Goal: Task Accomplishment & Management: Use online tool/utility

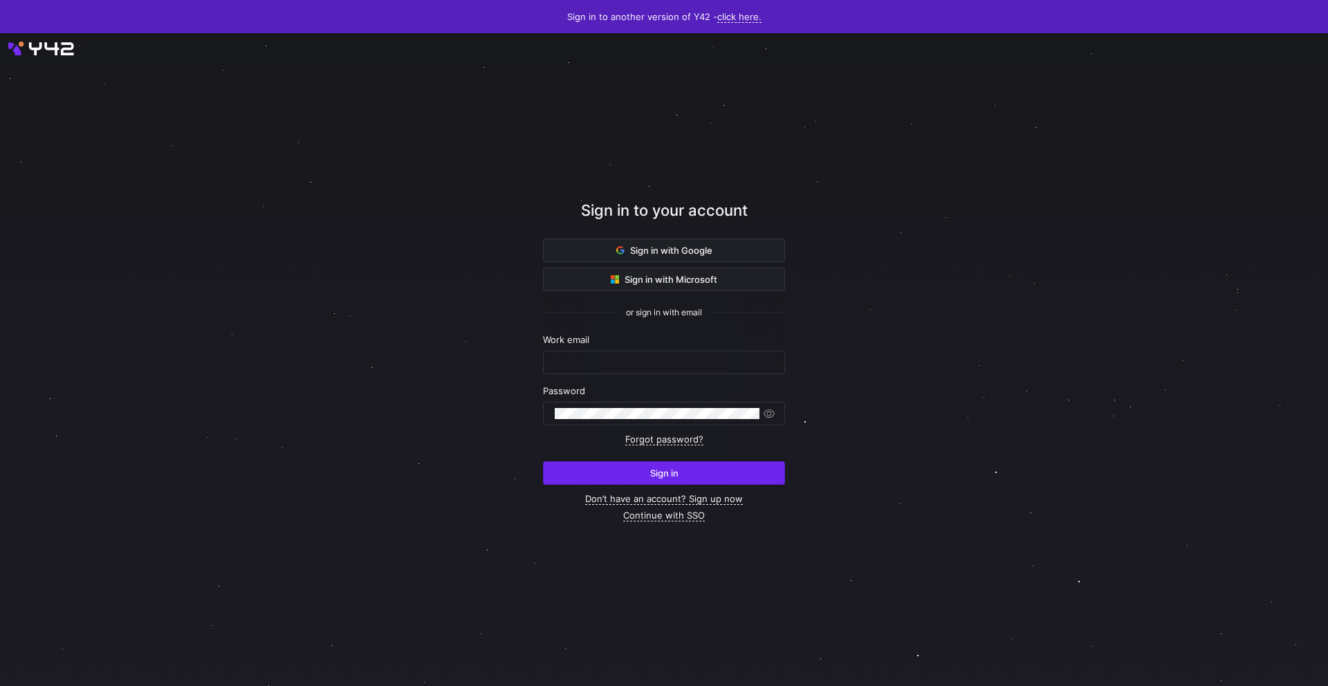
type input "noah.streveler@uscca.com"
click at [732, 478] on span "submit" at bounding box center [663, 473] width 241 height 22
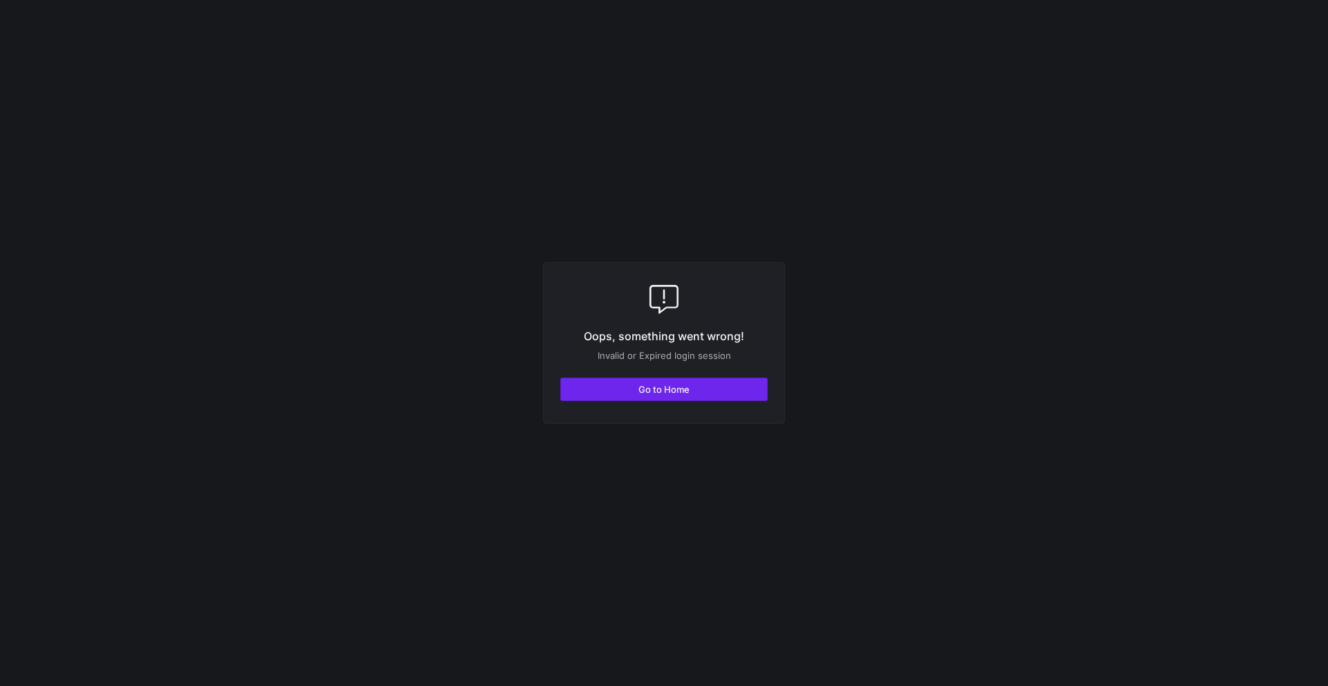
click at [690, 396] on span "button" at bounding box center [664, 389] width 206 height 22
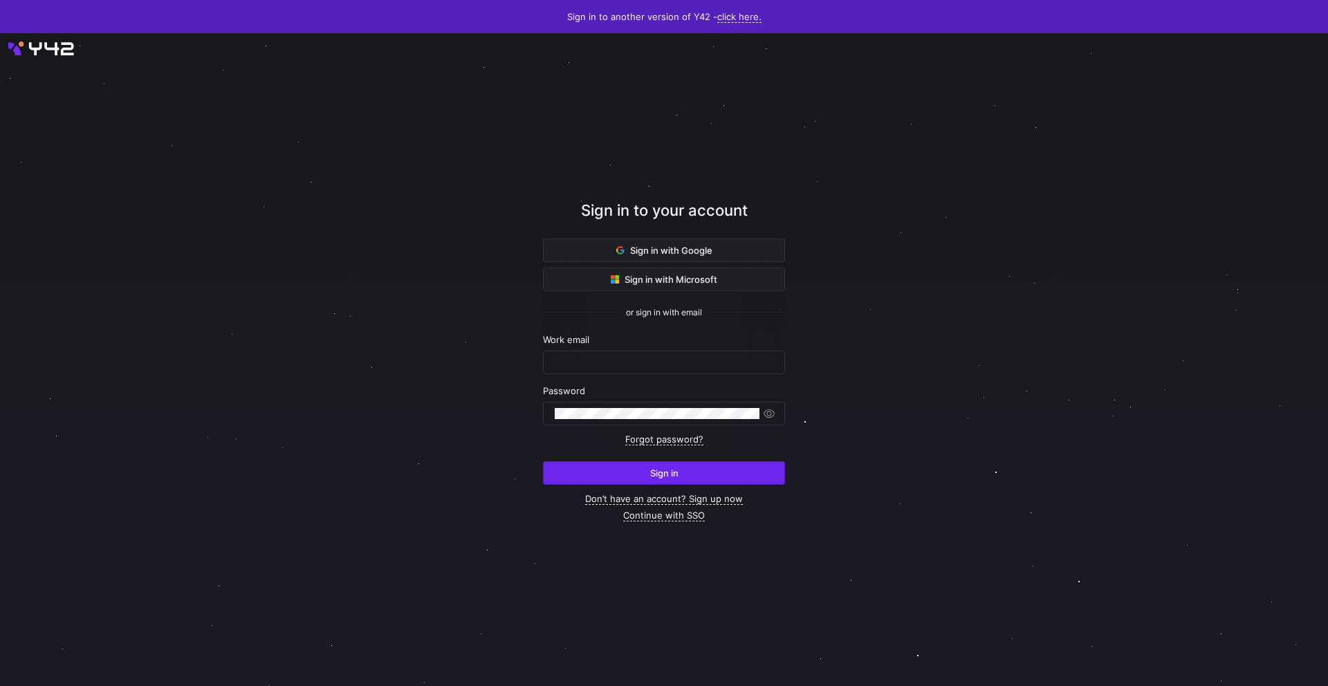
type input "[EMAIL_ADDRESS][PERSON_NAME][DOMAIN_NAME]"
click at [730, 483] on span "submit" at bounding box center [663, 473] width 241 height 22
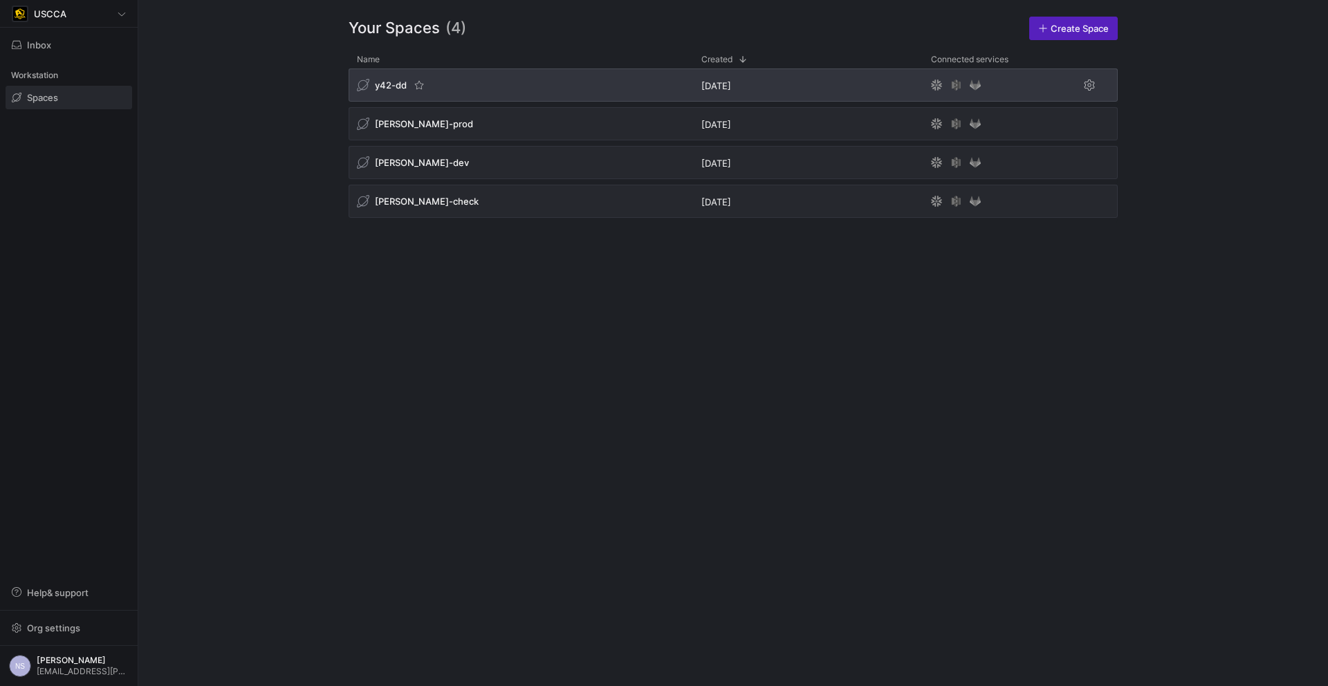
click at [521, 91] on div "y42-dd" at bounding box center [520, 84] width 344 height 33
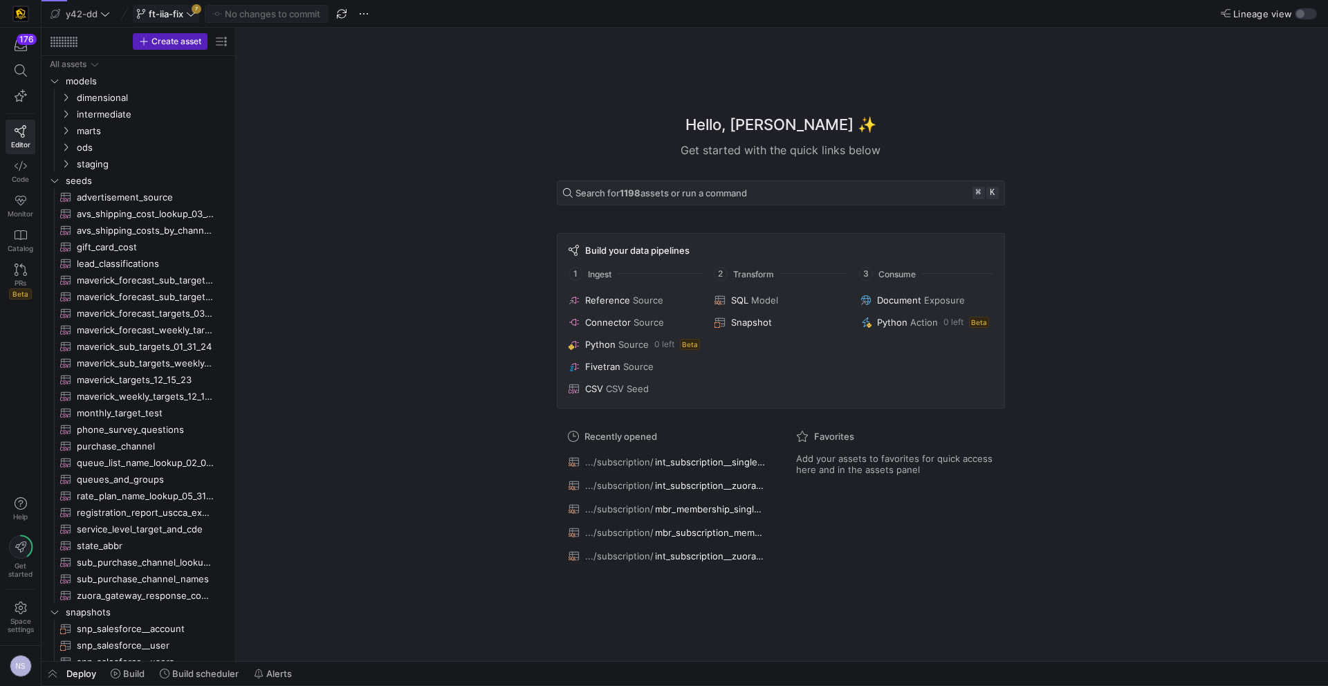
click at [193, 15] on icon at bounding box center [191, 14] width 10 height 10
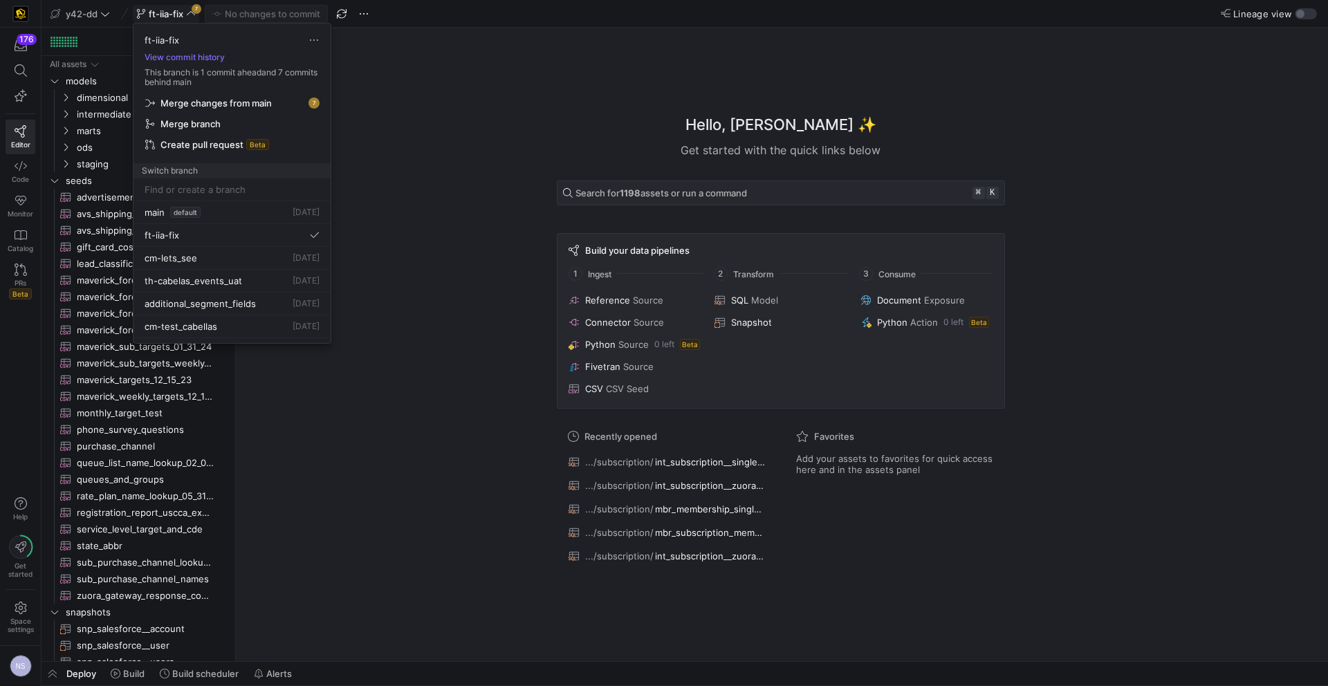
click at [246, 104] on span "Merge changes from main" at bounding box center [215, 102] width 111 height 11
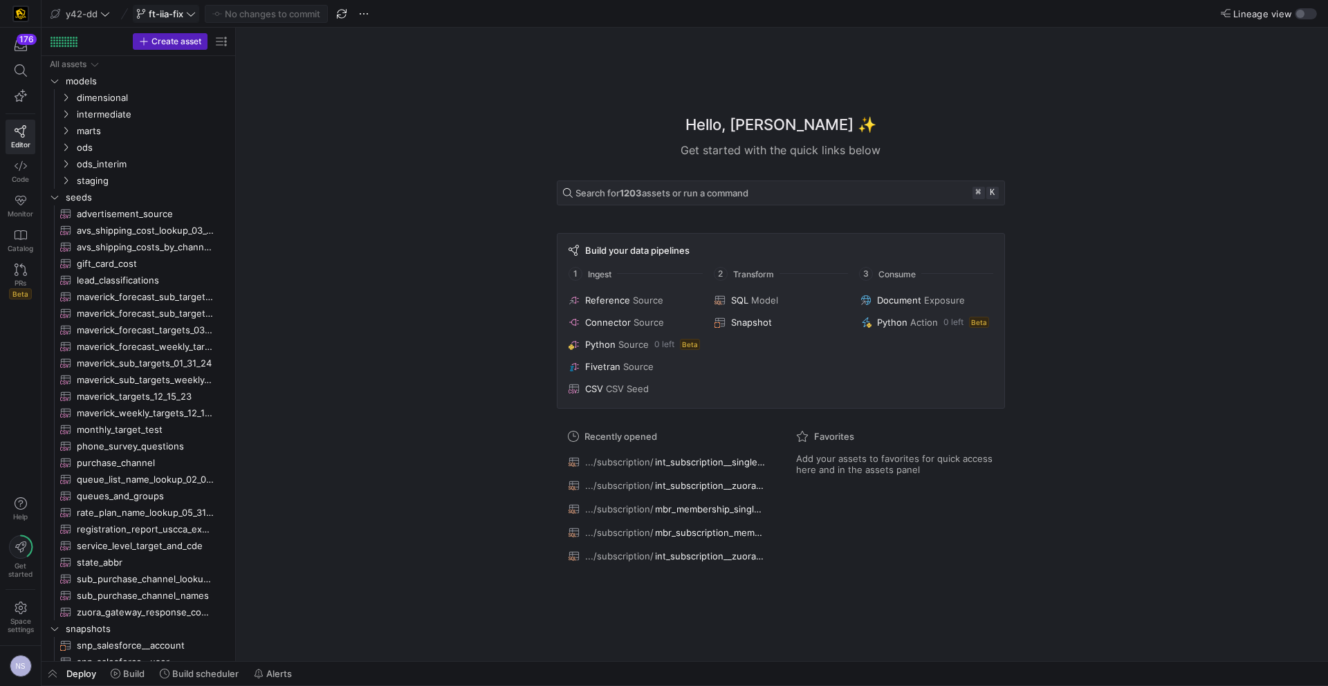
click at [175, 10] on span "ft-iia-fix" at bounding box center [166, 13] width 35 height 11
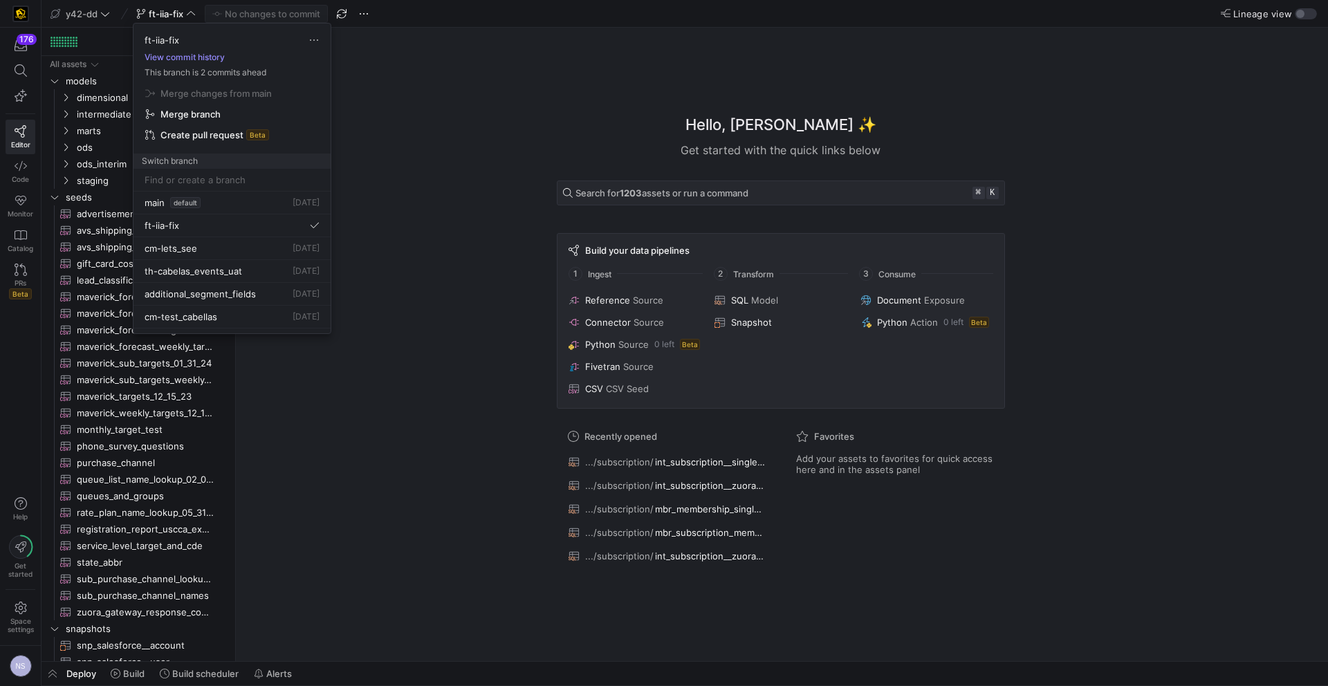
click at [196, 56] on button "View commit history" at bounding box center [184, 58] width 102 height 10
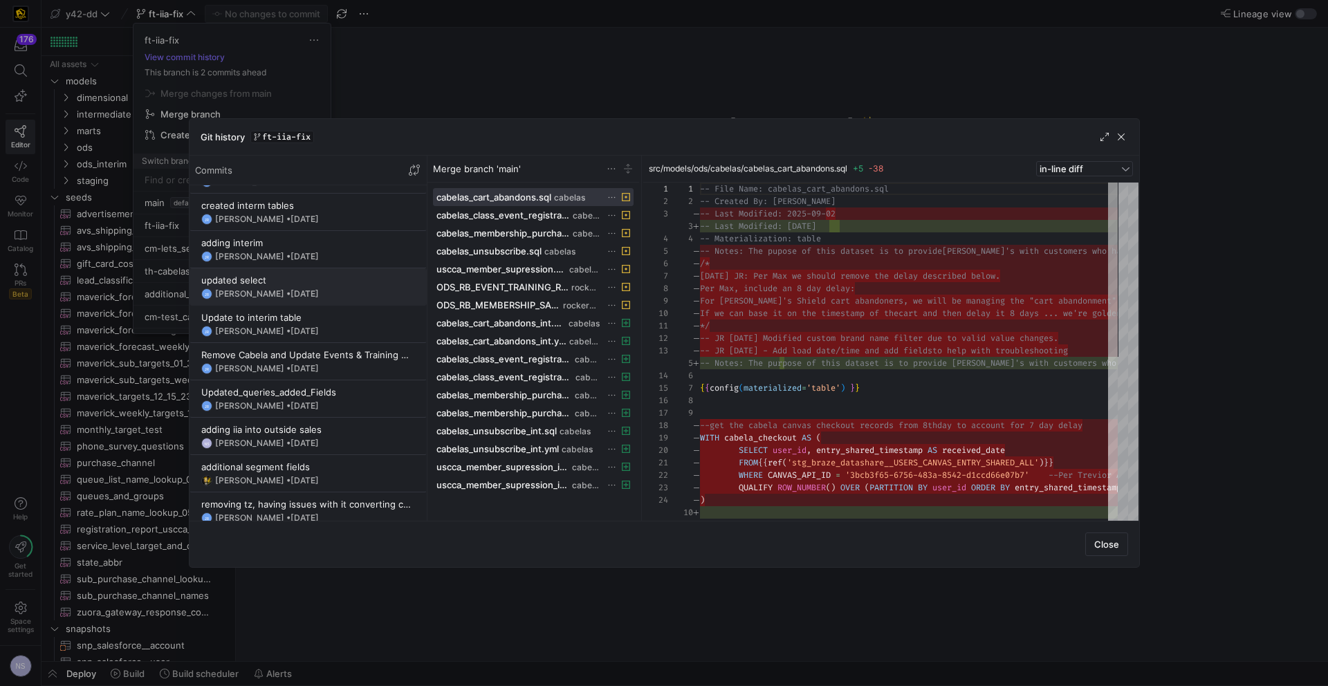
scroll to position [103, 0]
click at [313, 407] on span "[DATE]" at bounding box center [304, 406] width 28 height 10
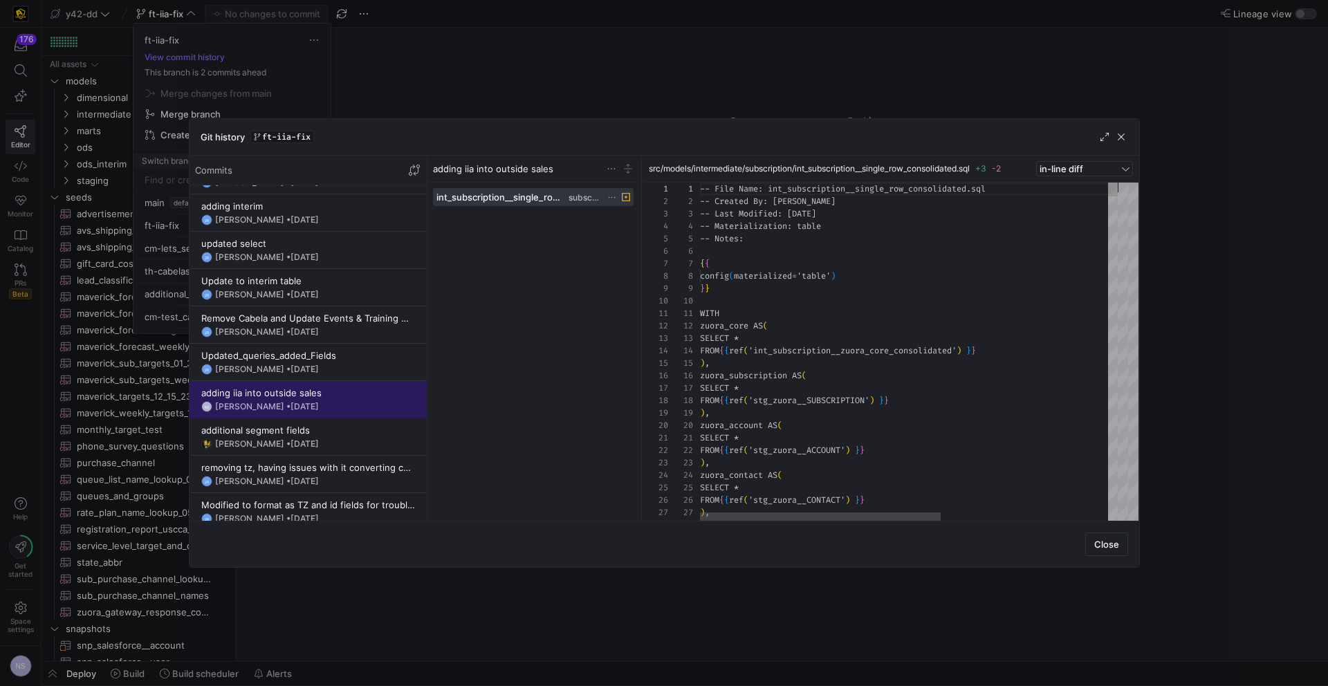
scroll to position [124, 0]
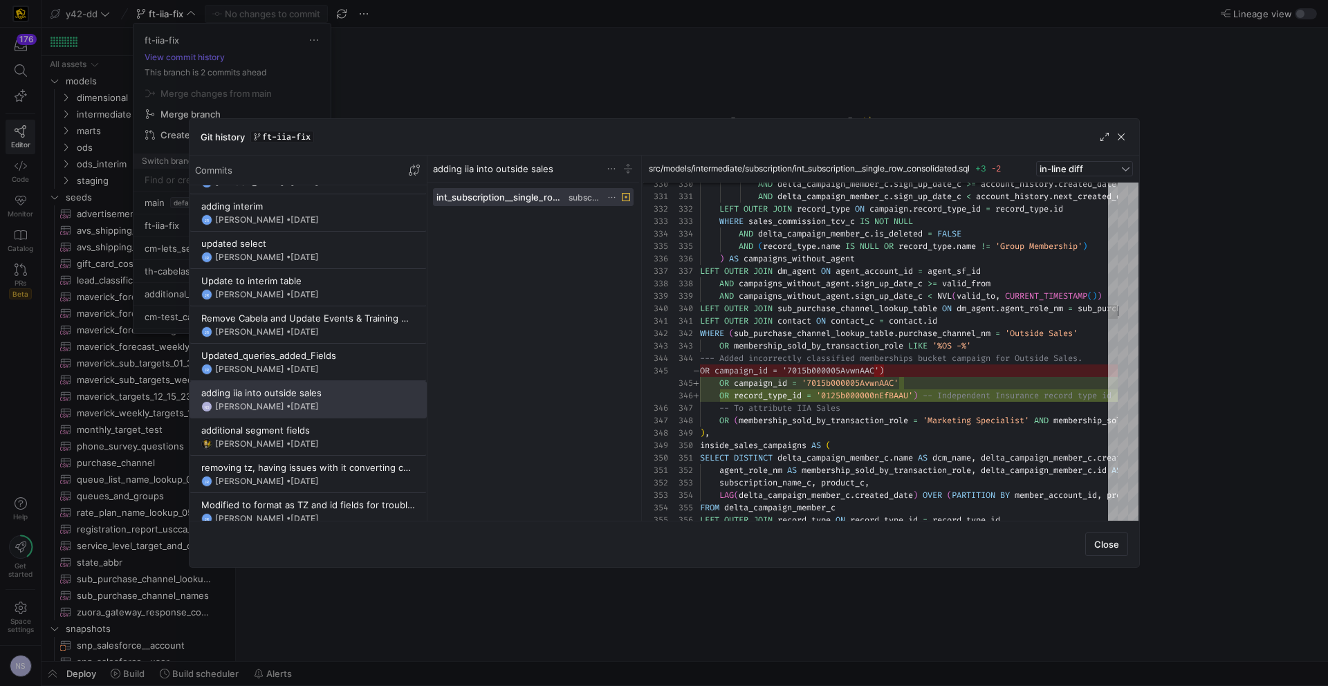
click at [797, 55] on div at bounding box center [664, 343] width 1328 height 686
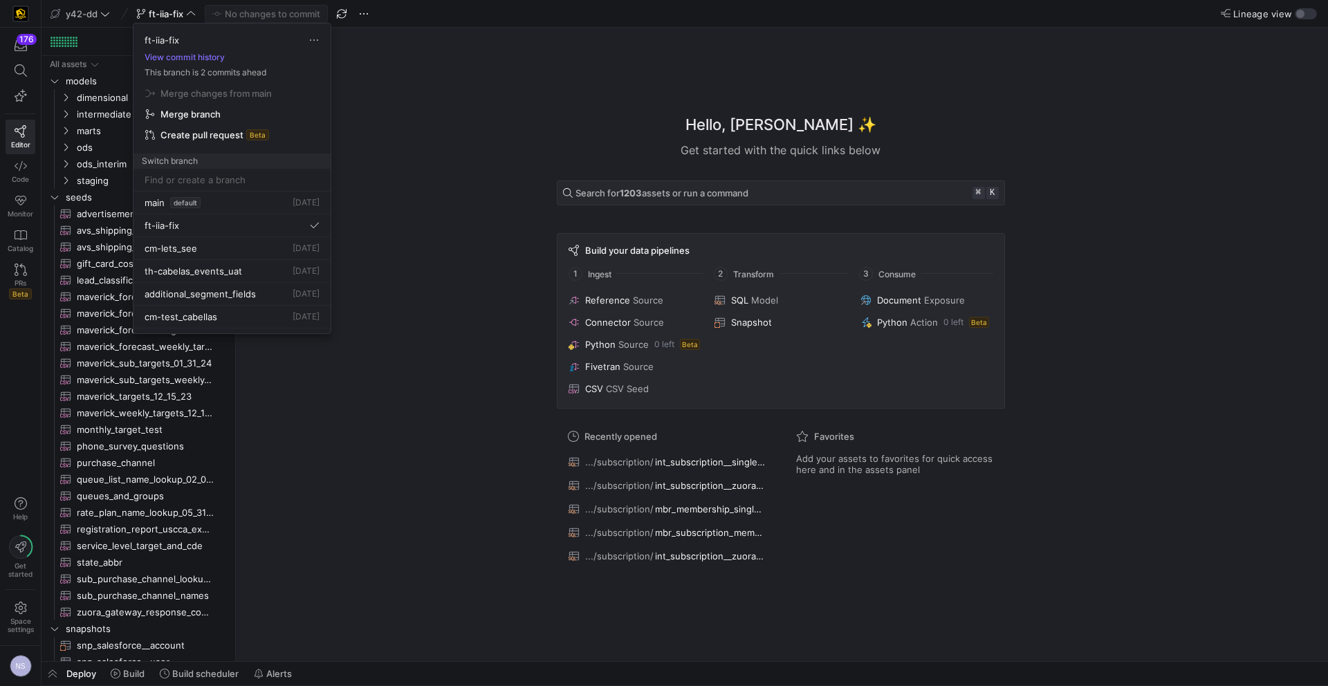
drag, startPoint x: 700, startPoint y: 64, endPoint x: 644, endPoint y: 75, distance: 57.2
click at [699, 64] on div at bounding box center [664, 343] width 1328 height 686
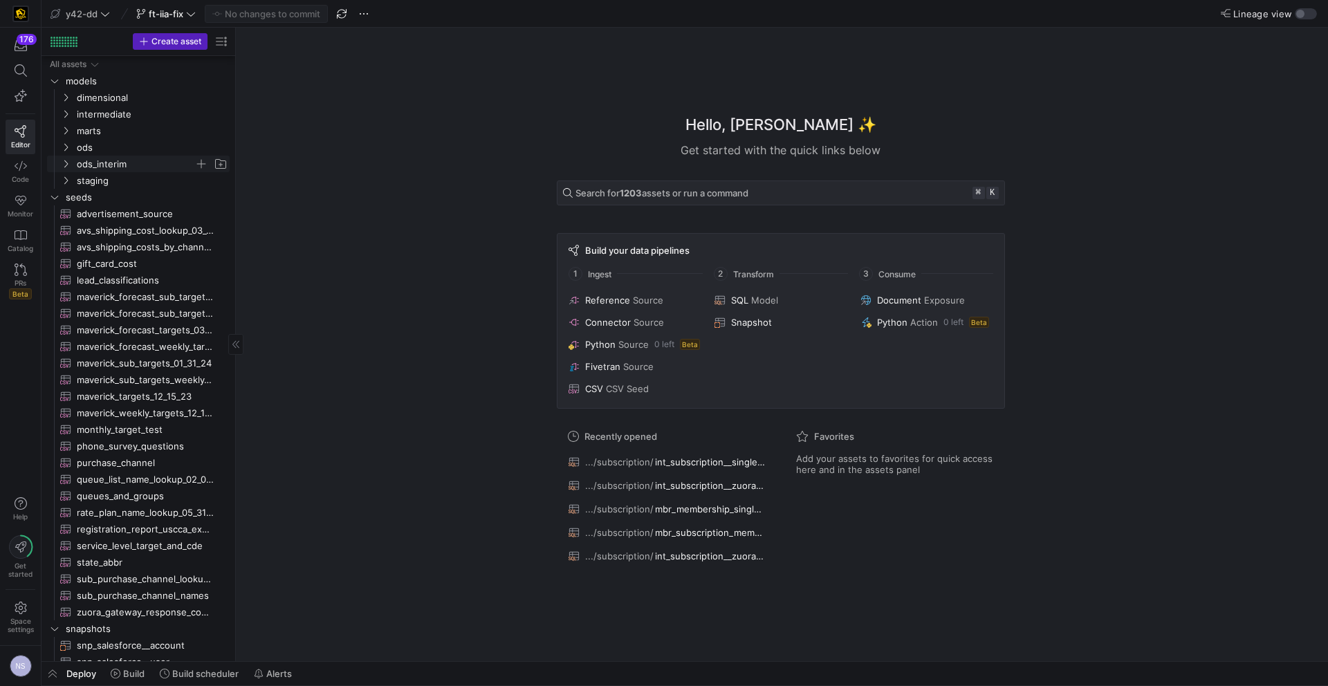
scroll to position [0, 0]
click at [77, 194] on span "seeds" at bounding box center [130, 197] width 129 height 16
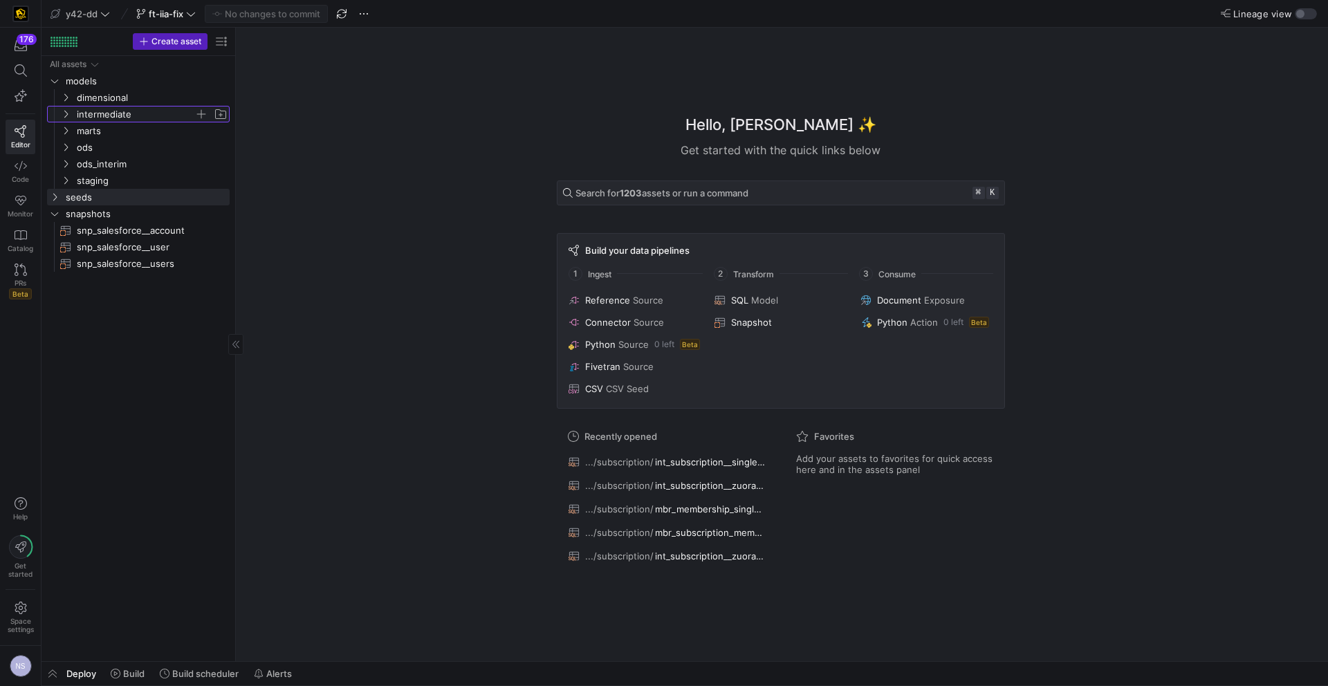
click at [91, 111] on span "intermediate" at bounding box center [136, 114] width 118 height 16
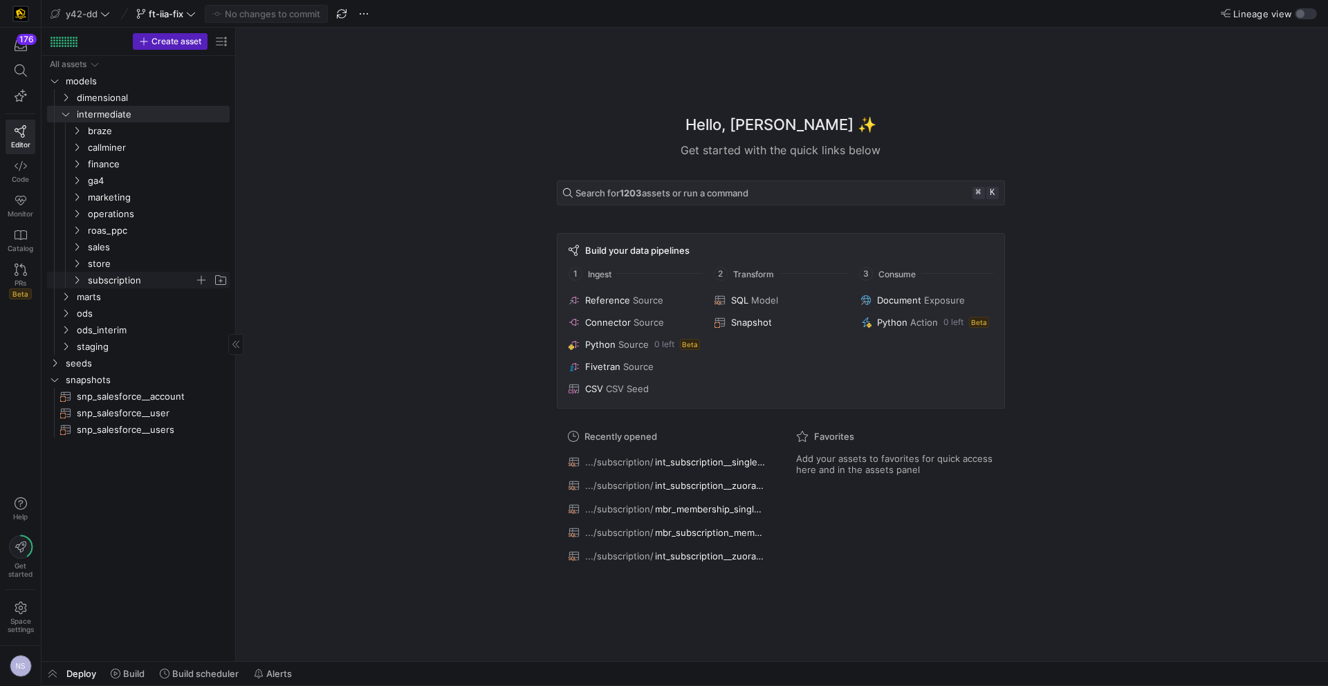
click at [122, 281] on span "subscription" at bounding box center [141, 280] width 106 height 16
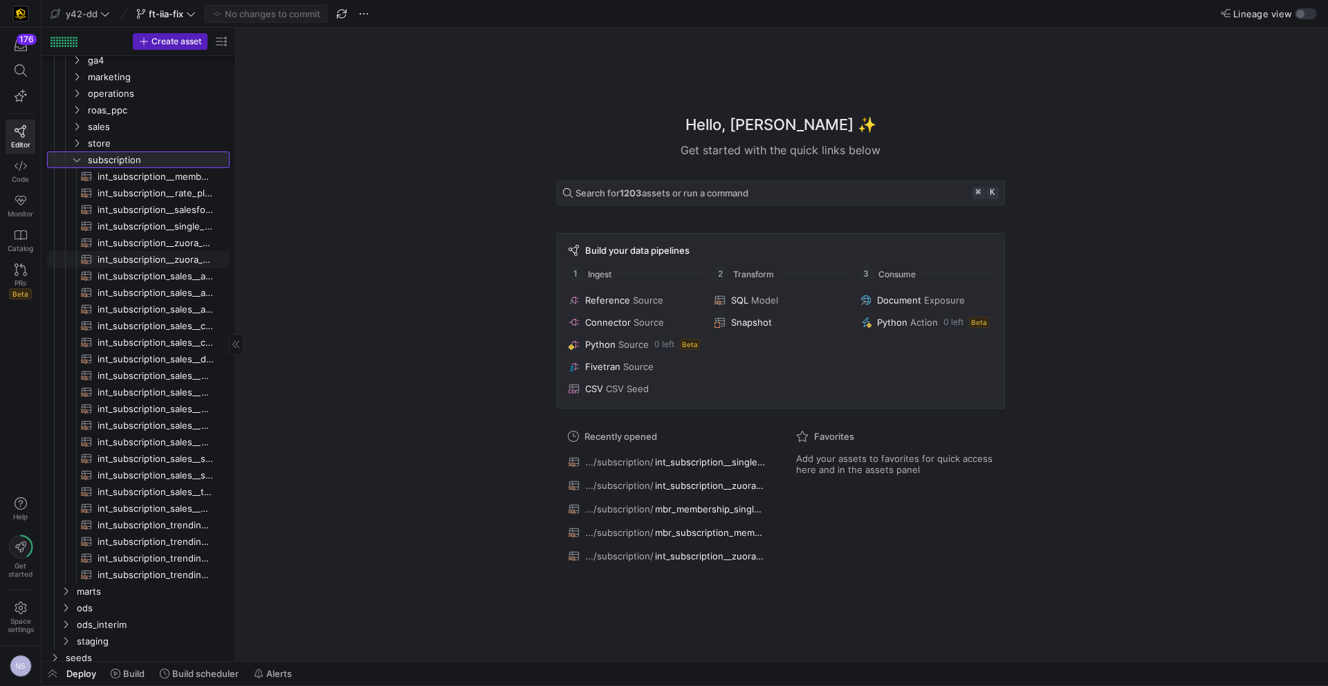
scroll to position [124, 0]
click at [169, 221] on span "int_subscription__single_row_consolidated​​​​​​​​​​" at bounding box center [155, 223] width 116 height 16
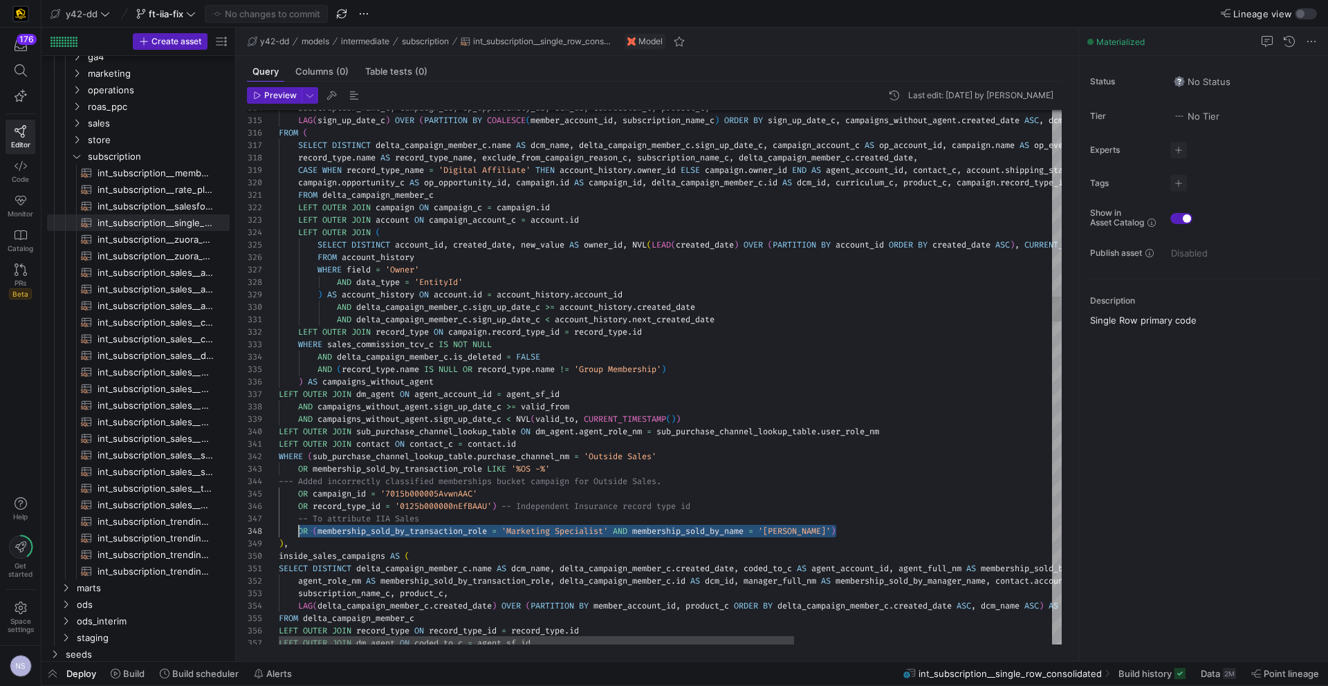
scroll to position [87, 0]
drag, startPoint x: 768, startPoint y: 536, endPoint x: 245, endPoint y: 532, distance: 522.7
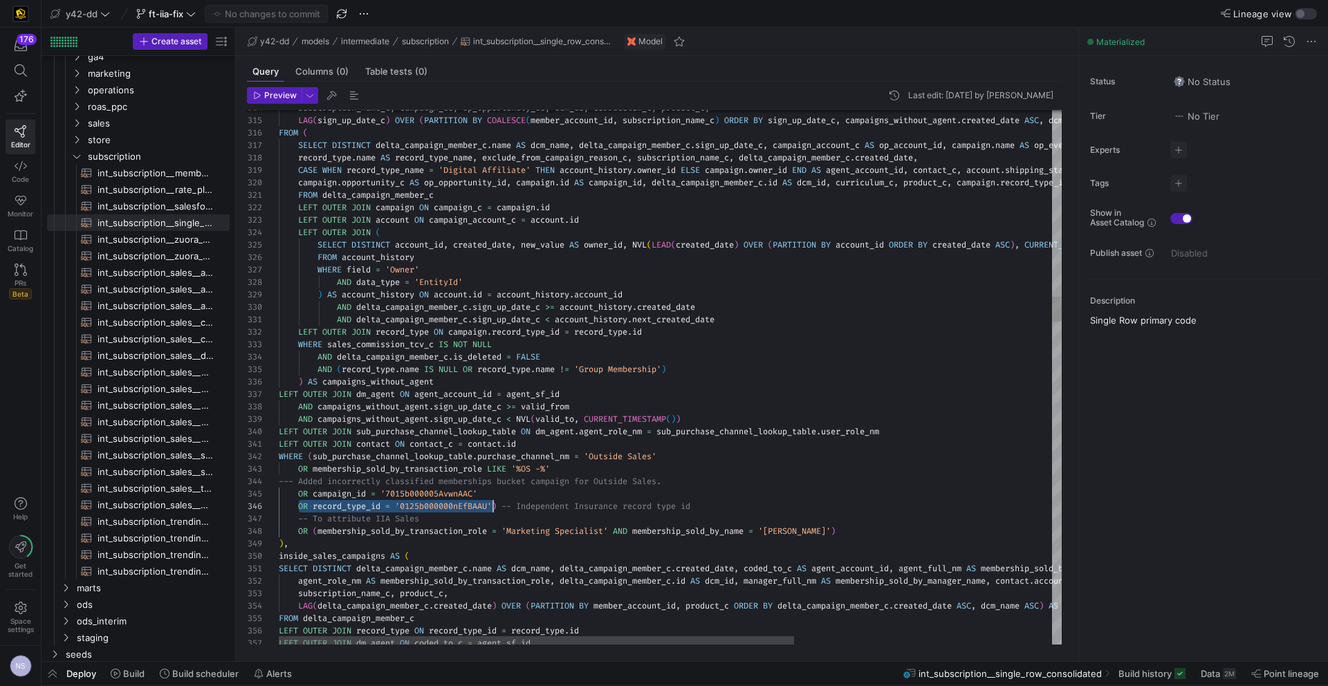
scroll to position [62, 219]
drag, startPoint x: 298, startPoint y: 507, endPoint x: 496, endPoint y: 502, distance: 198.5
click at [167, 15] on span "ft-iia-fix" at bounding box center [166, 13] width 35 height 11
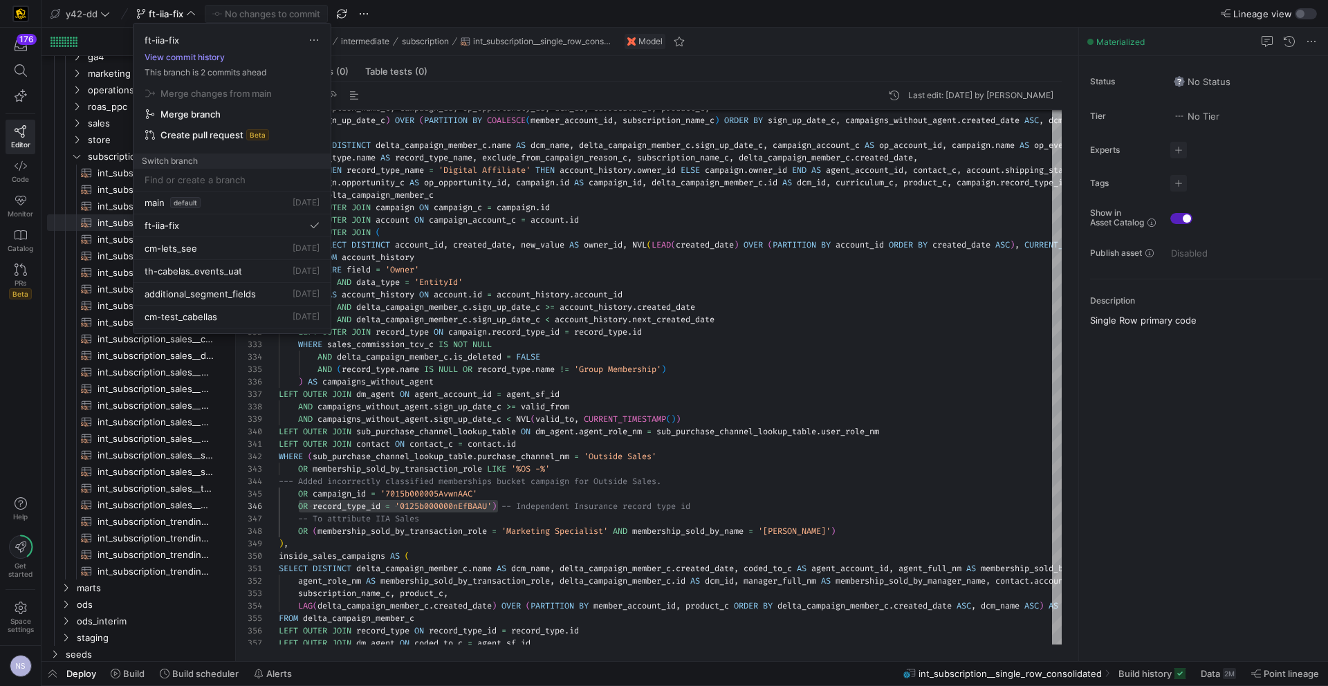
click at [182, 55] on button "View commit history" at bounding box center [184, 58] width 102 height 10
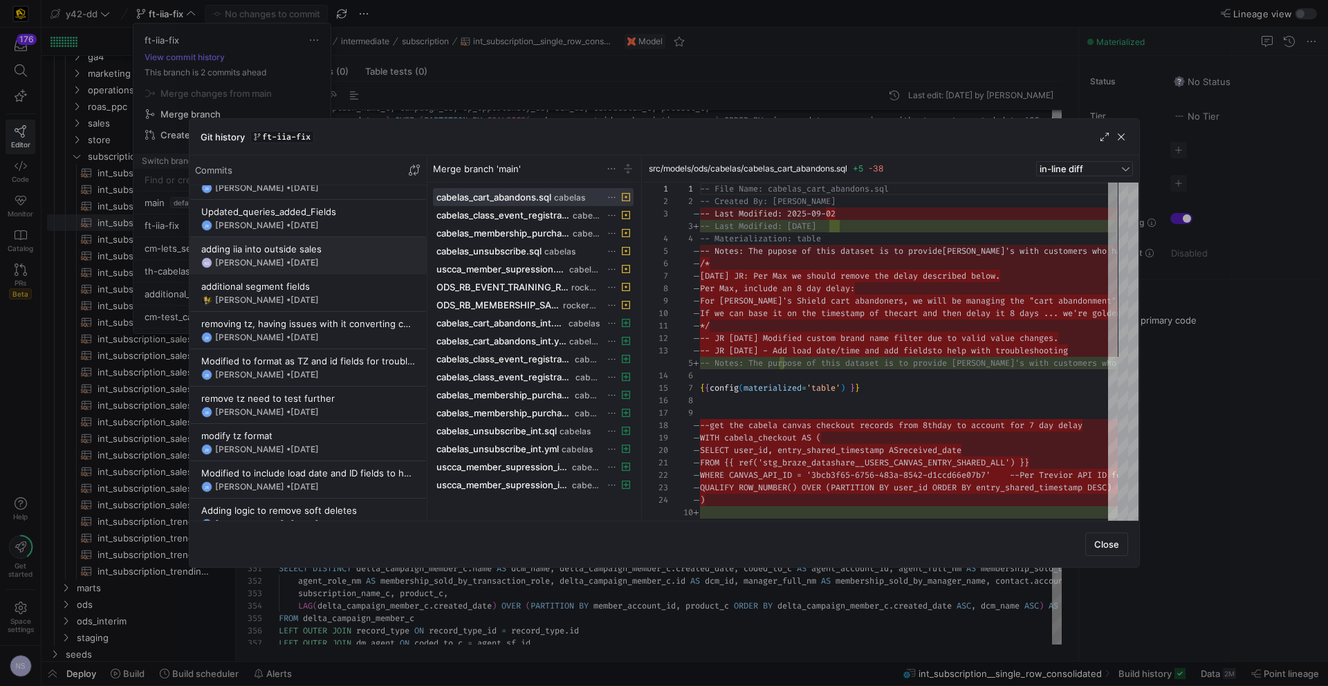
scroll to position [245, 0]
drag, startPoint x: 352, startPoint y: 262, endPoint x: 494, endPoint y: 235, distance: 144.3
click at [352, 262] on div "NS Noah Streveler • 11 Sept 2025" at bounding box center [308, 264] width 214 height 11
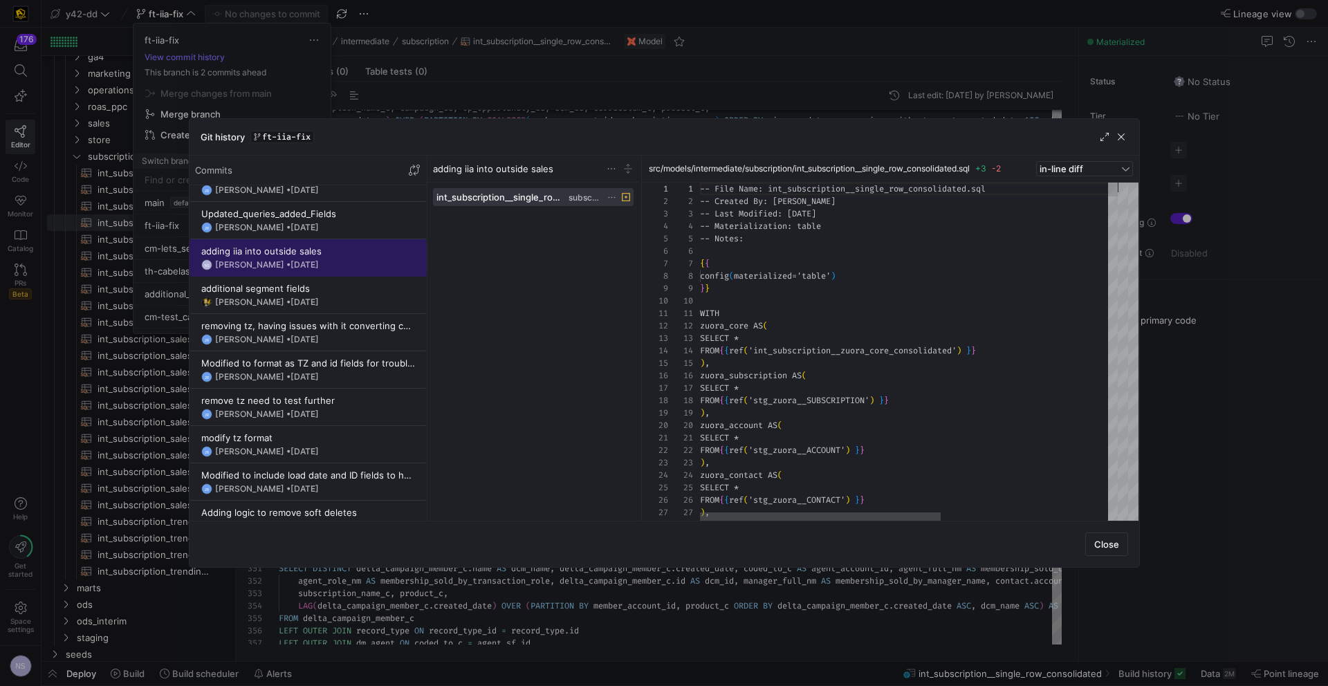
scroll to position [124, 0]
click at [608, 169] on span at bounding box center [611, 168] width 11 height 11
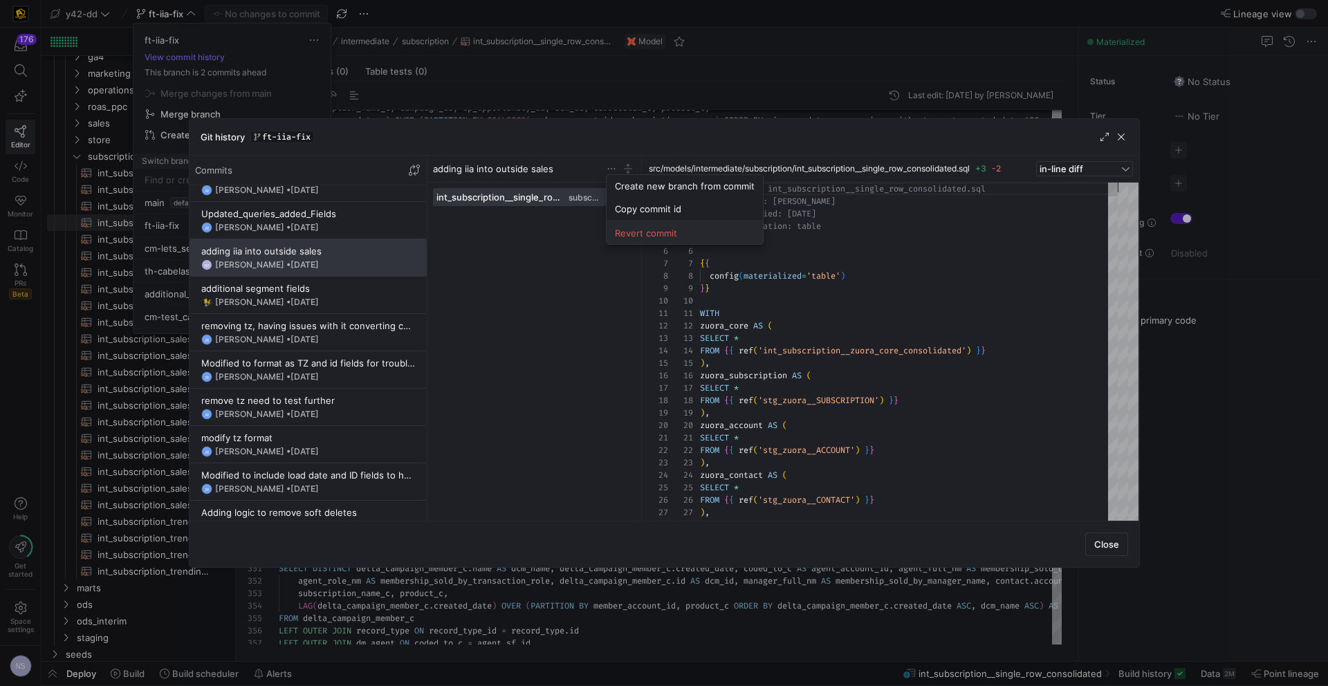
click at [629, 230] on span "Revert commit" at bounding box center [685, 232] width 140 height 11
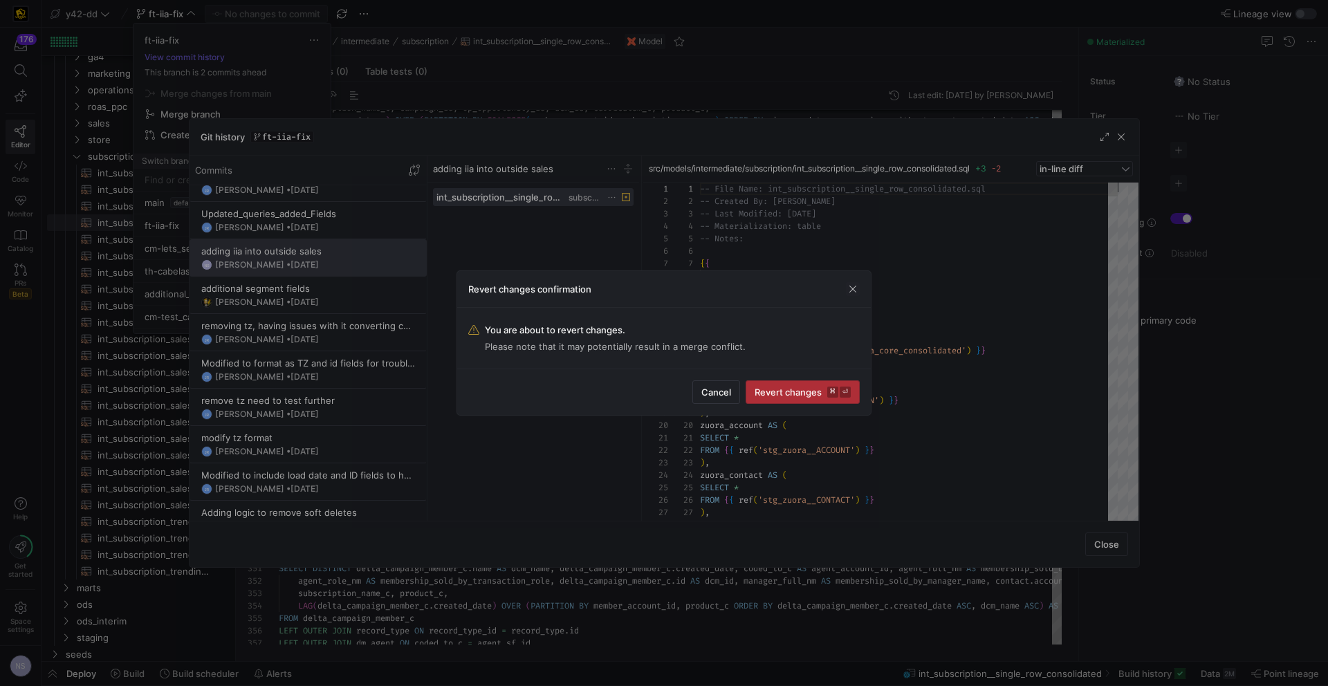
click at [787, 383] on span "submit" at bounding box center [802, 392] width 113 height 22
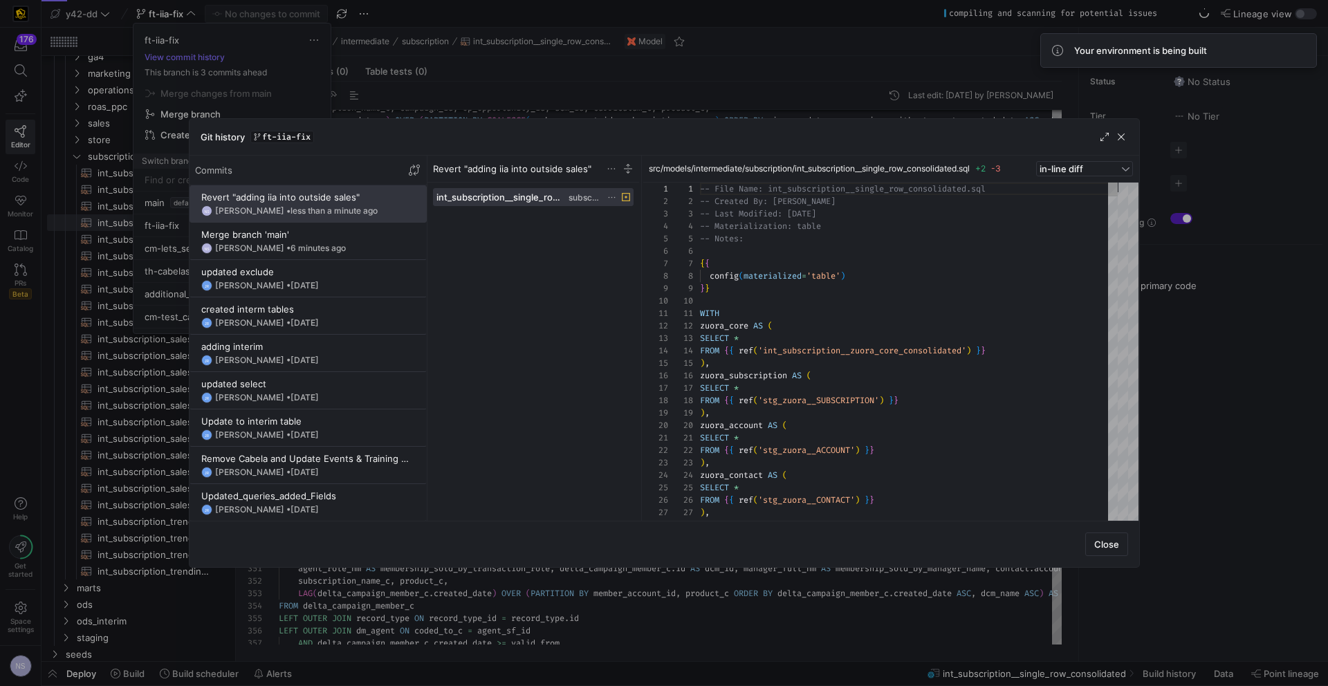
drag, startPoint x: 1166, startPoint y: 572, endPoint x: 1148, endPoint y: 571, distance: 18.0
click at [1166, 573] on div at bounding box center [664, 343] width 1328 height 686
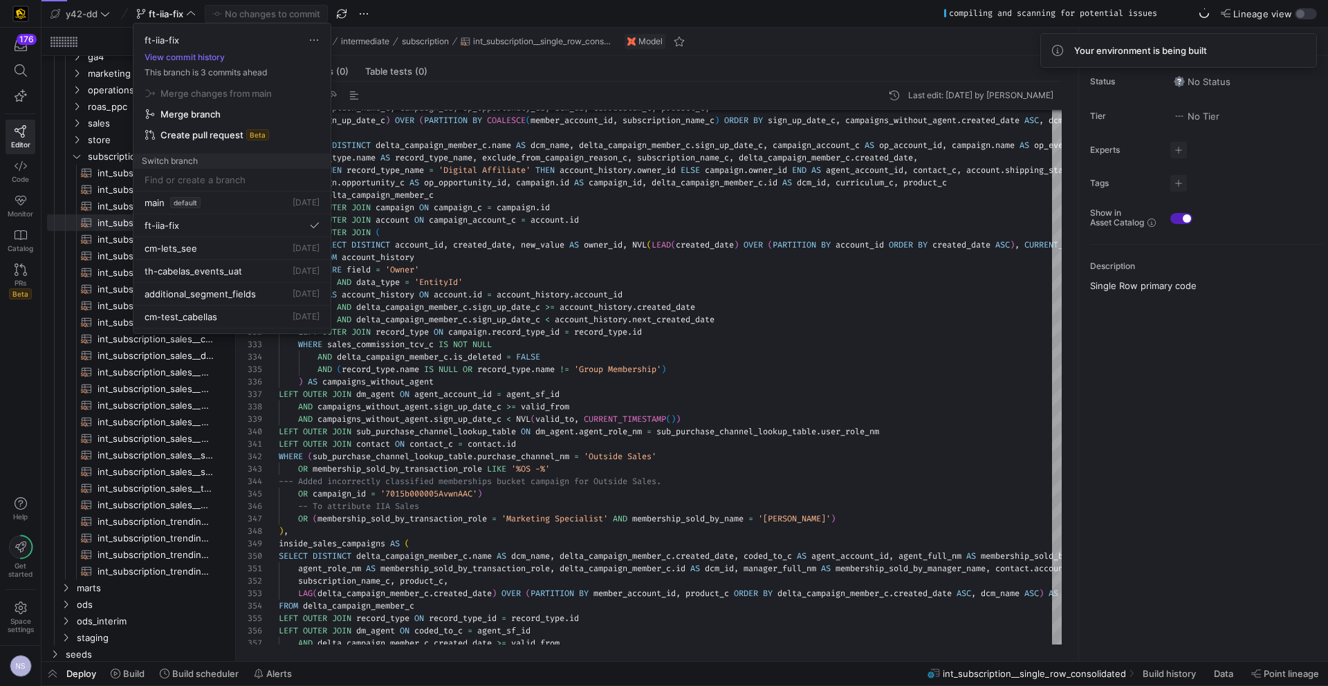
click at [618, 472] on div at bounding box center [664, 343] width 1328 height 686
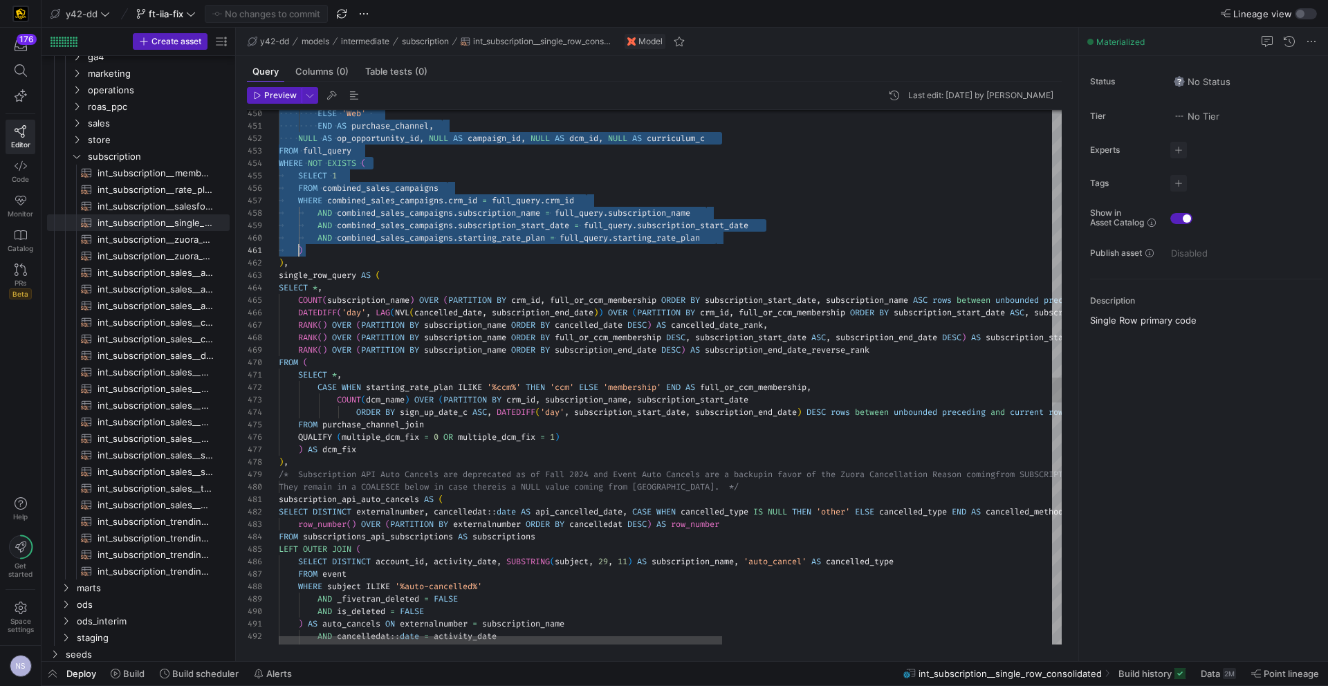
scroll to position [0, 10]
drag, startPoint x: 279, startPoint y: 159, endPoint x: 299, endPoint y: 261, distance: 103.6
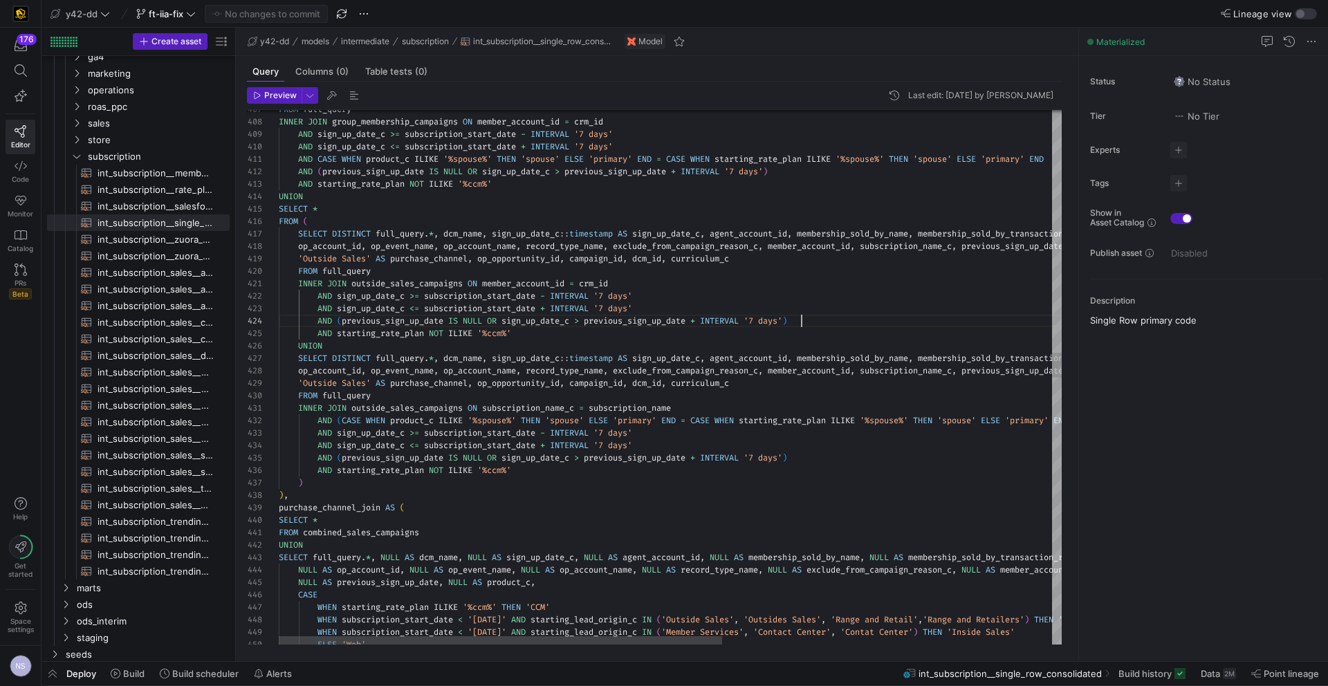
scroll to position [37, 523]
click at [897, 319] on div "SELECT DISTINCT full_query . * , dcm_name , sign_up_date_c :: timestamp AS sign…" at bounding box center [960, 636] width 1363 height 11195
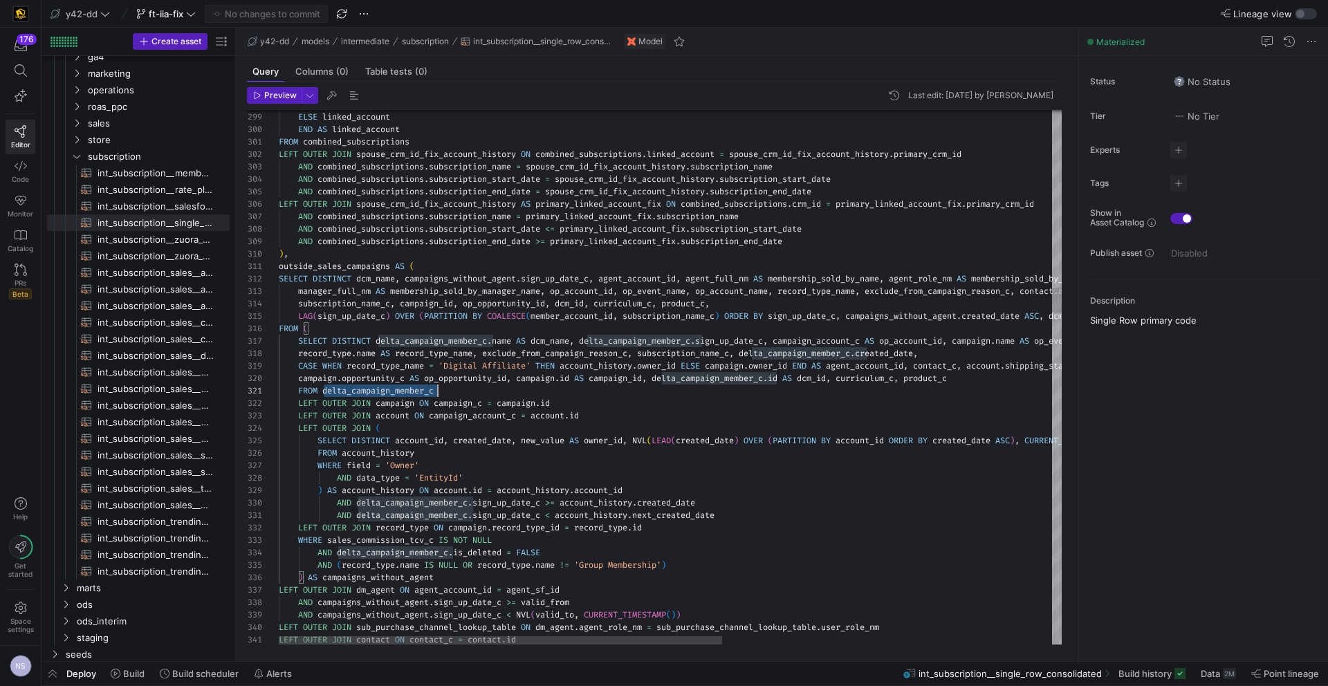
scroll to position [0, 159]
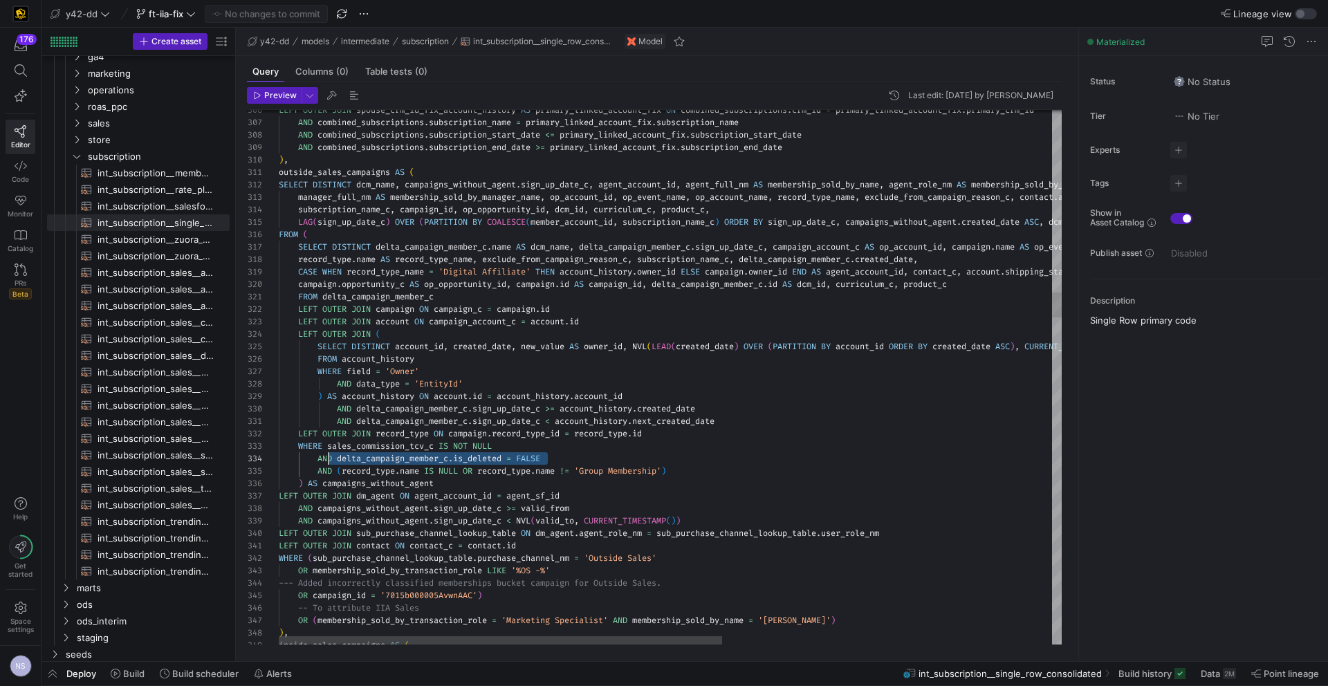
scroll to position [37, 40]
drag, startPoint x: 566, startPoint y: 458, endPoint x: 315, endPoint y: 458, distance: 251.0
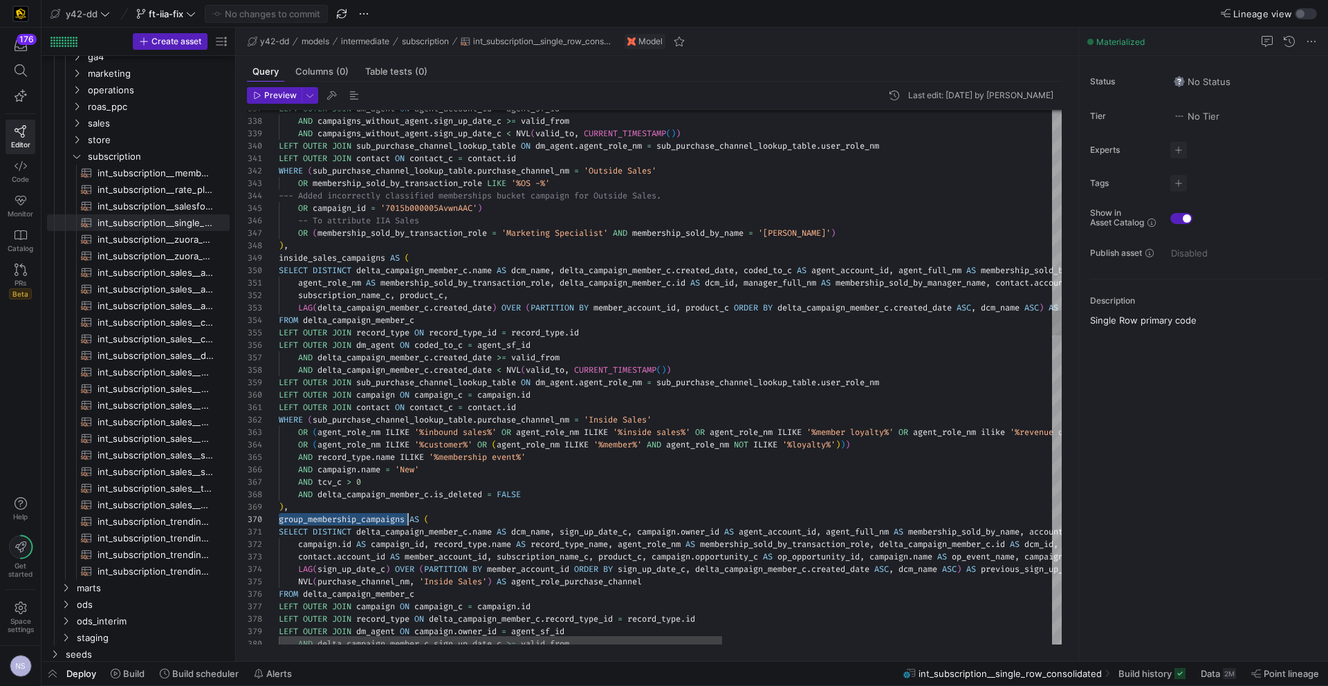
scroll to position [75, 289]
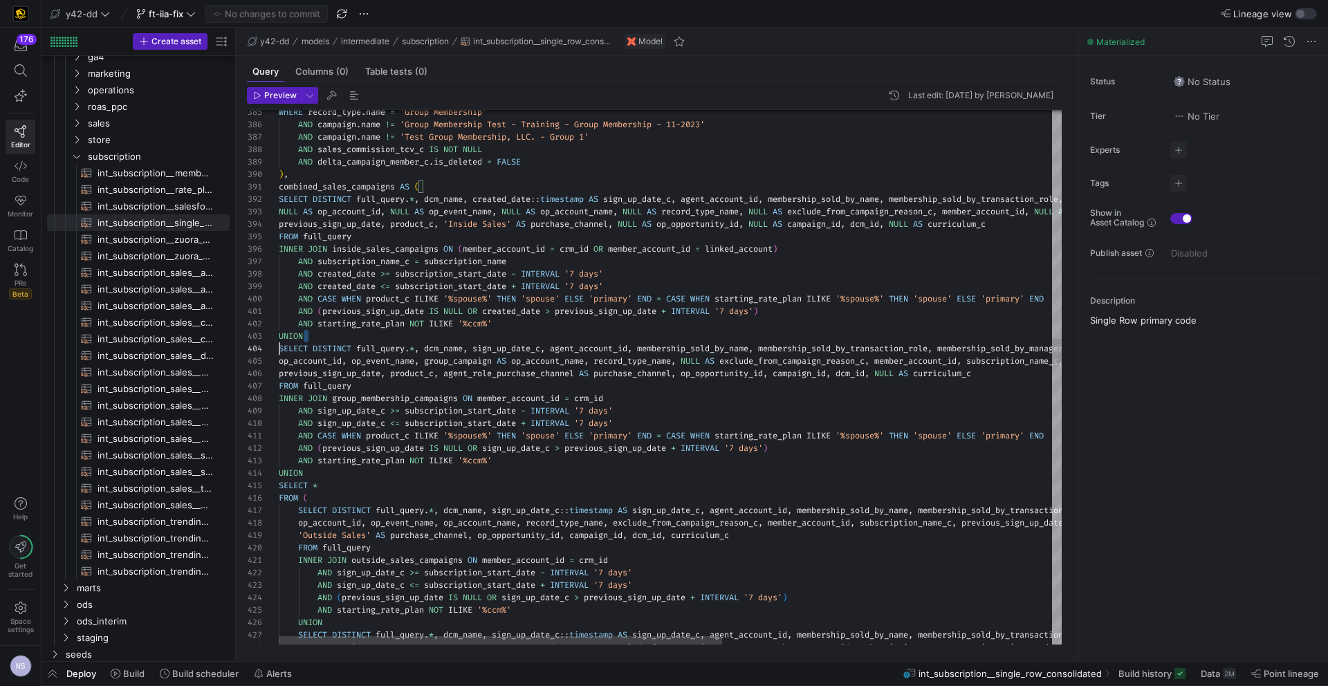
scroll to position [25, 0]
drag, startPoint x: 318, startPoint y: 337, endPoint x: 271, endPoint y: 330, distance: 47.5
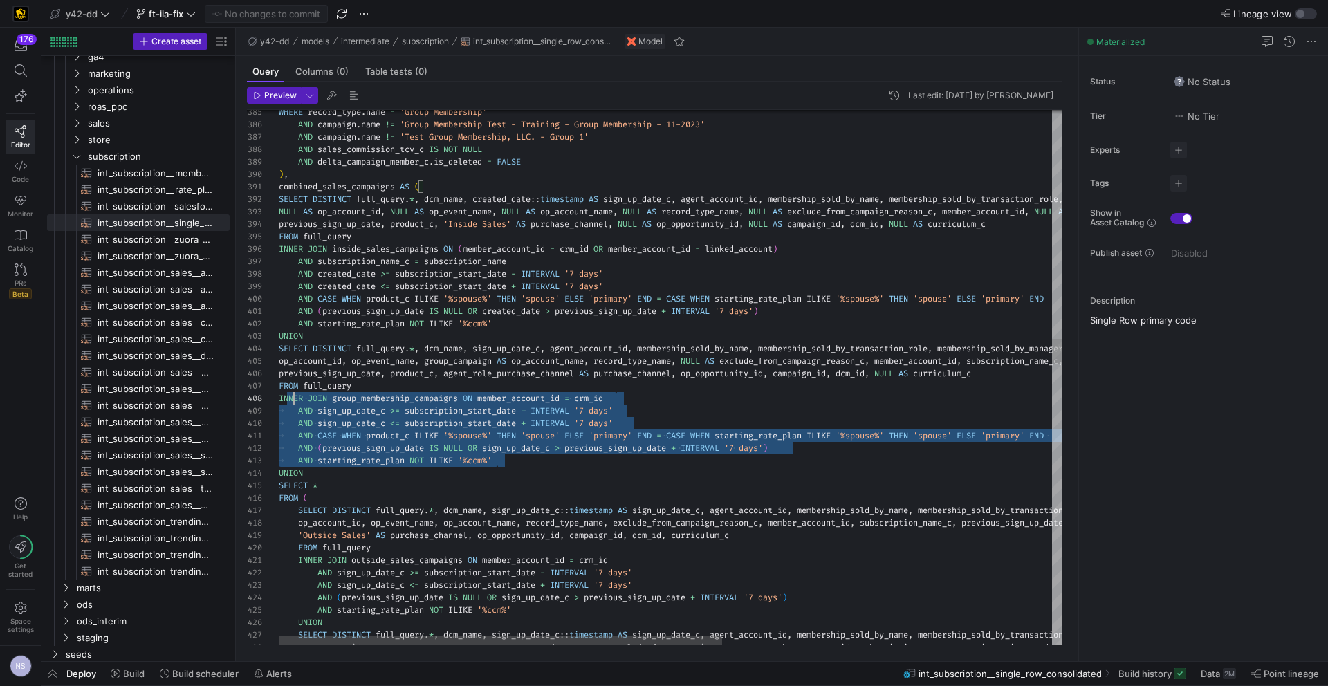
scroll to position [62, 0]
drag, startPoint x: 519, startPoint y: 461, endPoint x: 255, endPoint y: 400, distance: 270.5
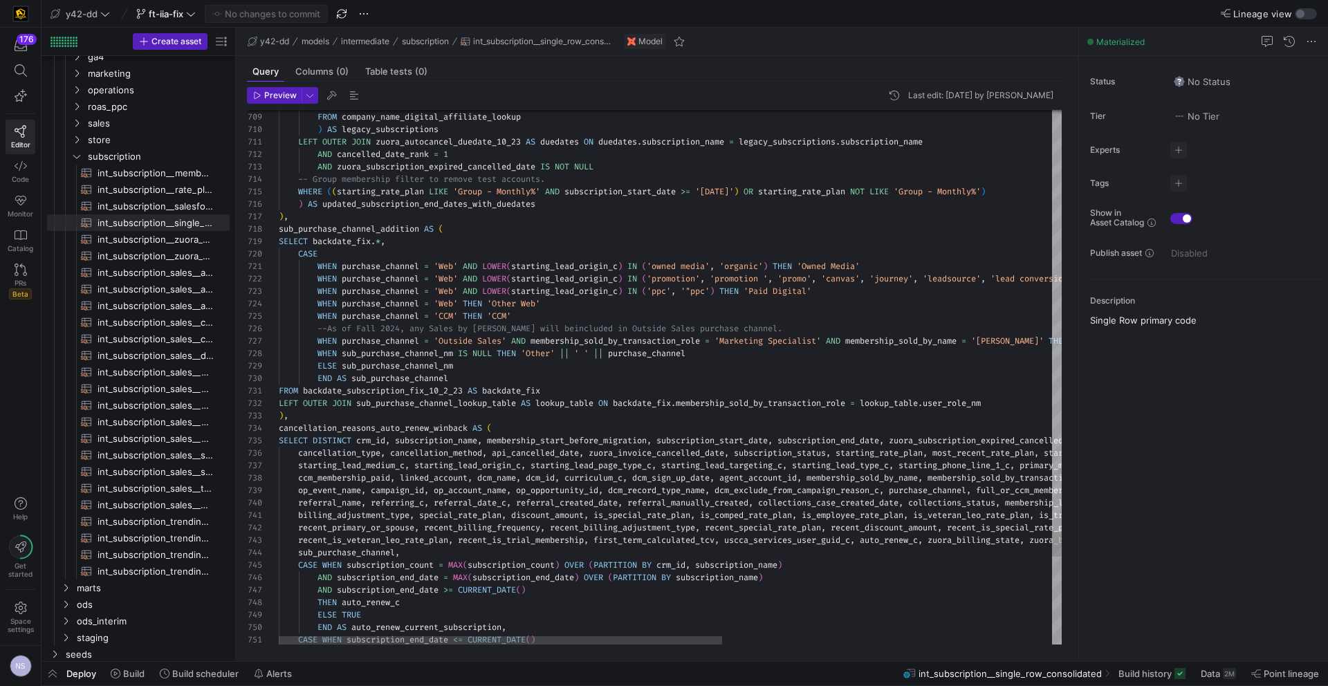
scroll to position [37, 269]
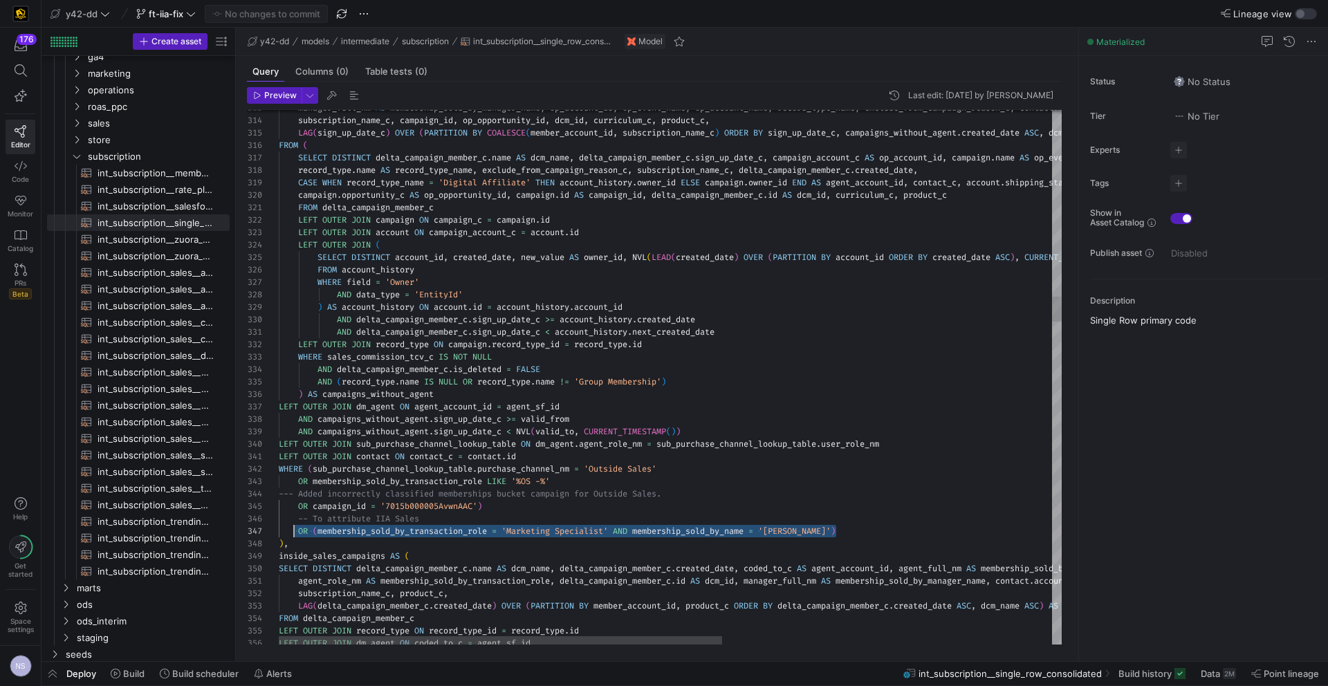
scroll to position [75, 20]
drag, startPoint x: 850, startPoint y: 529, endPoint x: 300, endPoint y: 529, distance: 550.4
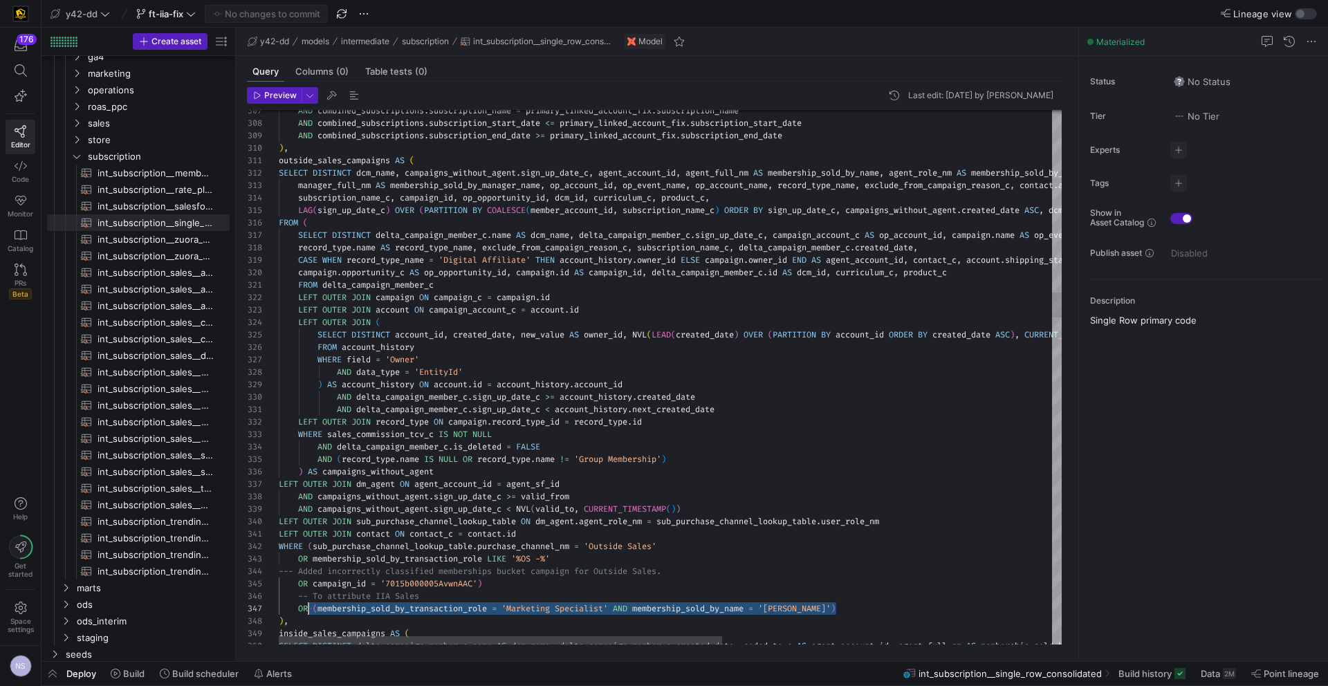
scroll to position [62, 0]
drag, startPoint x: 848, startPoint y: 610, endPoint x: 245, endPoint y: 599, distance: 603.7
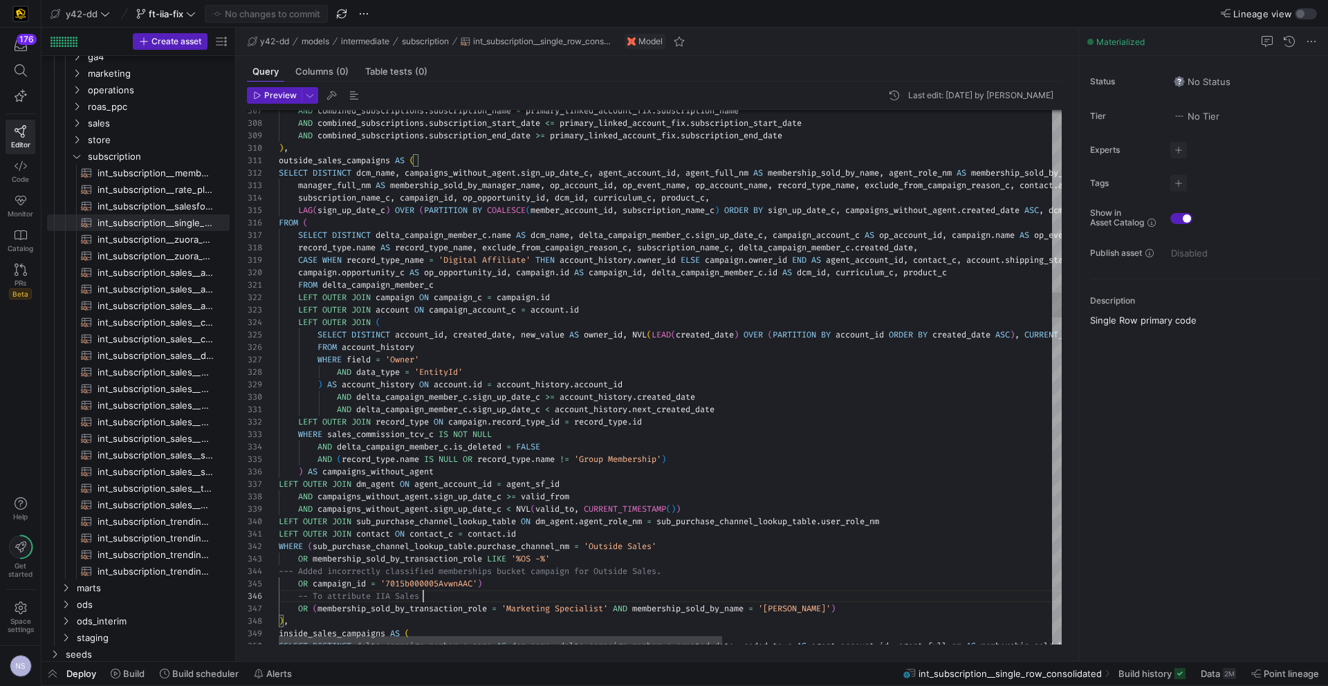
scroll to position [62, 145]
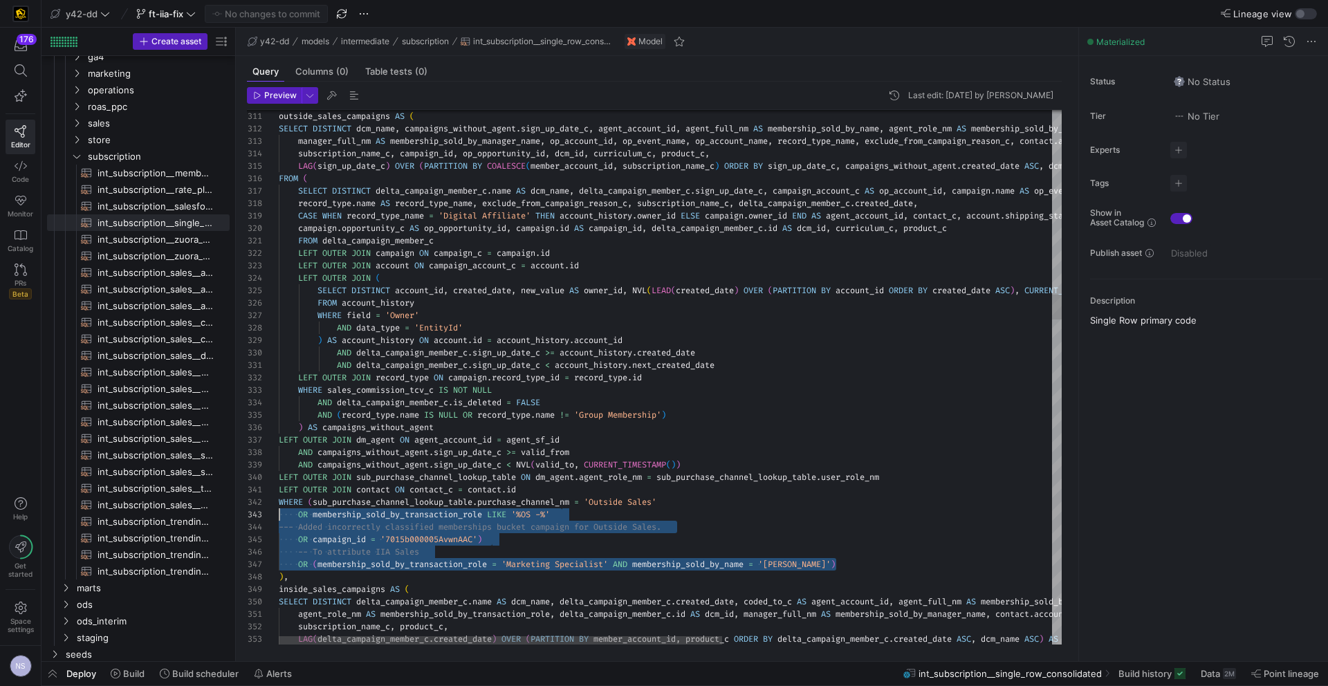
scroll to position [12, 0]
drag, startPoint x: 862, startPoint y: 563, endPoint x: 238, endPoint y: 503, distance: 627.2
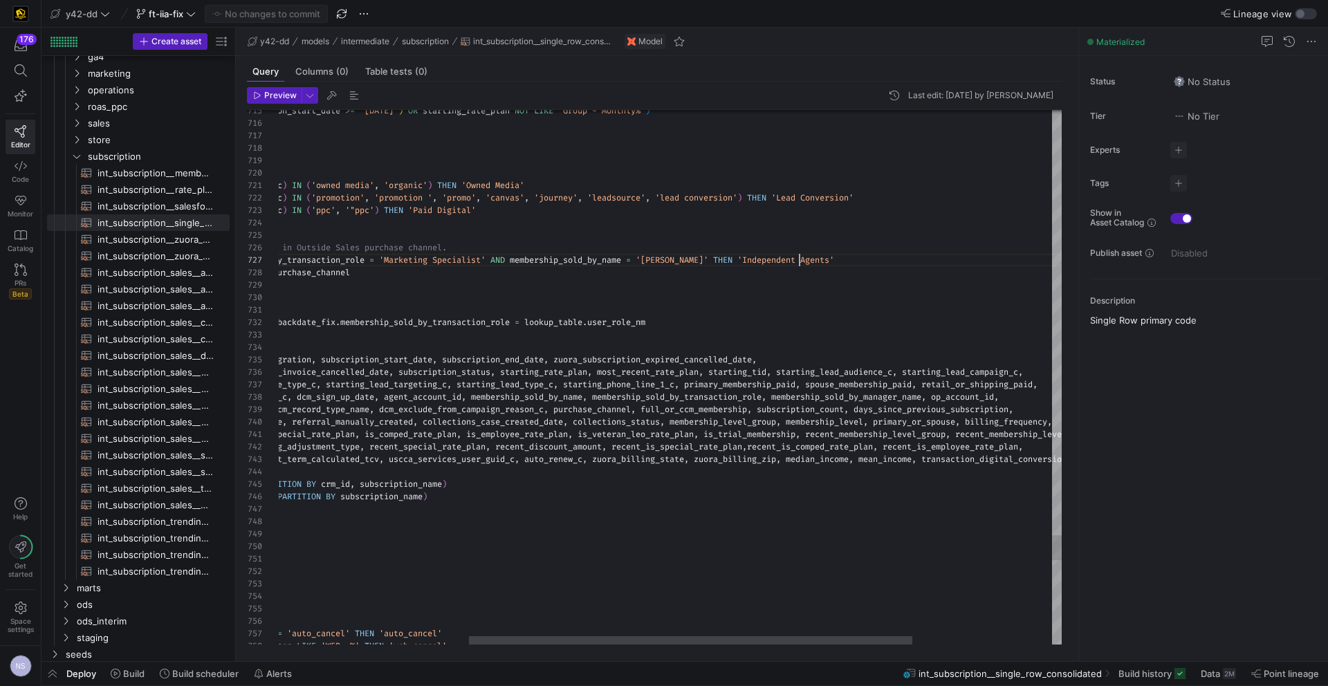
type textarea "N 'Lead Conversion' WHEN purchase_channel = 'Web' AND LOWER(starting_lead_origi…"
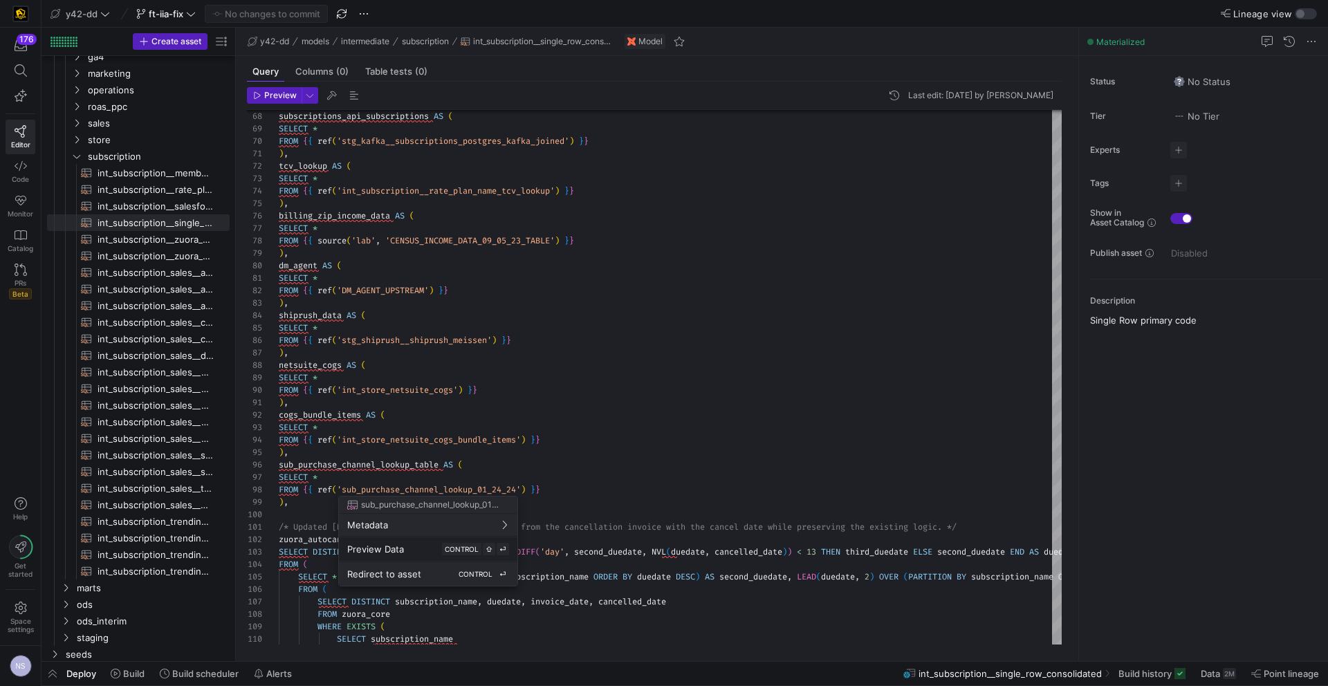
click at [418, 568] on span "Redirect to asset" at bounding box center [384, 573] width 74 height 11
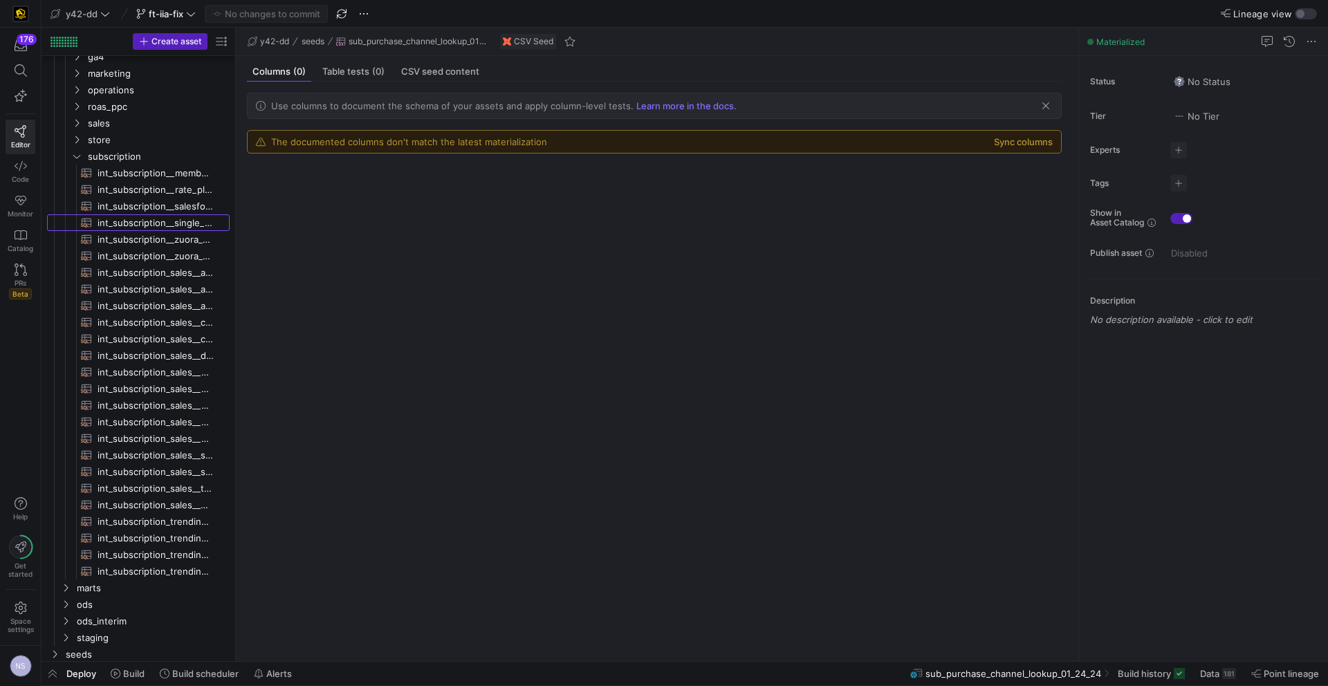
scroll to position [507, 0]
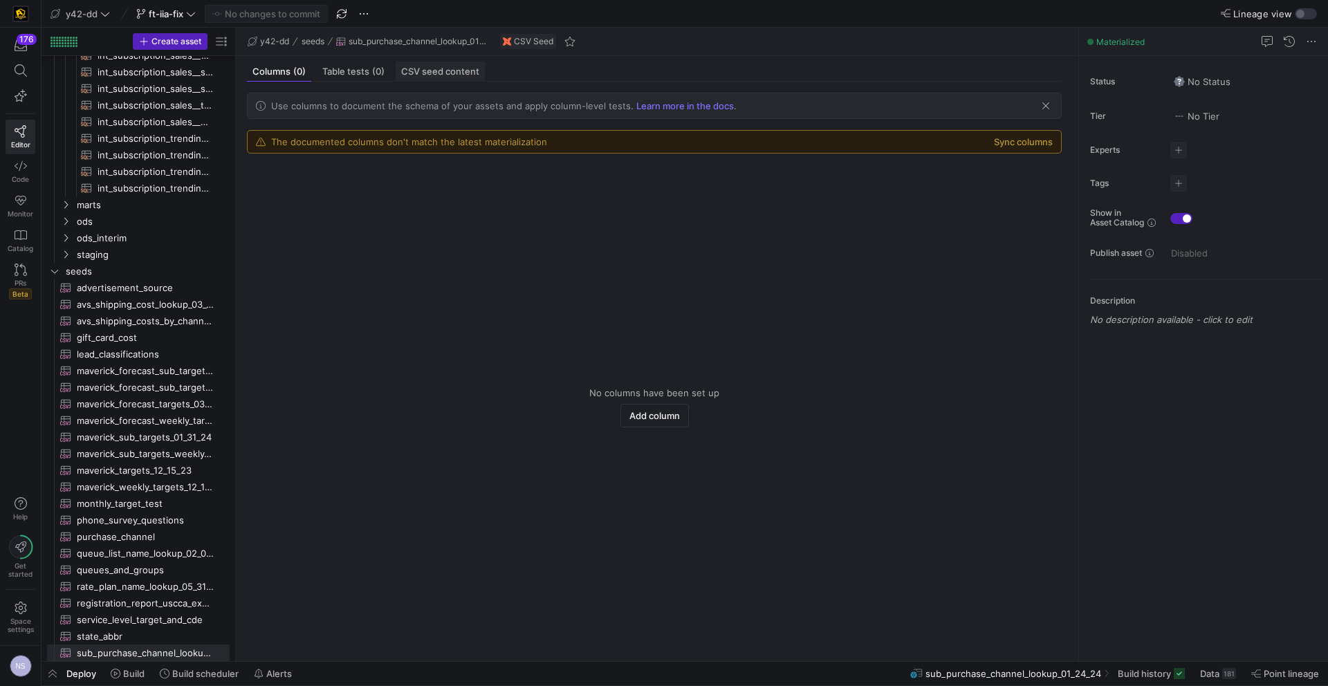
click at [433, 71] on span "CSV seed content" at bounding box center [440, 71] width 78 height 9
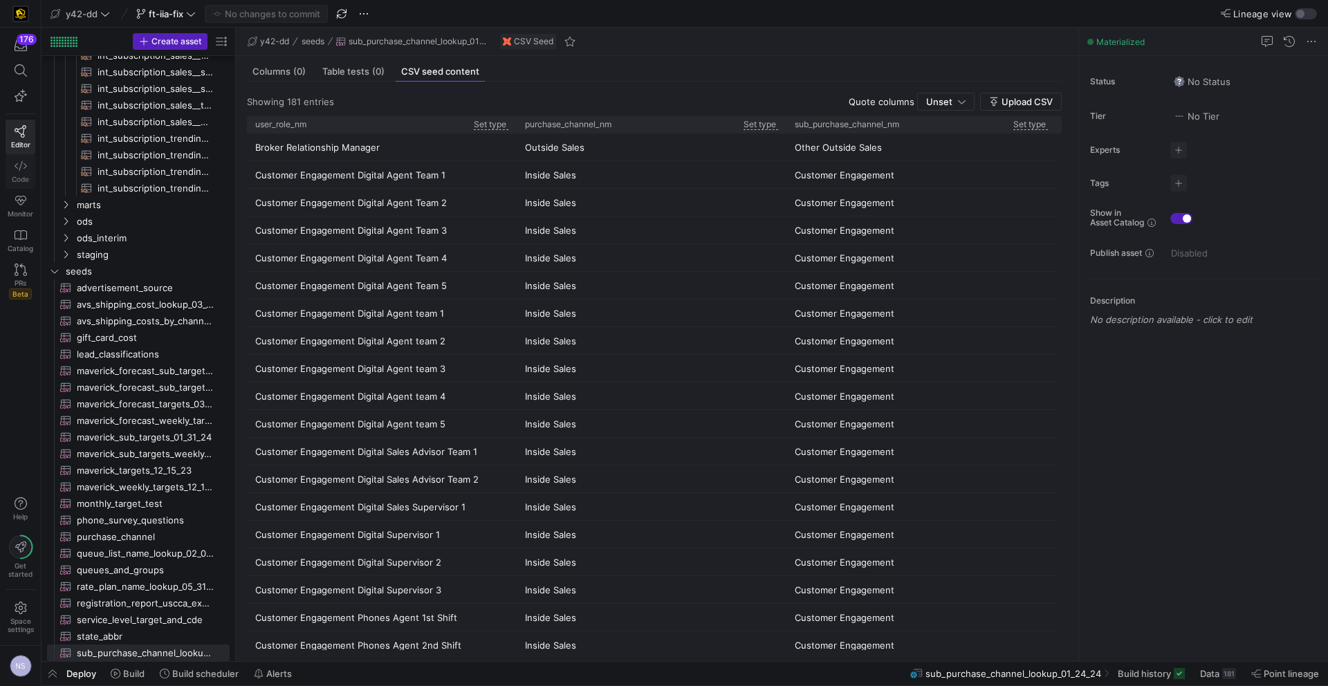
click at [17, 162] on icon at bounding box center [21, 166] width 12 height 12
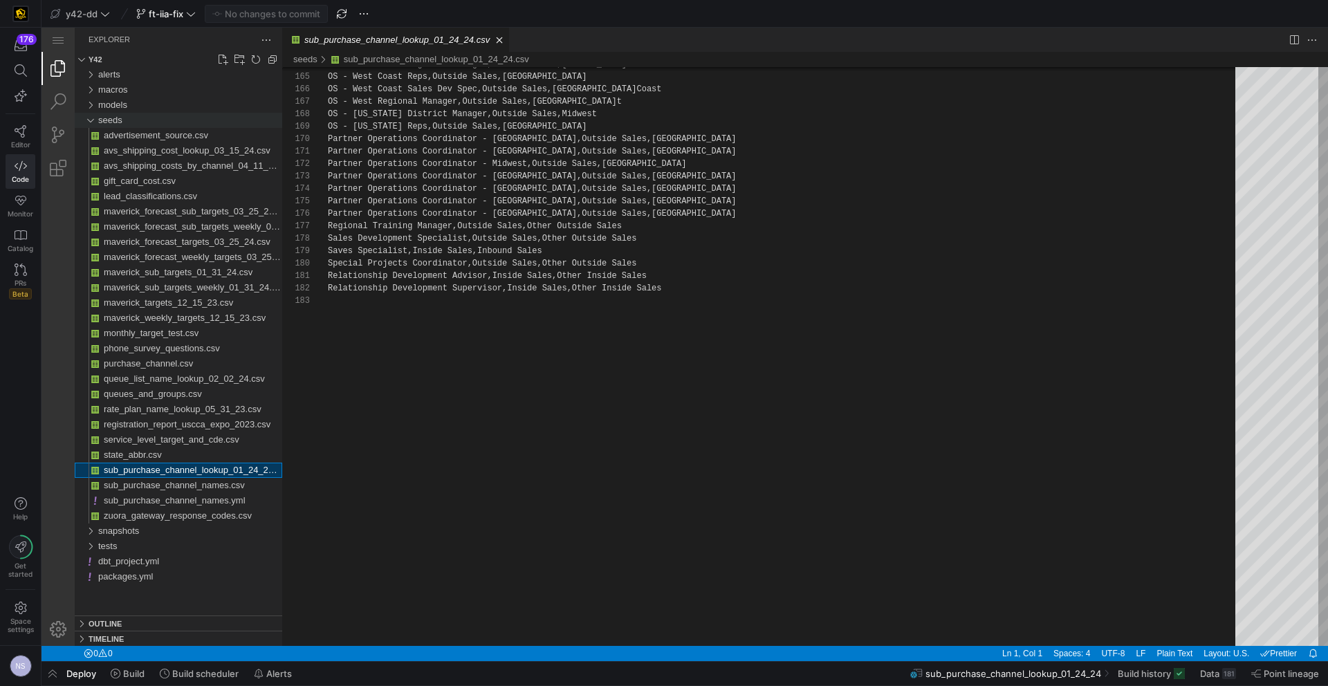
click at [108, 119] on span "seeds" at bounding box center [110, 120] width 24 height 10
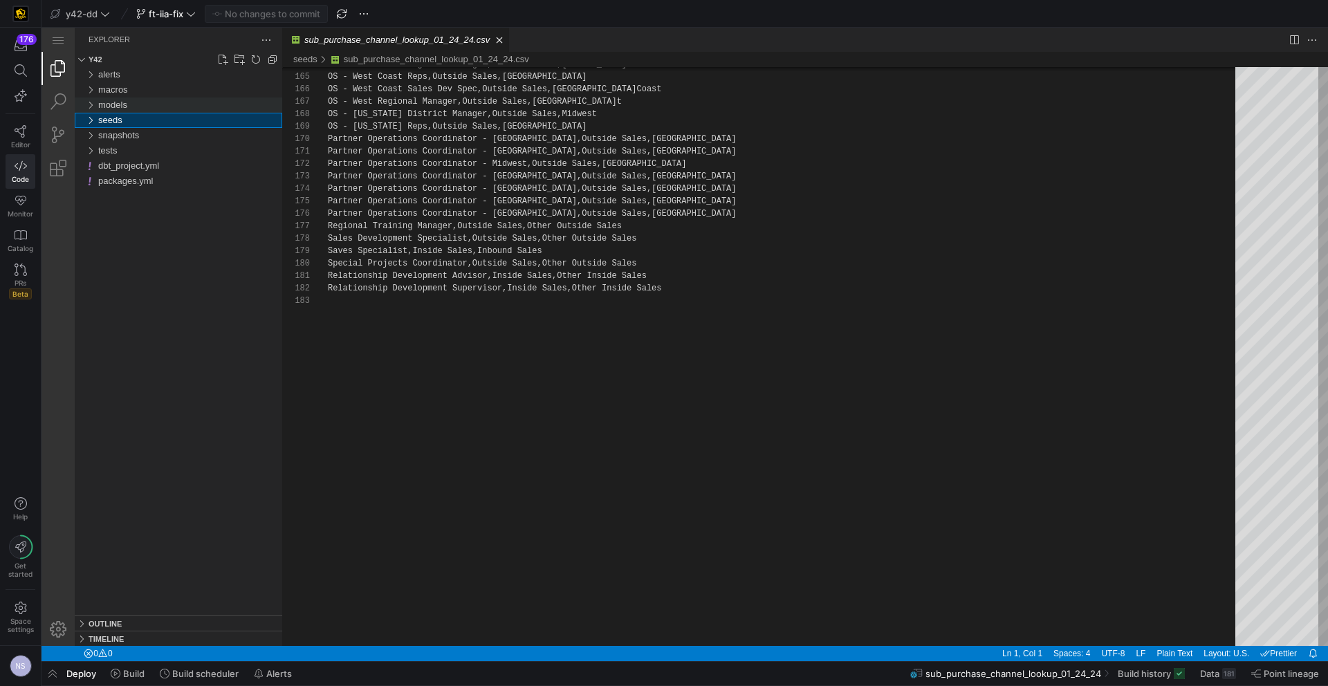
click at [122, 101] on span "models" at bounding box center [112, 105] width 29 height 10
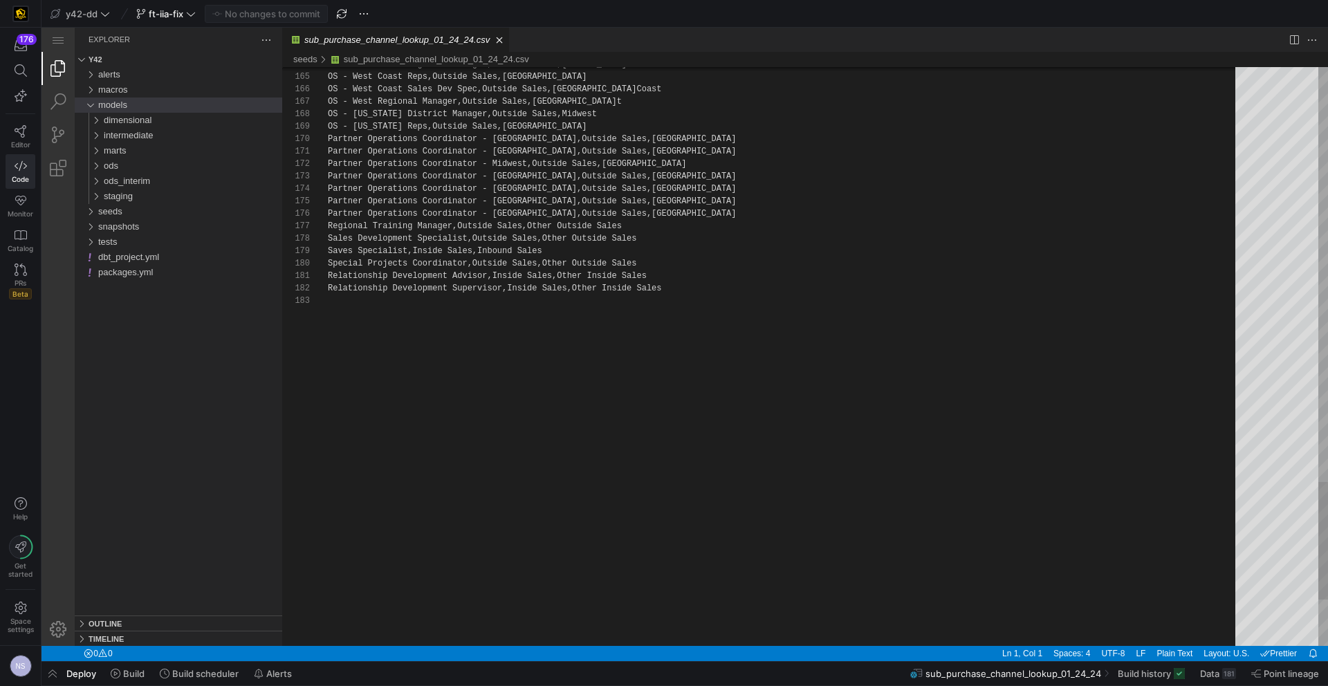
scroll to position [25, 0]
drag, startPoint x: 671, startPoint y: 288, endPoint x: 323, endPoint y: 289, distance: 348.5
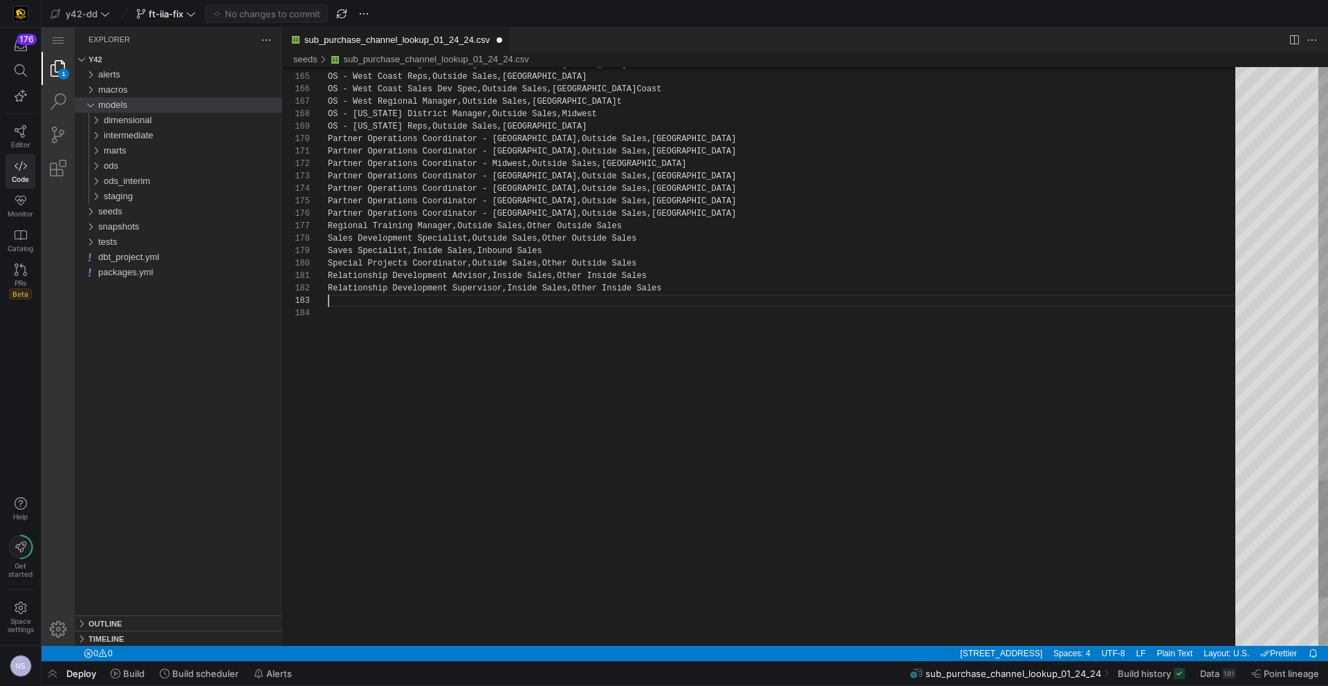
scroll to position [25, 0]
paste textarea "VP, IIA Channel Development,"
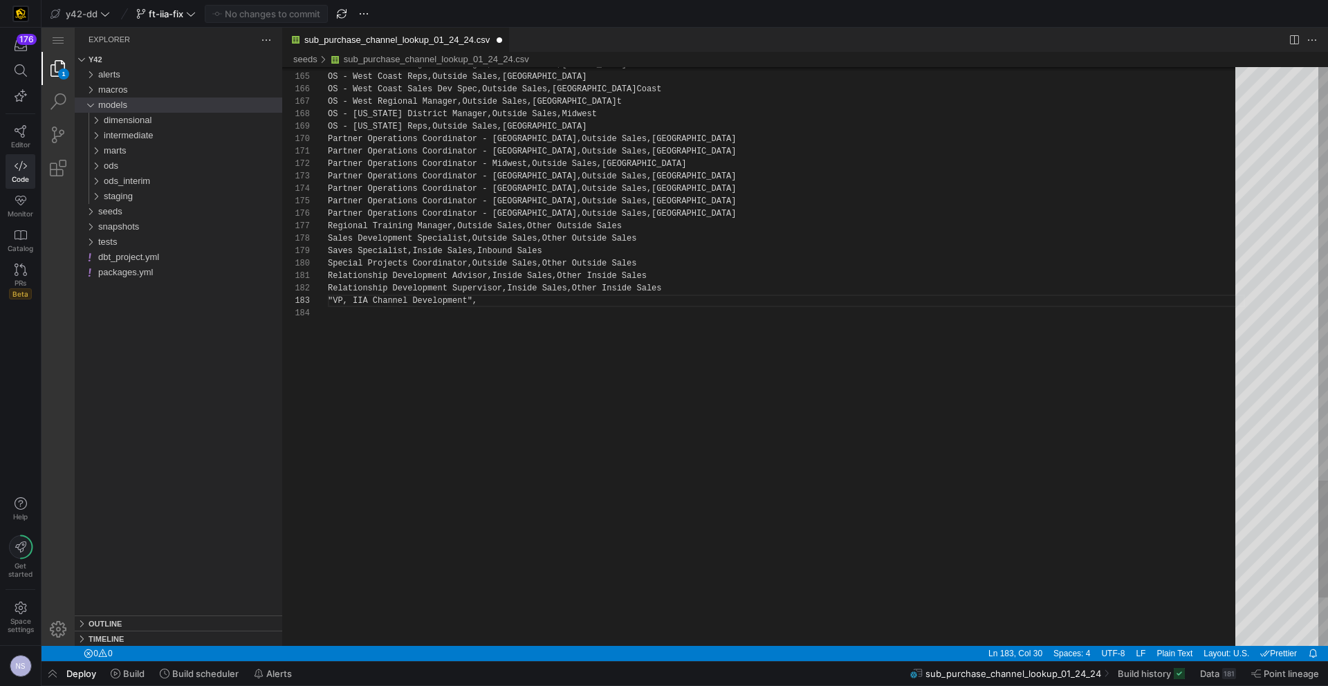
scroll to position [25, 150]
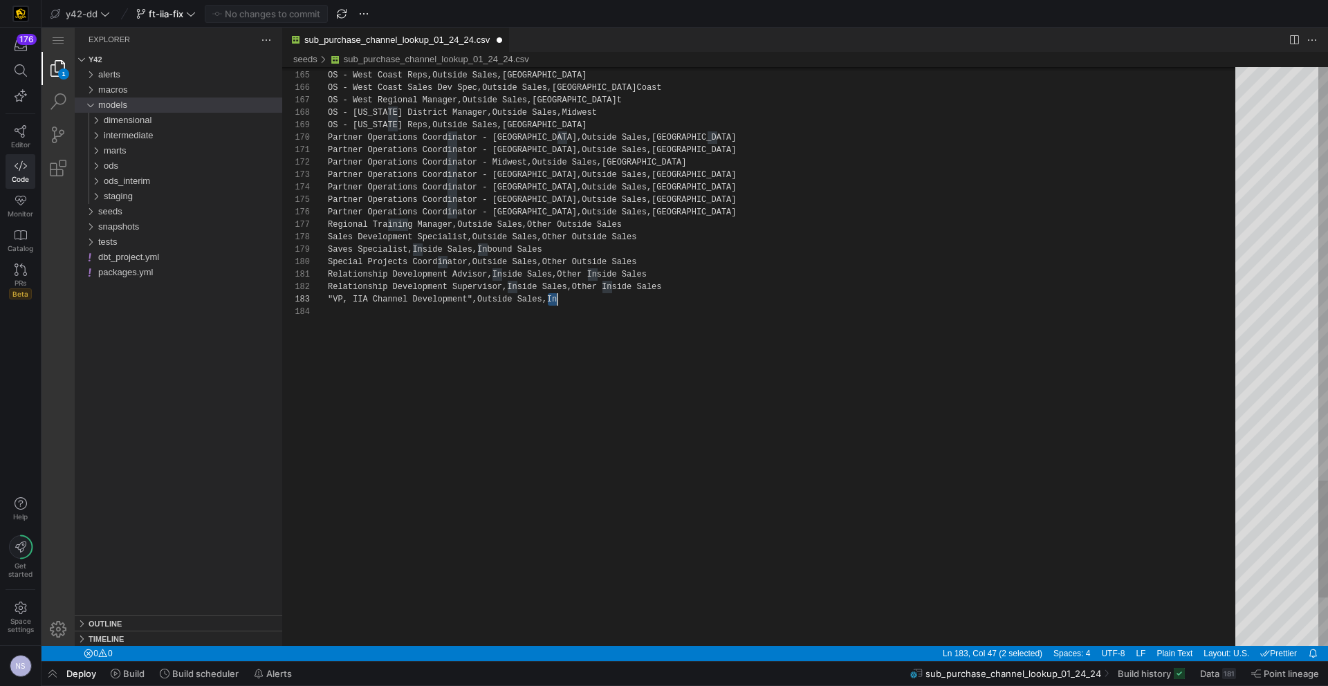
paste textarea "dependent Agents"
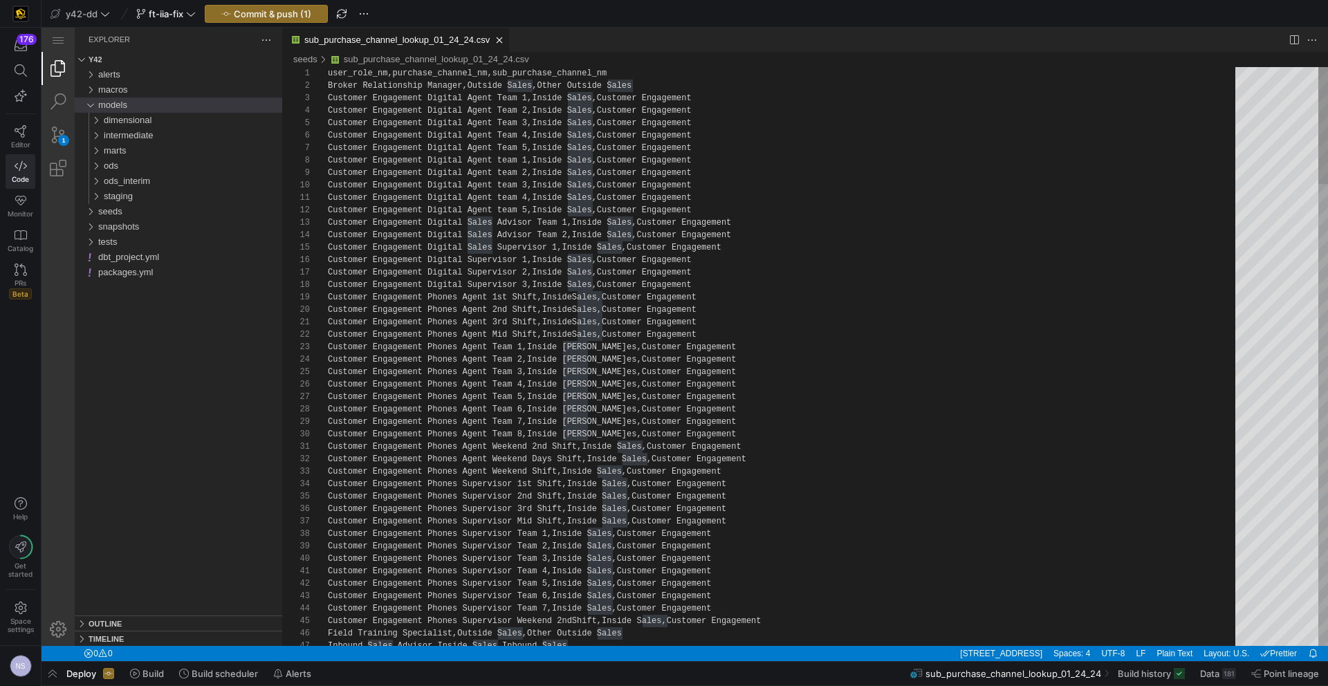
click at [326, 74] on div "1" at bounding box center [305, 73] width 46 height 12
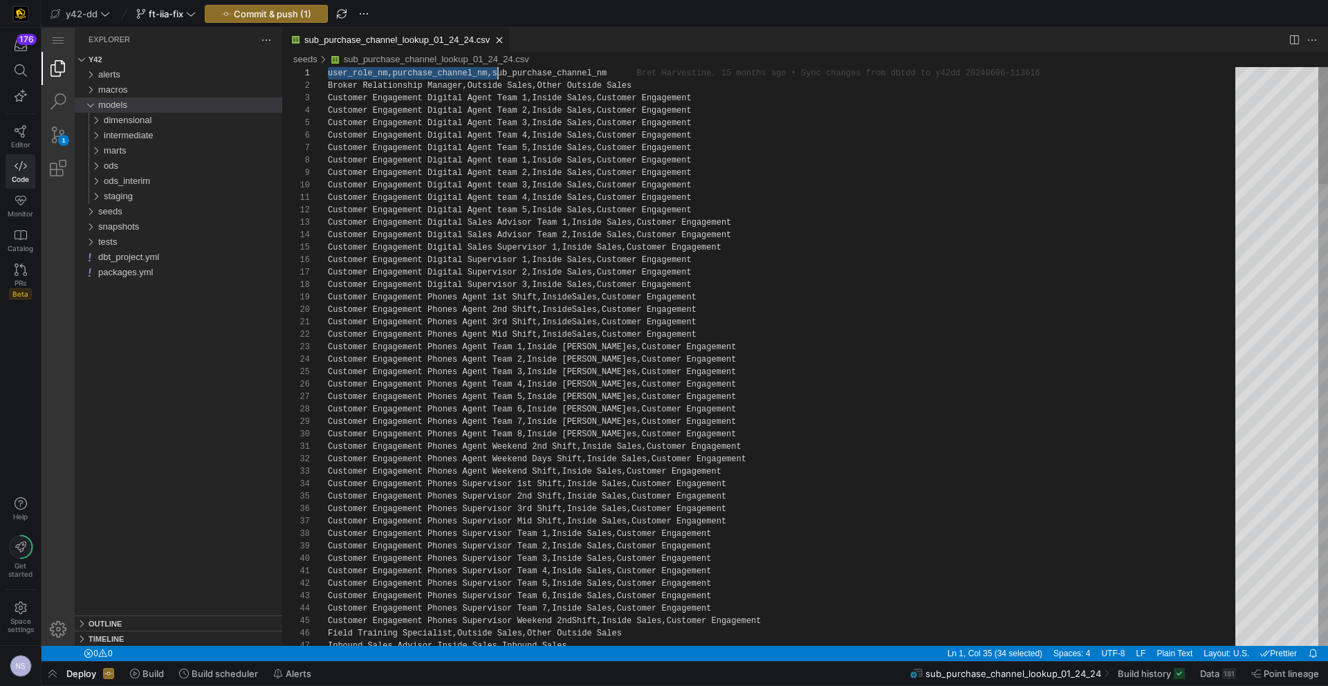
scroll to position [0, 280]
drag, startPoint x: 328, startPoint y: 74, endPoint x: 758, endPoint y: 106, distance: 431.3
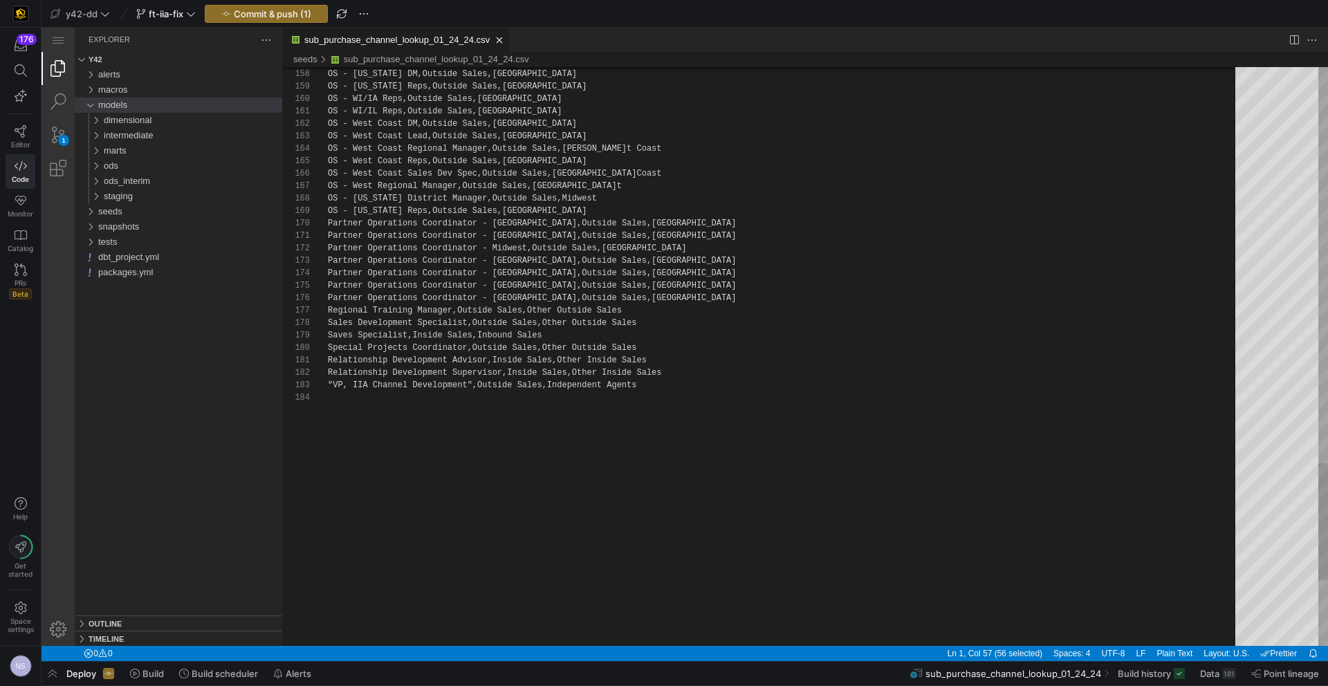
type textarea "Relationship Development Advisor,Inside Sales,Other Inside Sales Relationship D…"
click at [655, 370] on span "ther Inside Sales" at bounding box center [619, 373] width 84 height 10
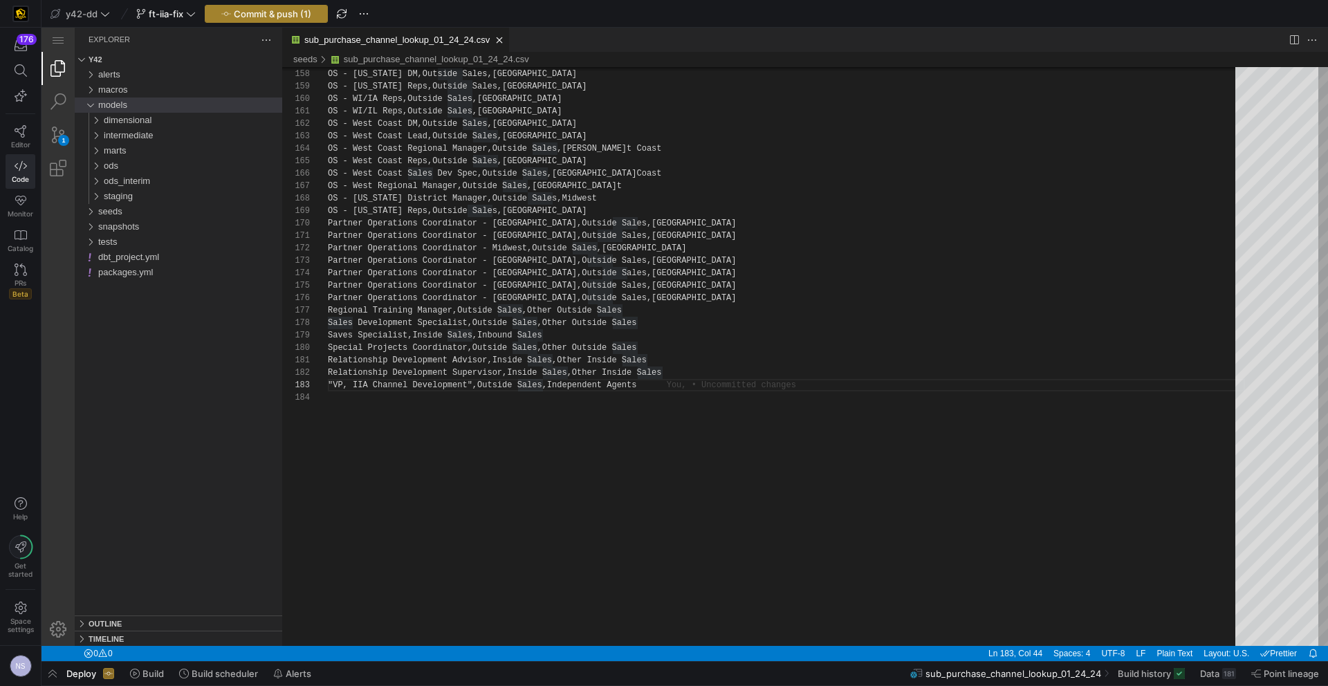
click at [257, 18] on span "Commit & push (1)" at bounding box center [272, 13] width 77 height 11
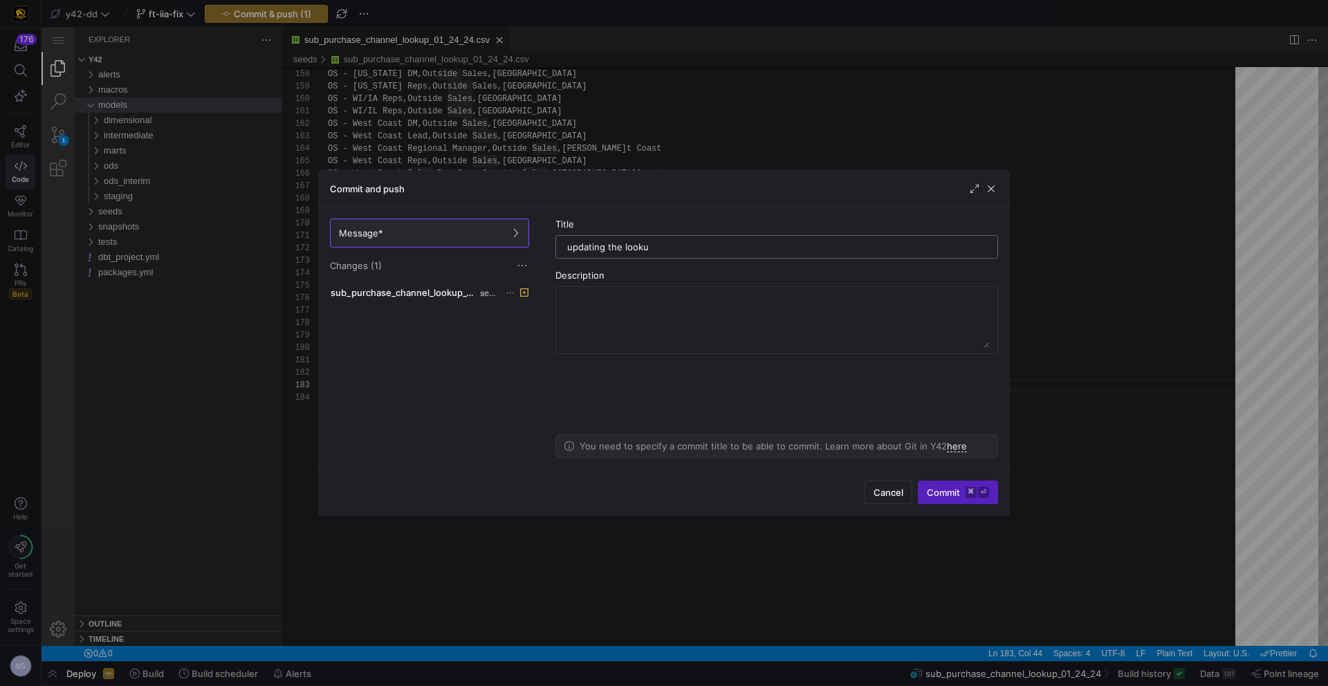
type input "updating the lookup"
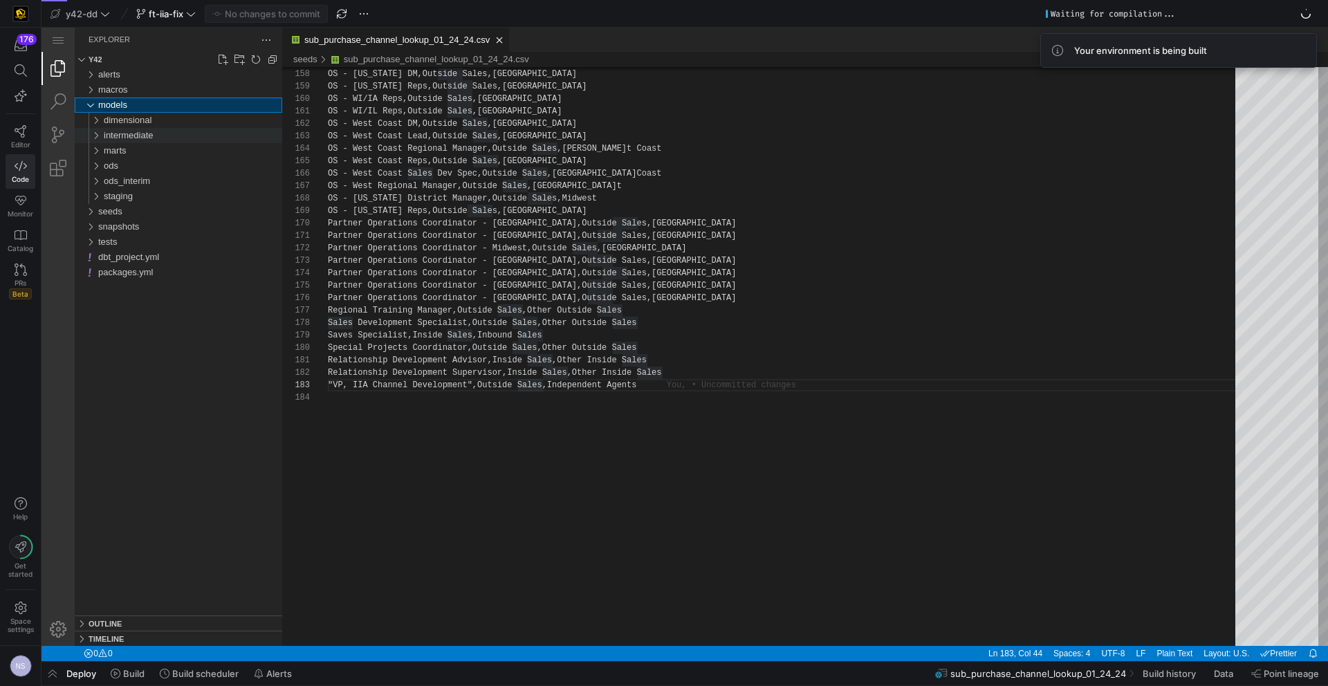
click at [160, 142] on div "intermediate" at bounding box center [193, 135] width 178 height 15
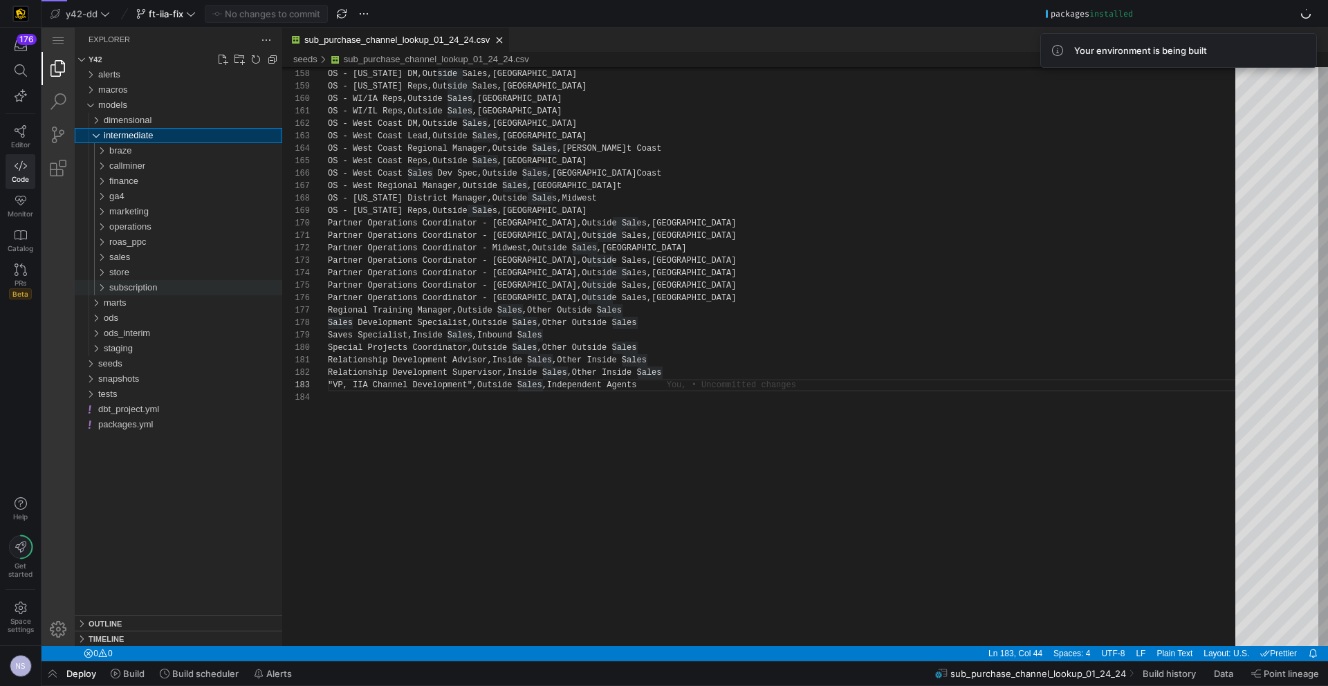
click at [149, 283] on span "subscription" at bounding box center [133, 287] width 48 height 10
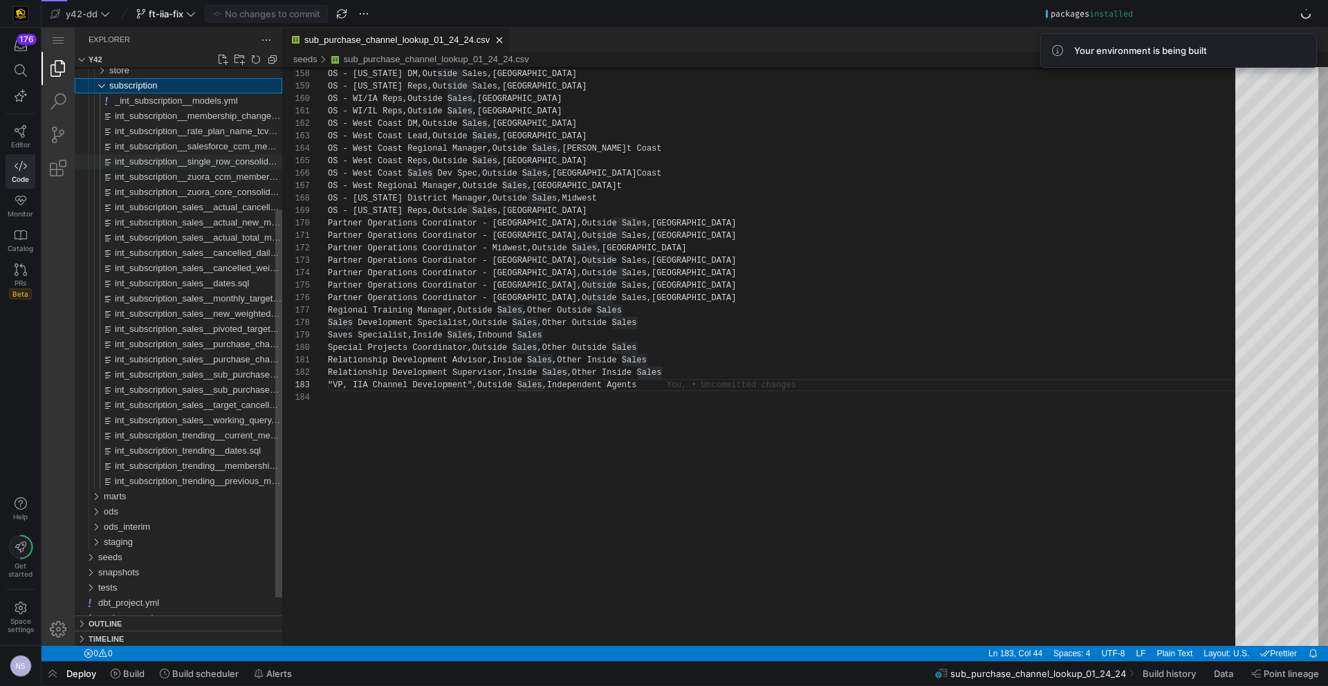
click at [192, 164] on span "int_subscription__single_row_consolidated.sql" at bounding box center [207, 161] width 185 height 10
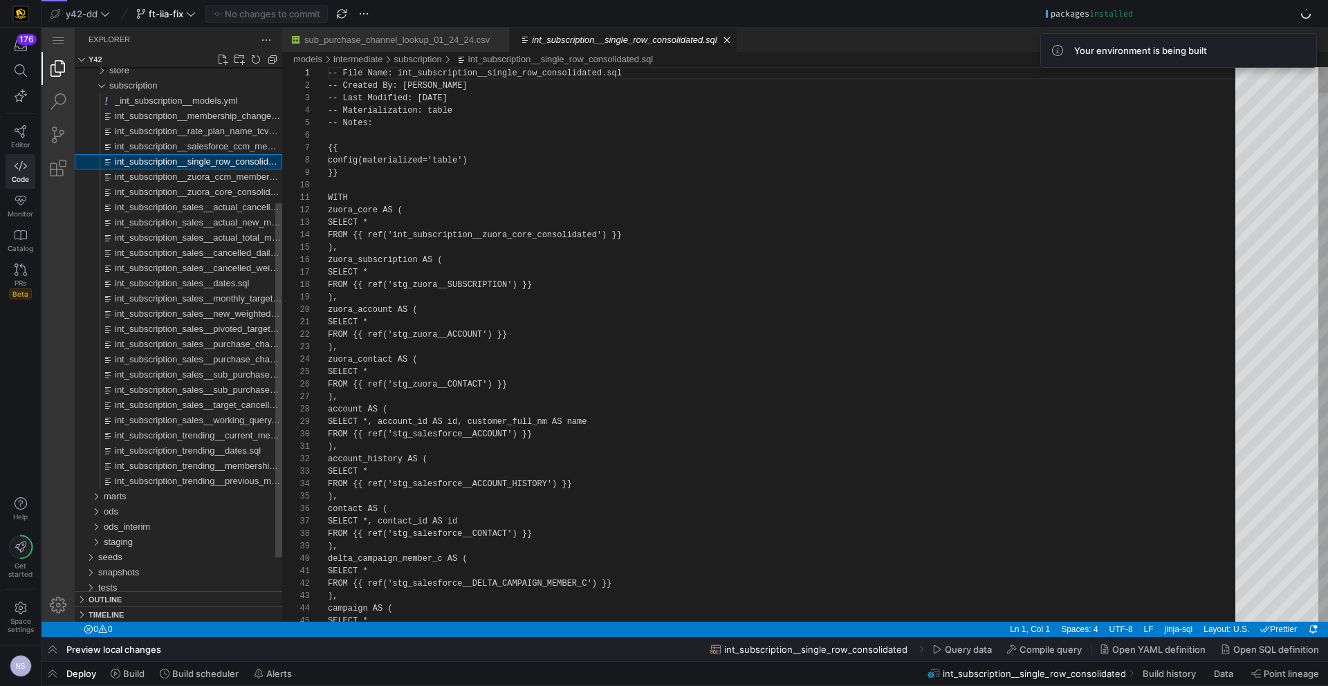
scroll to position [124, 0]
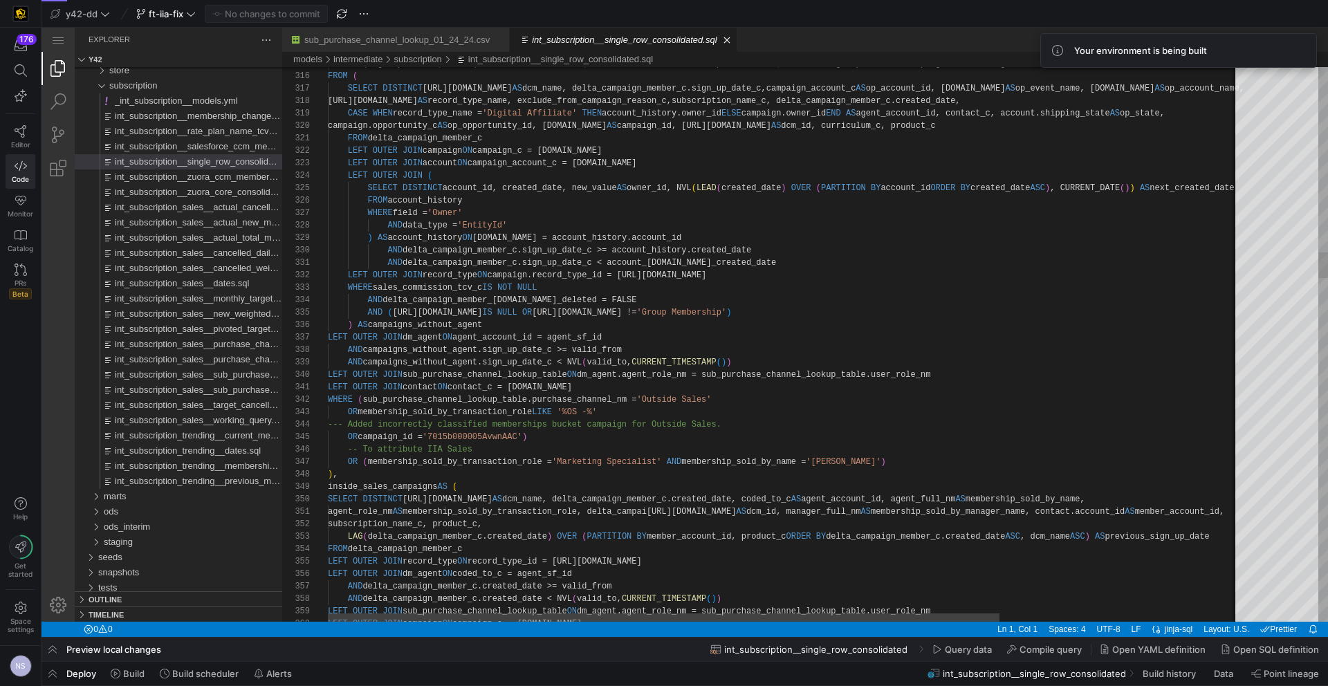
drag, startPoint x: 714, startPoint y: 399, endPoint x: 649, endPoint y: 399, distance: 64.3
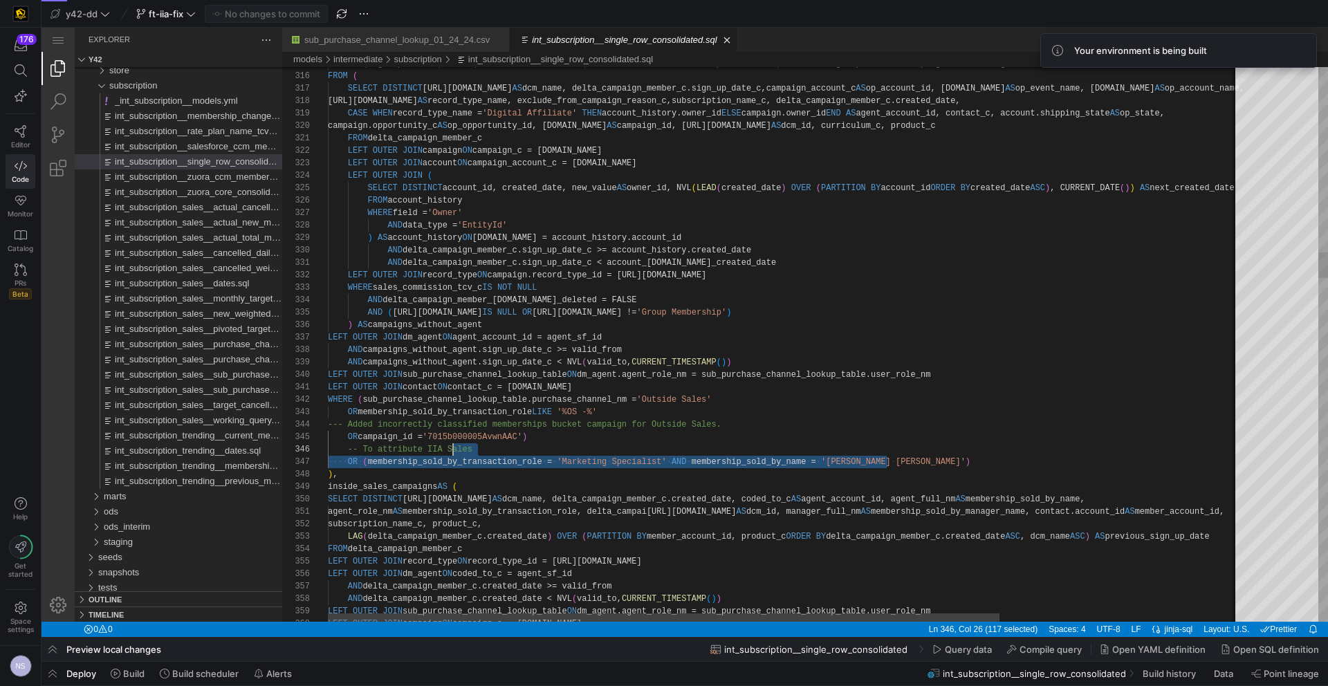
scroll to position [62, 0]
drag, startPoint x: 900, startPoint y: 458, endPoint x: 282, endPoint y: 448, distance: 617.5
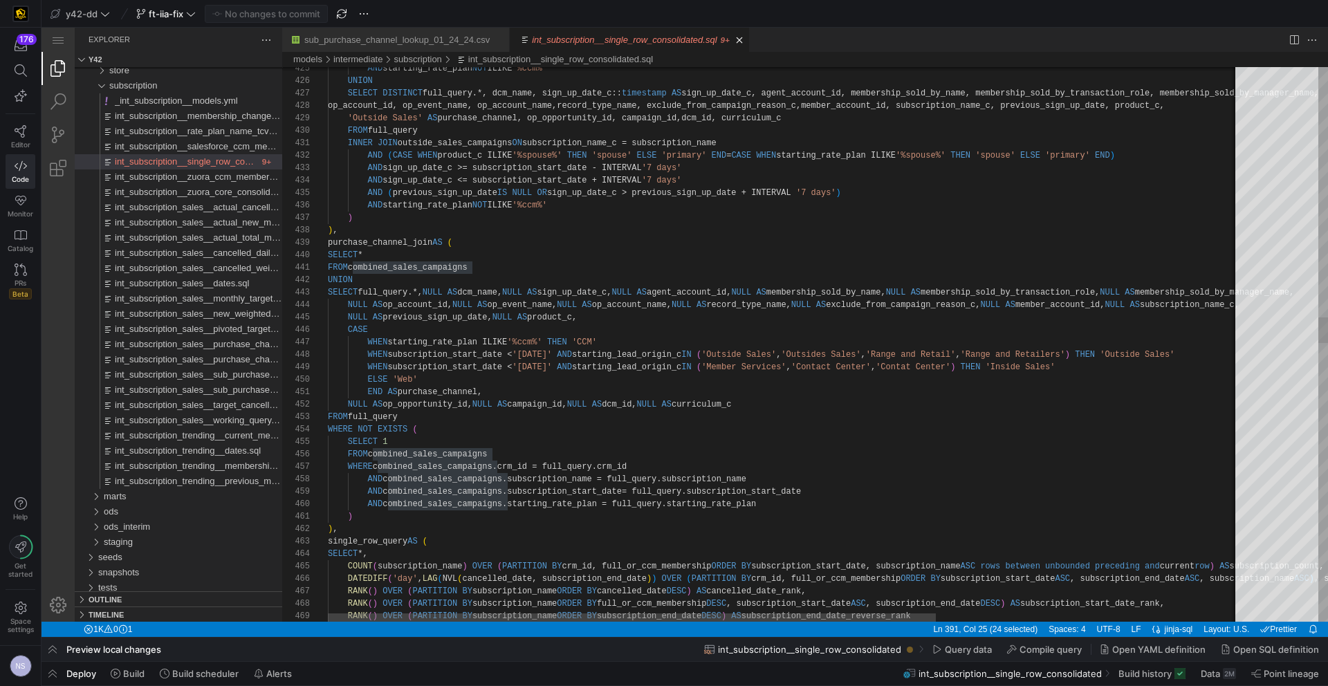
click at [552, 380] on div "AND starting_rate_plan NOT ILIKE '%ccm%' UNION SELECT DISTINCT full_query.*, dc…" at bounding box center [1012, 644] width 1368 height 11718
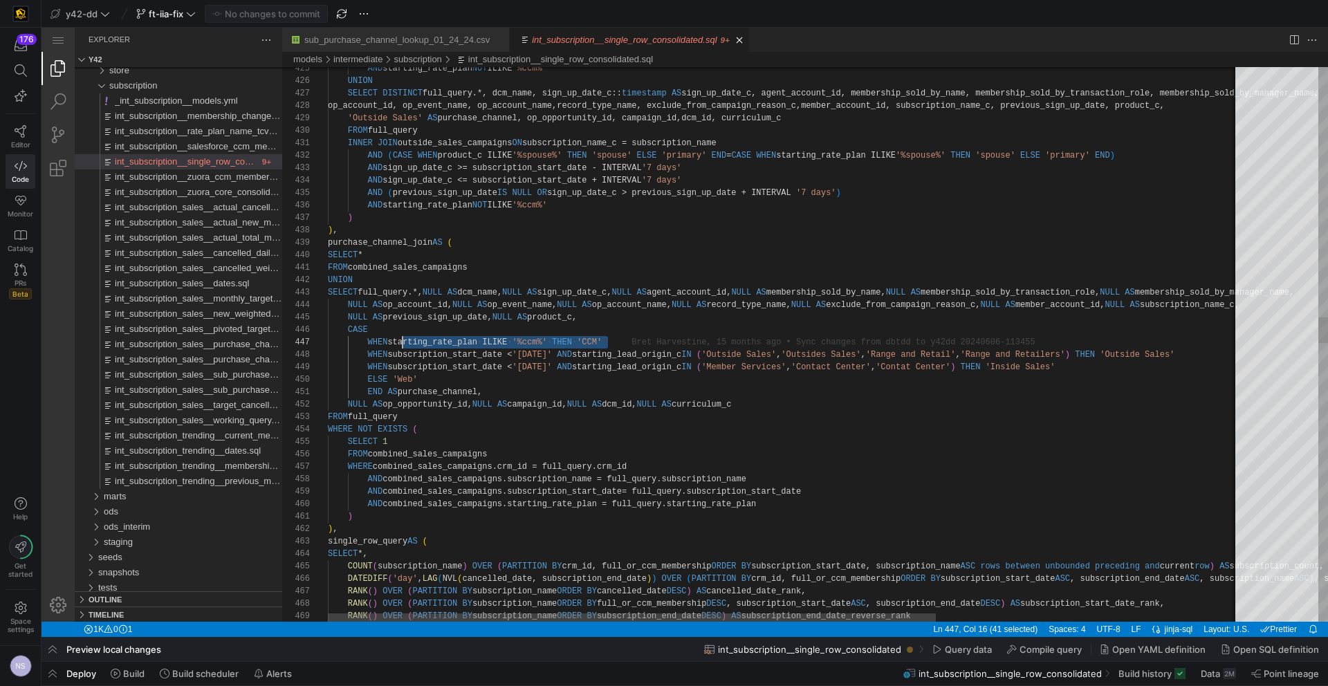
drag, startPoint x: 627, startPoint y: 341, endPoint x: 403, endPoint y: 343, distance: 224.0
click at [781, 365] on div "AND starting_rate_plan NOT ILIKE '%ccm%' UNION SELECT DISTINCT full_query.*, dc…" at bounding box center [1012, 644] width 1368 height 11718
click at [486, 355] on div "AND starting_rate_plan NOT ILIKE '%ccm%' UNION SELECT DISTINCT full_query.*, dc…" at bounding box center [1012, 644] width 1368 height 11718
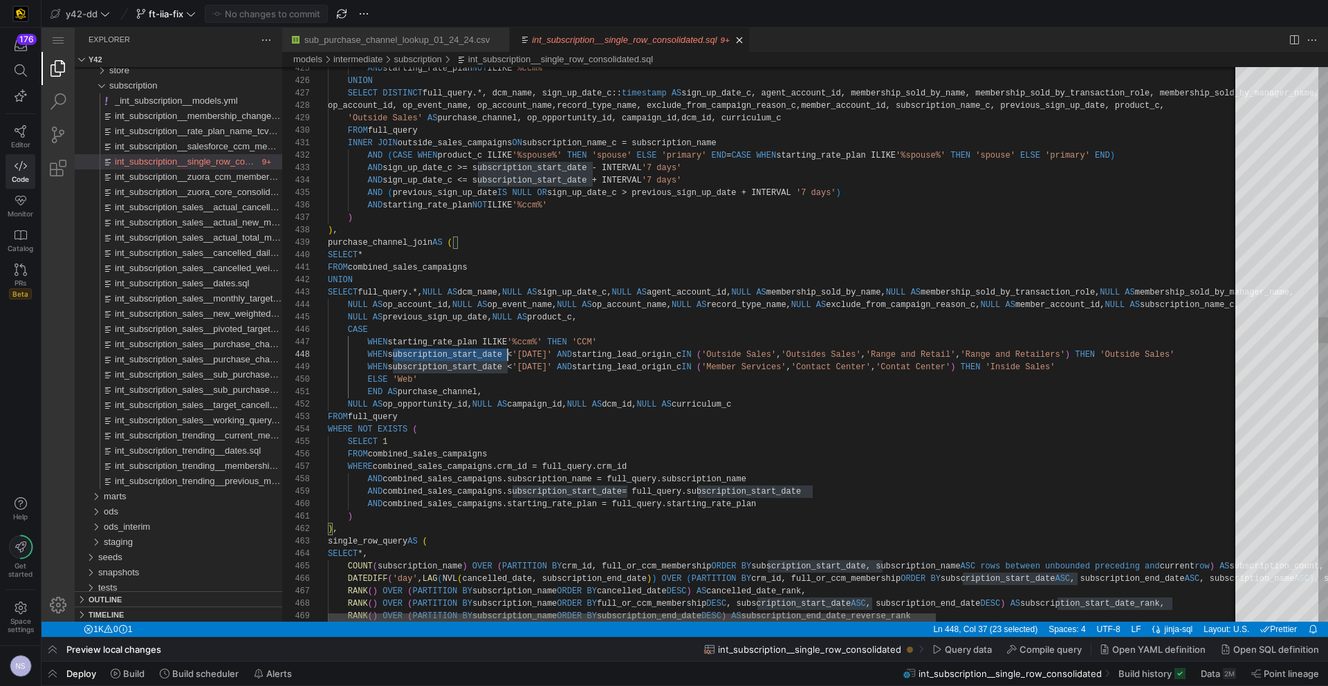
click at [486, 355] on div "AND starting_rate_plan NOT ILIKE '%ccm%' UNION SELECT DISTINCT full_query.*, dc…" at bounding box center [1012, 644] width 1368 height 11718
type textarea "L AS agent_account_id, NULL AS membership_sold_by_name, NULL AS membership_sold…"
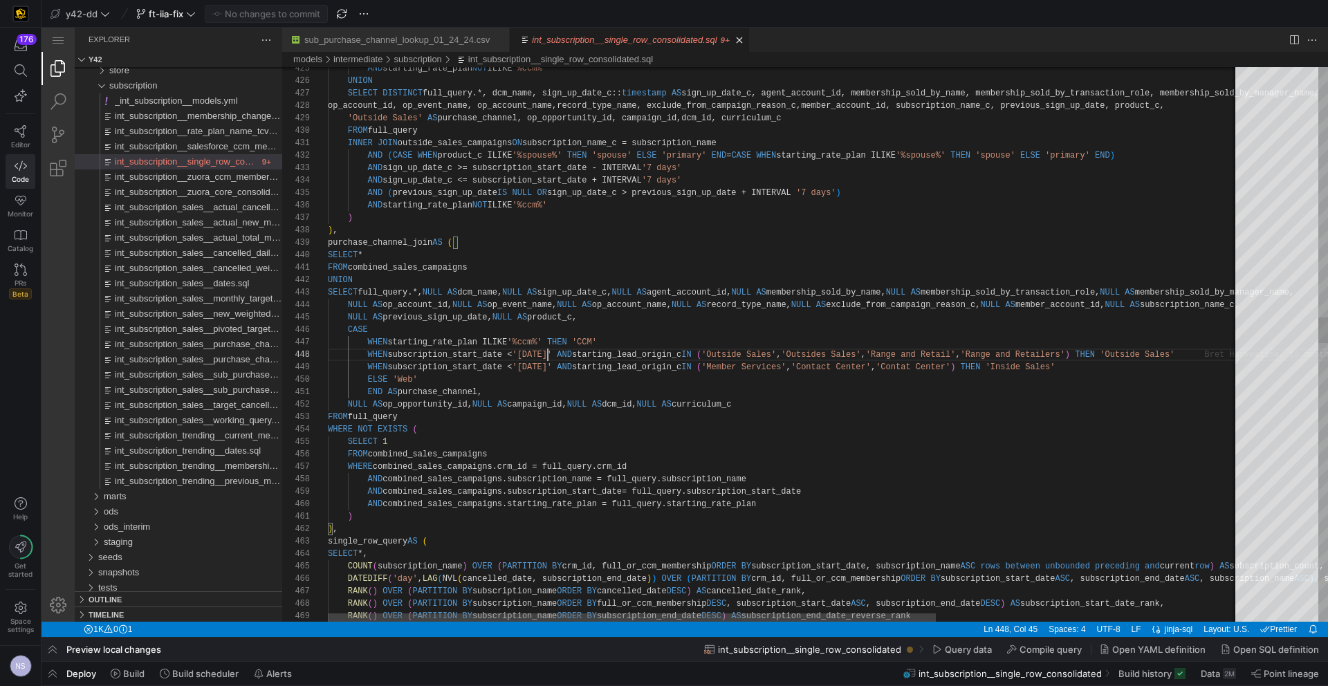
scroll to position [62, 220]
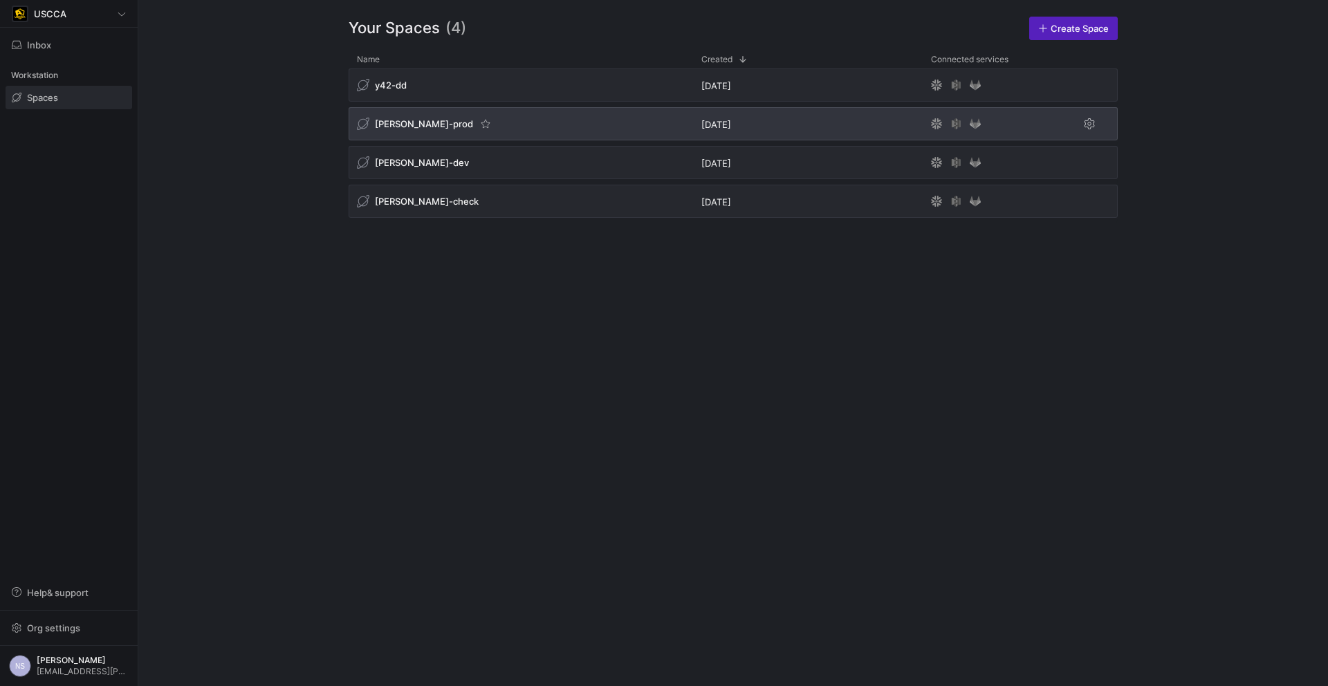
click at [558, 124] on div "[PERSON_NAME]-prod" at bounding box center [520, 123] width 344 height 33
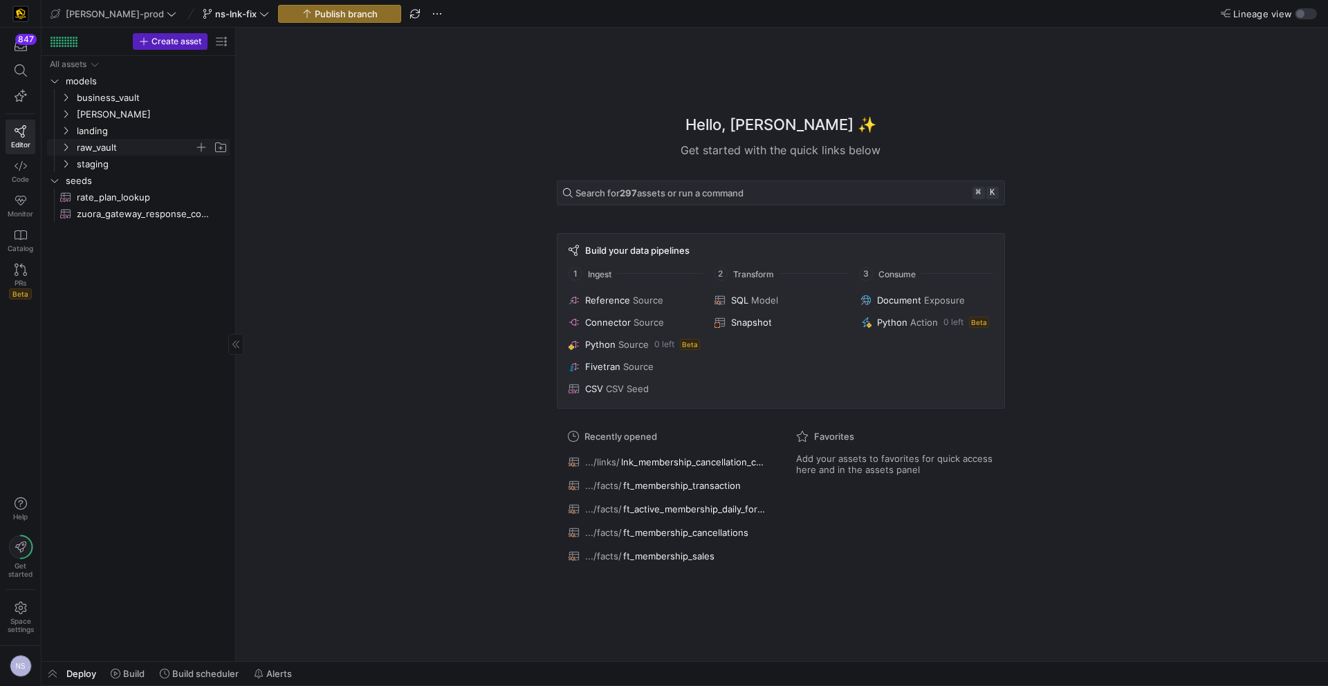
click at [101, 147] on span "raw_vault" at bounding box center [136, 148] width 118 height 16
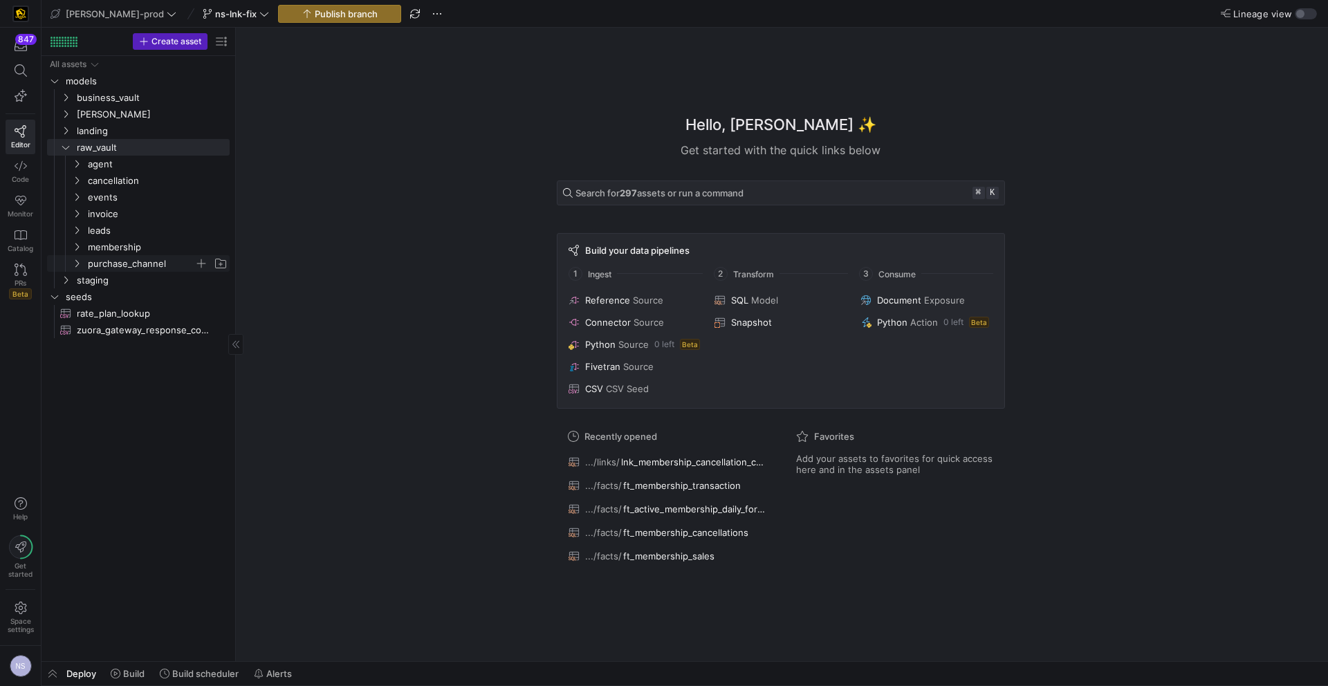
click at [157, 260] on span "purchase_channel" at bounding box center [141, 264] width 106 height 16
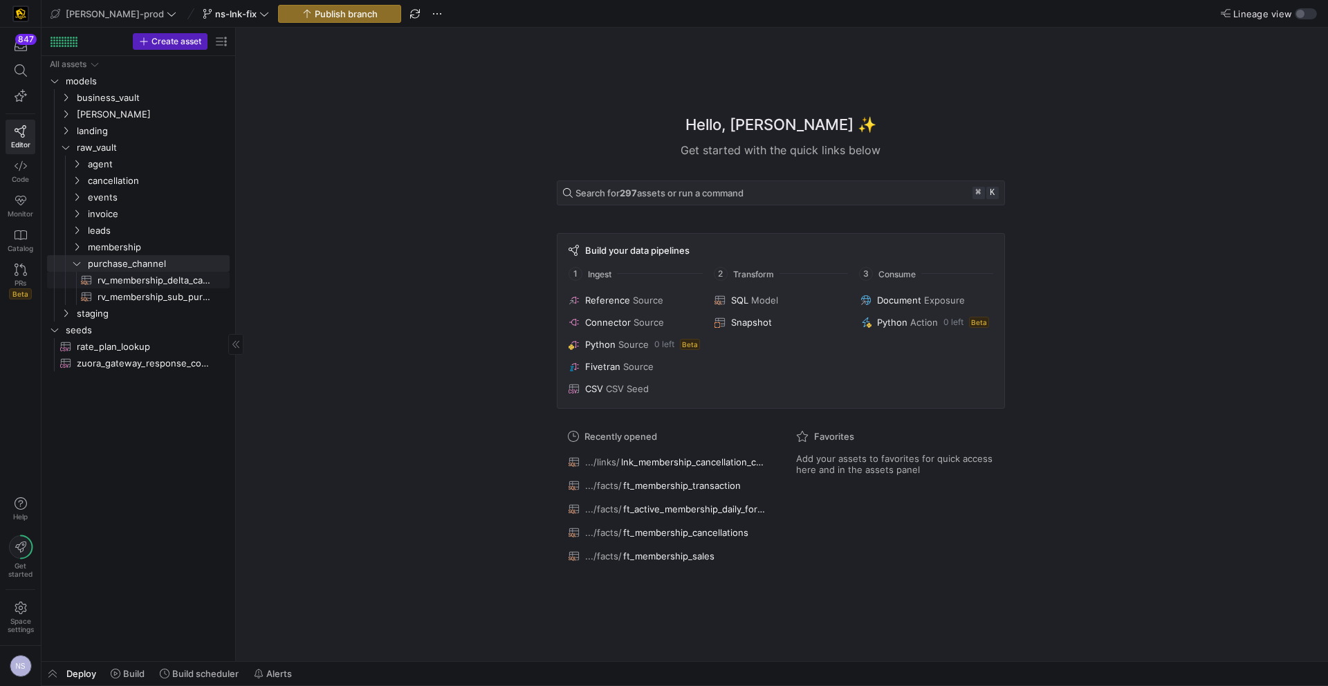
click at [161, 276] on span "rv_membership_delta_campaign_member​​​​​​​​​​" at bounding box center [155, 280] width 116 height 16
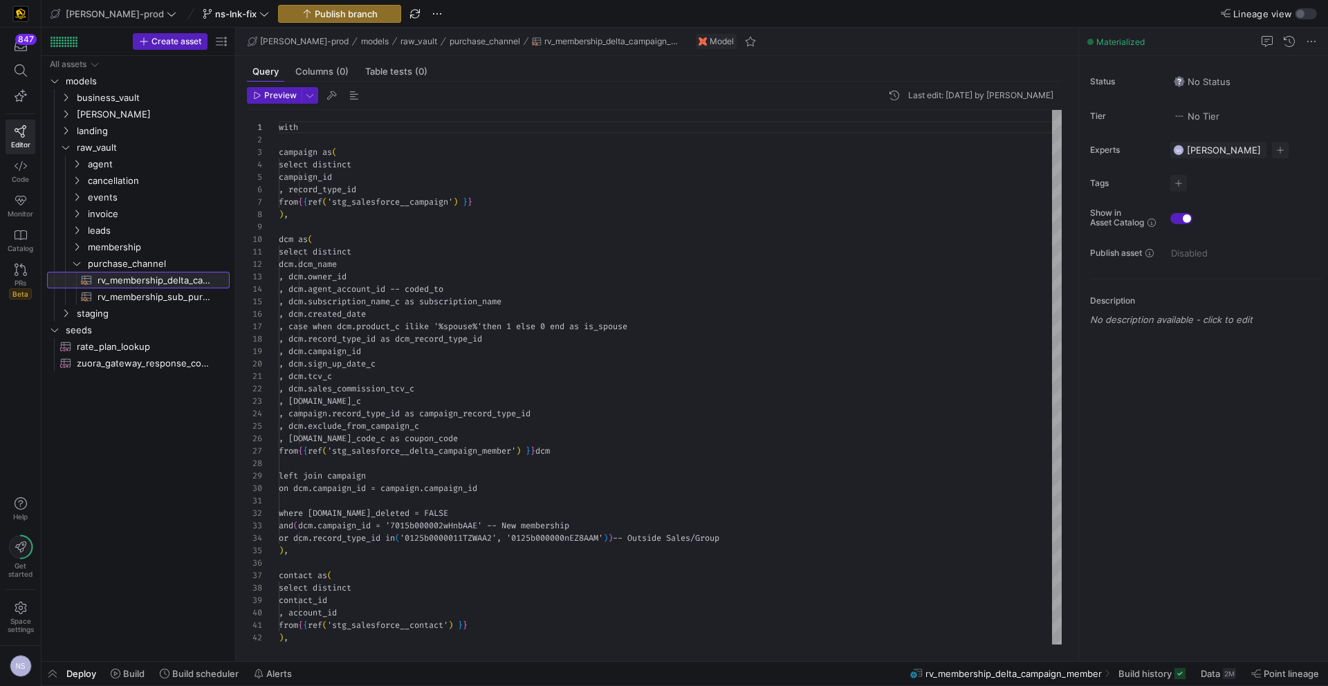
scroll to position [124, 0]
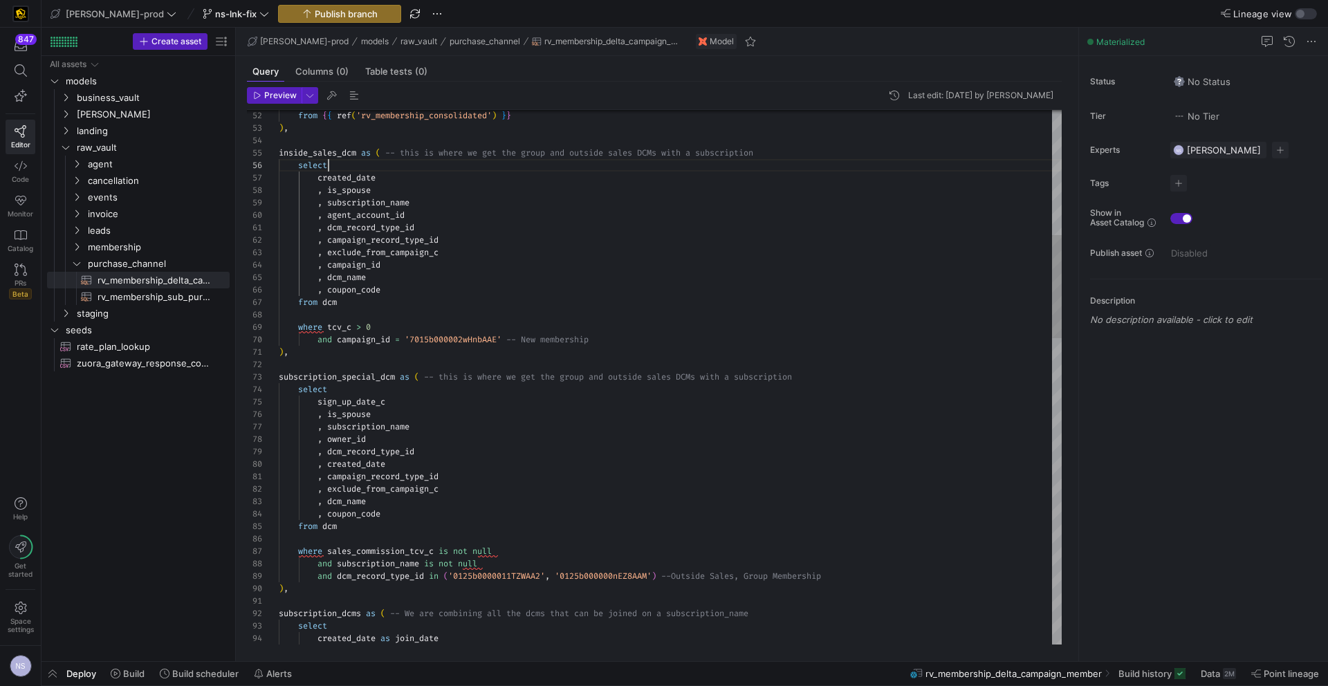
scroll to position [62, 50]
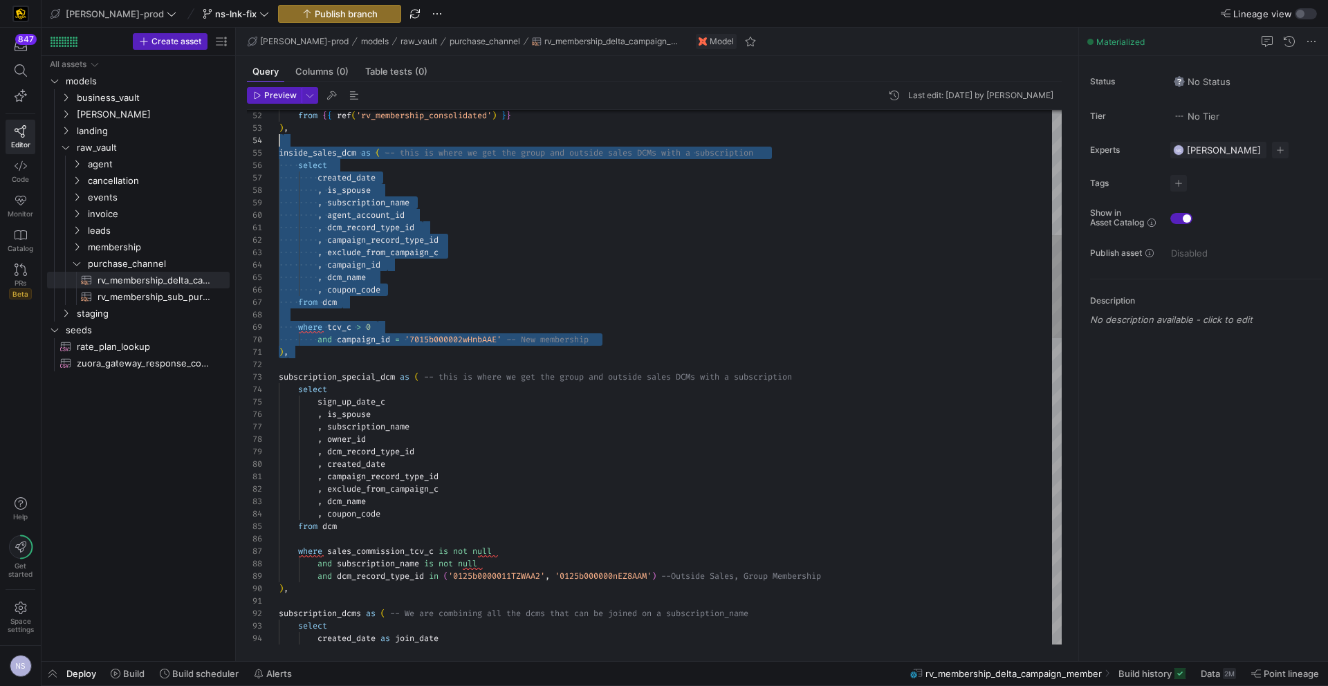
scroll to position [50, 0]
drag, startPoint x: 306, startPoint y: 353, endPoint x: 250, endPoint y: 151, distance: 209.7
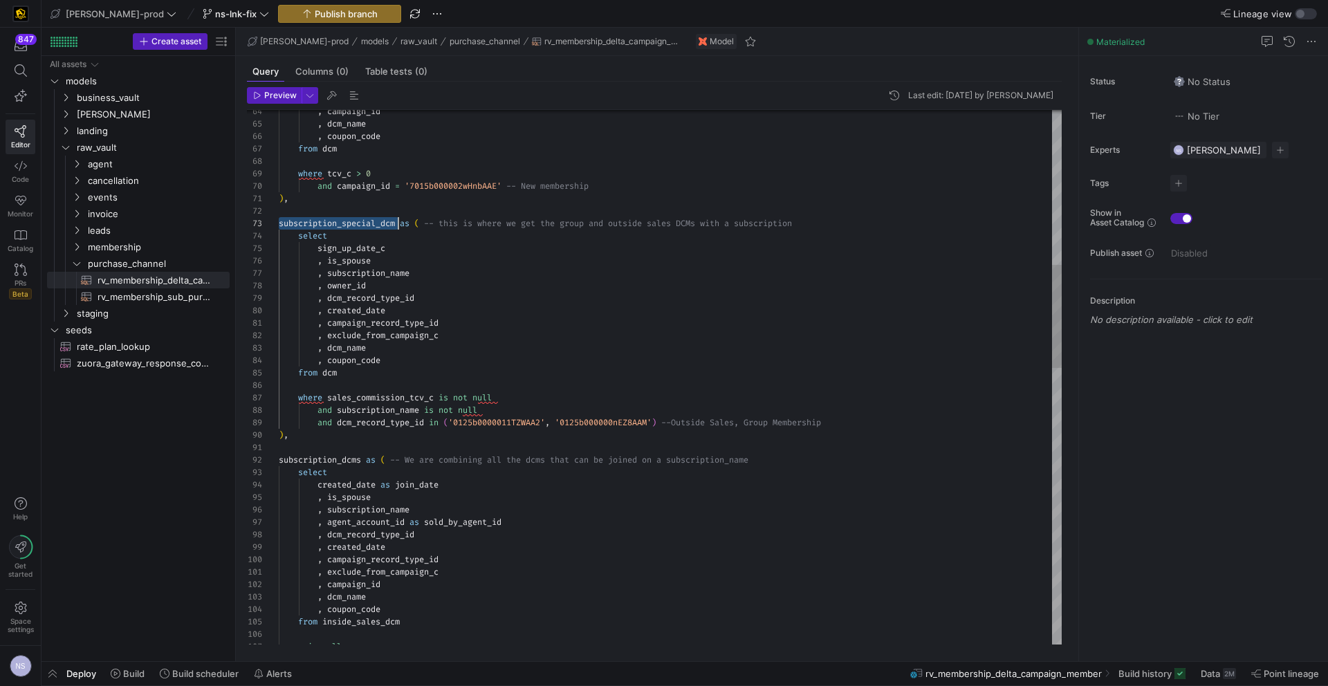
click at [352, 223] on div ", campaign_id , dcm_name , coupon_code from dcm where tcv_c > 0 and campaign_id…" at bounding box center [670, 690] width 783 height 2761
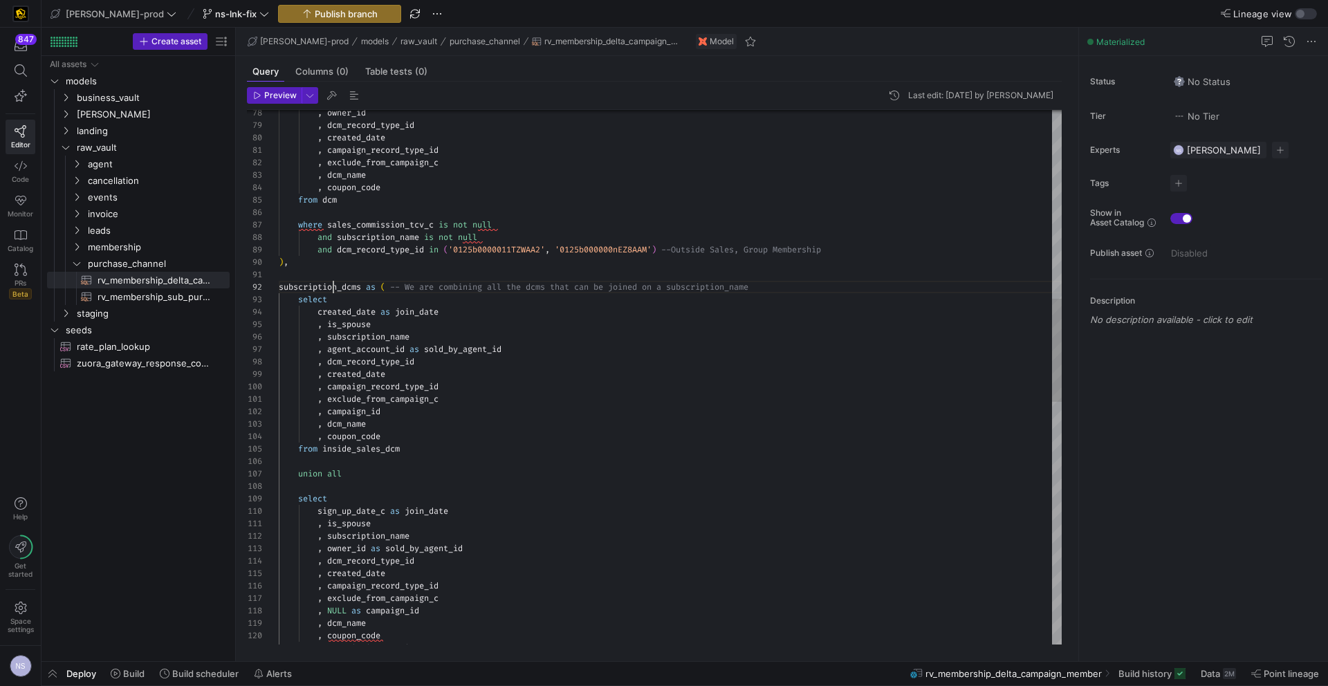
click at [331, 292] on div ", owner_id , dcm_record_type_id , created_date , campaign_record_type_id , excl…" at bounding box center [670, 517] width 783 height 2761
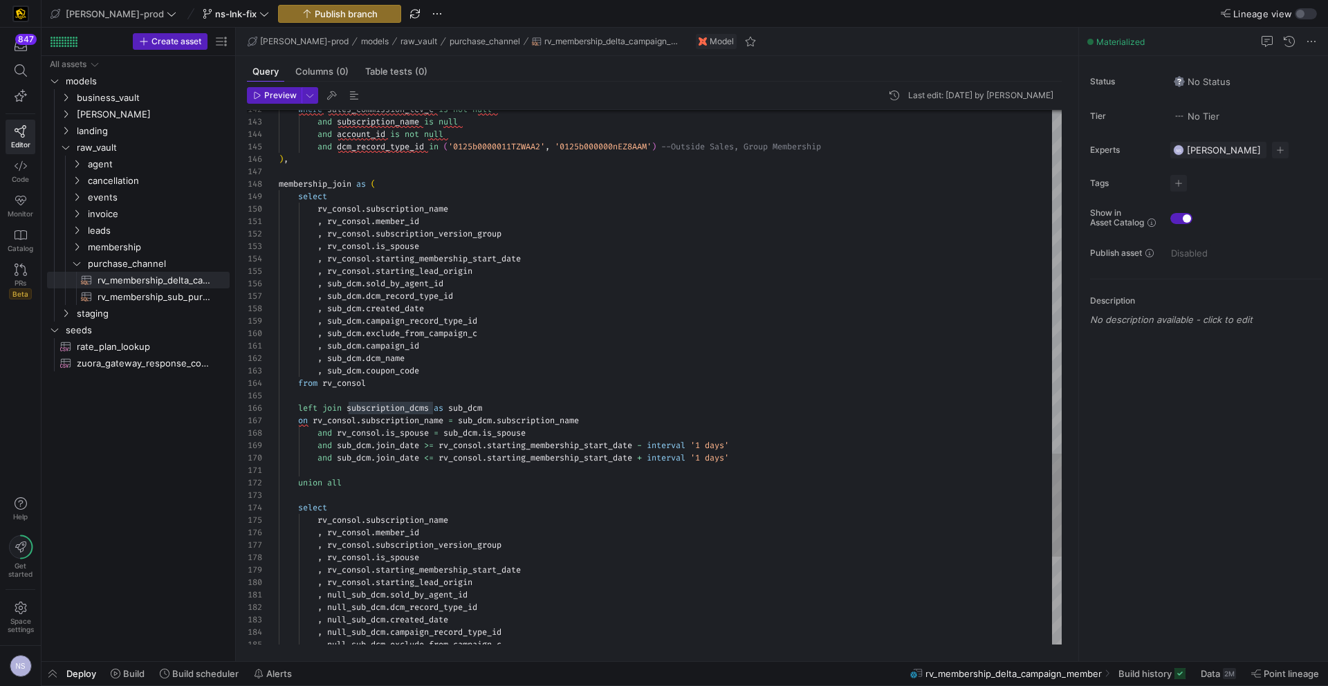
drag, startPoint x: 789, startPoint y: 459, endPoint x: 636, endPoint y: 455, distance: 152.9
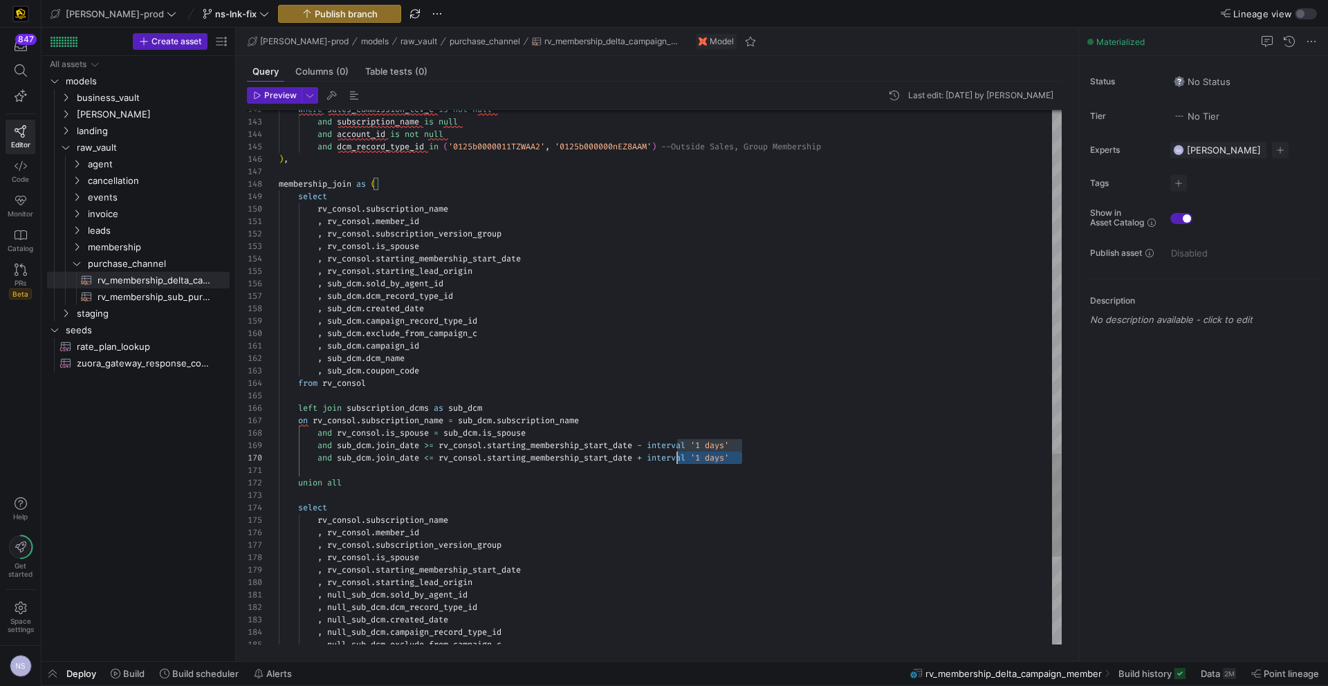
click at [637, 455] on div "and sub_dcm . join_date <= rv_consol . starting_membership_start_date + interva…" at bounding box center [670, 457] width 783 height 12
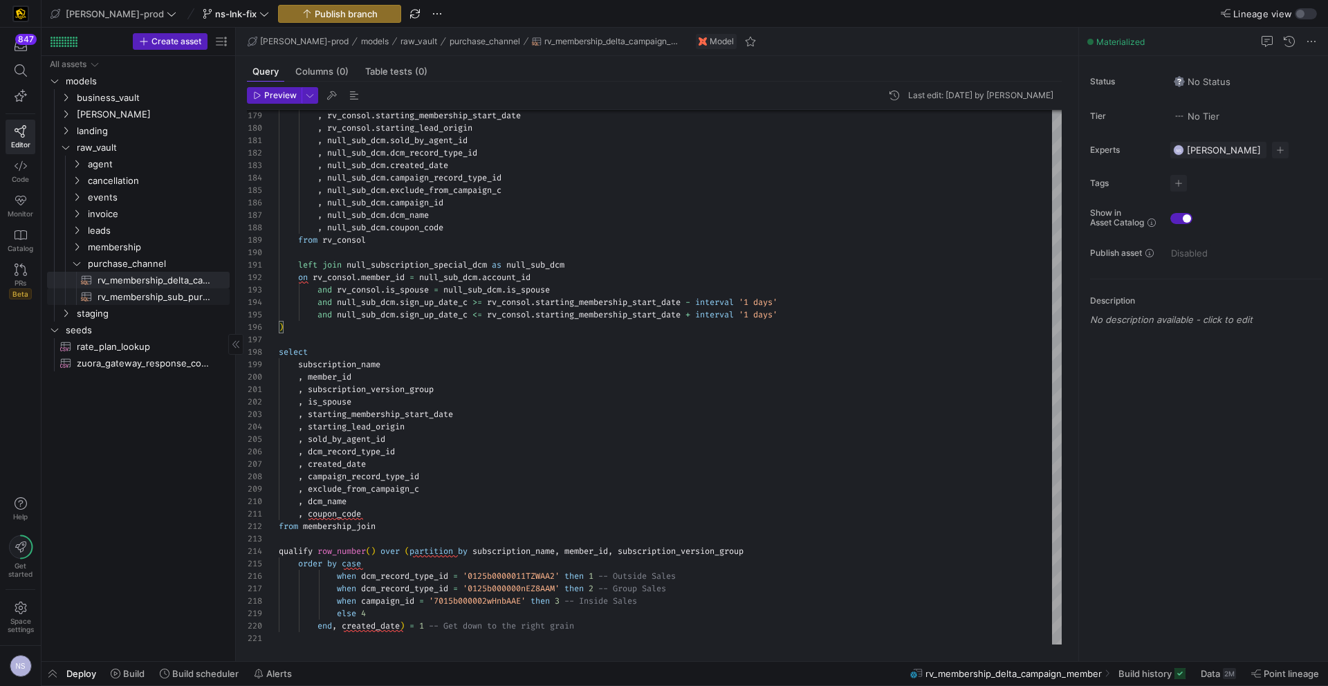
click at [175, 297] on span "rv_membership_sub_purchase_channel​​​​​​​​​​" at bounding box center [155, 297] width 116 height 16
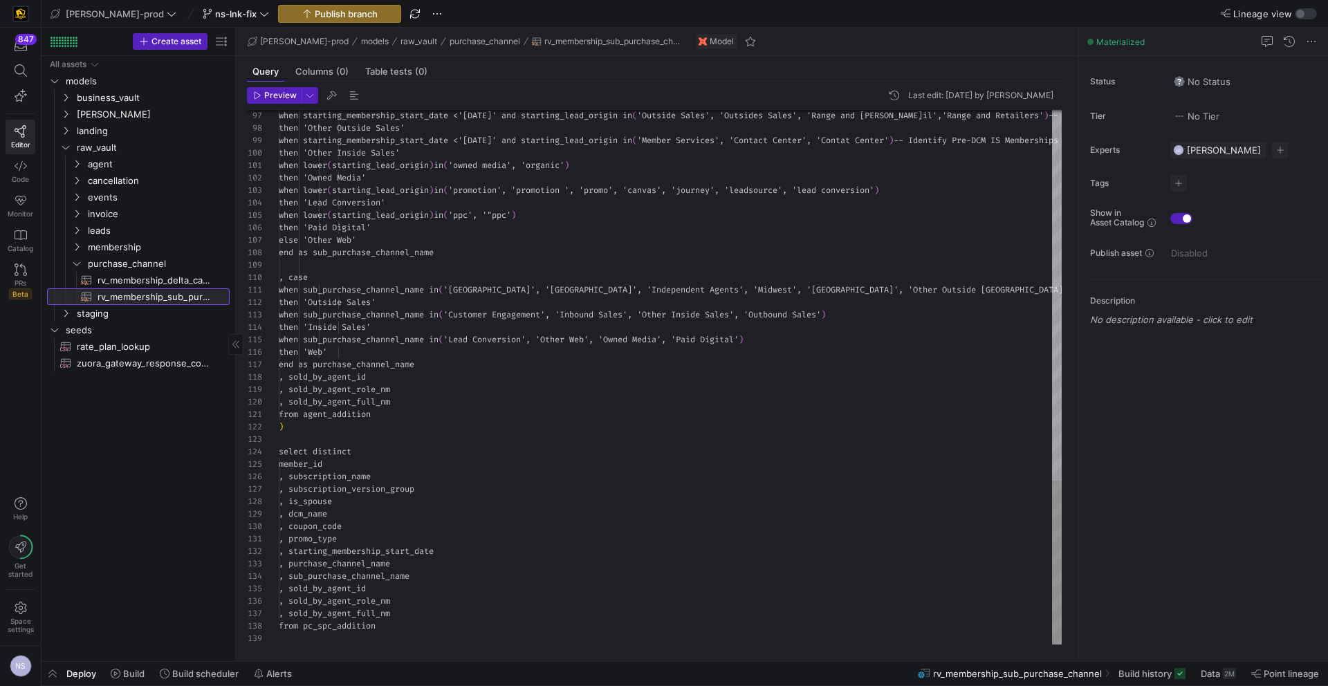
scroll to position [100, 198]
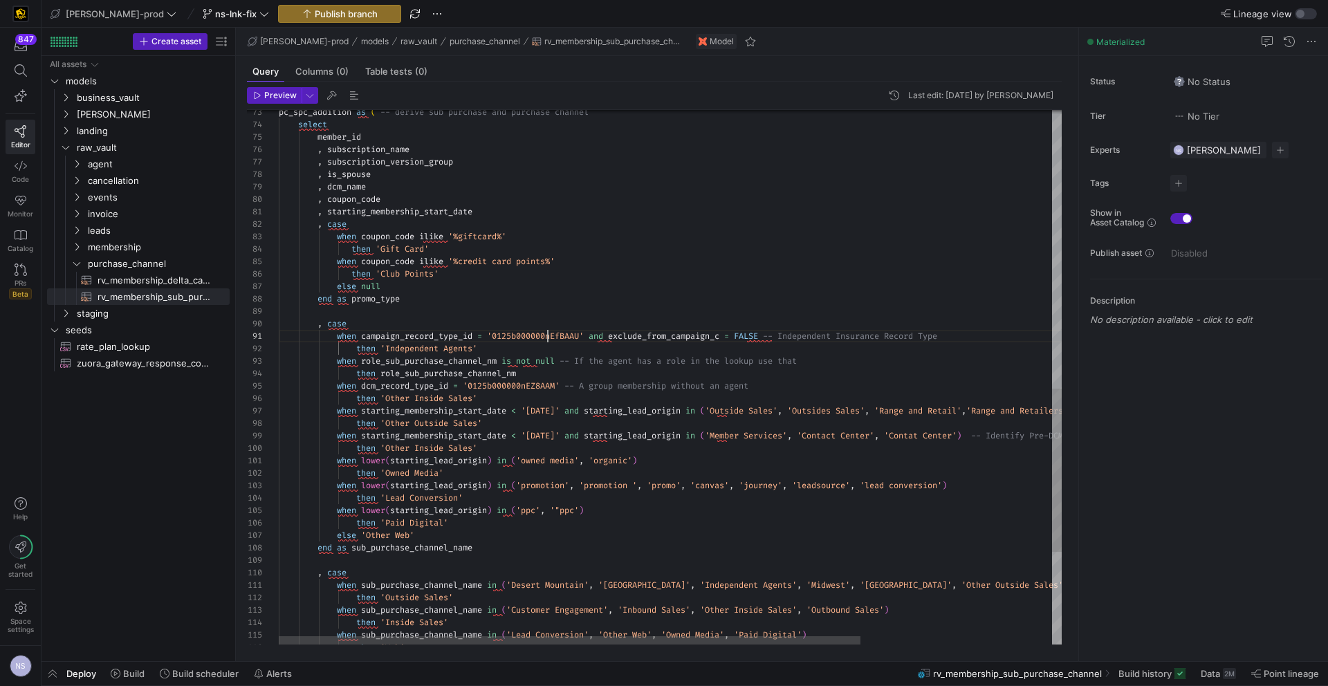
click at [547, 338] on div "when starting_membership_start_date < '2021-05-01' and starting_lead_origin in …" at bounding box center [799, 73] width 1040 height 1749
click at [835, 364] on div "when starting_membership_start_date < '2021-05-01' and starting_lead_origin in …" at bounding box center [799, 73] width 1040 height 1749
click at [701, 357] on div "when starting_membership_start_date < '2021-05-01' and starting_lead_origin in …" at bounding box center [799, 73] width 1040 height 1749
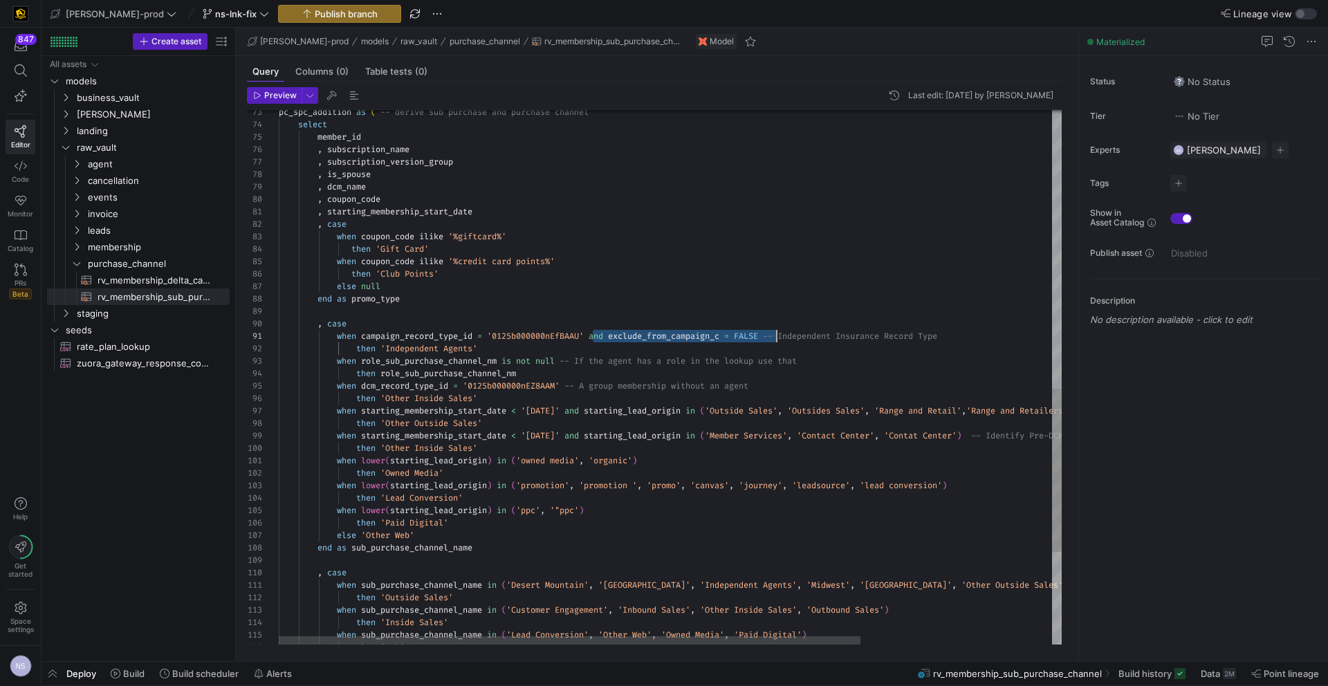
scroll to position [0, 493]
drag, startPoint x: 592, startPoint y: 336, endPoint x: 772, endPoint y: 333, distance: 179.8
click at [772, 333] on div "when starting_membership_start_date < '2021-05-01' and starting_lead_origin in …" at bounding box center [799, 73] width 1040 height 1749
click at [789, 346] on div "when starting_membership_start_date < '2021-05-01' and starting_lead_origin in …" at bounding box center [799, 73] width 1040 height 1749
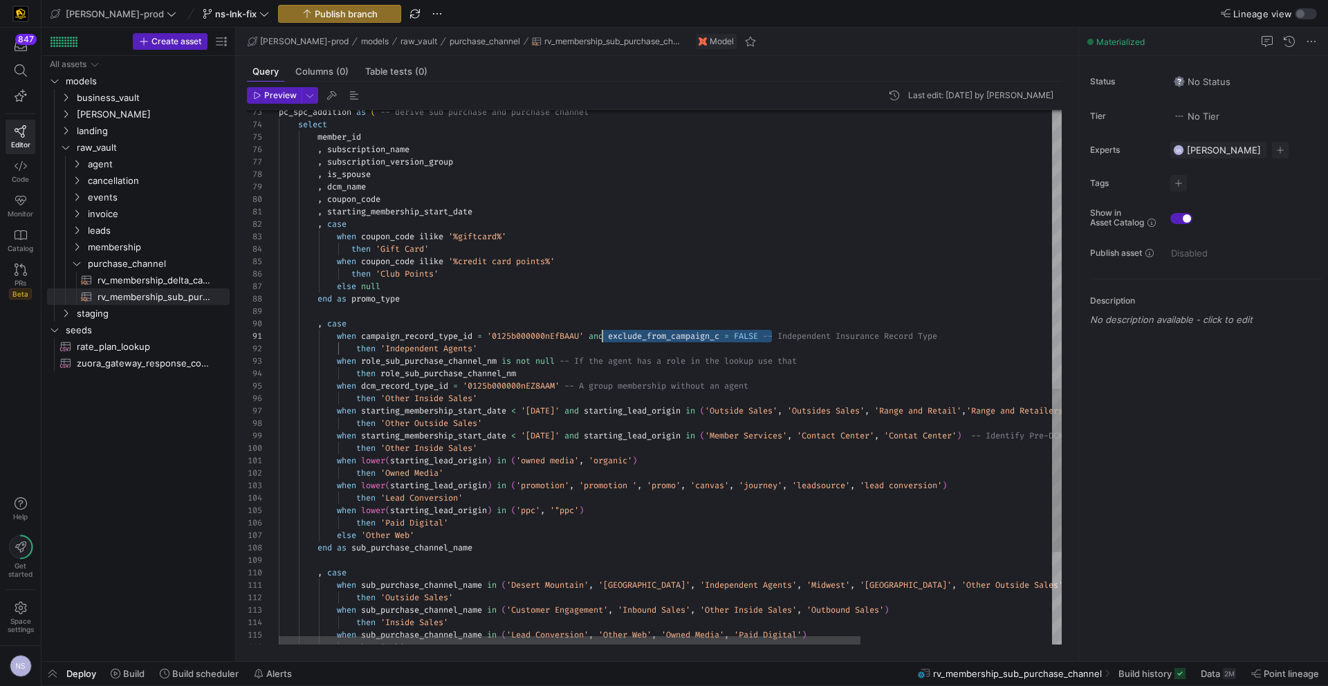
scroll to position [0, 314]
drag, startPoint x: 774, startPoint y: 333, endPoint x: 594, endPoint y: 336, distance: 179.8
click at [594, 336] on div "when starting_membership_start_date < '2021-05-01' and starting_lead_origin in …" at bounding box center [799, 73] width 1040 height 1749
type textarea "when campaign_record_type_id = '0125b000000nEfBAAU' and exclude_from_campaign_c…"
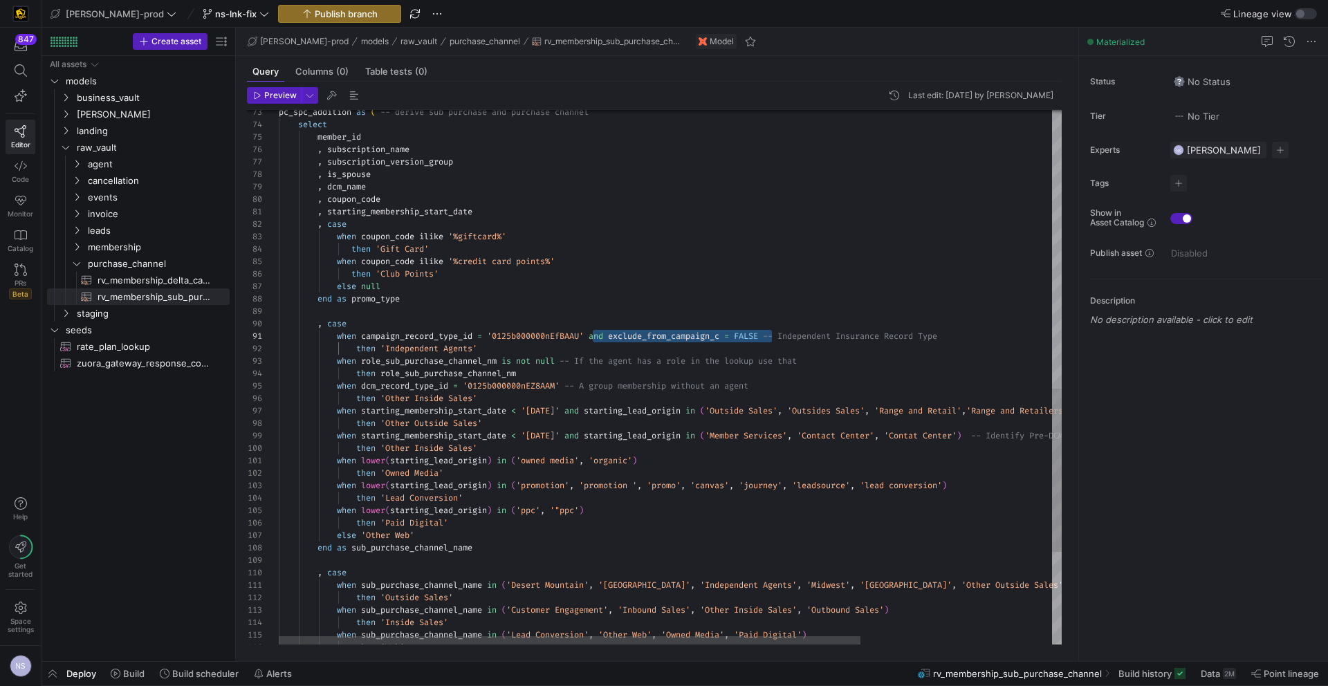
click at [797, 373] on div "when starting_membership_start_date < '2021-05-01' and starting_lead_origin in …" at bounding box center [799, 73] width 1040 height 1749
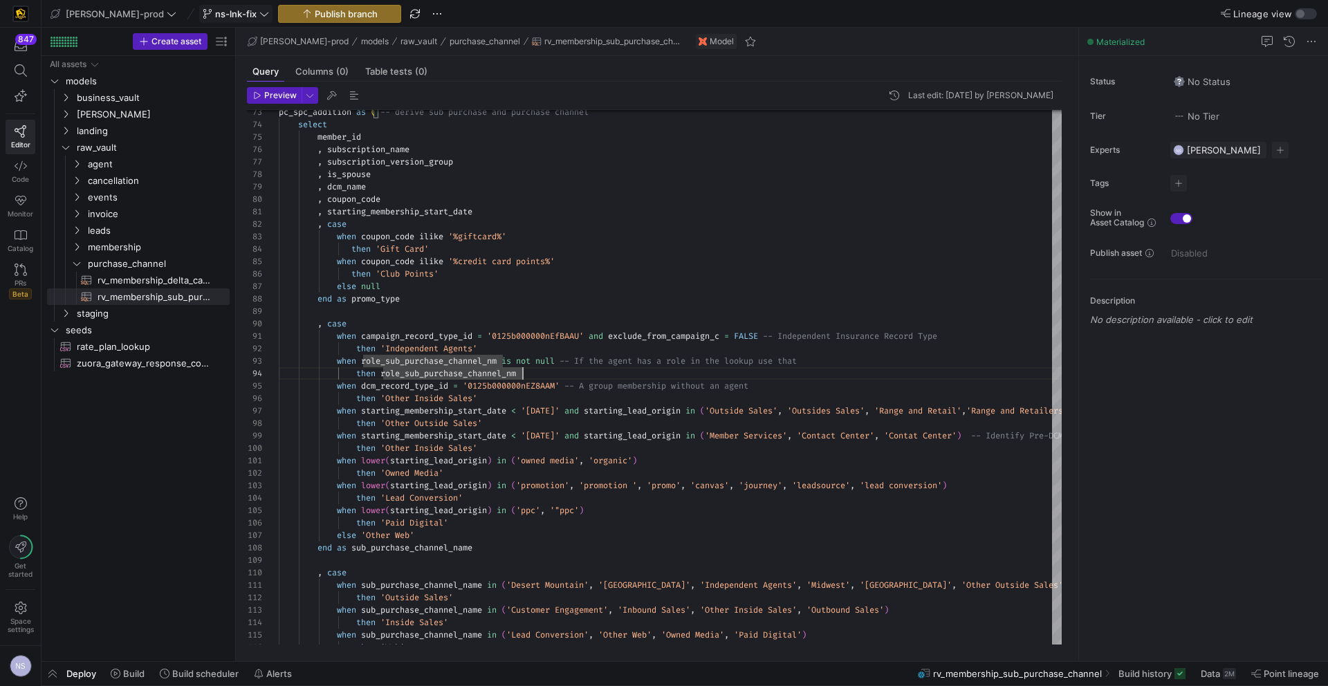
click at [215, 17] on span "ns-lnk-fix" at bounding box center [235, 13] width 41 height 11
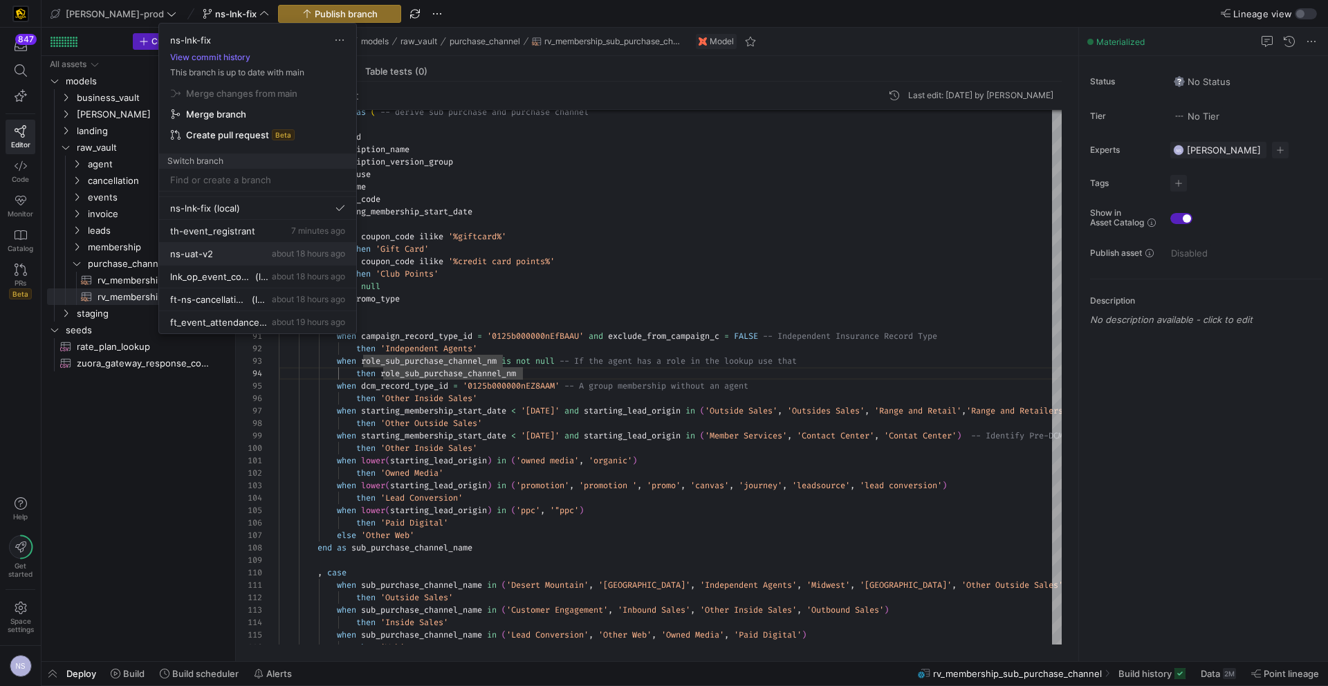
click at [243, 250] on div "ns-uat-v2 about 18 hours ago" at bounding box center [257, 253] width 175 height 11
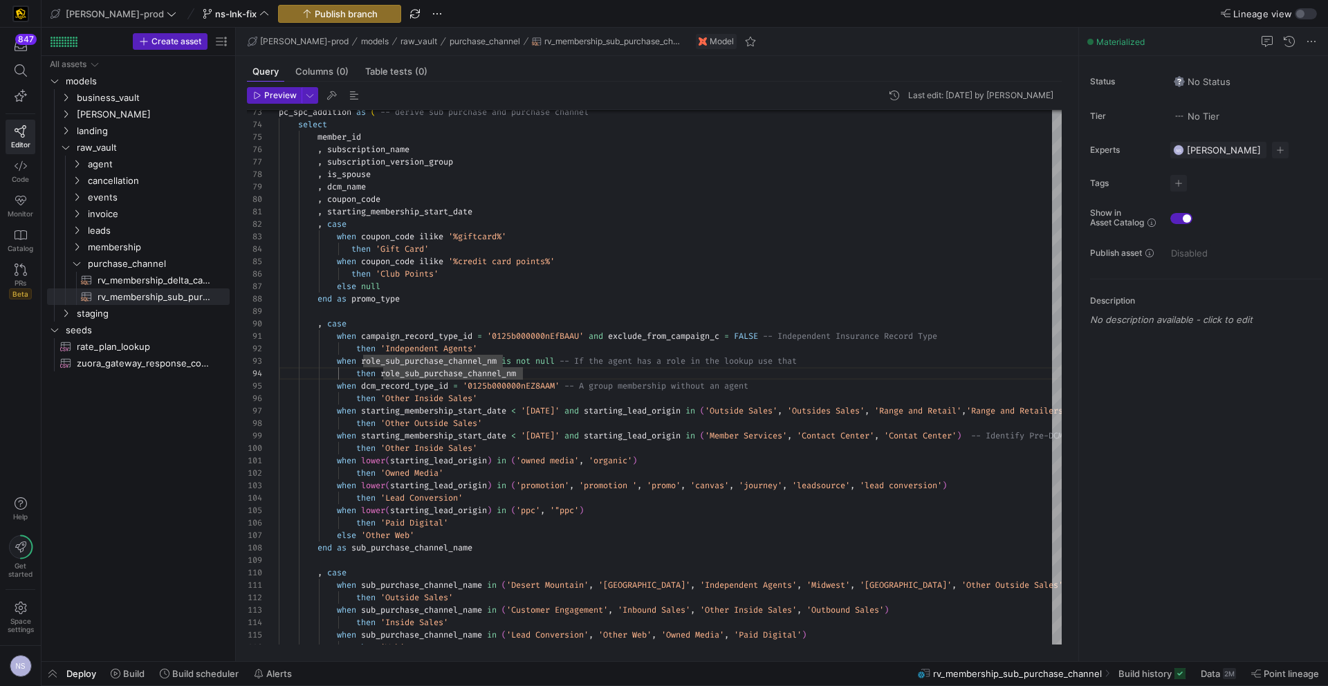
scroll to position [15, 0]
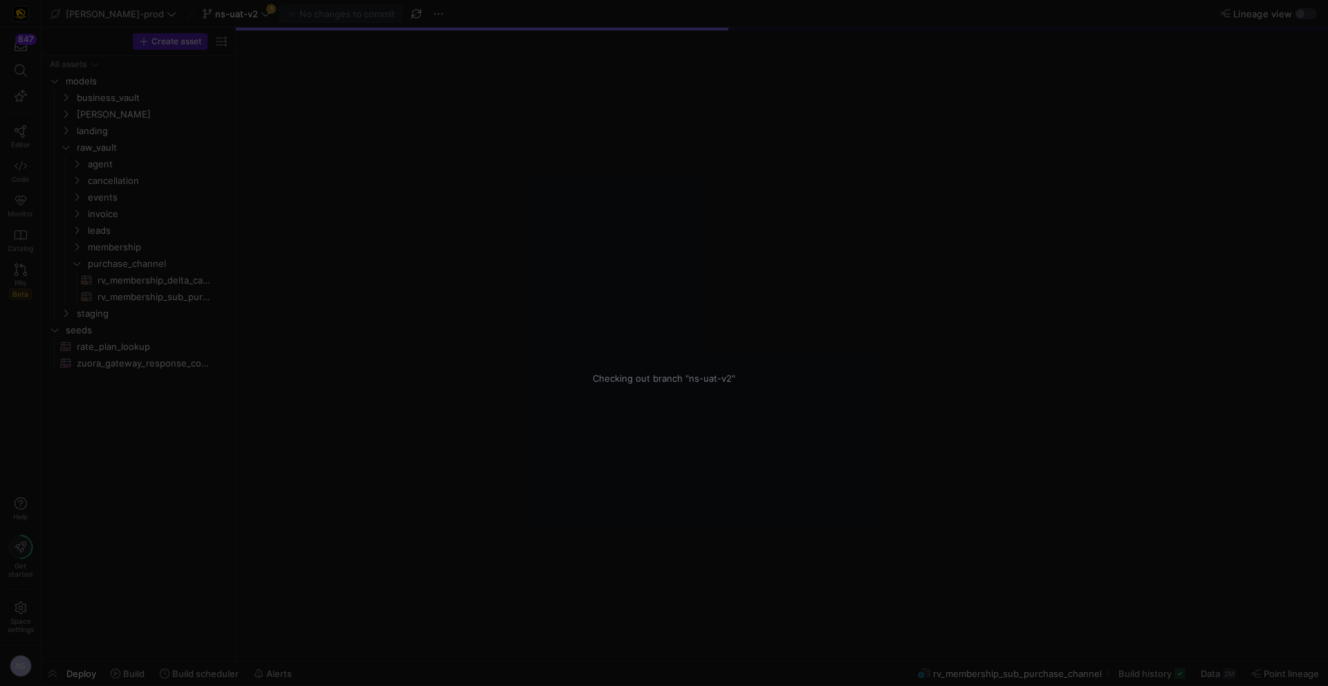
click at [216, 15] on div "Checking out branch "ns-uat-v2"" at bounding box center [664, 343] width 1328 height 686
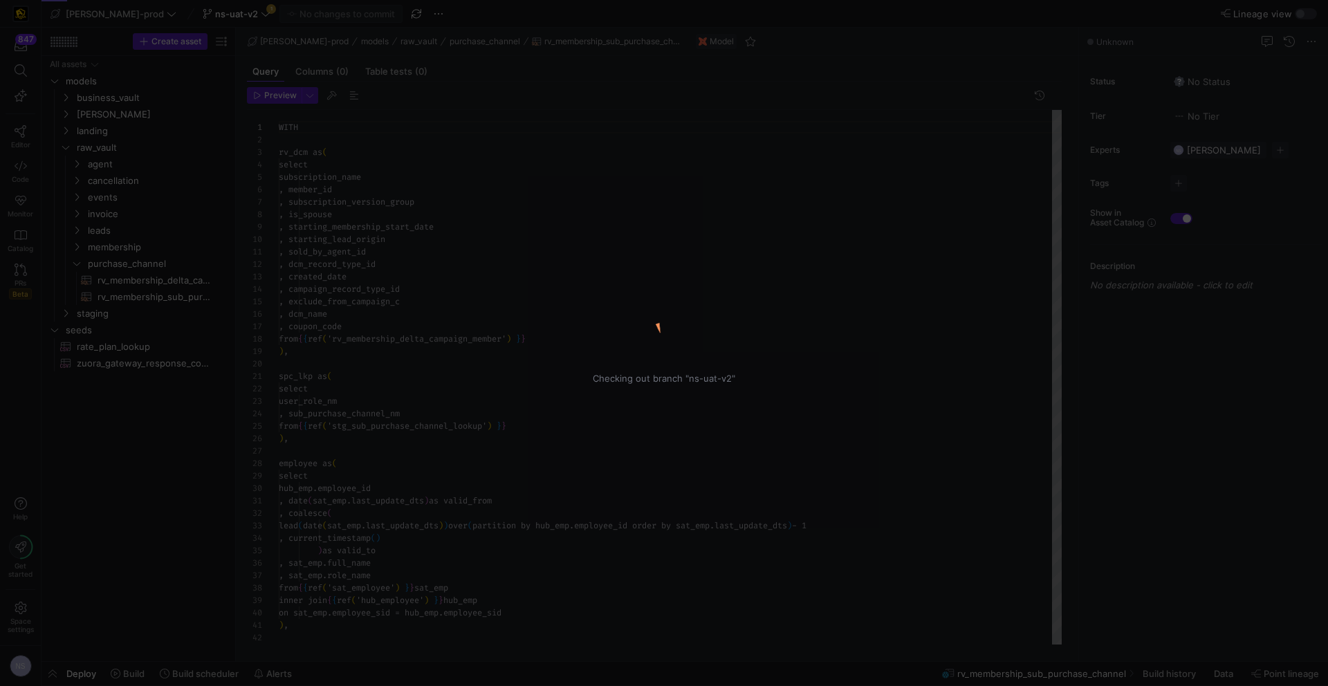
scroll to position [124, 0]
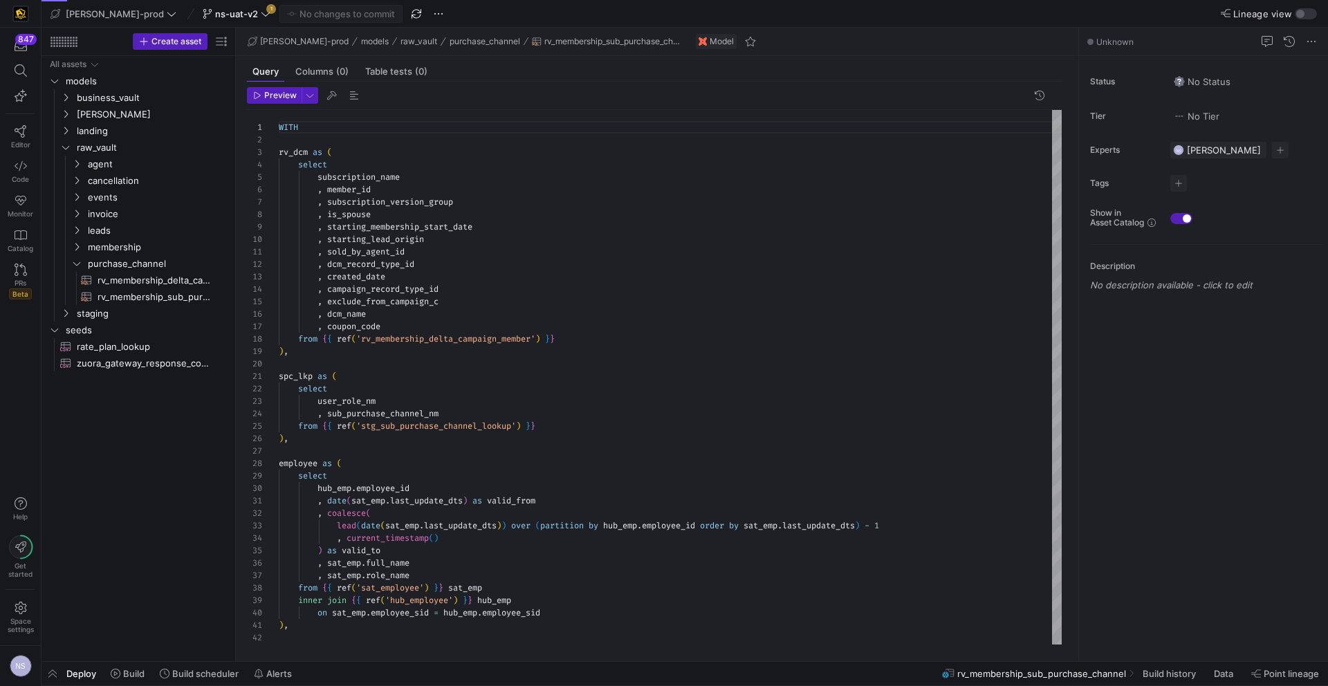
click at [221, 10] on div "Checking out branch "ns-uat-v2"" at bounding box center [664, 343] width 1328 height 686
click at [225, 12] on div "ns-uat-v2 1" at bounding box center [236, 14] width 75 height 18
click at [209, 13] on div "ns-uat-v2 1" at bounding box center [236, 14] width 75 height 18
click at [214, 13] on div "ns-uat-v2 1" at bounding box center [236, 14] width 75 height 18
click at [212, 15] on div "ns-uat-v2 1" at bounding box center [236, 14] width 75 height 18
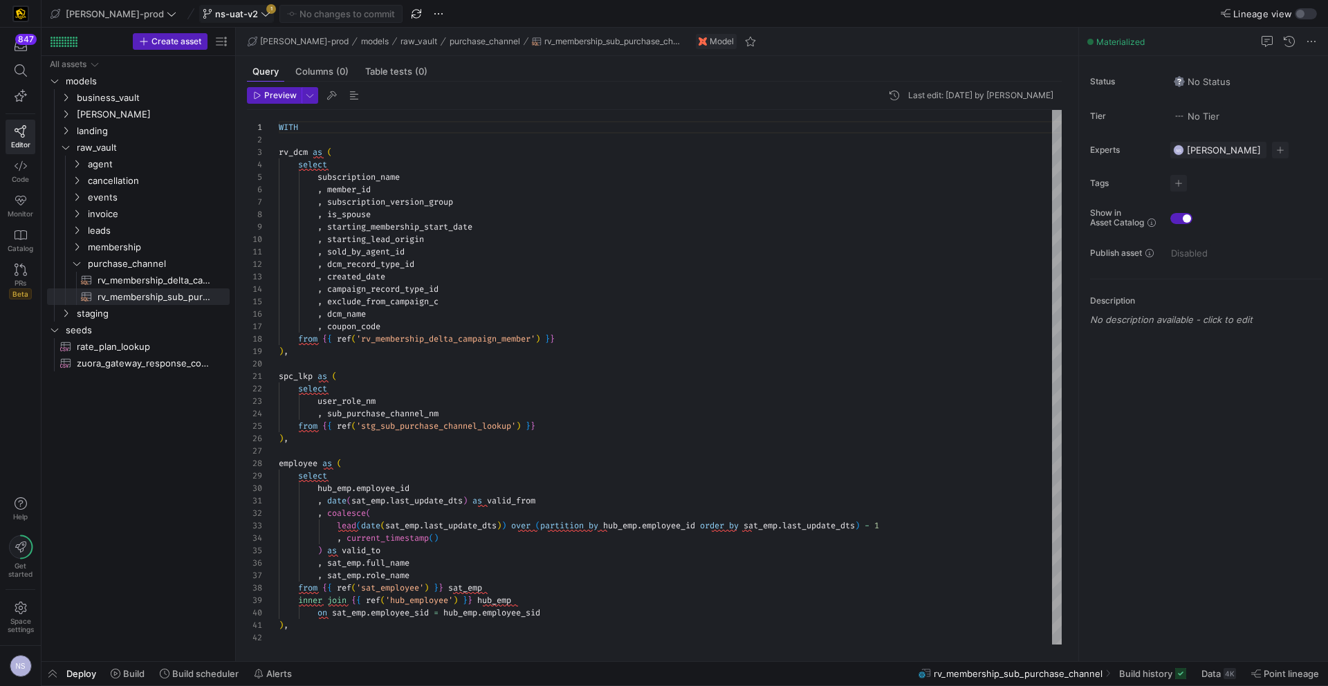
click at [214, 19] on span at bounding box center [236, 14] width 73 height 17
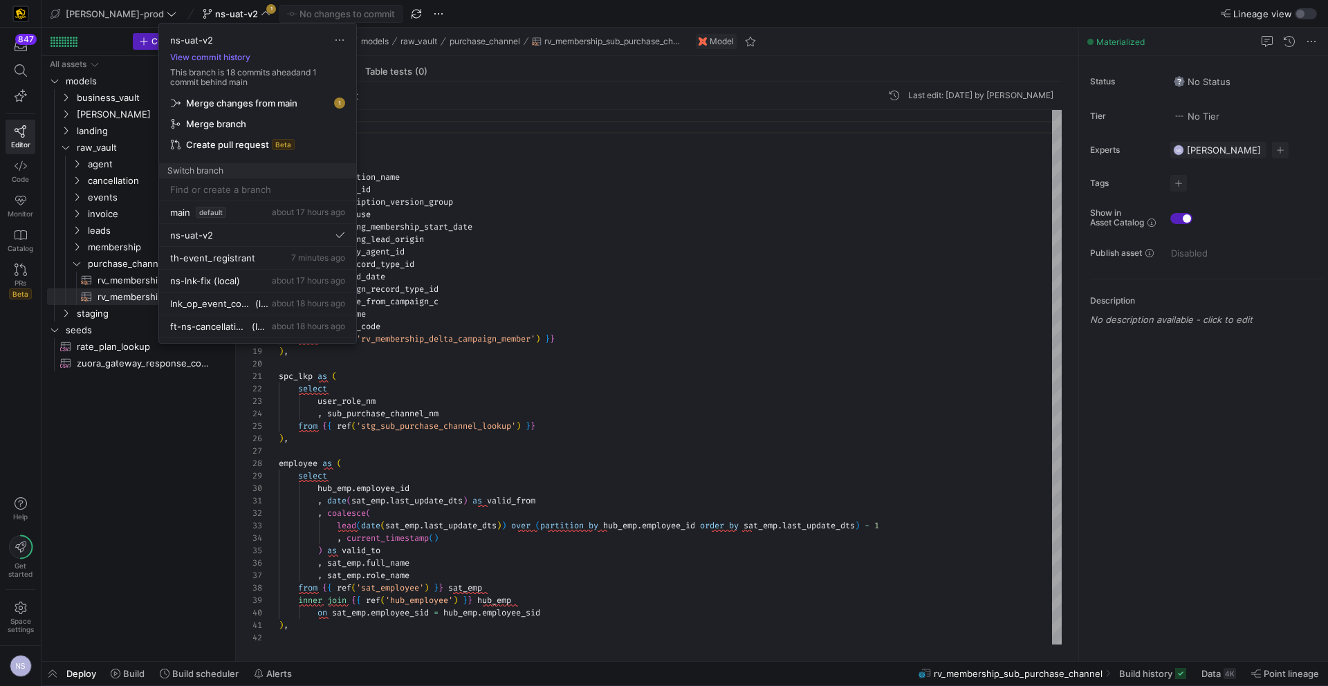
click at [268, 101] on span "Merge changes from main" at bounding box center [241, 102] width 111 height 11
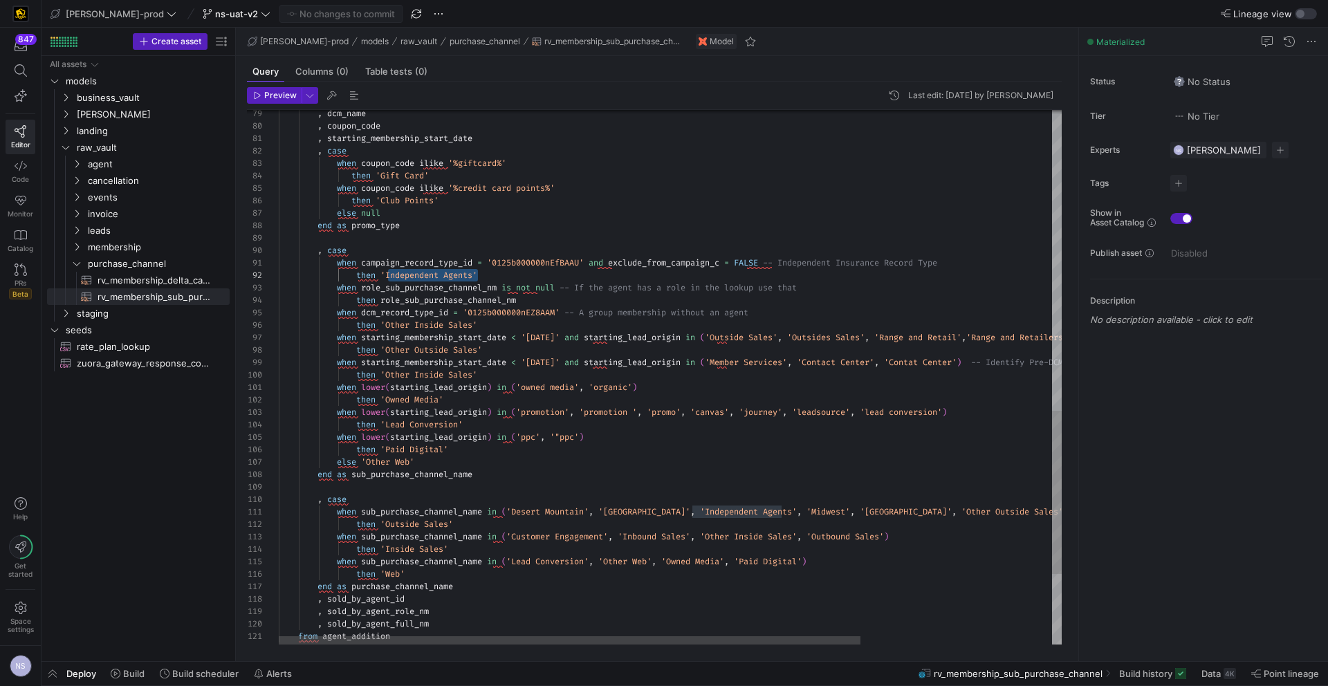
drag, startPoint x: 477, startPoint y: 272, endPoint x: 390, endPoint y: 274, distance: 87.2
click at [390, 274] on div "when starting_membership_start_date < '2021-05-01' and starting_lead_origin in …" at bounding box center [799, -1] width 1040 height 1749
click at [632, 339] on div "when starting_membership_start_date < '2021-05-01' and starting_lead_origin in …" at bounding box center [799, -1] width 1040 height 1749
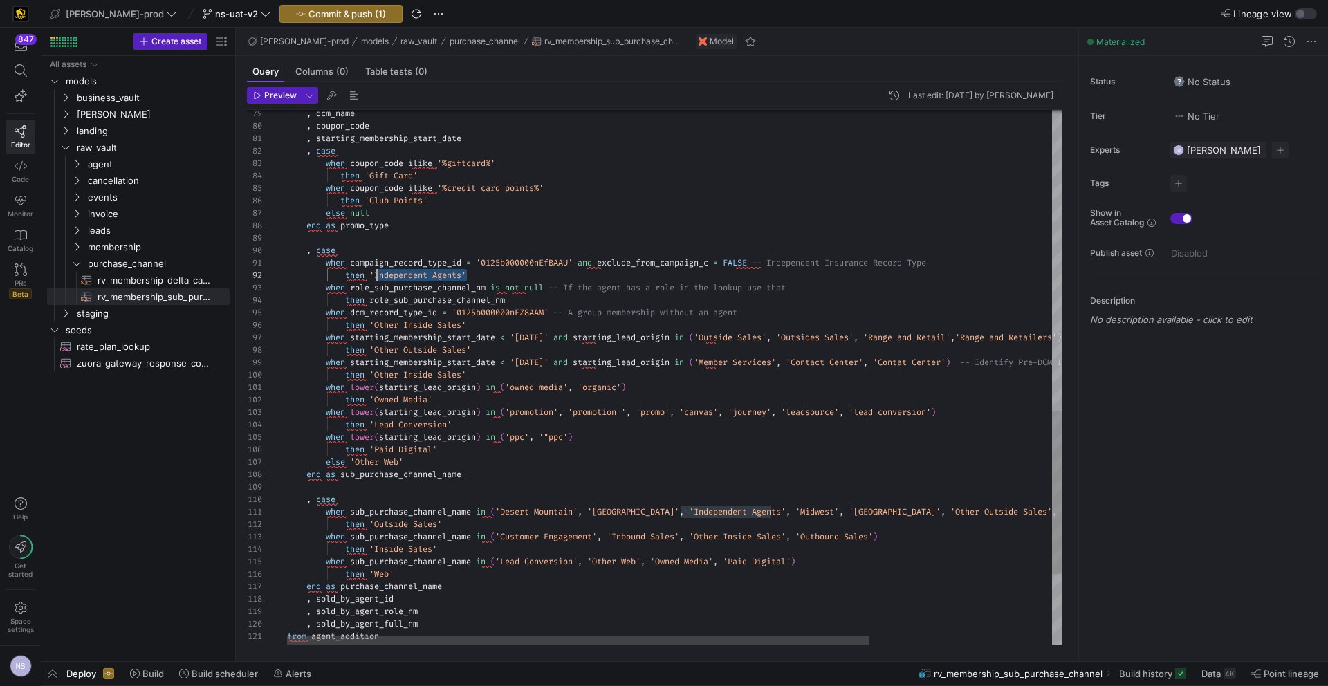
scroll to position [12, 109]
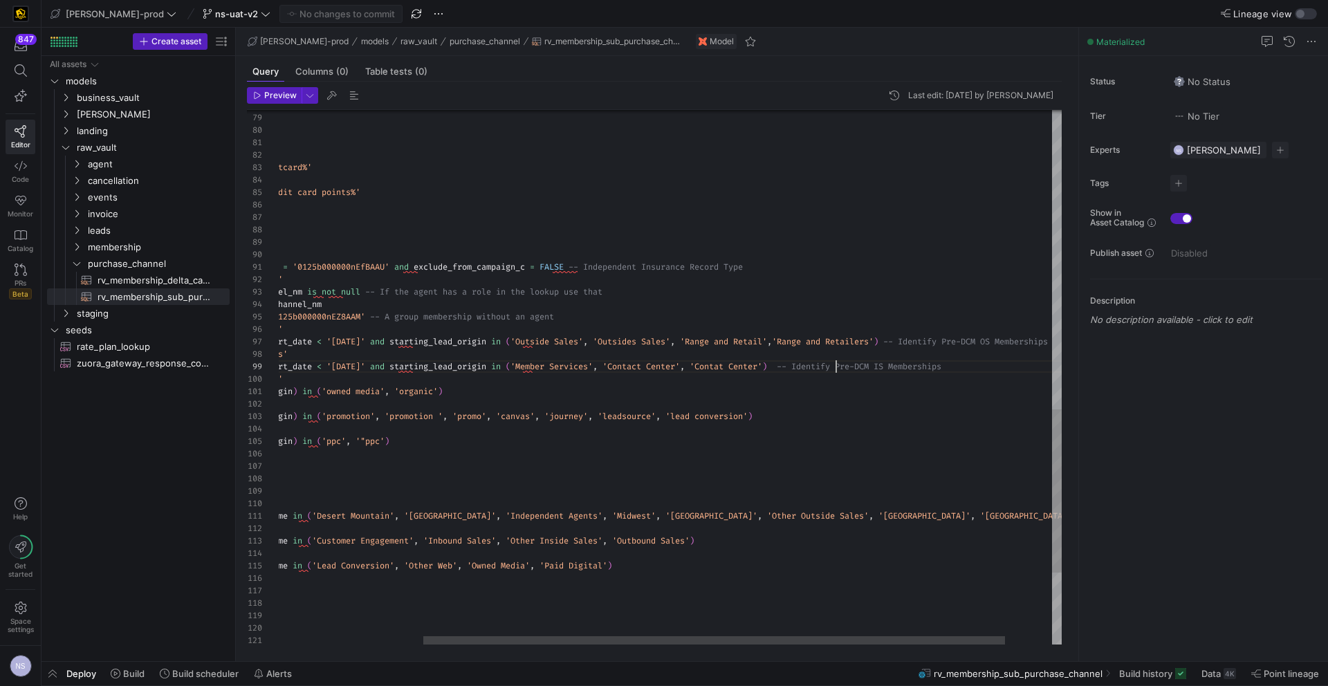
click at [835, 366] on div "when starting_membership_start_date < '2021-05-01' and starting_lead_origin in …" at bounding box center [604, 4] width 1040 height 1749
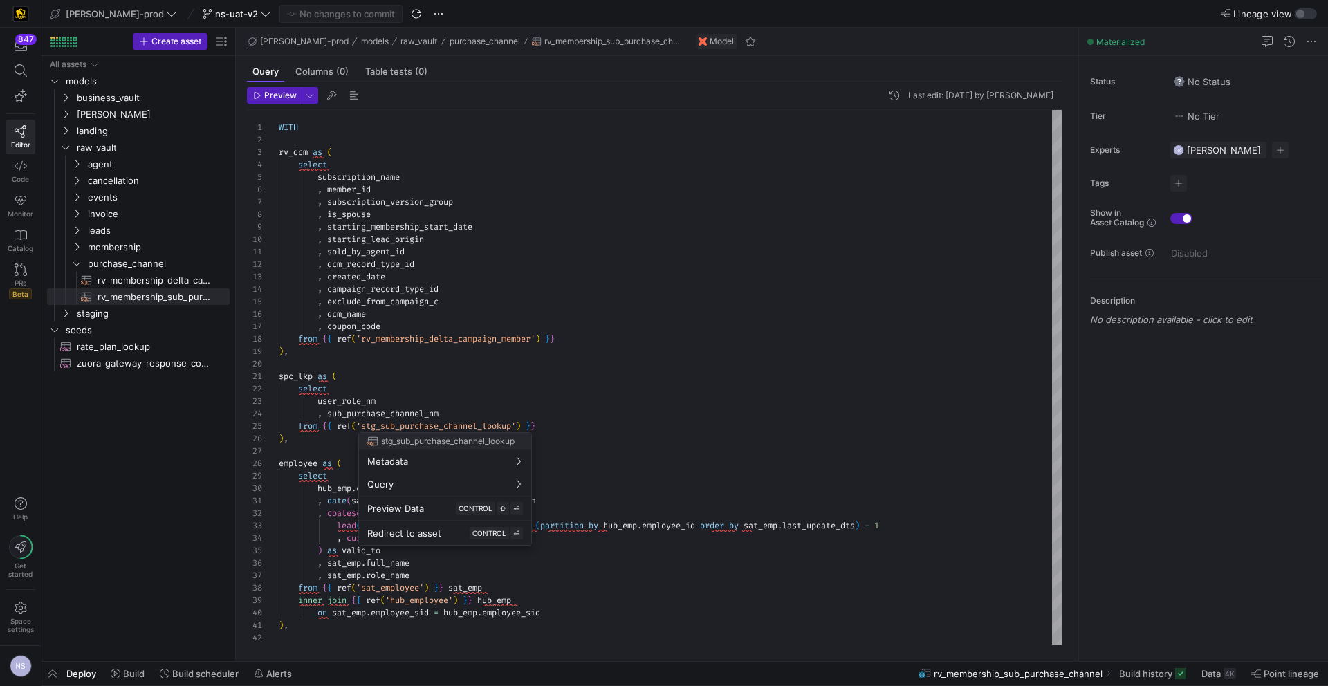
click at [451, 236] on div at bounding box center [664, 343] width 1328 height 686
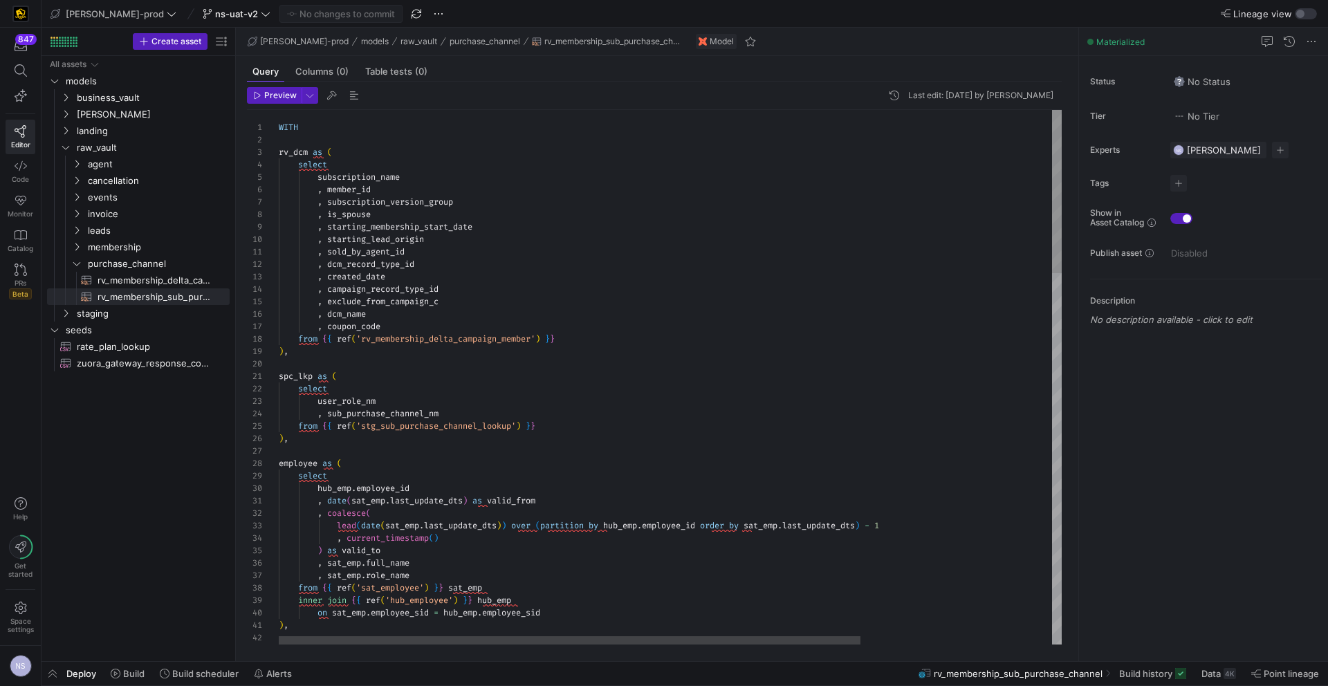
scroll to position [0, 129]
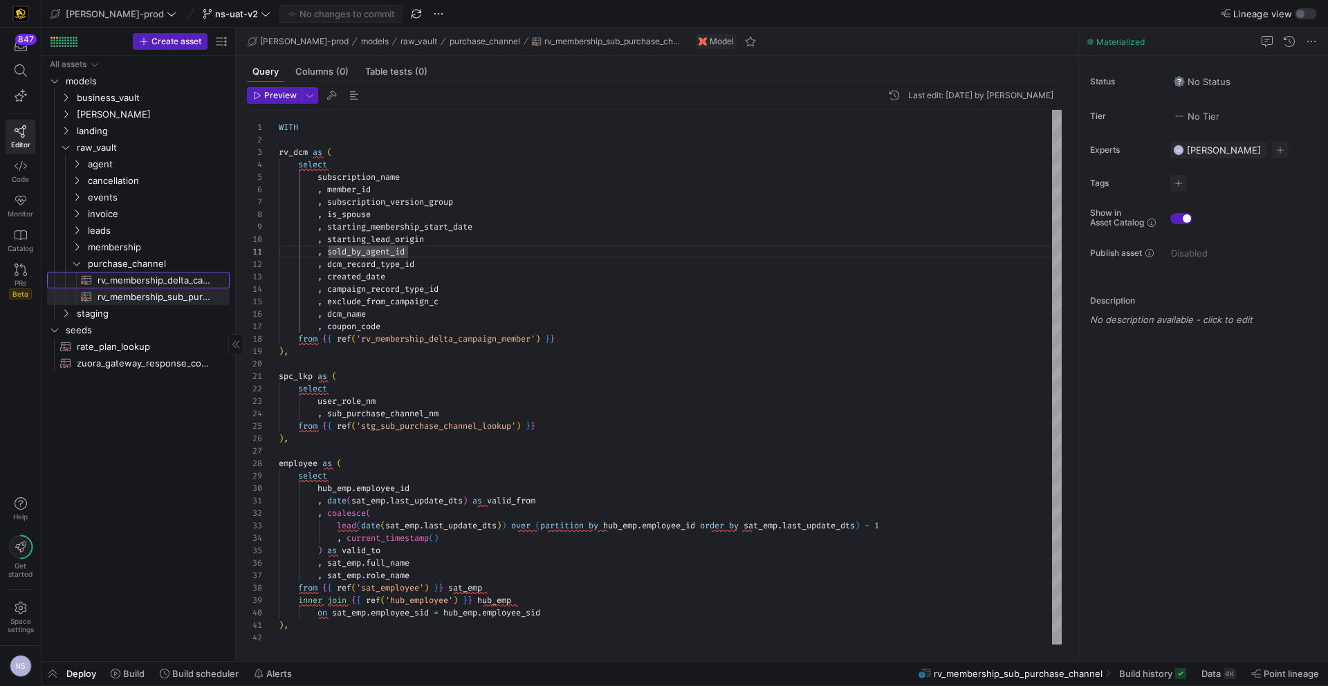
click at [165, 281] on span "rv_membership_delta_campaign_member​​​​​​​​​​" at bounding box center [155, 280] width 116 height 16
type textarea "with campaign as ( select distinct campaign_id , record_type_id from {{ ref('st…"
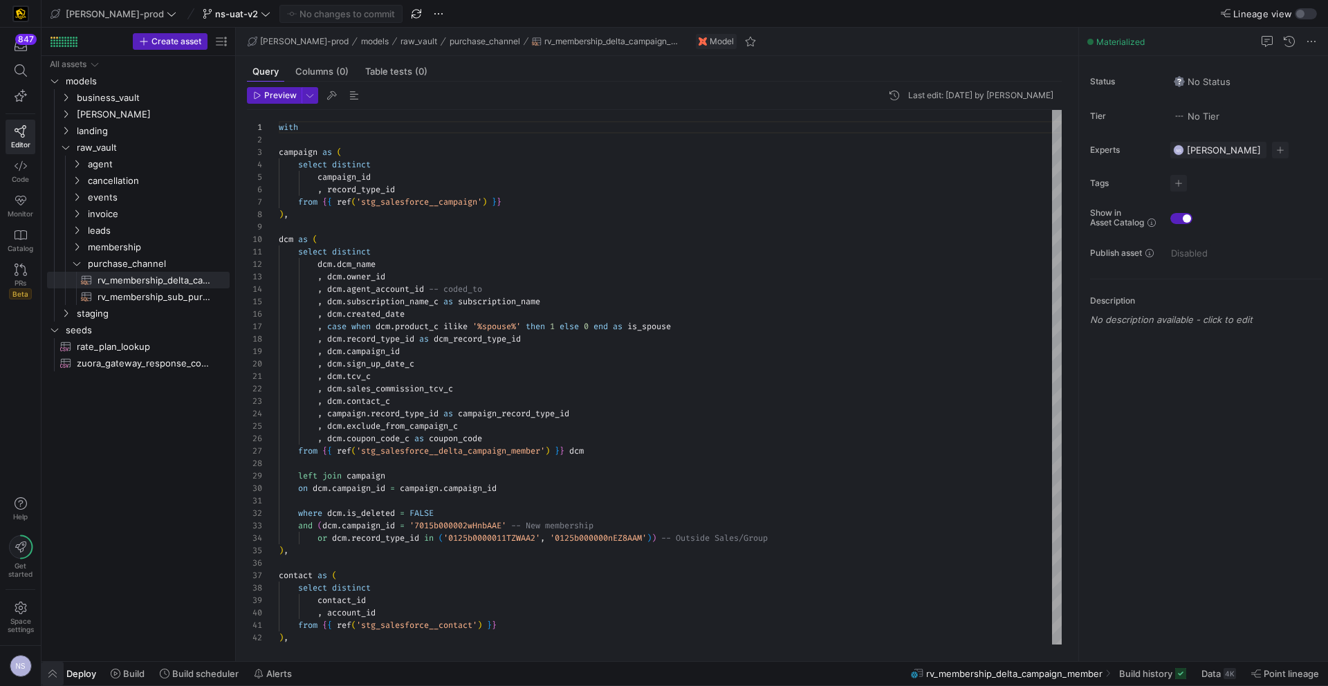
click at [58, 673] on span "button" at bounding box center [52, 674] width 22 height 24
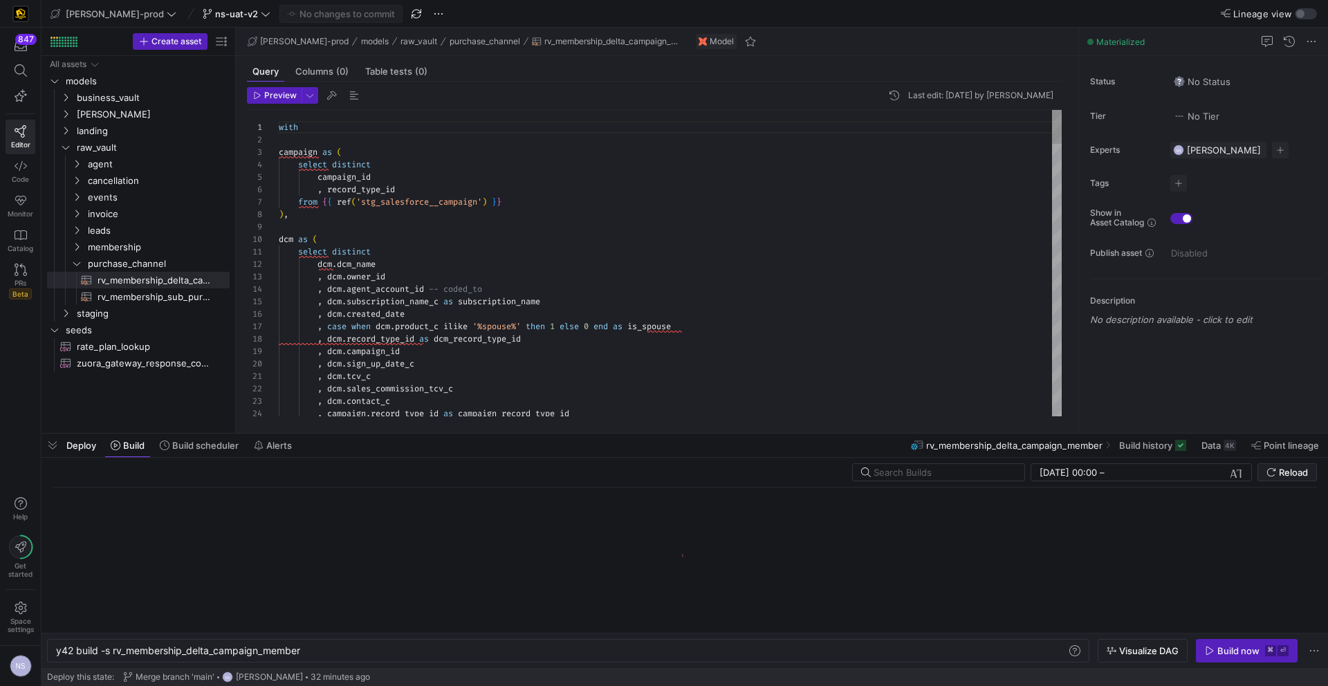
scroll to position [0, 245]
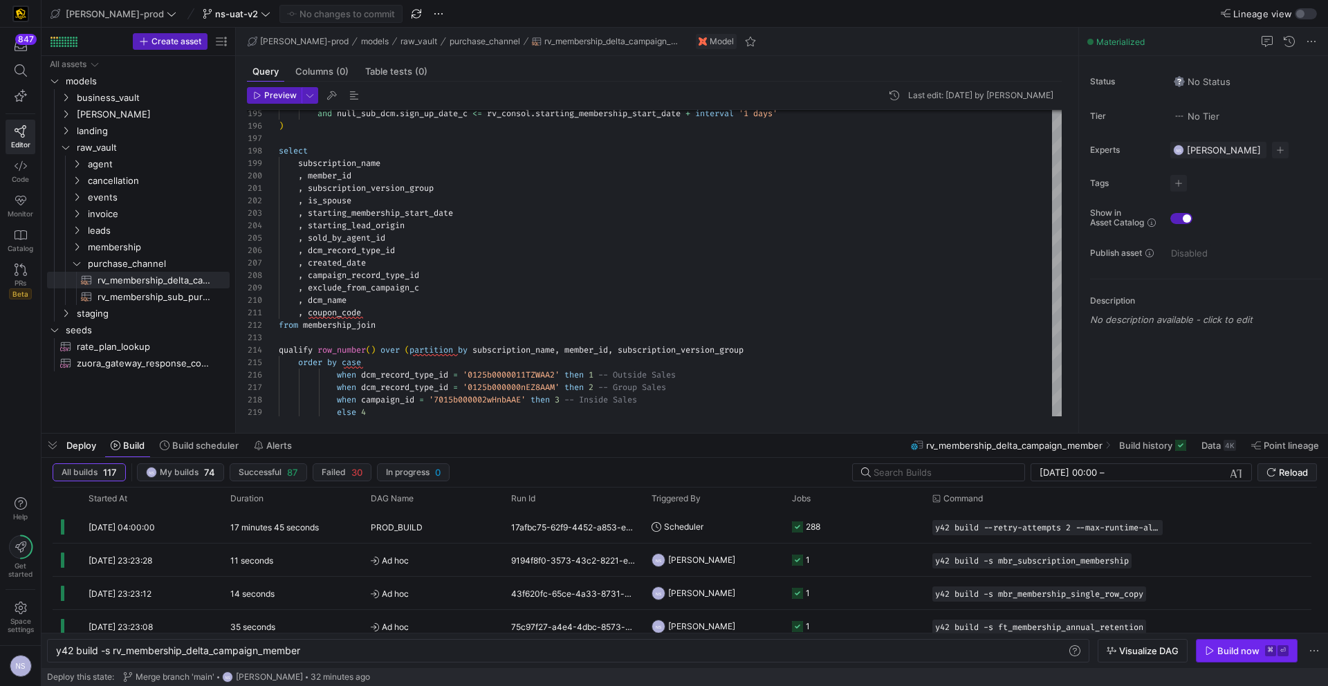
click at [1230, 646] on div "Build now" at bounding box center [1238, 650] width 42 height 11
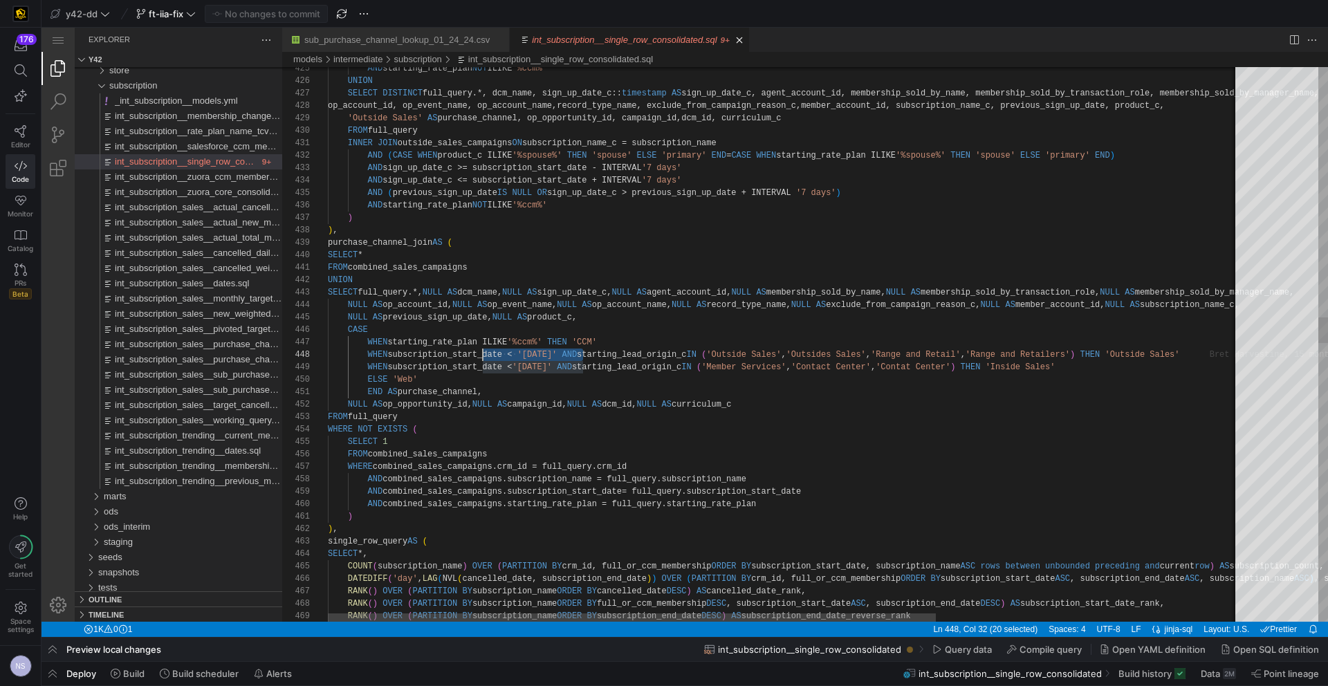
scroll to position [62, 175]
click at [681, 367] on span "starting_lead_origin_c" at bounding box center [626, 367] width 109 height 10
click at [482, 390] on div "AND starting_rate_plan NOT ILIKE '%ccm%' UNION SELECT DISTINCT full_query.*, dc…" at bounding box center [1012, 644] width 1368 height 11718
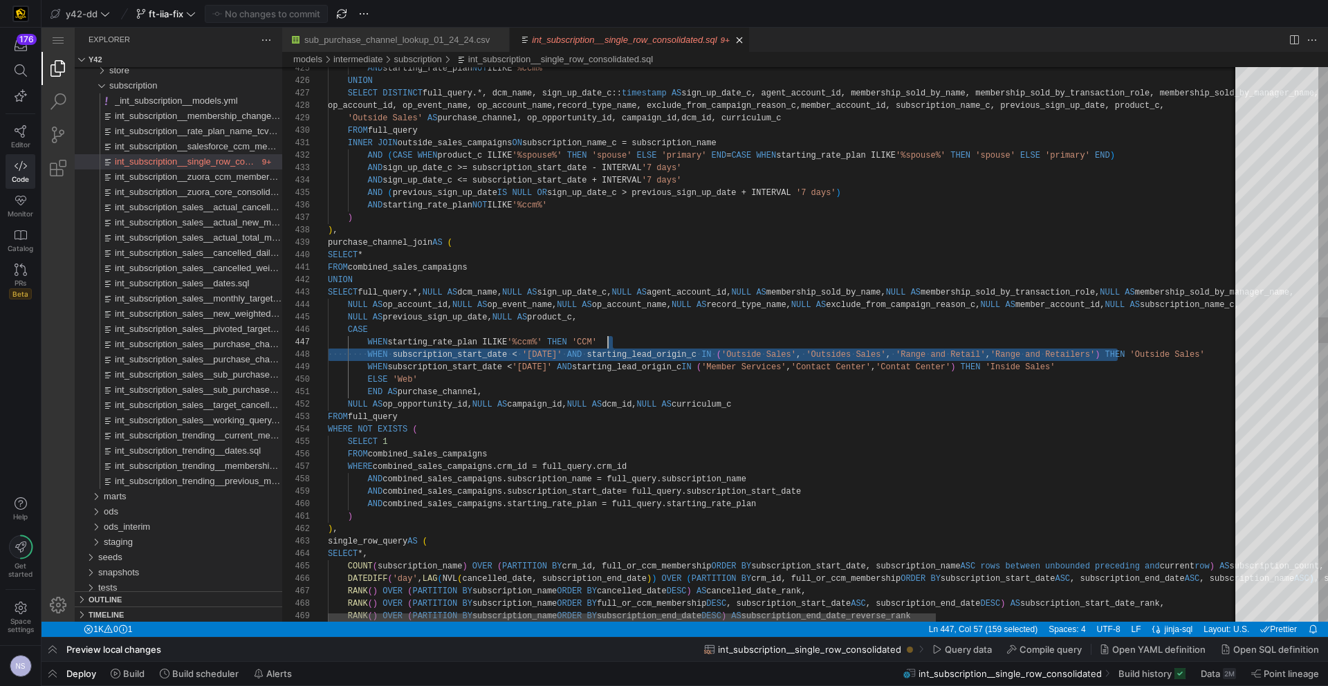
scroll to position [62, 410]
drag, startPoint x: 1119, startPoint y: 354, endPoint x: 737, endPoint y: 350, distance: 381.7
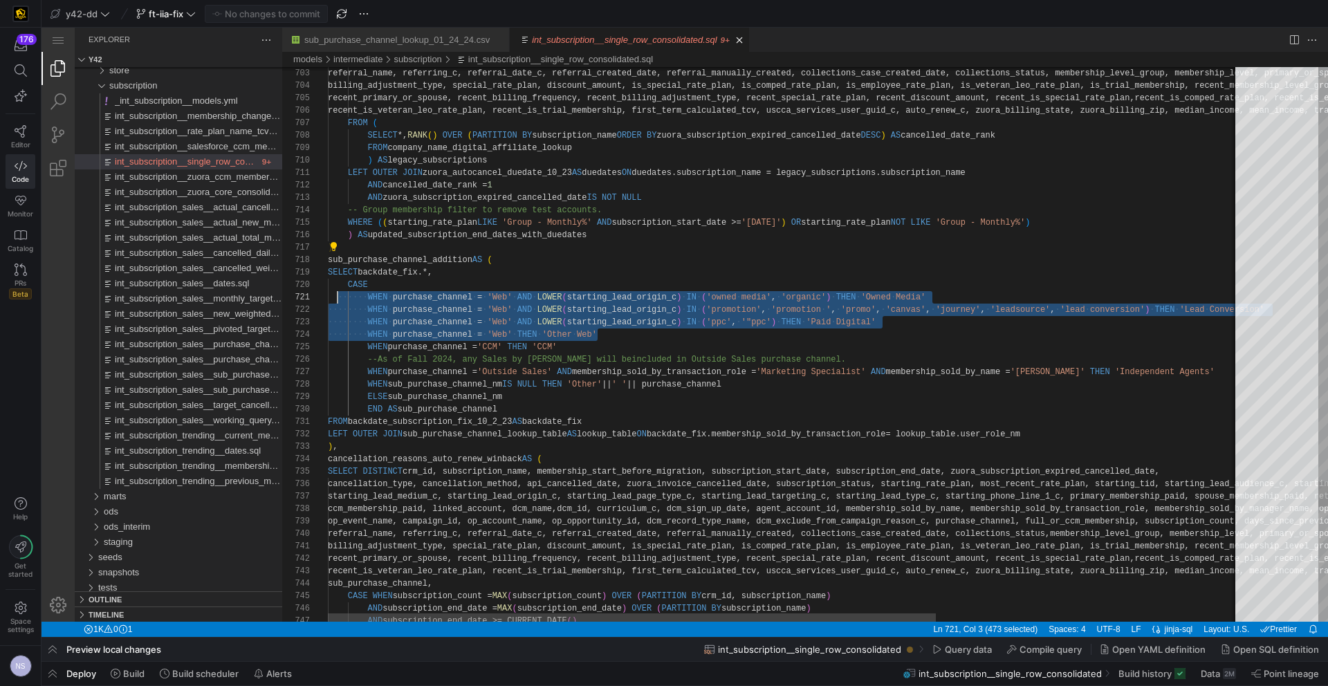
scroll to position [0, 0]
drag, startPoint x: 609, startPoint y: 335, endPoint x: 288, endPoint y: 301, distance: 322.6
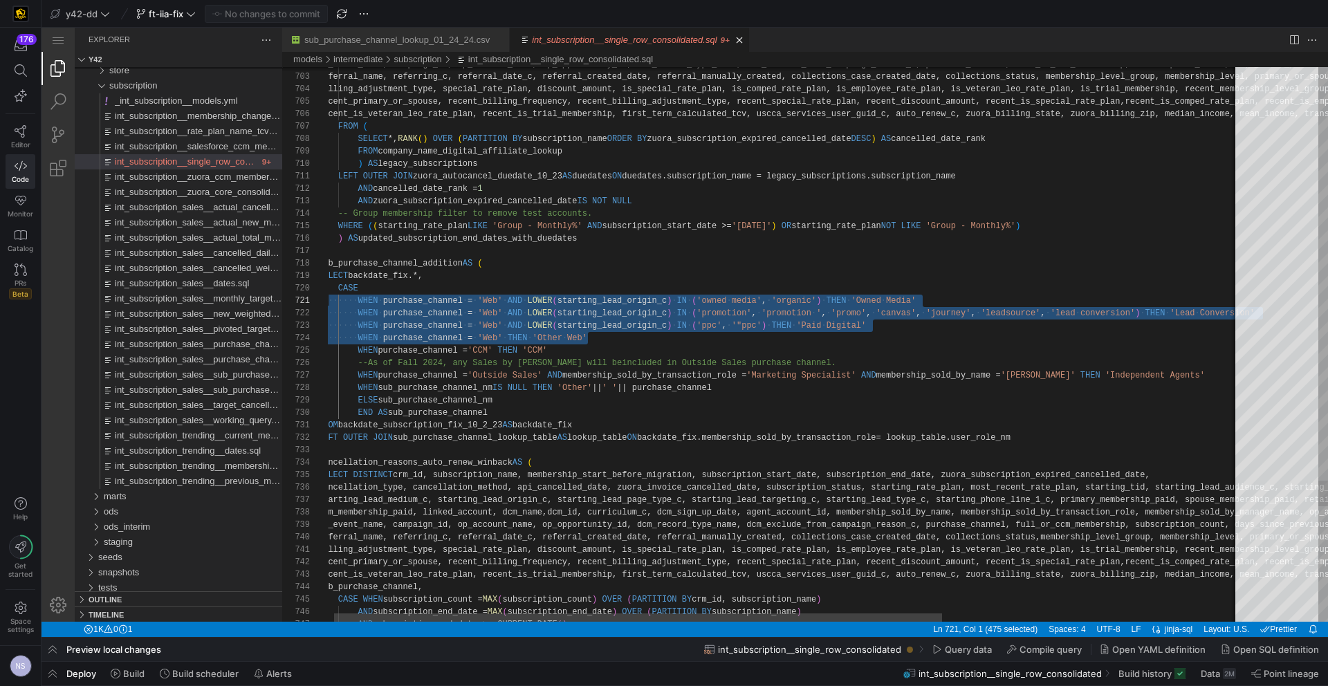
scroll to position [50, 240]
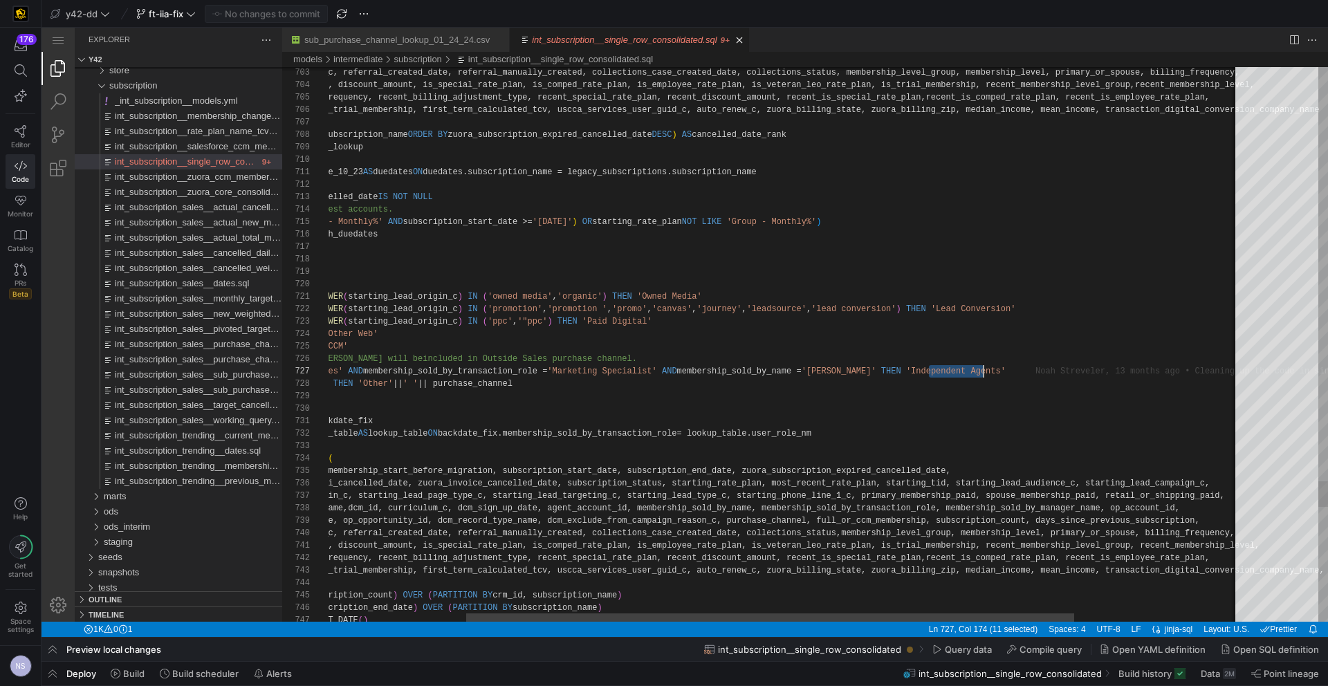
scroll to position [62, 864]
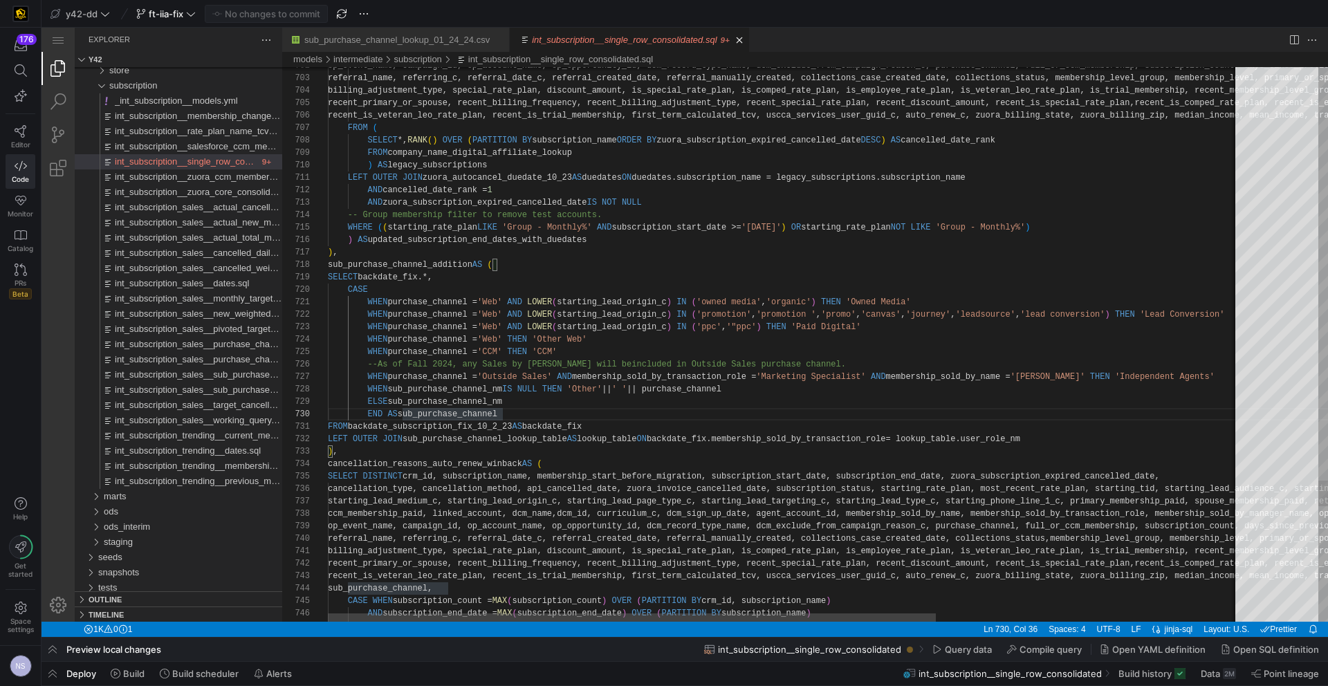
scroll to position [62, 180]
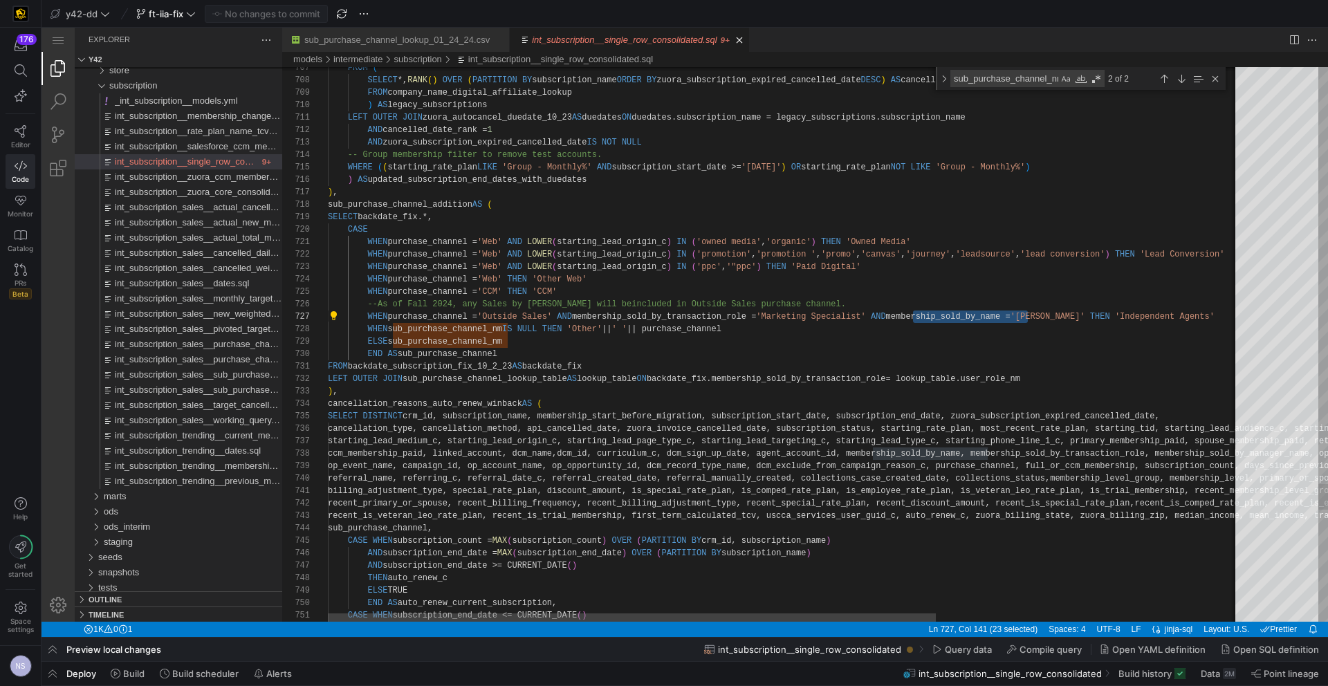
click at [1213, 80] on div "Close (Escape)" at bounding box center [1214, 78] width 15 height 15
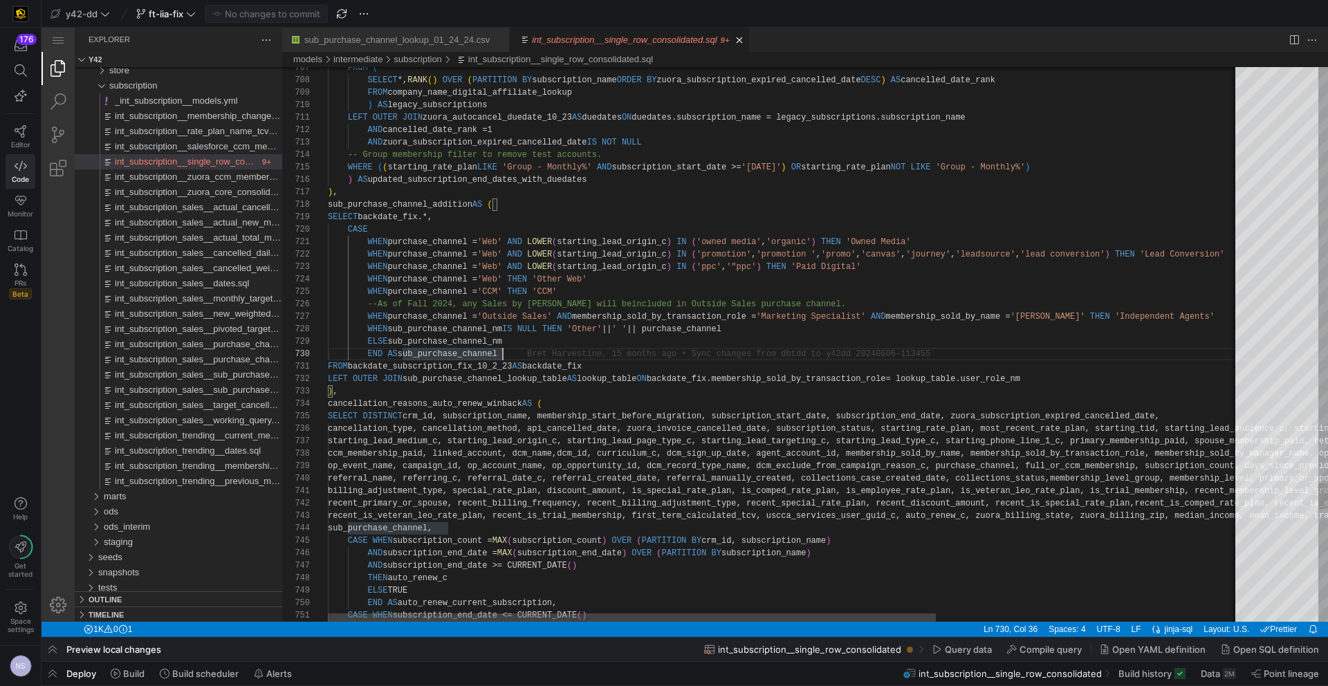
type textarea ""ppc') THEN 'Paid Digital' WHEN purchase_channel = 'Web' THEN 'Other Web' WHEN …"
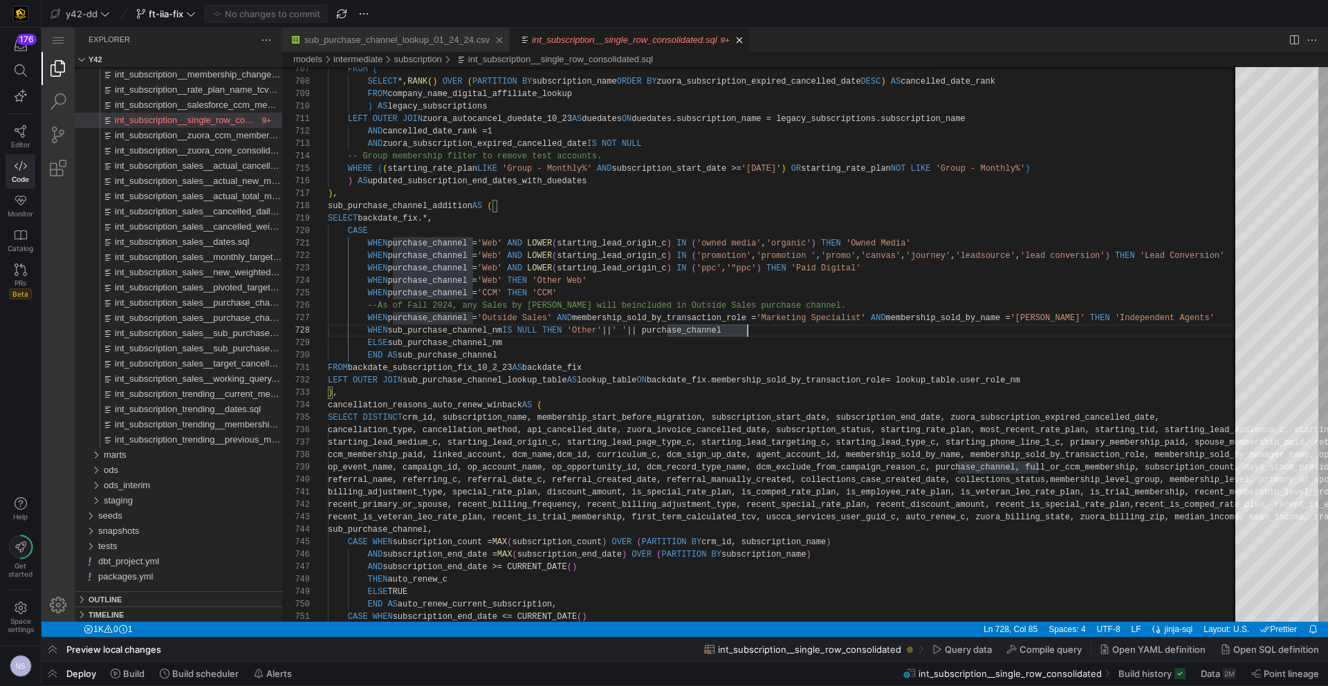
click at [380, 47] on div "sub_purchase_channel_lookup_01_24_24.csv" at bounding box center [396, 40] width 185 height 24
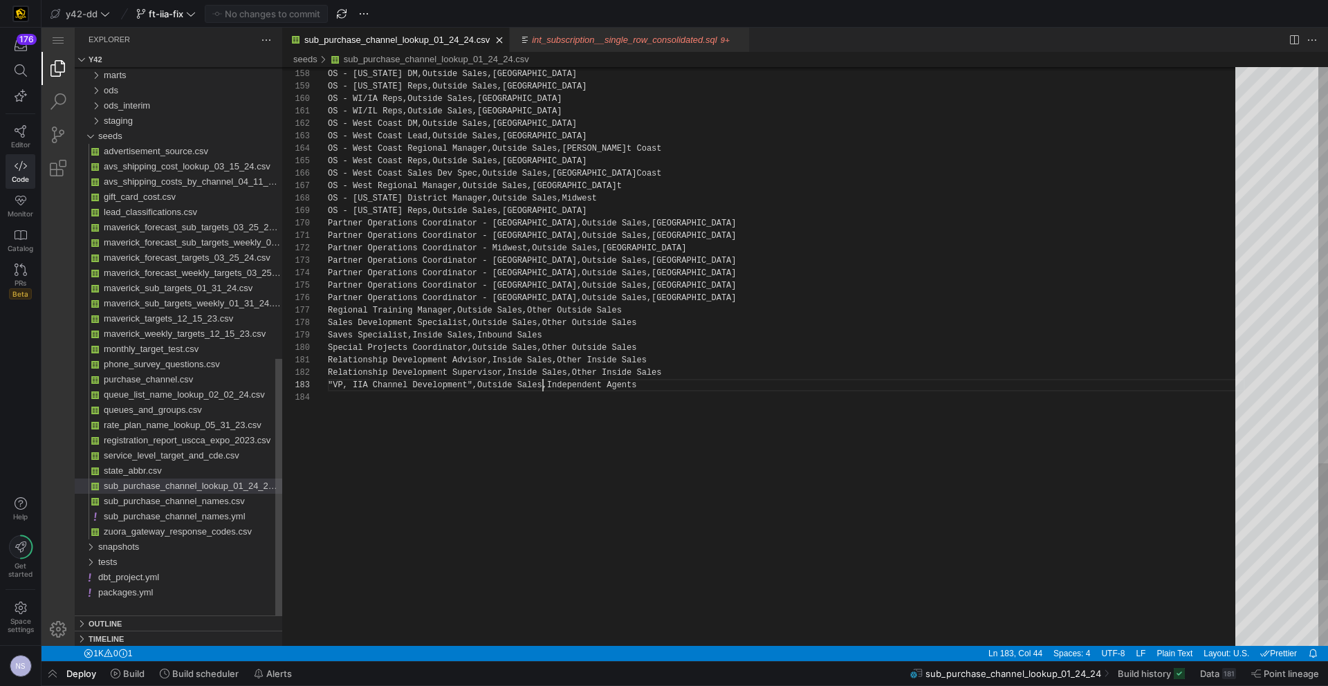
scroll to position [25, 215]
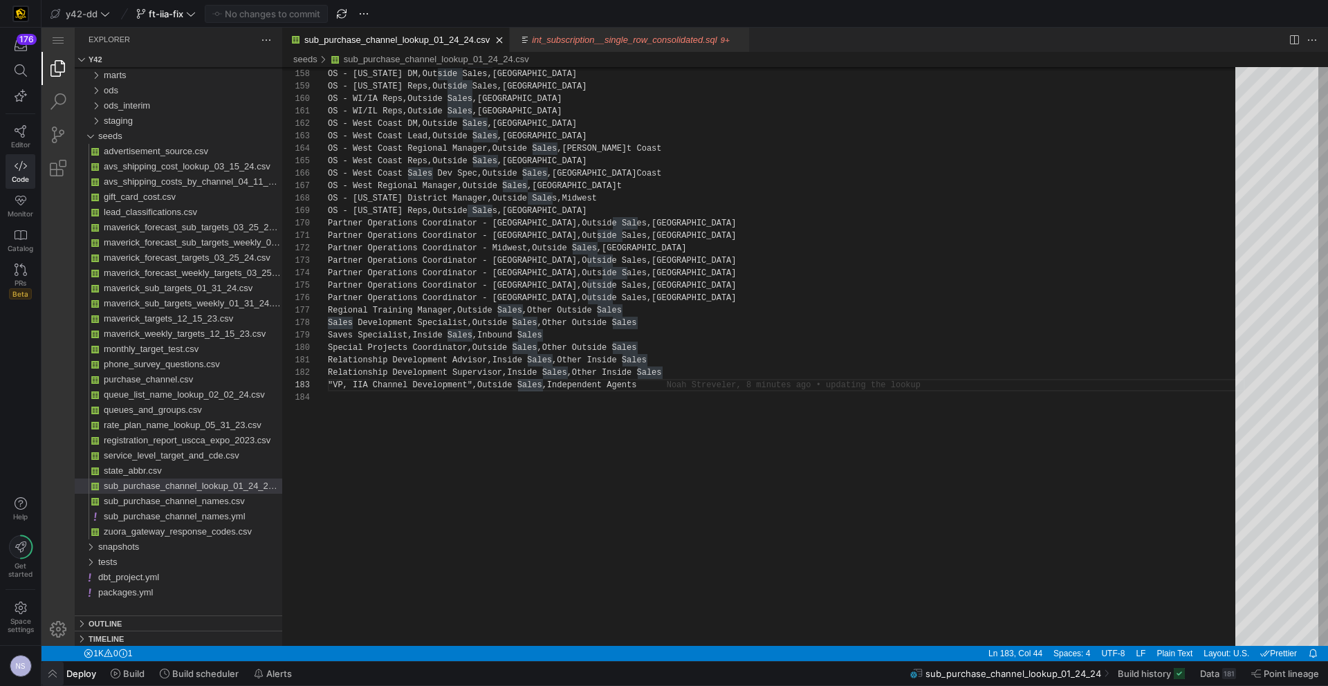
click at [53, 674] on span "button" at bounding box center [52, 674] width 22 height 24
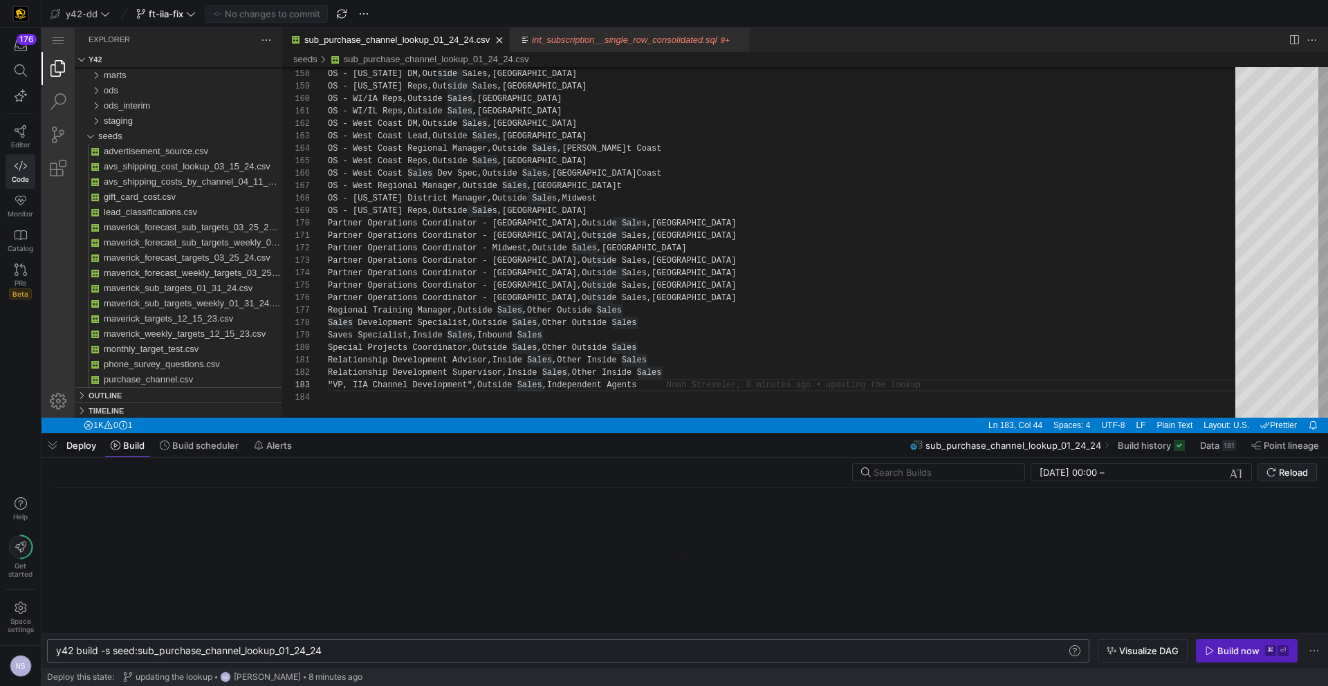
click at [364, 649] on div "y42 build -s seed:sub_purchase_channel_lookup_01_2 4_24" at bounding box center [561, 650] width 1010 height 11
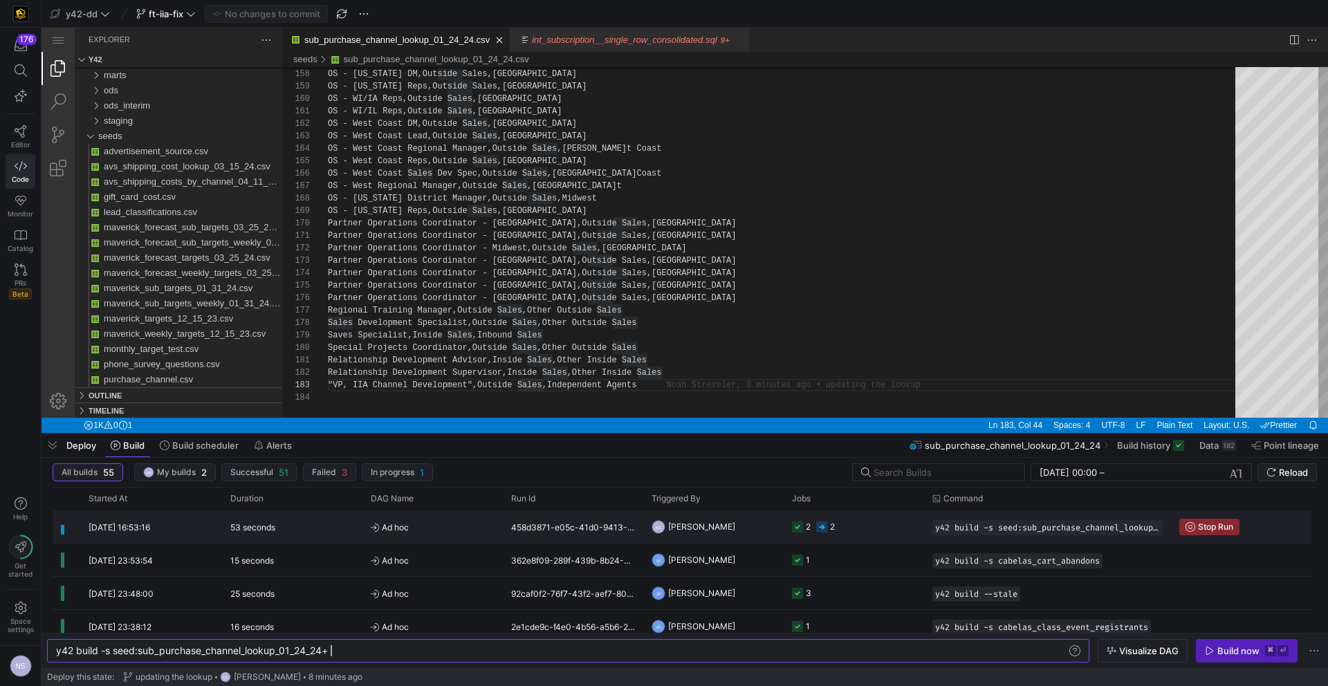
type textarea "y42 build -s seed:sub_purchase_channel_lookup_01_24_24+"
click at [801, 528] on icon "Press SPACE to select this row." at bounding box center [797, 526] width 11 height 11
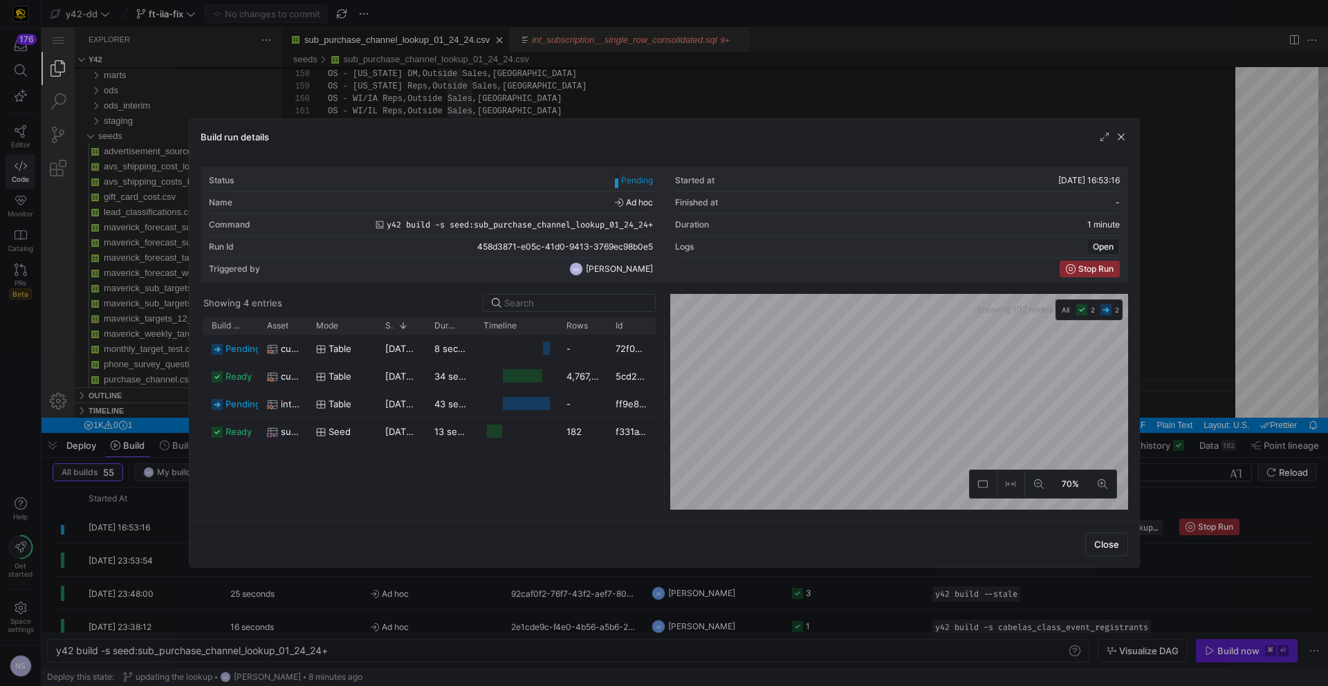
click at [1182, 423] on div at bounding box center [664, 343] width 1328 height 686
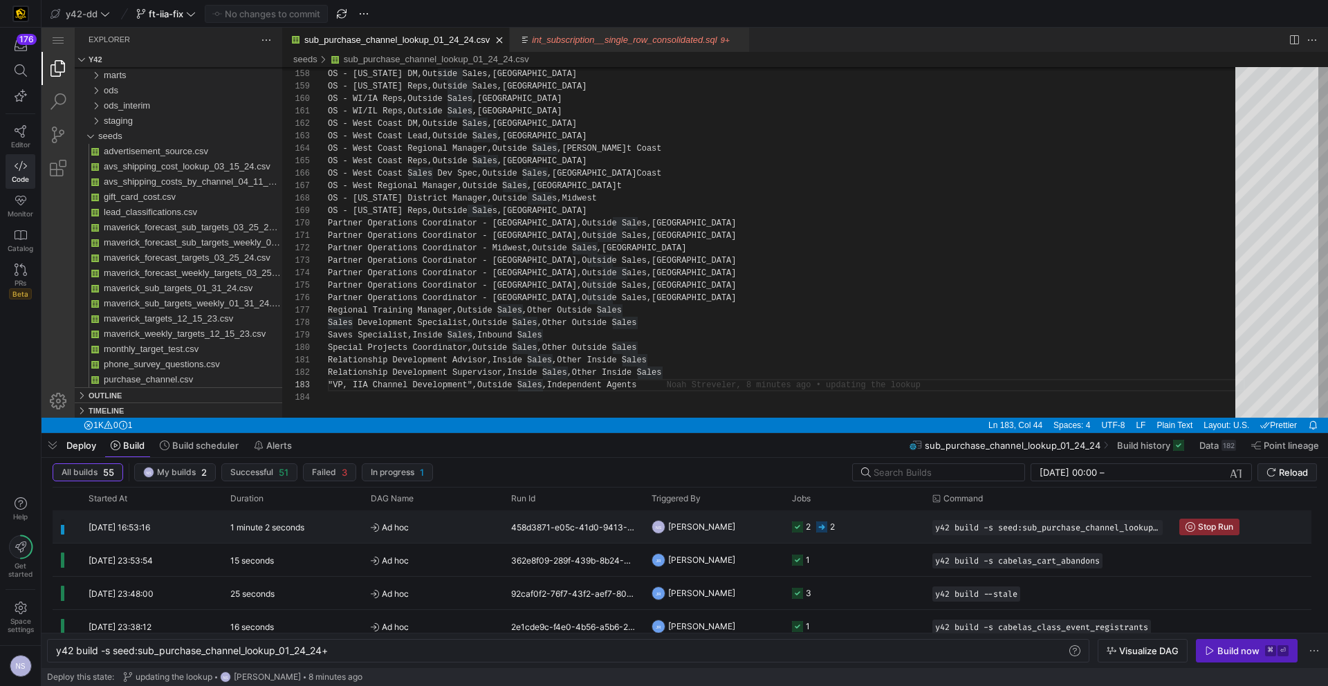
click at [845, 523] on y42-job-status-cell-renderer "2 2" at bounding box center [854, 526] width 124 height 31
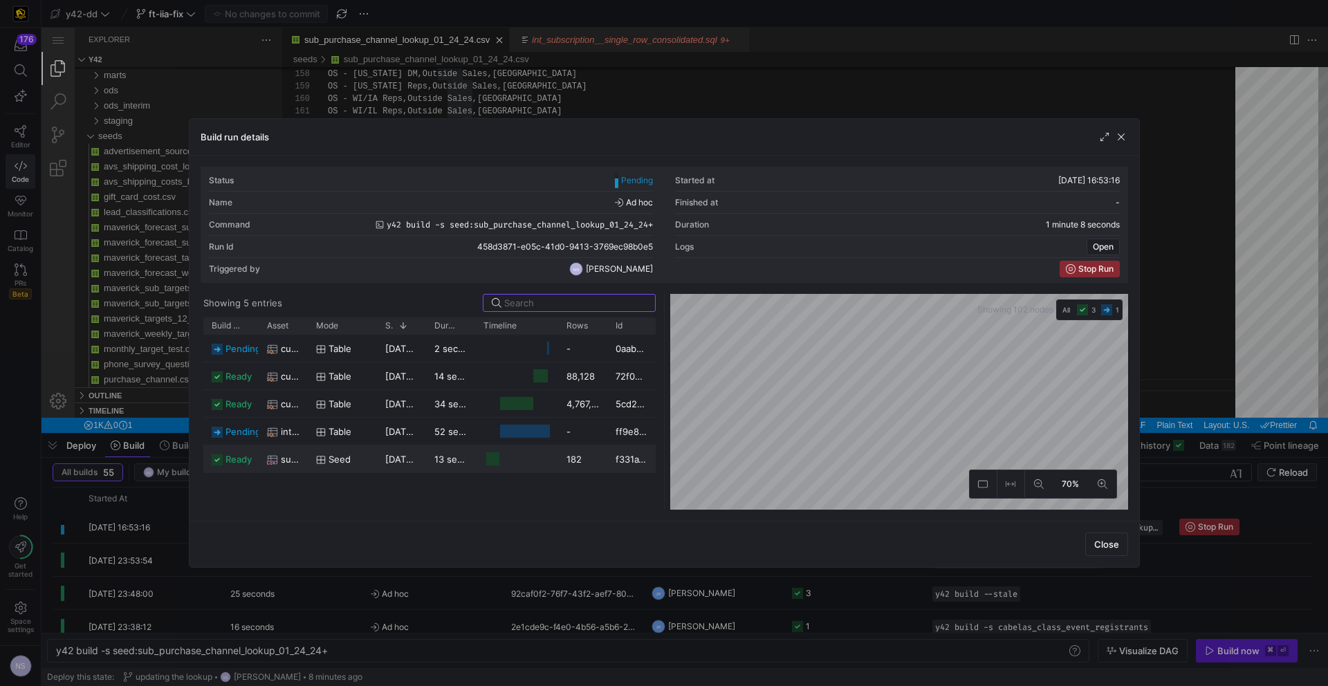
click at [426, 460] on div "13 seconds" at bounding box center [450, 458] width 49 height 27
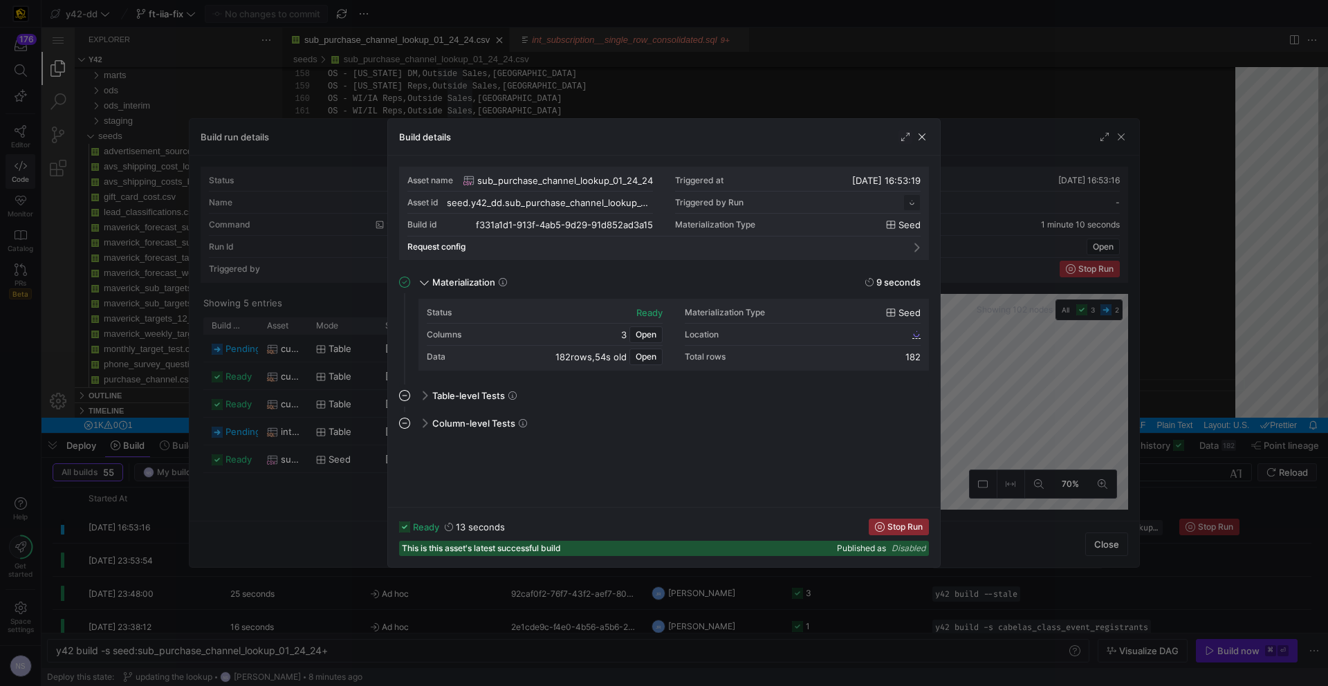
scroll to position [124, 0]
click at [900, 336] on span "f331a1d1_913f_4ab5_9d29_91d852ad3a15" at bounding box center [829, 334] width 160 height 10
click at [633, 354] on span "button" at bounding box center [646, 356] width 32 height 15
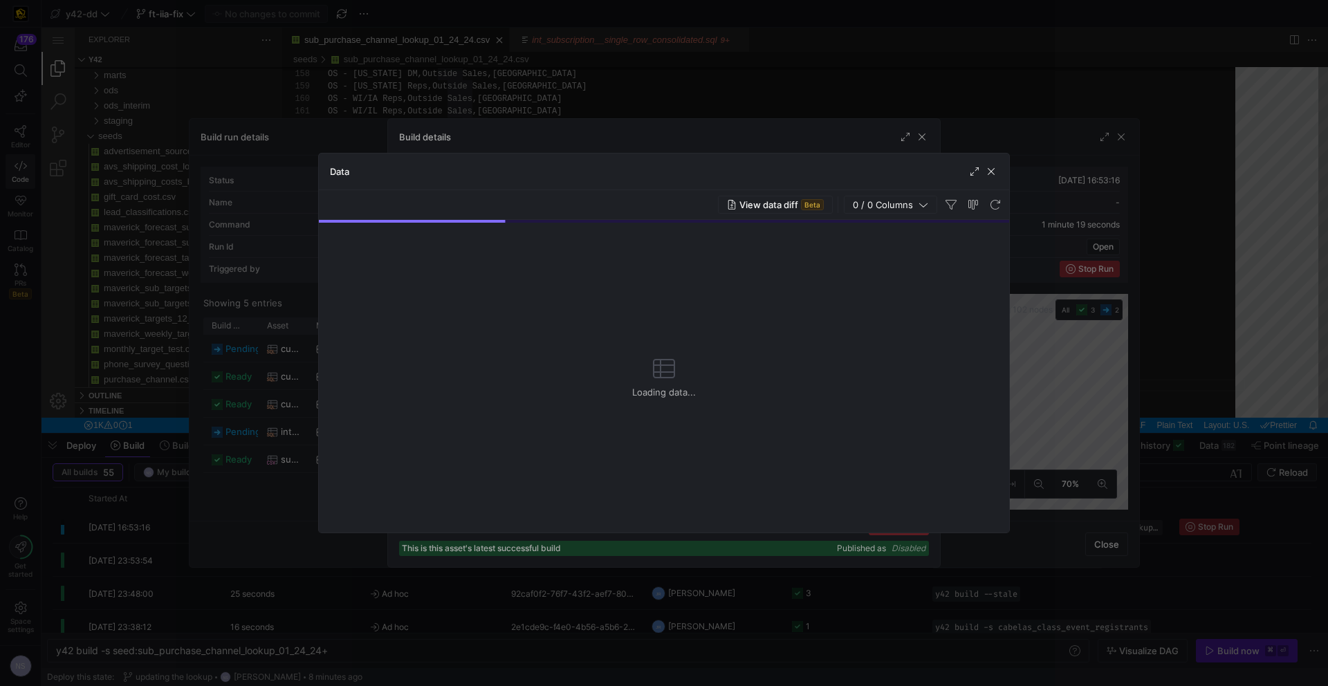
click at [920, 203] on icon "button" at bounding box center [923, 205] width 10 height 10
click at [925, 205] on icon "button" at bounding box center [923, 205] width 10 height 10
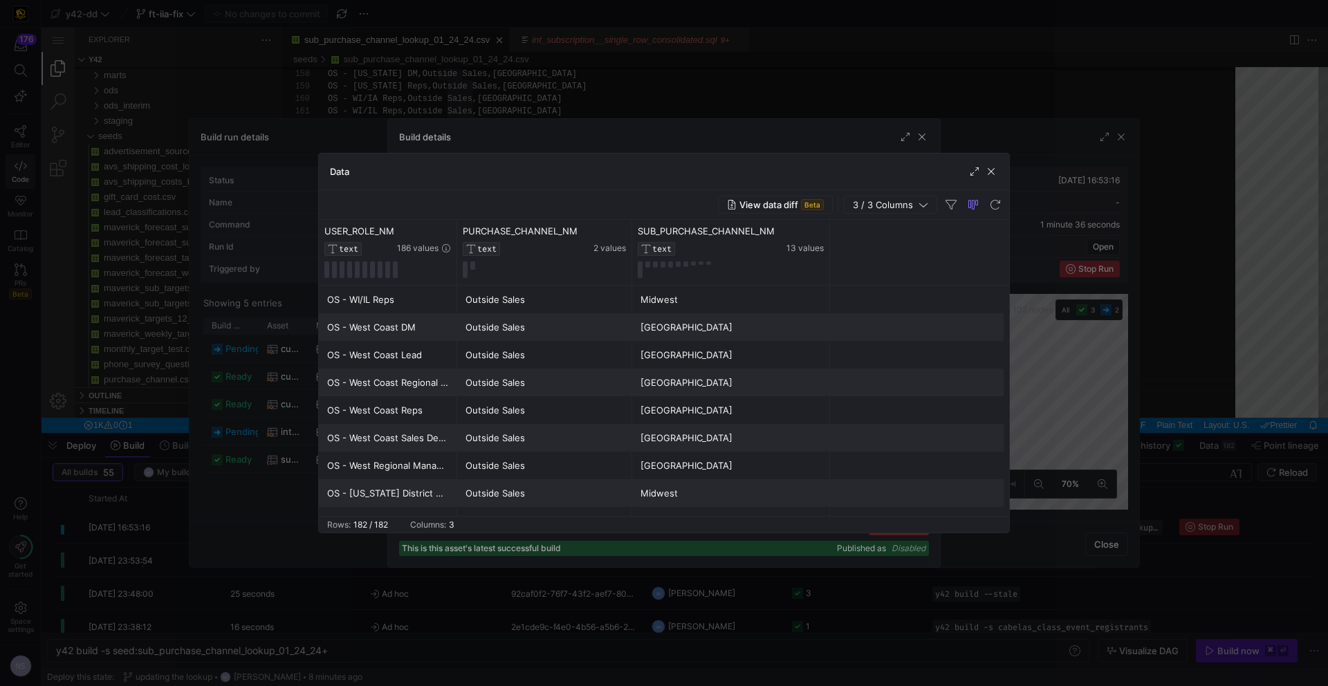
scroll to position [0, 0]
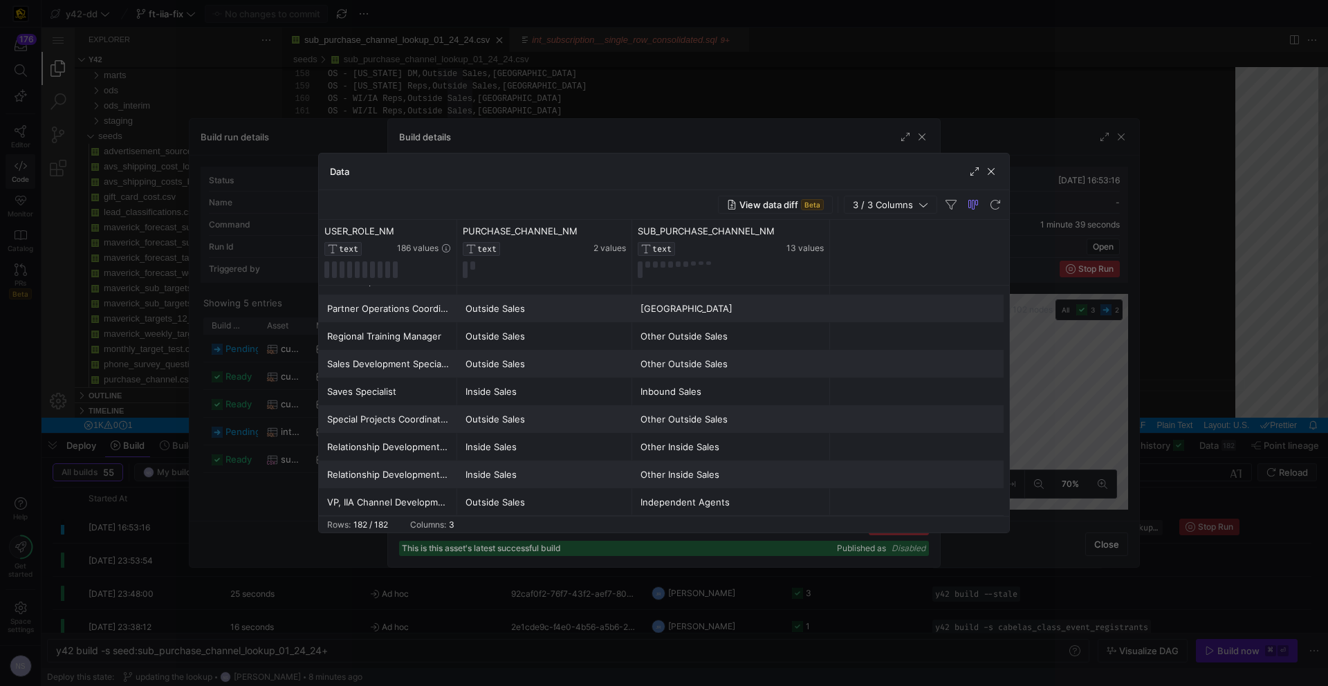
click at [1055, 398] on div at bounding box center [664, 343] width 1328 height 686
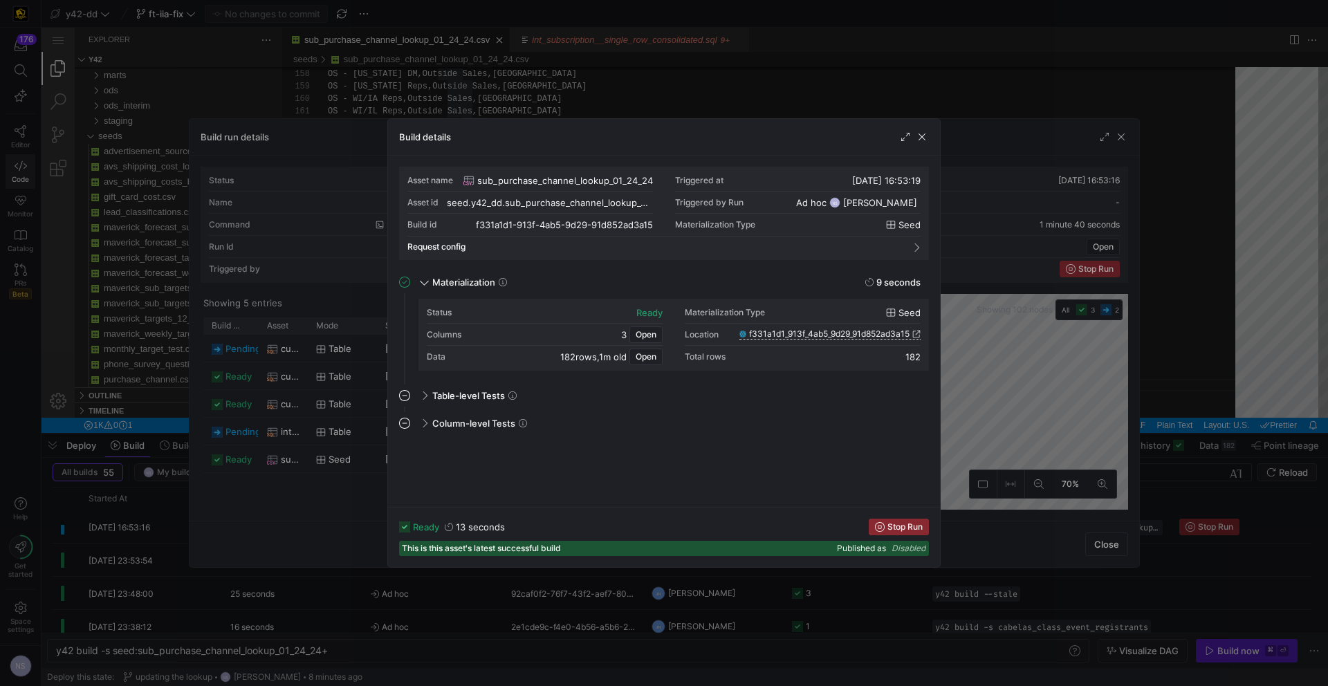
click at [1036, 408] on div at bounding box center [664, 343] width 1328 height 686
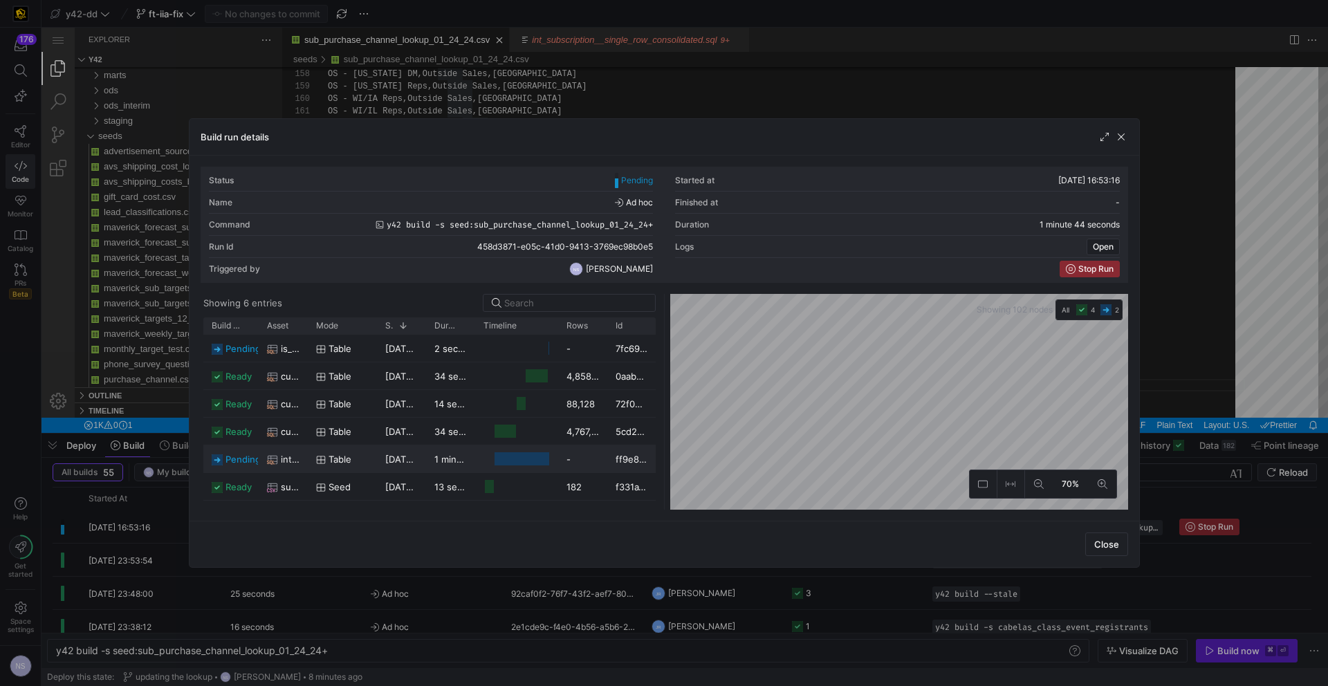
click at [340, 463] on span "table" at bounding box center [339, 459] width 23 height 27
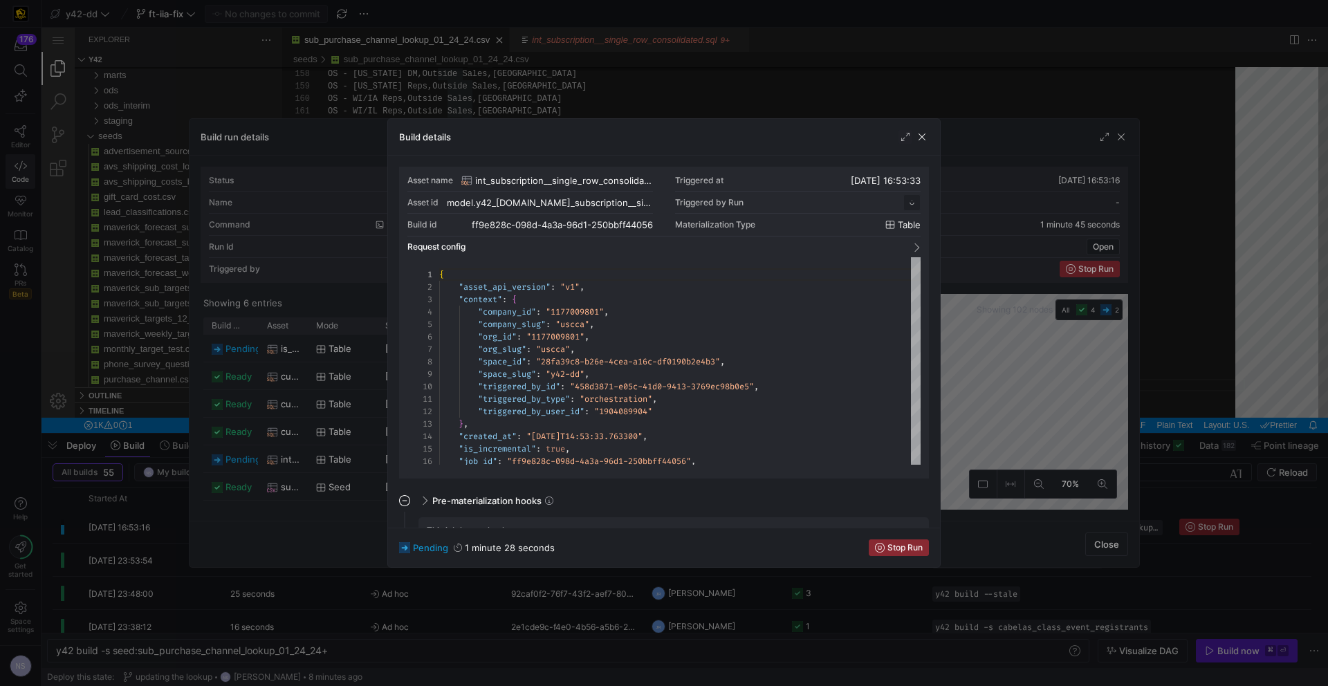
scroll to position [124, 0]
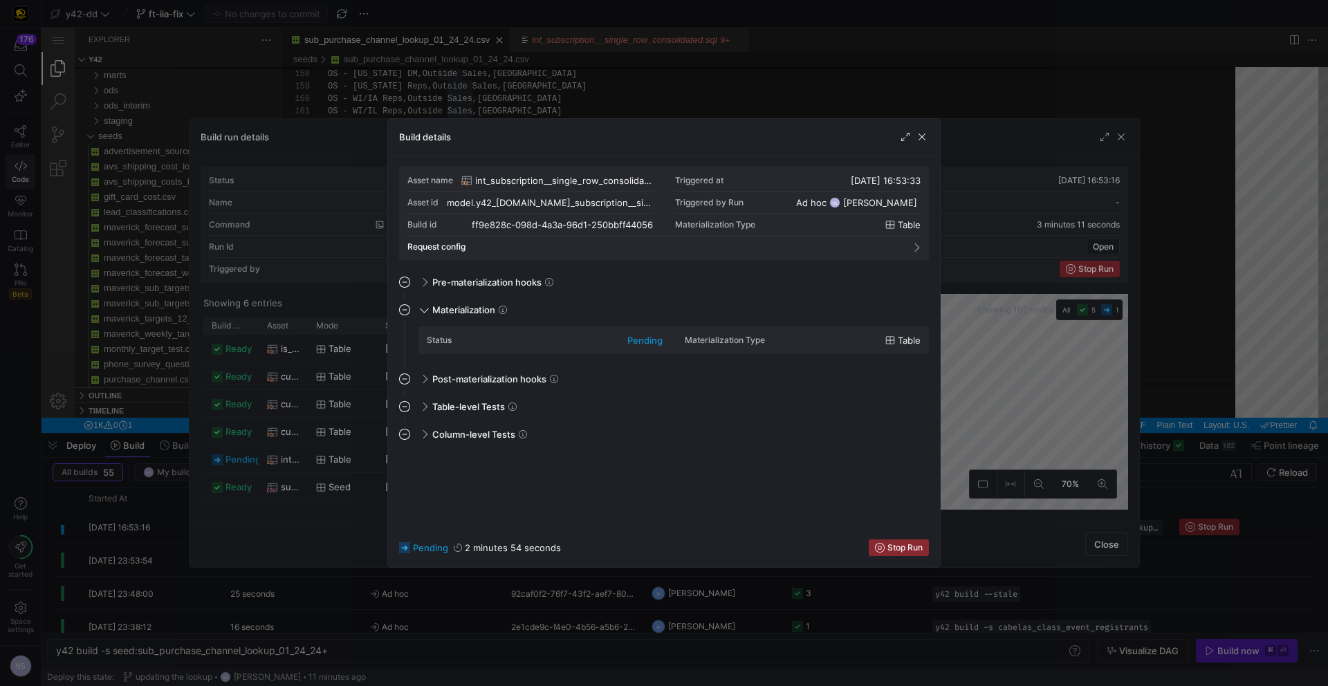
click at [1233, 300] on div at bounding box center [664, 343] width 1328 height 686
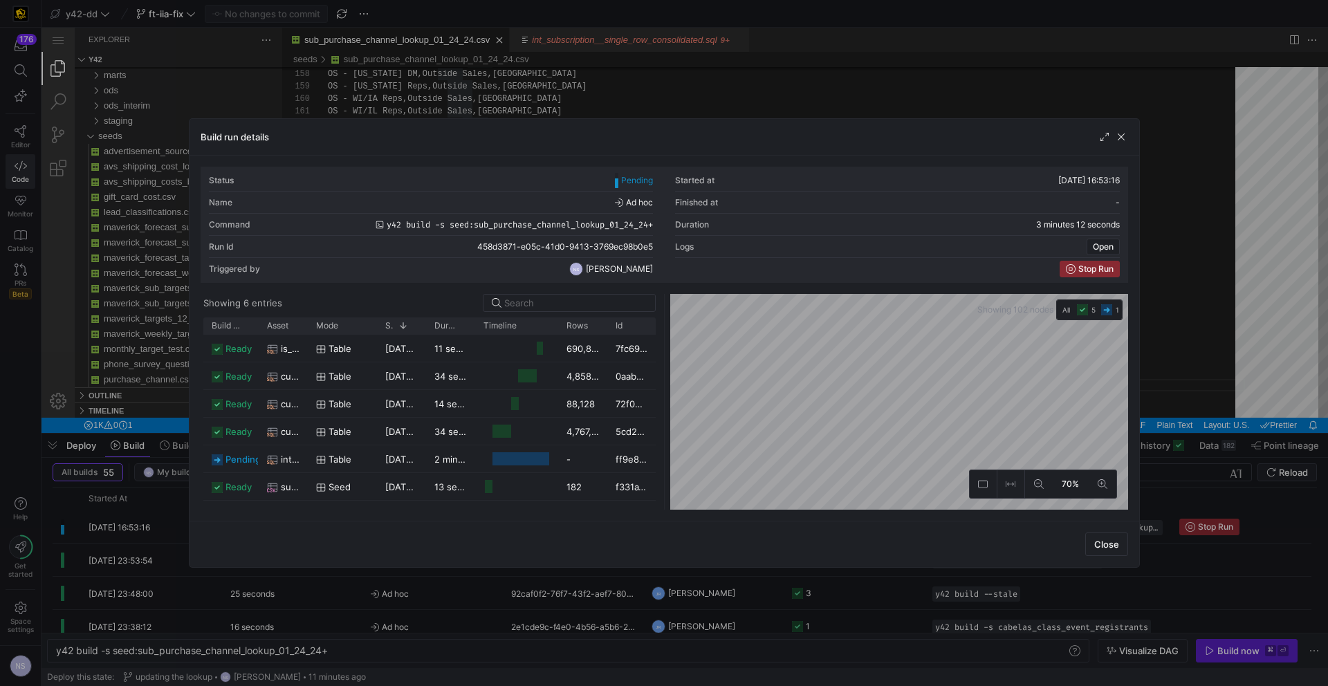
click at [1187, 256] on div at bounding box center [664, 343] width 1328 height 686
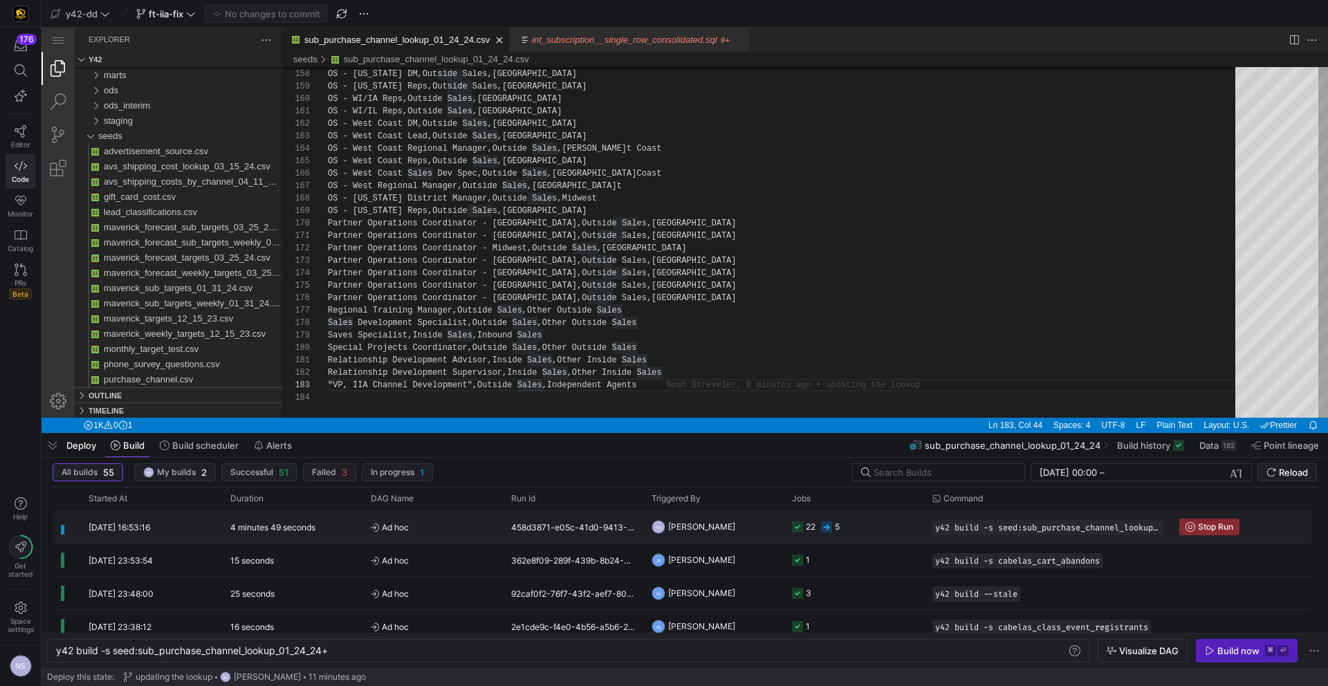
click at [863, 514] on y42-job-status-cell-renderer "22 5" at bounding box center [854, 526] width 124 height 31
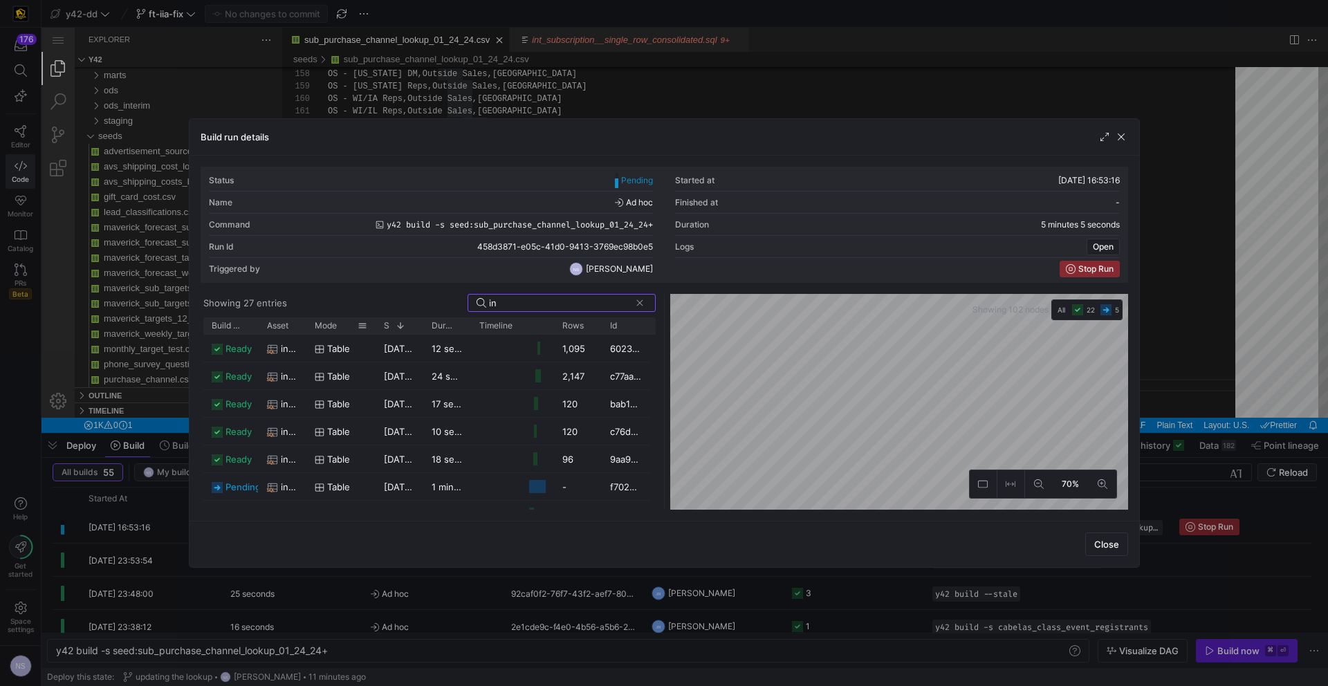
type input "i"
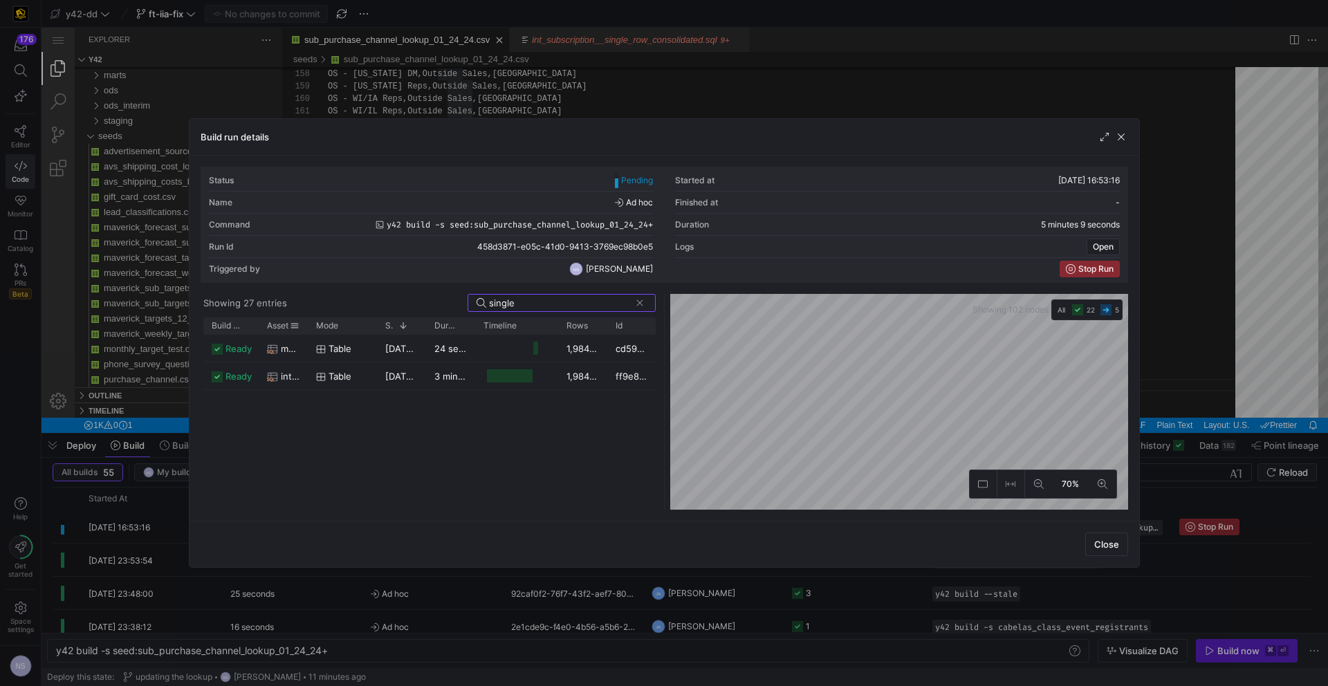
type input "single"
drag, startPoint x: 304, startPoint y: 330, endPoint x: 360, endPoint y: 333, distance: 56.1
click at [311, 333] on div at bounding box center [309, 325] width 6 height 17
click at [409, 378] on span "17/09/25, 16:53:33" at bounding box center [420, 376] width 70 height 11
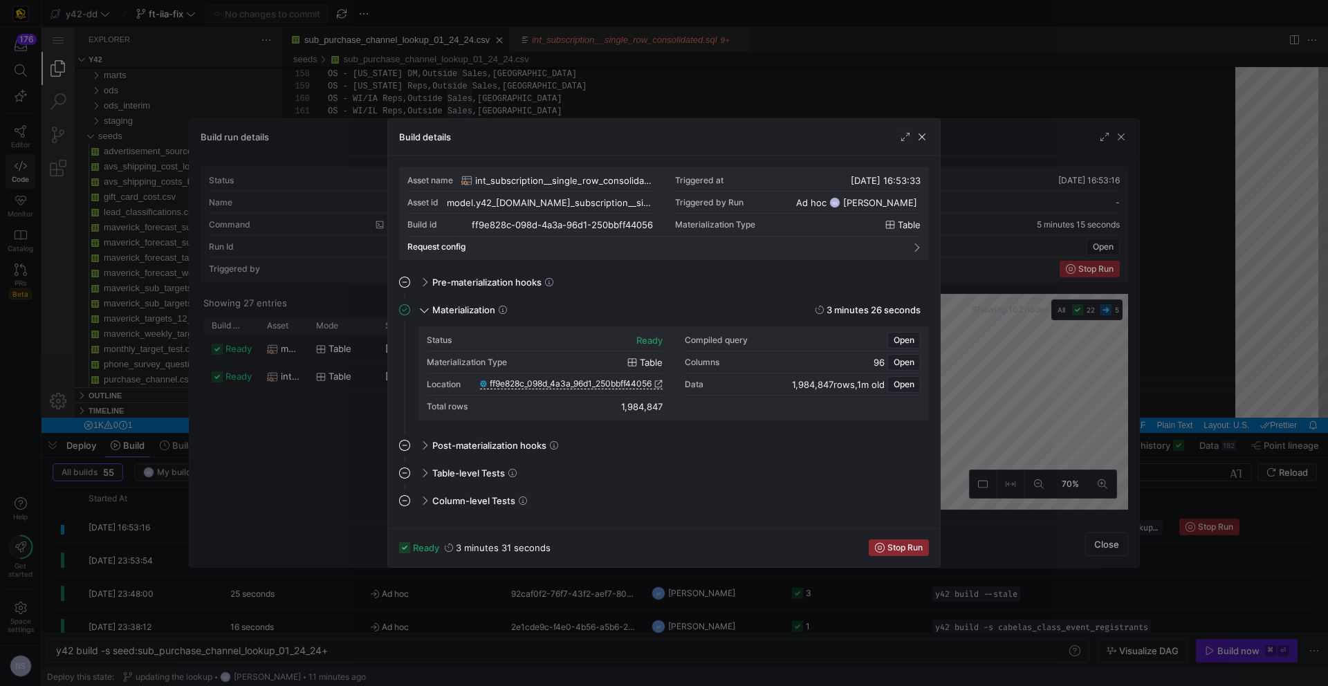
click at [649, 391] on div "Location ff9e828c_098d_4a3a_96d1_250bbff44056" at bounding box center [545, 384] width 236 height 22
click at [651, 386] on link "ff9e828c_098d_4a3a_96d1_250bbff44056" at bounding box center [571, 384] width 183 height 10
click at [803, 77] on div at bounding box center [664, 343] width 1328 height 686
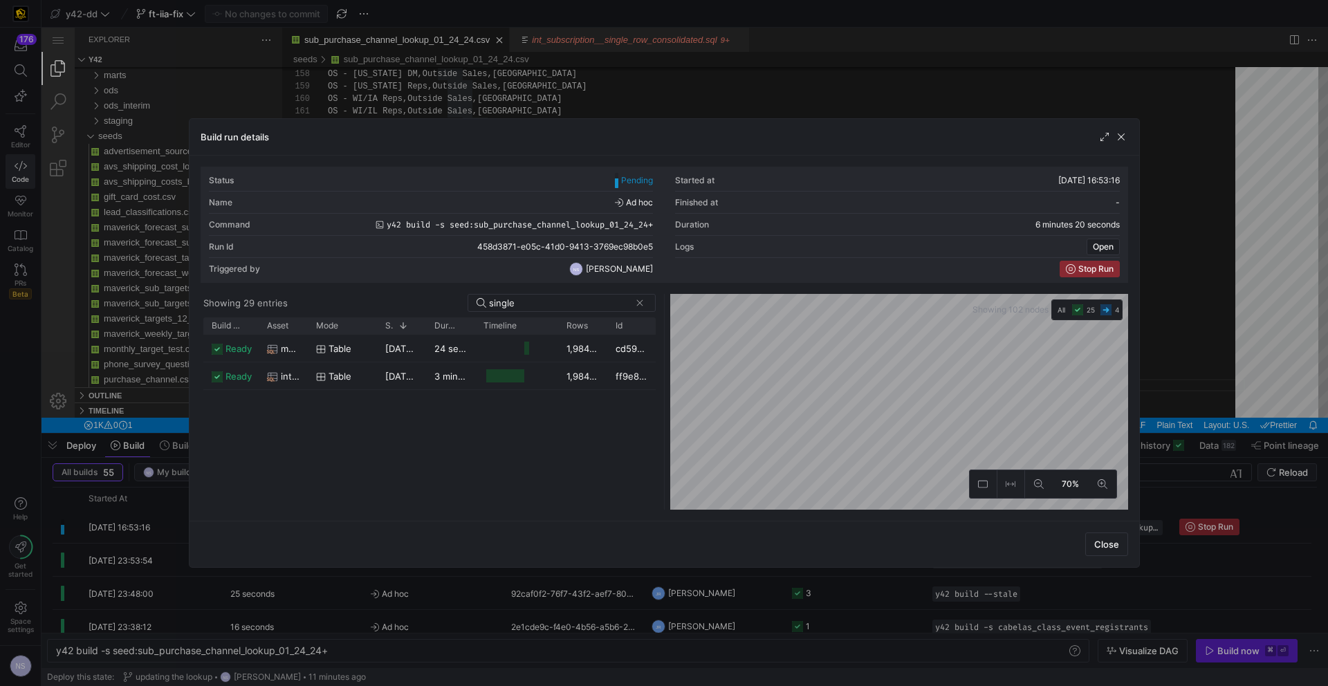
click at [788, 93] on div at bounding box center [664, 343] width 1328 height 686
type textarea "Texas District Manager,Outside Sales,South Central OS - South Texas Reps,Outsid…"
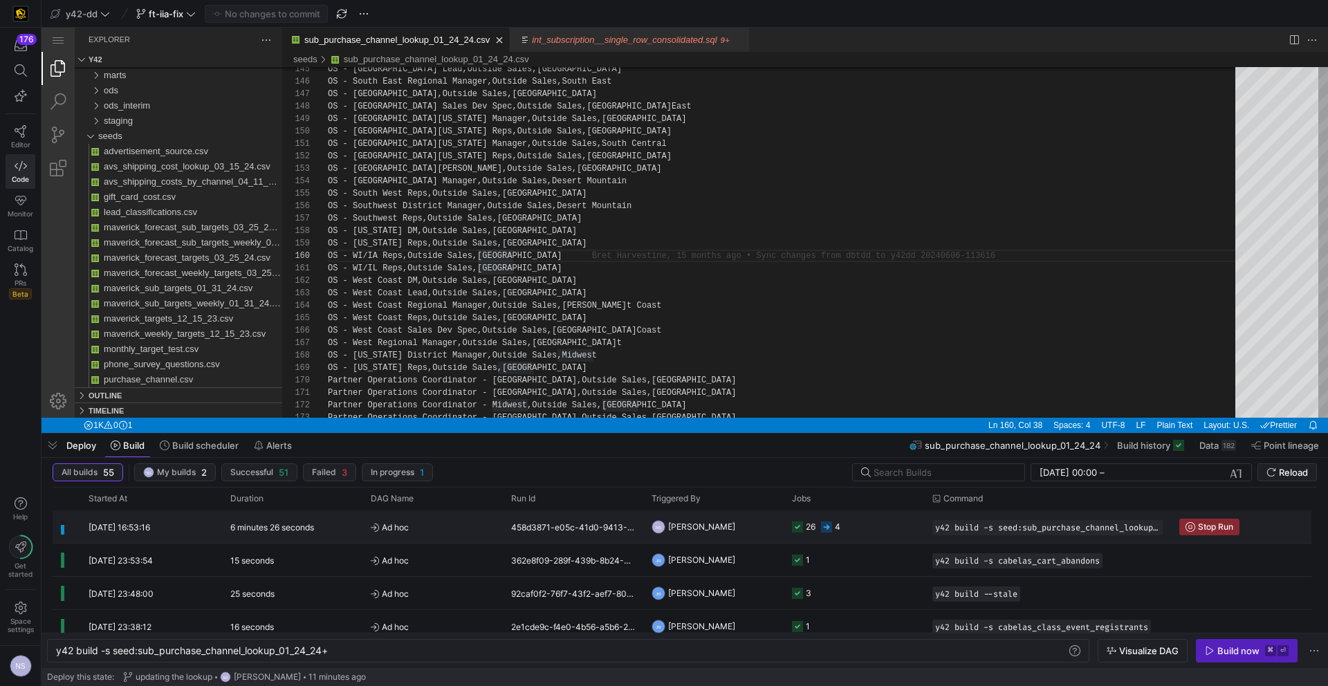
click at [861, 528] on y42-job-status-cell-renderer "26 4" at bounding box center [854, 526] width 124 height 31
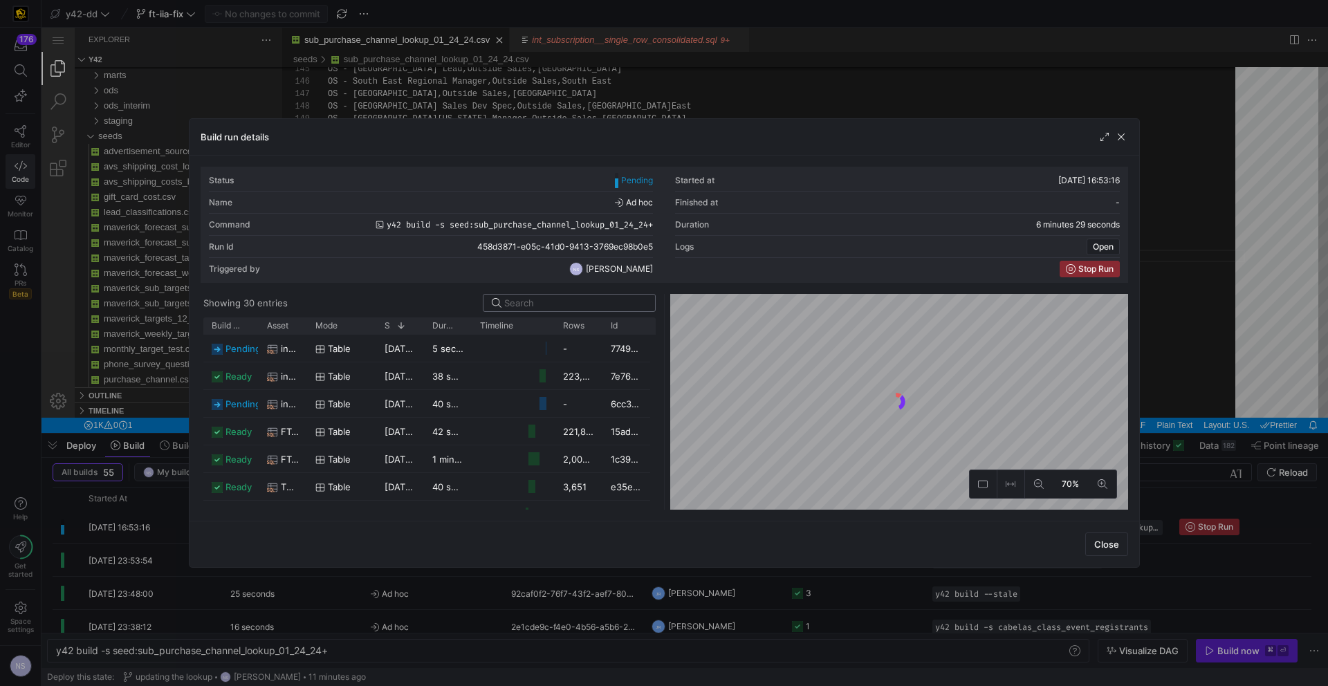
click at [584, 303] on input at bounding box center [575, 302] width 142 height 11
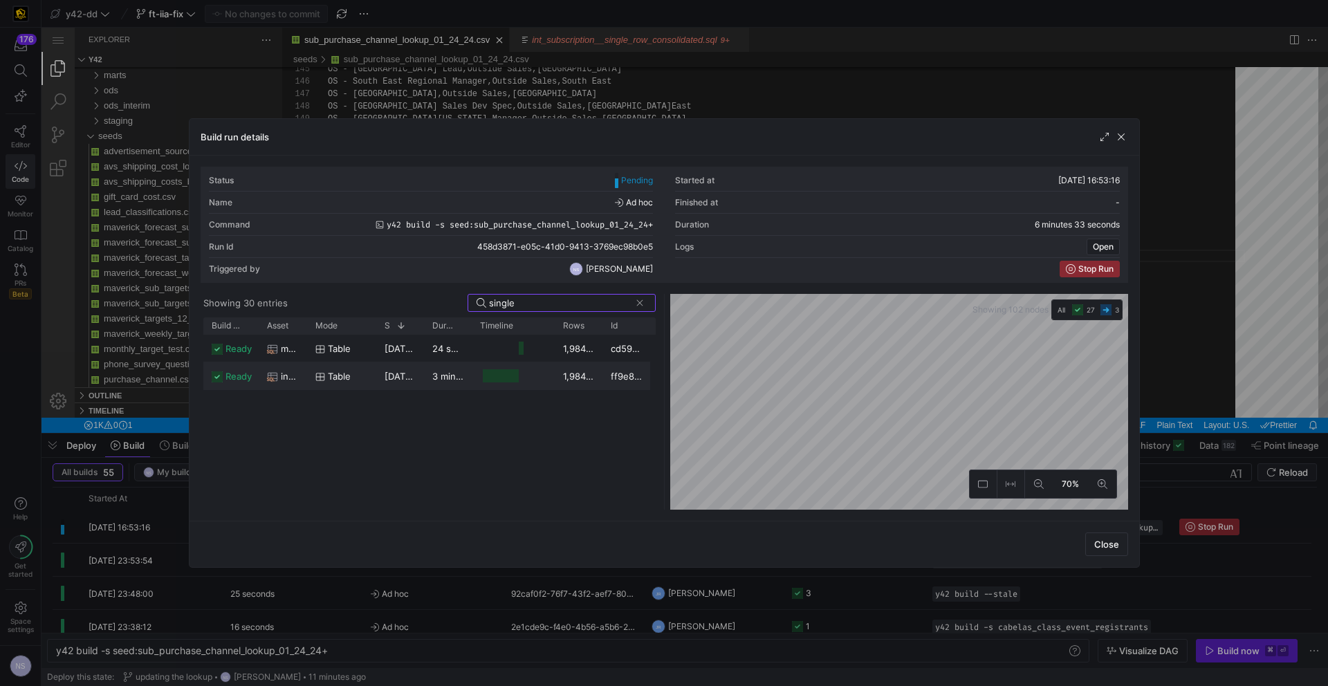
type input "single"
click at [302, 373] on div "int_subscription__single_row_consolidated" at bounding box center [283, 375] width 48 height 27
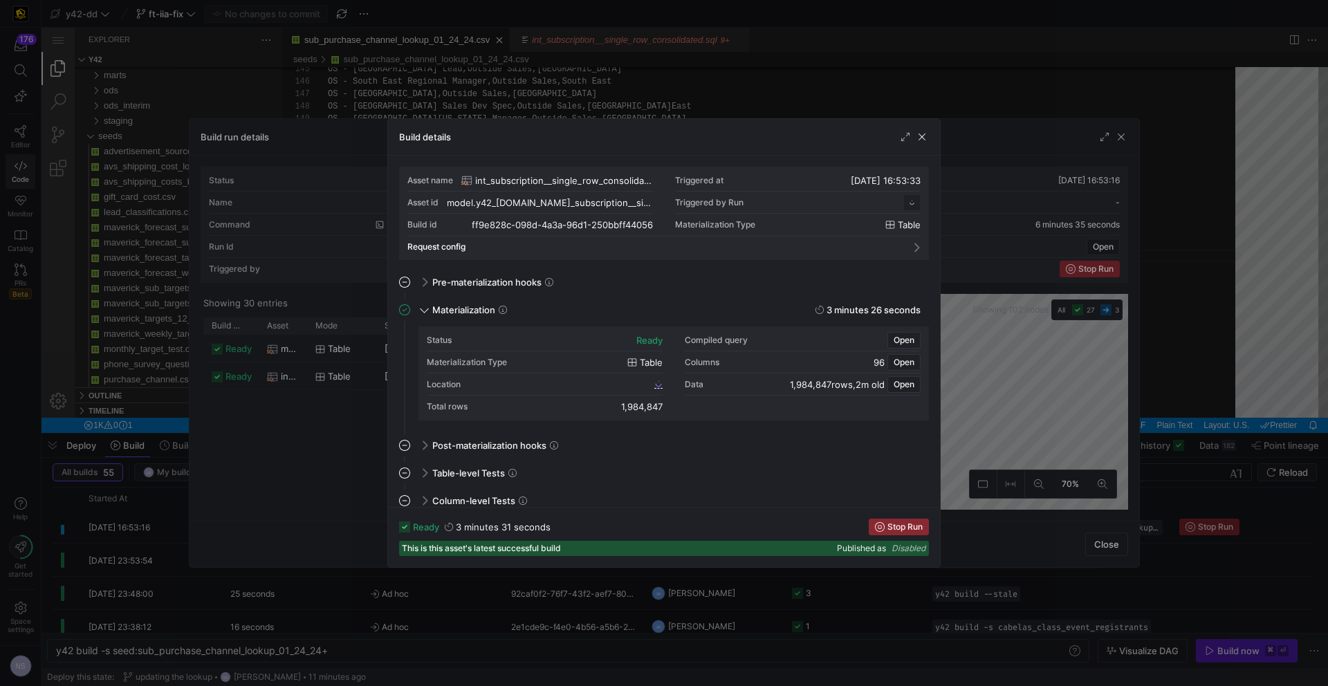
scroll to position [124, 0]
click at [902, 340] on span "Open" at bounding box center [903, 340] width 21 height 10
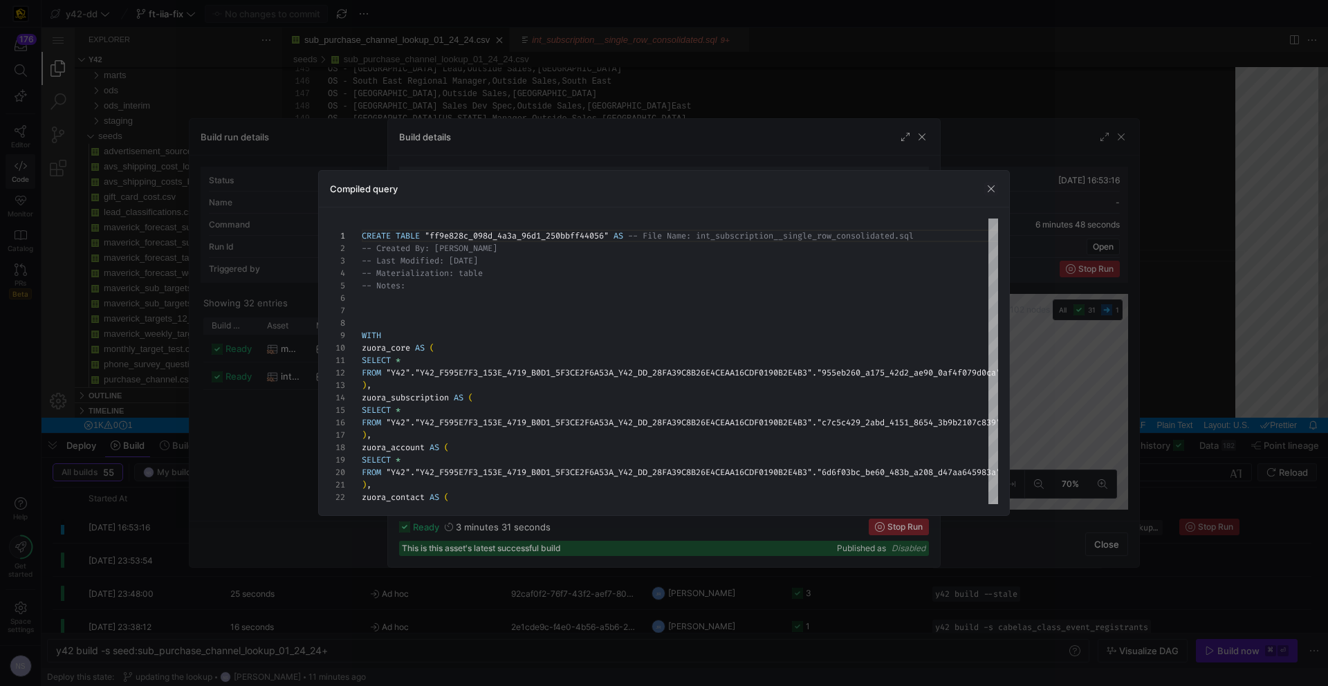
drag, startPoint x: 361, startPoint y: 336, endPoint x: 545, endPoint y: 499, distance: 245.4
click at [566, 525] on div "Build run details Status Pending Started at 17/09/25, 16:53:16 Name Ad hoc Fini…" at bounding box center [664, 343] width 1328 height 686
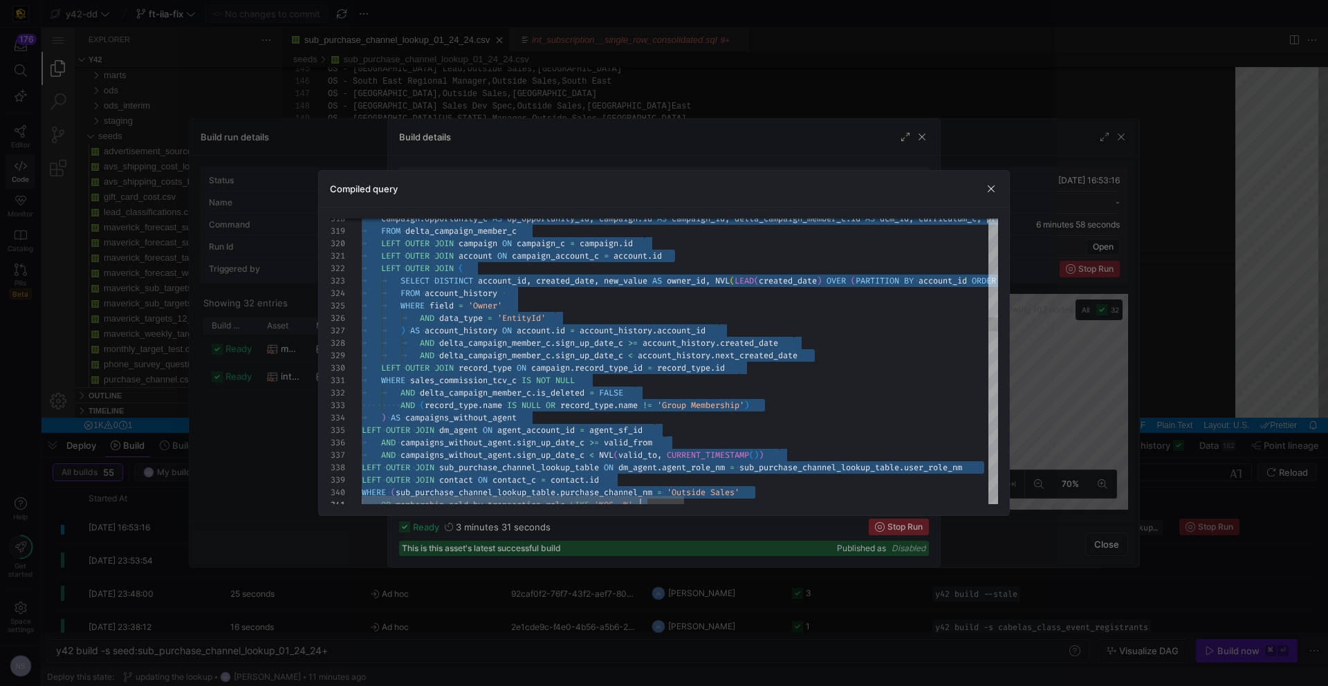
type textarea "CREATE TABLE "ff9e828c_098d_4a3a_96d1_250bbff44056" AS -- File Name: int_subscr…"
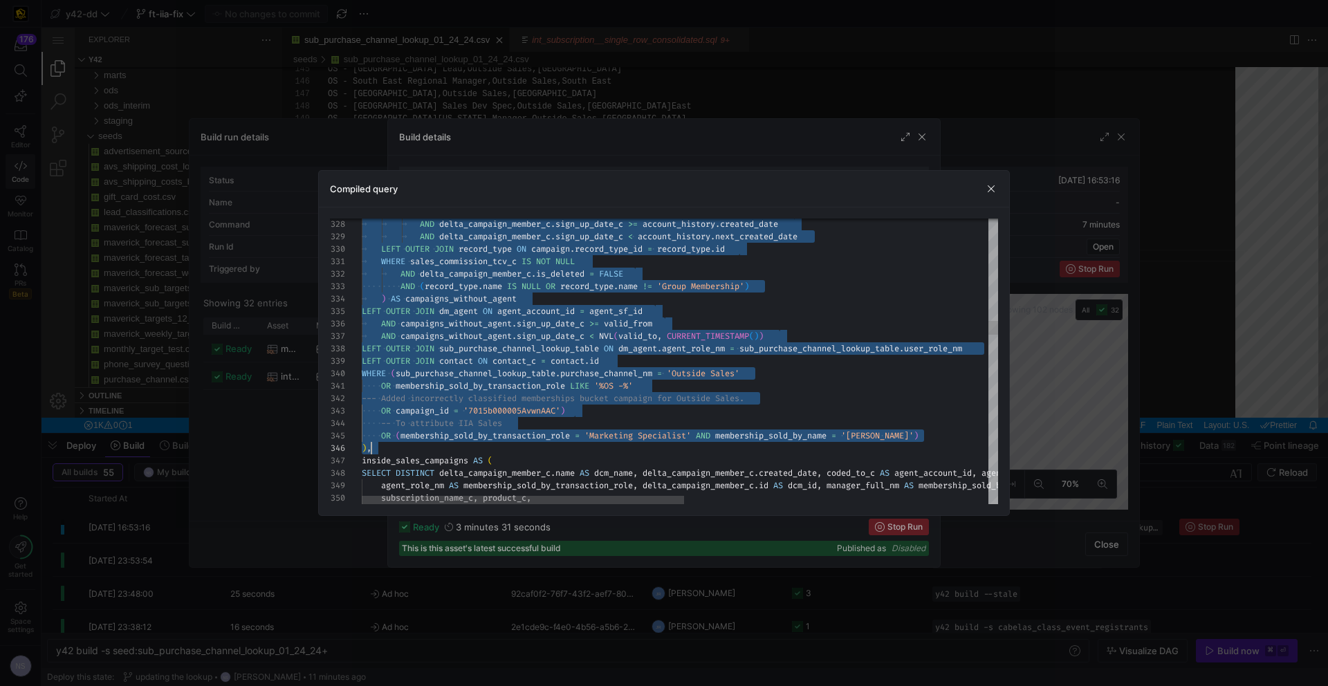
scroll to position [100, 5]
drag, startPoint x: 362, startPoint y: 333, endPoint x: 367, endPoint y: 449, distance: 115.6
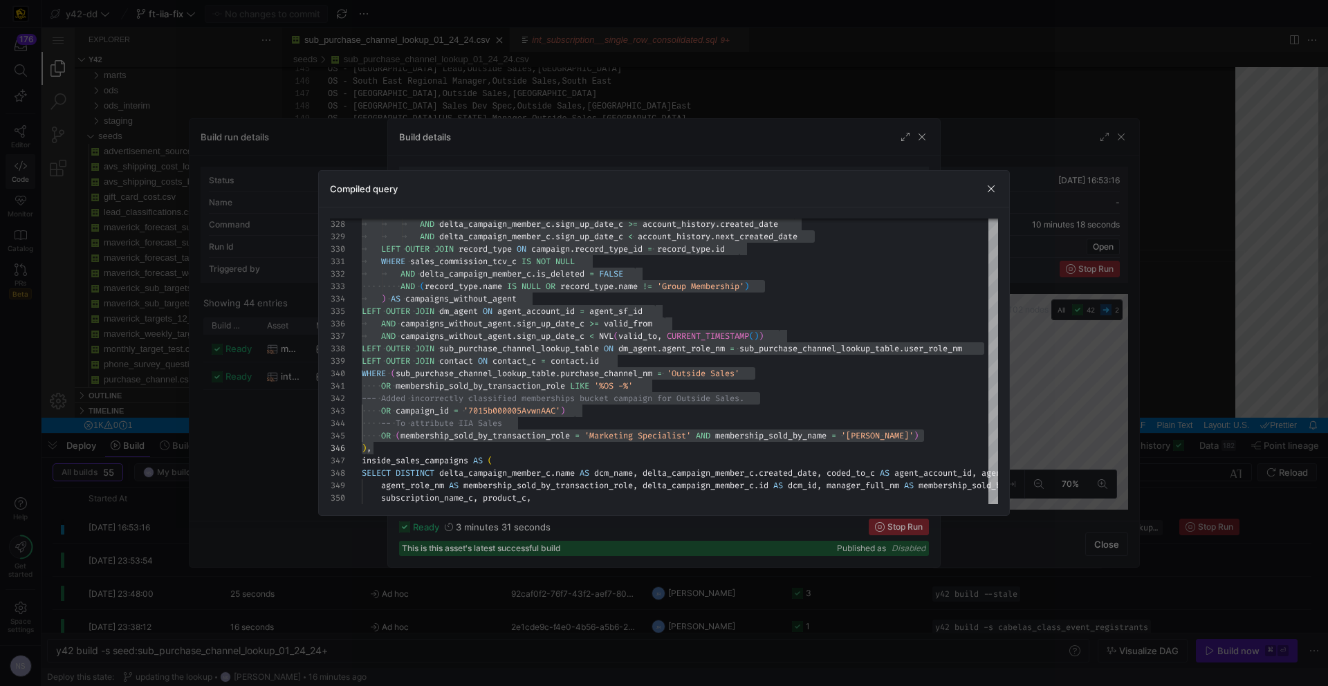
click at [815, 86] on div at bounding box center [664, 343] width 1328 height 686
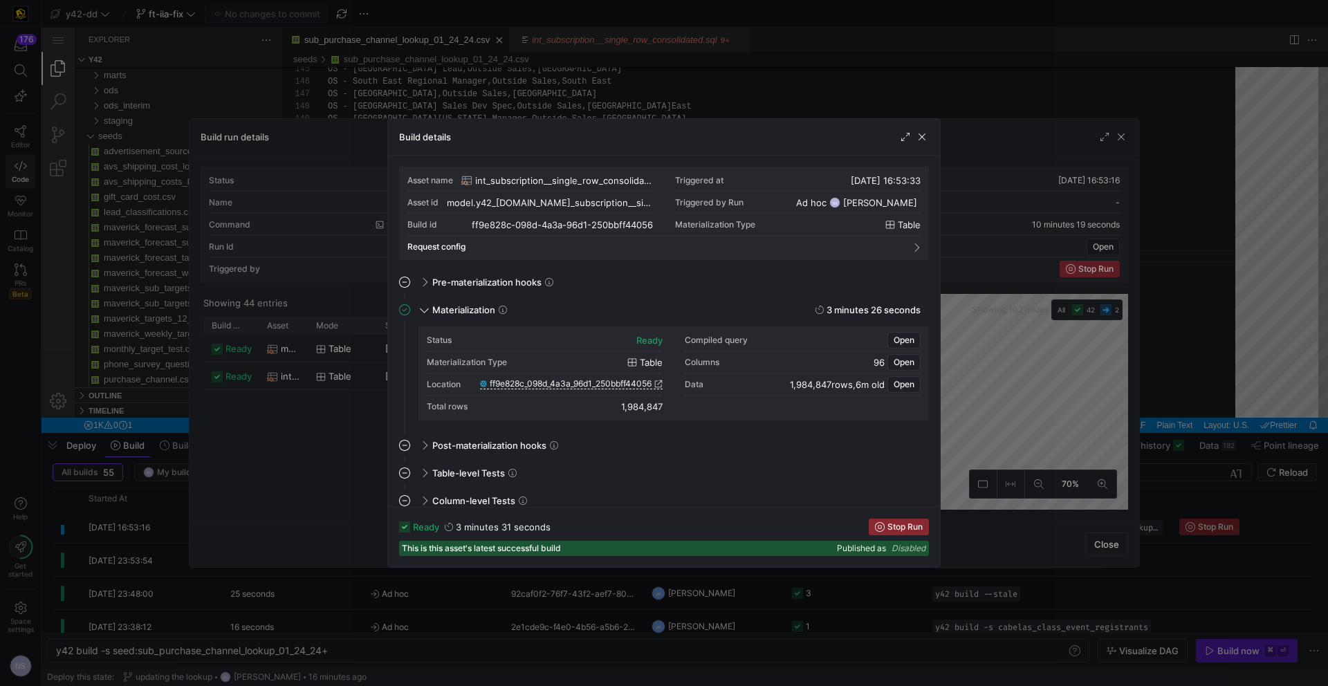
click at [815, 86] on div at bounding box center [664, 343] width 1328 height 686
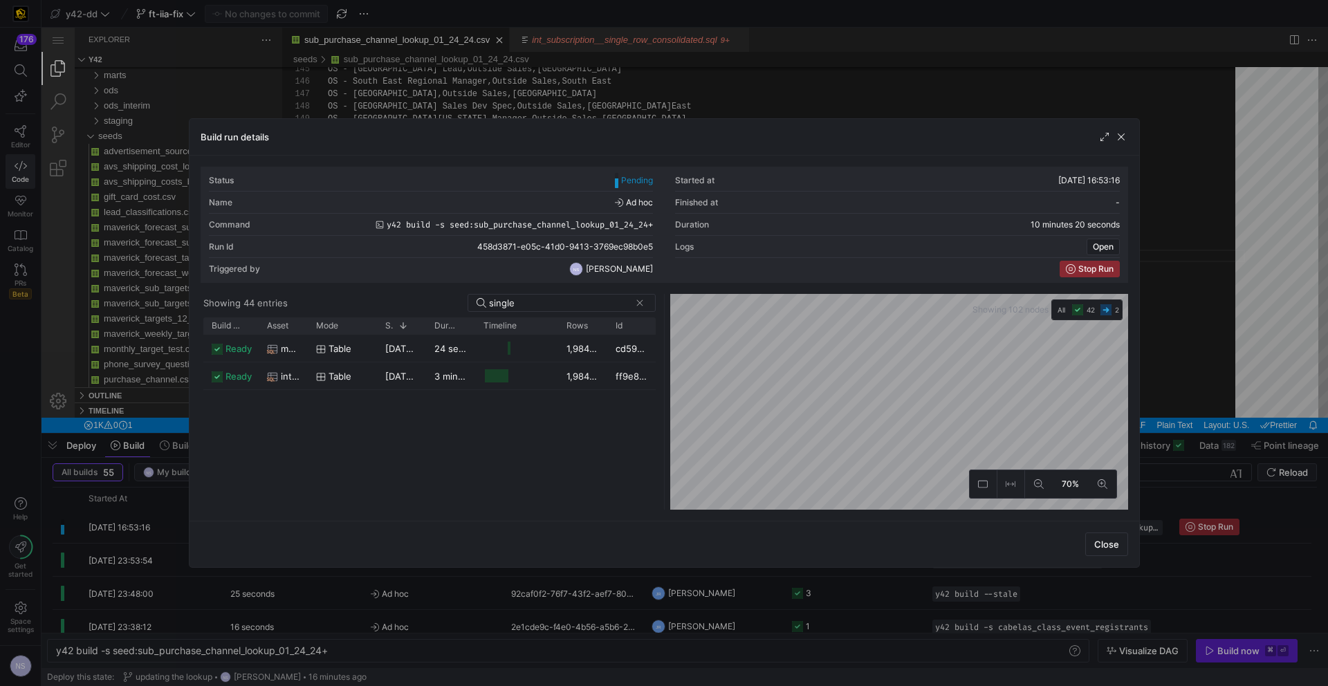
click at [310, 57] on div at bounding box center [664, 343] width 1328 height 686
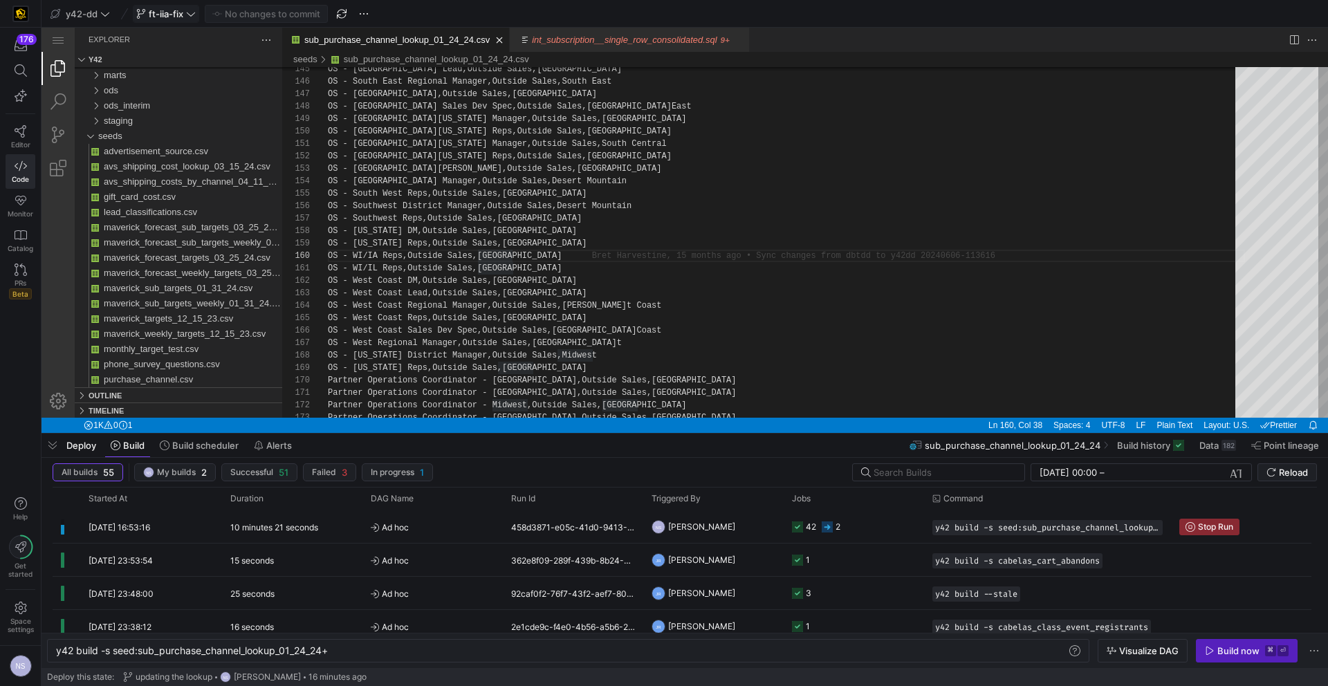
click at [187, 16] on icon at bounding box center [191, 14] width 10 height 10
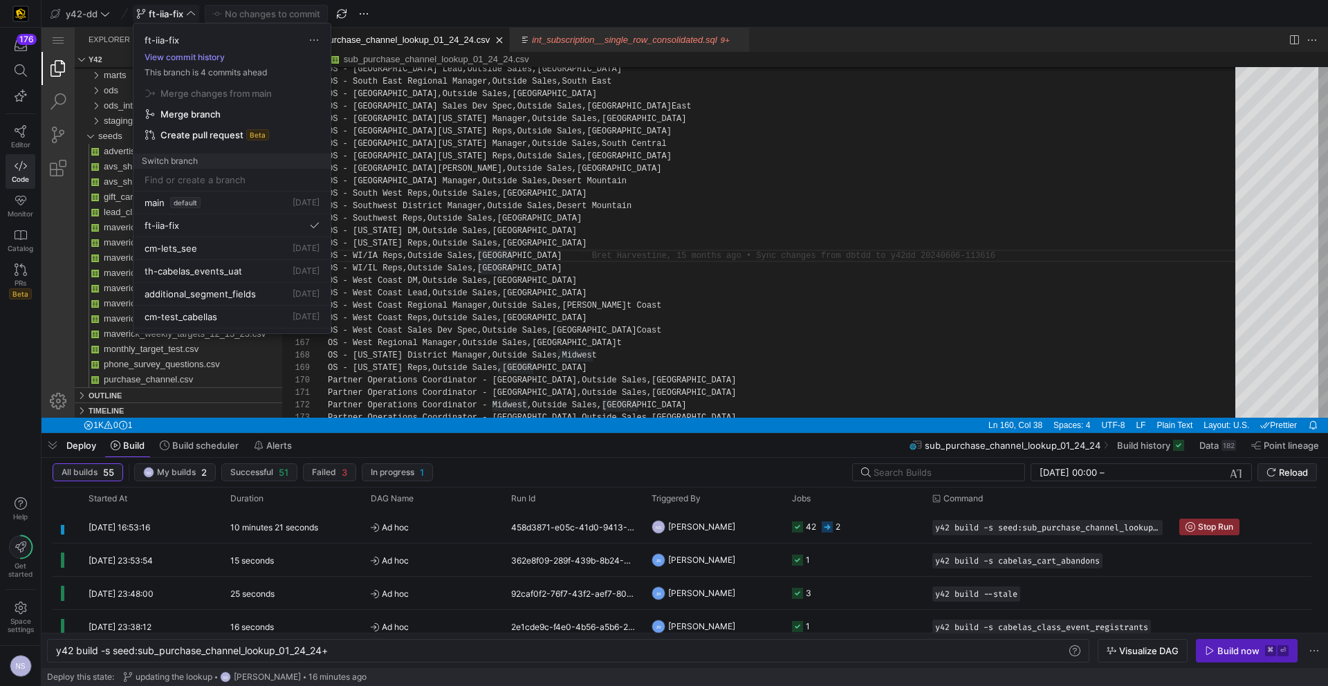
click at [176, 55] on button "View commit history" at bounding box center [184, 58] width 102 height 10
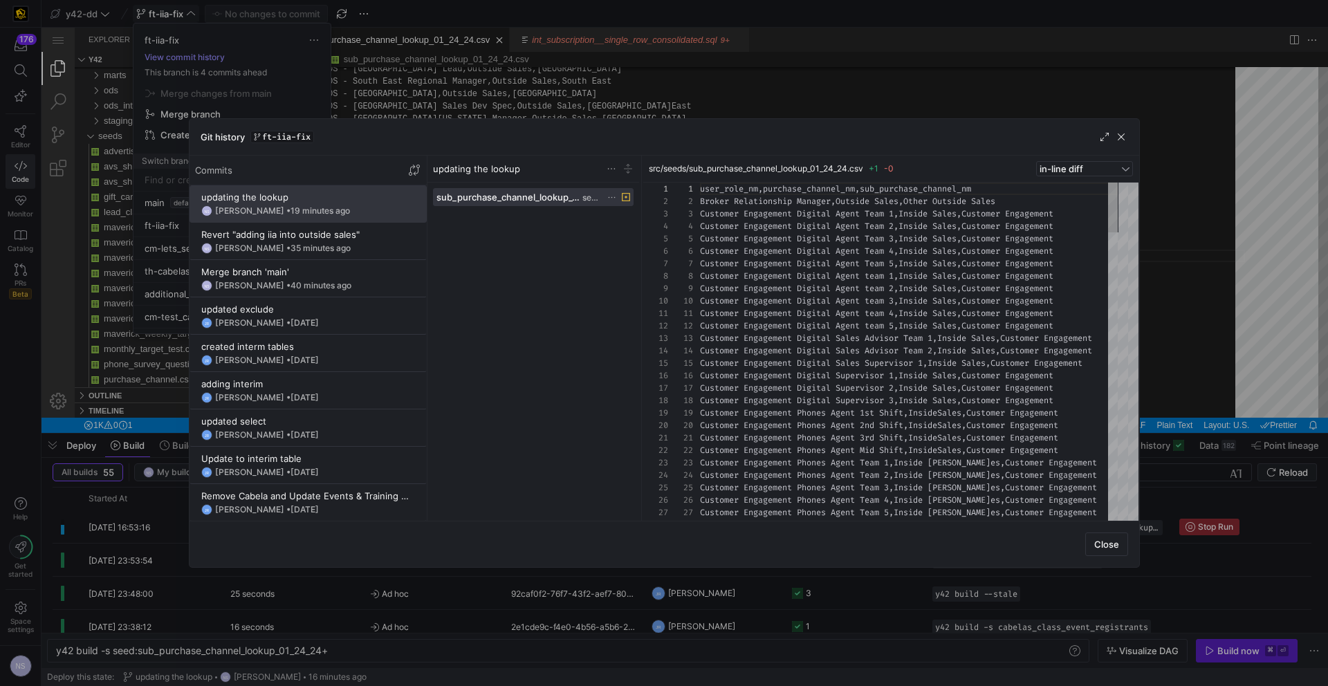
scroll to position [87, 0]
click at [335, 245] on span "35 minutes ago" at bounding box center [320, 248] width 60 height 10
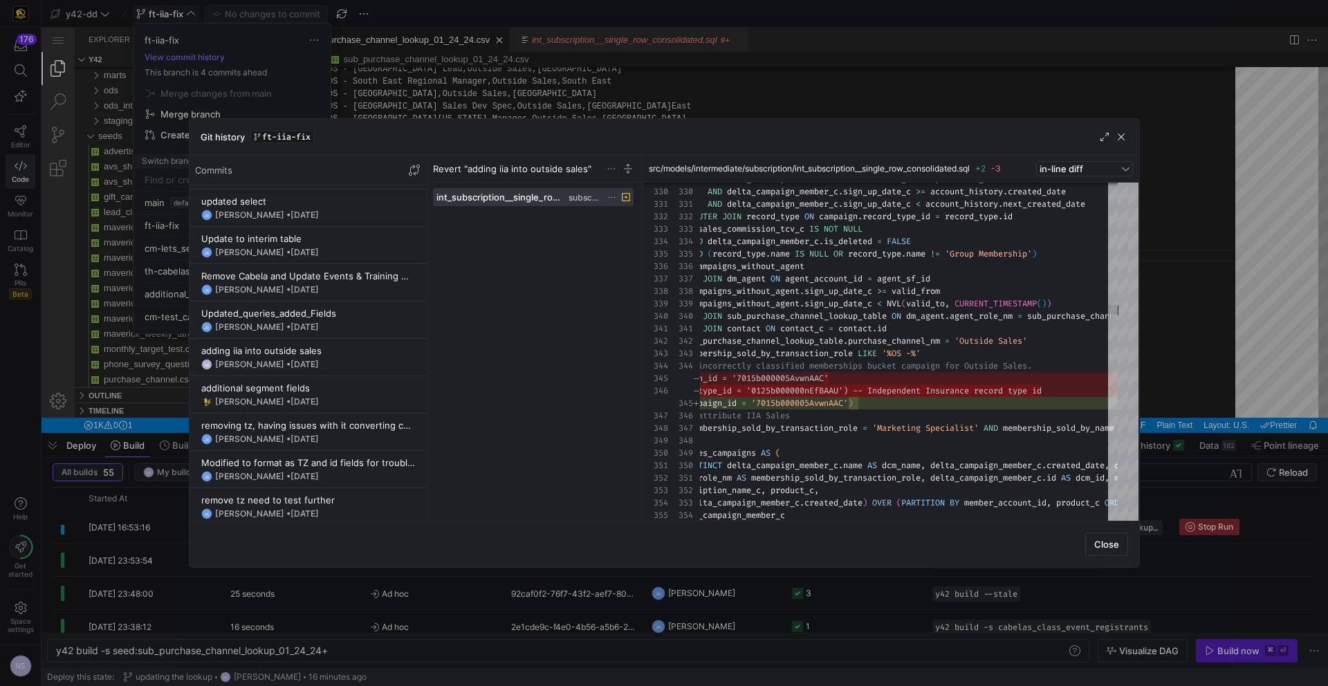
scroll to position [306, 0]
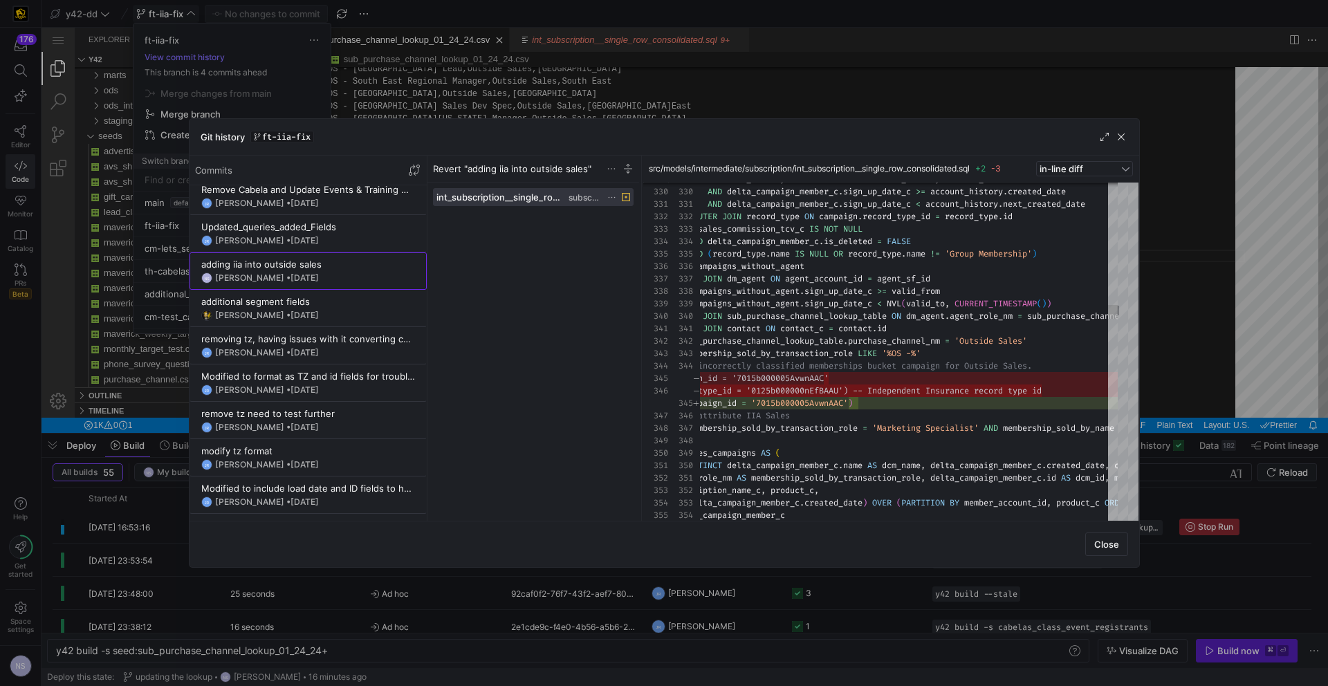
click at [281, 271] on y42-git-commit-item "adding iia into outside sales NS Noah Streveler • 11 Sept 2025" at bounding box center [308, 271] width 214 height 25
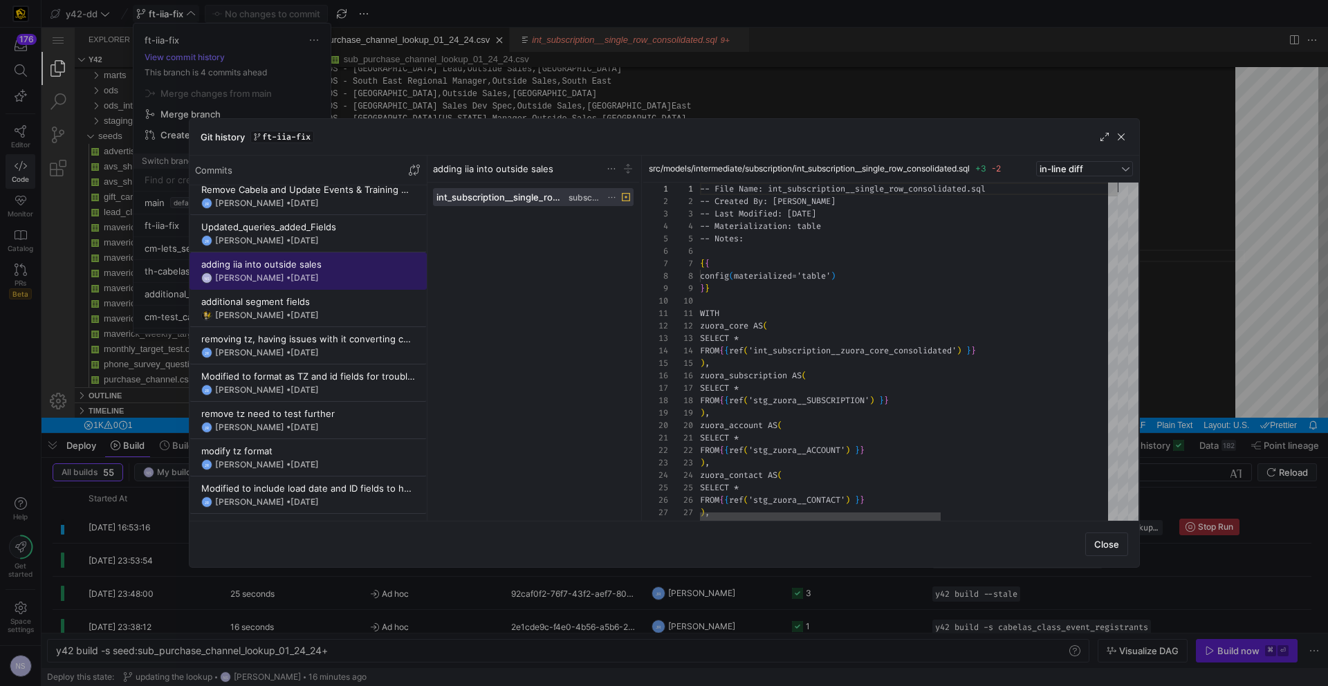
scroll to position [124, 0]
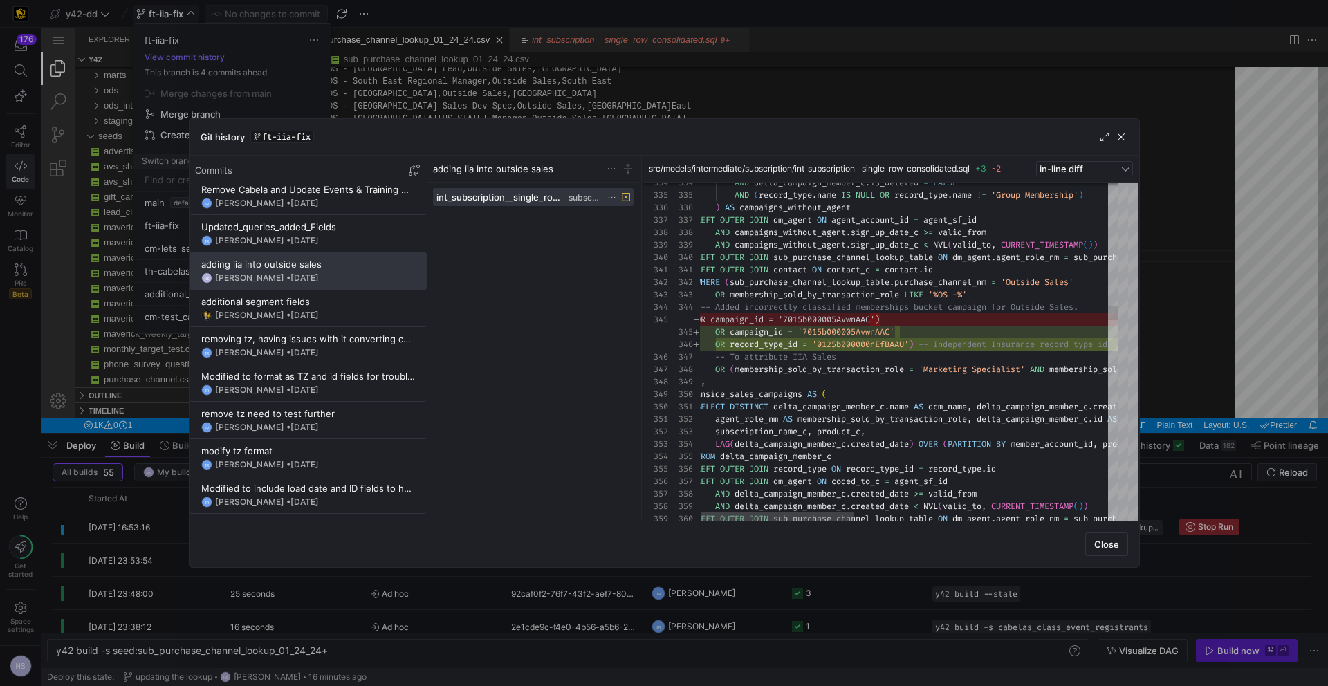
type textarea "LEFT OUTER JOIN contact ON contact_c = contact.id WHERE (sub_purchase_channel_l…"
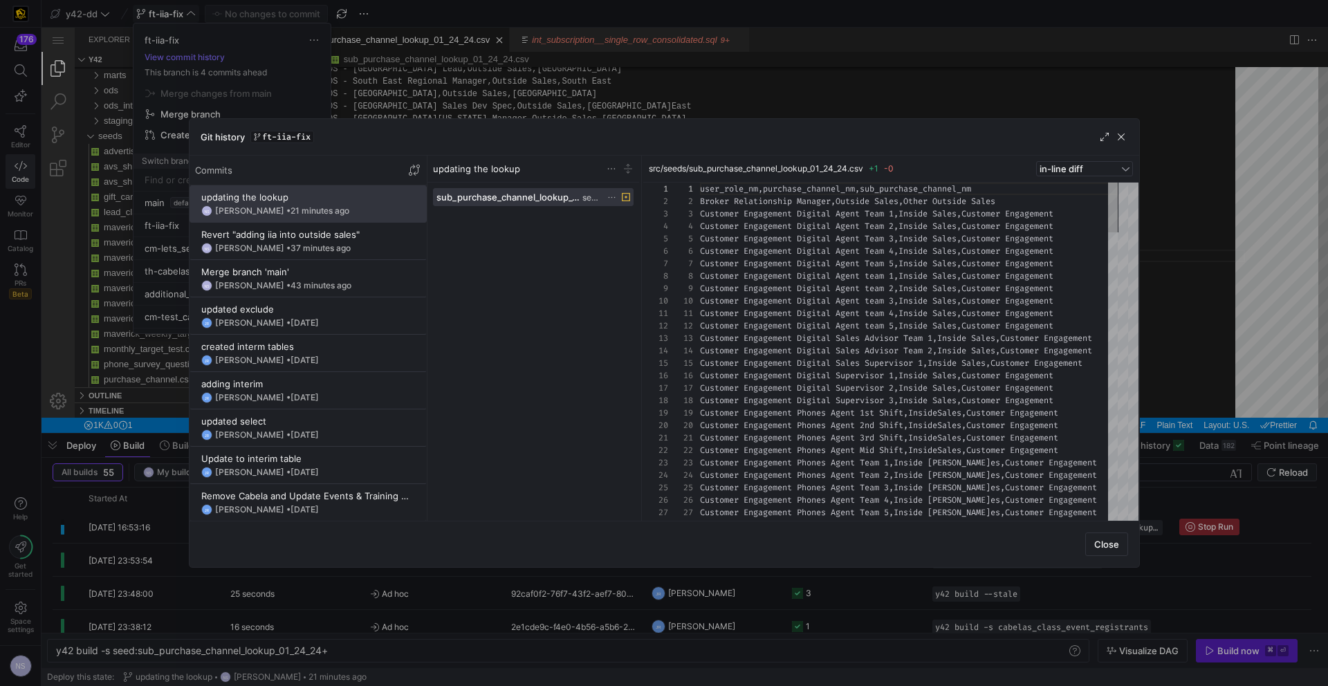
scroll to position [87, 0]
click at [1221, 394] on div at bounding box center [664, 343] width 1328 height 686
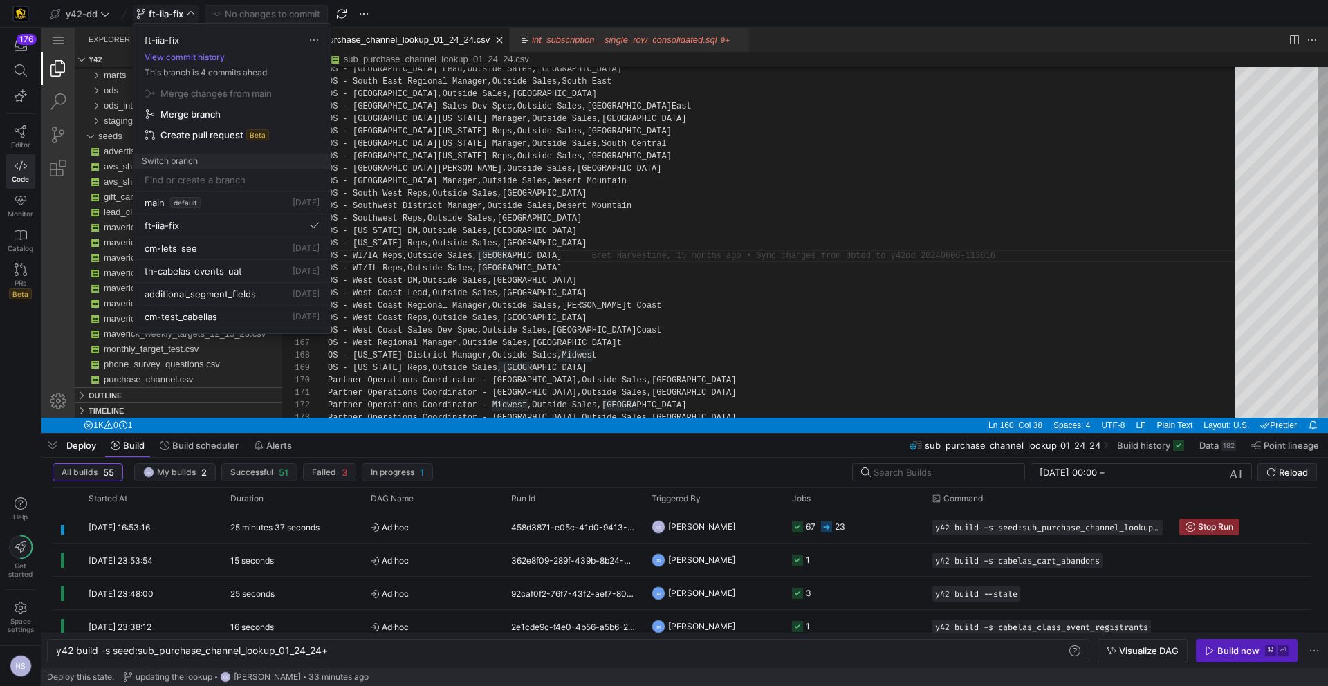
scroll to position [112, 185]
click at [719, 536] on div at bounding box center [664, 343] width 1328 height 686
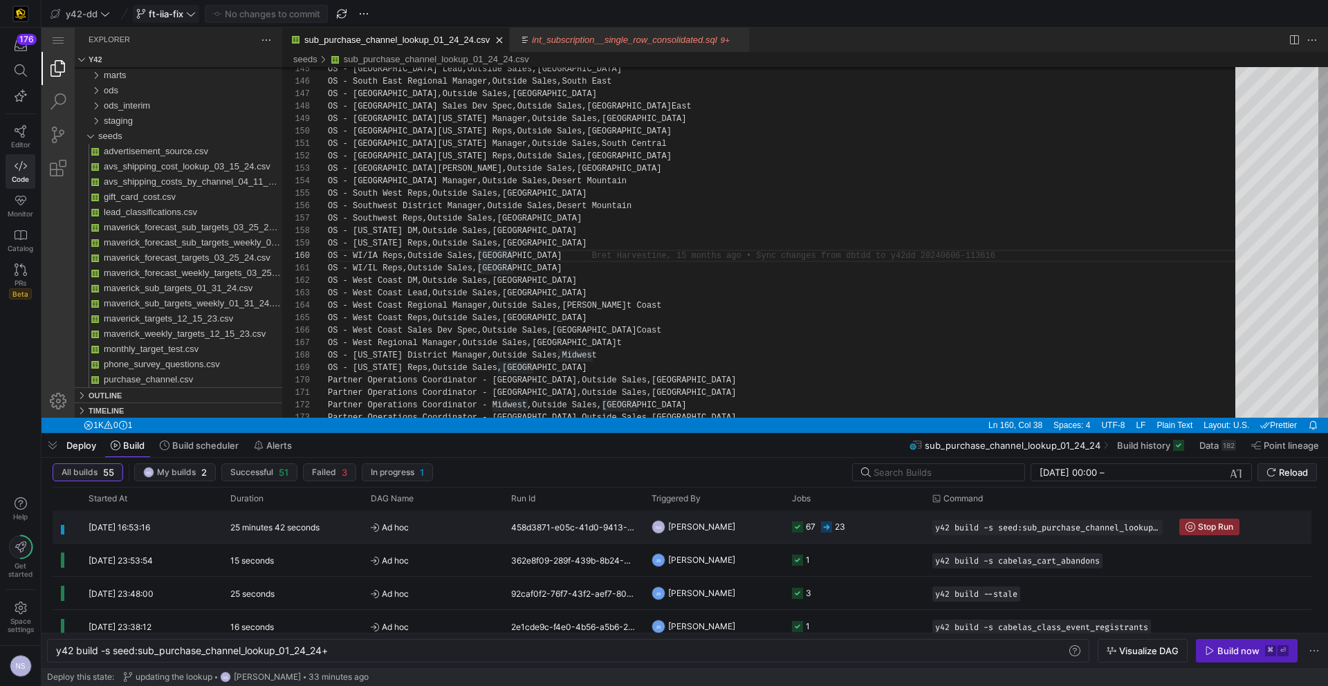
click at [733, 529] on y42-orchestration-triggered-by "NS Noah Streveler" at bounding box center [713, 526] width 124 height 31
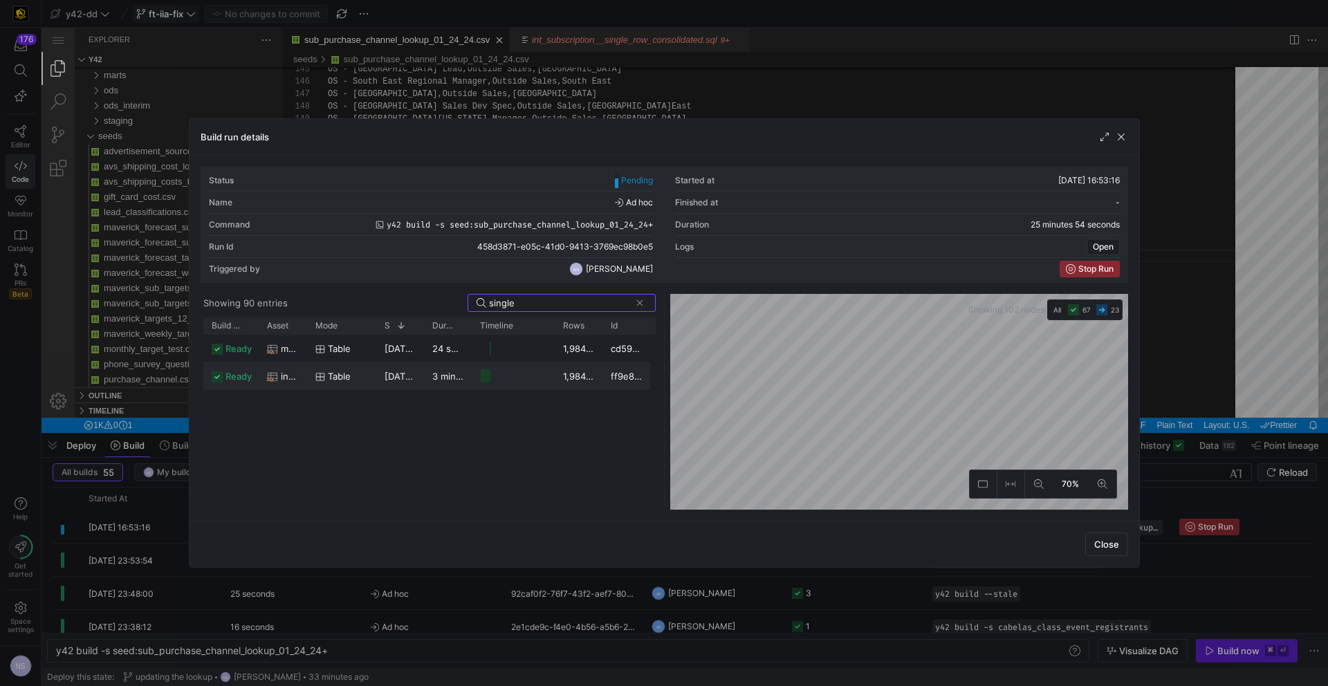
type input "single"
click at [401, 373] on span "[DATE] 16:53:33" at bounding box center [419, 376] width 70 height 11
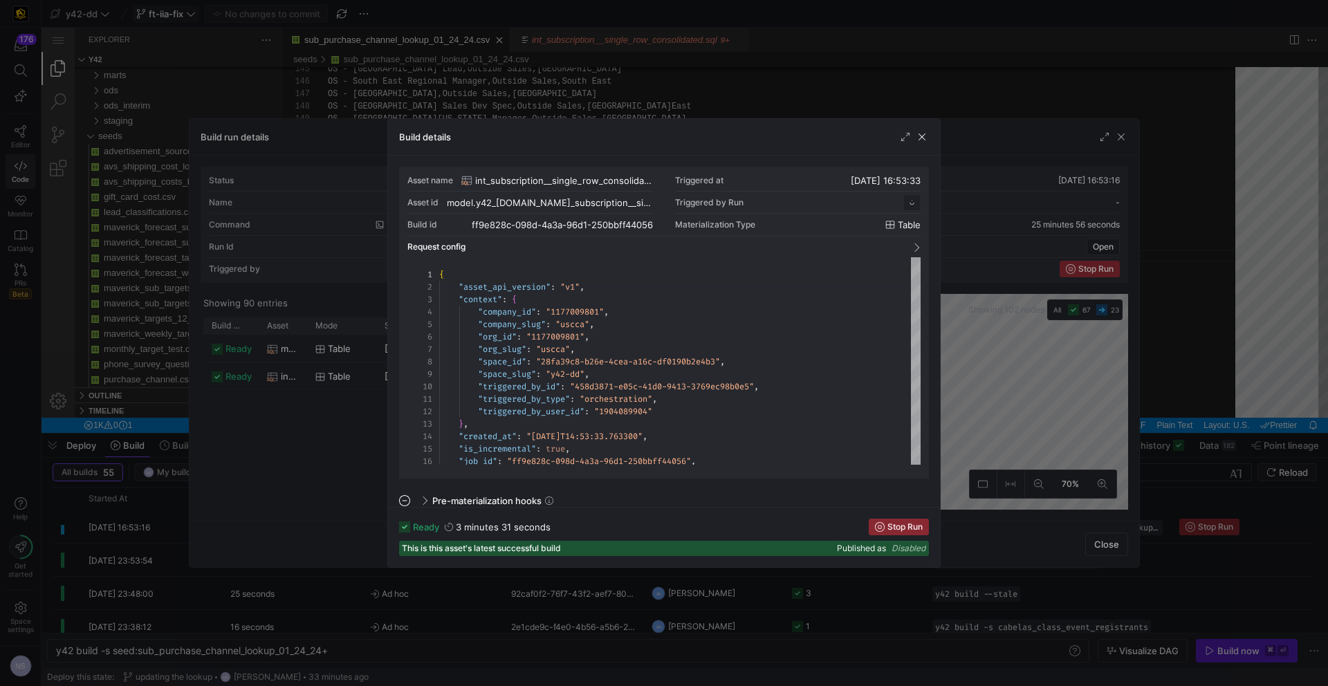
scroll to position [124, 0]
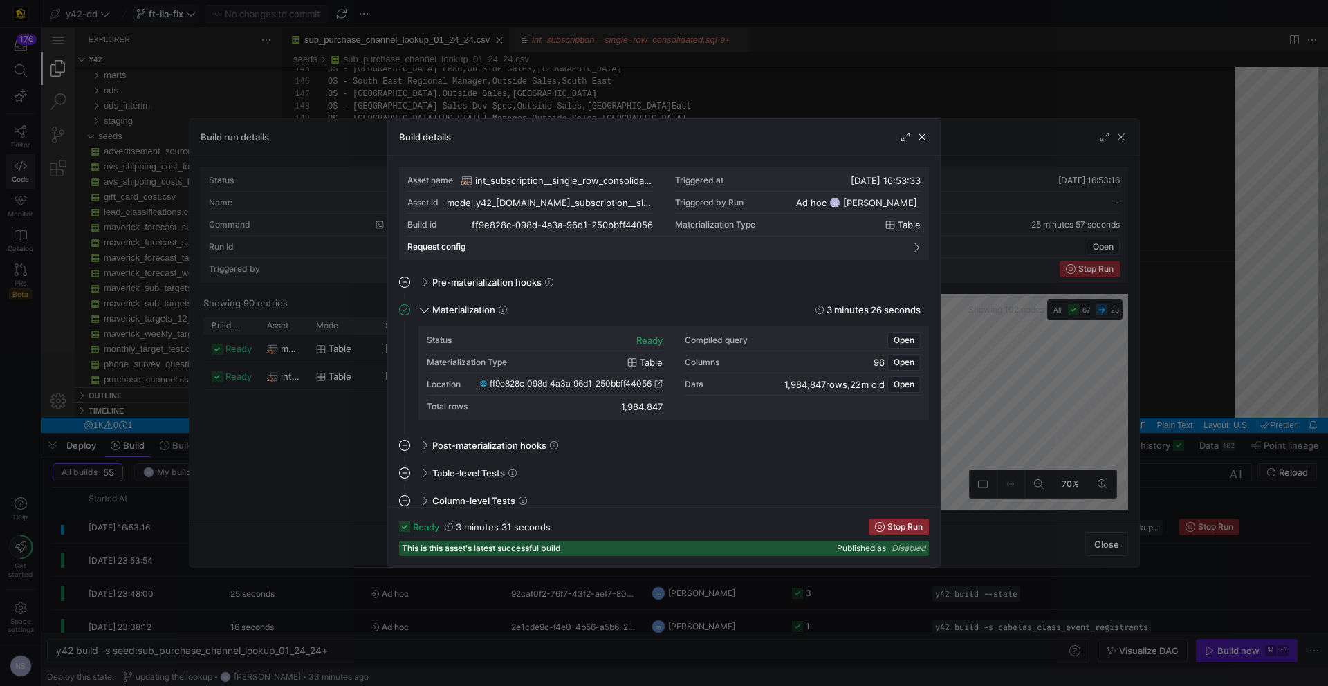
click at [635, 380] on span "ff9e828c_098d_4a3a_96d1_250bbff44056" at bounding box center [571, 384] width 162 height 10
click at [906, 339] on span "Open" at bounding box center [903, 340] width 21 height 10
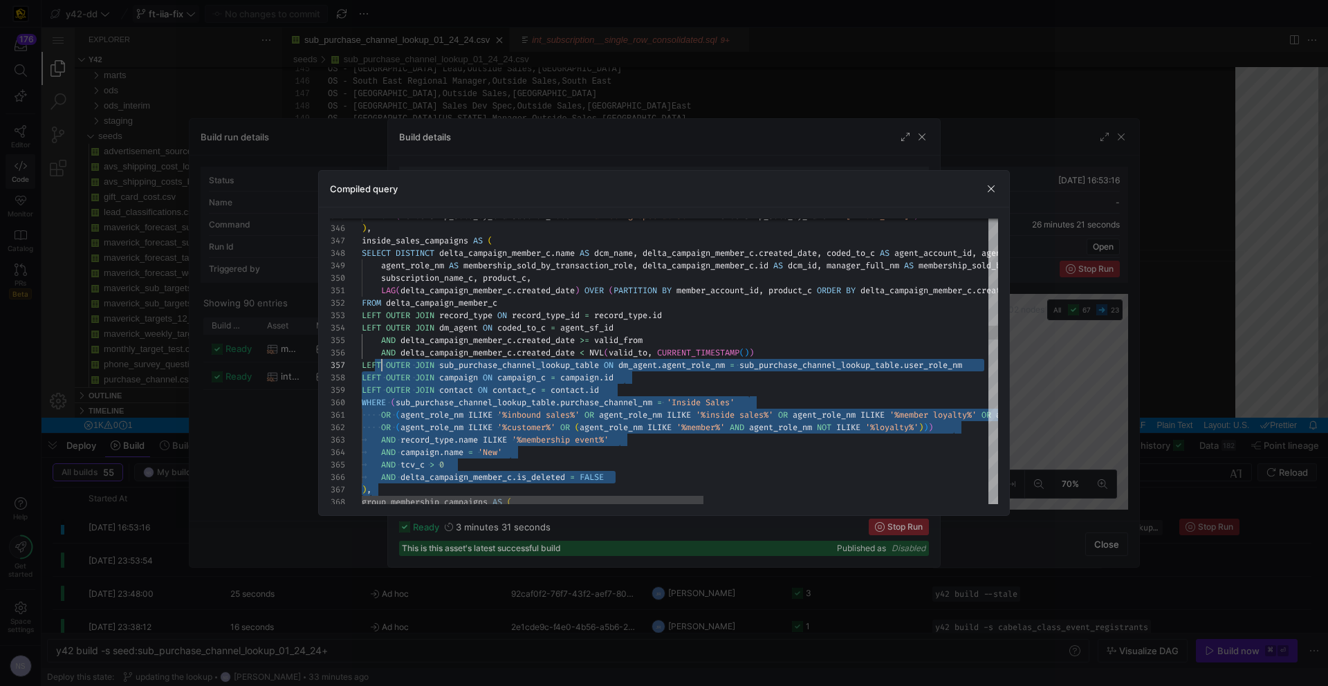
scroll to position [12, 10]
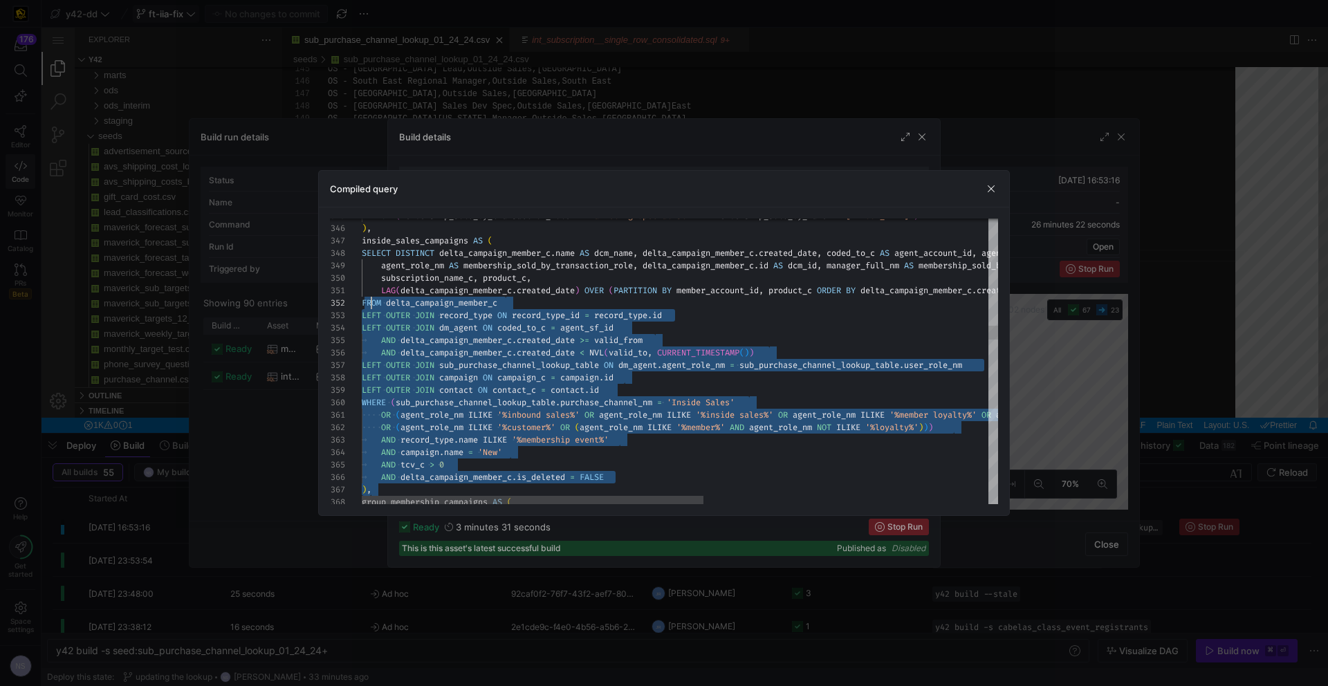
type textarea "OR membership_sold_by_transaction_role LIKE '%OS -%' --- Added incorrectly clas…"
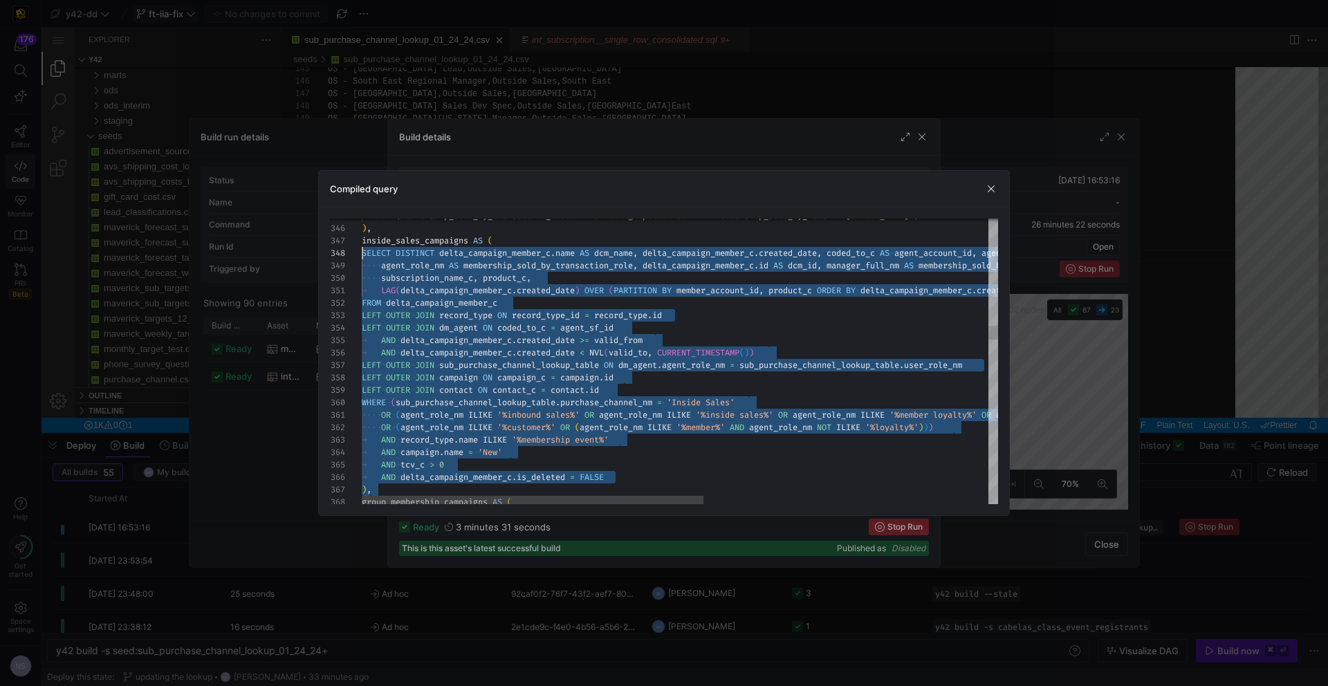
scroll to position [75, 0]
drag, startPoint x: 372, startPoint y: 487, endPoint x: 358, endPoint y: 243, distance: 244.5
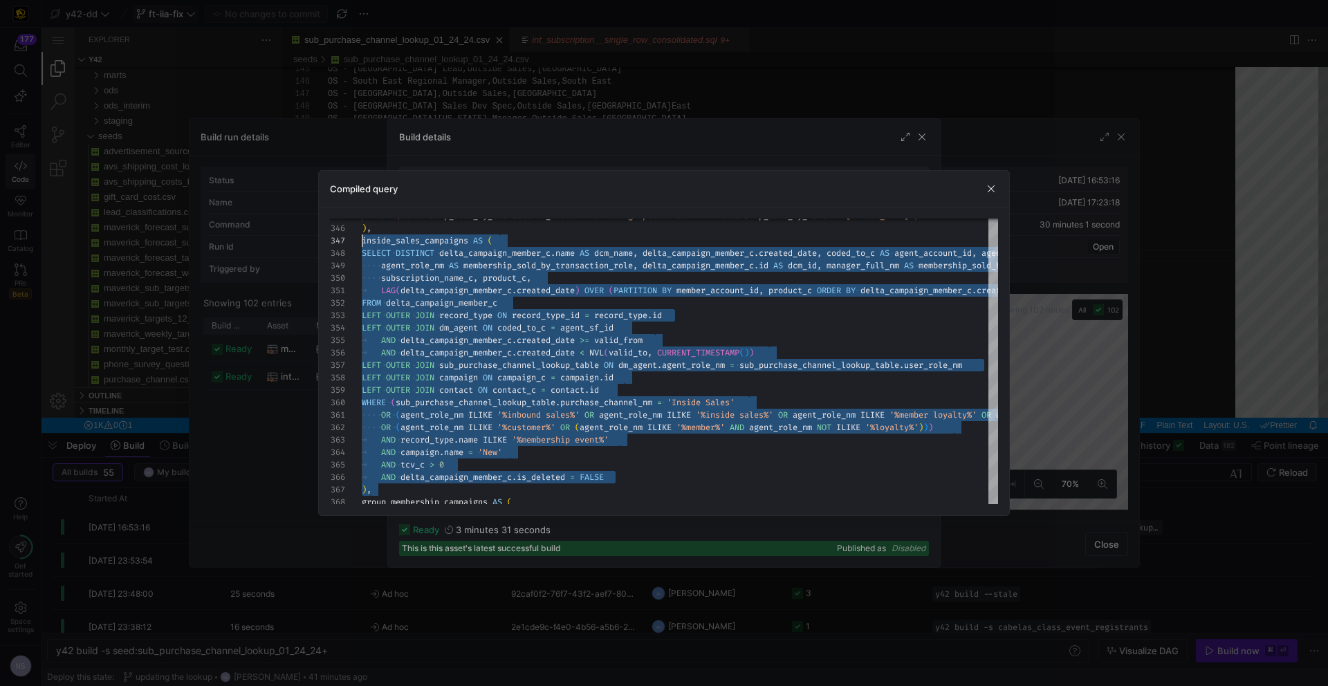
click at [1064, 198] on div at bounding box center [664, 343] width 1328 height 686
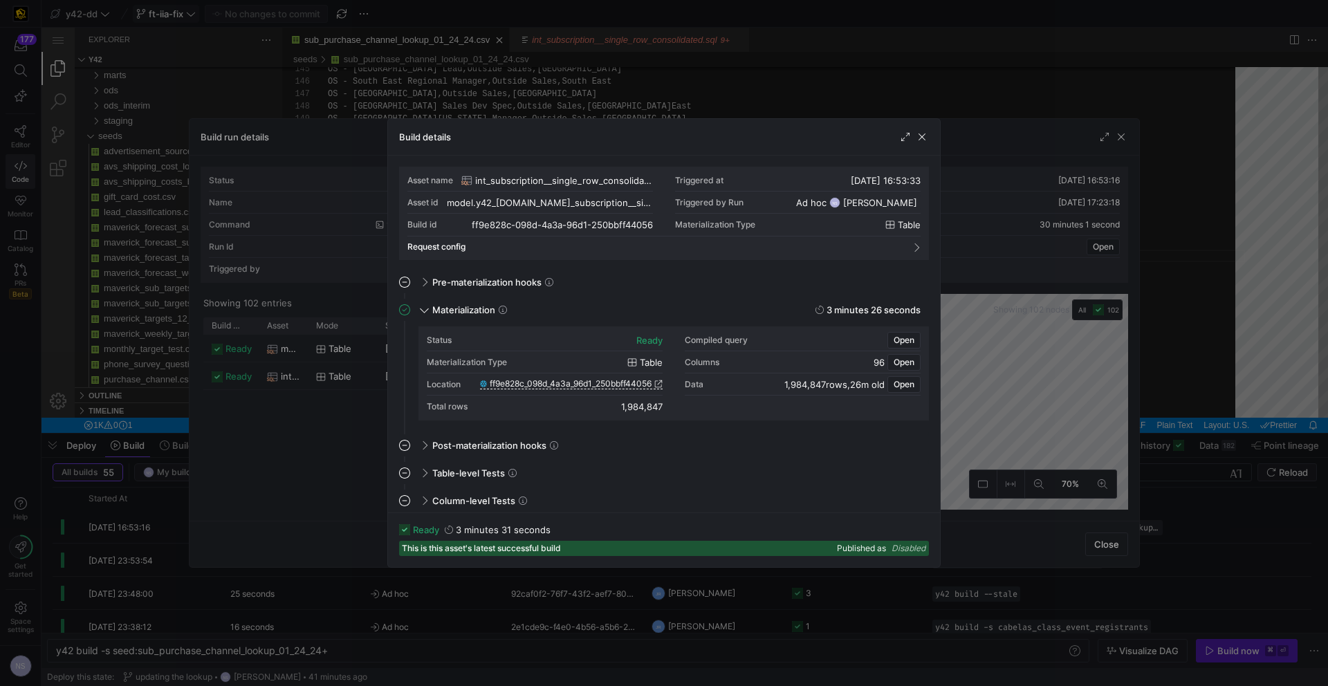
click at [1039, 191] on div at bounding box center [664, 343] width 1328 height 686
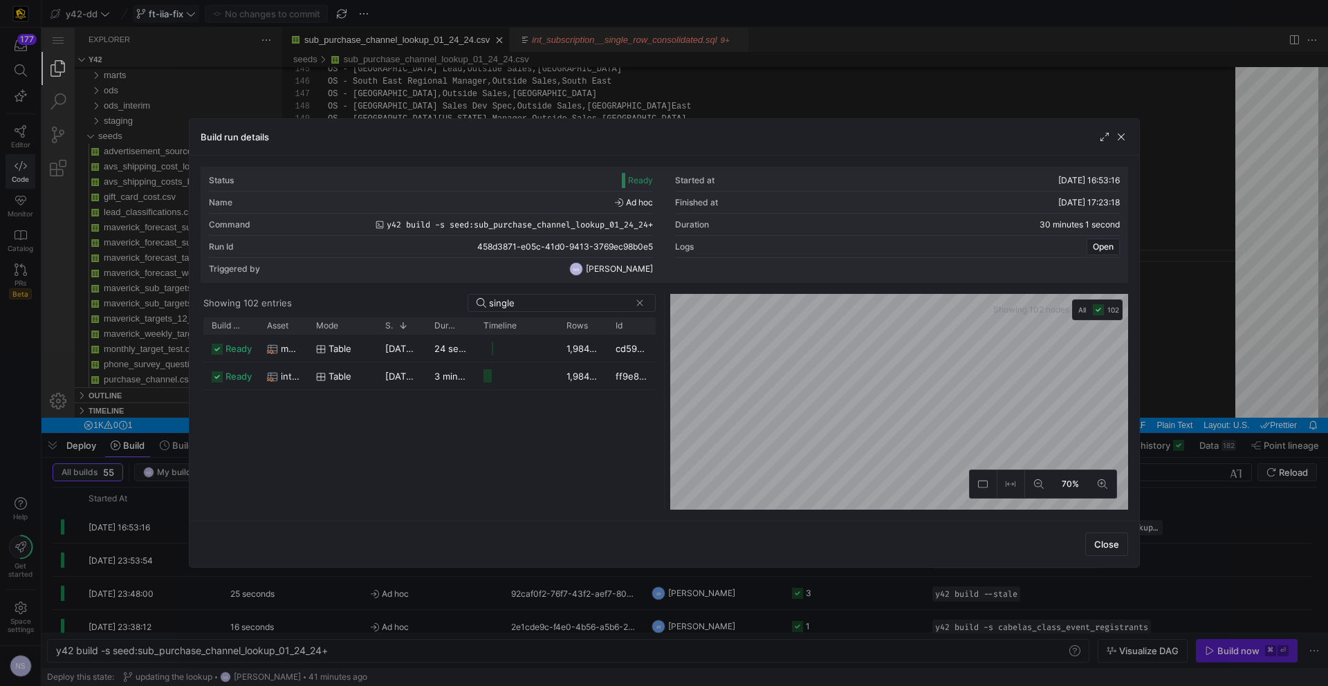
click at [1189, 182] on div at bounding box center [664, 343] width 1328 height 686
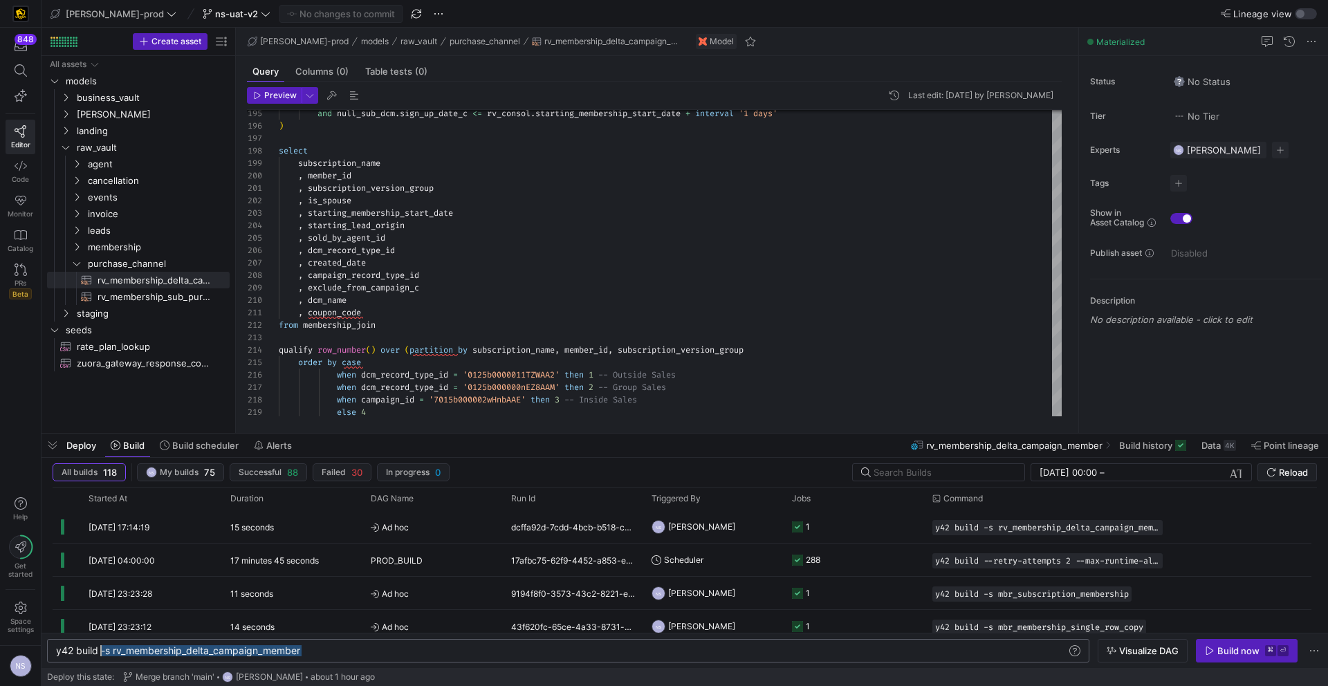
scroll to position [0, 50]
drag, startPoint x: 317, startPoint y: 647, endPoint x: 104, endPoint y: 638, distance: 213.1
click at [104, 645] on div "y42 build -s rv_membership_delta_campaign_member" at bounding box center [561, 650] width 1010 height 11
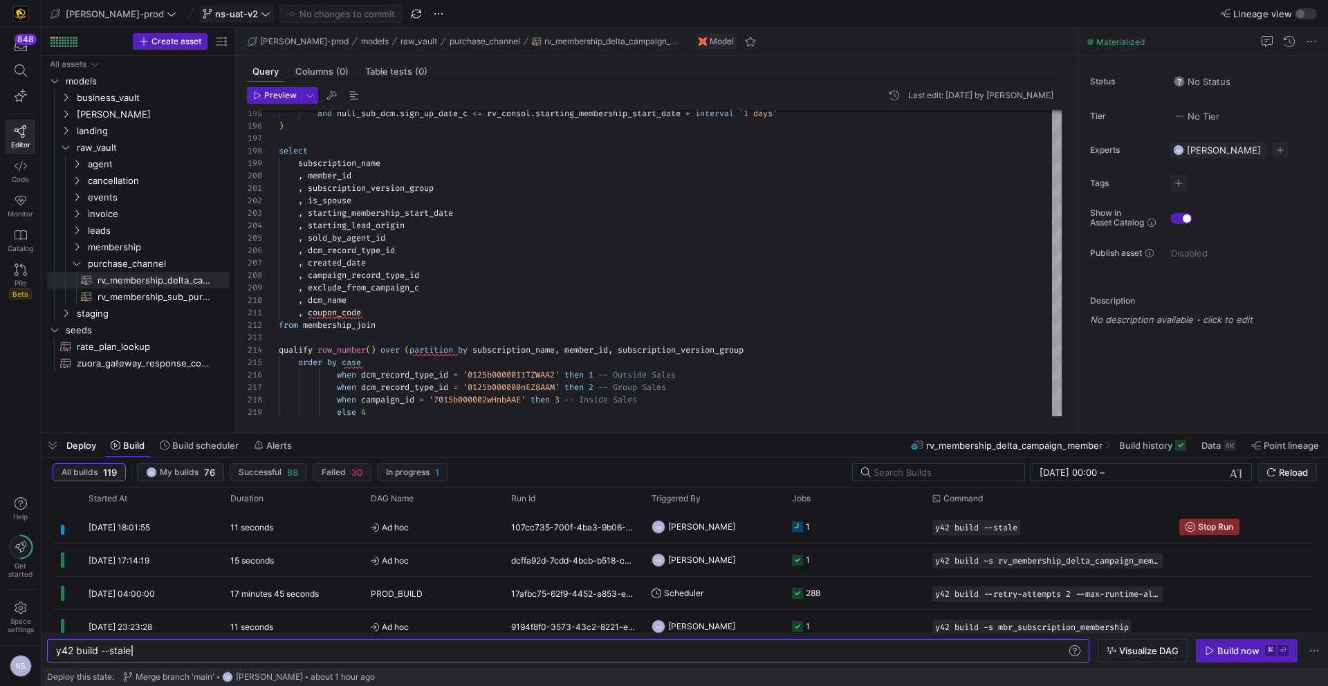
type textarea "y42 build --stale"
click at [215, 15] on span "ns-uat-v2" at bounding box center [236, 13] width 43 height 11
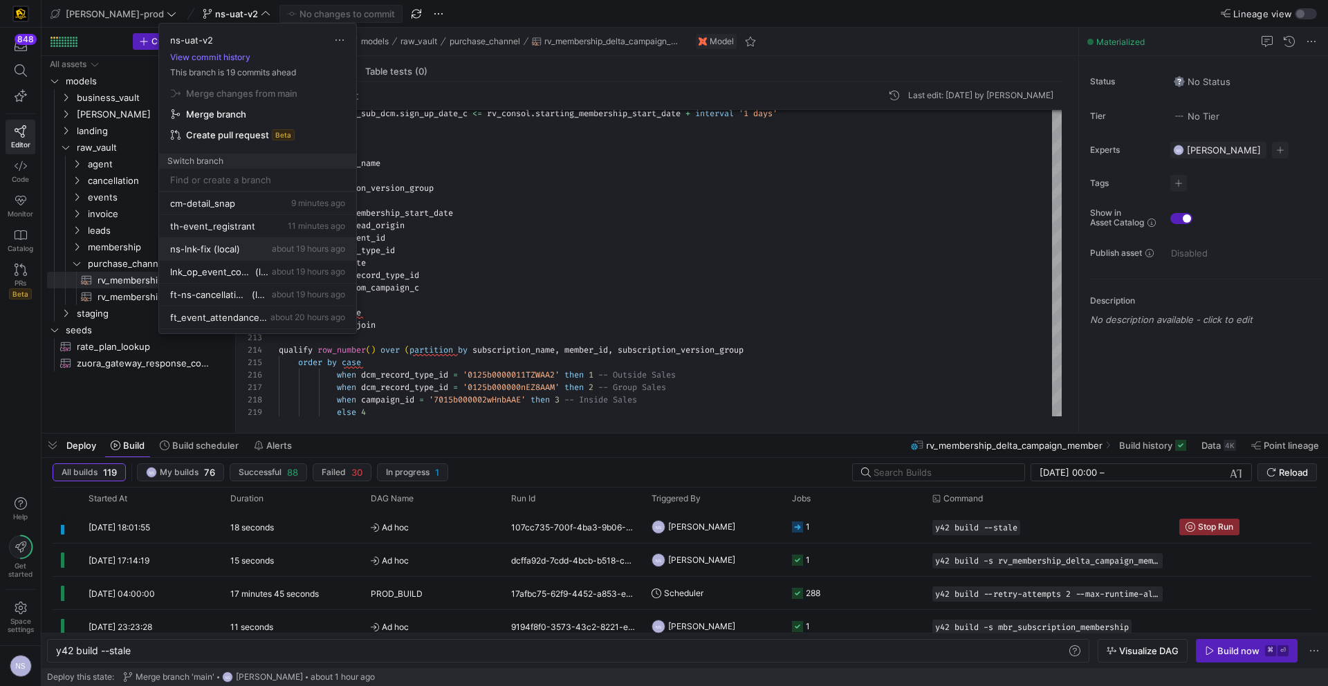
scroll to position [46, 0]
click at [321, 315] on span "Delete" at bounding box center [337, 320] width 96 height 11
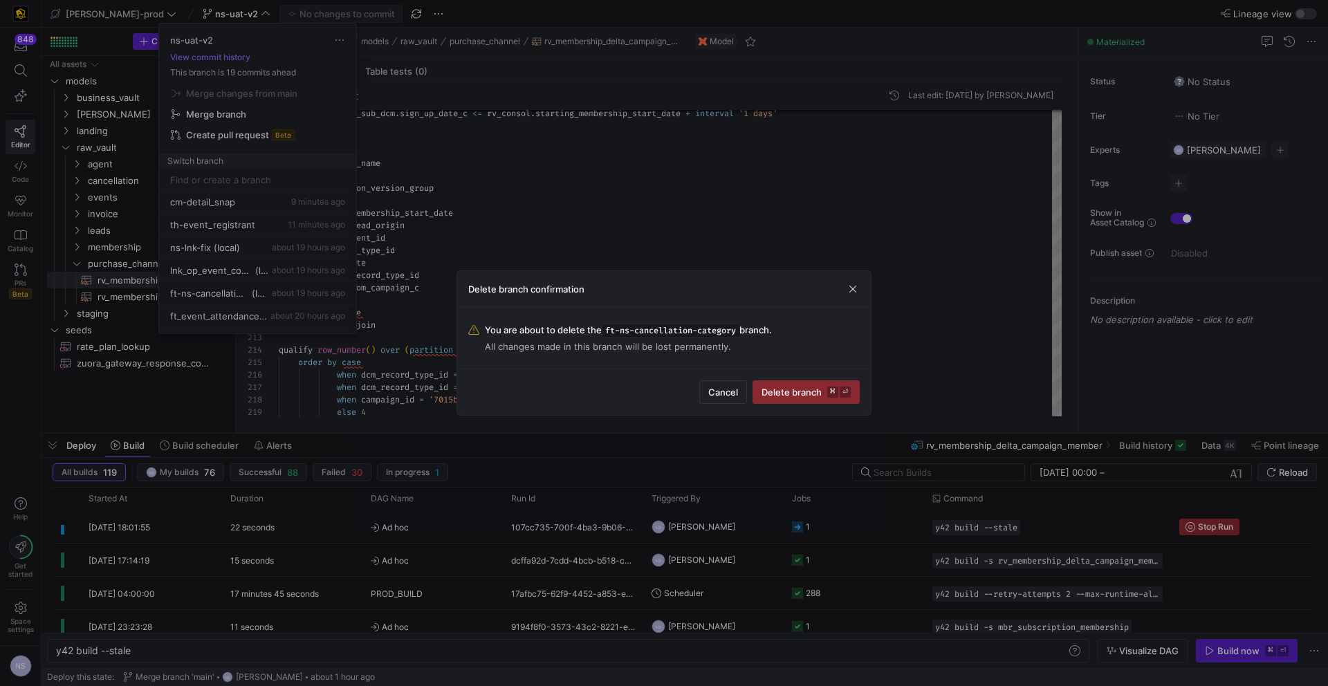
drag, startPoint x: 775, startPoint y: 381, endPoint x: 723, endPoint y: 369, distance: 53.8
click at [774, 381] on span "submit" at bounding box center [806, 392] width 106 height 22
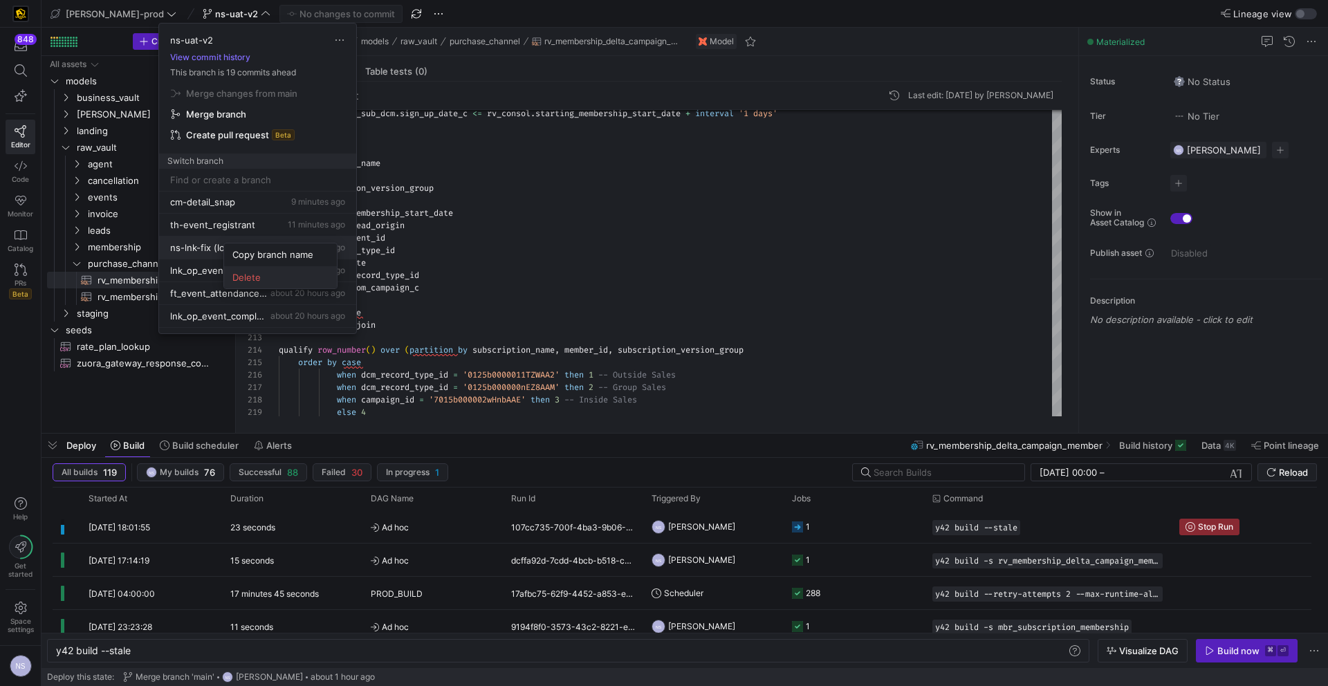
click at [299, 279] on span "Delete" at bounding box center [280, 277] width 96 height 11
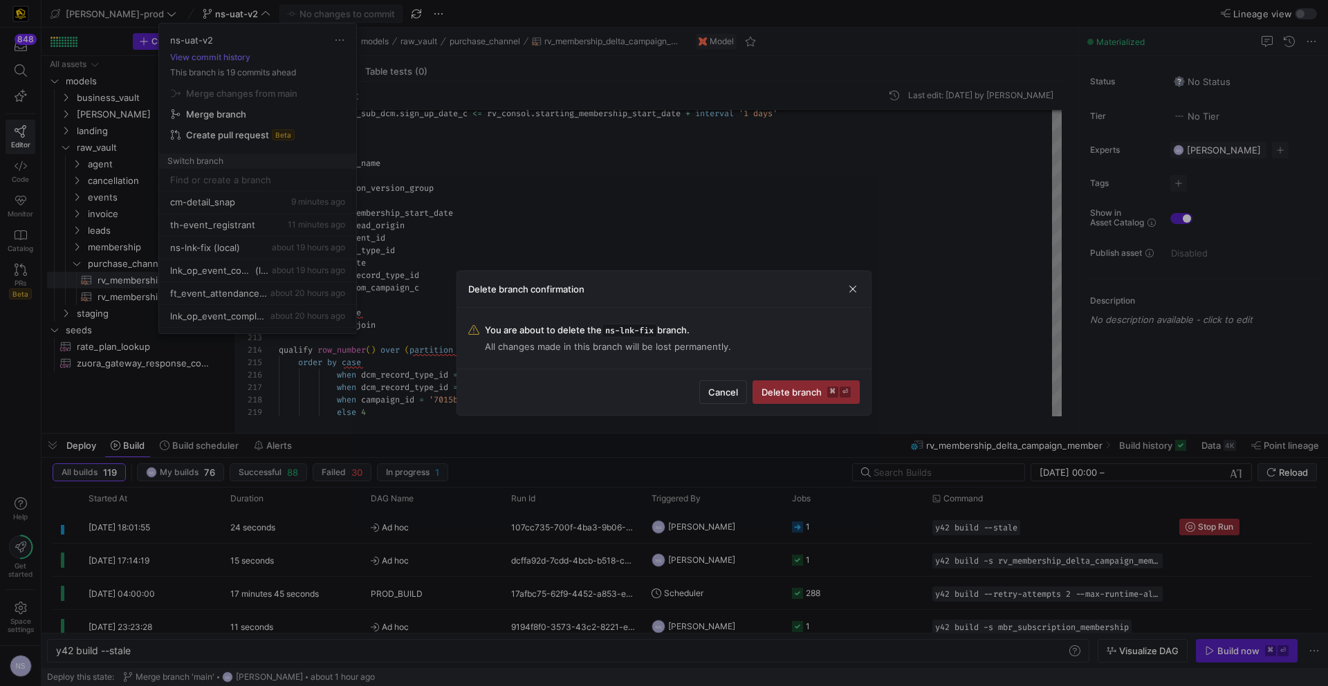
drag, startPoint x: 813, startPoint y: 389, endPoint x: 758, endPoint y: 372, distance: 58.0
click at [813, 389] on span "Delete branch ⌘ ⏎" at bounding box center [805, 391] width 89 height 11
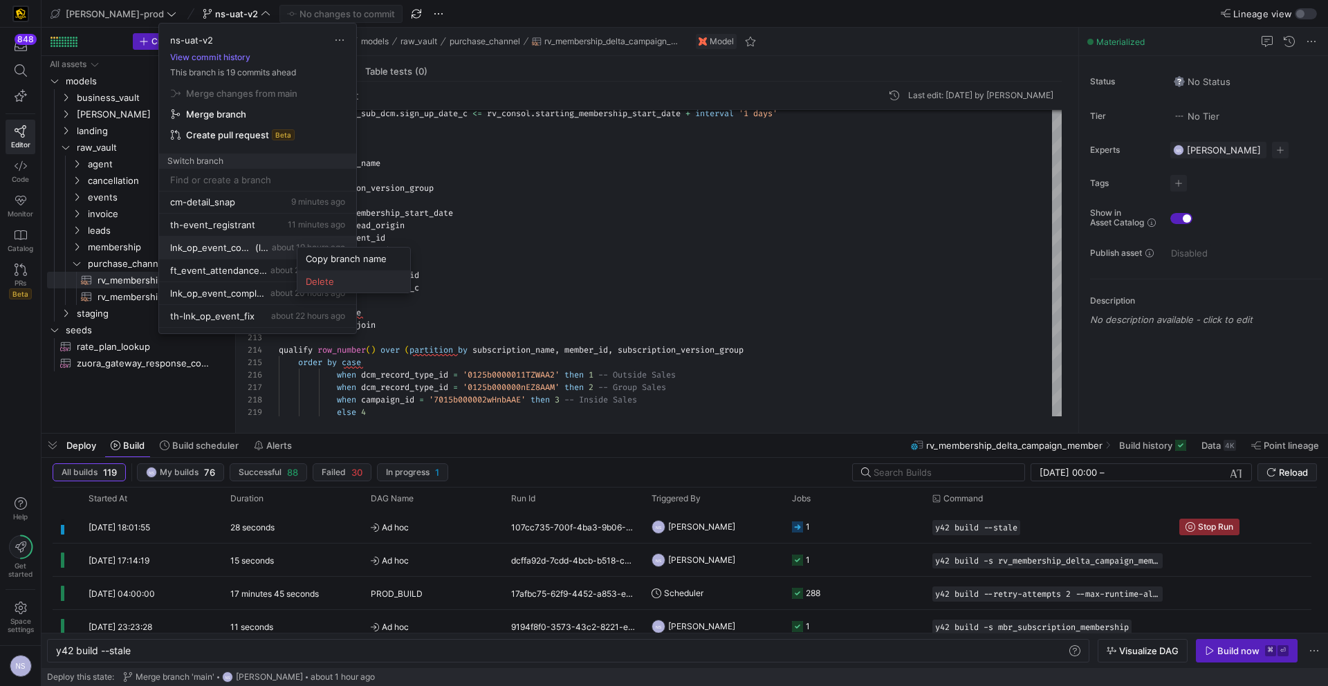
click at [351, 274] on button "Delete" at bounding box center [353, 281] width 113 height 22
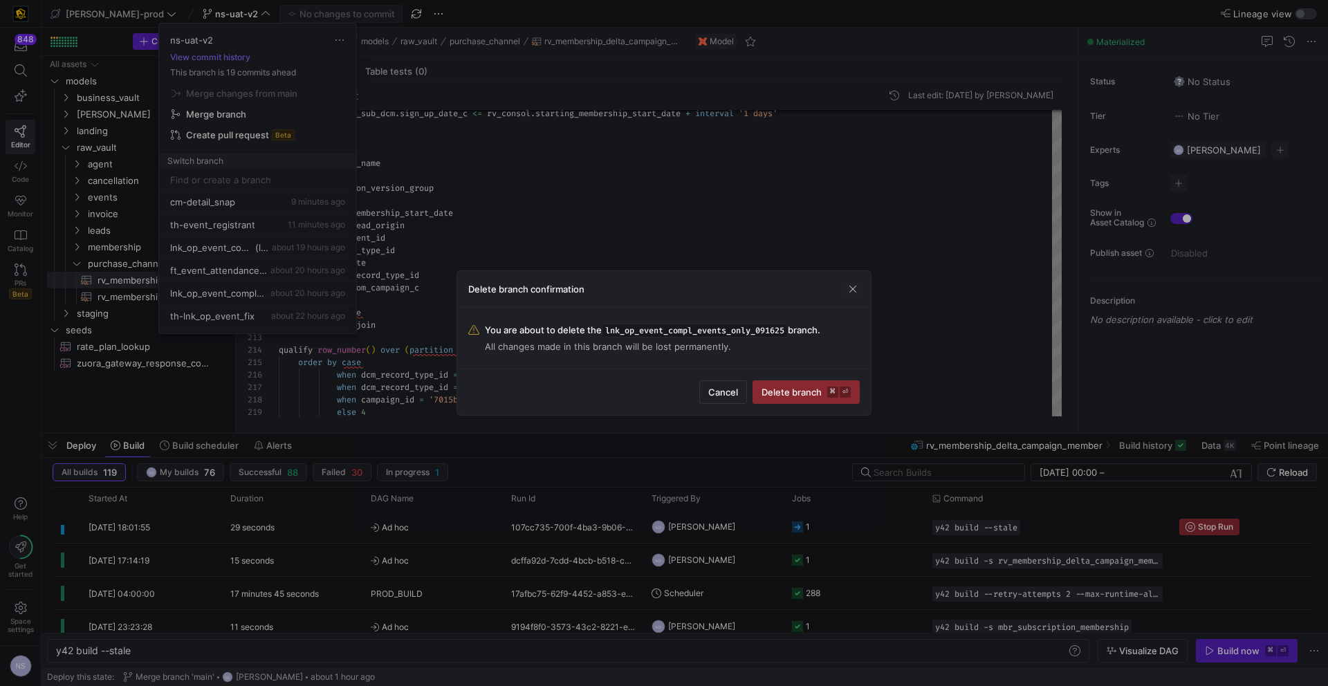
click at [786, 385] on span "submit" at bounding box center [806, 392] width 106 height 22
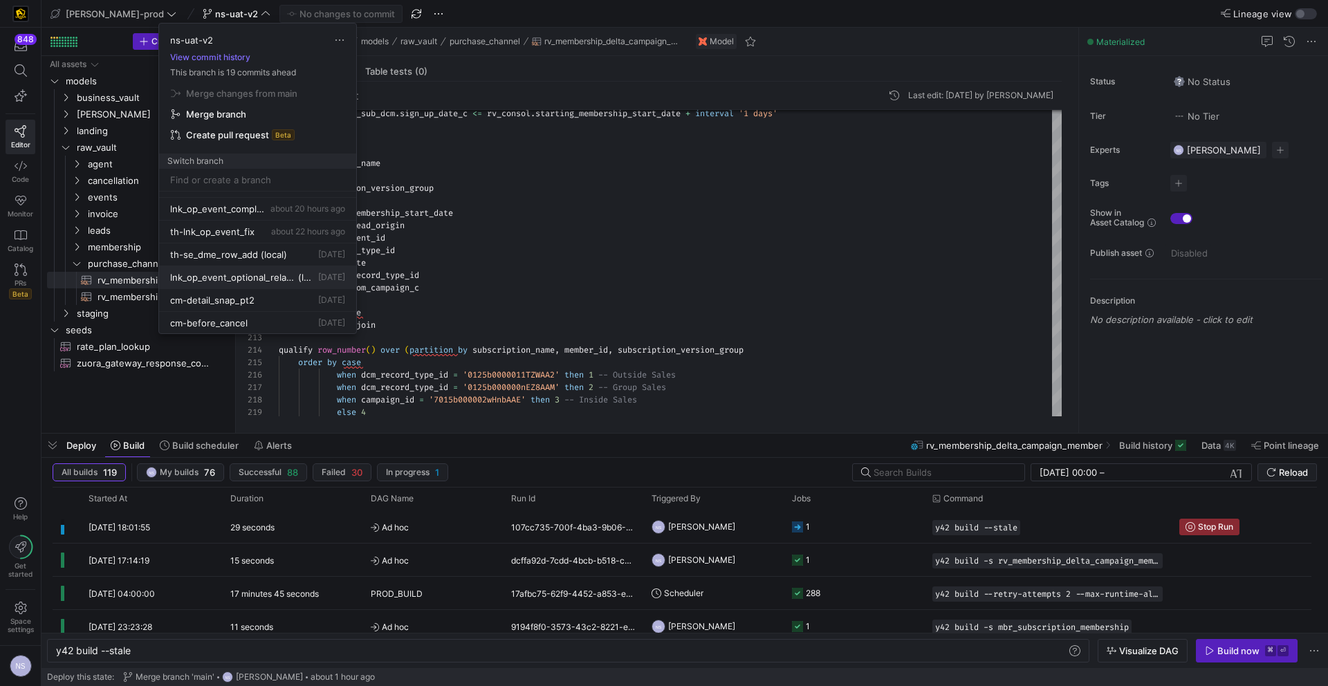
scroll to position [119, 0]
click at [330, 282] on span "Delete" at bounding box center [349, 278] width 96 height 11
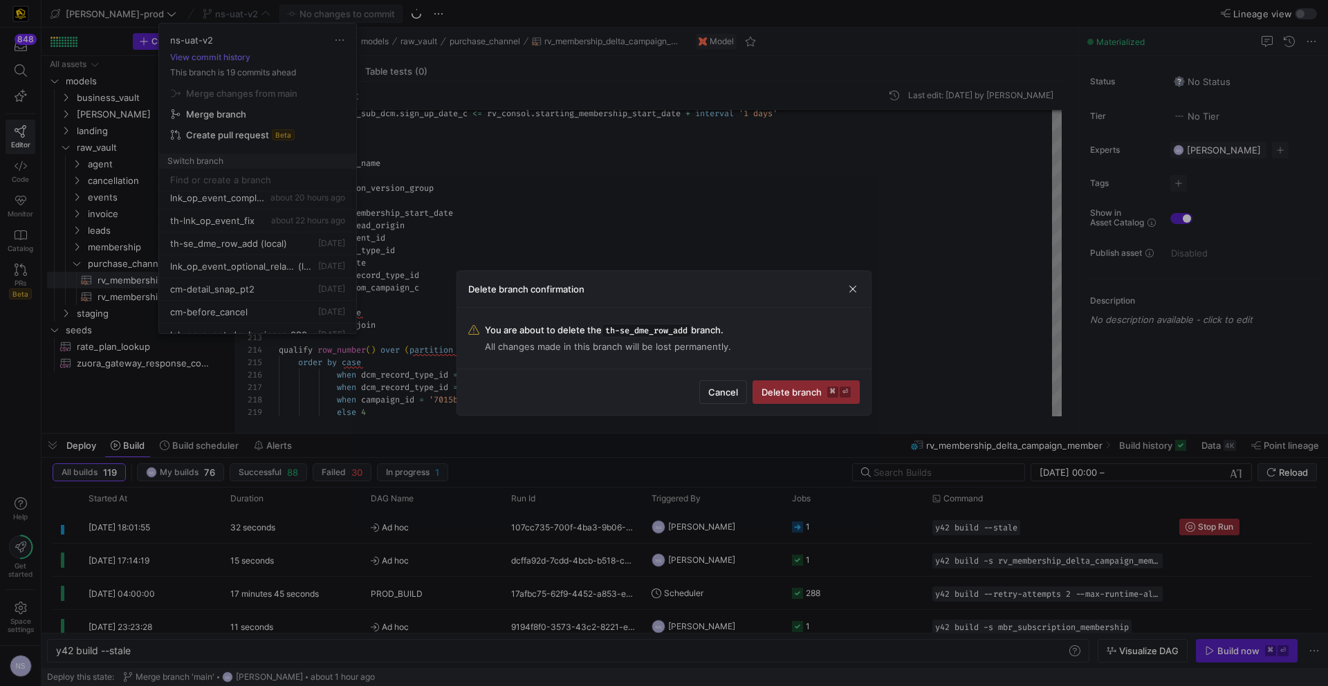
drag, startPoint x: 808, startPoint y: 391, endPoint x: 437, endPoint y: 308, distance: 379.9
click at [806, 391] on span "Delete branch ⌘ ⏎" at bounding box center [805, 391] width 89 height 11
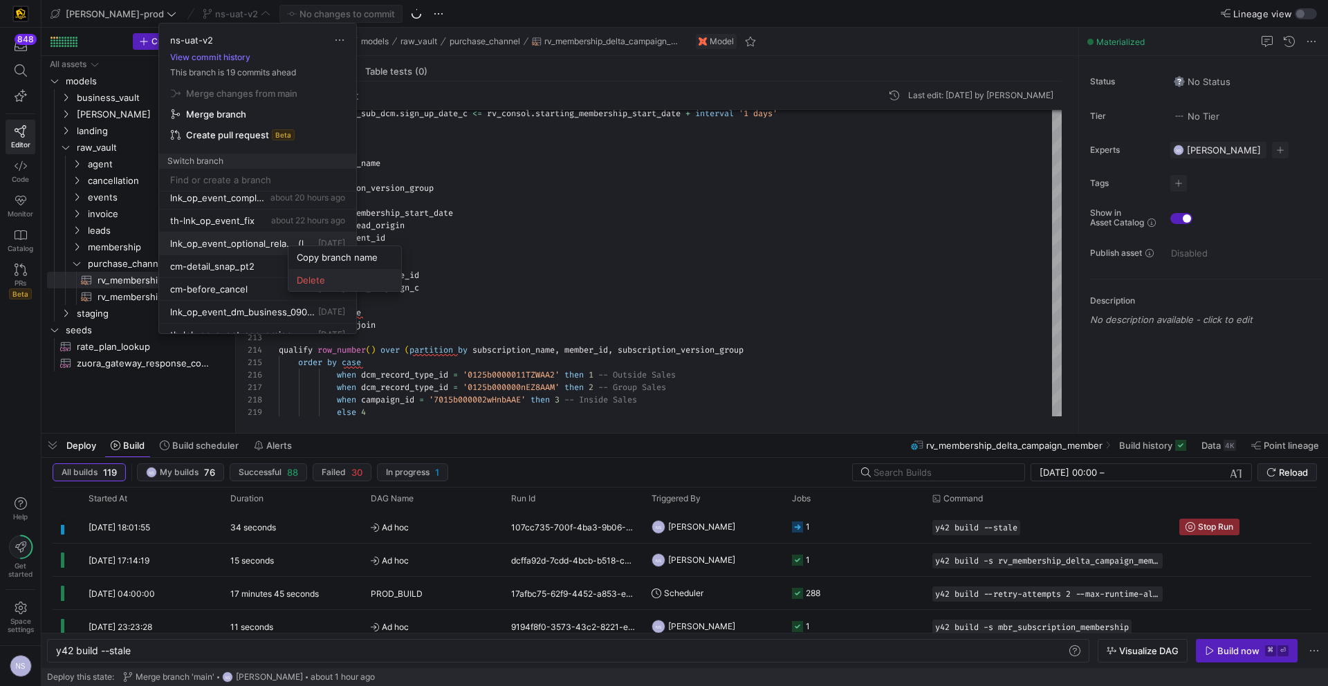
click at [334, 282] on span "Delete" at bounding box center [345, 279] width 96 height 11
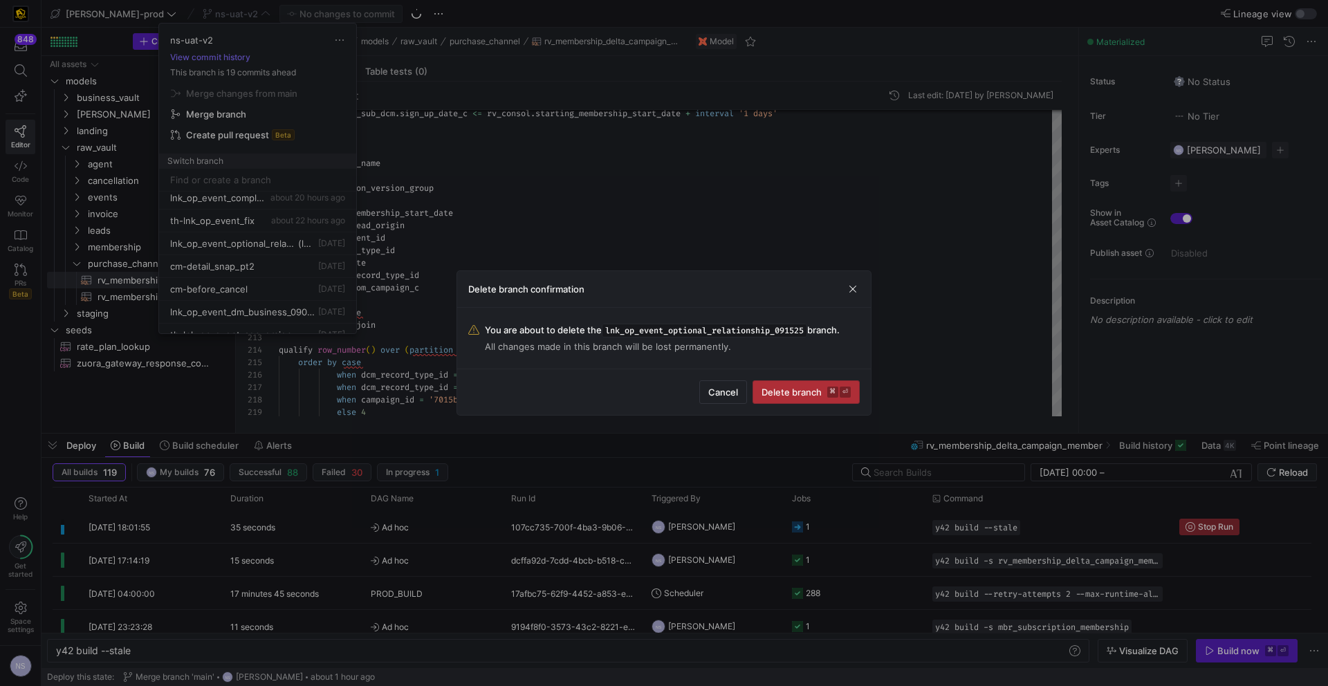
click at [811, 382] on span "submit" at bounding box center [806, 392] width 106 height 22
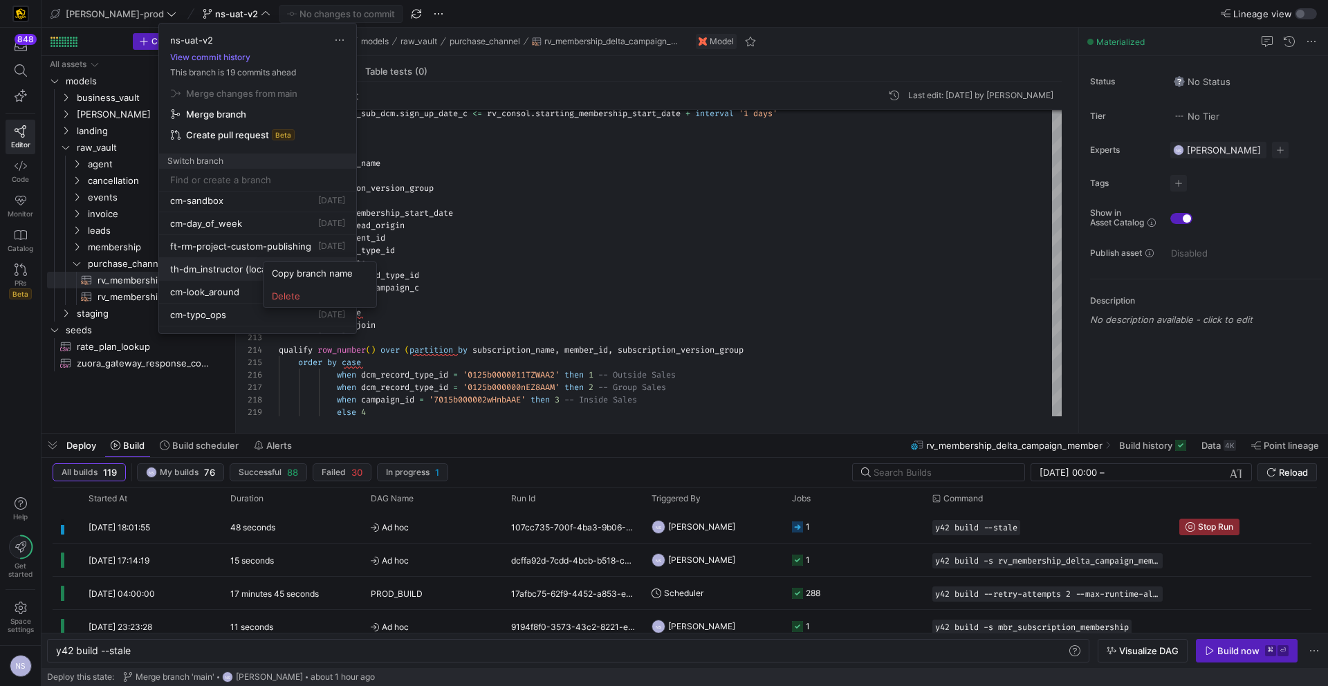
scroll to position [436, 0]
click at [281, 293] on span "Delete" at bounding box center [320, 295] width 96 height 11
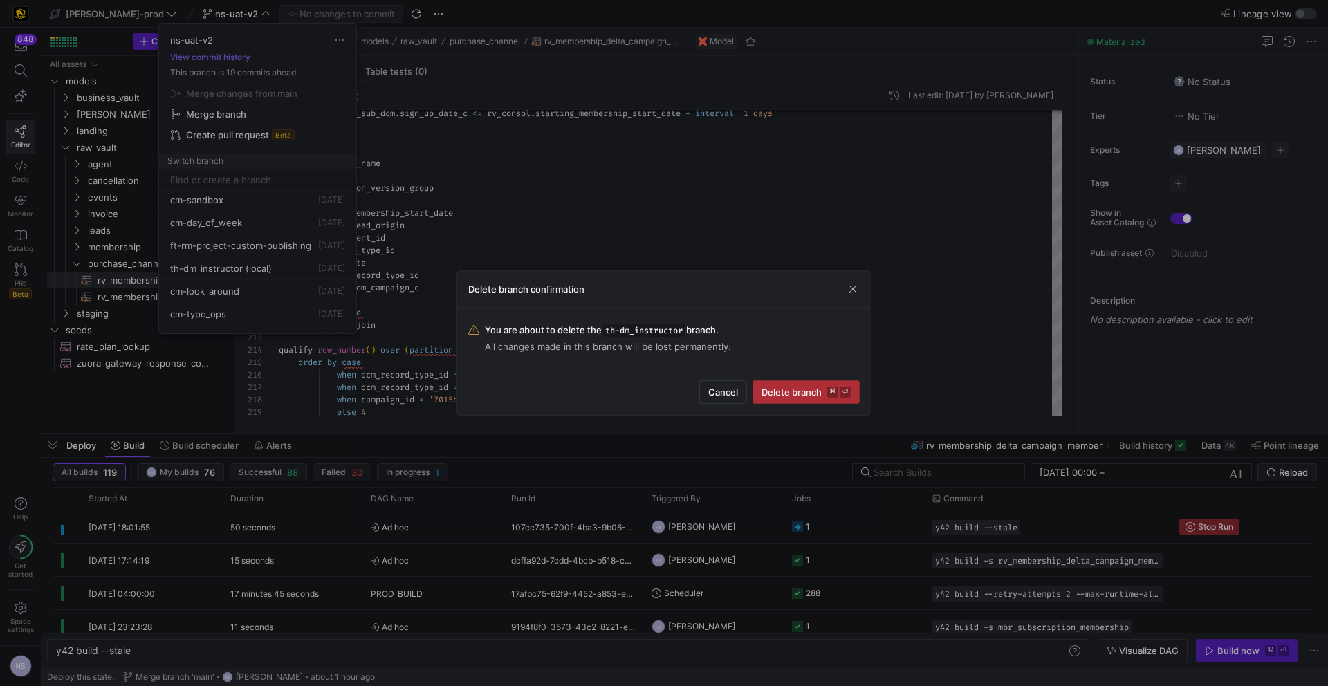
click at [792, 395] on span "Delete branch ⌘ ⏎" at bounding box center [805, 391] width 89 height 11
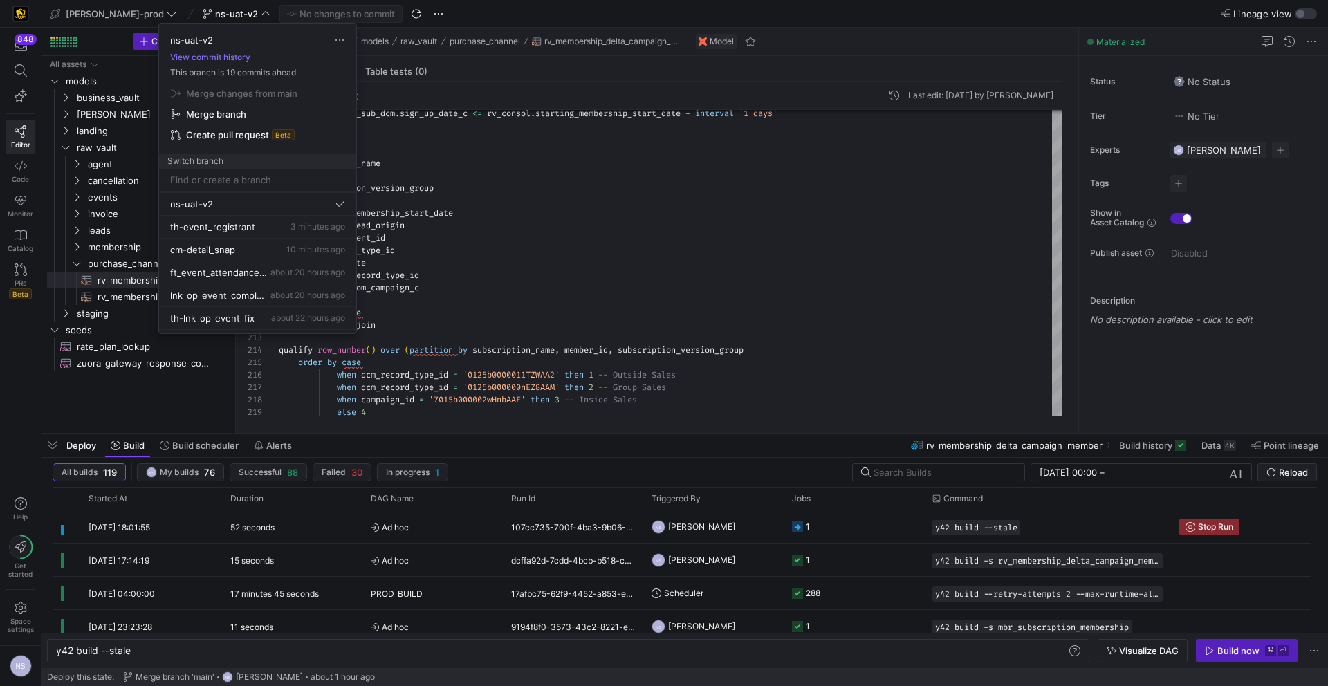
scroll to position [0, 0]
click at [661, 259] on div at bounding box center [664, 343] width 1328 height 686
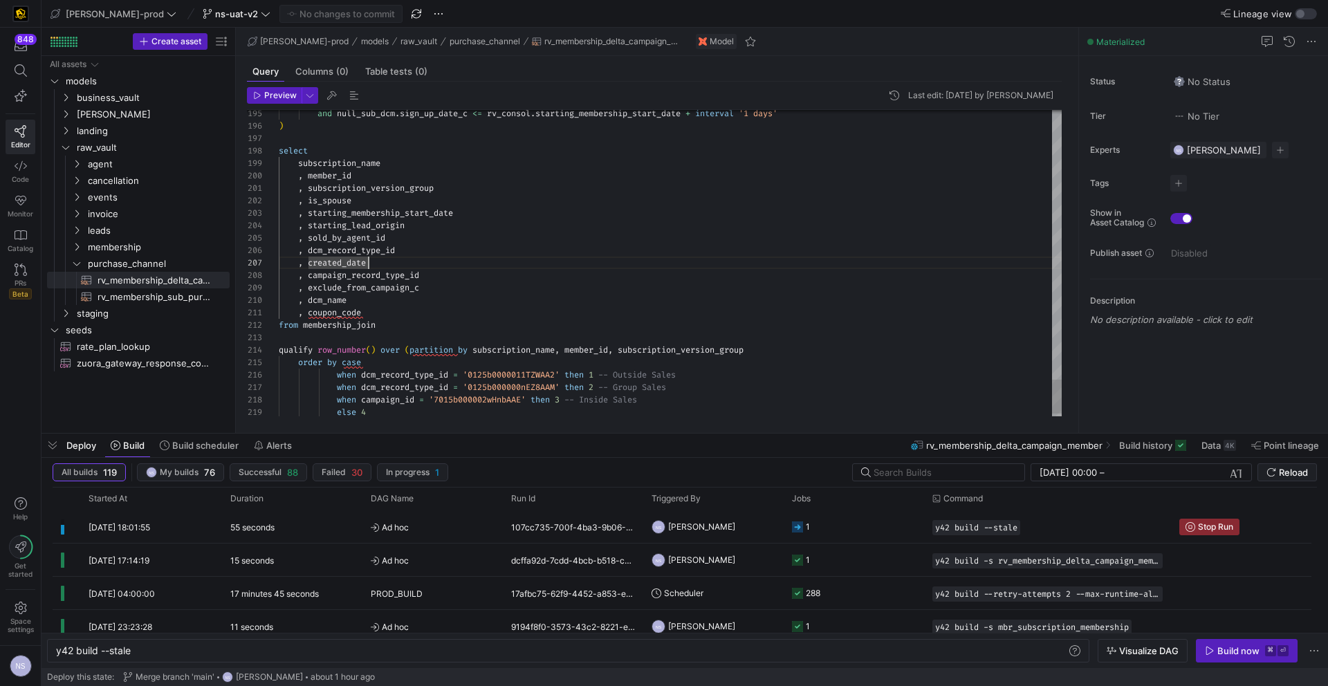
type textarea ", coupon_code from membership_join qualify row_number() over (partition by subs…"
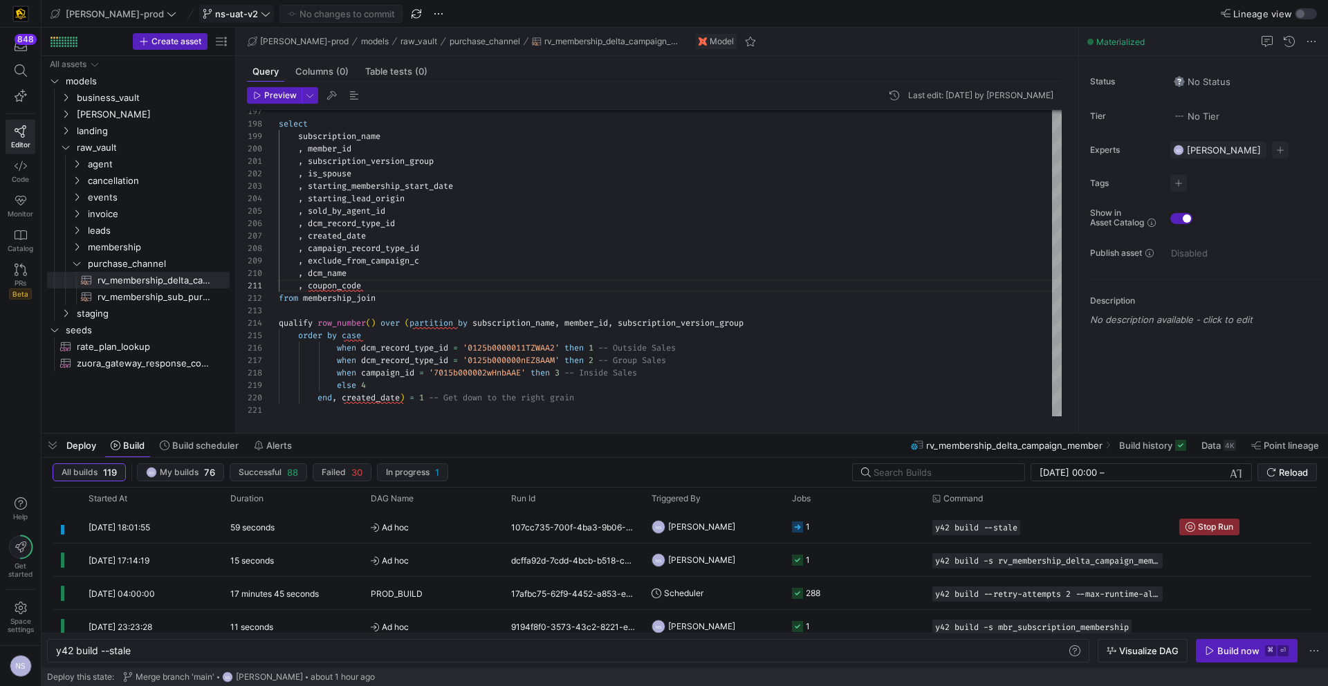
click at [215, 19] on span "ns-uat-v2" at bounding box center [236, 13] width 43 height 11
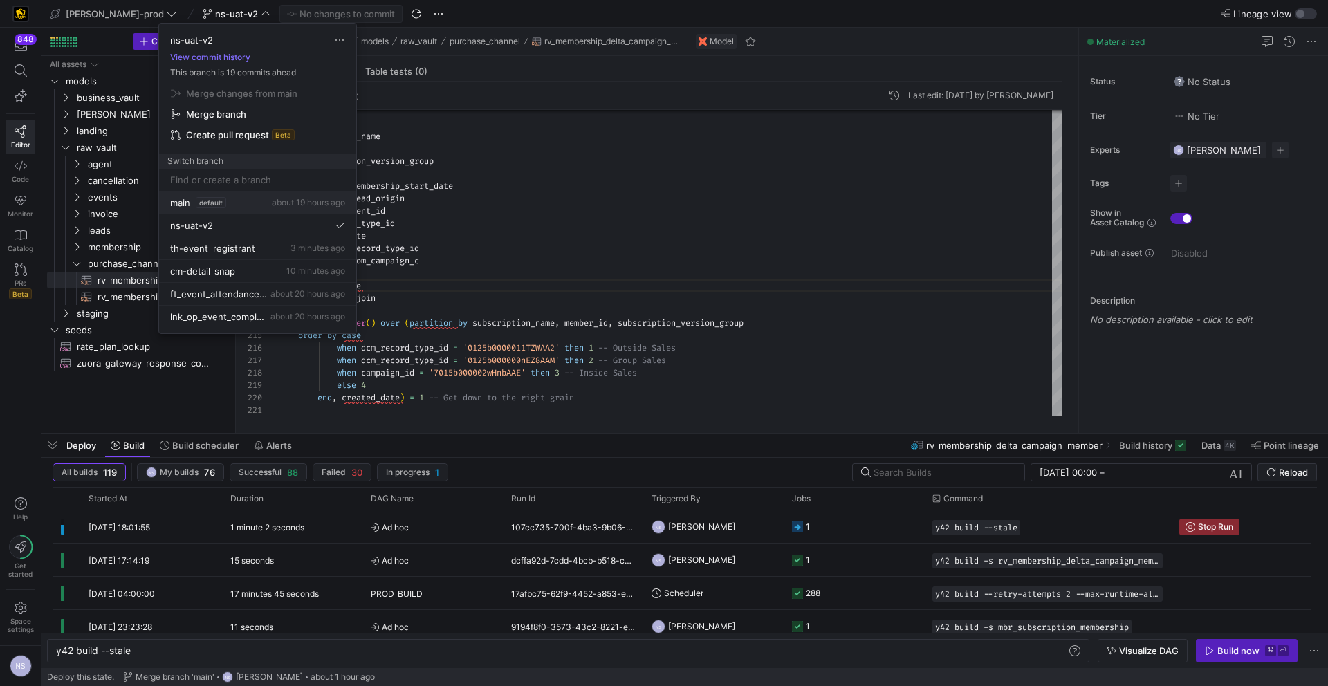
click at [227, 201] on div "main default about 19 hours ago" at bounding box center [257, 202] width 175 height 11
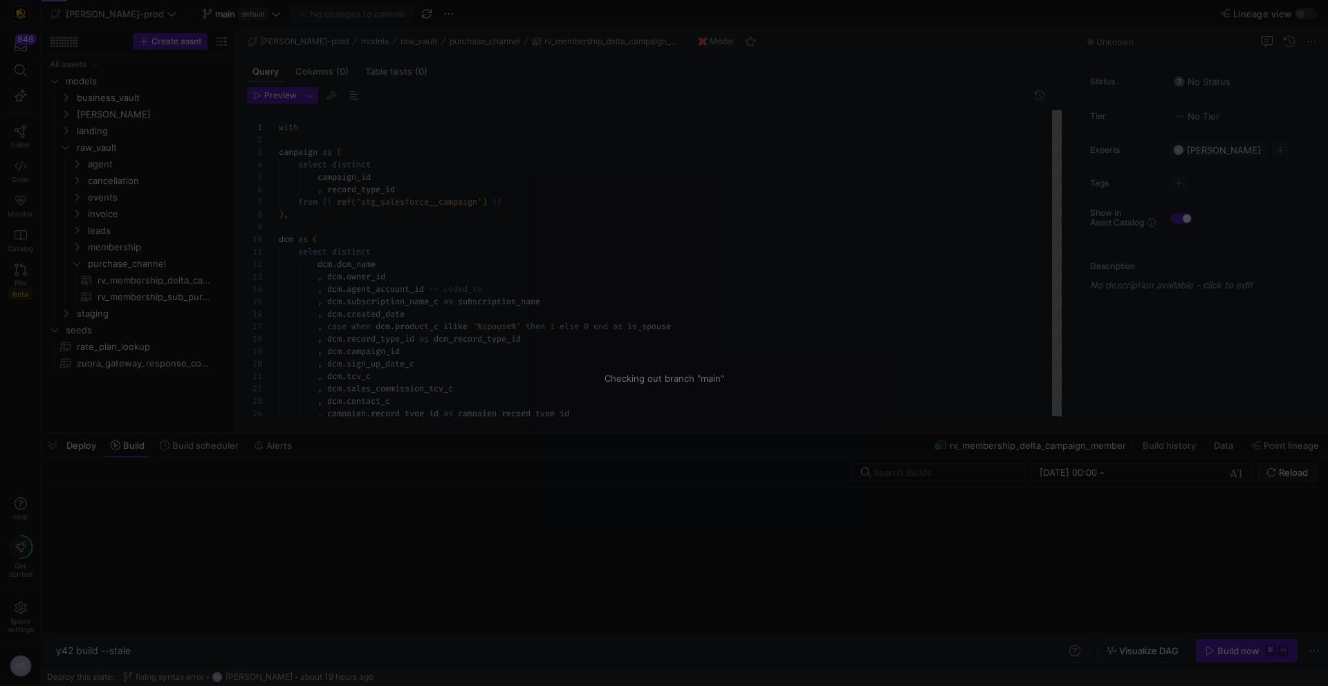
scroll to position [124, 0]
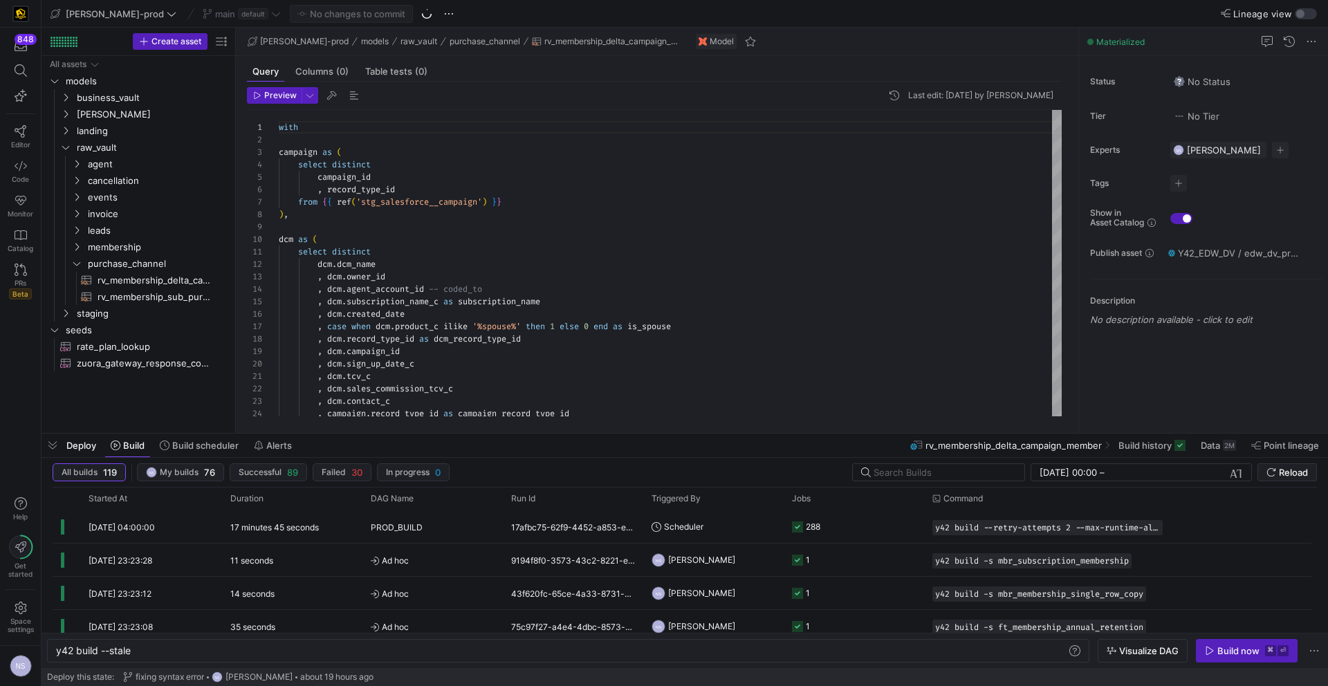
click at [208, 17] on div "main default" at bounding box center [241, 14] width 85 height 18
click at [199, 16] on div "main default" at bounding box center [241, 14] width 85 height 18
click at [238, 15] on span "default" at bounding box center [253, 13] width 30 height 11
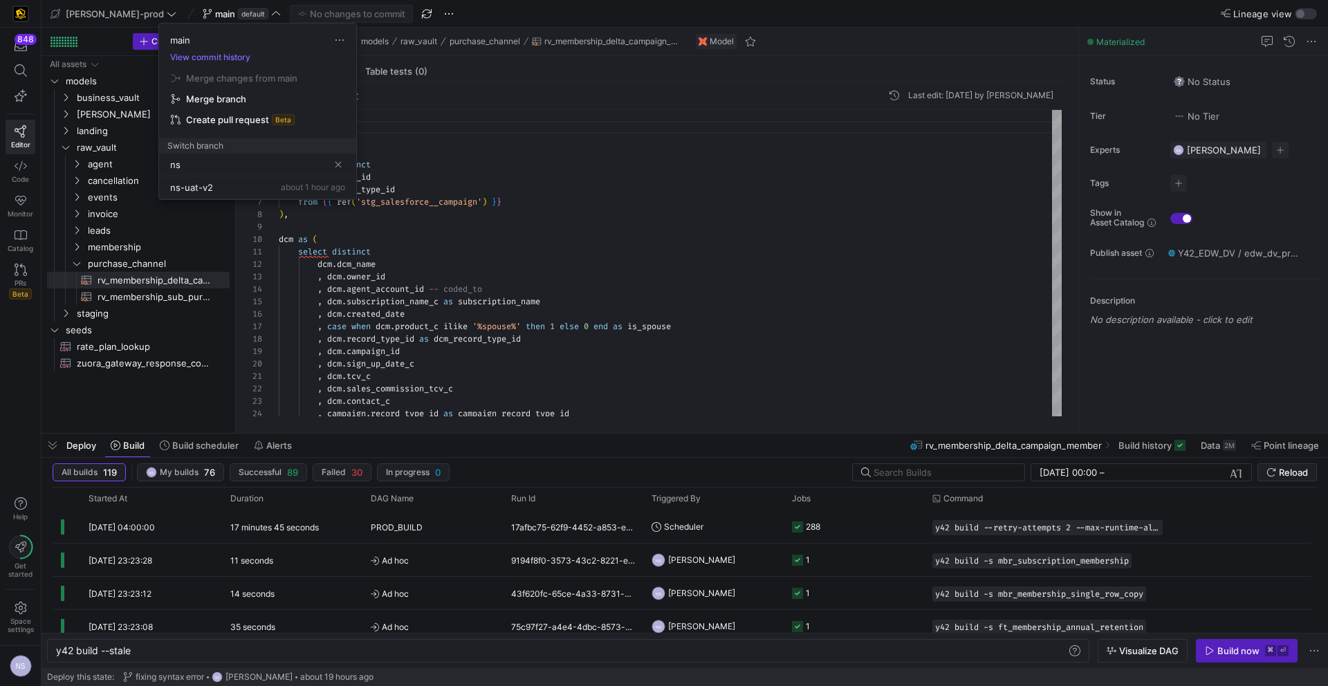
type input "n"
type input "ft-ns-iia-fix"
click at [236, 188] on span "Create branch ft-ns-iia-fix from 'main'" at bounding box center [257, 201] width 180 height 39
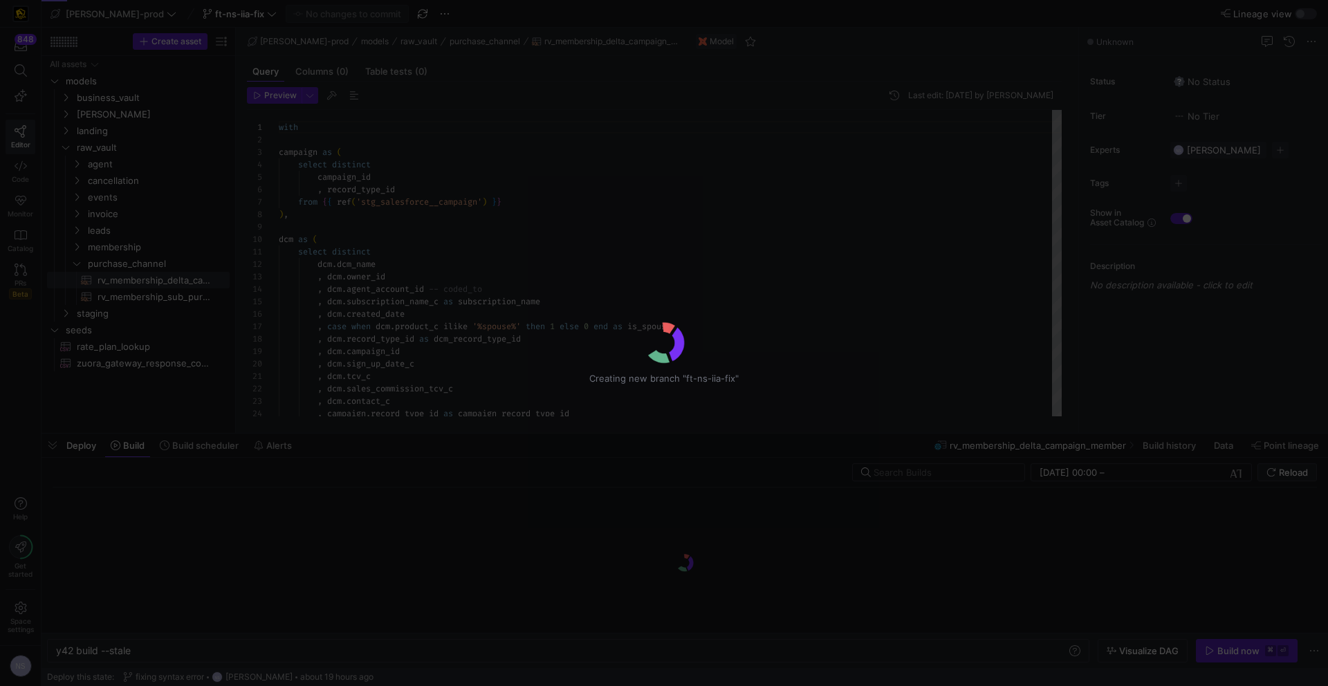
scroll to position [124, 0]
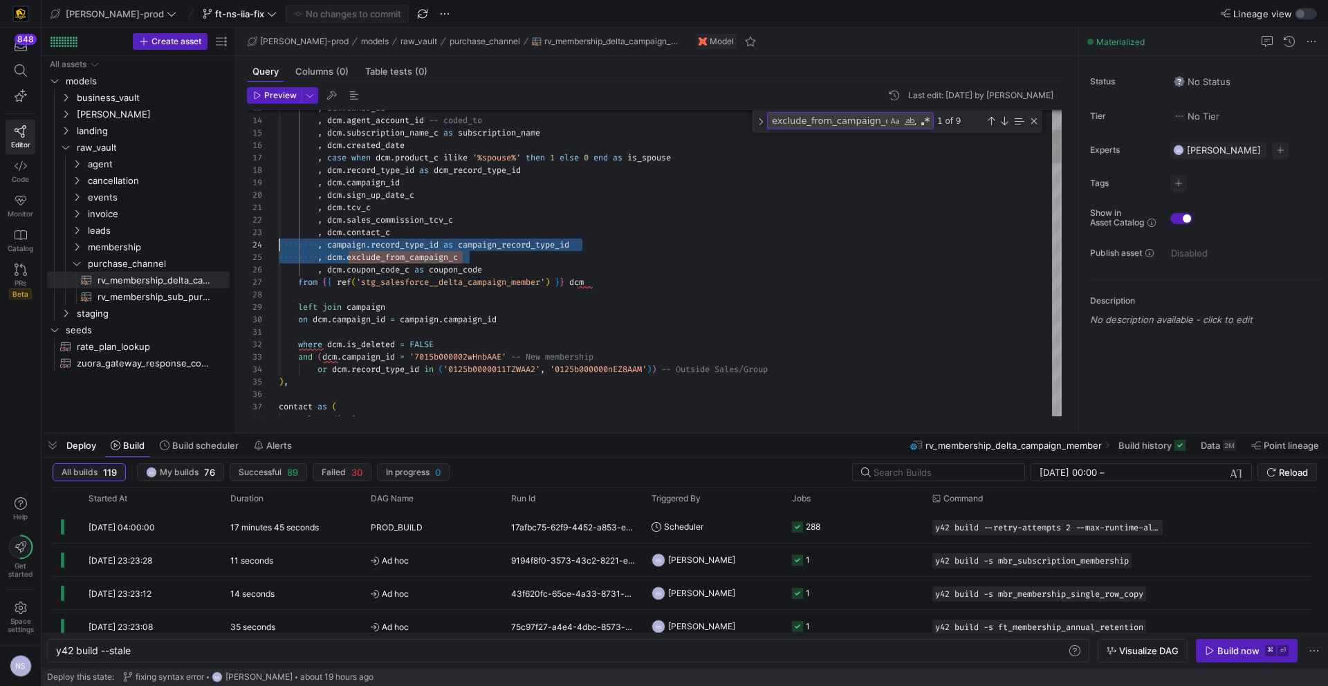
scroll to position [50, 0]
drag, startPoint x: 492, startPoint y: 259, endPoint x: 209, endPoint y: 259, distance: 282.8
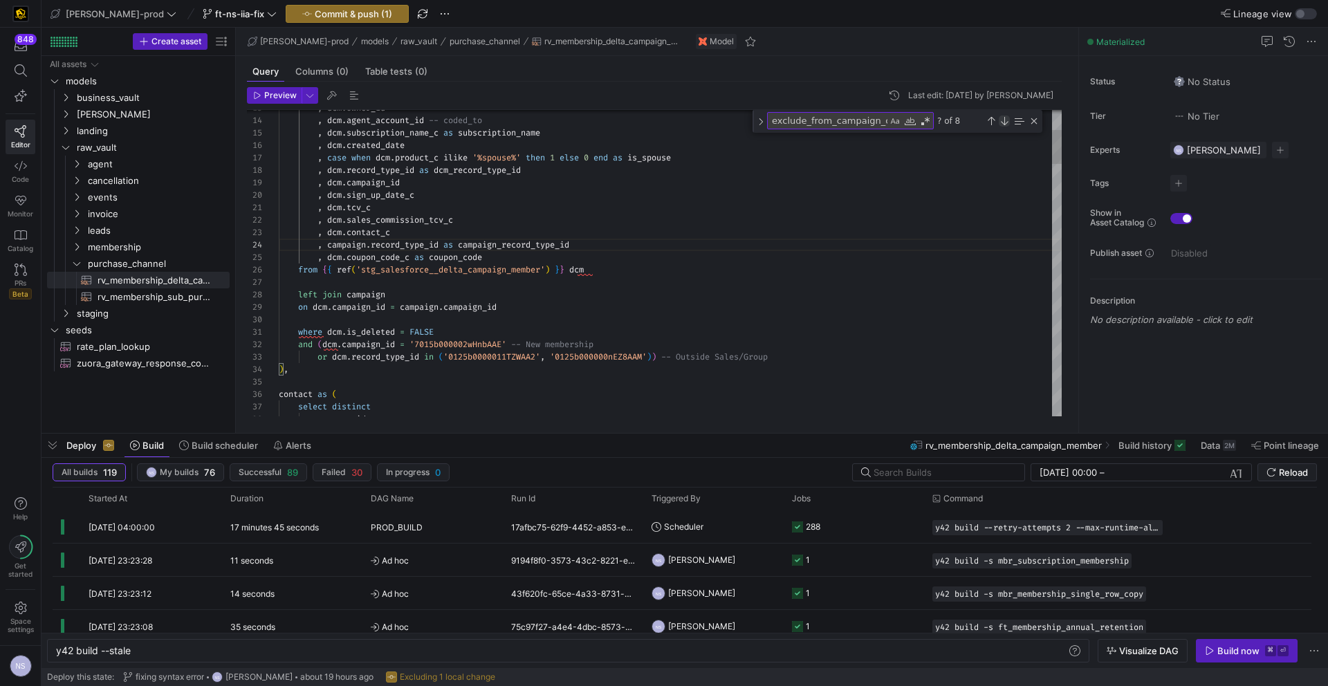
click at [1003, 121] on div "Next Match (Enter)" at bounding box center [1003, 120] width 11 height 11
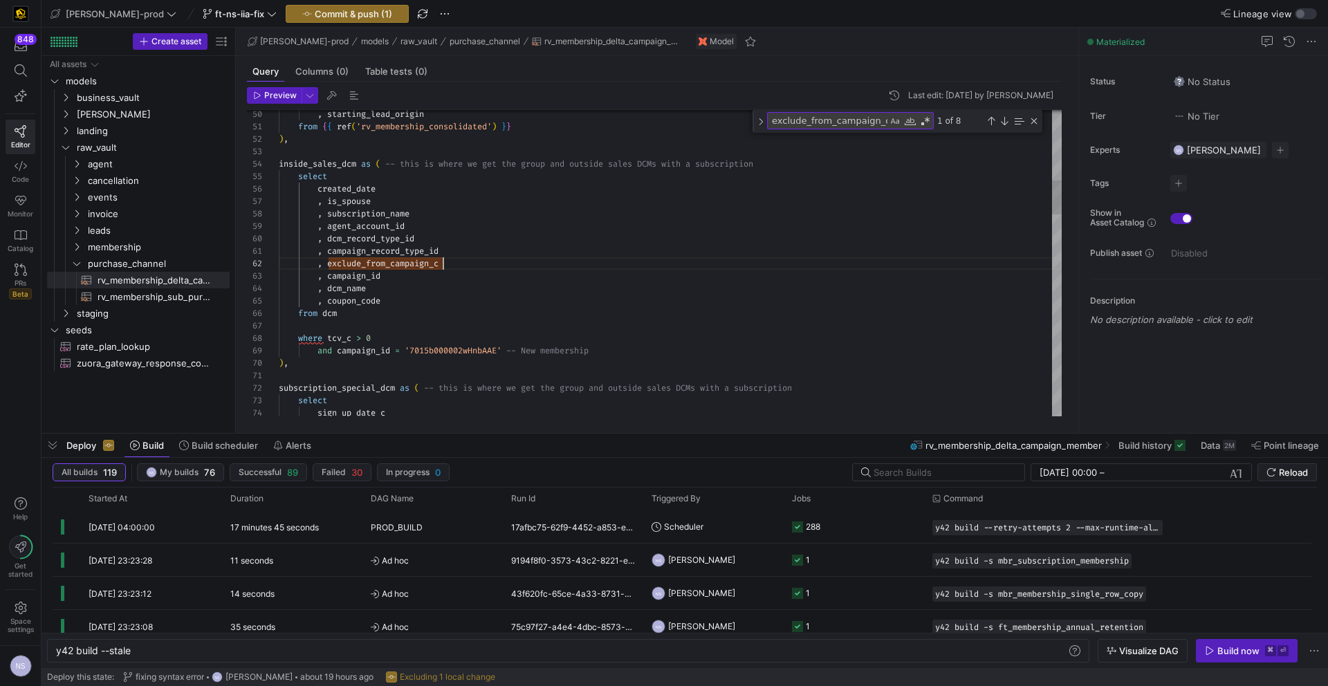
drag, startPoint x: 465, startPoint y: 264, endPoint x: 236, endPoint y: 261, distance: 228.2
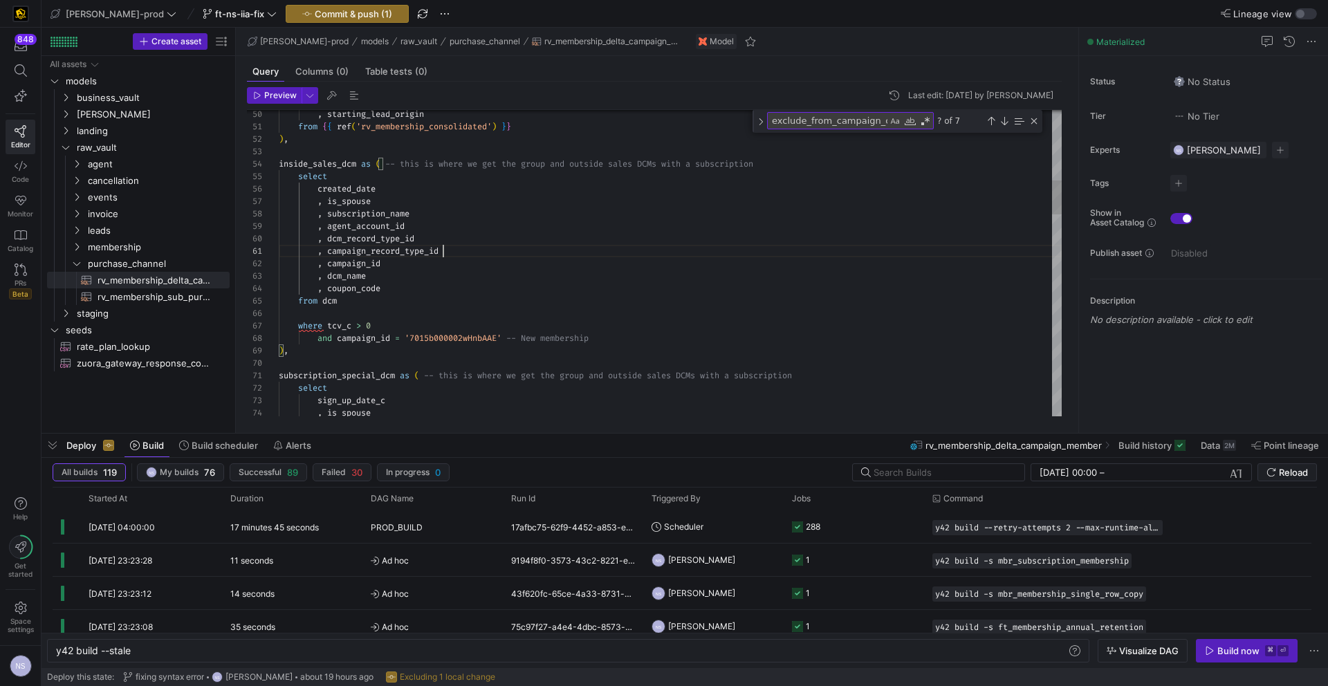
scroll to position [0, 165]
click at [1005, 120] on div "Next Match (Enter)" at bounding box center [1003, 120] width 11 height 11
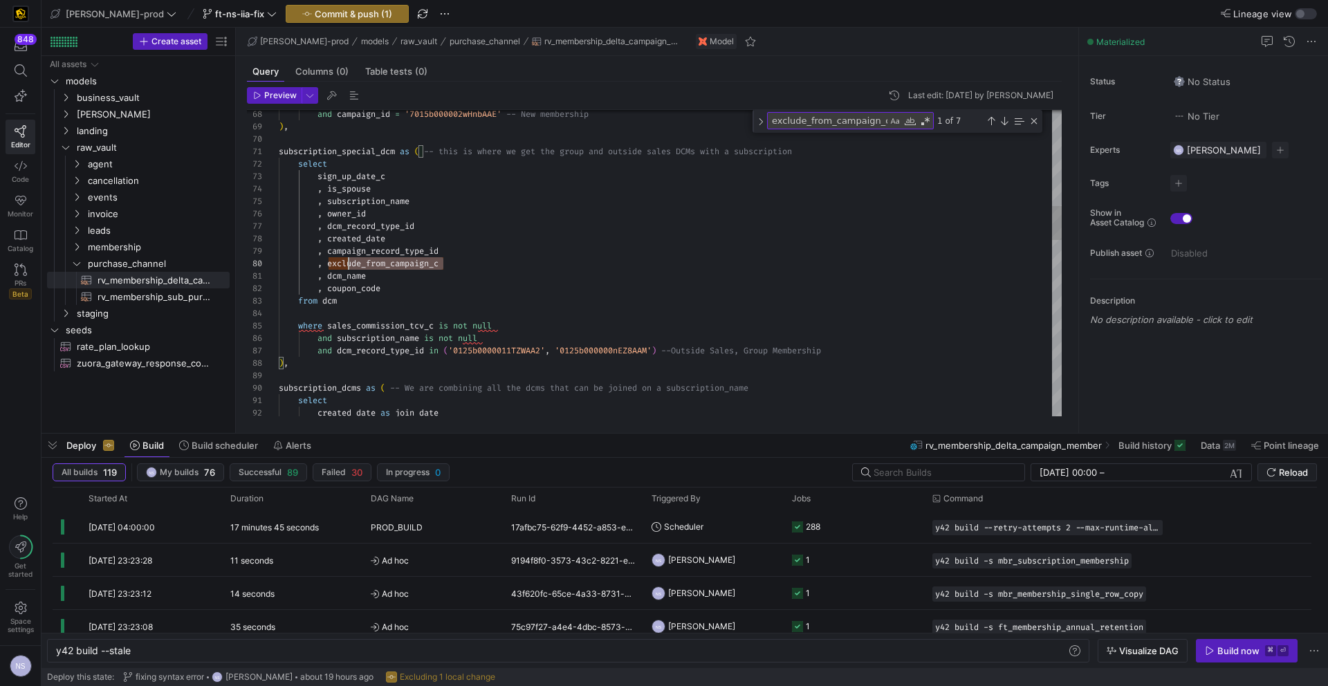
scroll to position [112, 0]
drag, startPoint x: 465, startPoint y: 266, endPoint x: 257, endPoint y: 259, distance: 208.2
click at [279, 259] on div "and campaign_id = '7015b000002wHnbAAE' -- New membership ) , subscription_speci…" at bounding box center [670, 625] width 783 height 2748
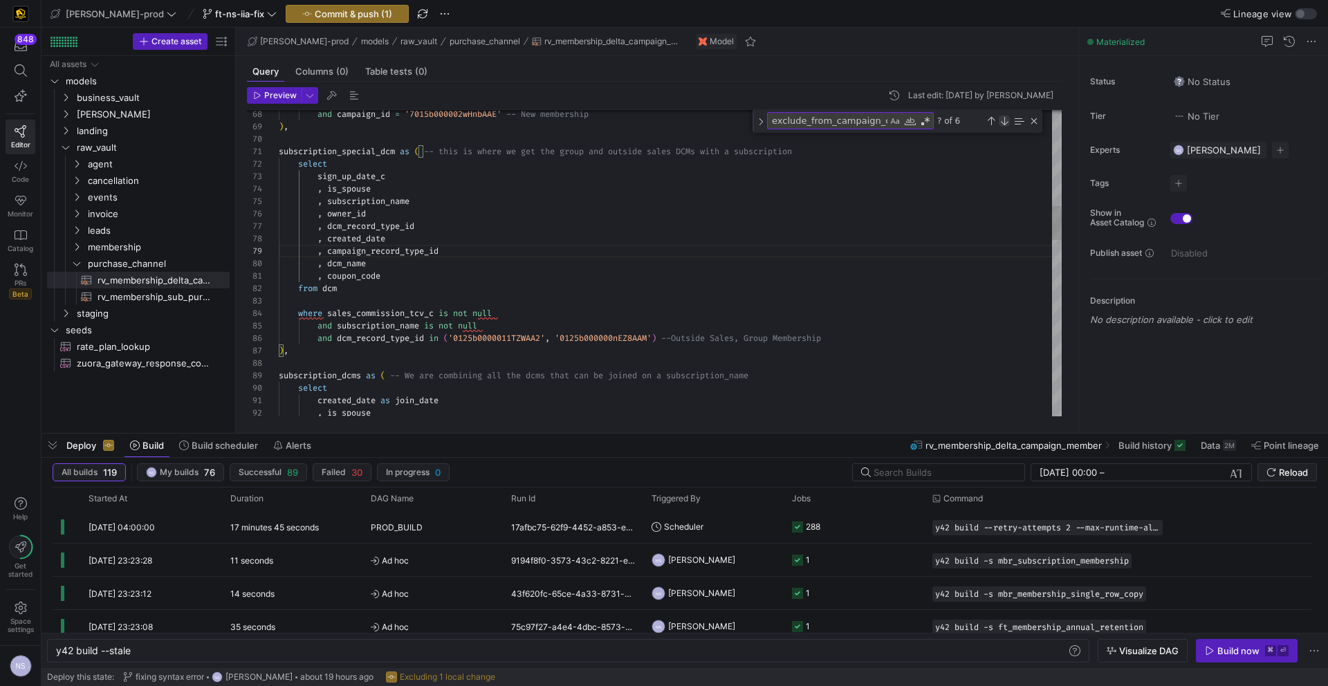
click at [1004, 126] on div "Next Match (Enter)" at bounding box center [1003, 120] width 11 height 11
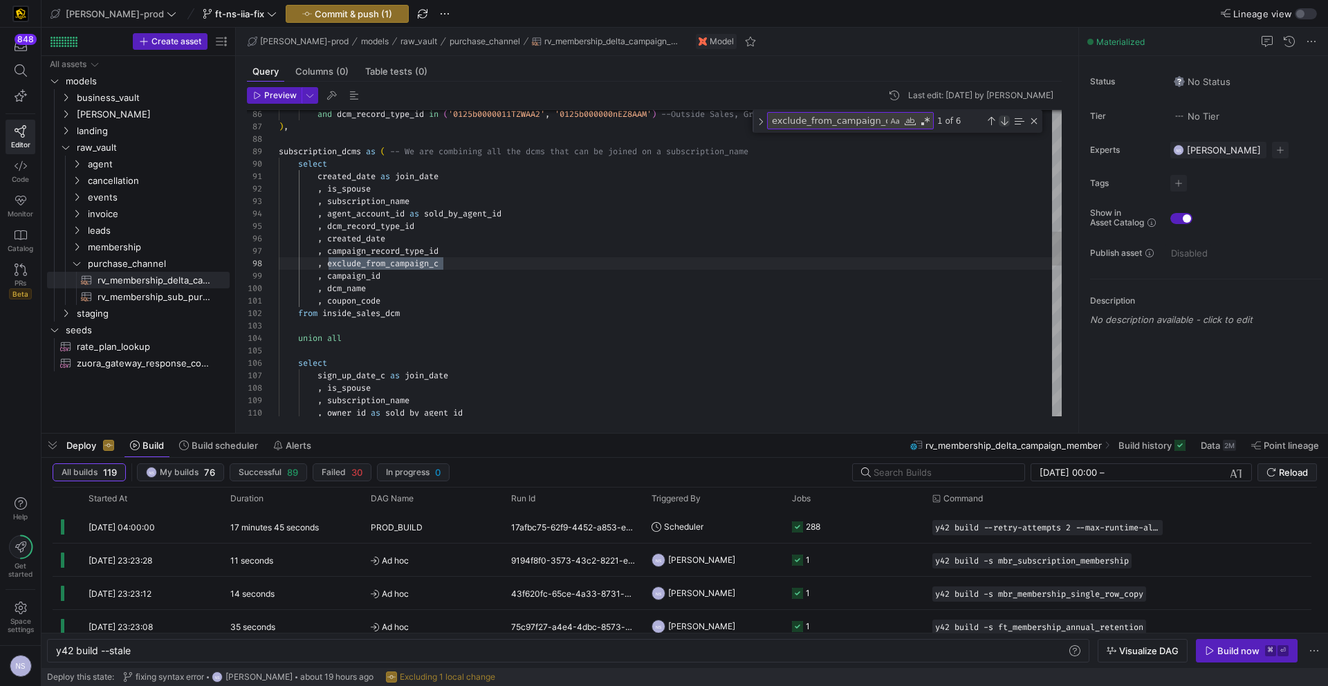
scroll to position [0, 165]
click at [460, 260] on div "and dcm_record_type_id in ( '0125b0000011TZWAA2' , '0125b000000nEZ8AAM' ) --Out…" at bounding box center [670, 395] width 783 height 2736
drag, startPoint x: 456, startPoint y: 261, endPoint x: 198, endPoint y: 259, distance: 258.6
click at [279, 261] on div "and dcm_record_type_id in ( '0125b0000011TZWAA2' , '0125b000000nEZ8AAM' ) --Out…" at bounding box center [670, 395] width 783 height 2736
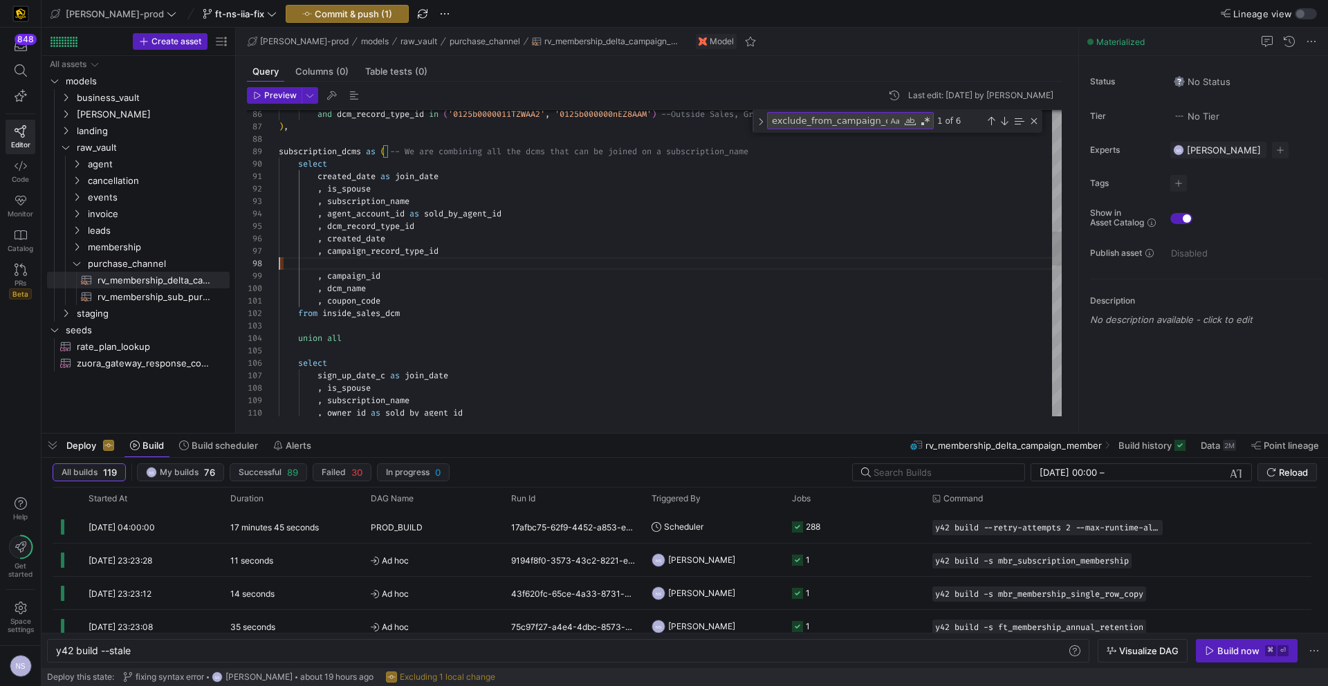
scroll to position [75, 165]
click at [1004, 119] on div "Next Match (Enter)" at bounding box center [1003, 120] width 11 height 11
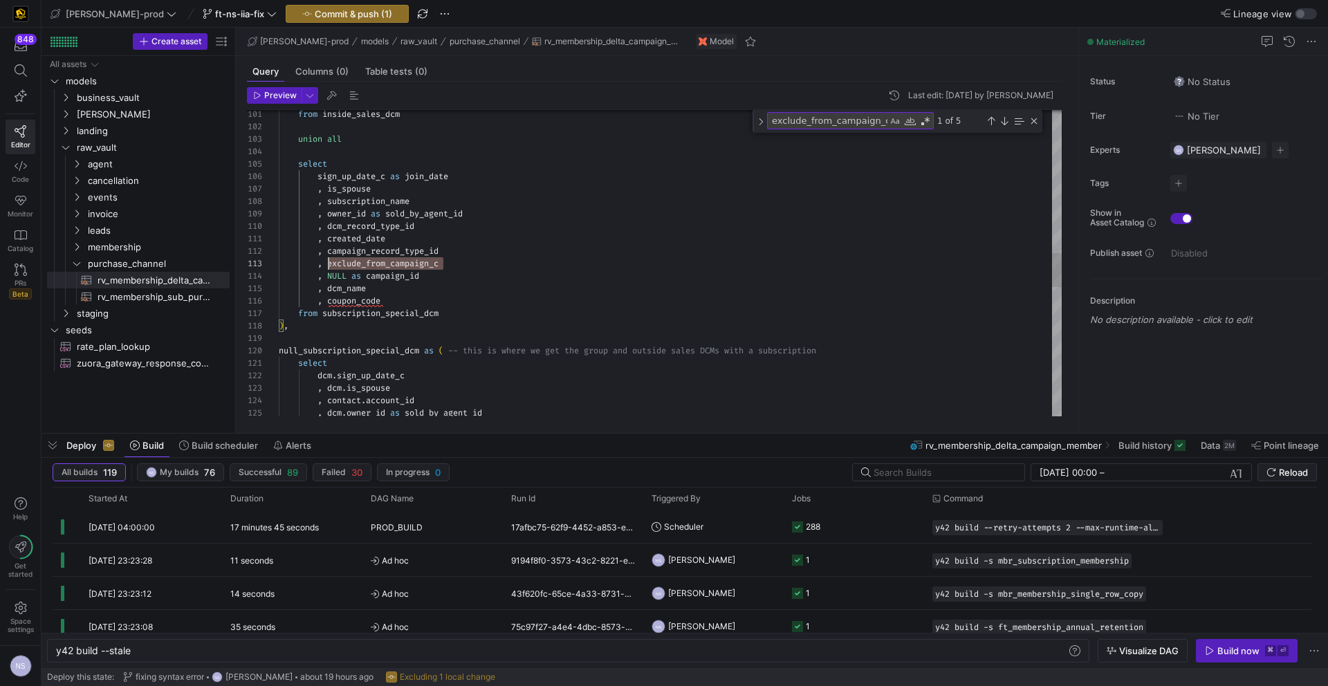
scroll to position [25, 0]
drag, startPoint x: 465, startPoint y: 260, endPoint x: 243, endPoint y: 259, distance: 222.6
click at [279, 259] on div "from inside_sales_dcm union all select sign_up_date_c as join_date , is_spouse …" at bounding box center [670, 202] width 783 height 2723
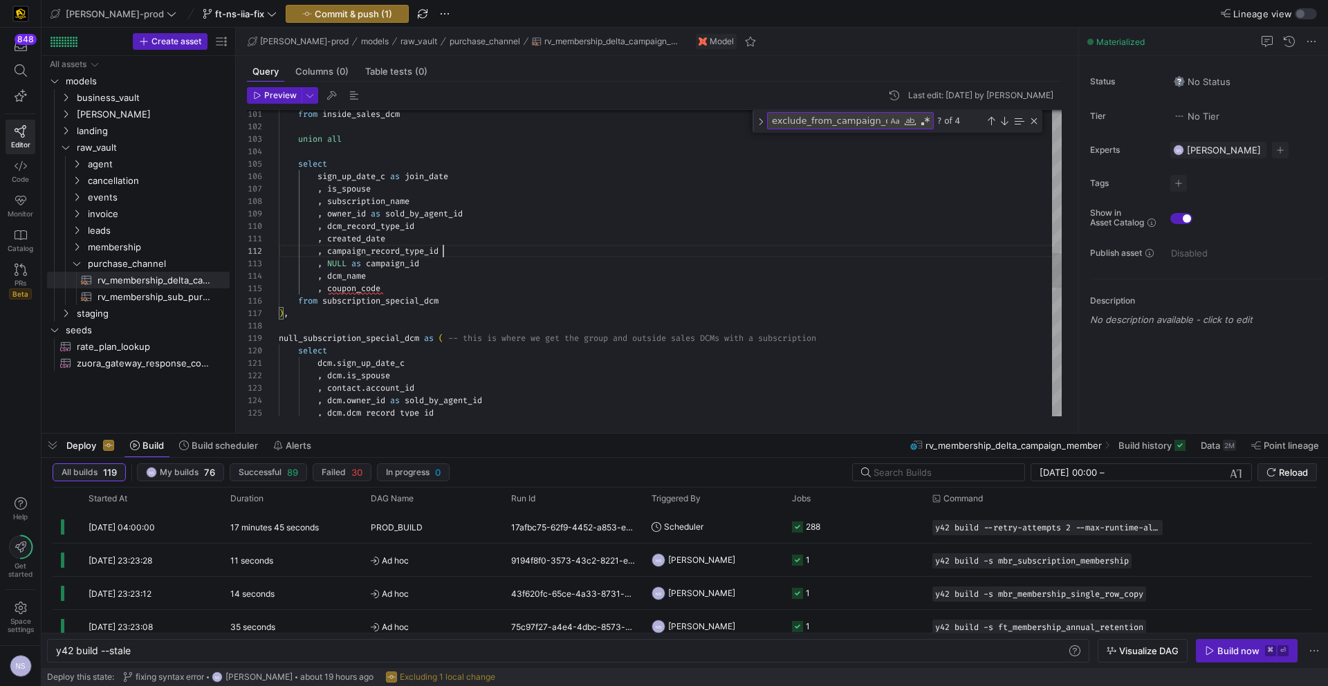
scroll to position [12, 165]
drag, startPoint x: 1002, startPoint y: 119, endPoint x: 778, endPoint y: 212, distance: 242.7
click at [1001, 120] on div "Next Match (Enter)" at bounding box center [1003, 120] width 11 height 11
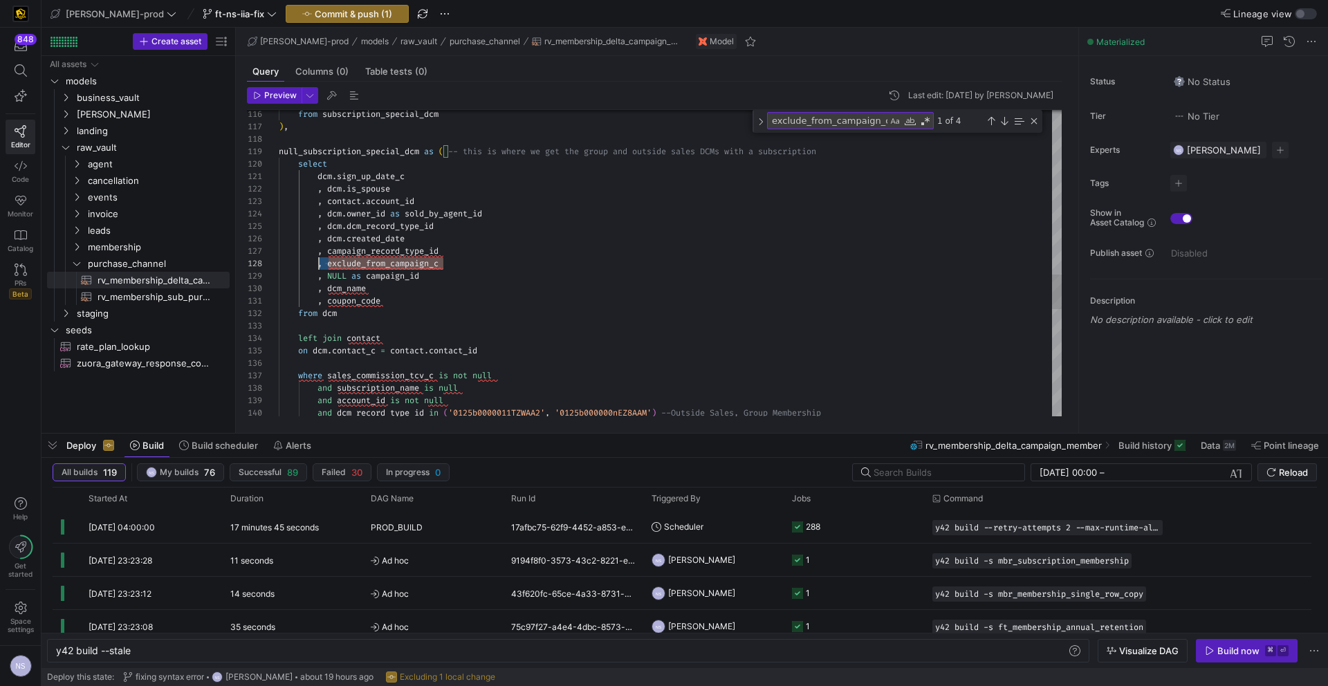
scroll to position [87, 0]
drag, startPoint x: 452, startPoint y: 261, endPoint x: 260, endPoint y: 261, distance: 192.2
click at [279, 261] on div "from subscription_special_dcm ) , null_subscription_special_dcm as ( -- this is…" at bounding box center [670, 9] width 783 height 2711
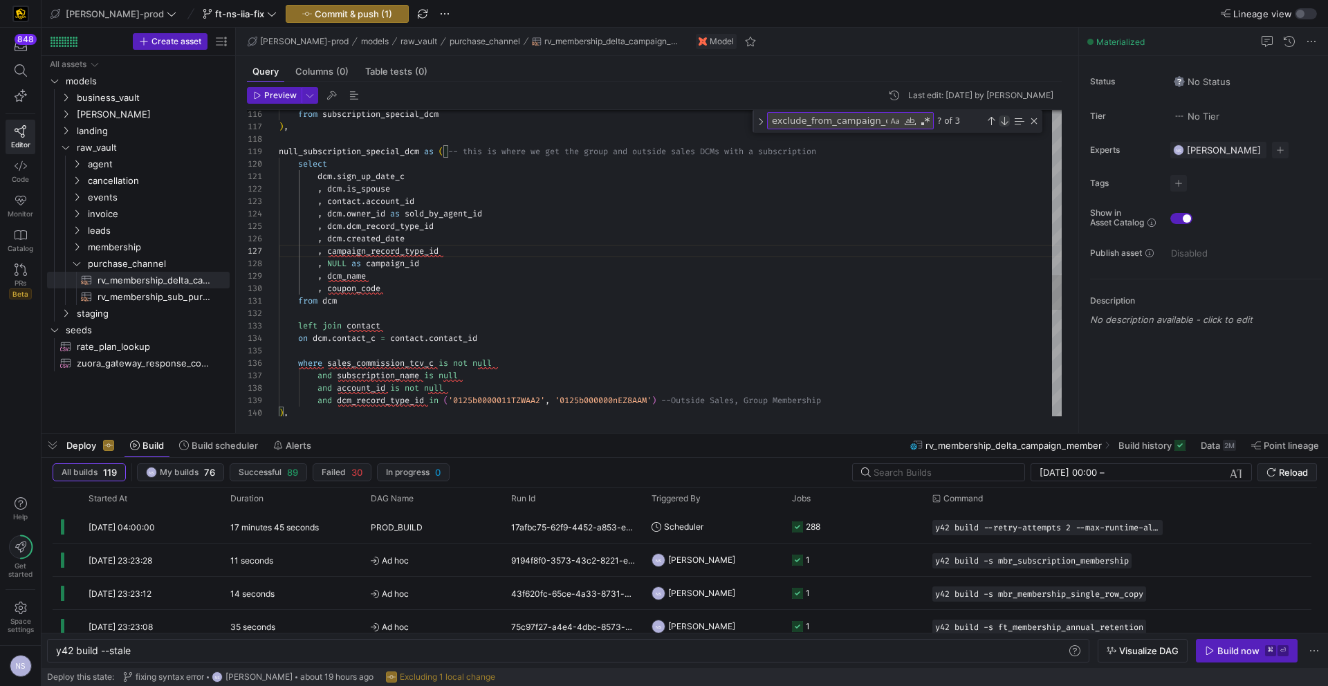
click at [1004, 118] on div "Next Match (Enter)" at bounding box center [1003, 120] width 11 height 11
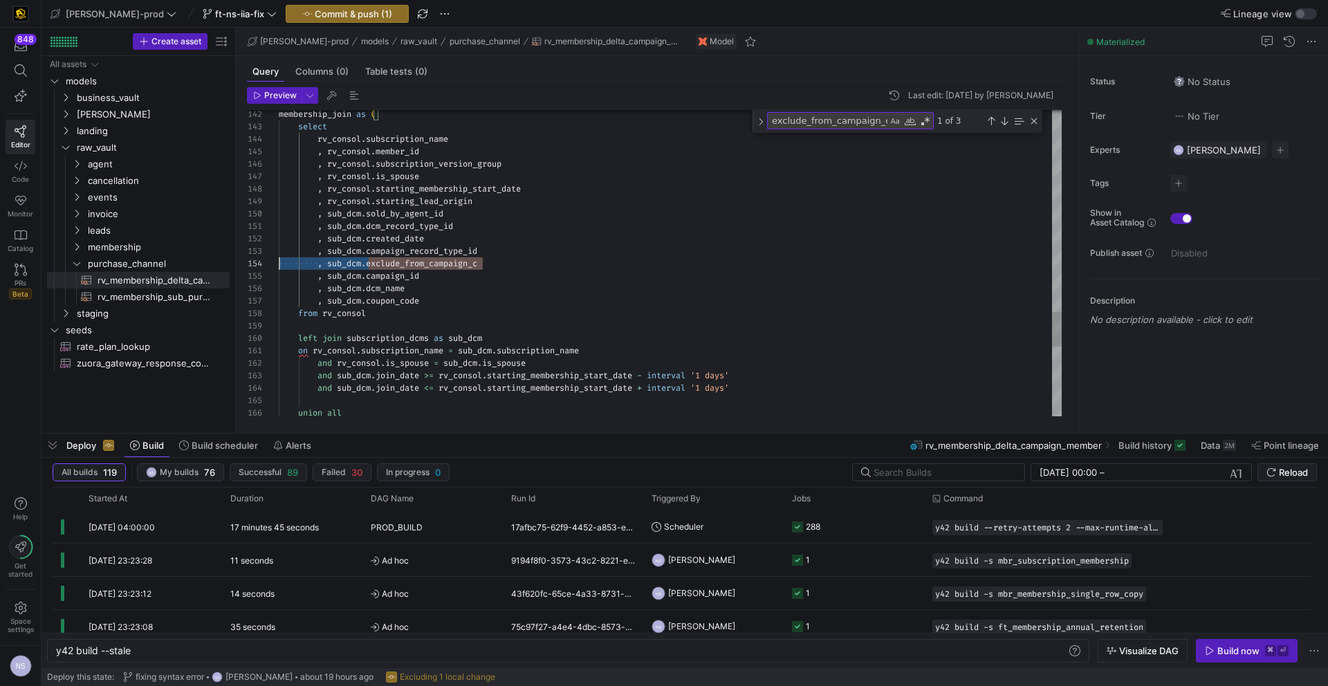
scroll to position [37, 0]
drag, startPoint x: 507, startPoint y: 258, endPoint x: 218, endPoint y: 261, distance: 289.0
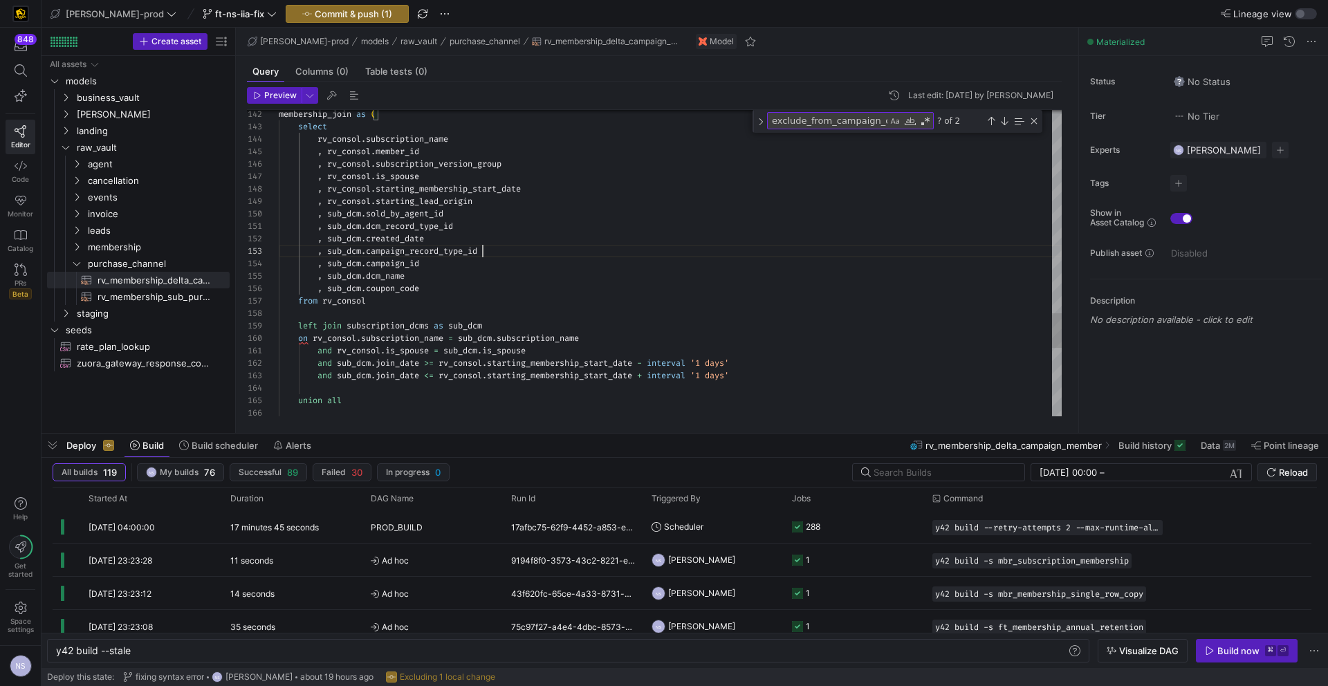
scroll to position [25, 204]
click at [1007, 119] on div "Next Match (Enter)" at bounding box center [1003, 120] width 11 height 11
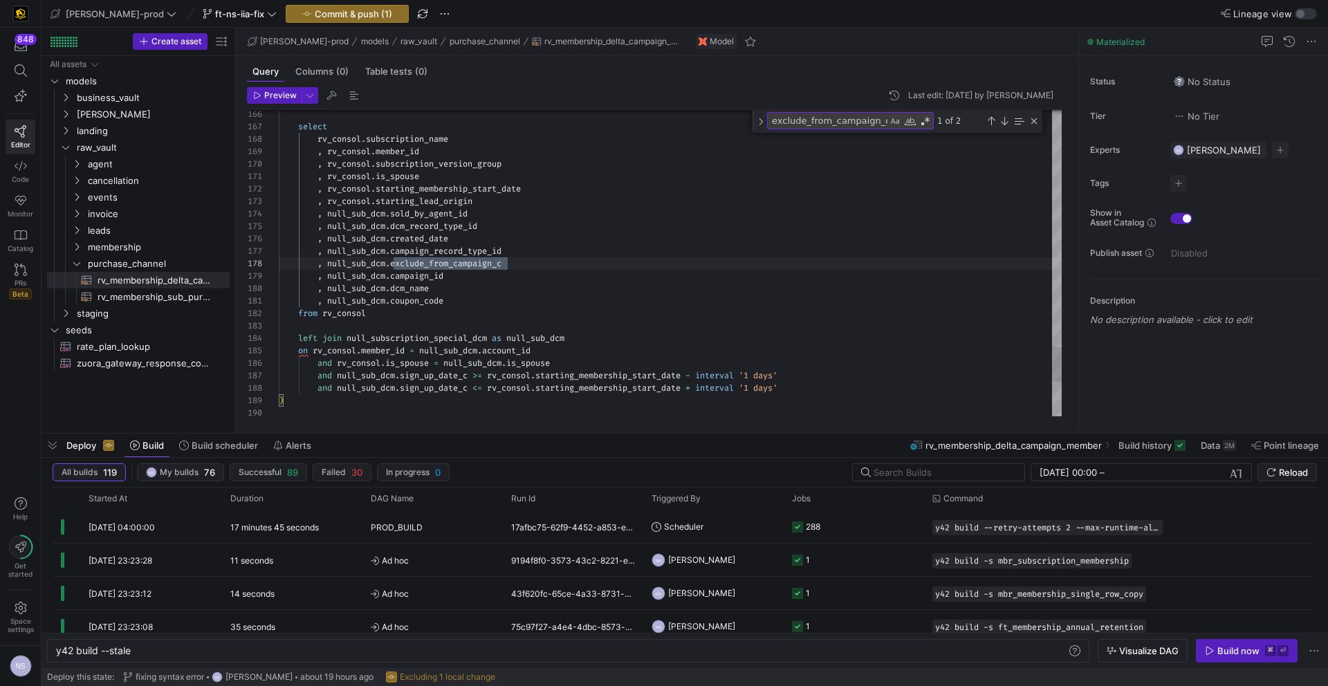
scroll to position [0, 229]
drag, startPoint x: 546, startPoint y: 259, endPoint x: 213, endPoint y: 265, distance: 333.3
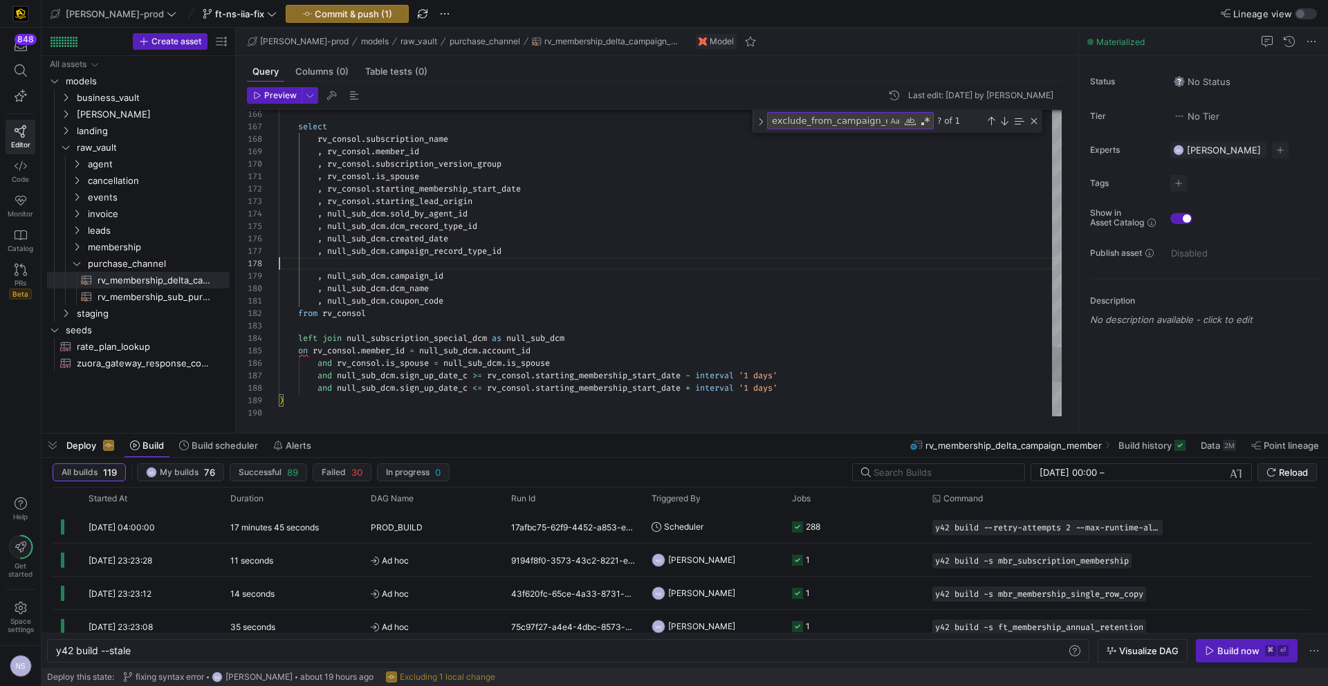
scroll to position [75, 229]
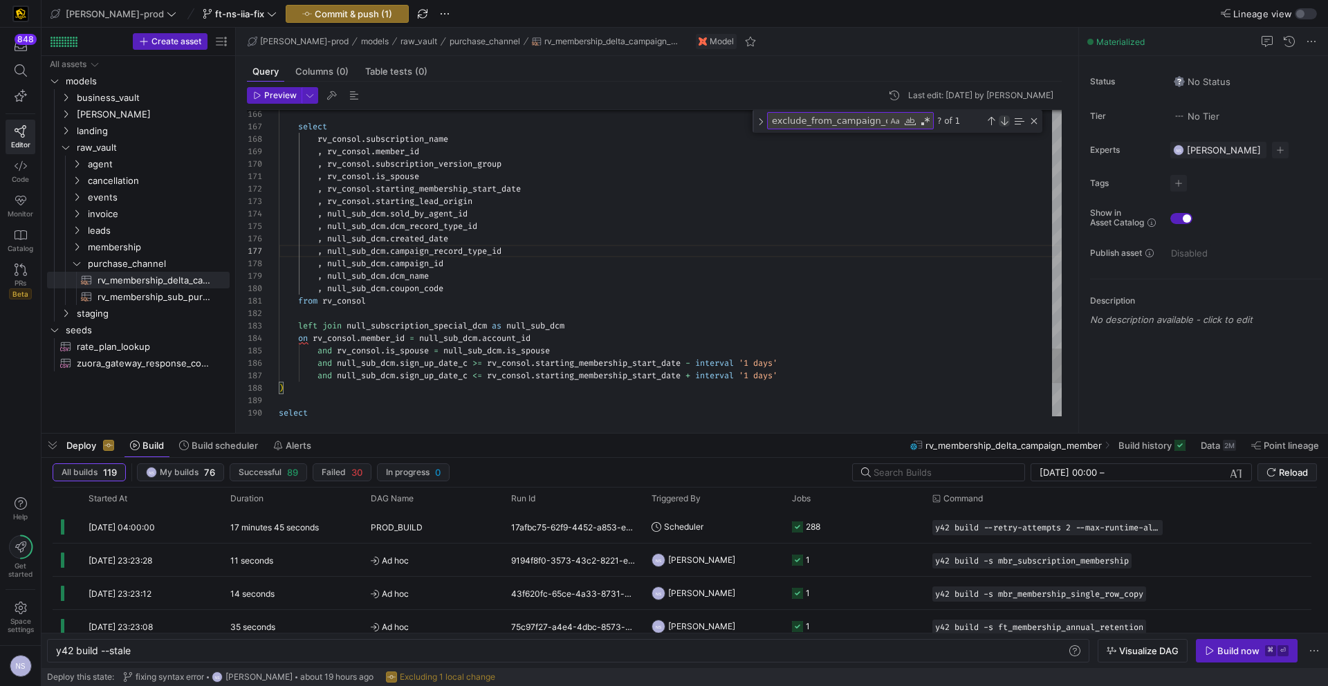
click at [1006, 124] on div "Next Match (Enter)" at bounding box center [1003, 120] width 11 height 11
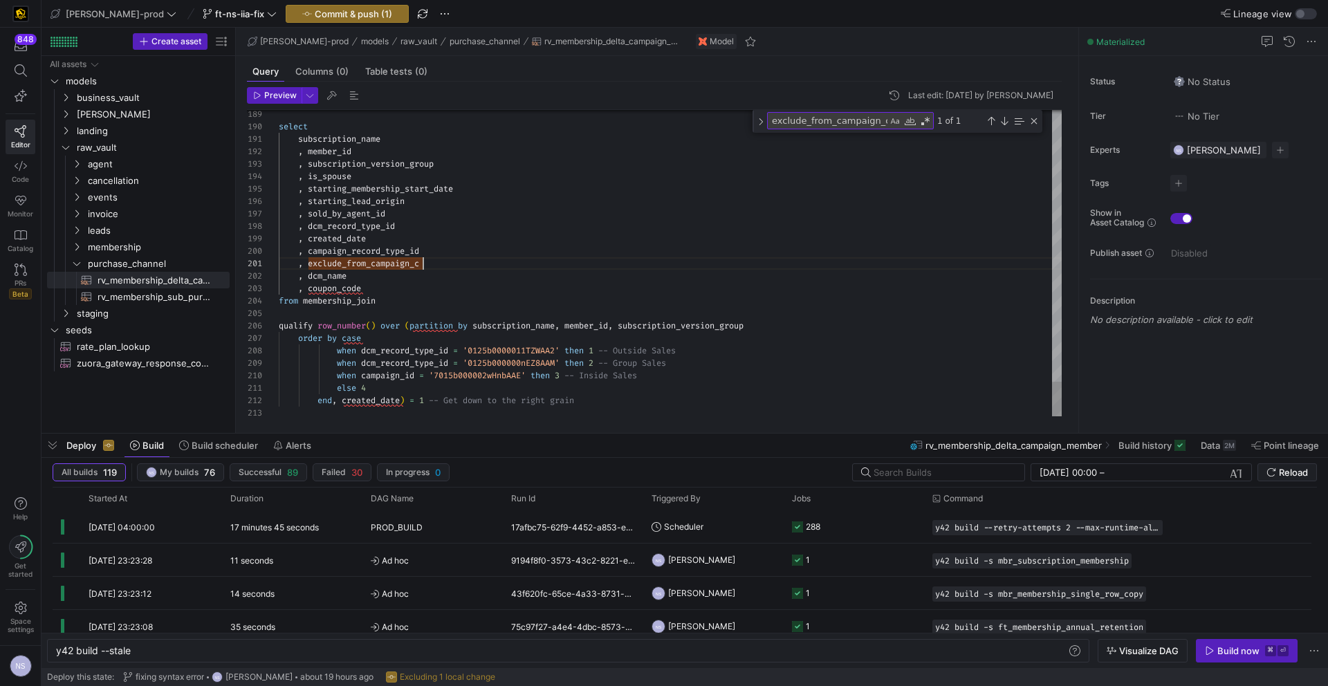
drag, startPoint x: 458, startPoint y: 264, endPoint x: 214, endPoint y: 260, distance: 244.8
click at [178, 290] on span "rv_membership_sub_purchase_channel​​​​​​​​​​" at bounding box center [155, 297] width 116 height 16
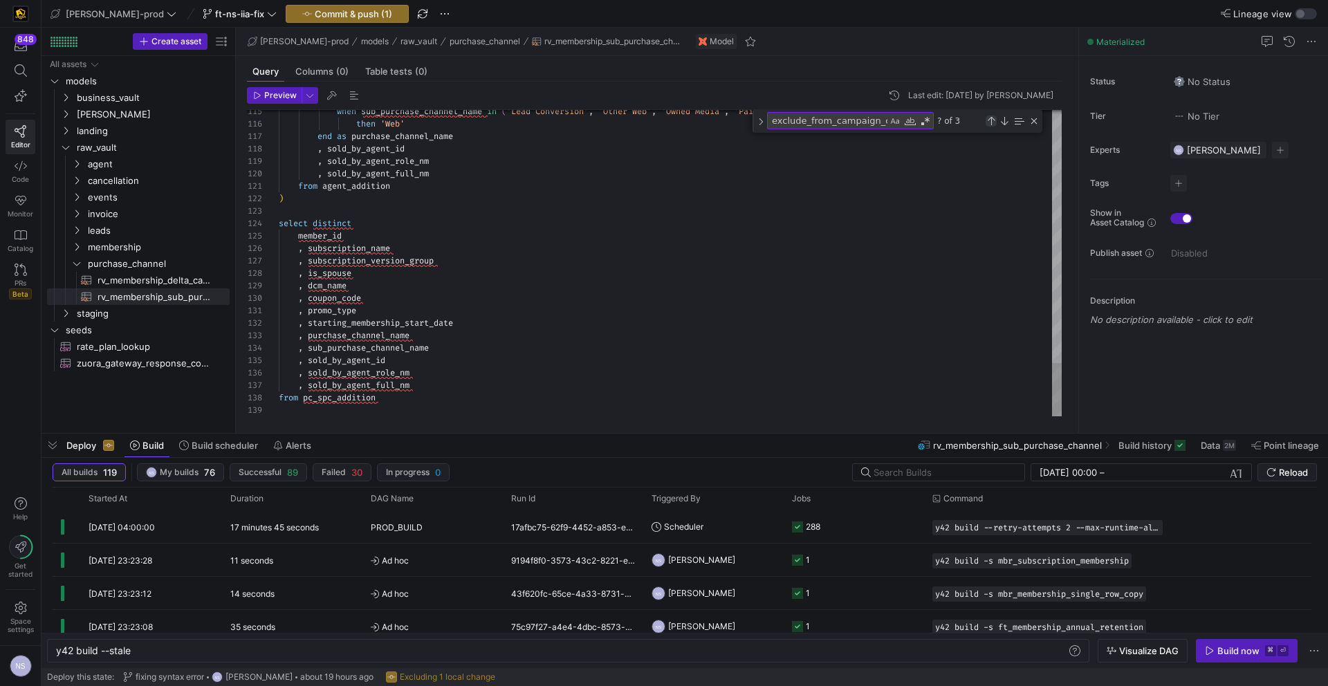
click at [993, 124] on div "Previous Match (⇧Enter)" at bounding box center [990, 120] width 11 height 11
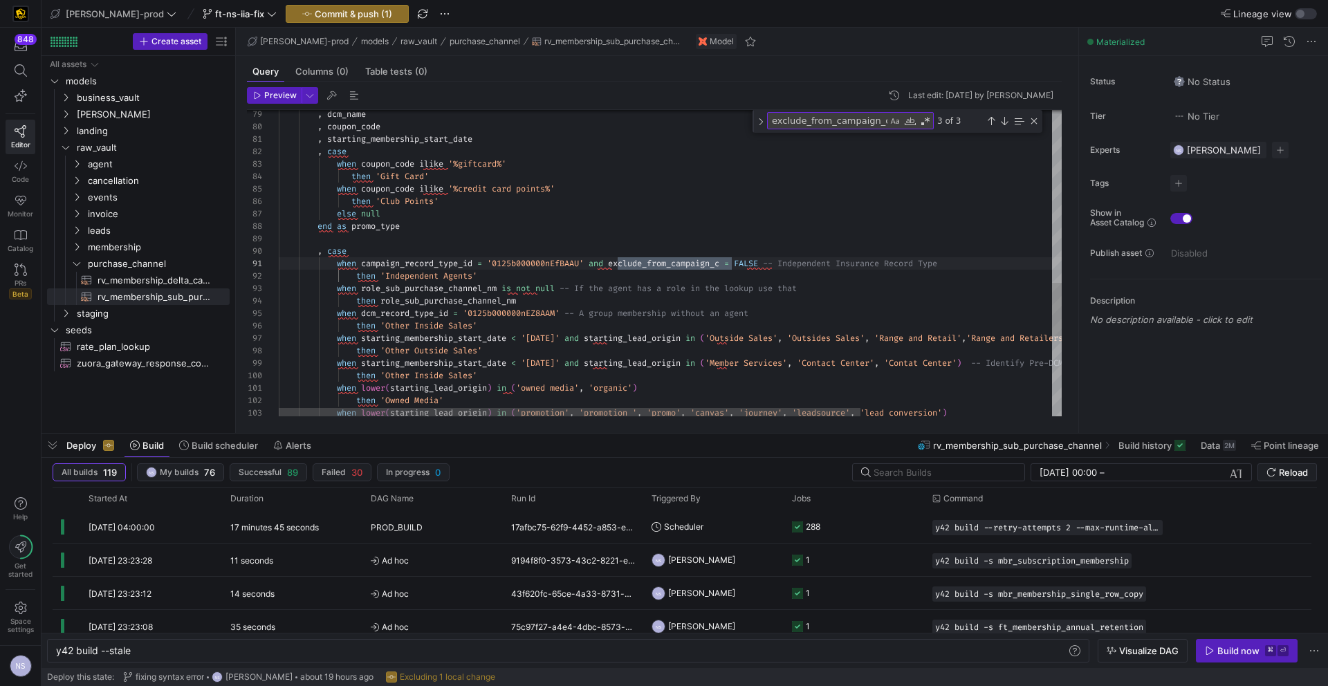
drag, startPoint x: 772, startPoint y: 261, endPoint x: 595, endPoint y: 259, distance: 177.0
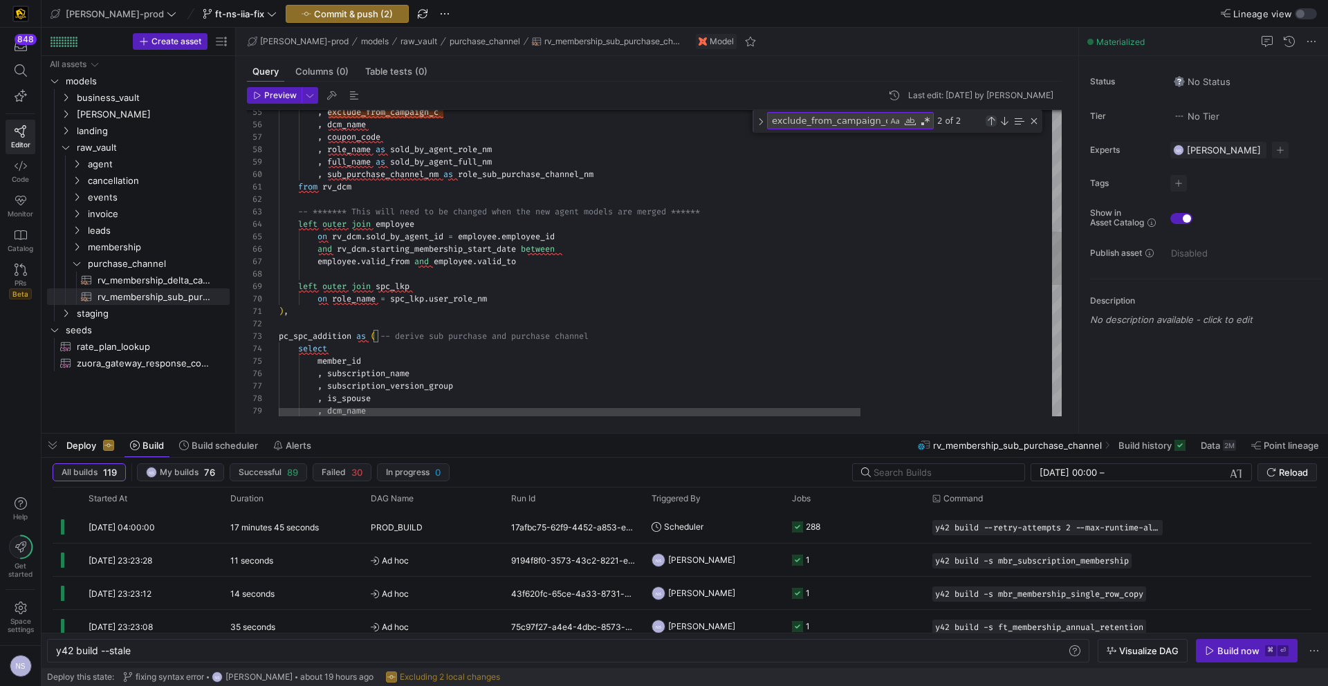
click at [991, 119] on div "Previous Match (⇧Enter)" at bounding box center [990, 120] width 11 height 11
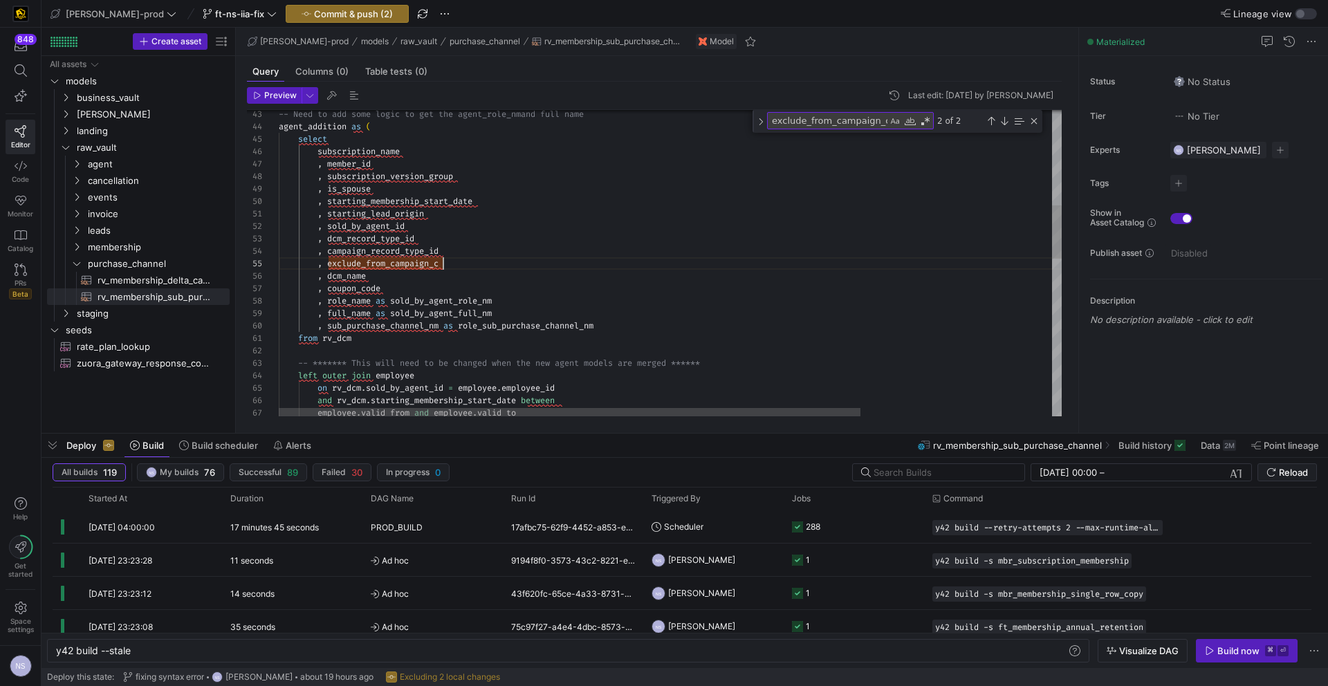
click at [484, 265] on div "employee . valid_from and employee . valid_to and rv_dcm . starting_membership_…" at bounding box center [799, 442] width 1040 height 1761
drag, startPoint x: 481, startPoint y: 259, endPoint x: 240, endPoint y: 261, distance: 240.6
click at [279, 261] on div "employee . valid_from and employee . valid_to and rv_dcm . starting_membership_…" at bounding box center [799, 442] width 1040 height 1761
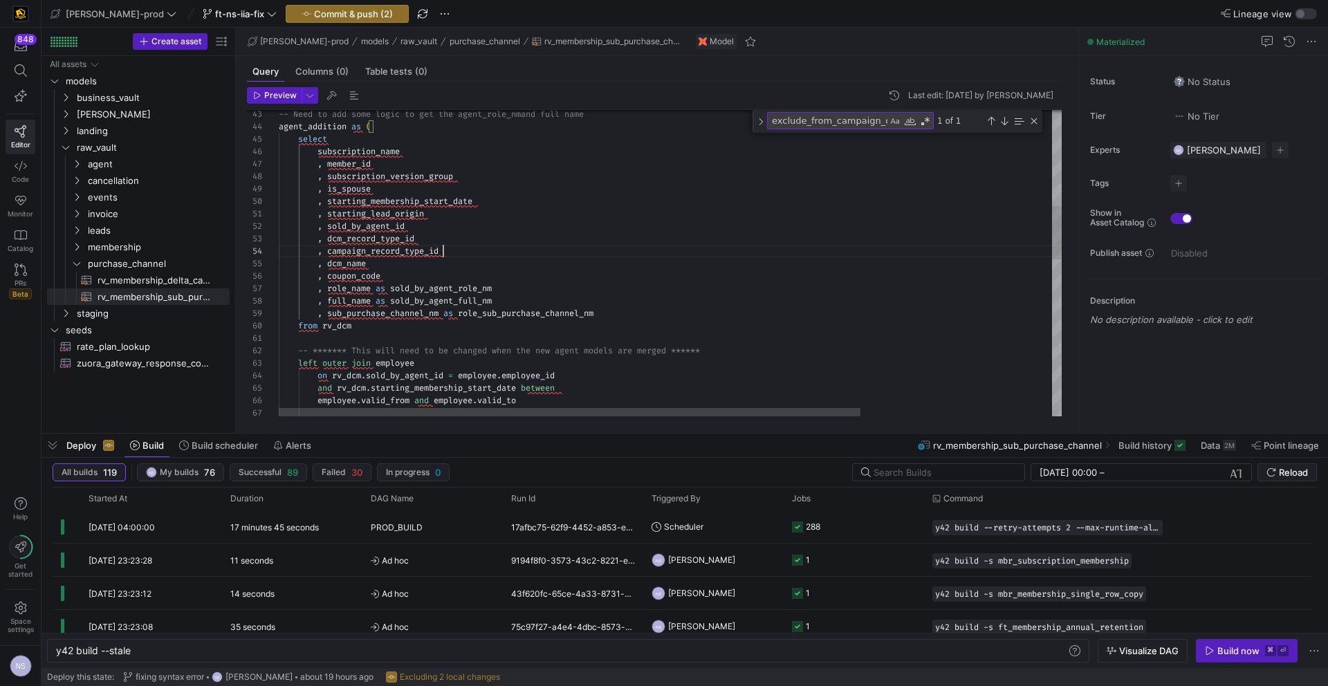
drag, startPoint x: 987, startPoint y: 120, endPoint x: 937, endPoint y: 132, distance: 51.8
click at [987, 120] on div "Previous Match (⇧Enter)" at bounding box center [990, 120] width 11 height 11
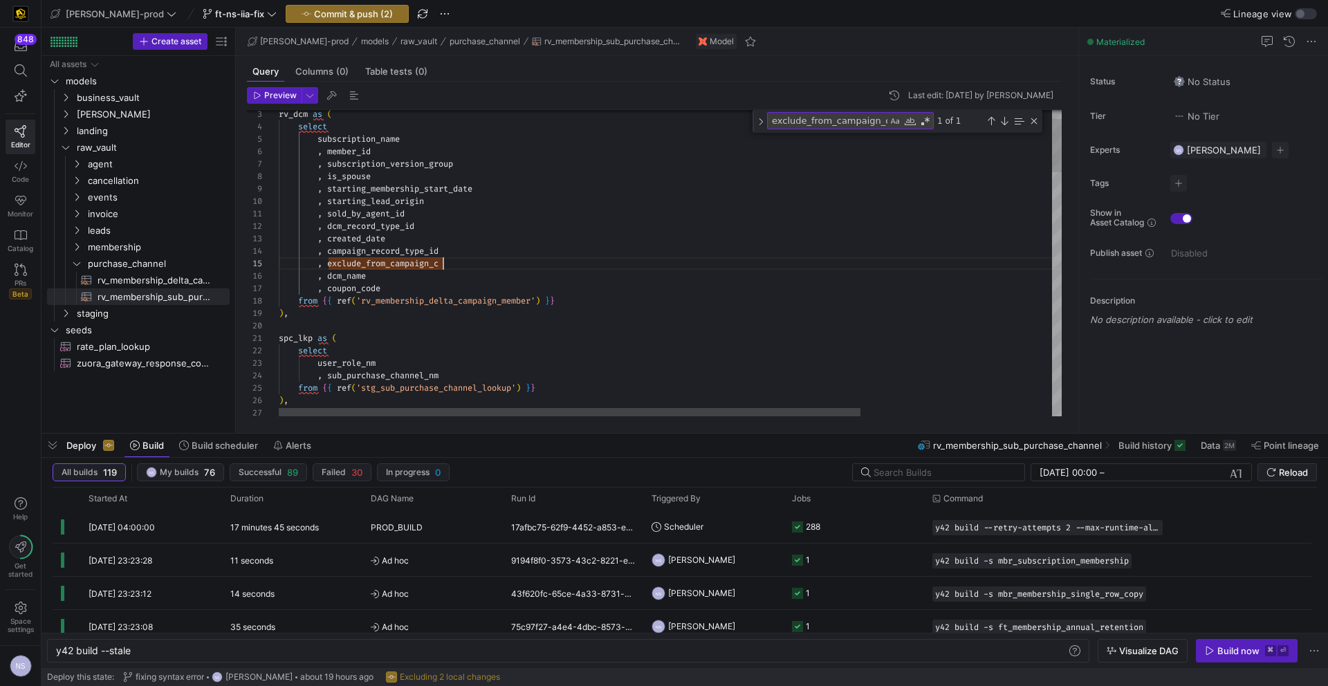
drag, startPoint x: 472, startPoint y: 259, endPoint x: 256, endPoint y: 261, distance: 216.4
type textarea ", sold_by_agent_id , dcm_record_type_id , created_date , campaign_record_type_i…"
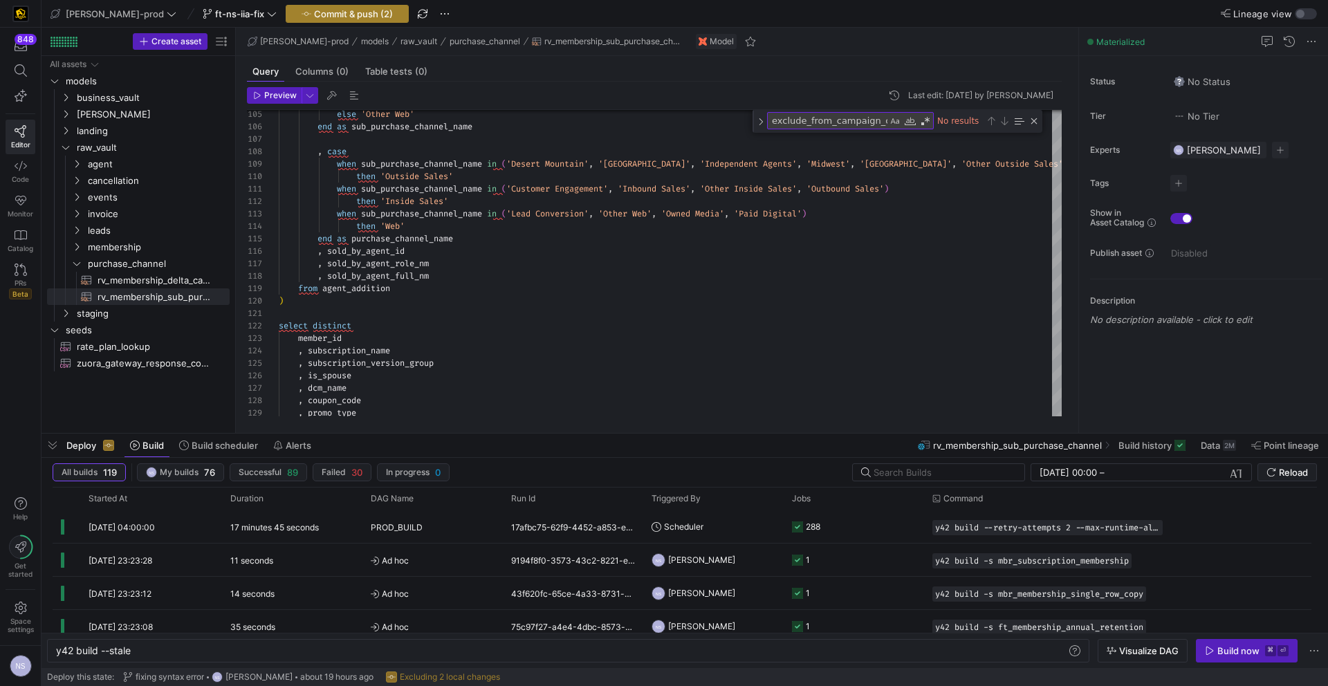
click at [314, 13] on span "Commit & push (2)" at bounding box center [353, 13] width 79 height 11
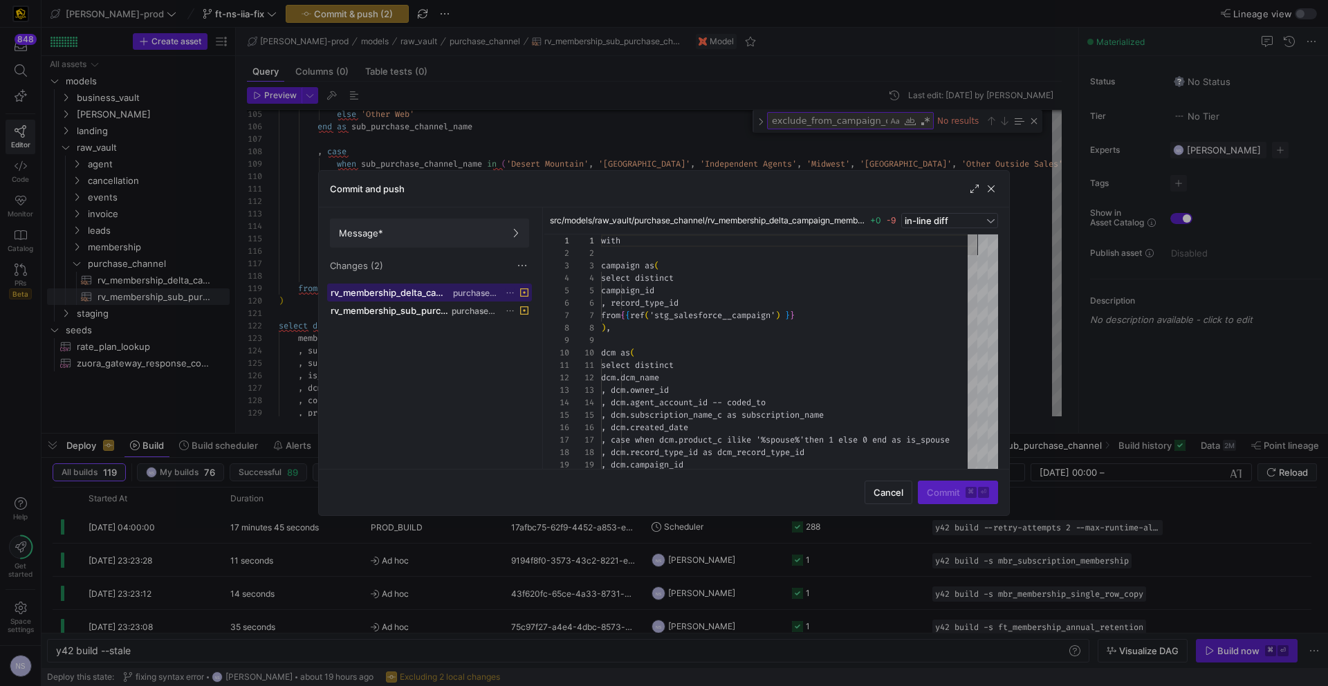
click at [417, 295] on span "rv_membership_delta_campaign_member.sql" at bounding box center [390, 292] width 120 height 11
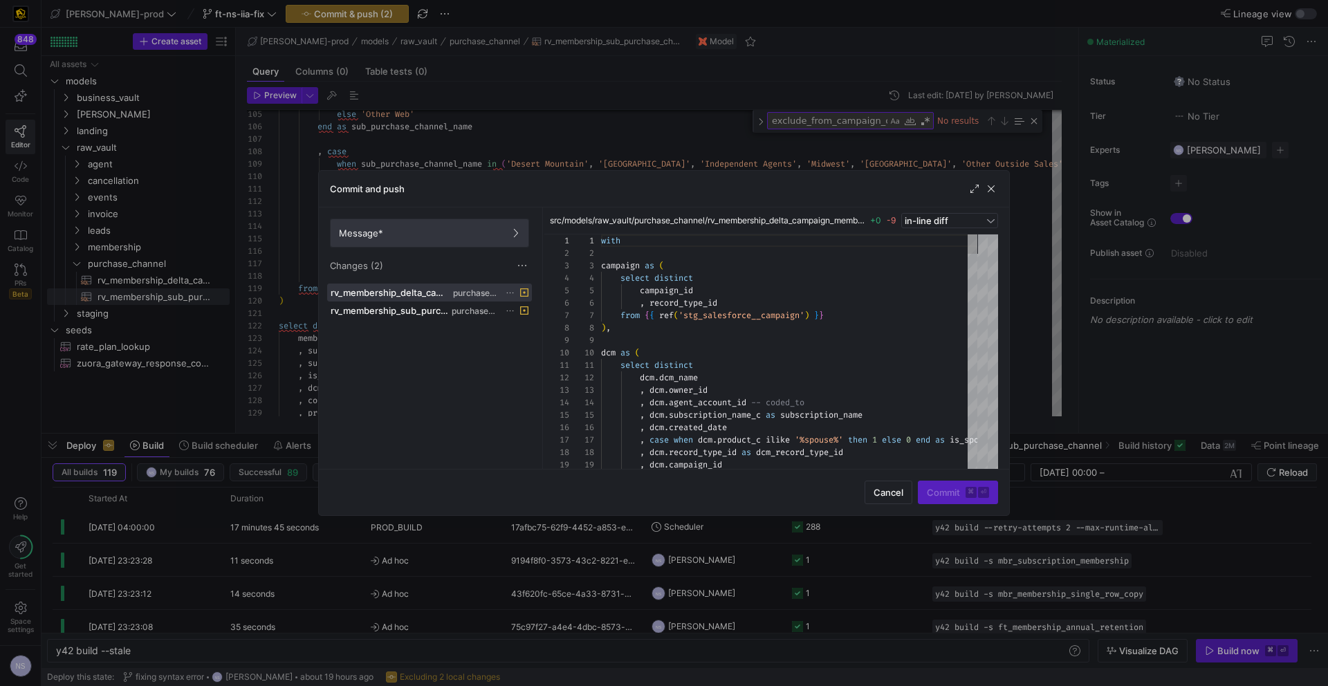
click at [489, 237] on span "Message*" at bounding box center [429, 232] width 181 height 11
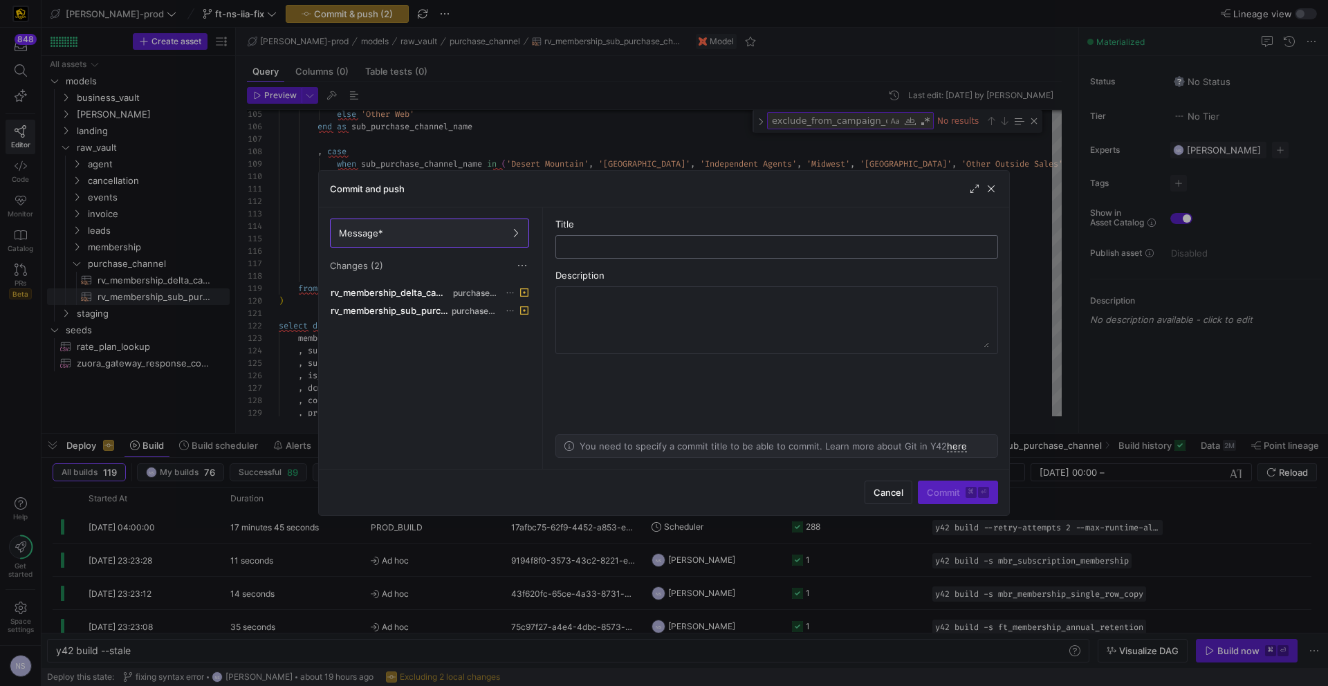
click at [602, 245] on input "text" at bounding box center [776, 246] width 419 height 11
type input "removing the exclude from campaign reason"
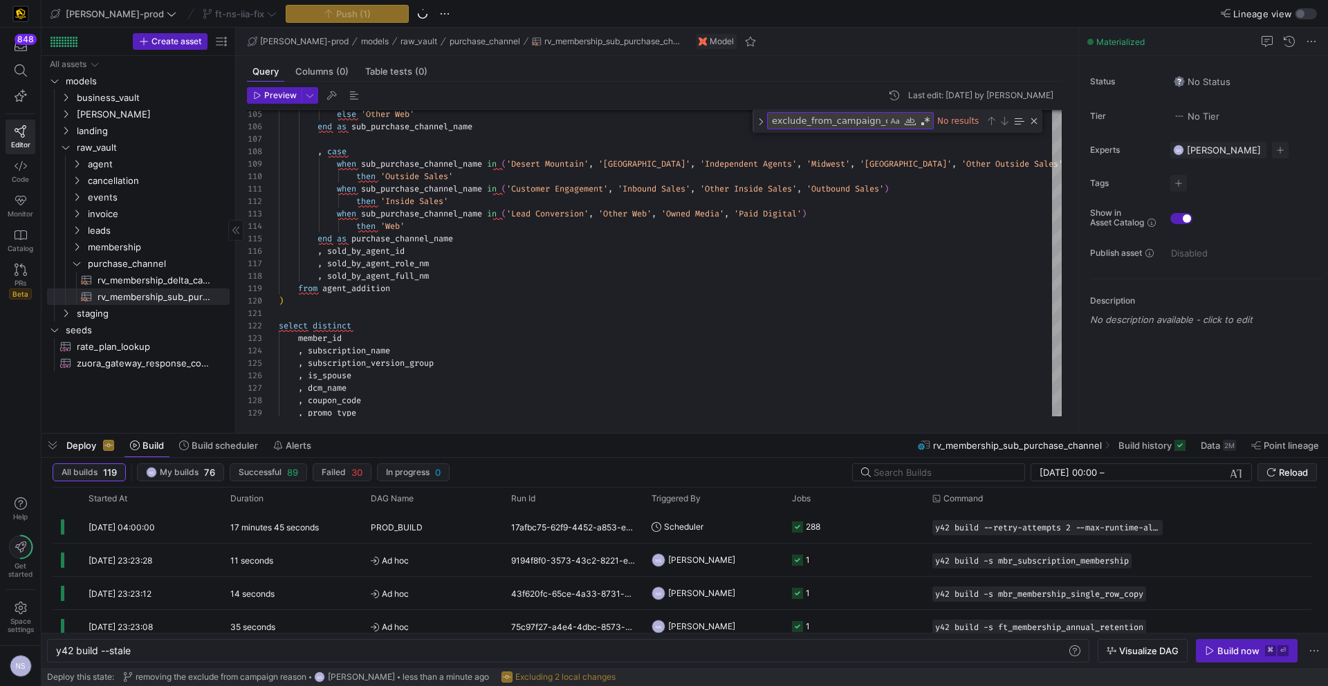
drag, startPoint x: 49, startPoint y: 449, endPoint x: 56, endPoint y: 450, distance: 7.1
click at [49, 449] on span "button" at bounding box center [52, 446] width 22 height 24
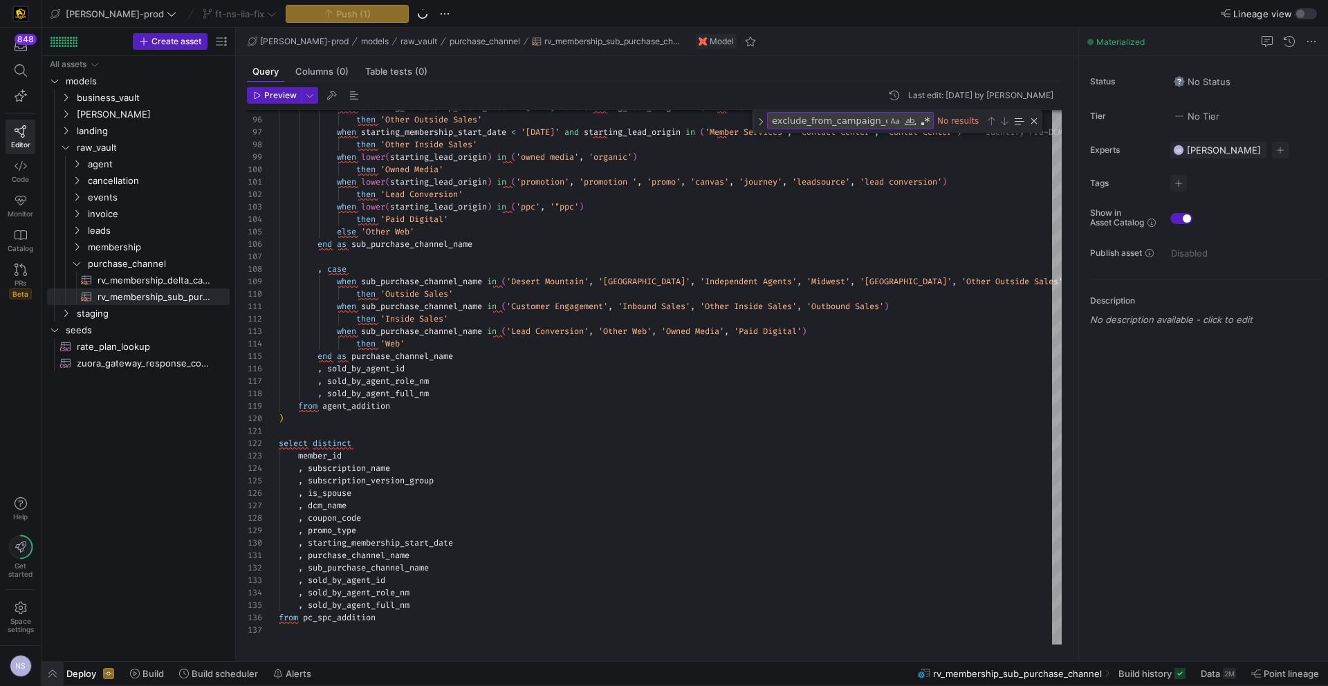
click at [53, 675] on span "button" at bounding box center [52, 674] width 22 height 24
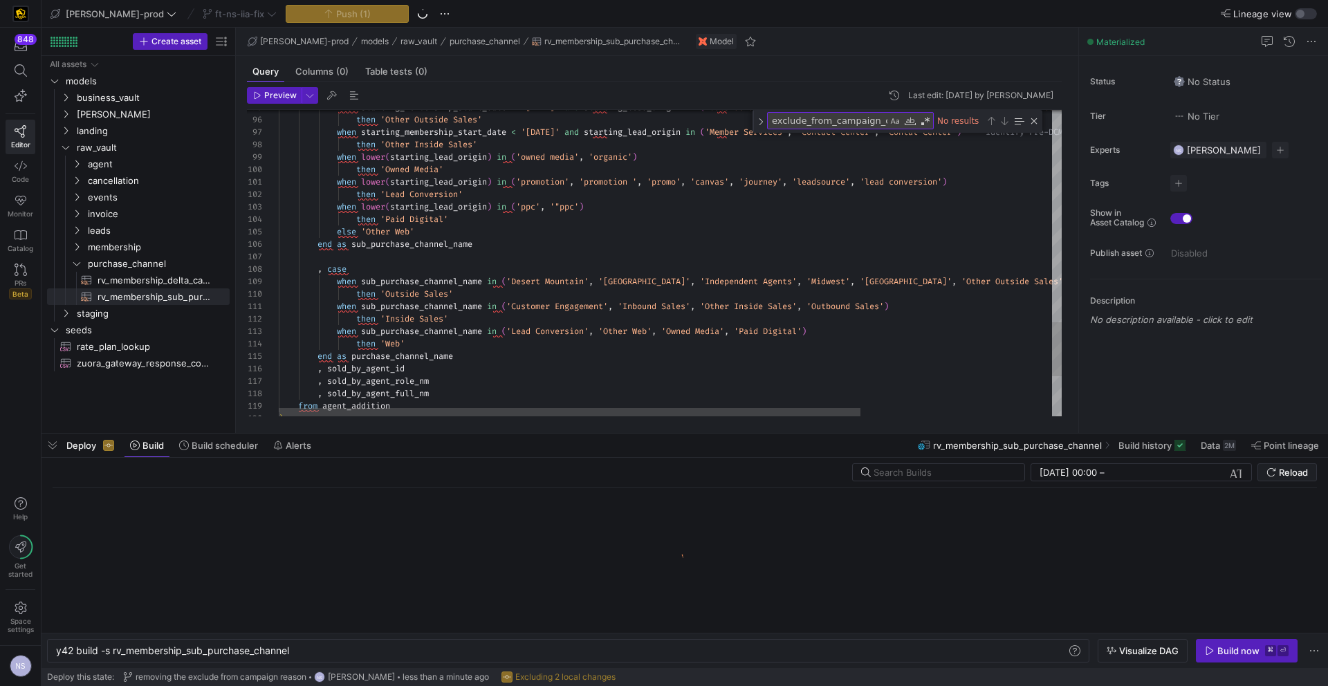
scroll to position [0, 235]
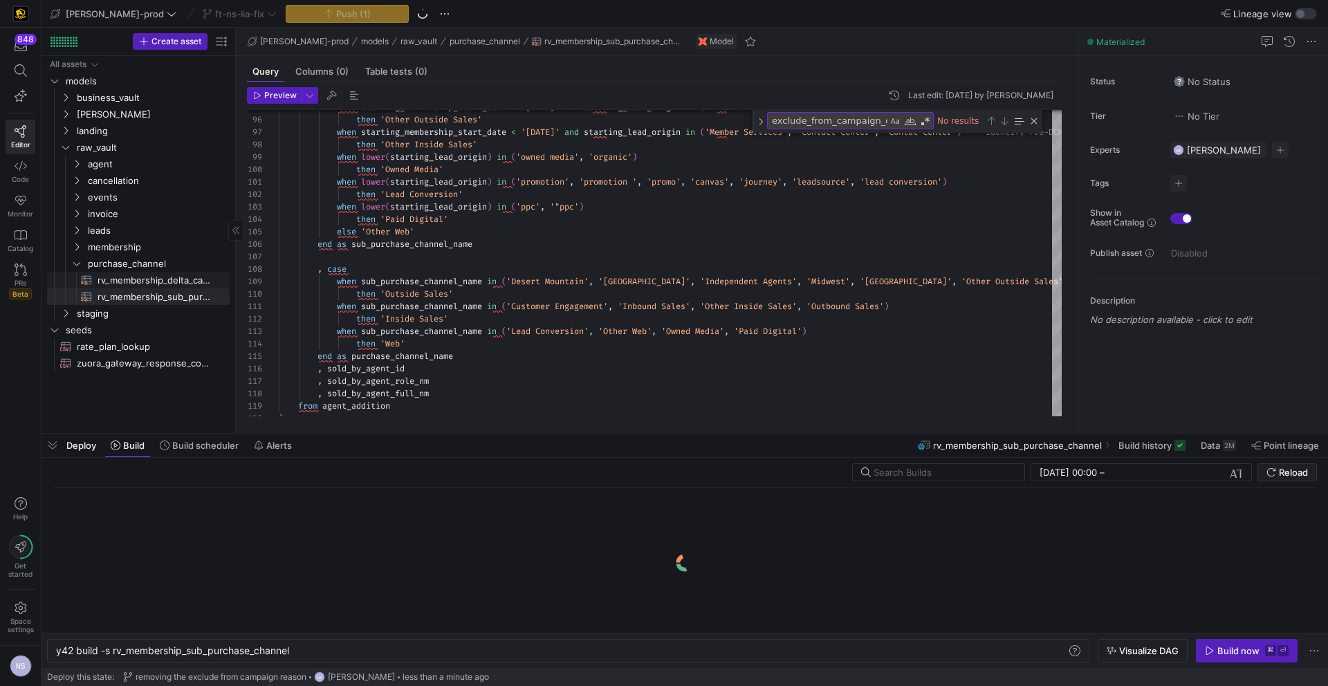
click at [172, 278] on span "rv_membership_delta_campaign_member​​​​​​​​​​" at bounding box center [155, 280] width 116 height 16
type textarea "with campaign as ( select distinct campaign_id , record_type_id from {{ ref('st…"
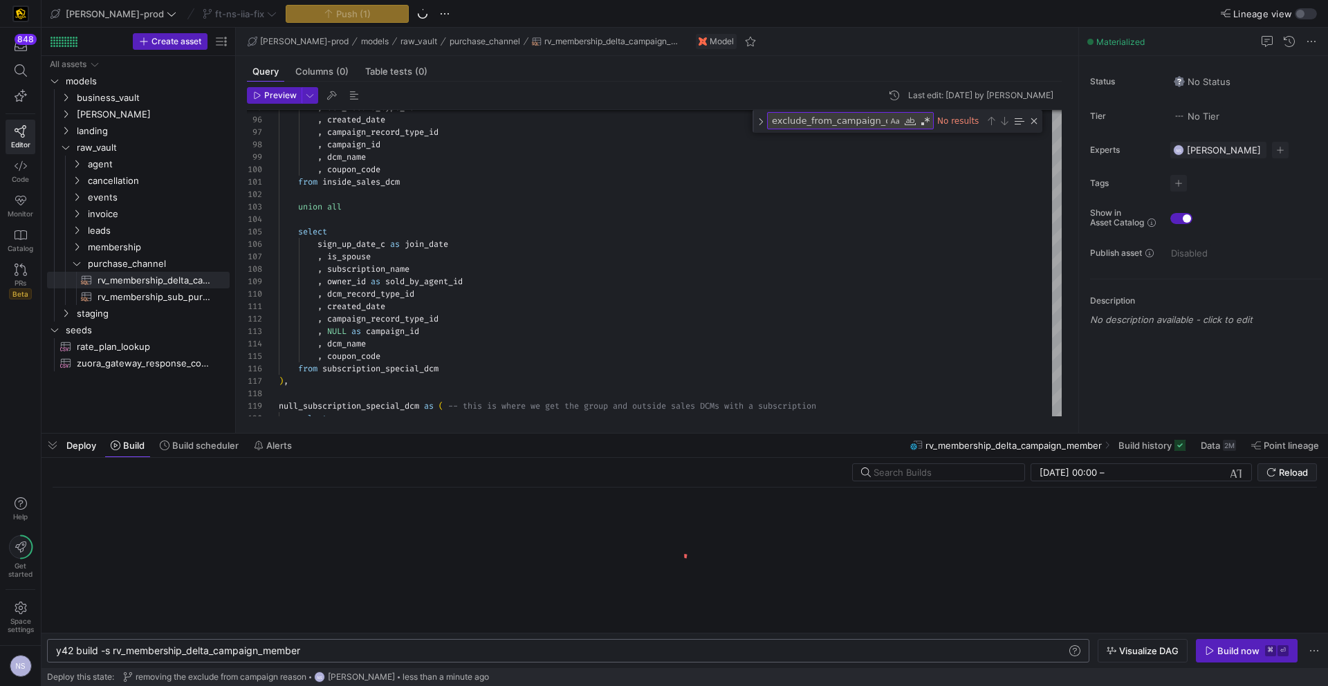
click at [321, 642] on div "y42 build -s rv_membership_delta_campaign_member y42 build -s rv_membership_del…" at bounding box center [568, 651] width 1042 height 24
click at [320, 646] on div "y42 build -s rv_membership_delta_campaign_member" at bounding box center [561, 650] width 1010 height 11
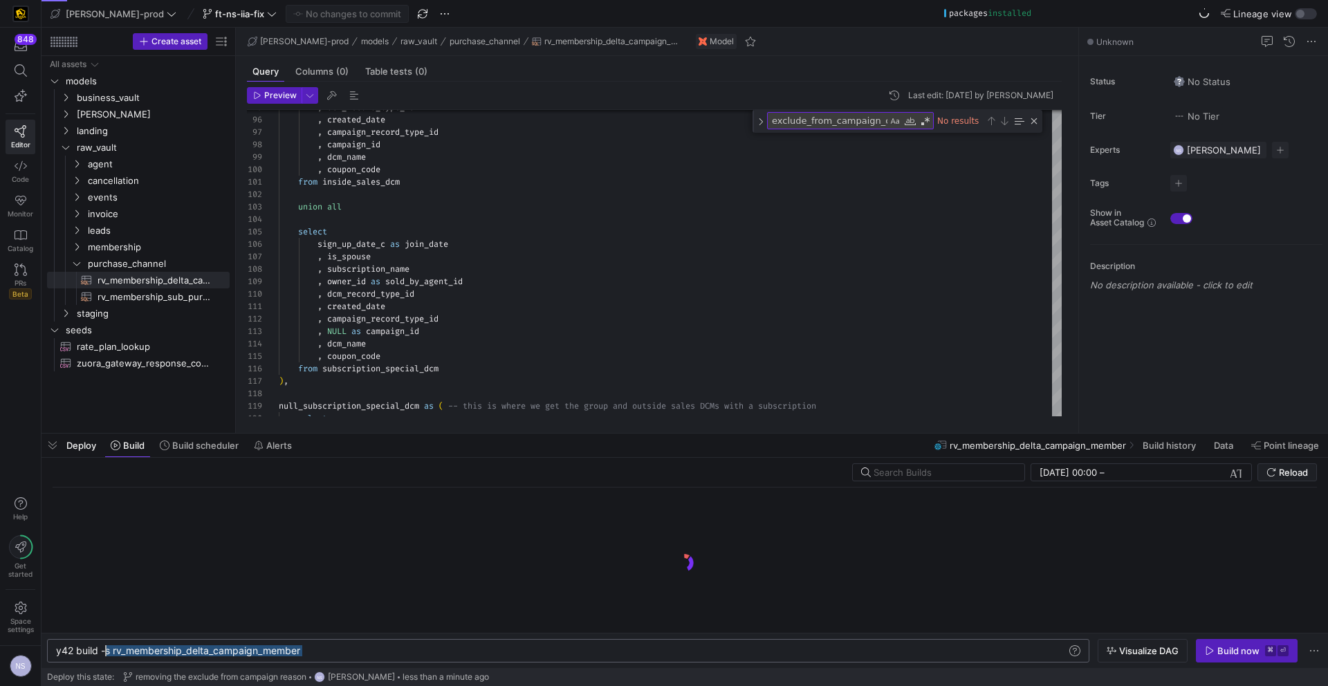
scroll to position [0, 55]
drag, startPoint x: 330, startPoint y: 650, endPoint x: 109, endPoint y: 647, distance: 221.3
click at [109, 647] on div "y42 build -s rv_membership_delta_campaign_member" at bounding box center [561, 650] width 1010 height 11
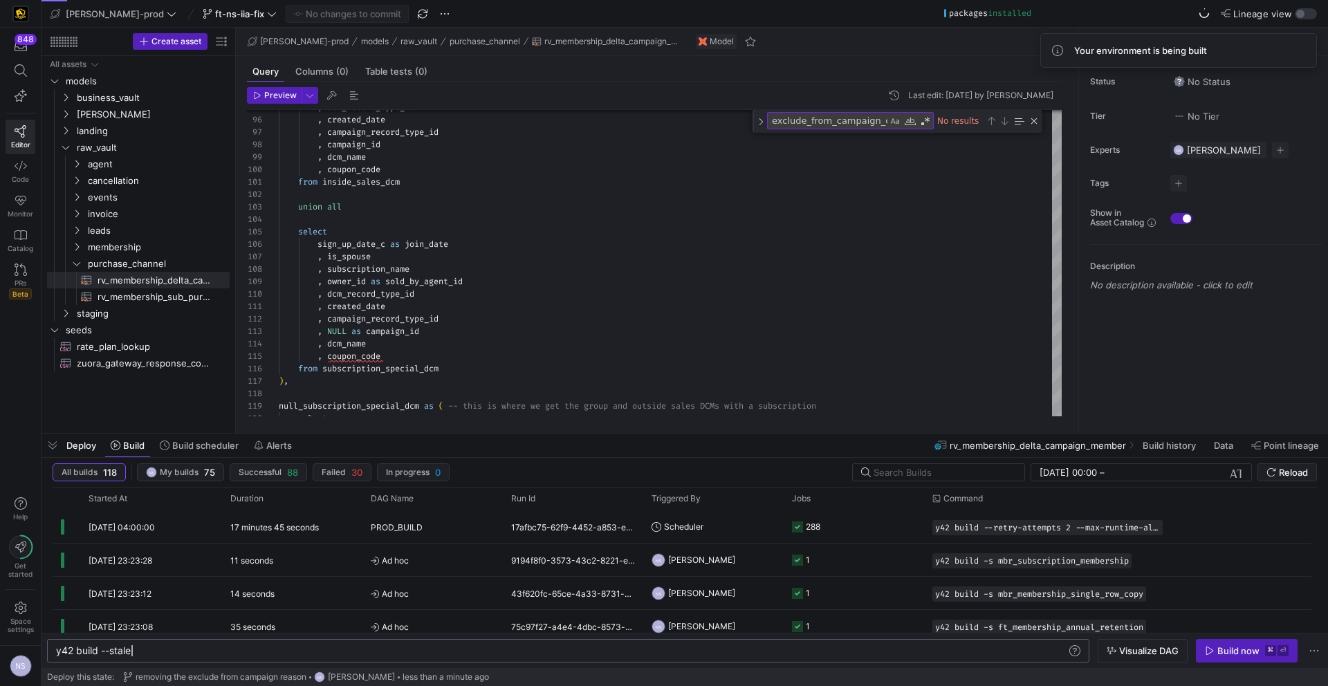
scroll to position [0, 75]
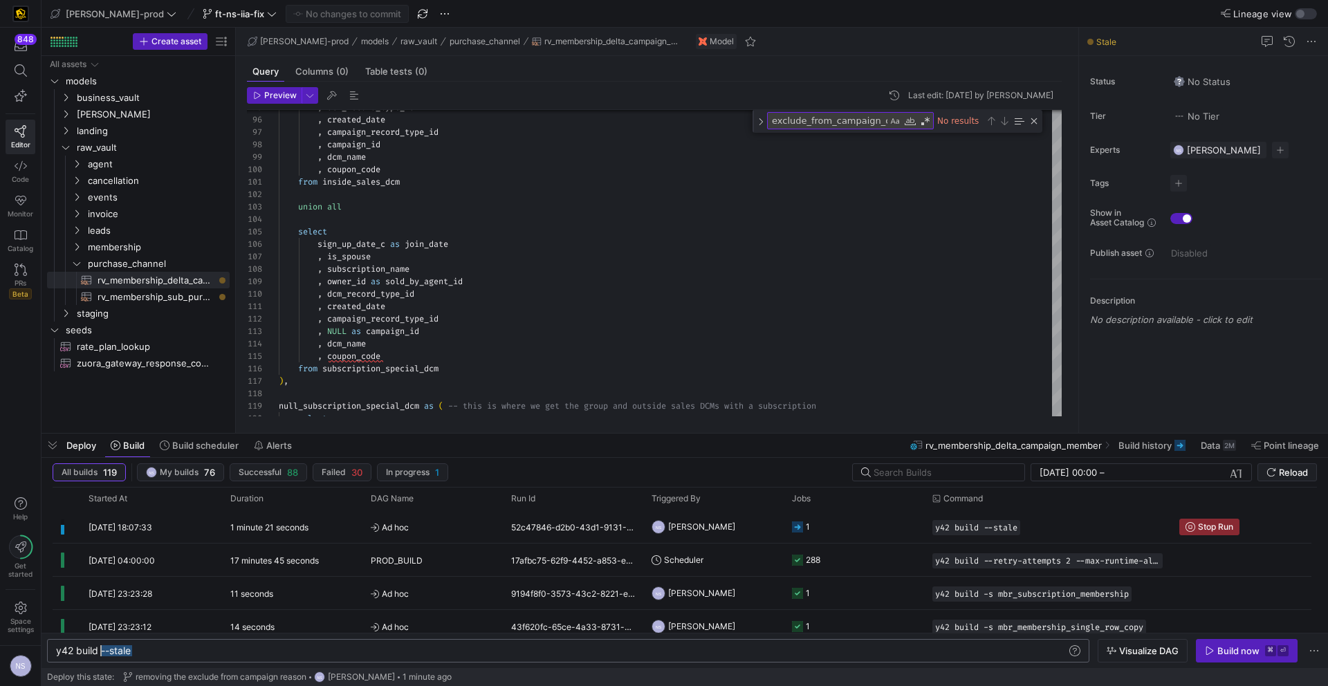
drag, startPoint x: 151, startPoint y: 645, endPoint x: 103, endPoint y: 649, distance: 47.9
click at [103, 649] on div "y42 build --stale" at bounding box center [561, 650] width 1010 height 11
click at [240, 653] on div "y42 build --full-refresh --exclude my_model" at bounding box center [561, 650] width 1010 height 11
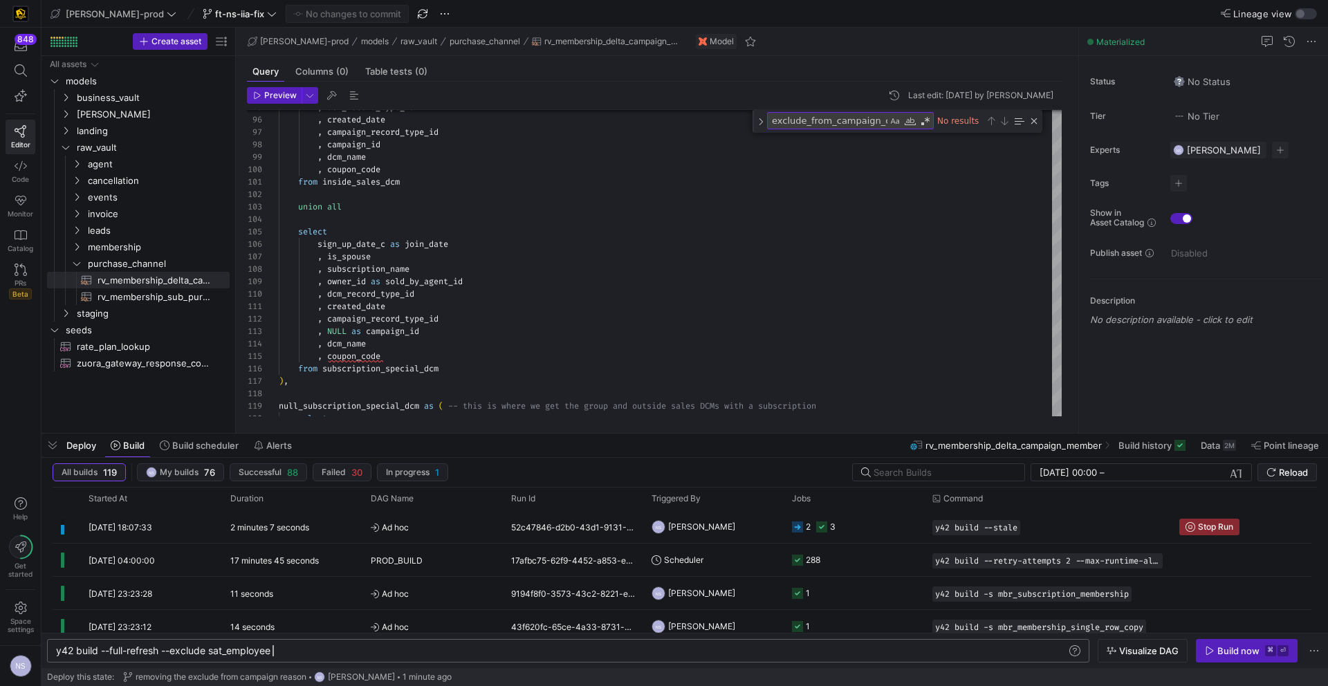
scroll to position [0, 216]
type textarea "y42 build --full-refresh --exclude sat_employee"
click at [1210, 650] on icon "button" at bounding box center [1209, 651] width 10 height 10
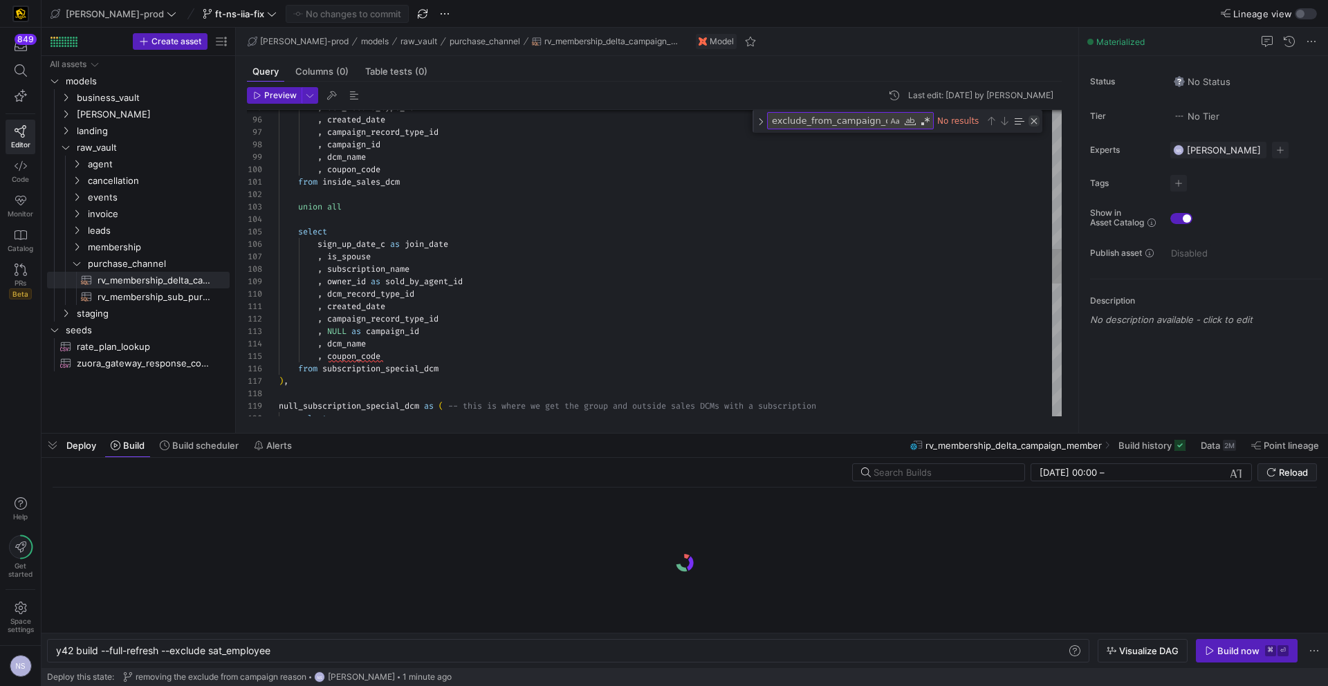
click at [1032, 120] on div "Close (Escape)" at bounding box center [1033, 120] width 11 height 11
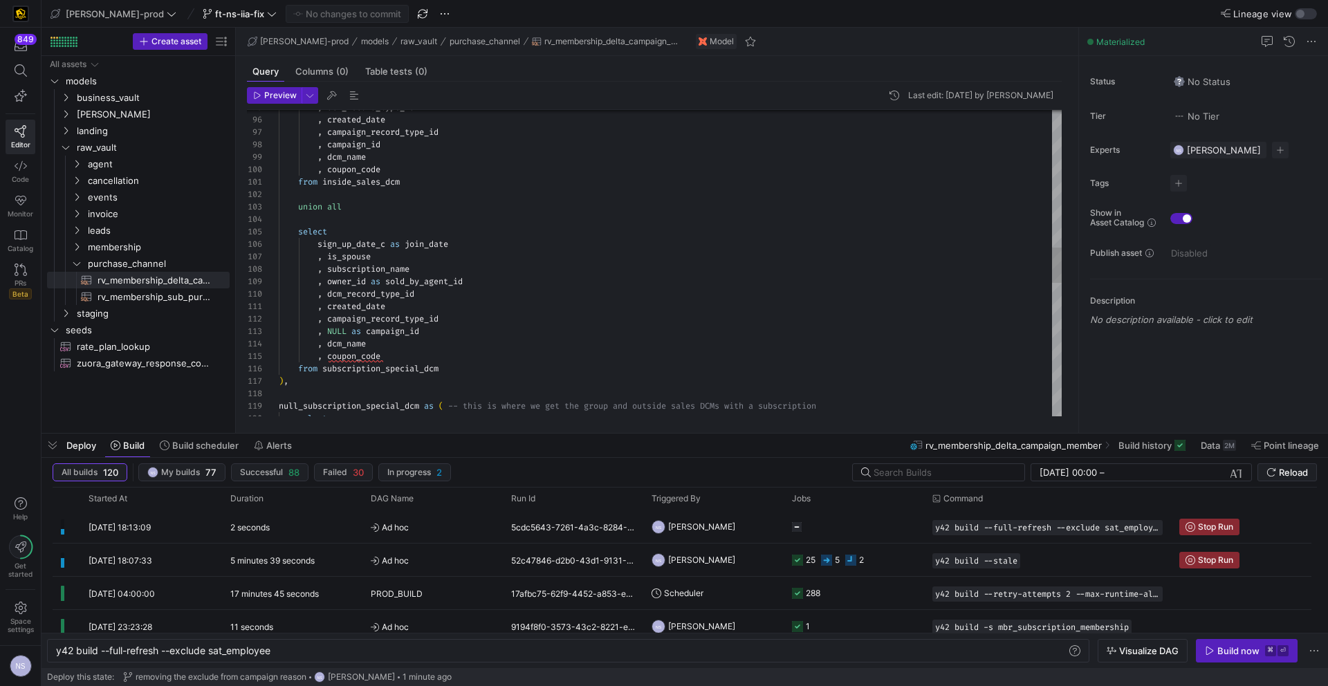
scroll to position [37, 0]
click at [216, 444] on span "Build scheduler" at bounding box center [205, 445] width 66 height 11
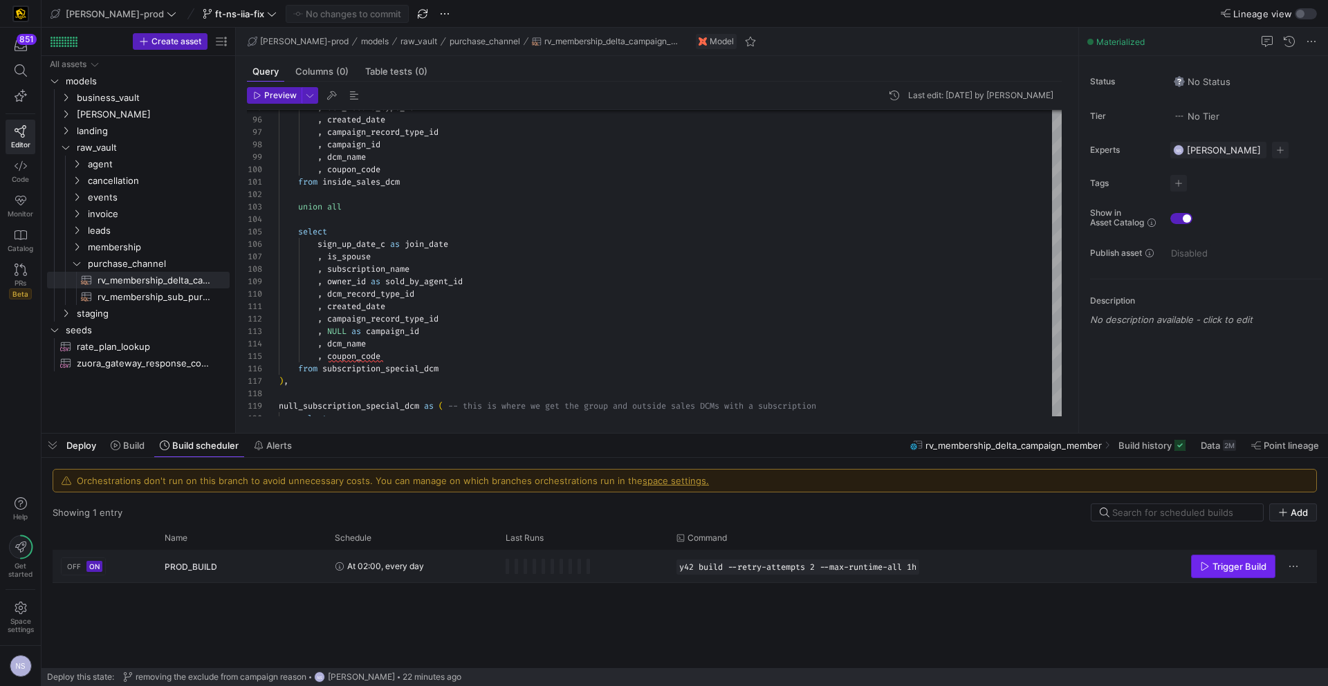
click at [1212, 568] on span "Trigger Build" at bounding box center [1239, 566] width 54 height 11
click at [131, 450] on span "Build" at bounding box center [133, 445] width 21 height 11
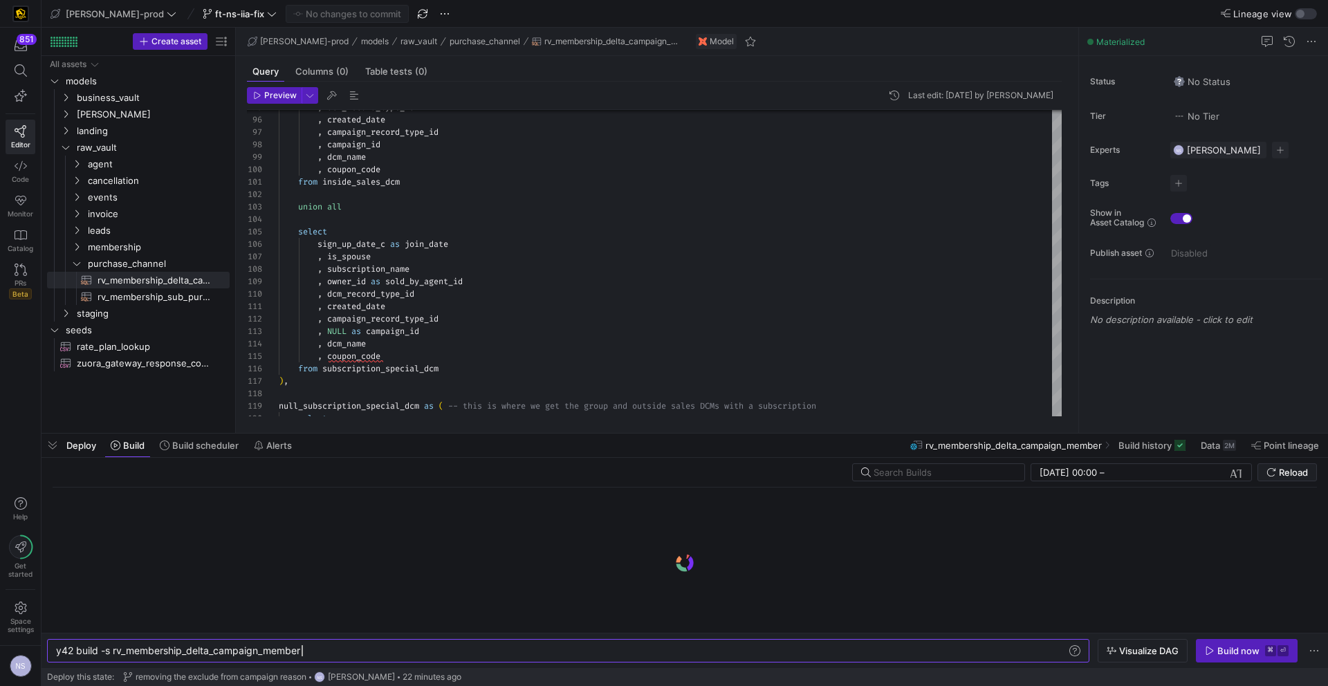
scroll to position [0, 245]
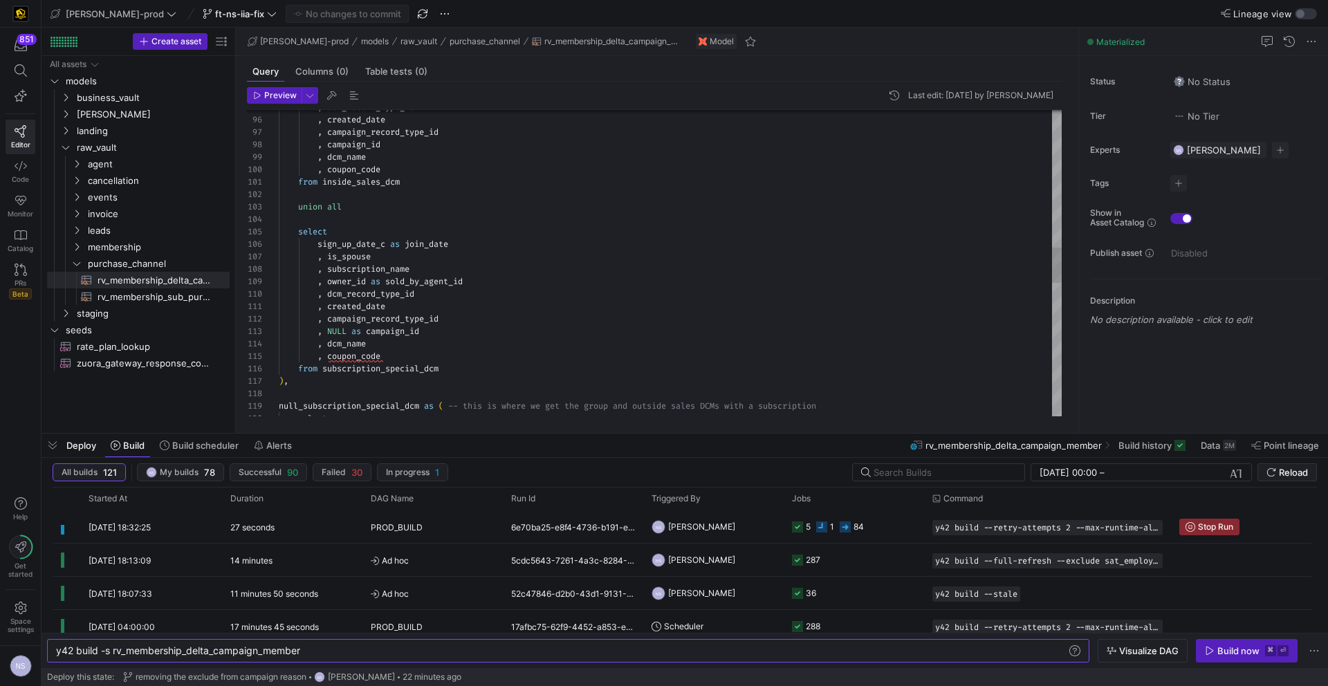
click at [418, 350] on div ", dcm_record_type_id , created_date , campaign_record_type_id , campaign_id , d…" at bounding box center [670, 244] width 783 height 2649
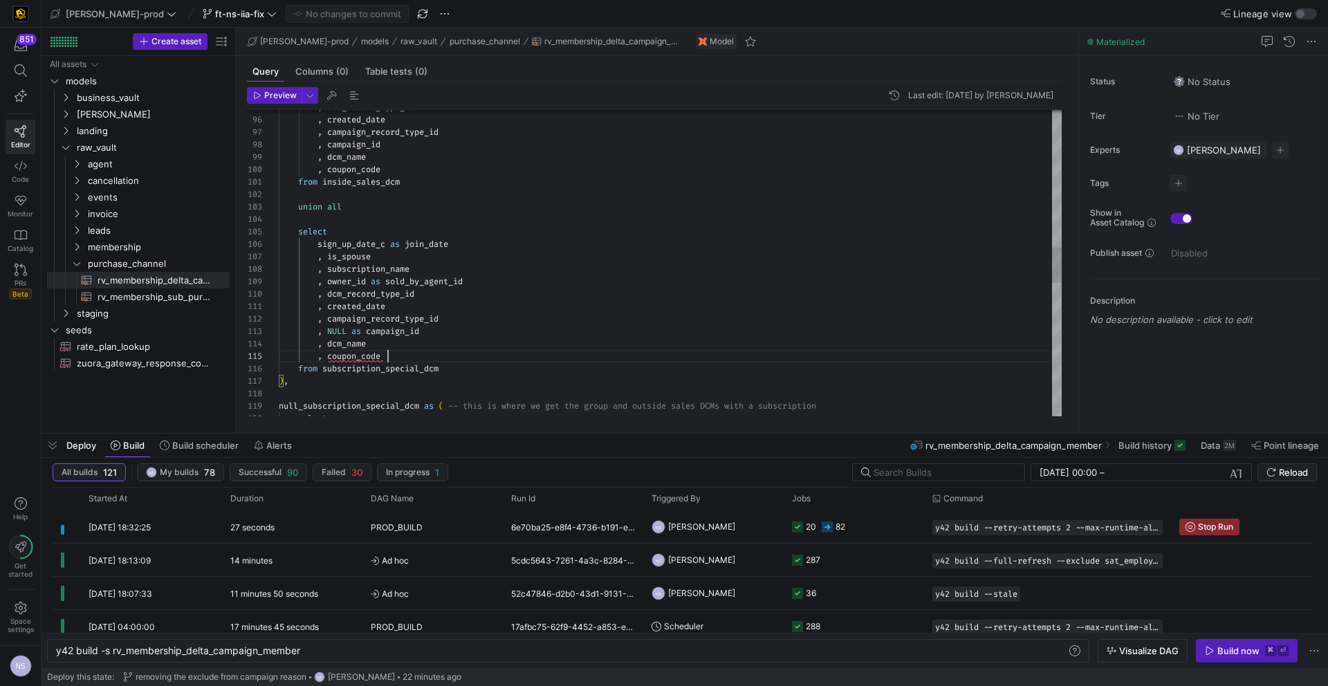
scroll to position [50, 104]
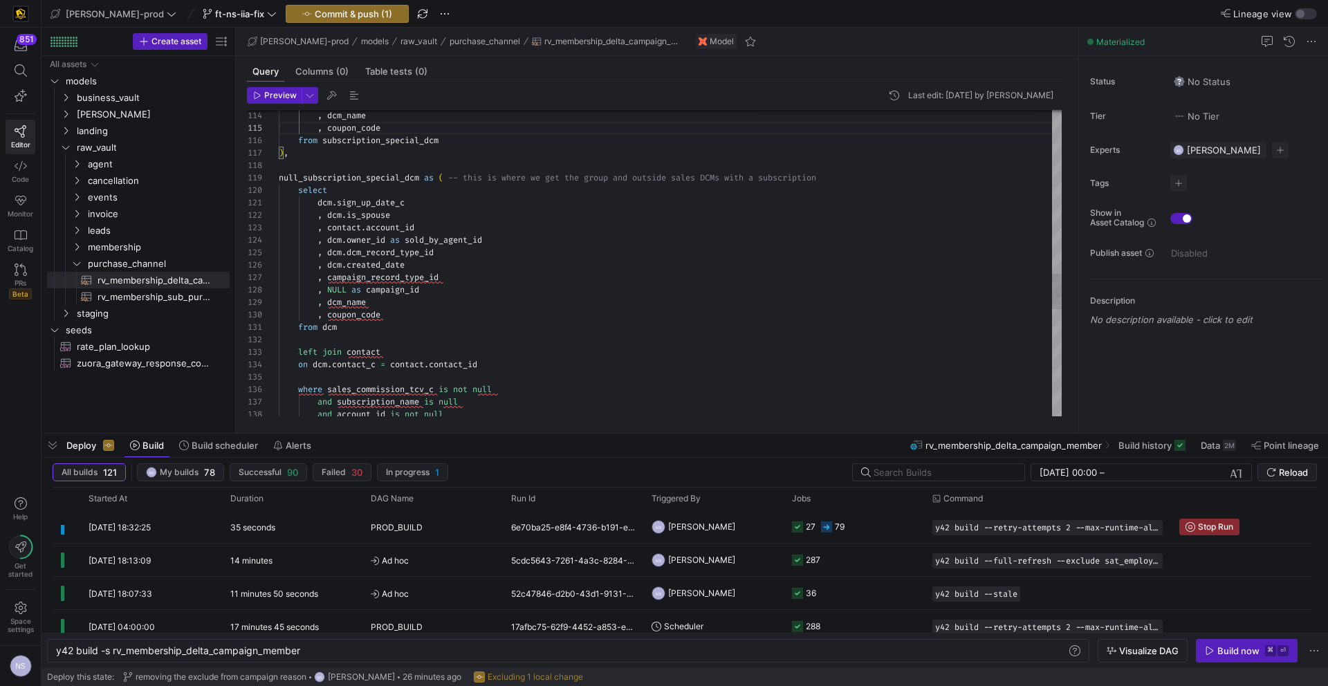
click at [426, 319] on div ", contact . account_id , dcm . owner_id as sold_by_agent_id , dcm . dcm_record_…" at bounding box center [670, 16] width 783 height 2649
click at [473, 298] on div ", contact . account_id , dcm . owner_id as sold_by_agent_id , dcm . dcm_record_…" at bounding box center [670, 16] width 783 height 2649
click at [492, 277] on div ", contact . account_id , dcm . owner_id as sold_by_agent_id , dcm . dcm_record_…" at bounding box center [670, 16] width 783 height 2649
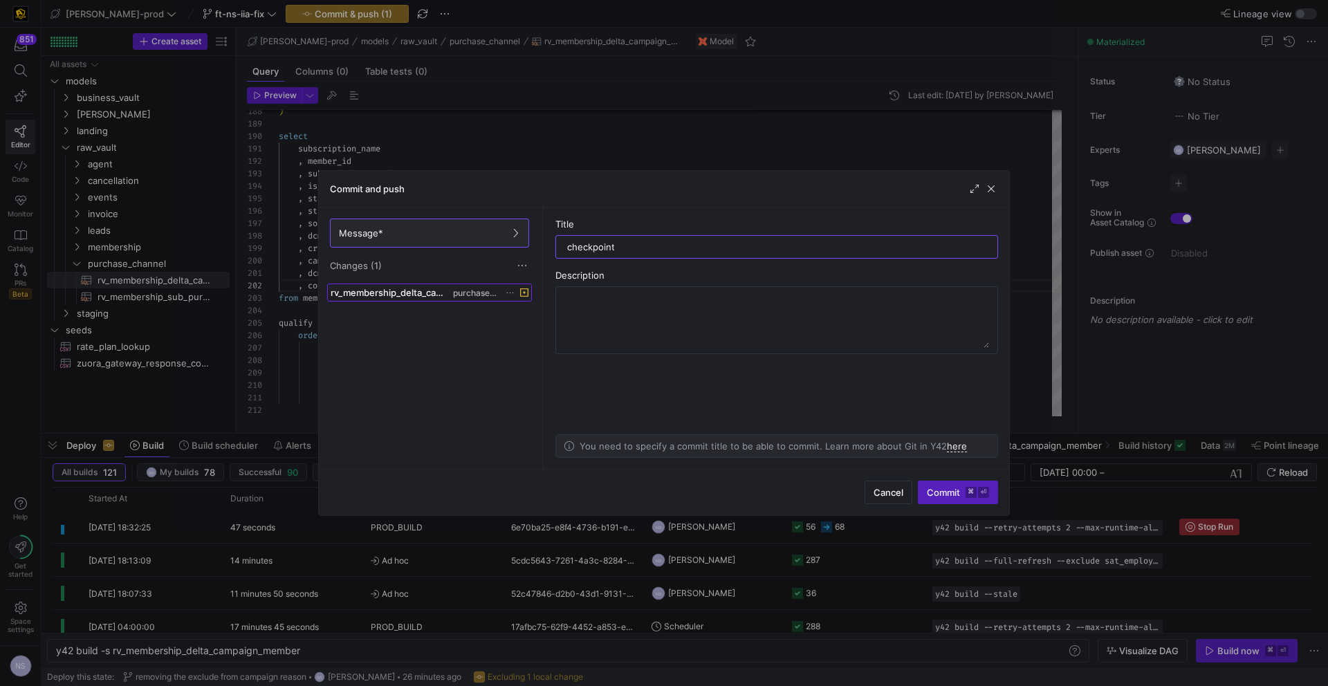
click at [408, 288] on span "rv_membership_delta_campaign_member.sql" at bounding box center [390, 292] width 120 height 11
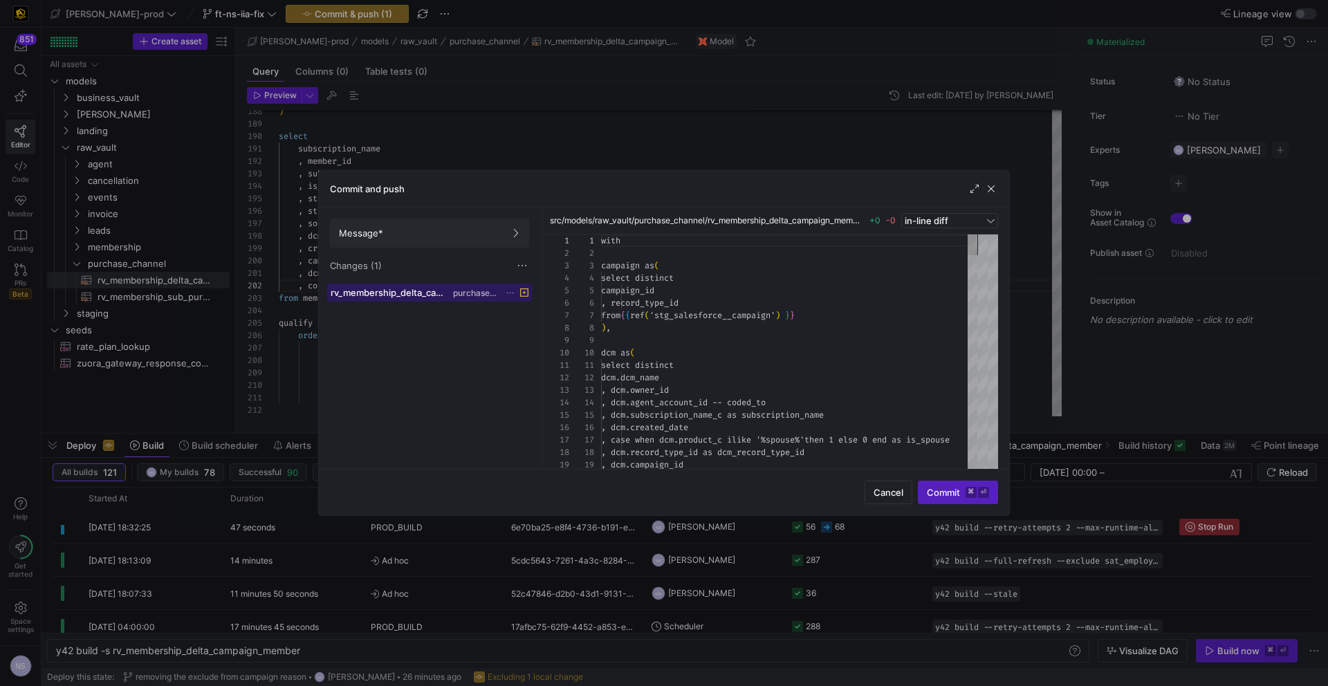
scroll to position [124, 0]
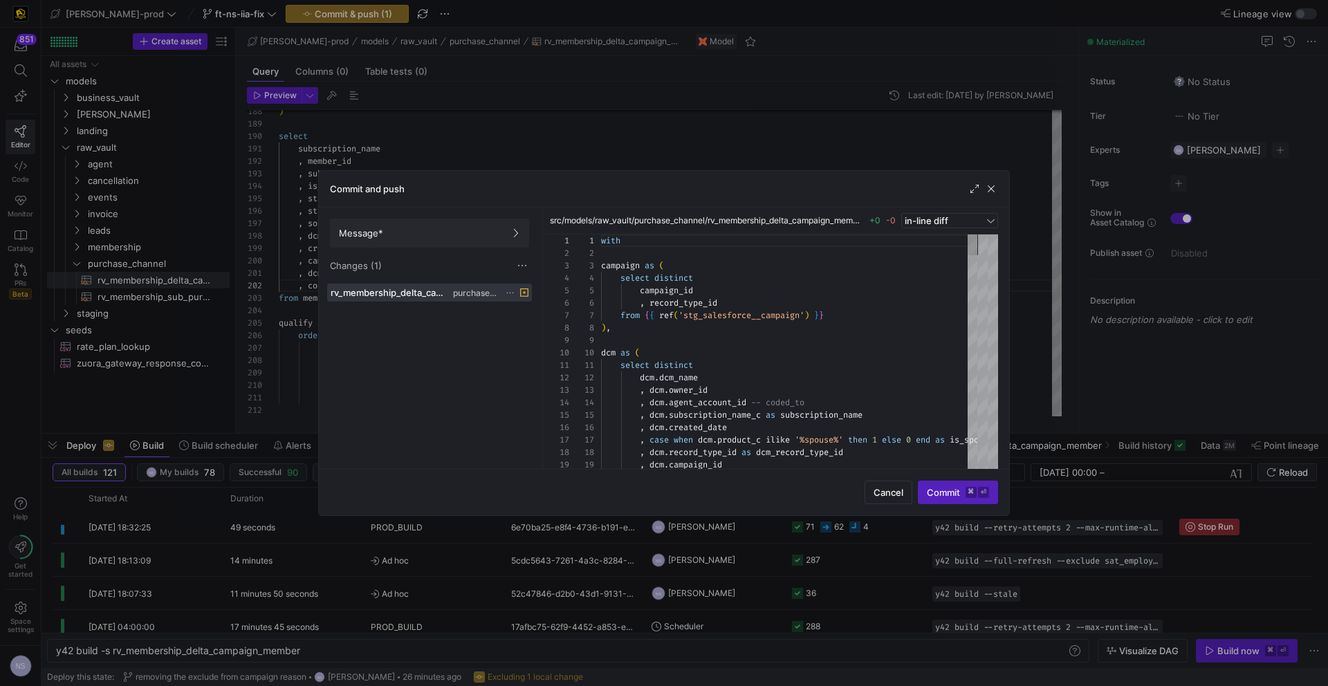
click at [458, 145] on div at bounding box center [664, 343] width 1328 height 686
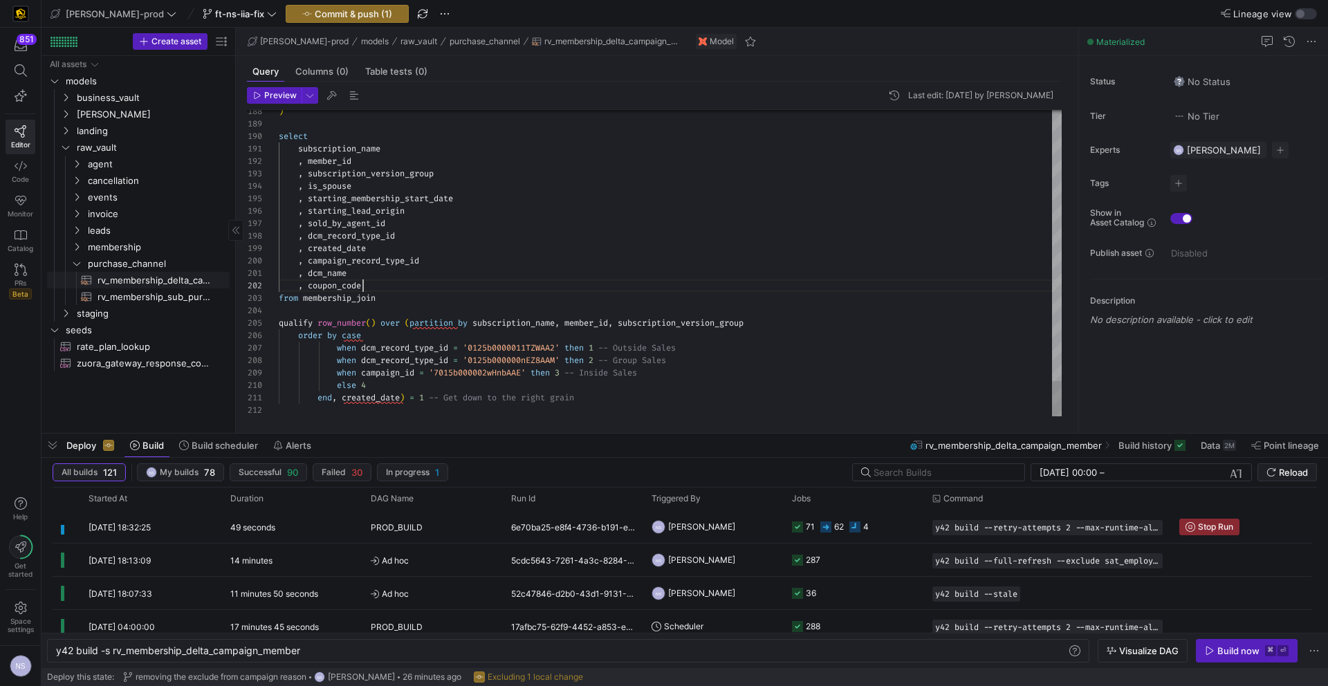
scroll to position [12, 84]
click at [165, 290] on span "rv_membership_sub_purchase_channel​​​​​​​​​​" at bounding box center [155, 297] width 116 height 16
type textarea "WITH rv_dcm as ( select subscription_name , member_id , subscription_version_gr…"
type textarea "y42 build -s rv_membership_sub_purchase_channel"
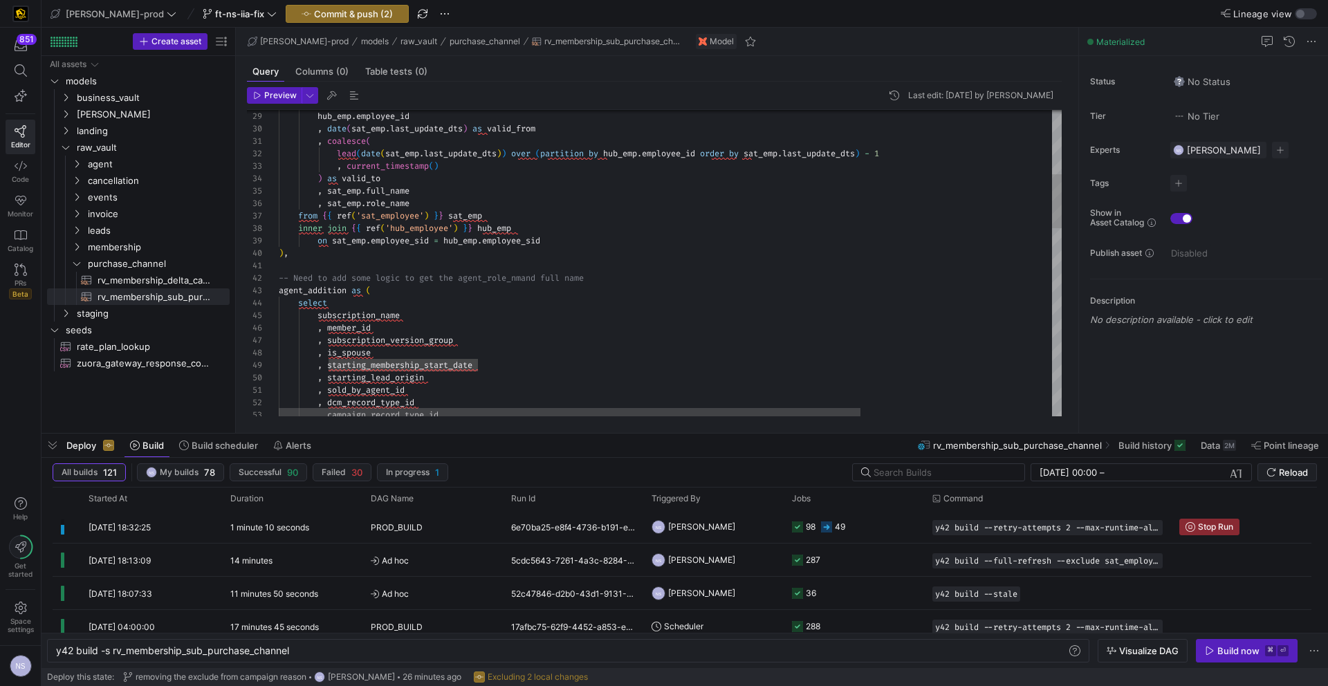
scroll to position [37, 55]
click at [369, 305] on div ") , -- Need to add some logic to get the agent_role_nm and full name agent_addi…" at bounding box center [799, 612] width 1040 height 1724
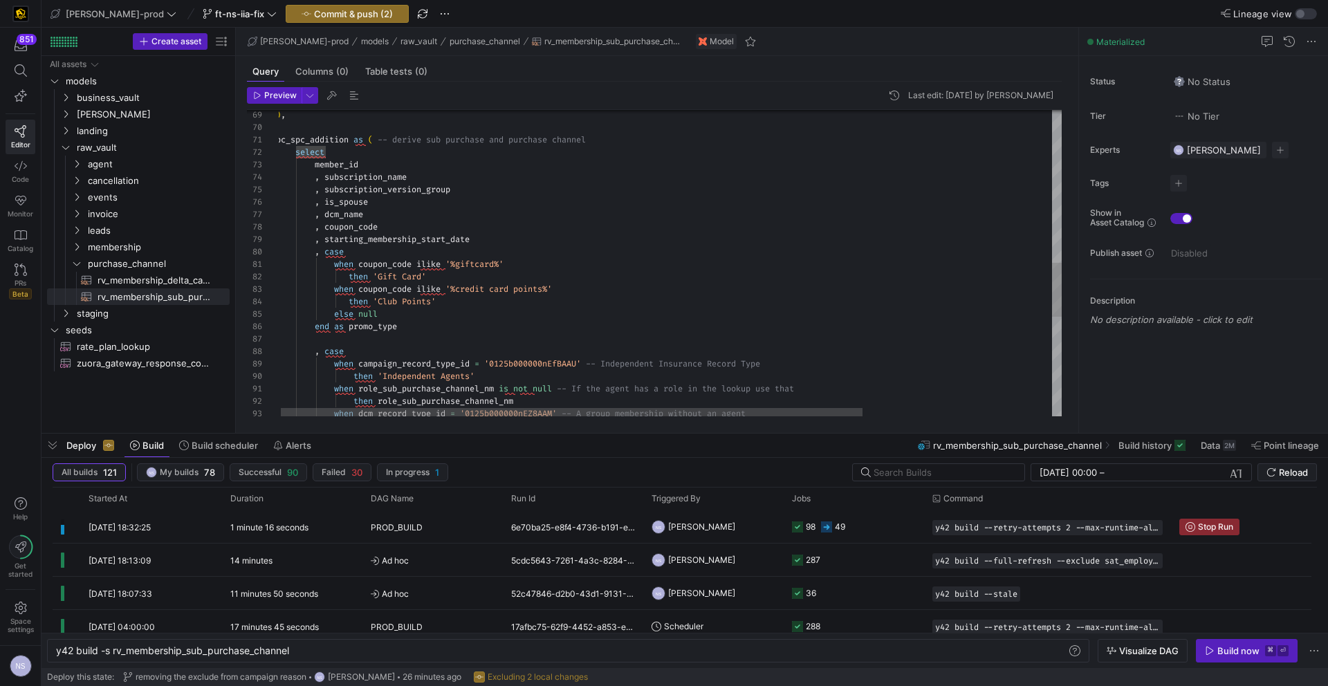
scroll to position [12, 50]
click at [348, 152] on div "select member_id , subscription_name , subscription_version_group , is_spouse ,…" at bounding box center [796, 113] width 1040 height 1724
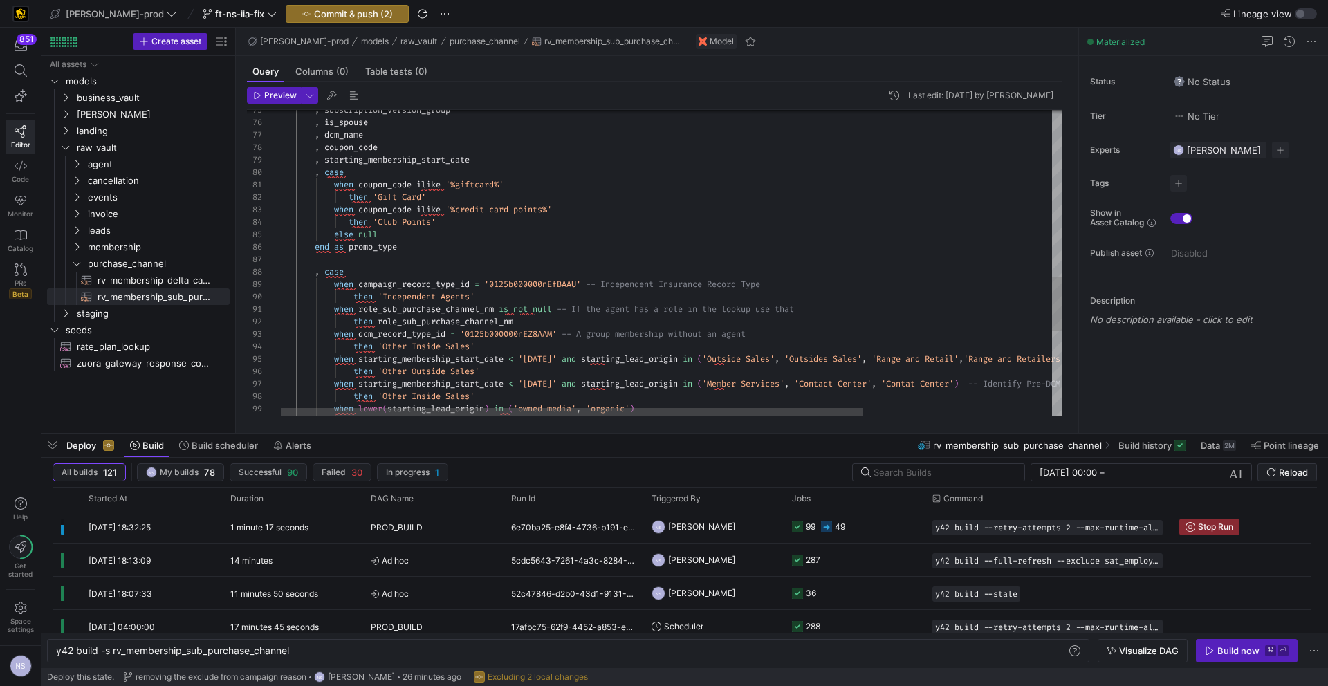
click at [399, 268] on div ", subscription_version_group , is_spouse , dcm_name , coupon_code , starting_me…" at bounding box center [796, 34] width 1040 height 1724
click at [395, 171] on div ", subscription_version_group , is_spouse , dcm_name , coupon_code , starting_me…" at bounding box center [796, 34] width 1040 height 1724
click at [432, 236] on div ", subscription_version_group , is_spouse , dcm_name , coupon_code , starting_me…" at bounding box center [796, 34] width 1040 height 1724
click at [496, 212] on div ", subscription_version_group , is_spouse , dcm_name , coupon_code , starting_me…" at bounding box center [796, 34] width 1040 height 1724
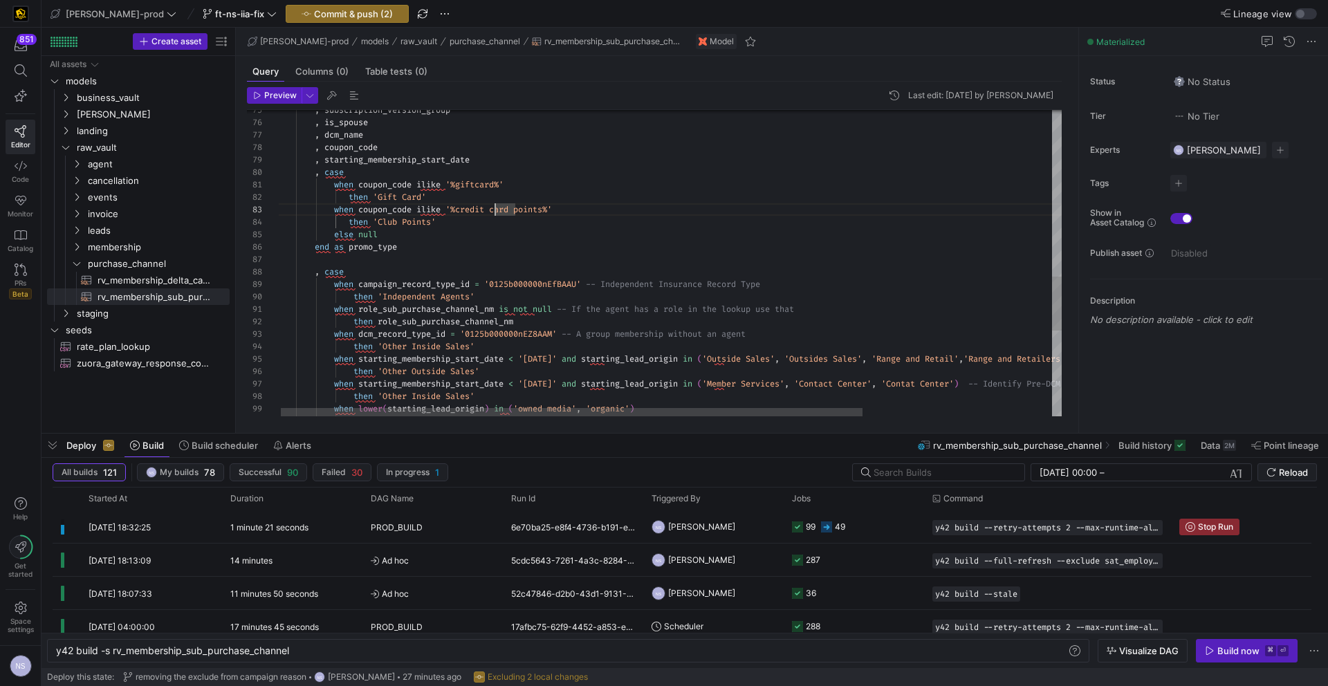
click at [626, 207] on div ", subscription_version_group , is_spouse , dcm_name , coupon_code , starting_me…" at bounding box center [796, 34] width 1040 height 1724
click at [577, 195] on div ", subscription_version_group , is_spouse , dcm_name , coupon_code , starting_me…" at bounding box center [796, 34] width 1040 height 1724
click at [588, 183] on div ", subscription_version_group , is_spouse , dcm_name , coupon_code , starting_me…" at bounding box center [796, 34] width 1040 height 1724
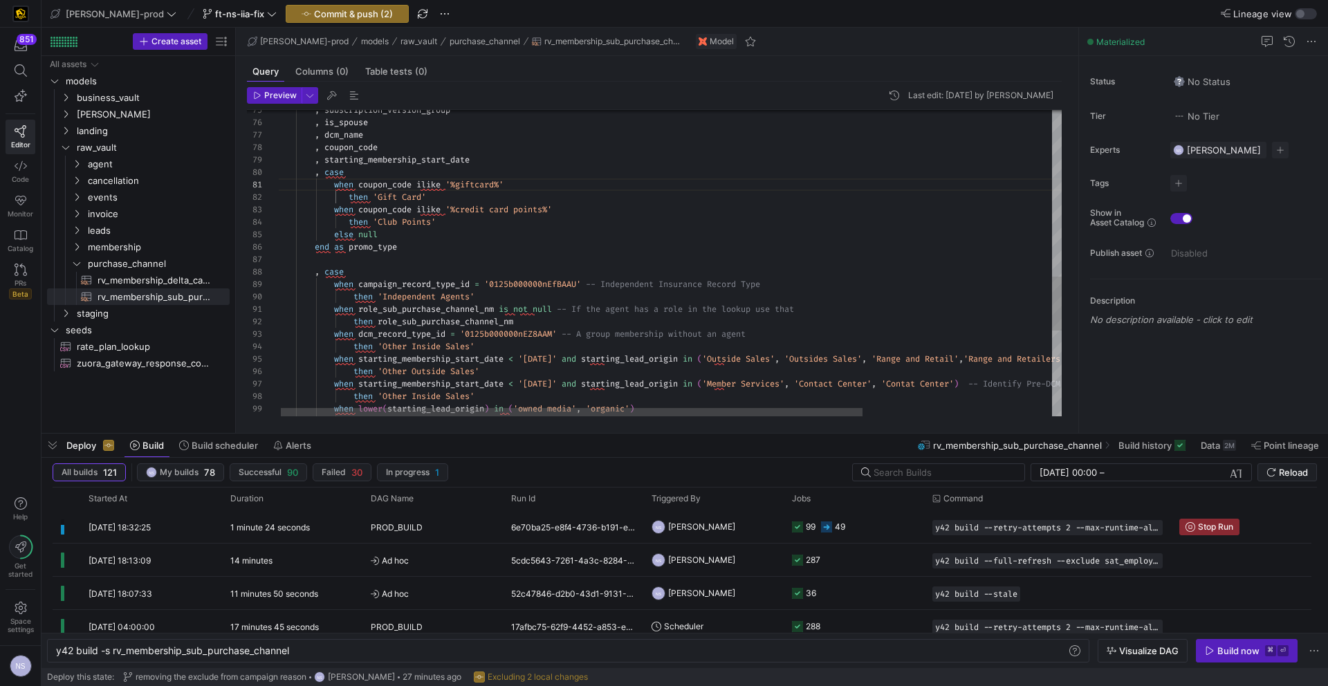
click at [575, 219] on div ", subscription_version_group , is_spouse , dcm_name , coupon_code , starting_me…" at bounding box center [796, 34] width 1040 height 1724
click at [552, 239] on div ", subscription_version_group , is_spouse , dcm_name , coupon_code , starting_me…" at bounding box center [796, 34] width 1040 height 1724
click at [539, 254] on div ", subscription_version_group , is_spouse , dcm_name , coupon_code , starting_me…" at bounding box center [796, 34] width 1040 height 1724
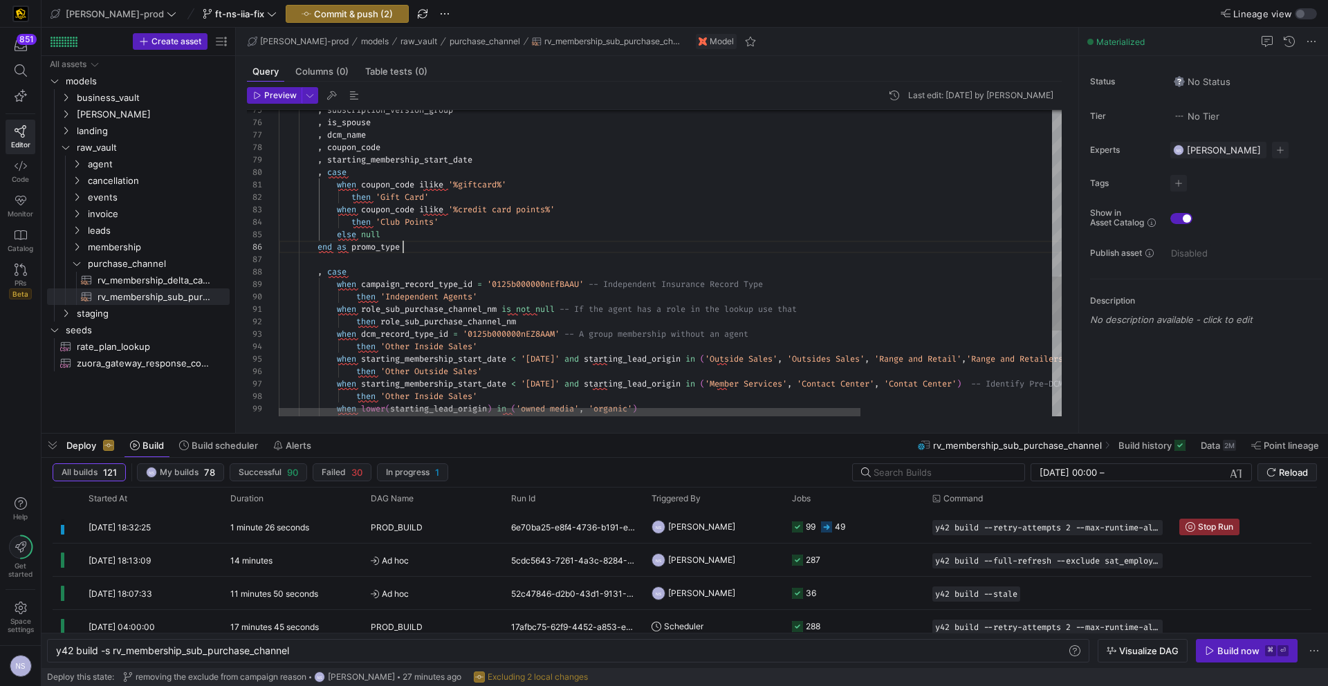
click at [536, 245] on div ", subscription_version_group , is_spouse , dcm_name , coupon_code , starting_me…" at bounding box center [799, 34] width 1040 height 1724
click at [607, 364] on div ", subscription_version_group , is_spouse , dcm_name , coupon_code , starting_me…" at bounding box center [799, 34] width 1040 height 1724
click at [595, 370] on div ", subscription_version_group , is_spouse , dcm_name , coupon_code , starting_me…" at bounding box center [797, 31] width 1040 height 1724
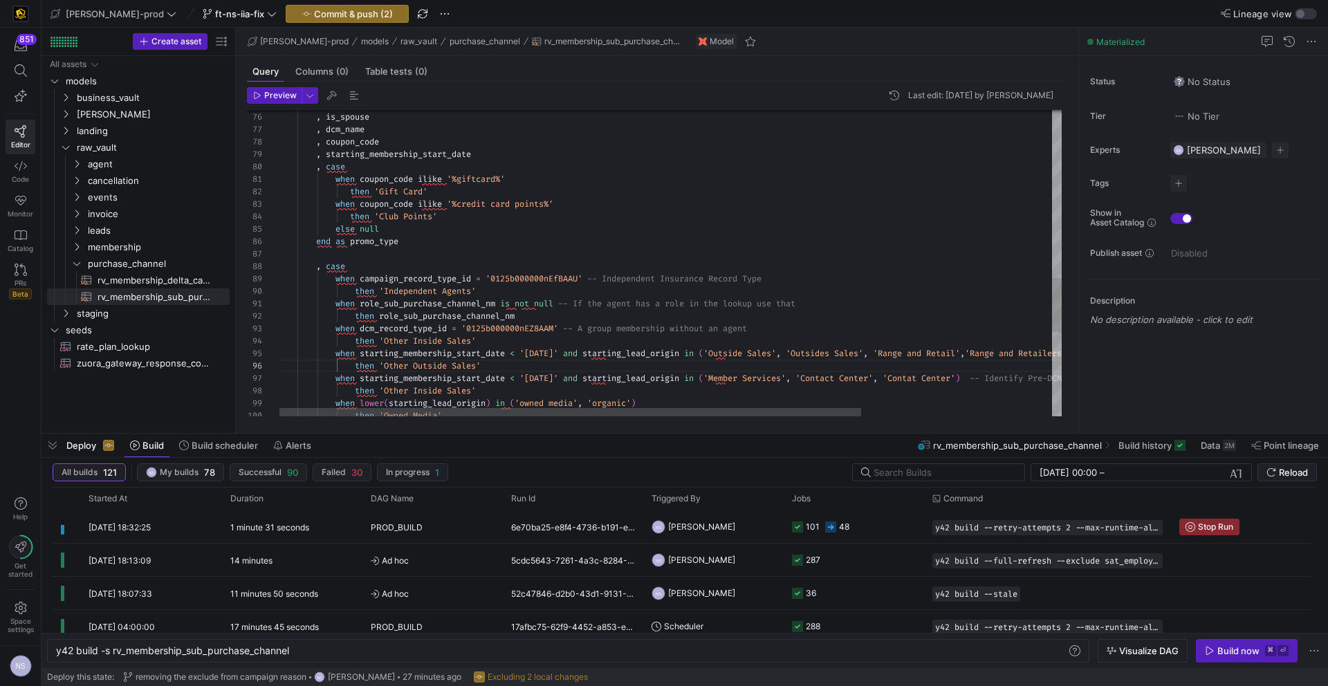
click at [593, 337] on div ", subscription_version_group , is_spouse , dcm_name , coupon_code , starting_me…" at bounding box center [797, 28] width 1040 height 1724
click at [789, 323] on div ", subscription_version_group , is_spouse , dcm_name , coupon_code , starting_me…" at bounding box center [797, 28] width 1040 height 1724
click at [791, 315] on div ", subscription_version_group , is_spouse , dcm_name , coupon_code , starting_me…" at bounding box center [797, 28] width 1040 height 1724
click at [838, 301] on div ", subscription_version_group , is_spouse , dcm_name , coupon_code , starting_me…" at bounding box center [797, 28] width 1040 height 1724
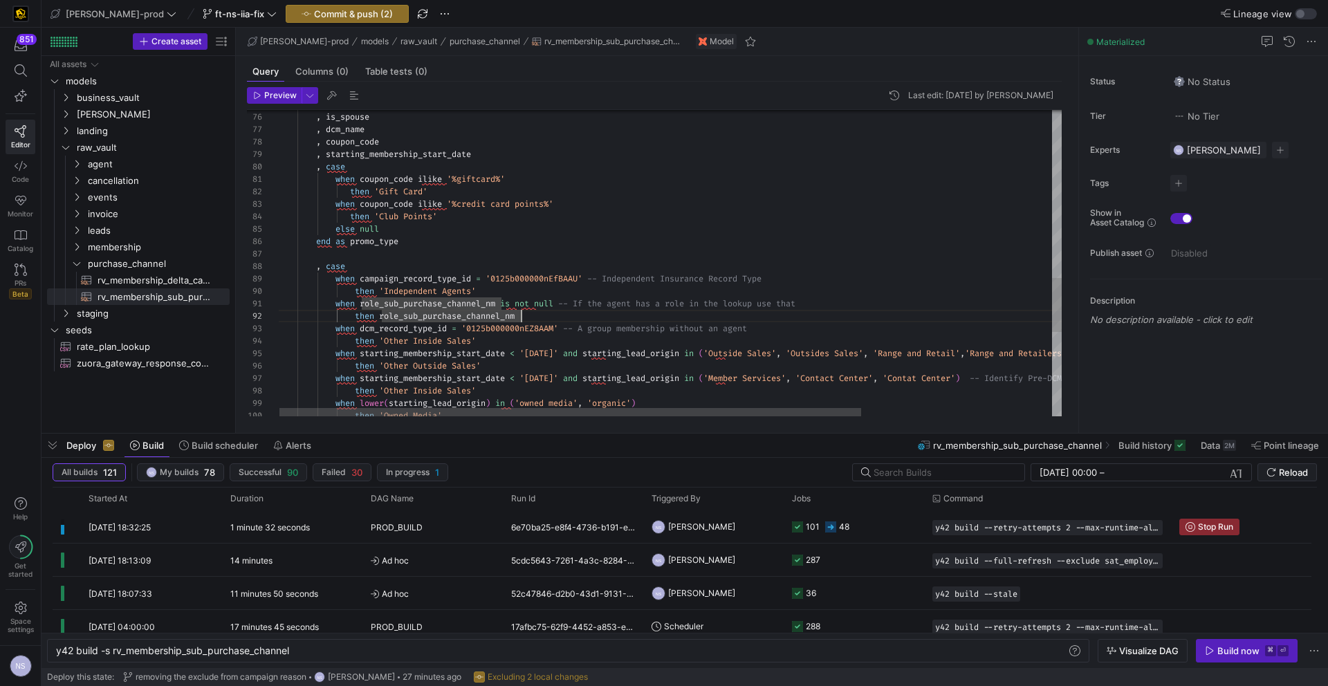
scroll to position [0, 532]
click at [819, 289] on div ", subscription_version_group , is_spouse , dcm_name , coupon_code , starting_me…" at bounding box center [797, 28] width 1040 height 1724
click at [828, 277] on div ", subscription_version_group , is_spouse , dcm_name , coupon_code , starting_me…" at bounding box center [797, 28] width 1040 height 1724
click at [819, 261] on div ", subscription_version_group , is_spouse , dcm_name , coupon_code , starting_me…" at bounding box center [797, 28] width 1040 height 1724
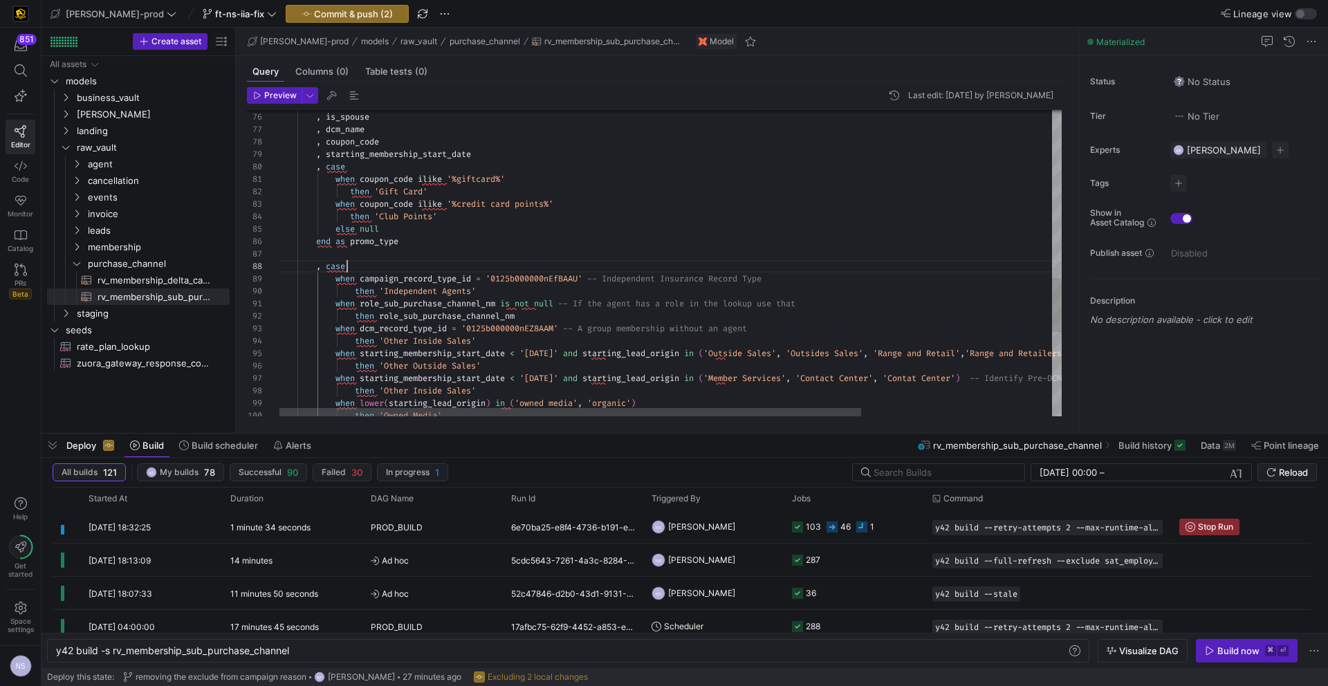
click at [805, 248] on div ", subscription_version_group , is_spouse , dcm_name , coupon_code , starting_me…" at bounding box center [797, 28] width 1040 height 1724
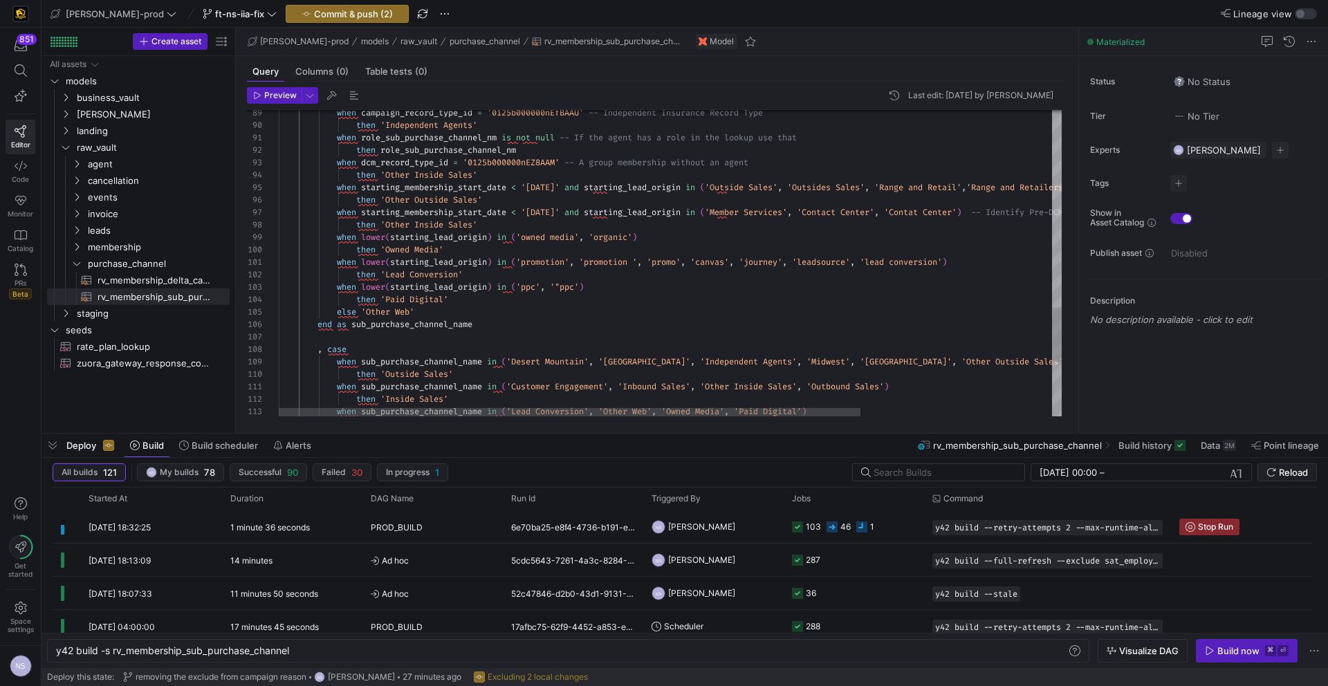
click at [627, 298] on div "then 'Paid Digital'" at bounding box center [799, 299] width 1040 height 12
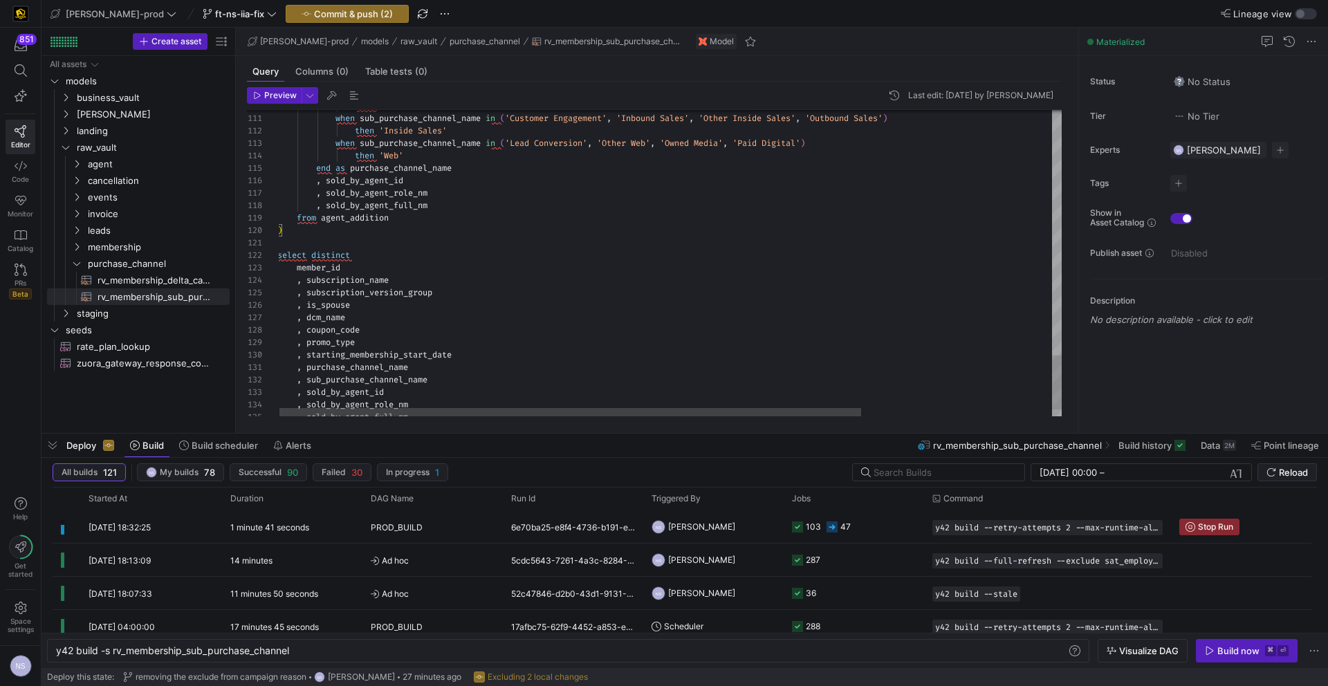
scroll to position [12, 75]
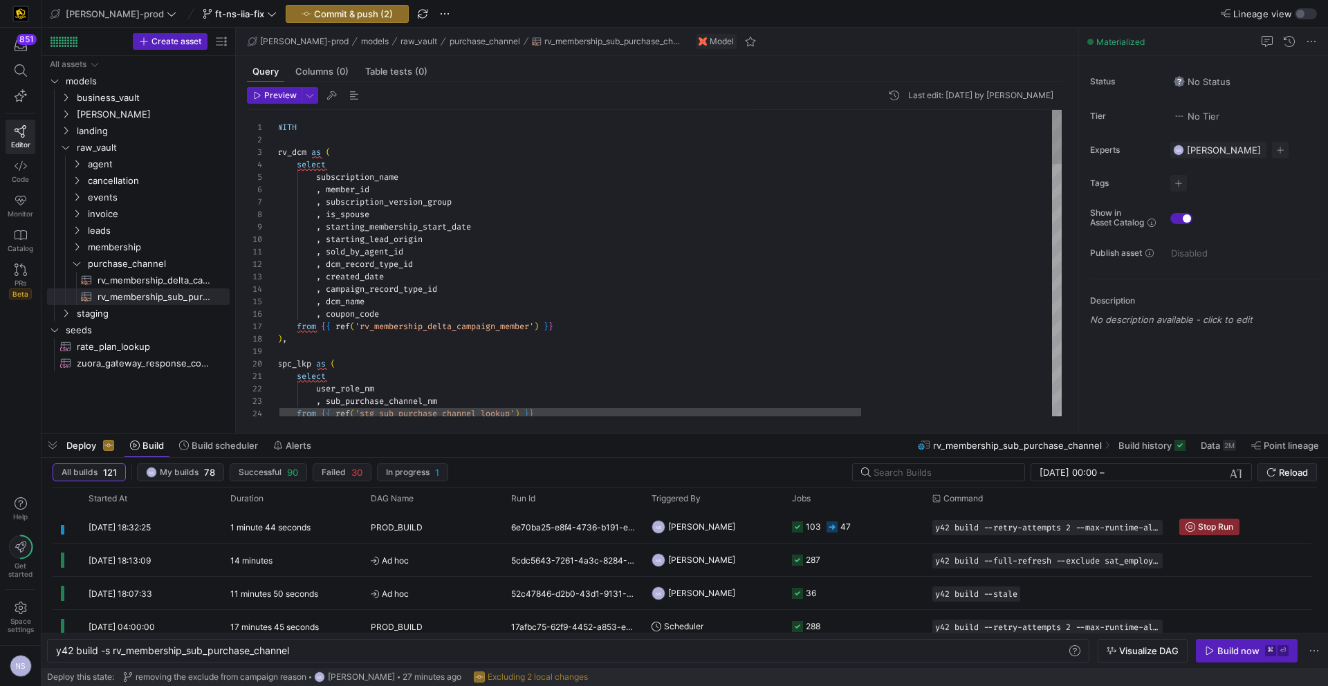
type textarea "WITH rv_dcm as ( select subscription_name , member_id , subscription_version_gr…"
click at [368, 167] on div "select" at bounding box center [797, 164] width 1040 height 12
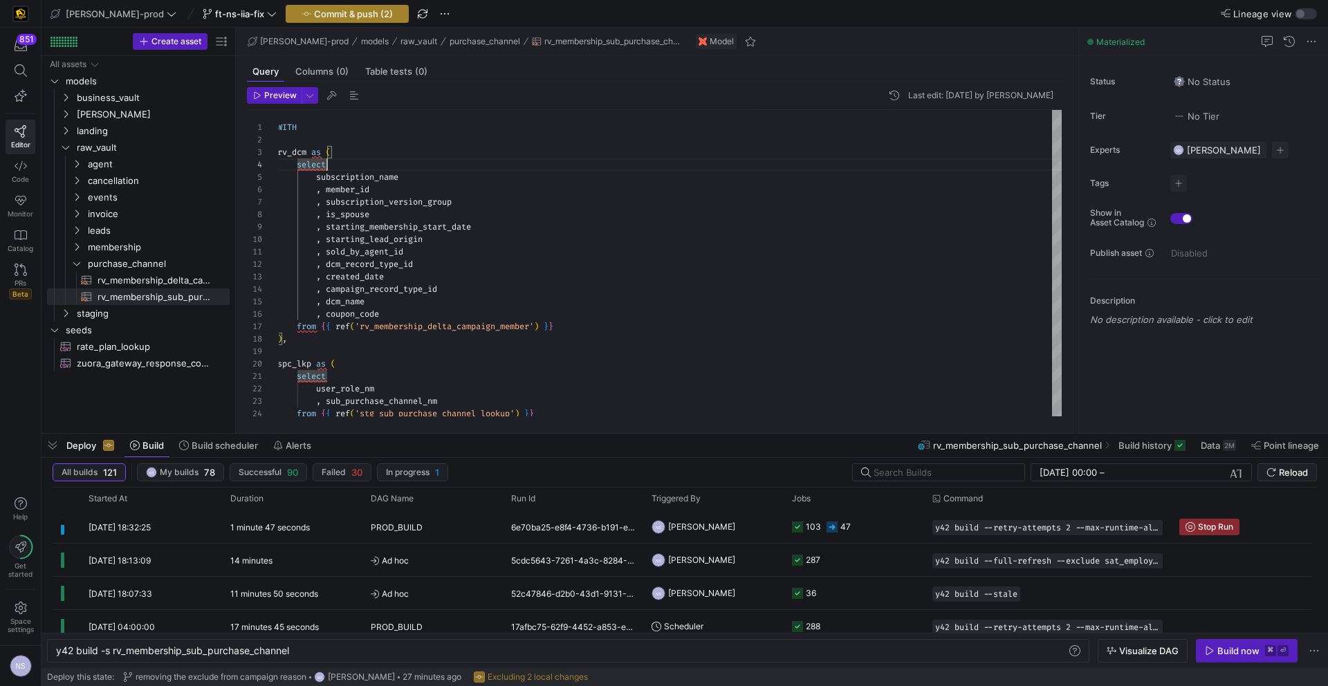
click at [314, 14] on span "Commit & push (2)" at bounding box center [353, 13] width 79 height 11
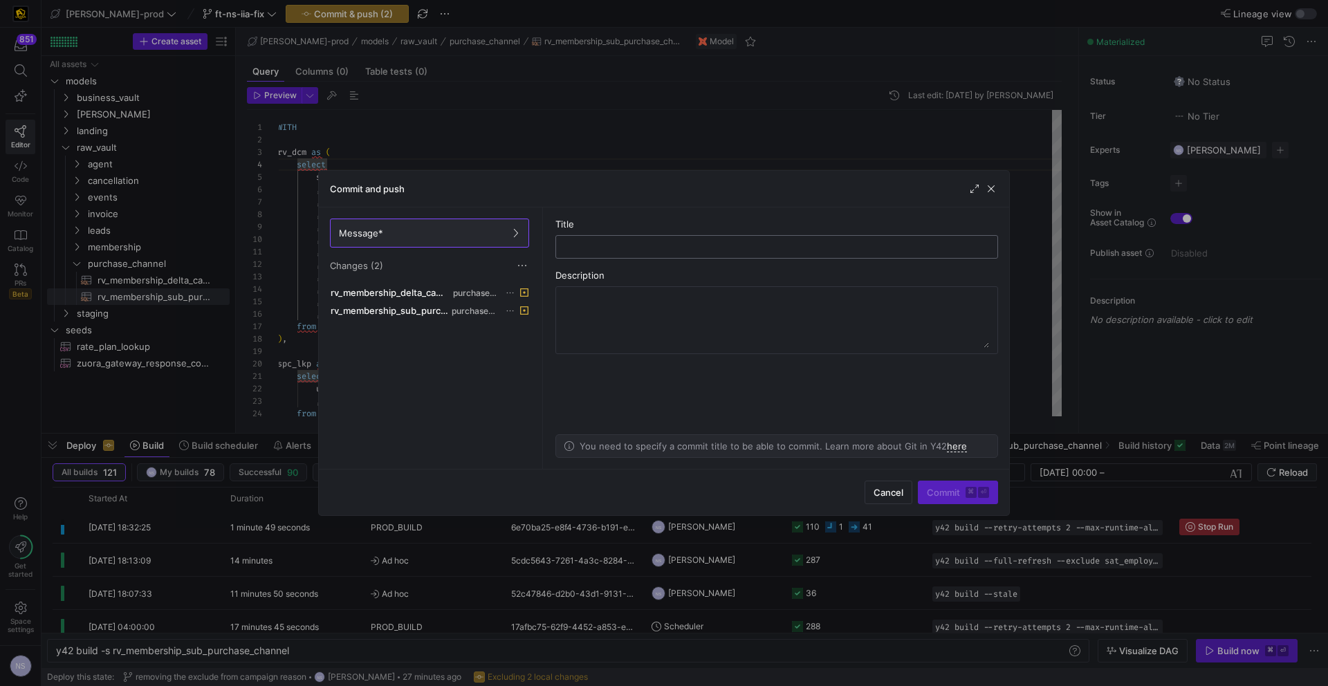
click at [623, 254] on div at bounding box center [776, 247] width 419 height 22
type input "fixing spacing"
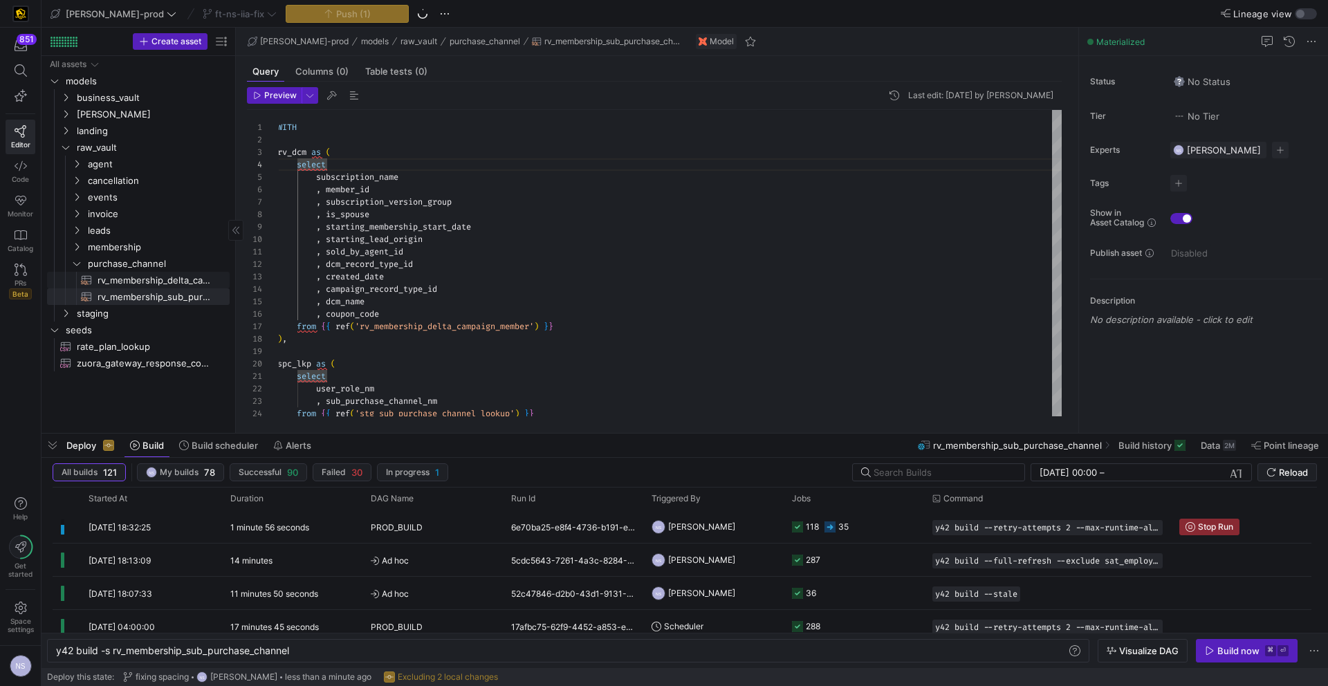
click at [160, 285] on span "rv_membership_delta_campaign_member​​​​​​​​​​" at bounding box center [155, 280] width 116 height 16
type textarea "with campaign as ( select distinct campaign_id , record_type_id from {{ ref('st…"
type textarea "y42 build -s rv_membership_delta_campaign_member"
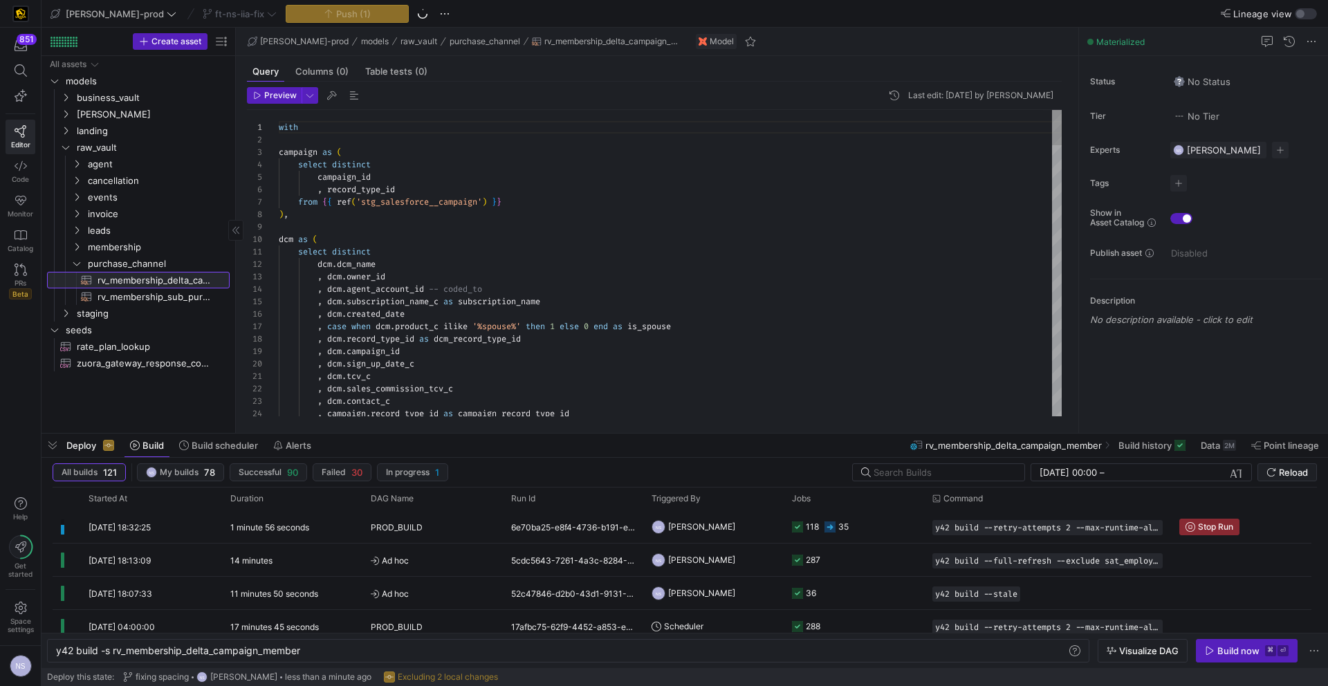
scroll to position [124, 0]
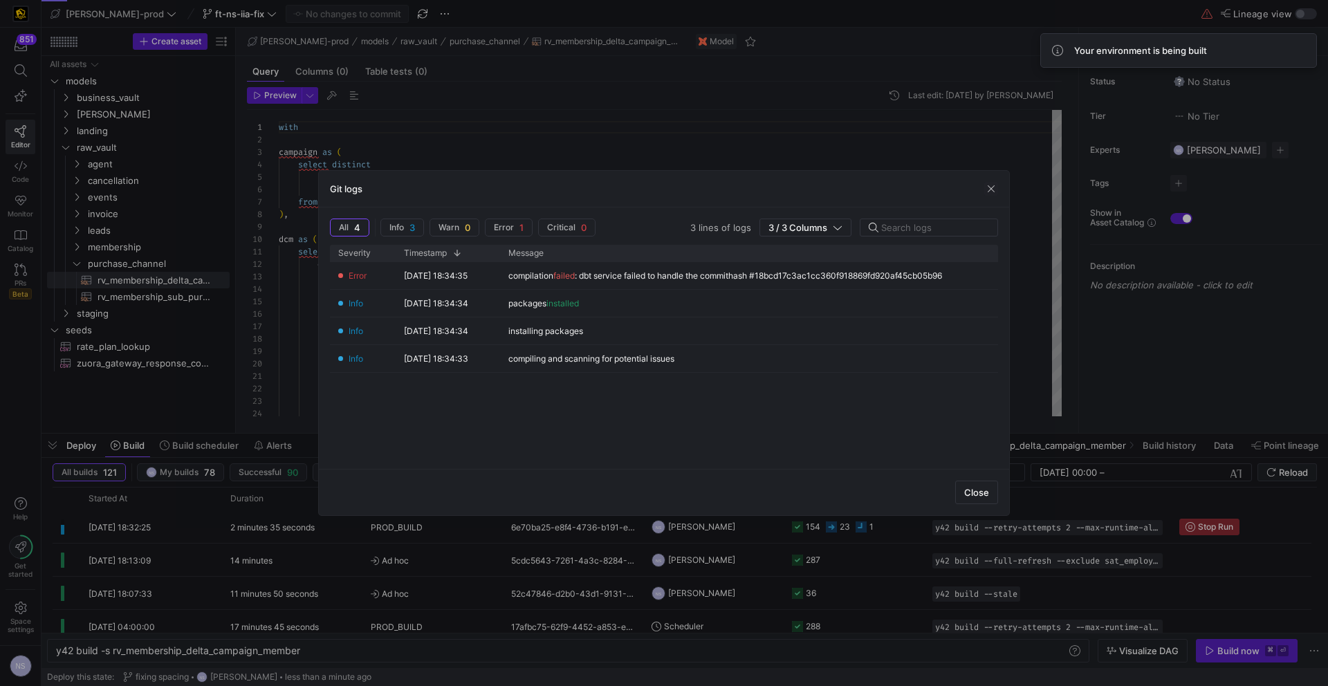
click at [648, 558] on div at bounding box center [664, 343] width 1328 height 686
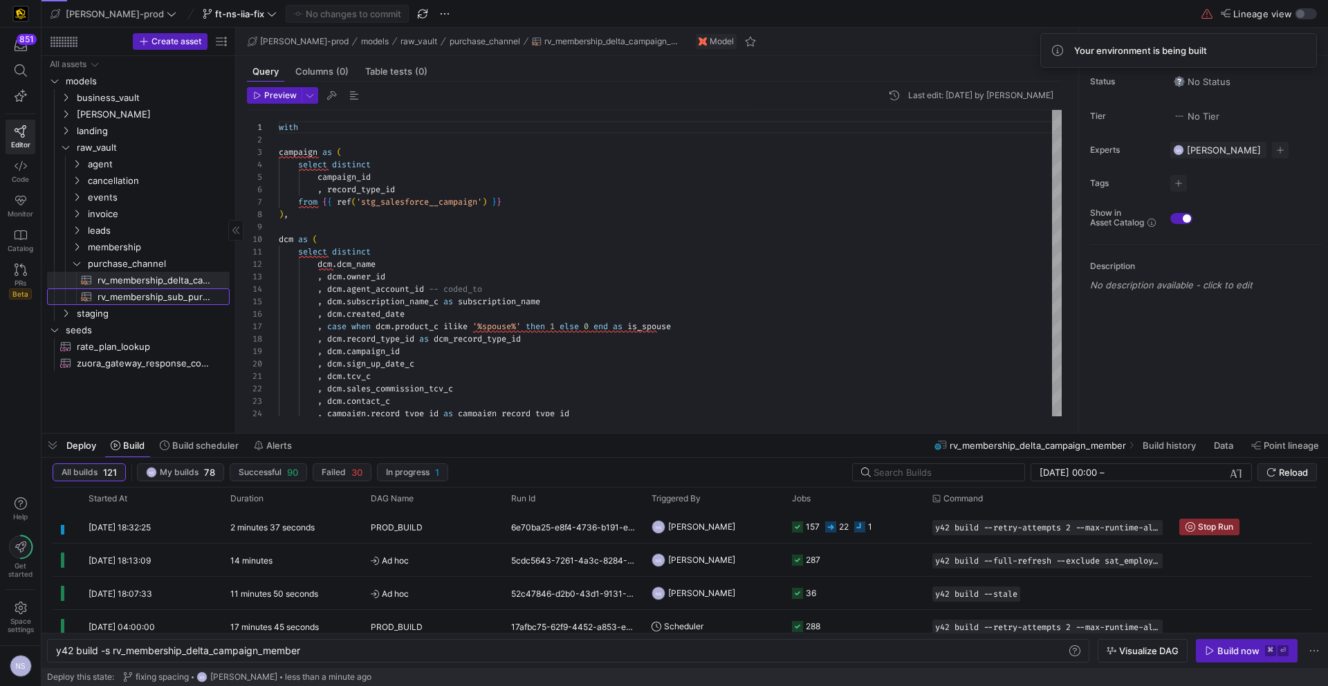
click at [162, 296] on span "rv_membership_sub_purchase_channel​​​​​​​​​​" at bounding box center [155, 297] width 116 height 16
type textarea "WITH rv_dcm as ( select subscription_name , member_id , subscription_version_gr…"
type textarea "y42 build -s rv_membership_sub_purchase_channel"
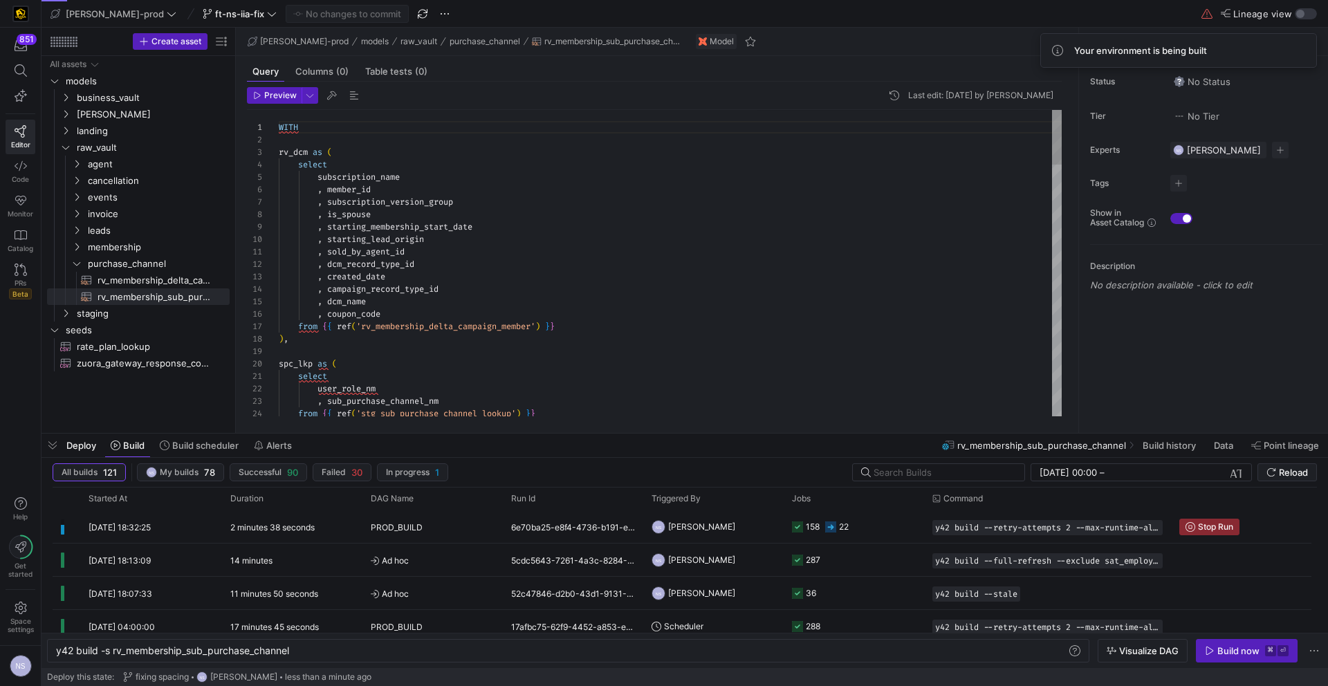
scroll to position [75, 283]
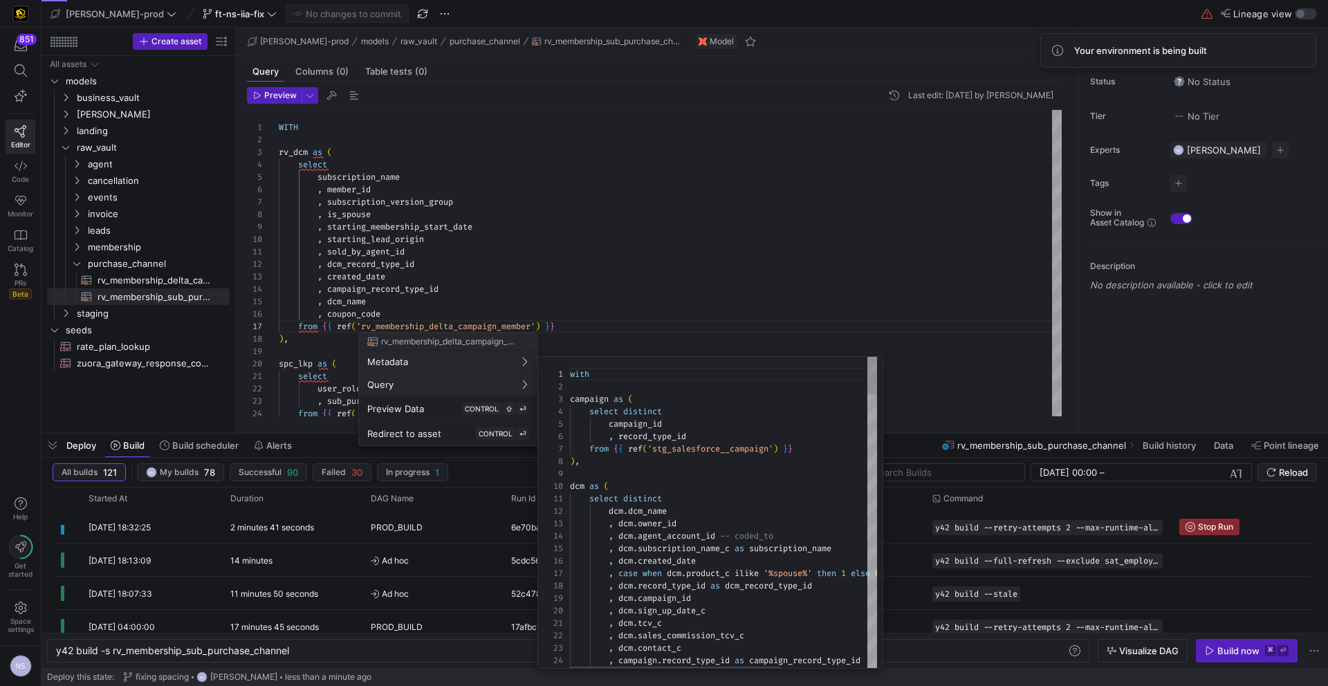
scroll to position [124, 0]
click at [354, 660] on div at bounding box center [664, 343] width 1328 height 686
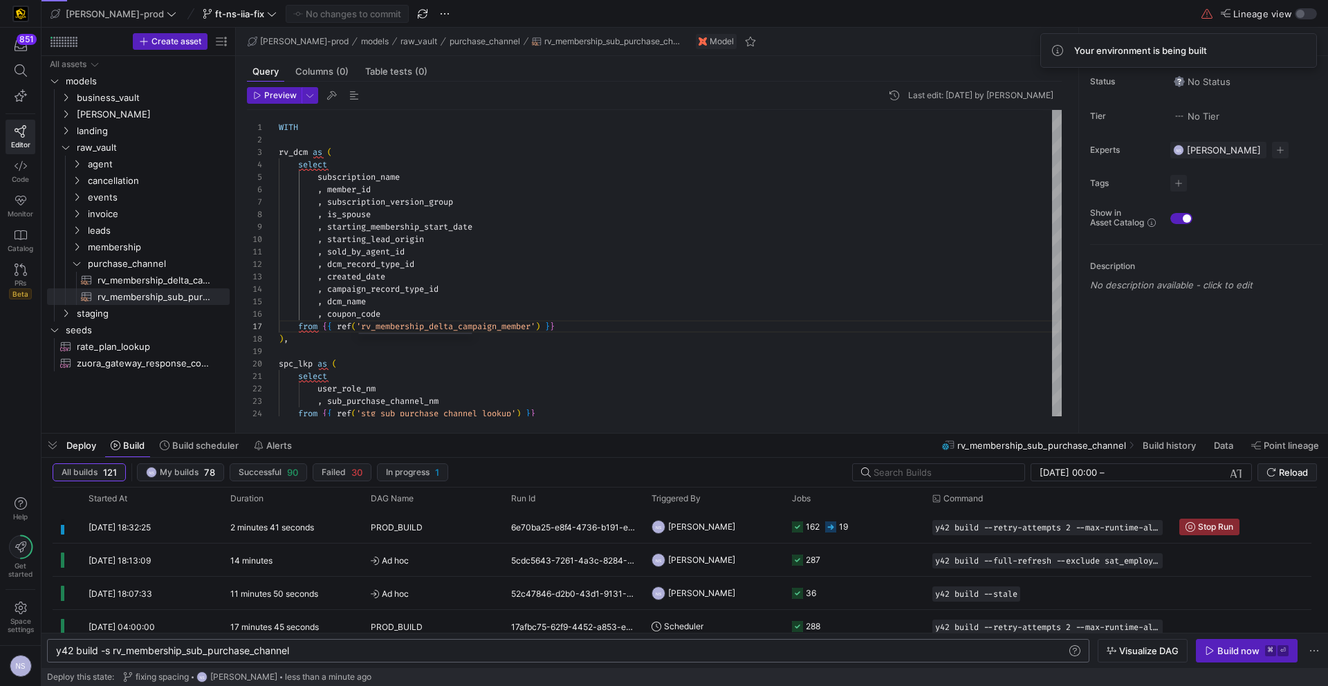
click at [373, 657] on div "y42 build -s rv_membership_sub_purchase_channel y42 build -s rv_membership_sub_…" at bounding box center [568, 651] width 1042 height 24
click at [366, 651] on div "y42 build -s rv_membership_sub_purchase_channel" at bounding box center [561, 650] width 1010 height 11
click at [131, 275] on span "rv_membership_delta_campaign_member​​​​​​​​​​" at bounding box center [155, 280] width 116 height 16
type textarea "with campaign as ( select distinct campaign_id , record_type_id from {{ ref('st…"
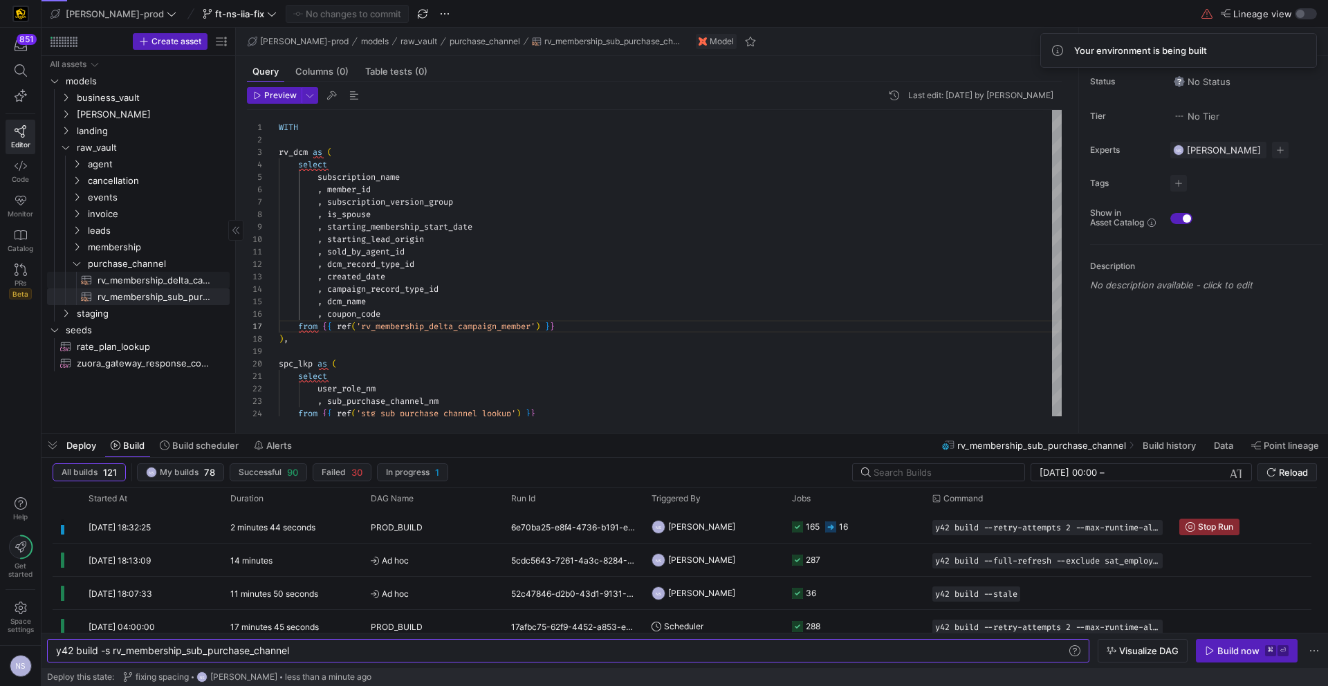
type textarea "y42 build -s rv_membership_delta_campaign_member"
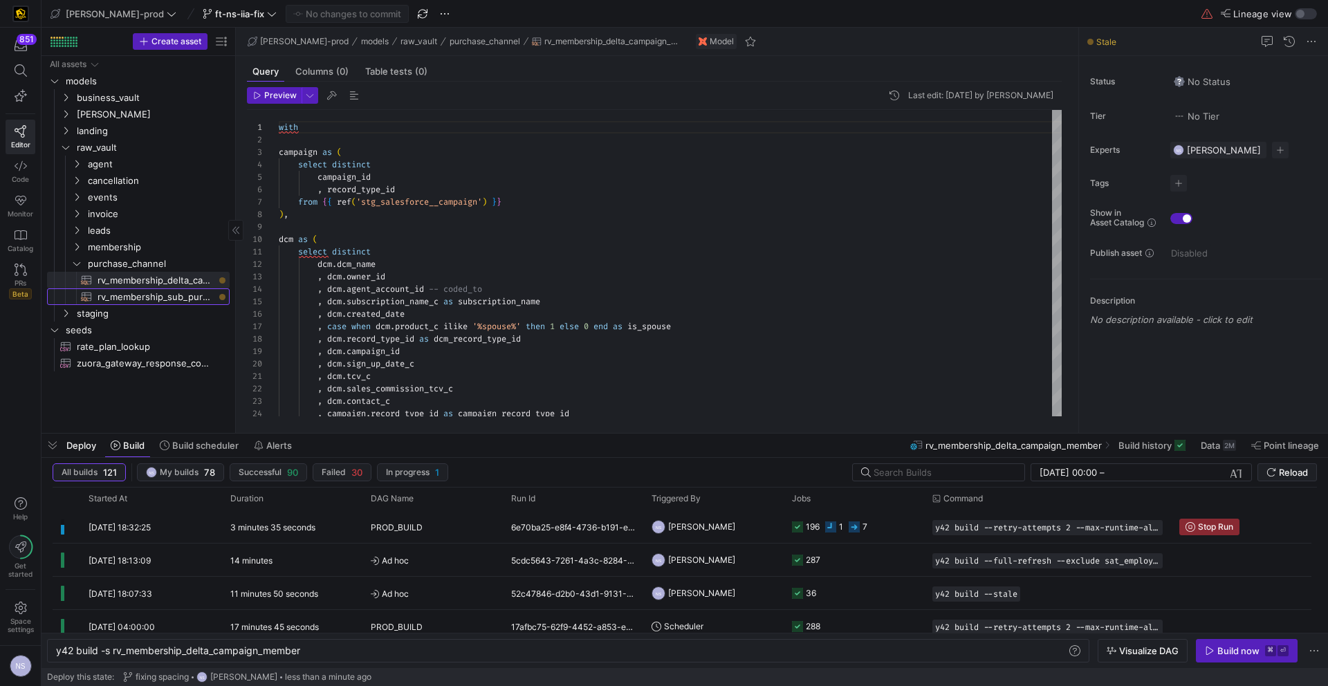
click at [131, 295] on span "rv_membership_sub_purchase_channel​​​​​​​​​​" at bounding box center [155, 297] width 116 height 16
type textarea "WITH rv_dcm as ( select subscription_name , member_id , subscription_version_gr…"
type textarea "y42 build -s rv_membership_sub_purchase_channel"
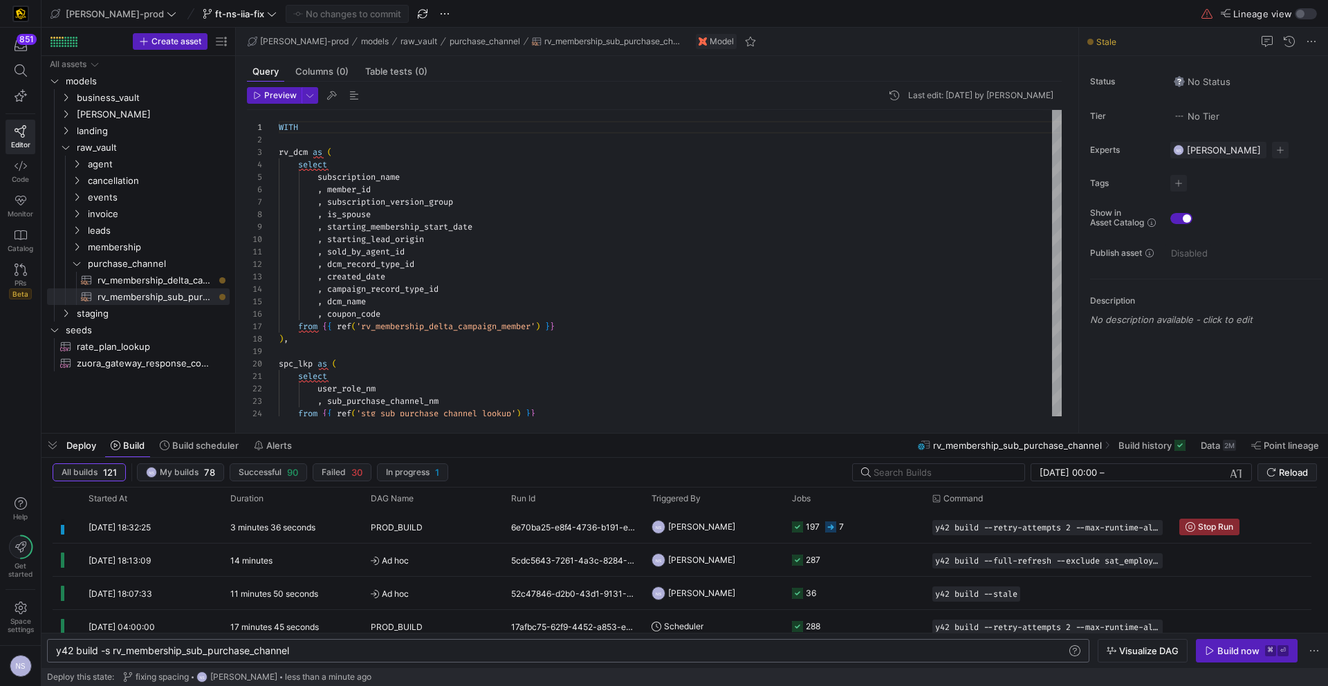
click at [227, 651] on div "y42 build -s rv_membership_sub_purchase_channel" at bounding box center [561, 650] width 1010 height 11
click at [333, 650] on div "y42 build -s rv_membership_sub_purchase_channel" at bounding box center [561, 650] width 1010 height 11
click at [112, 150] on span "raw_vault" at bounding box center [136, 148] width 118 height 16
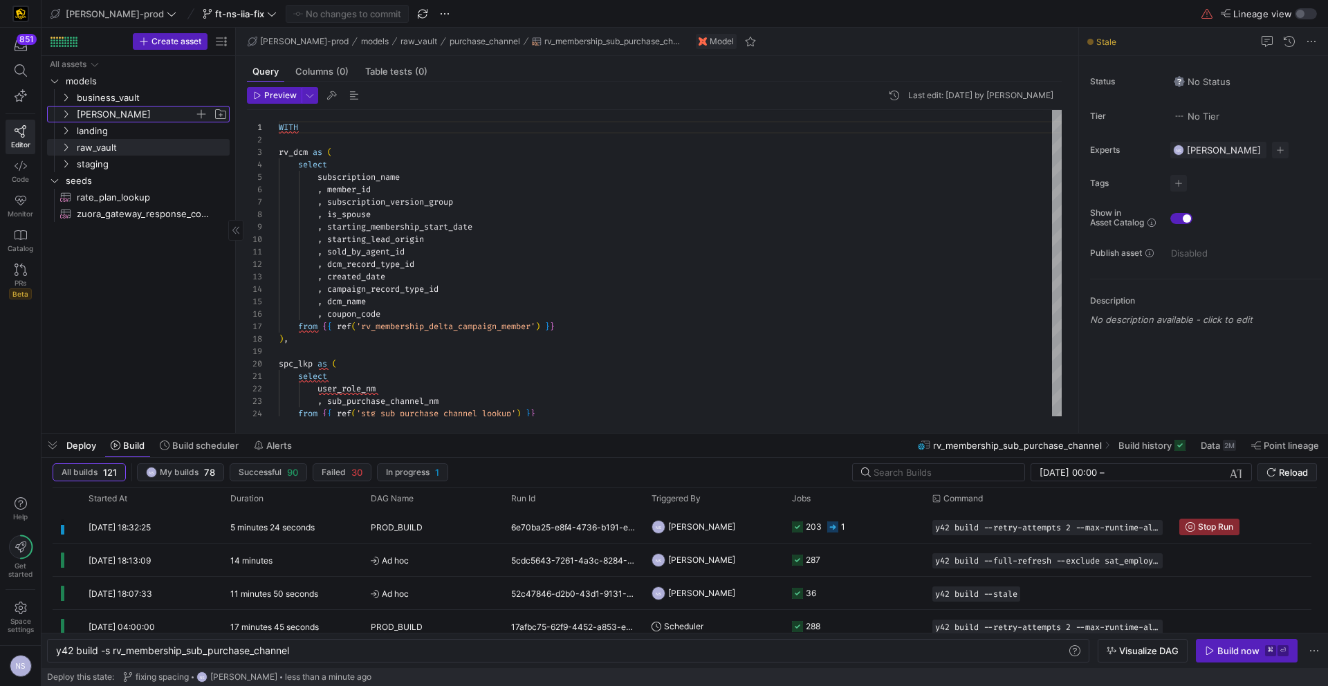
click at [97, 109] on span "[PERSON_NAME]" at bounding box center [136, 114] width 118 height 16
click at [97, 96] on span "business_vault" at bounding box center [136, 98] width 118 height 16
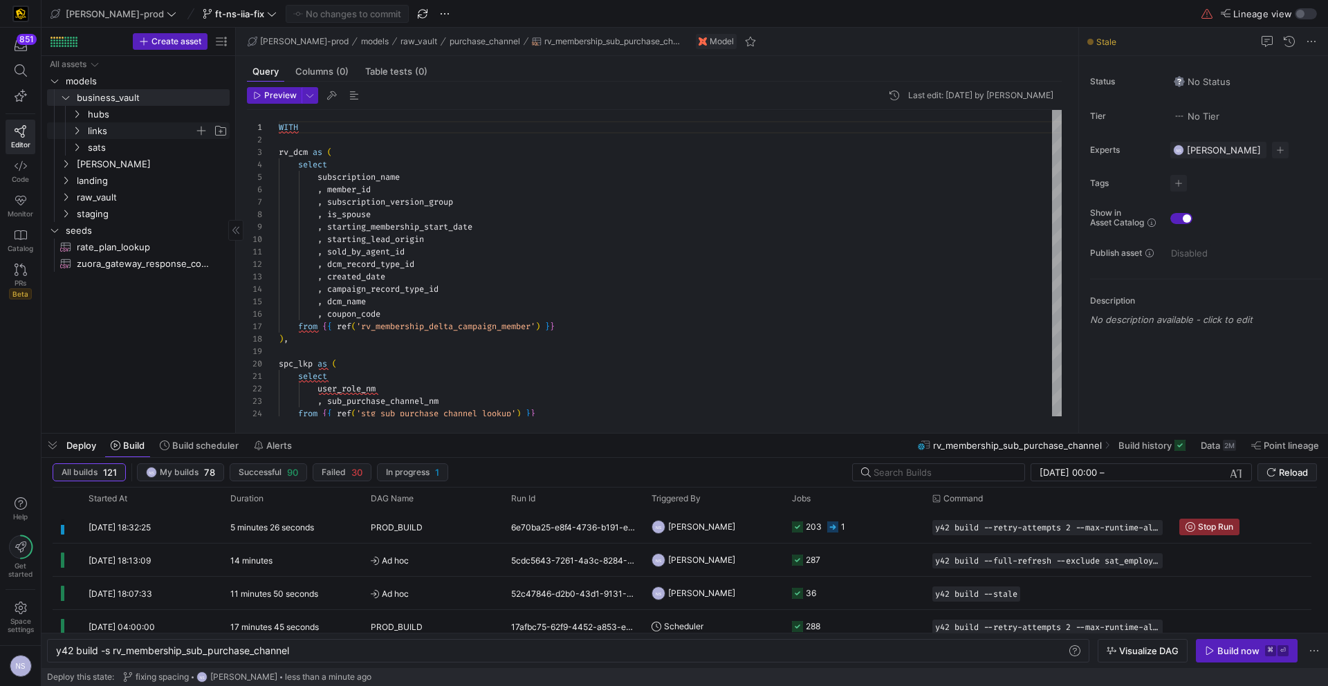
click at [107, 130] on span "links" at bounding box center [141, 131] width 106 height 16
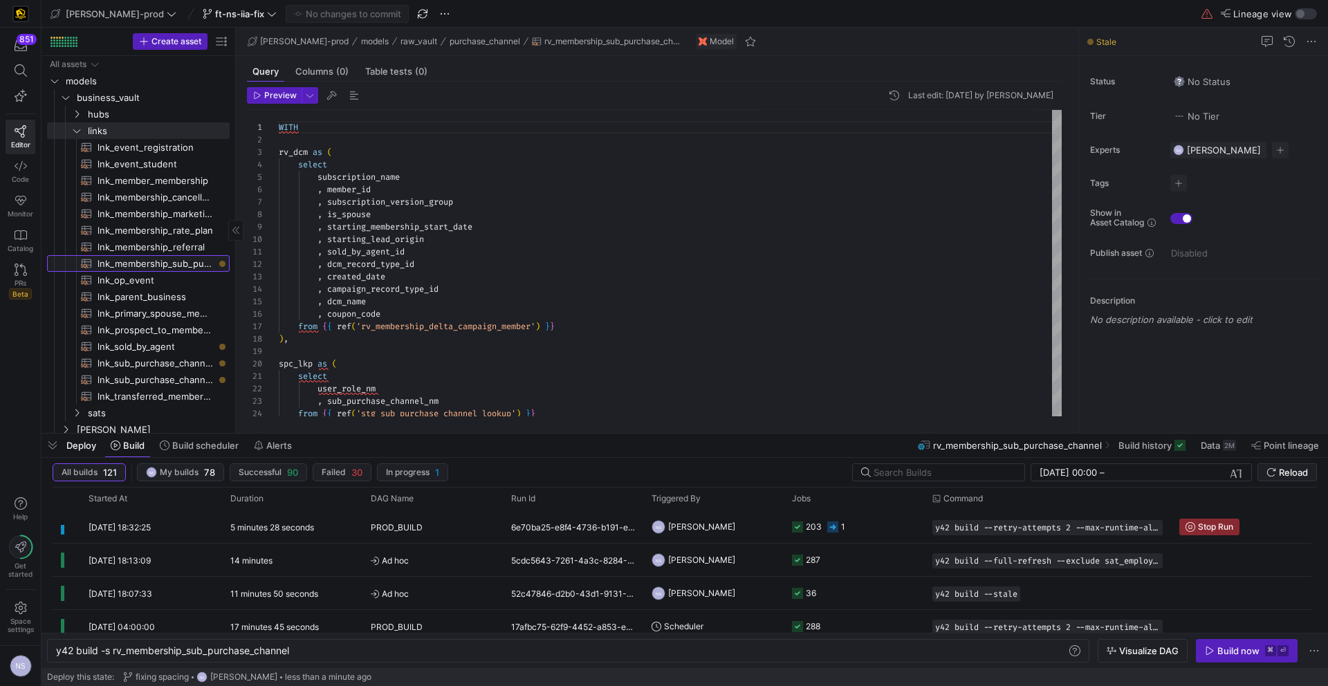
click at [183, 263] on span "lnk_membership_sub_purchase_channel​​​​​​​​​​" at bounding box center [155, 264] width 116 height 16
type textarea "{{ config( materialized='incremental', incremental_strategy='merge', unique_key…"
type textarea "y42 build -s lnk_membership_sub_purchase_channel"
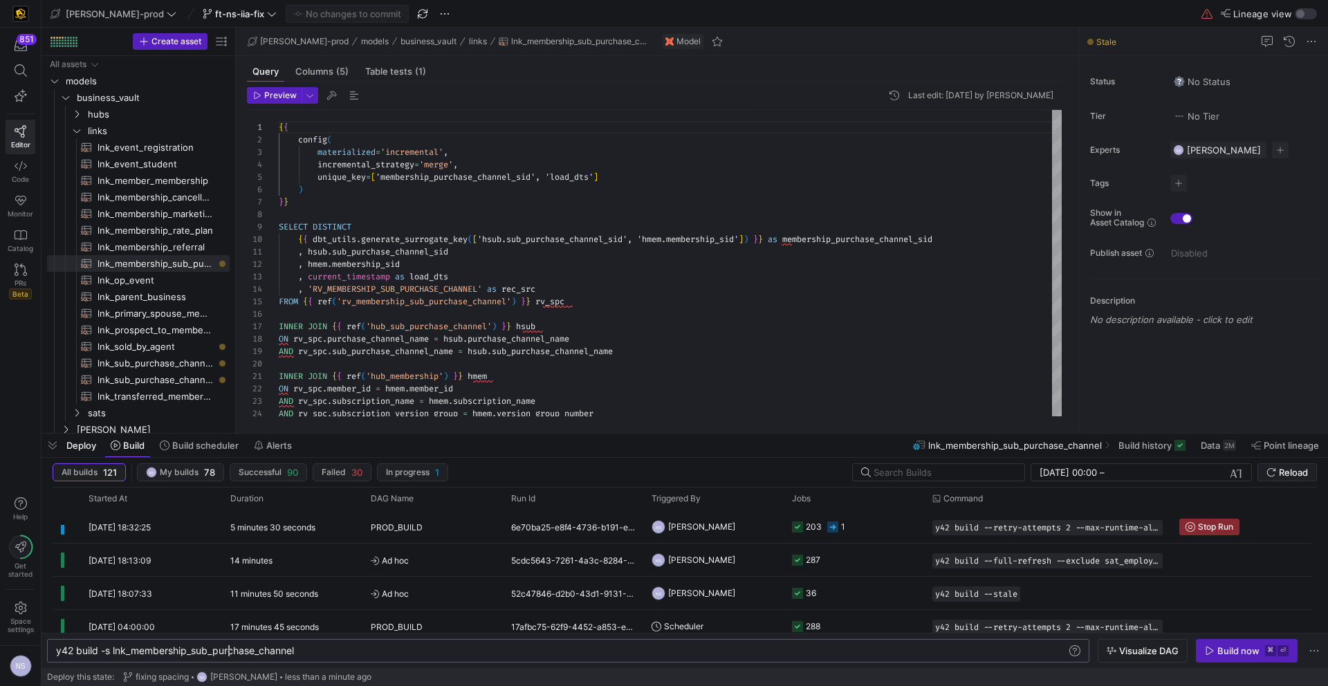
click at [230, 646] on div "y42 build -s lnk_membership_sub_purchase_channel" at bounding box center [561, 650] width 1010 height 11
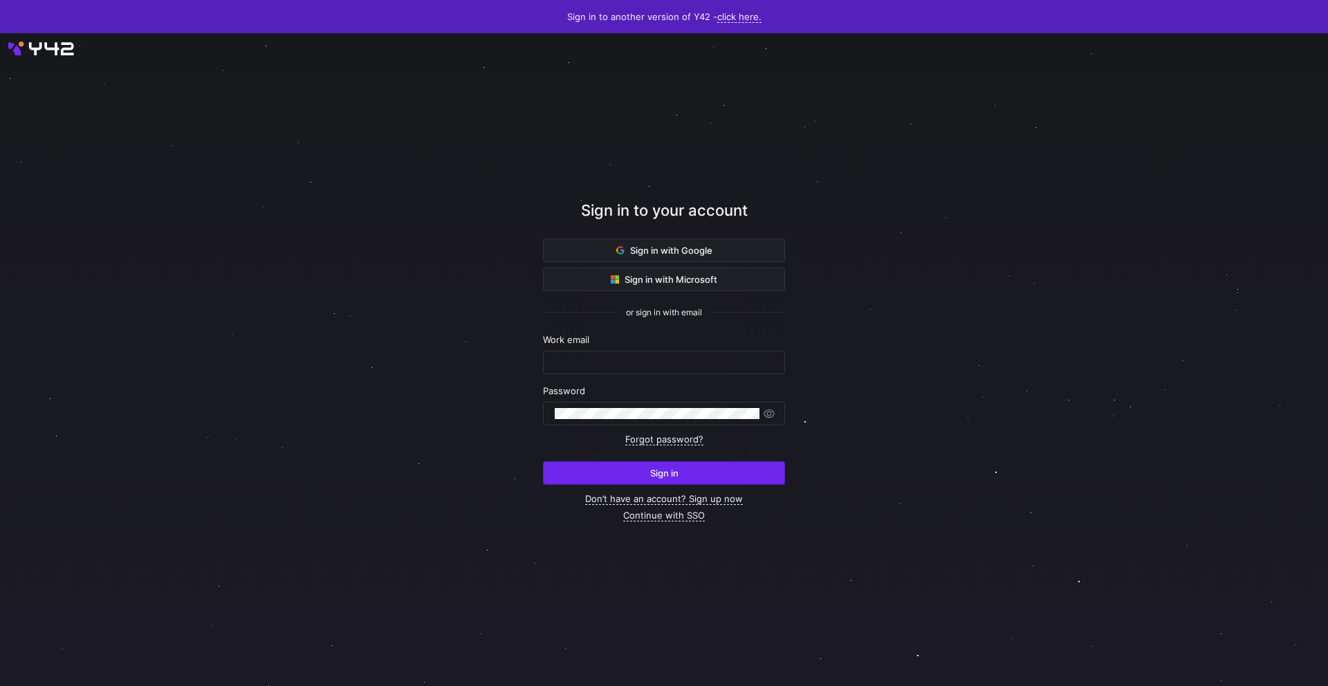
type input "[EMAIL_ADDRESS][PERSON_NAME][DOMAIN_NAME]"
click at [744, 478] on span "submit" at bounding box center [663, 473] width 241 height 22
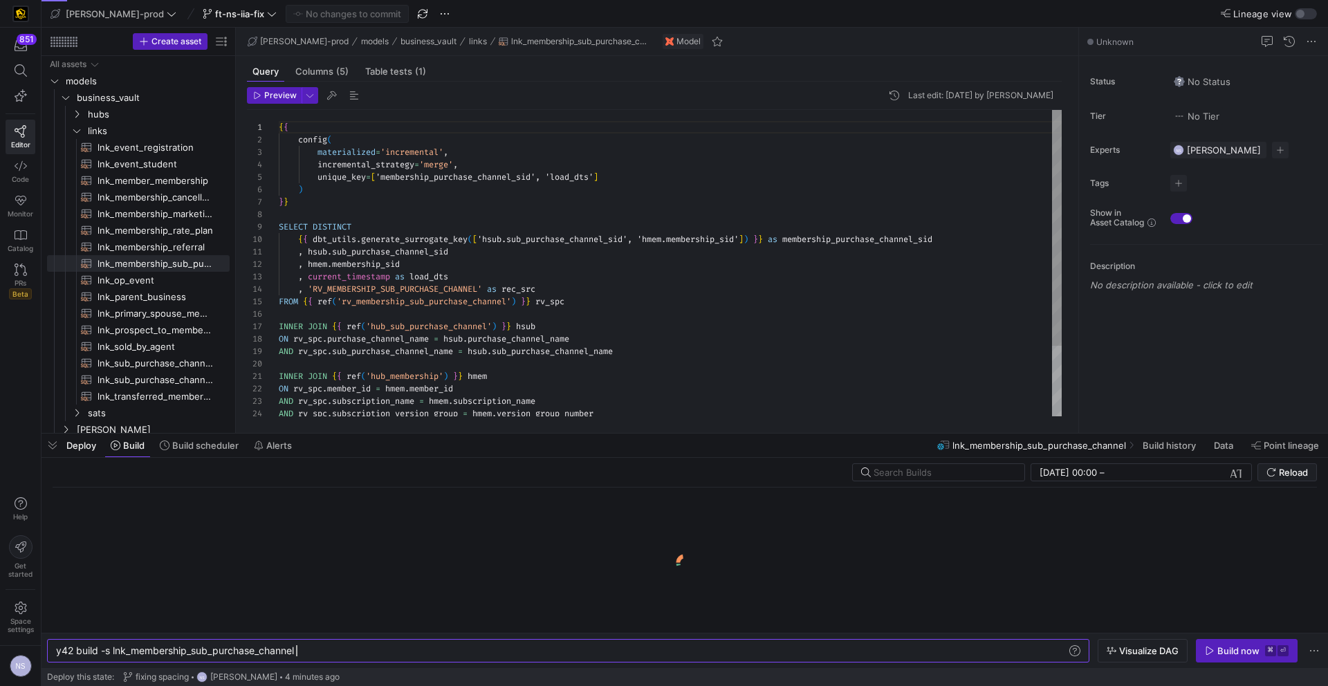
scroll to position [124, 0]
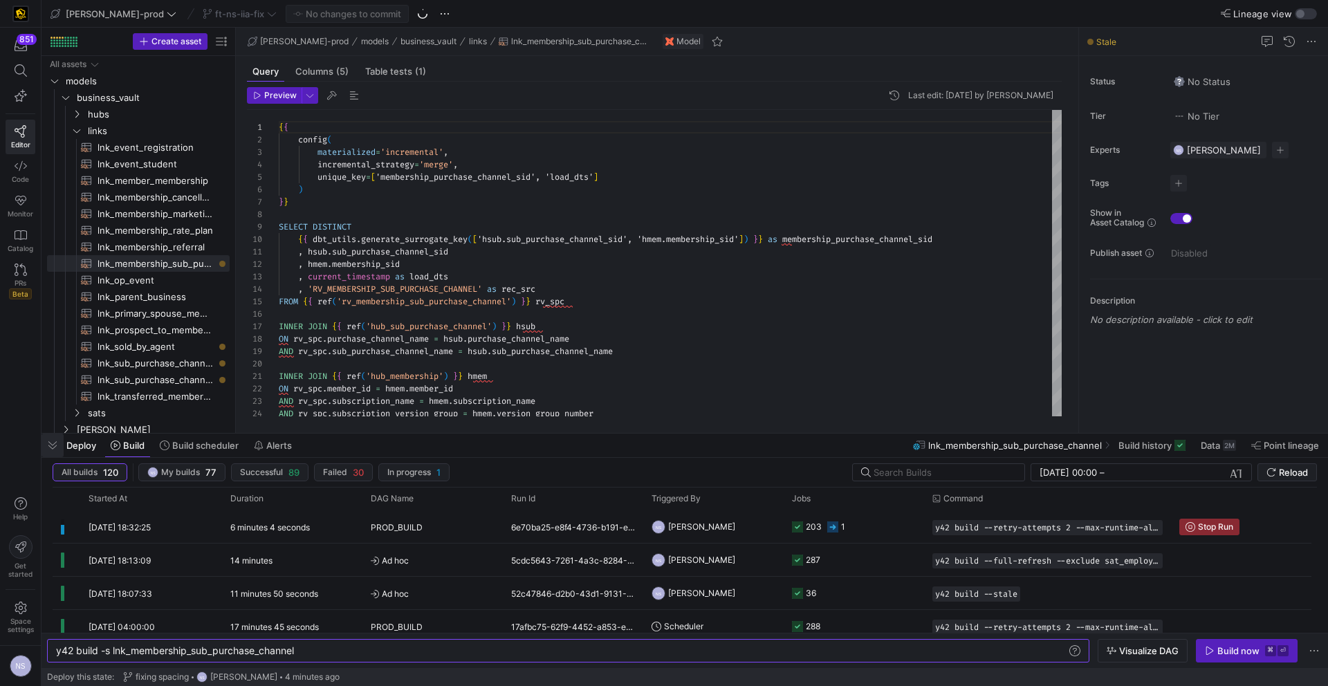
click at [53, 447] on span "button" at bounding box center [52, 446] width 22 height 24
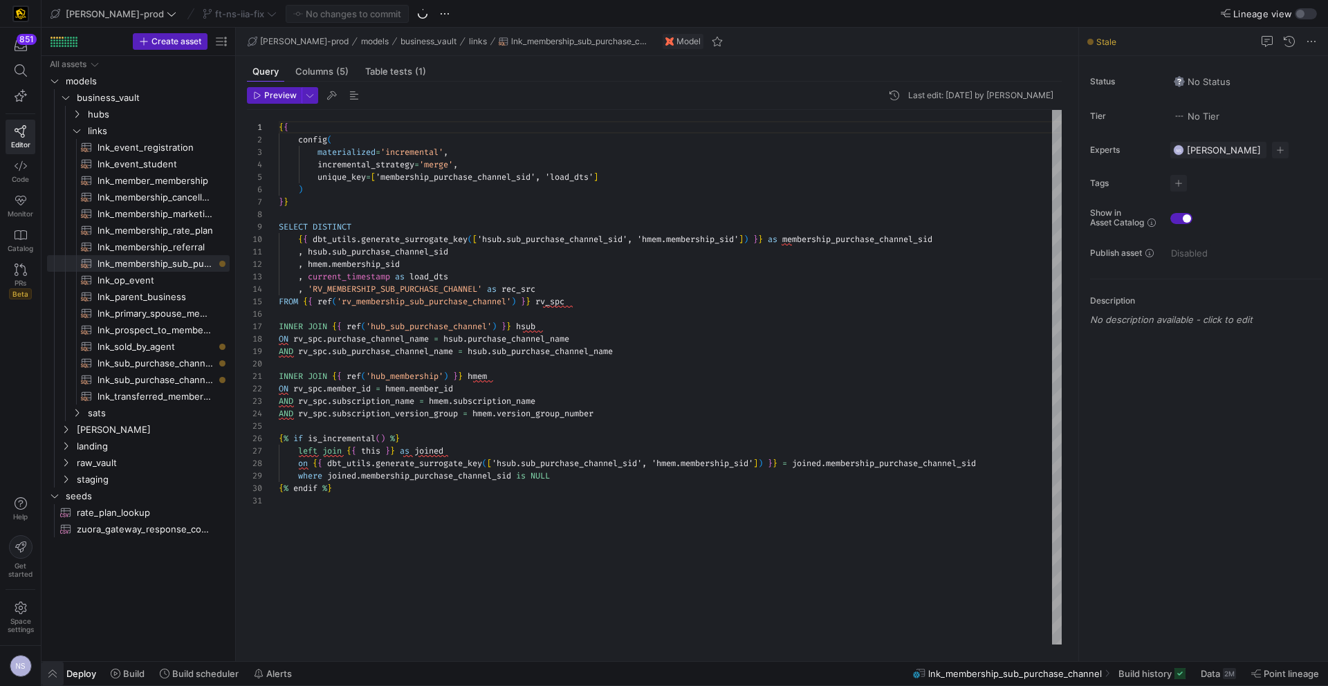
click at [50, 679] on span "button" at bounding box center [52, 674] width 22 height 24
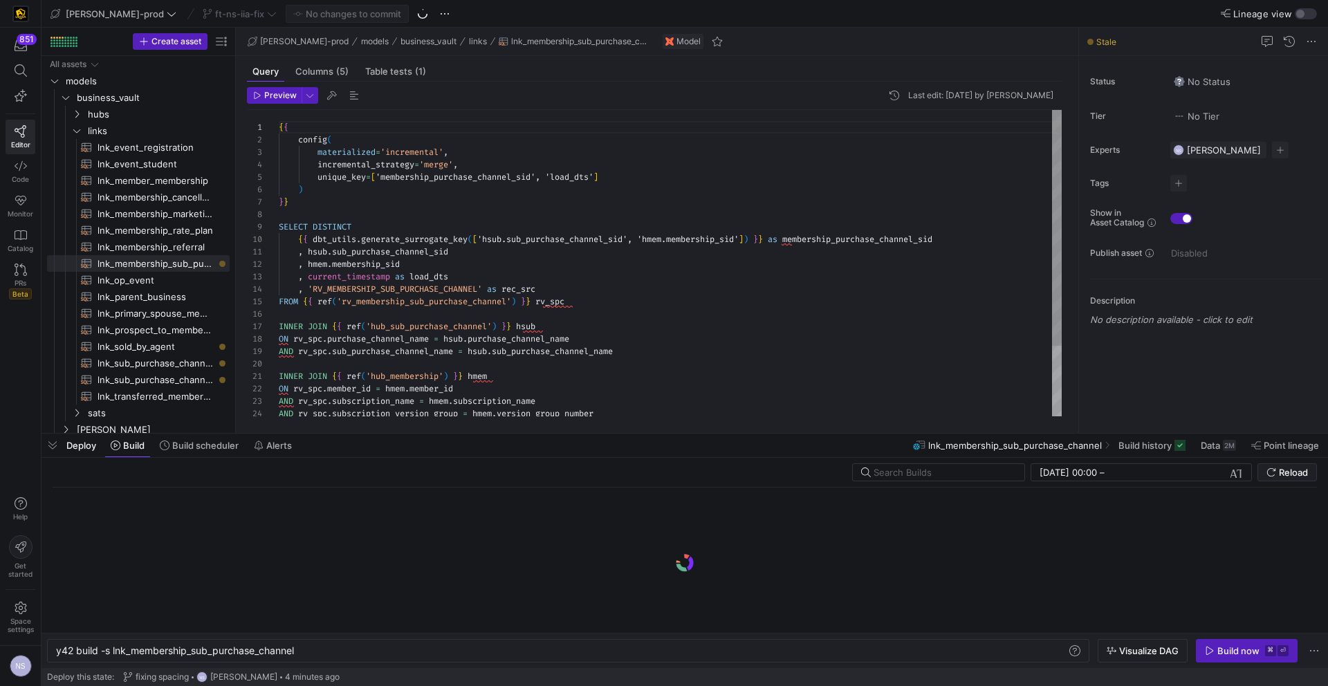
scroll to position [0, 240]
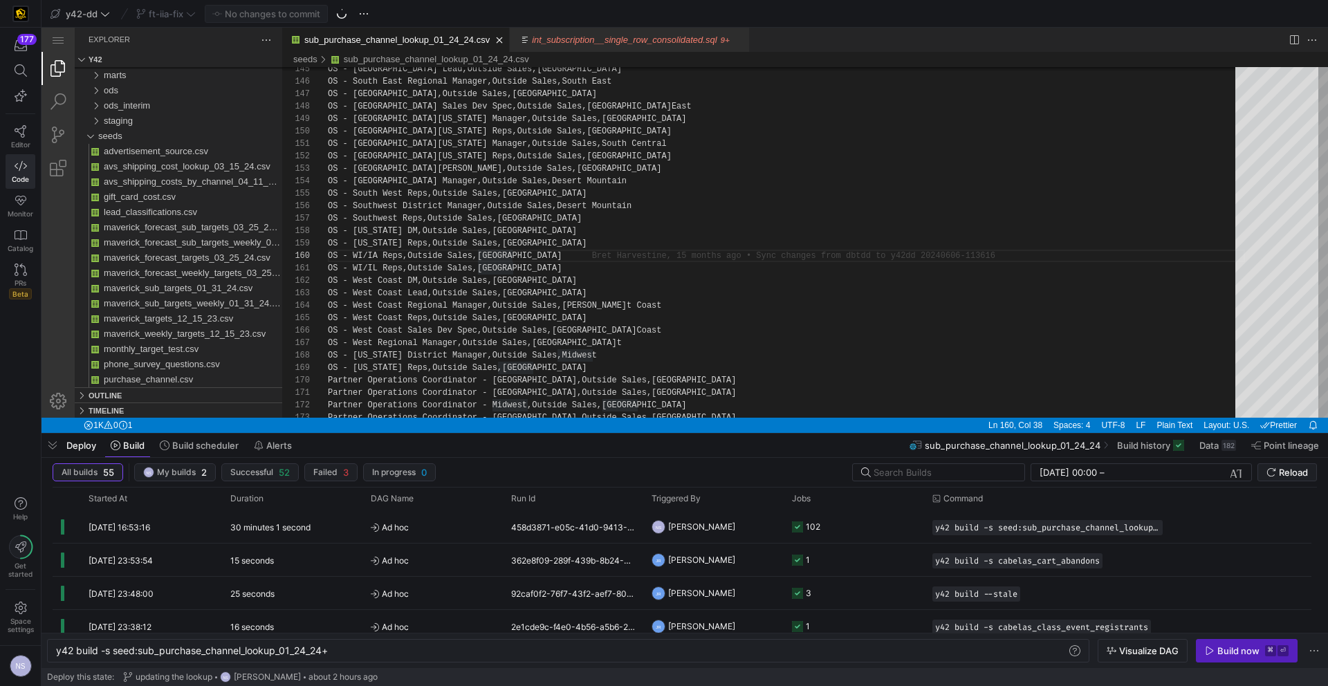
scroll to position [112, 185]
click at [611, 46] on div "int_subscription__single_row_consolidated.sql" at bounding box center [624, 40] width 185 height 24
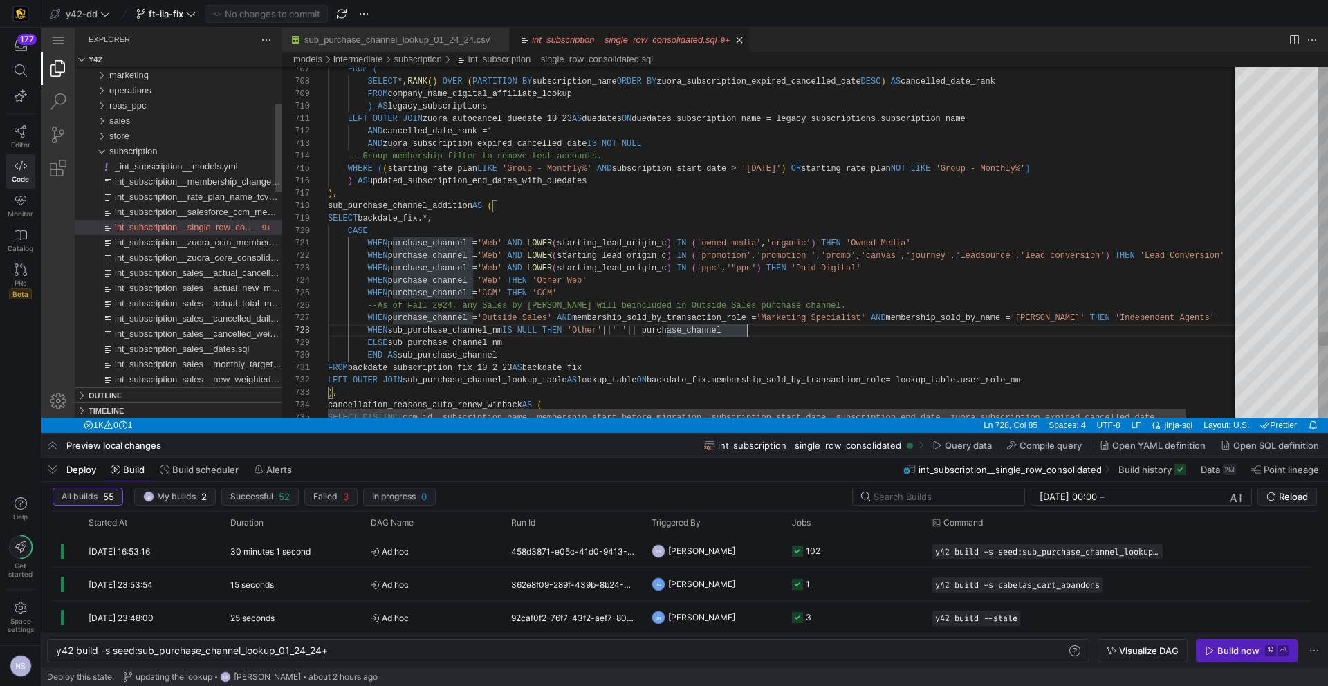
scroll to position [62, 420]
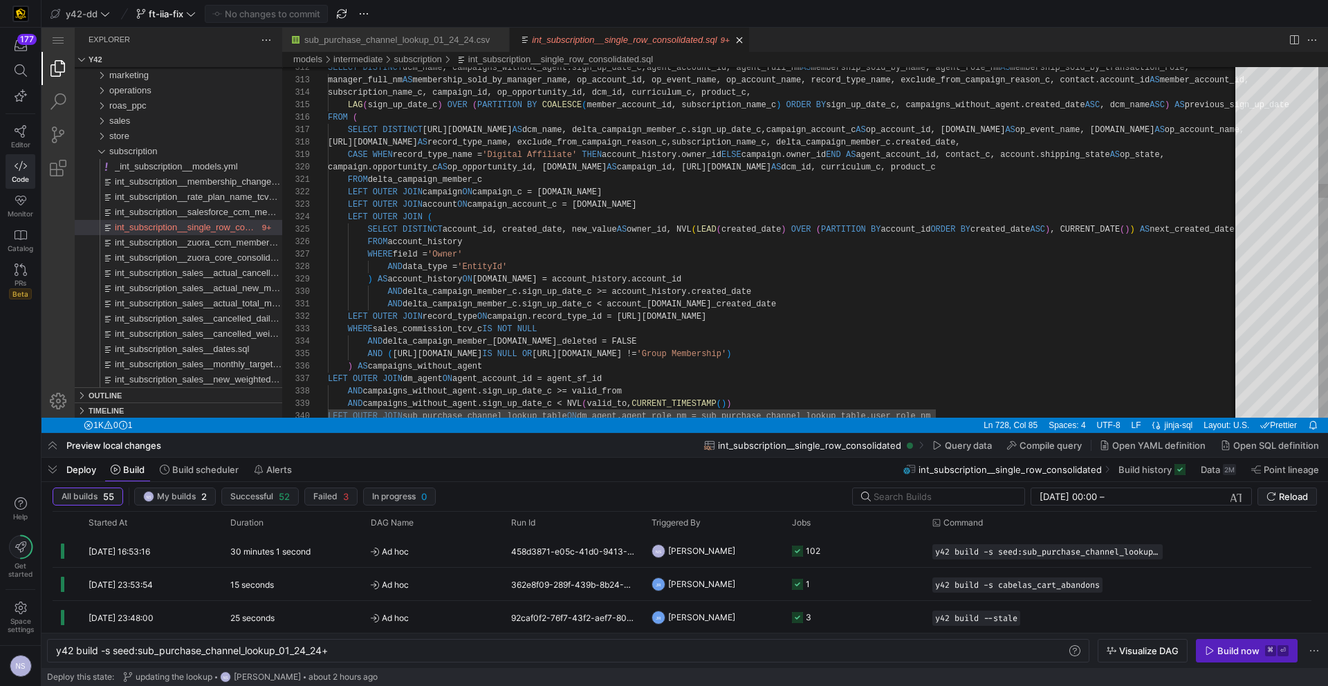
type textarea "igns_without_agent.created_date ASC, dcm_name ASC) AS previous_sign_up_date FRO…"
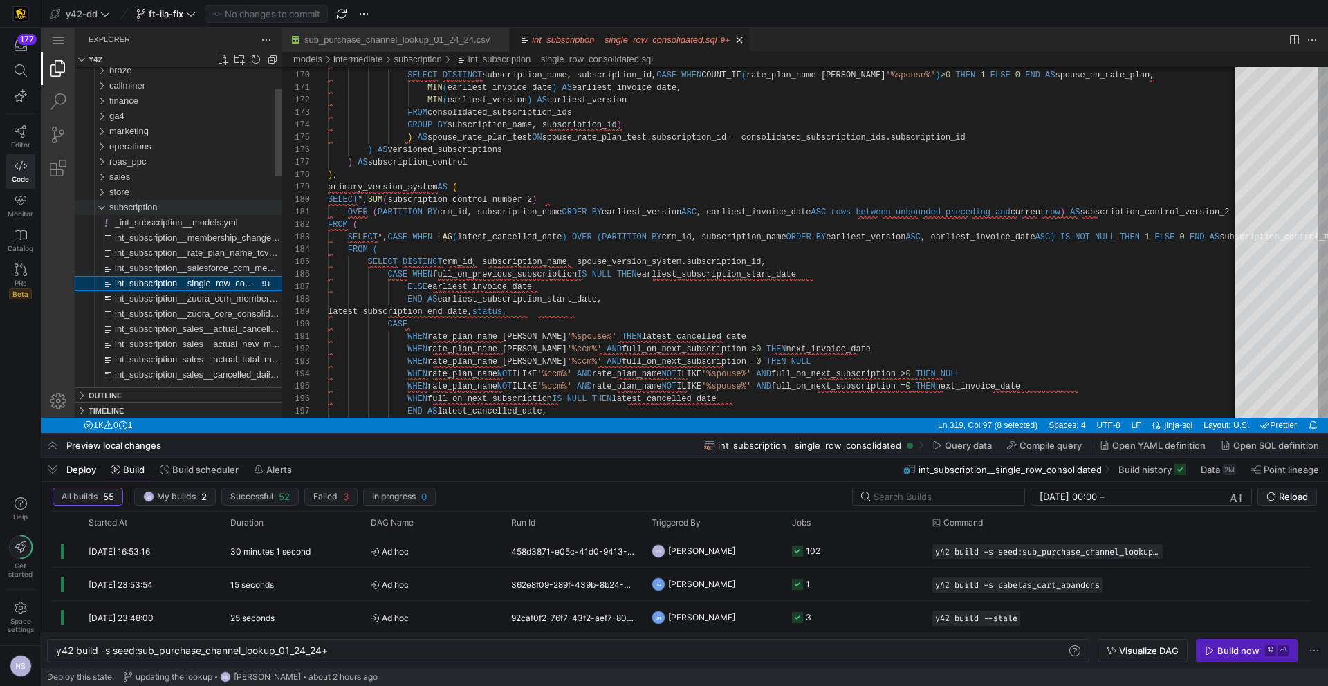
click at [160, 200] on div "braze callminer finance ga4 marketing operations roas_ppc sales store subscript…" at bounding box center [178, 565] width 207 height 1156
click at [236, 307] on span "int_subscription__zuora_core_consolidated.sql" at bounding box center [208, 312] width 187 height 10
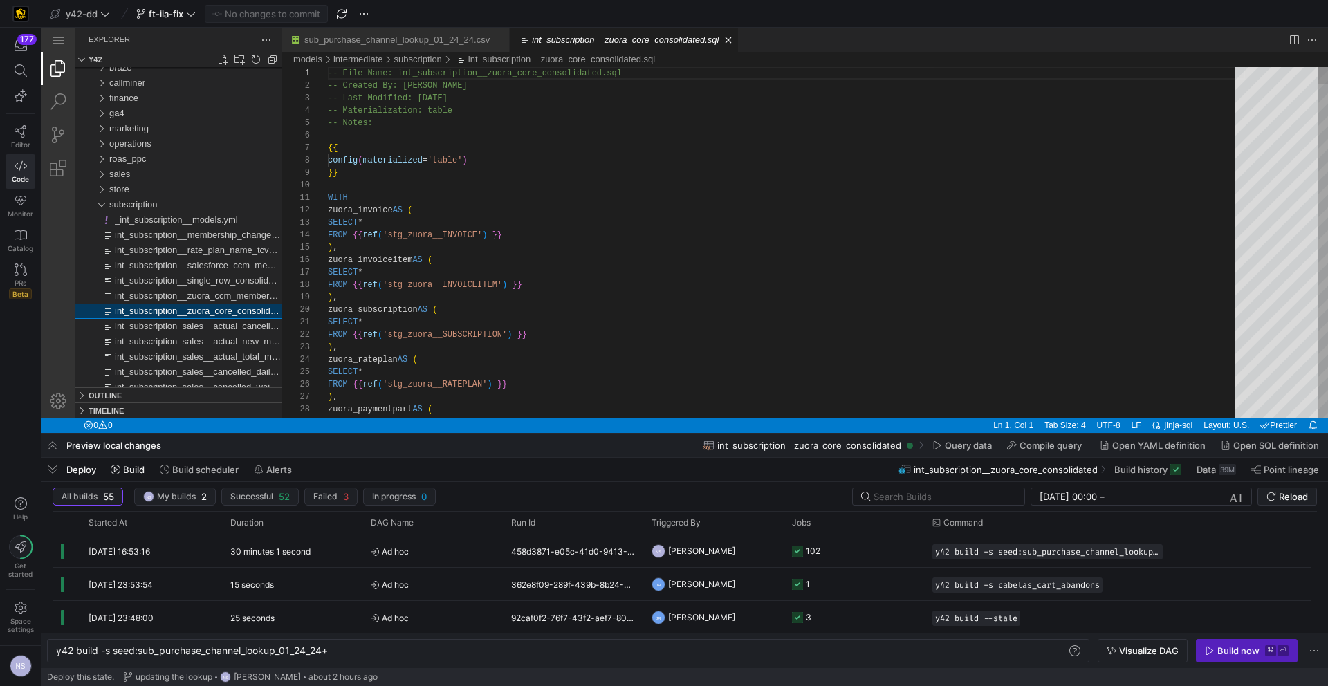
scroll to position [124, 0]
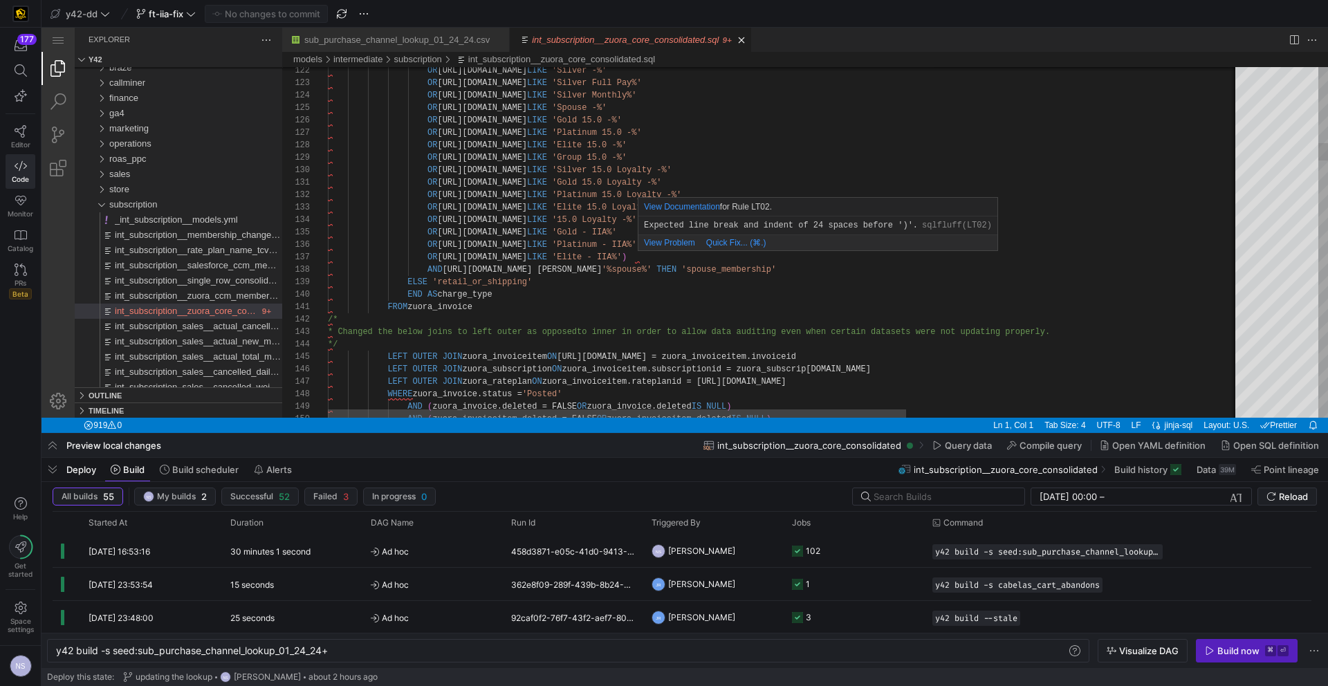
type textarea "OR [URL][DOMAIN_NAME] LIKE 'Gold 15.0 Loyalty -%' OR [URL][DOMAIN_NAME] LIKE 'P…"
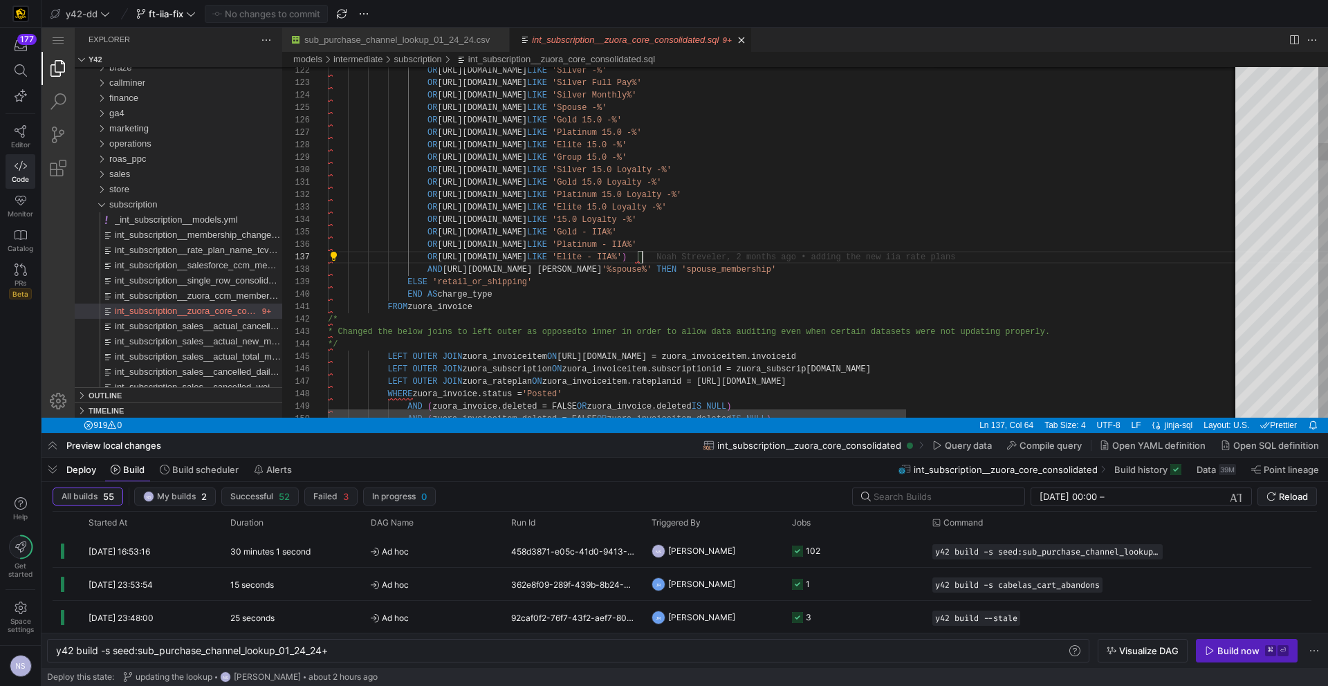
scroll to position [75, 315]
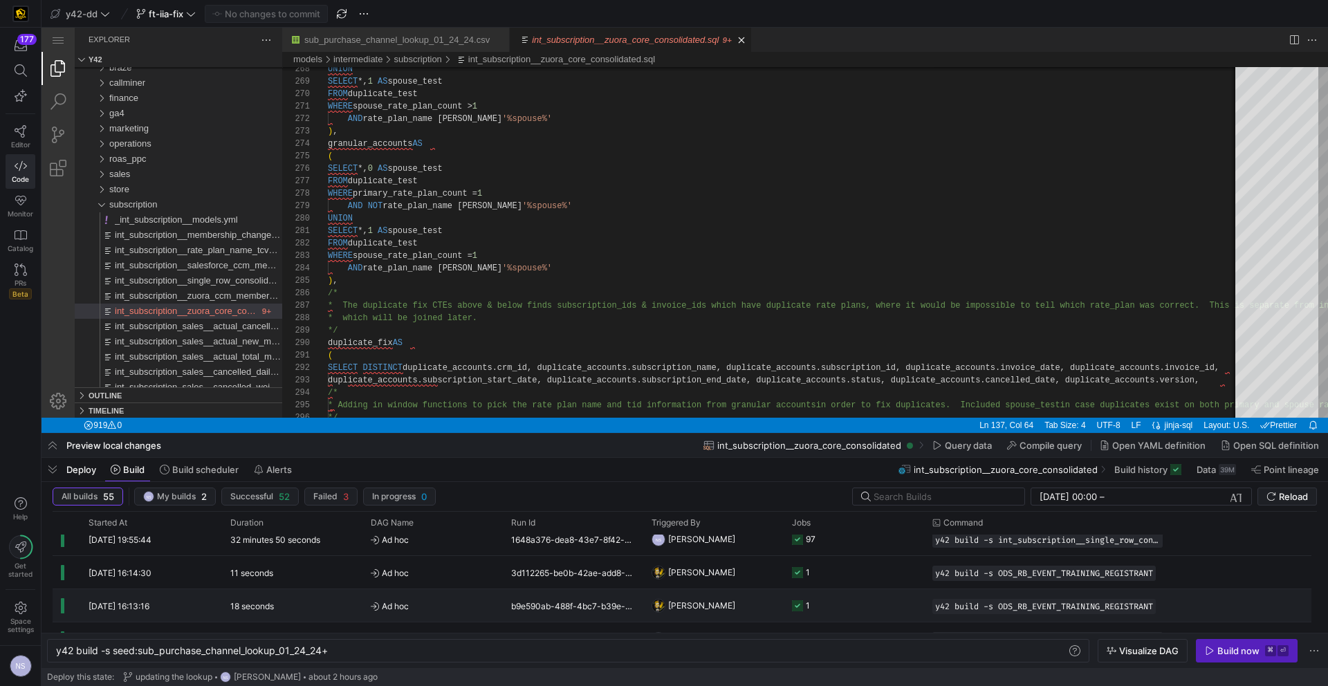
scroll to position [0, 0]
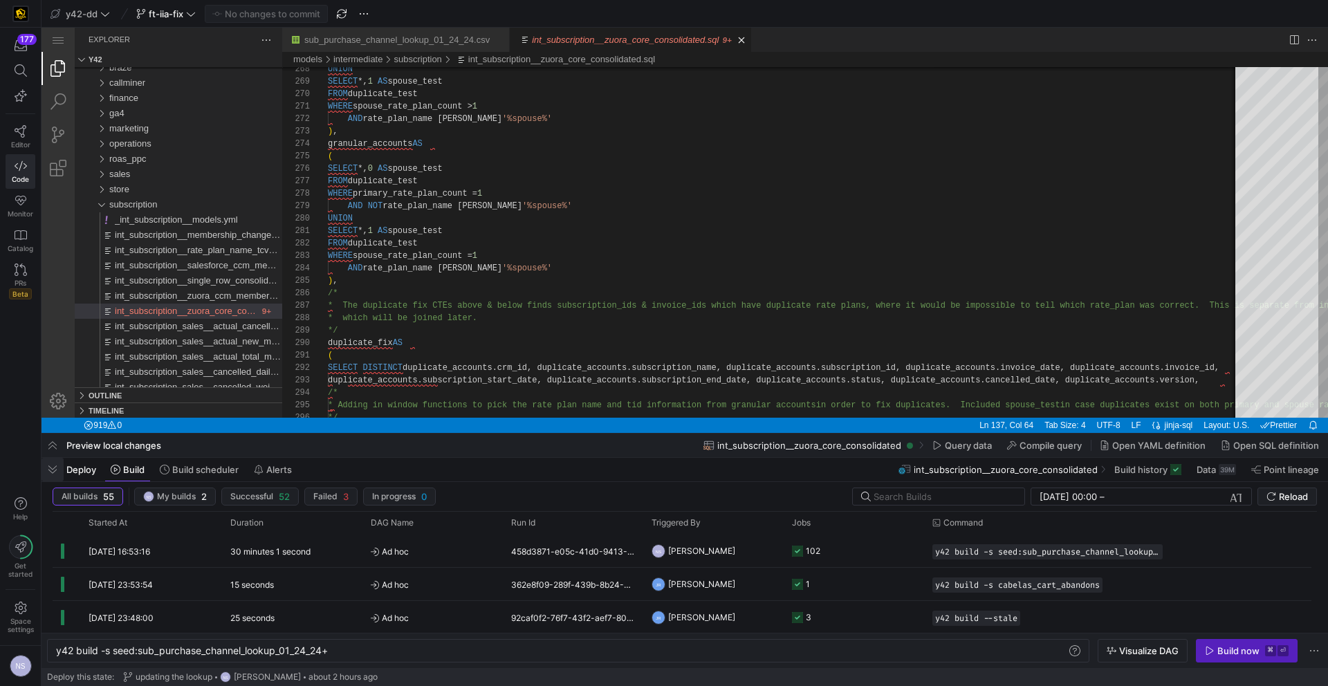
click at [59, 470] on span "button" at bounding box center [52, 470] width 22 height 24
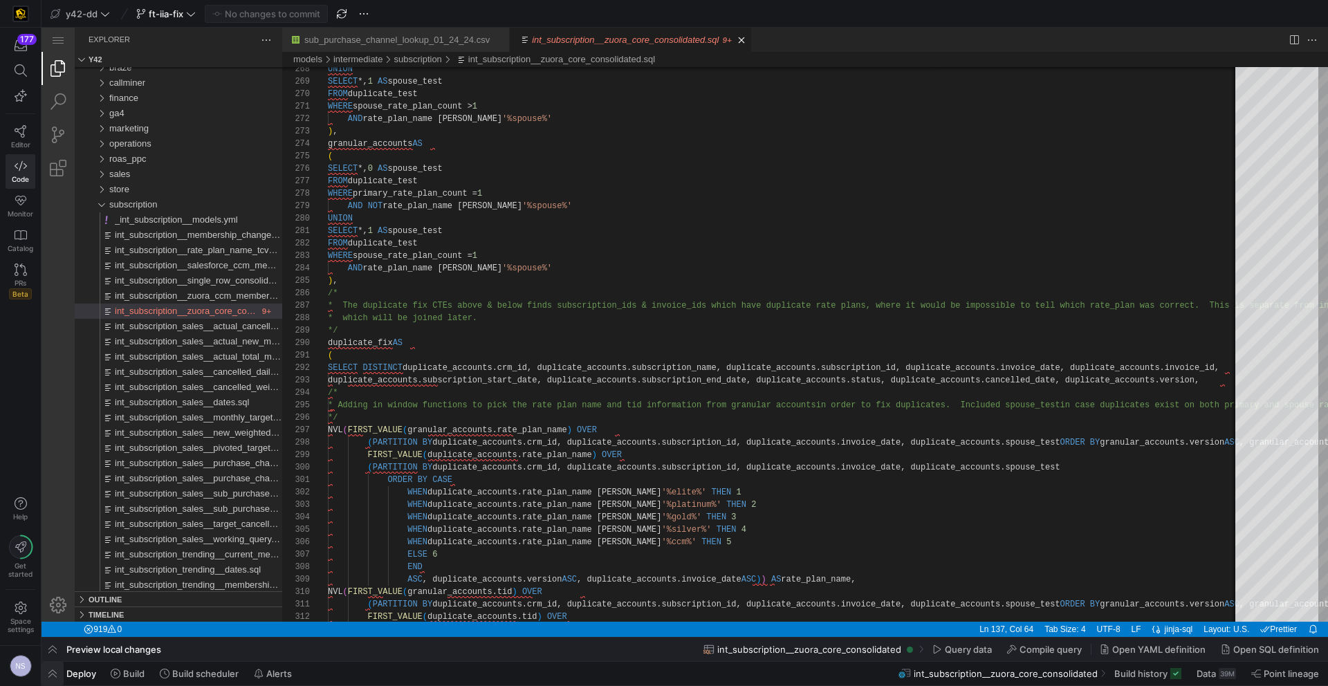
click at [54, 670] on span "button" at bounding box center [52, 674] width 22 height 24
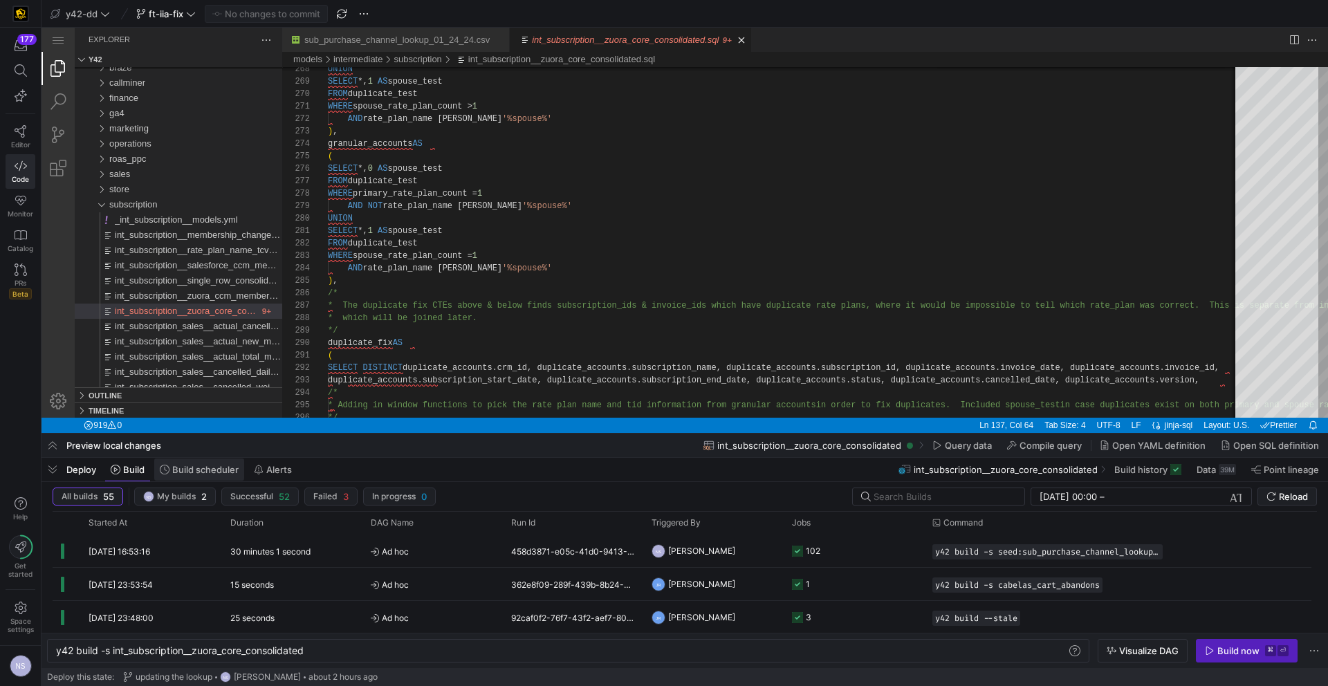
click at [225, 479] on span at bounding box center [199, 469] width 90 height 22
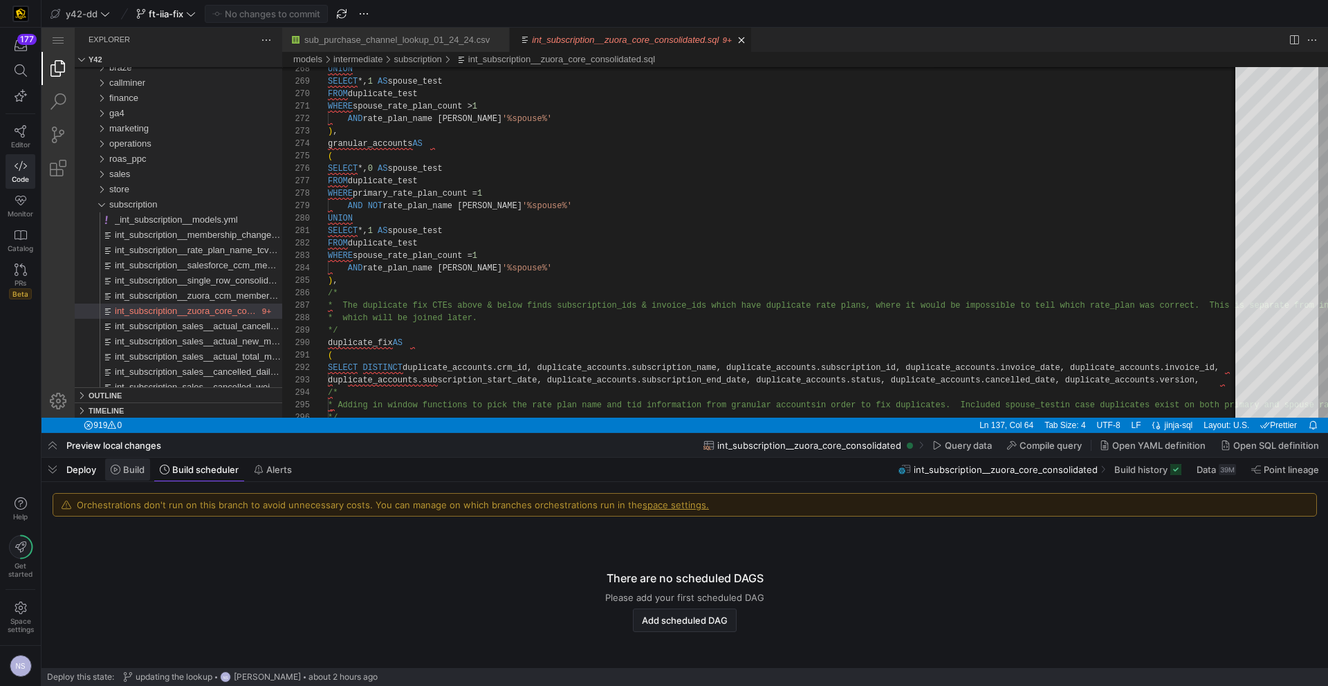
click at [138, 469] on span "Build" at bounding box center [133, 469] width 21 height 11
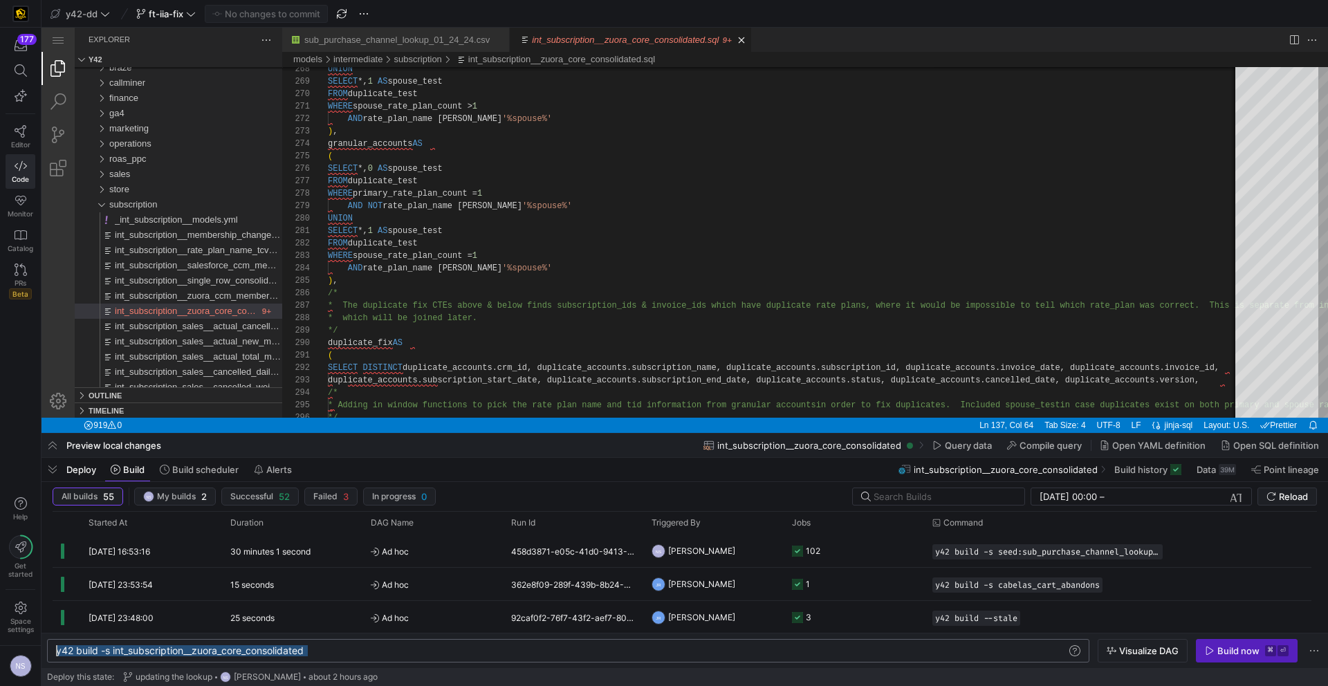
drag, startPoint x: 332, startPoint y: 653, endPoint x: 3, endPoint y: 649, distance: 329.1
click at [56, 649] on div "y42 build -s int_subscription__zuora_core_consolid ated" at bounding box center [561, 650] width 1010 height 11
type textarea "y42 build --retry-attempts 2 --max-runtime-all 1h"
click at [357, 649] on div "y42 build --retry-attempts 2 --max-runtime-all 1h" at bounding box center [561, 650] width 1010 height 11
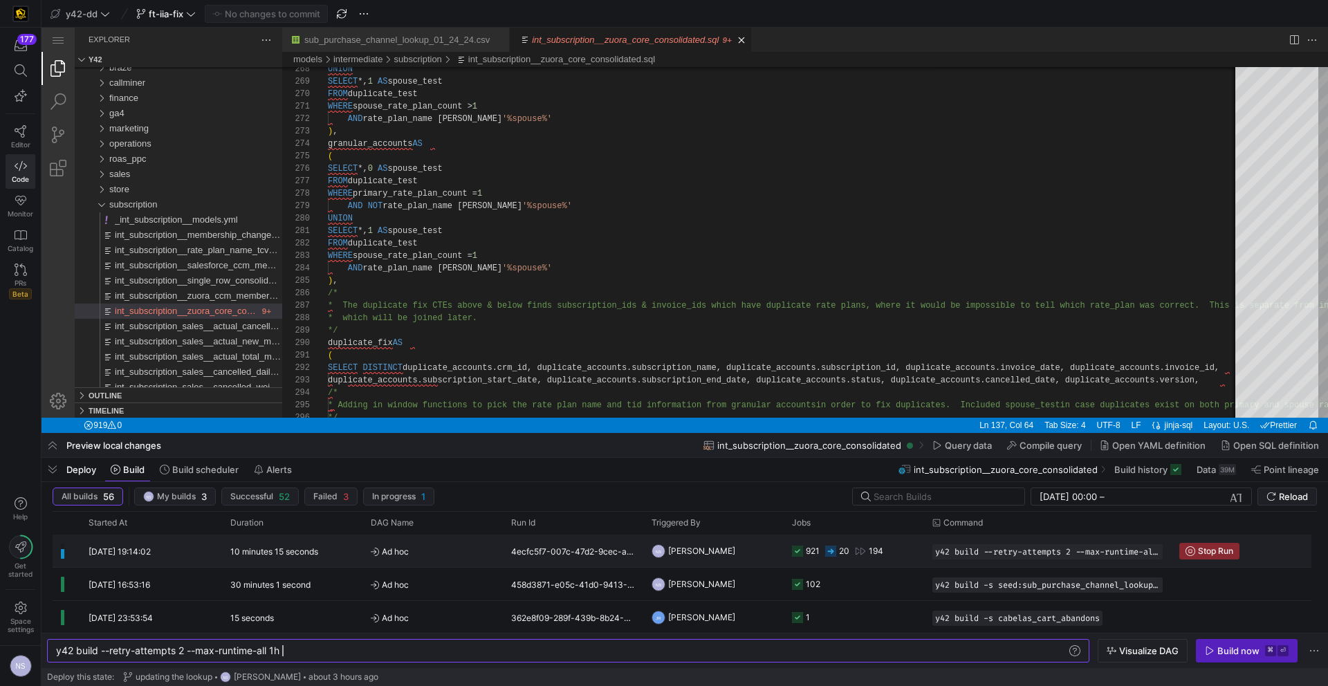
click at [863, 550] on icon "Press SPACE to select this row." at bounding box center [860, 551] width 11 height 11
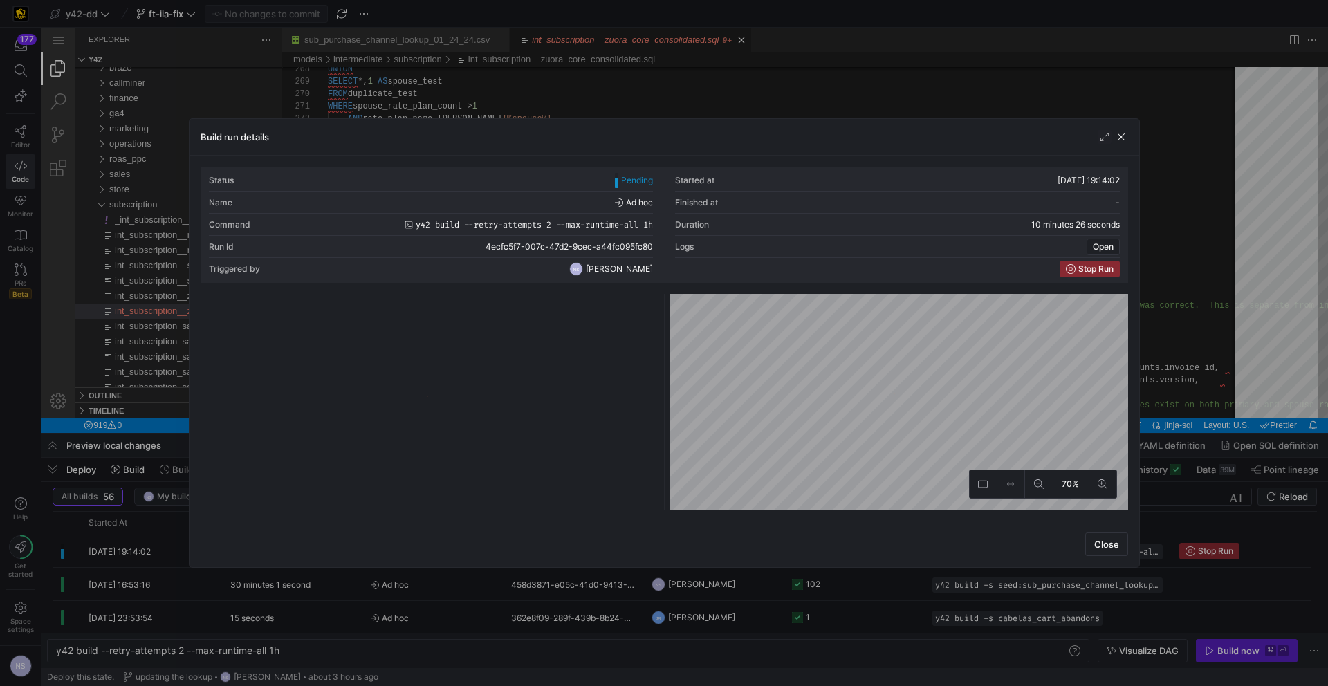
click at [157, 402] on div at bounding box center [664, 343] width 1328 height 686
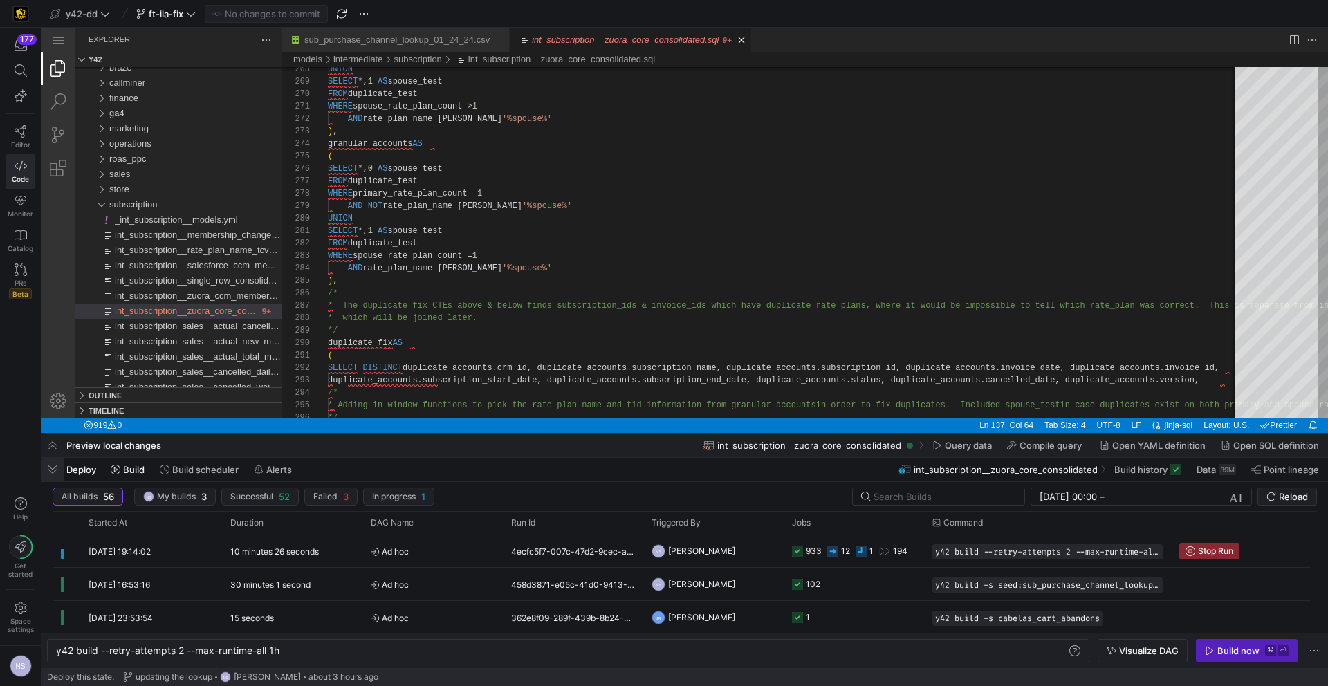
click at [50, 474] on span "button" at bounding box center [52, 470] width 22 height 24
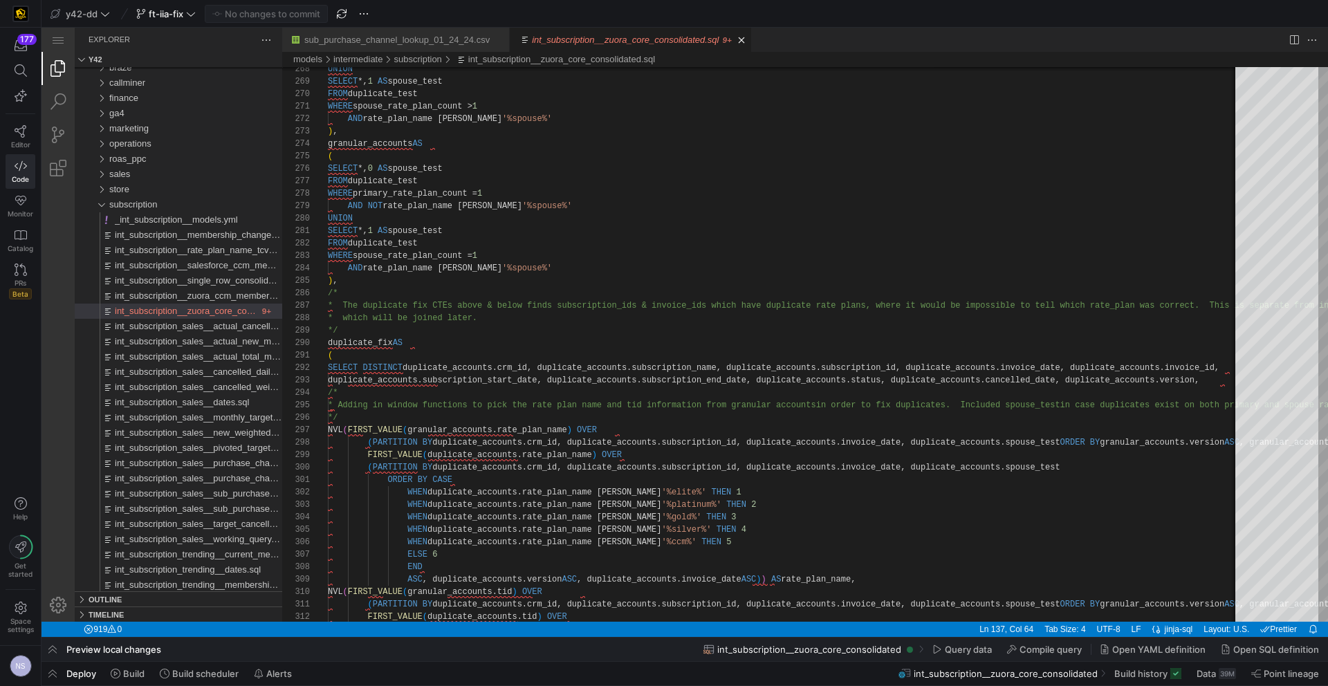
scroll to position [75, 413]
click at [1143, 676] on span "Build history" at bounding box center [1140, 673] width 53 height 11
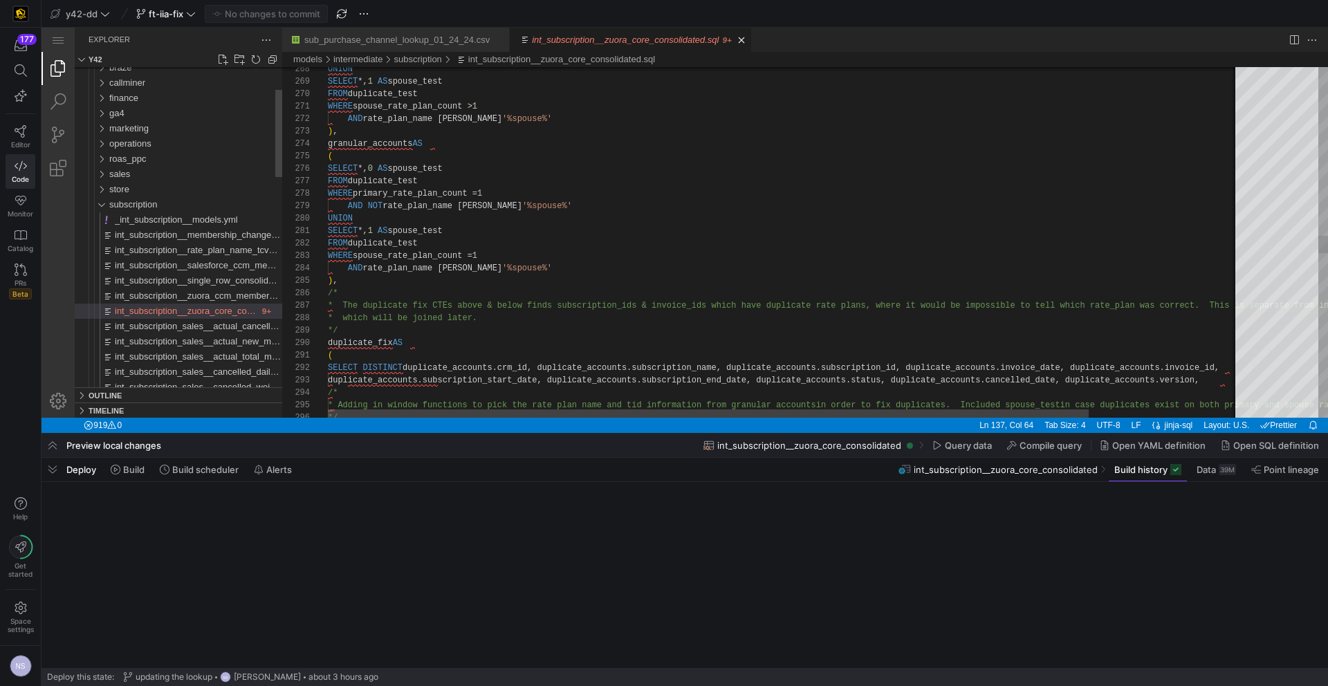
scroll to position [75, 413]
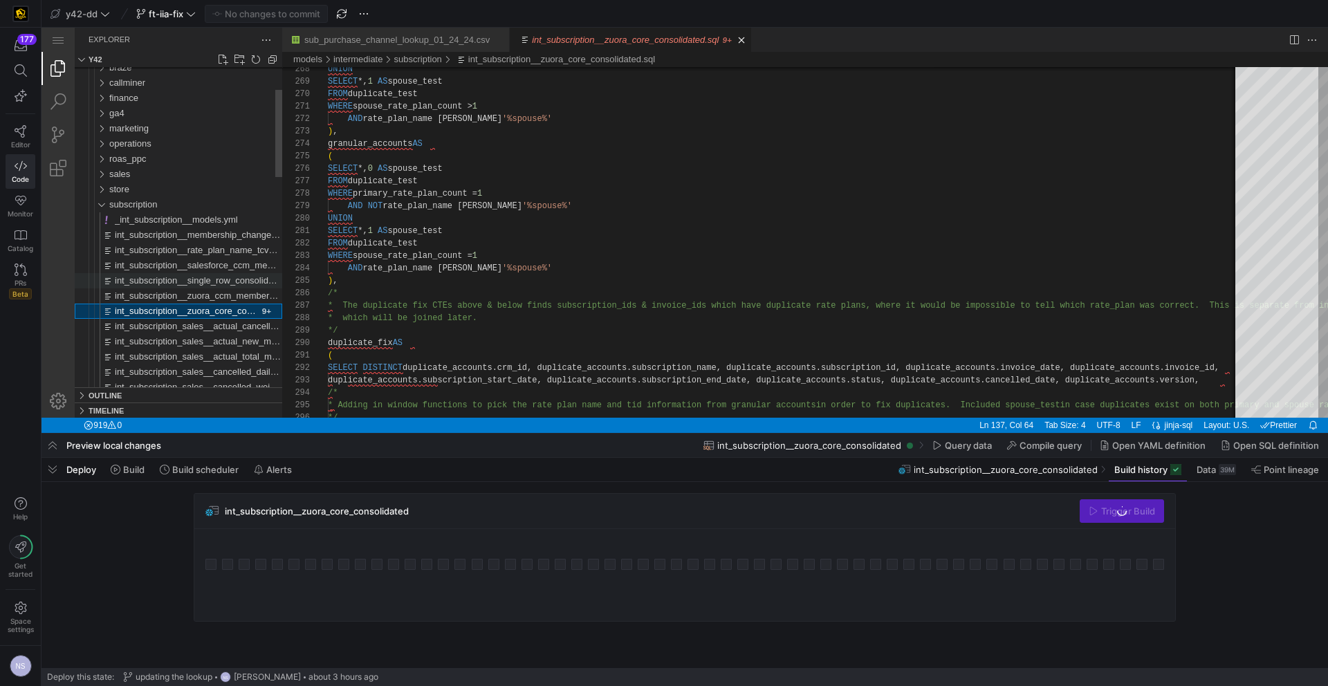
click at [232, 279] on span "int_subscription__single_row_consolidated.sql" at bounding box center [207, 280] width 185 height 10
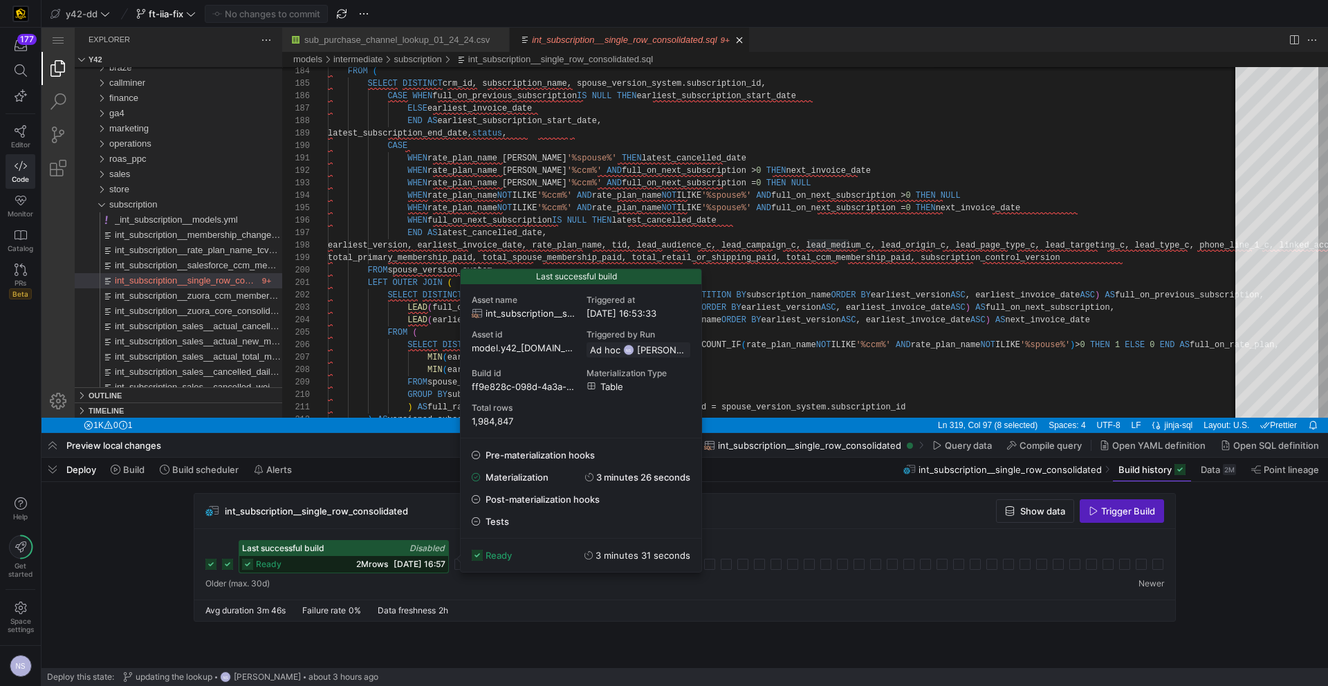
click at [248, 566] on icon at bounding box center [247, 564] width 11 height 11
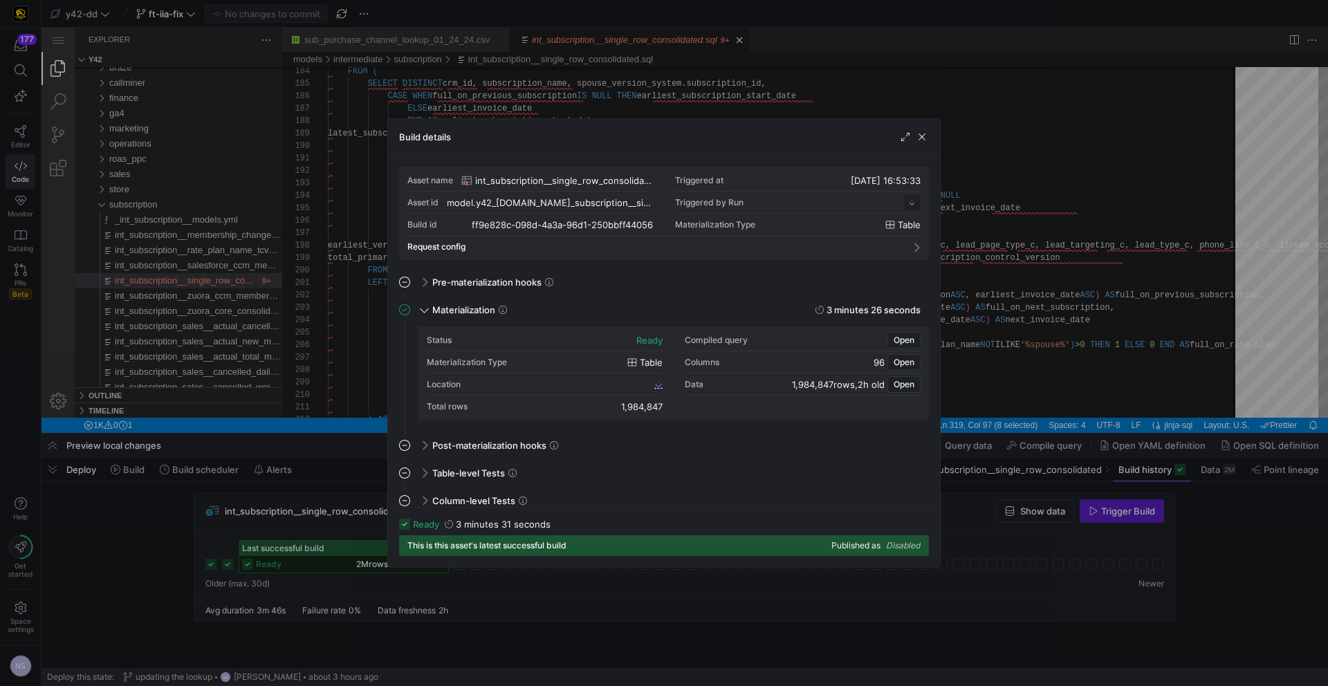
scroll to position [124, 0]
click at [906, 335] on span "Open" at bounding box center [903, 340] width 21 height 10
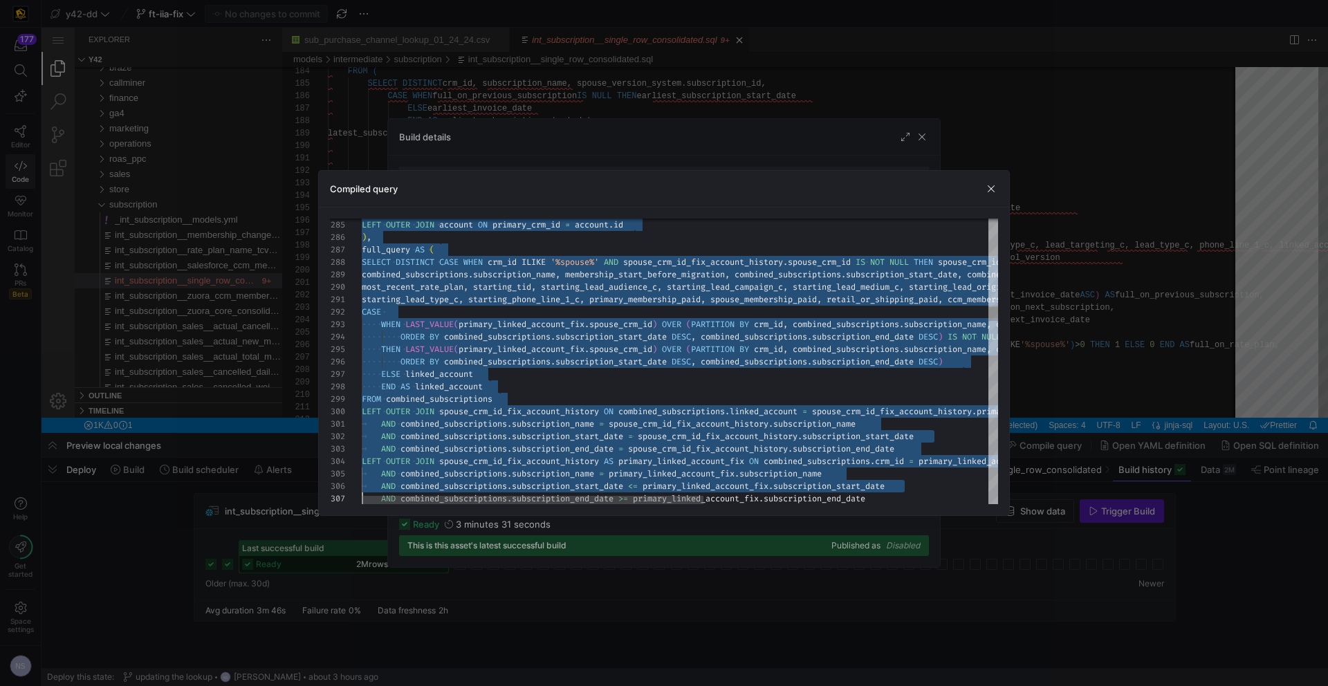
scroll to position [37, 0]
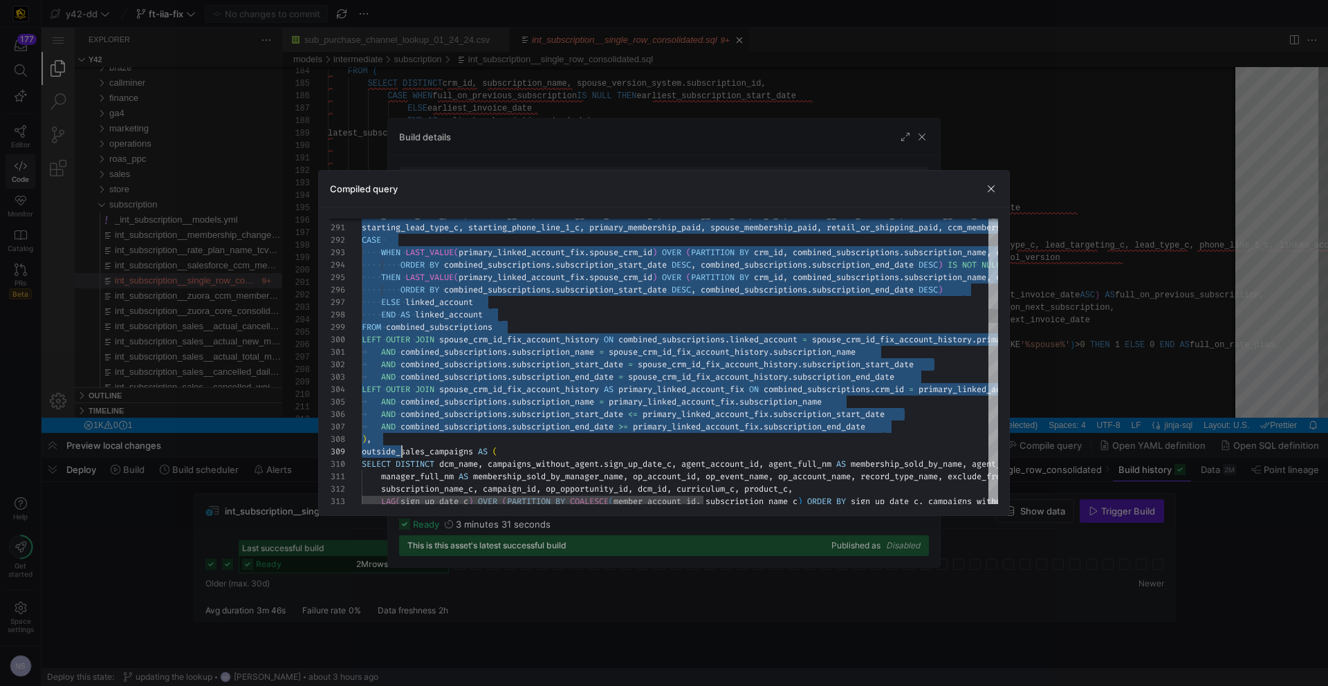
type textarea "SELECT * FROM "Y42"."Y42_F595E7F3_153E_4719_B0D1_5F3CE2F6A53A_Y42_DD_28FA39C8B2…"
drag, startPoint x: 363, startPoint y: 396, endPoint x: 395, endPoint y: 437, distance: 52.2
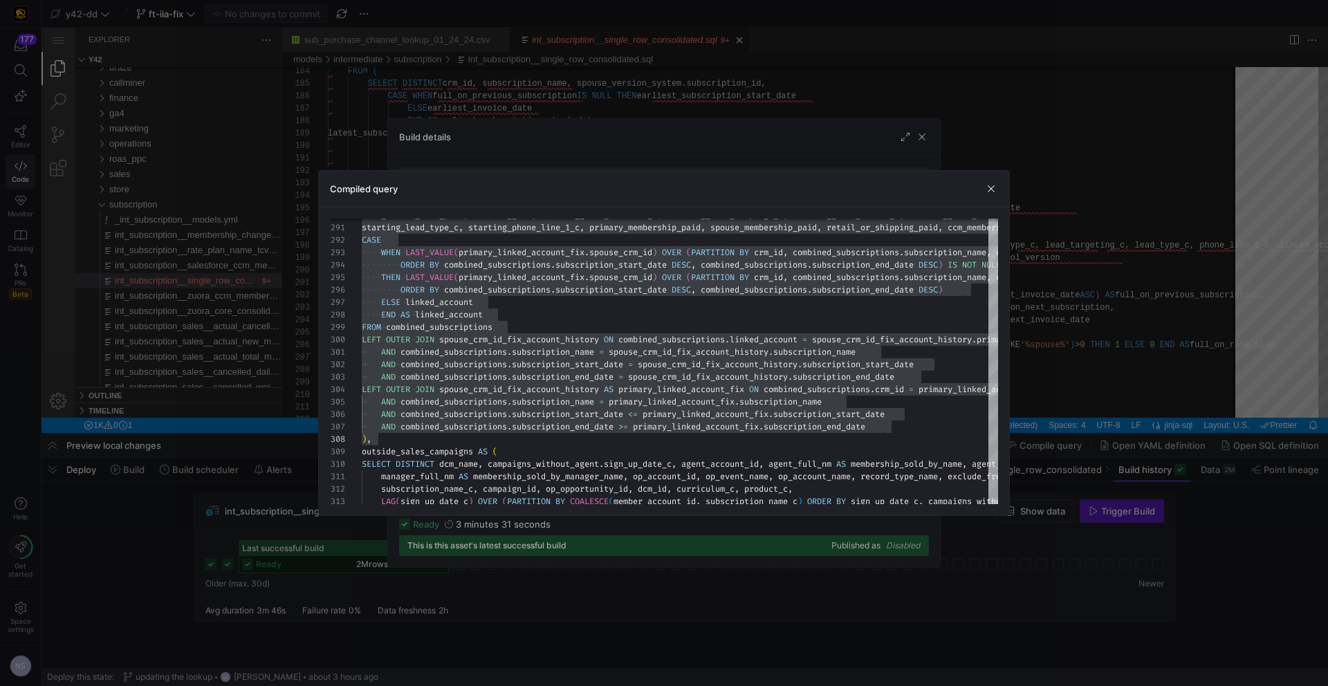
click at [1130, 315] on div at bounding box center [664, 343] width 1328 height 686
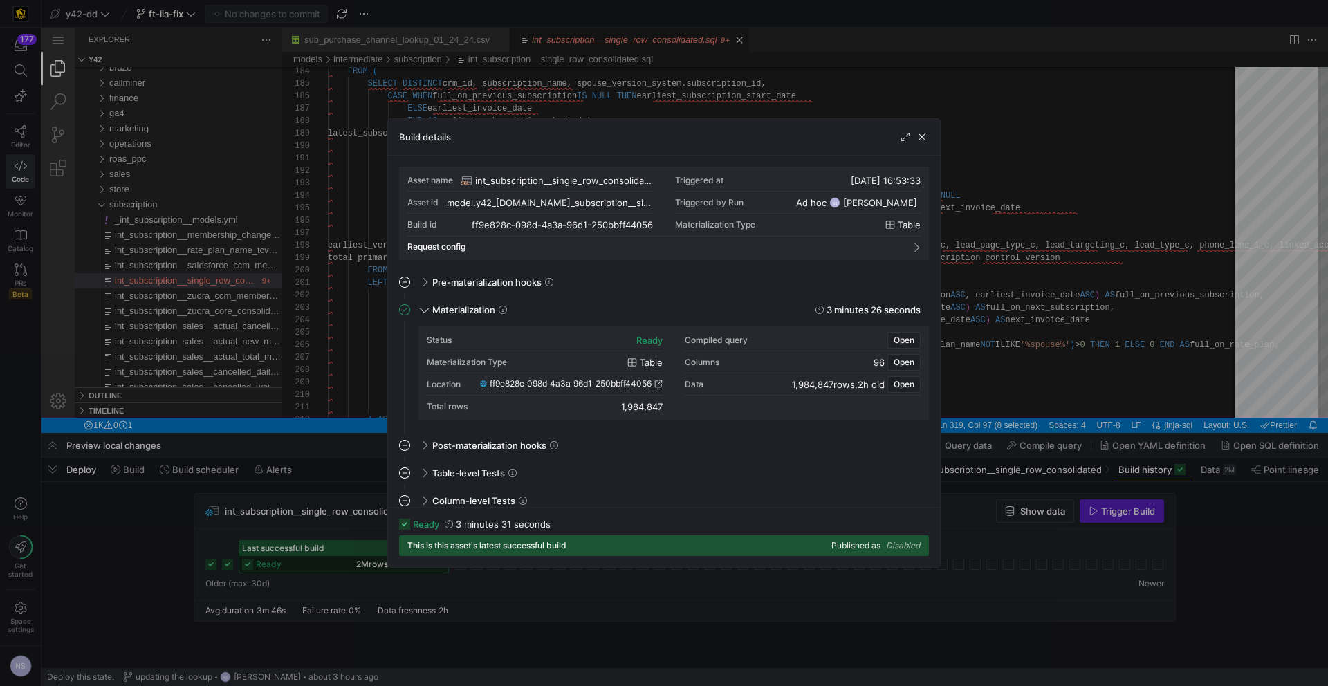
click at [1068, 328] on div at bounding box center [664, 343] width 1328 height 686
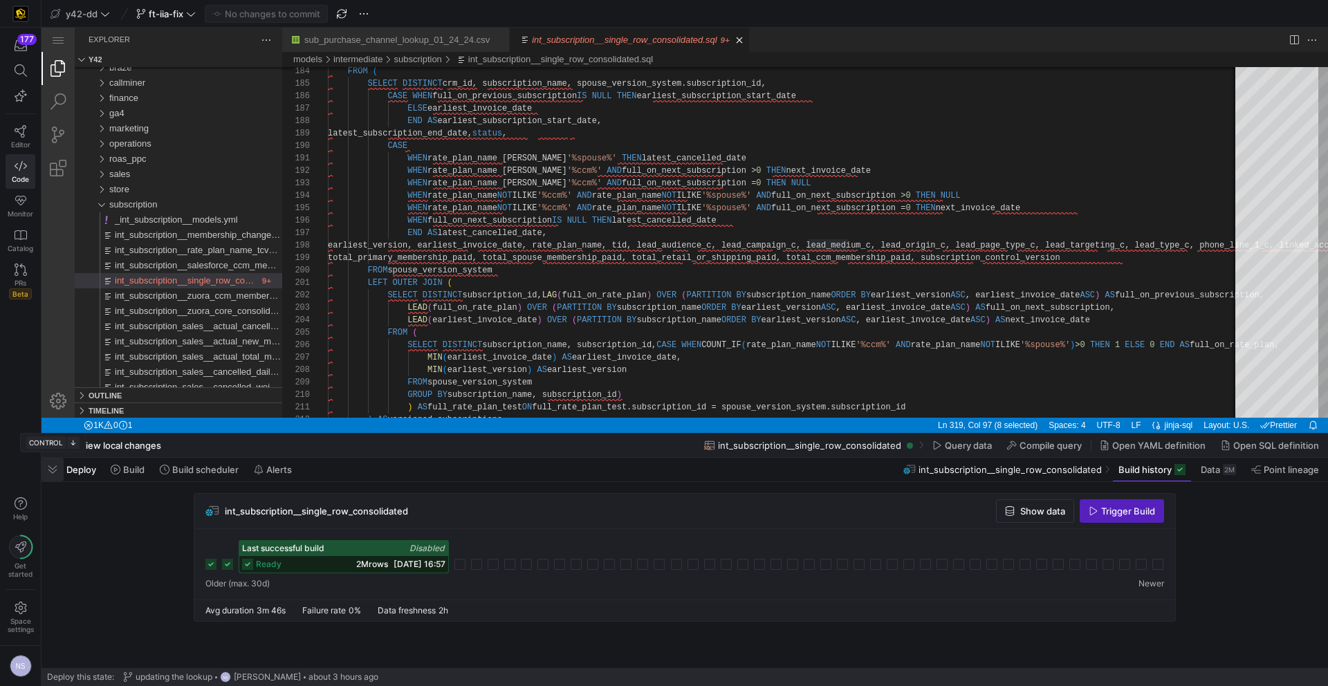
click at [49, 474] on span "button" at bounding box center [52, 470] width 22 height 24
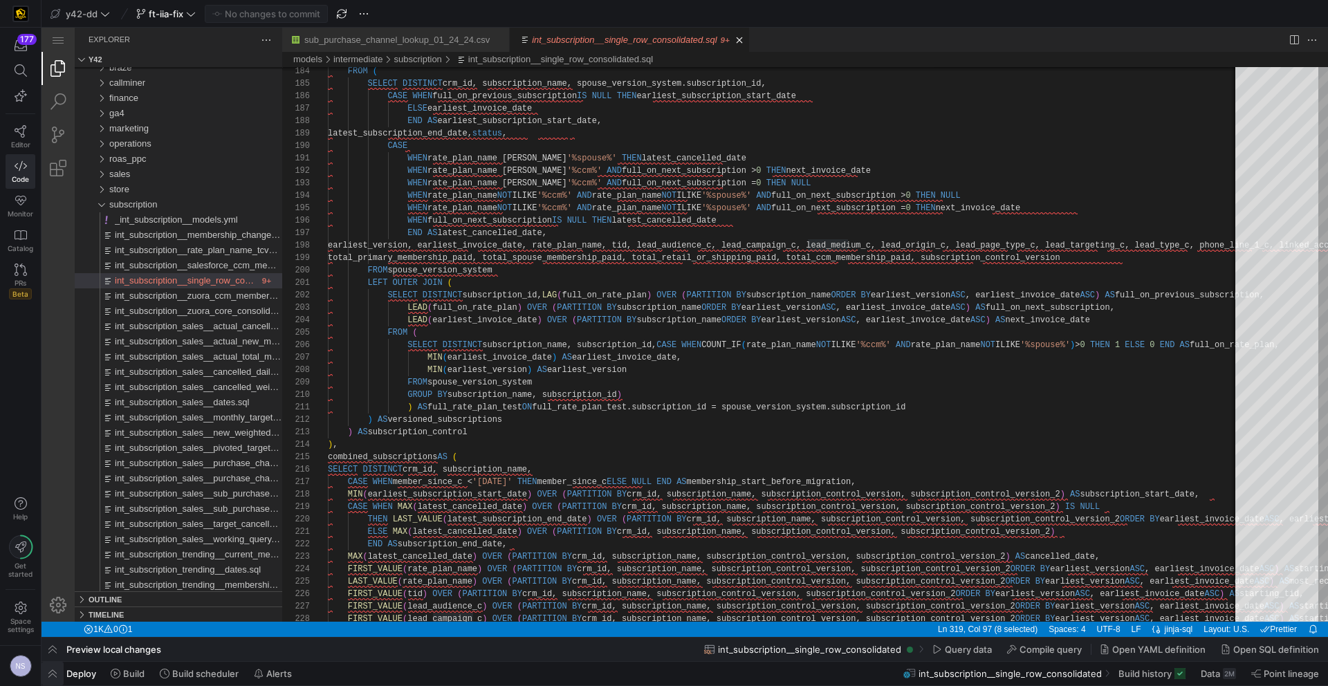
click at [52, 667] on span "button" at bounding box center [52, 674] width 22 height 24
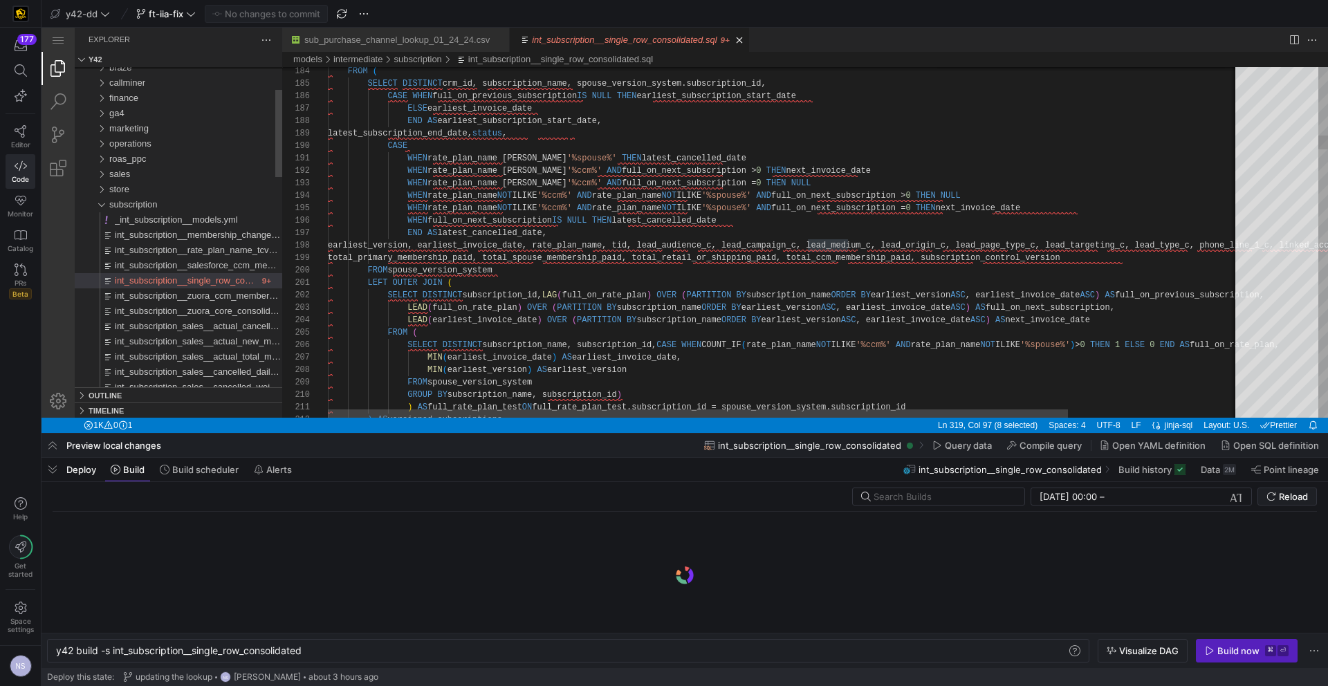
scroll to position [0, 250]
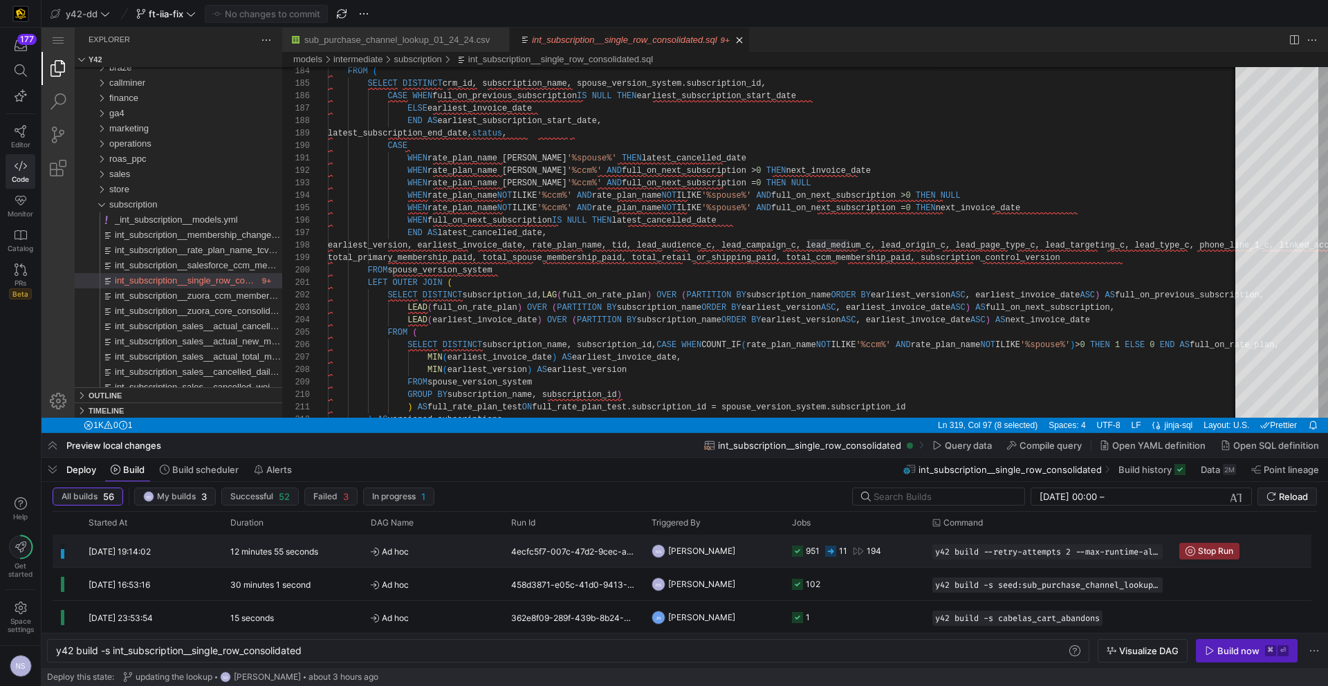
click at [832, 550] on rect at bounding box center [830, 551] width 11 height 11
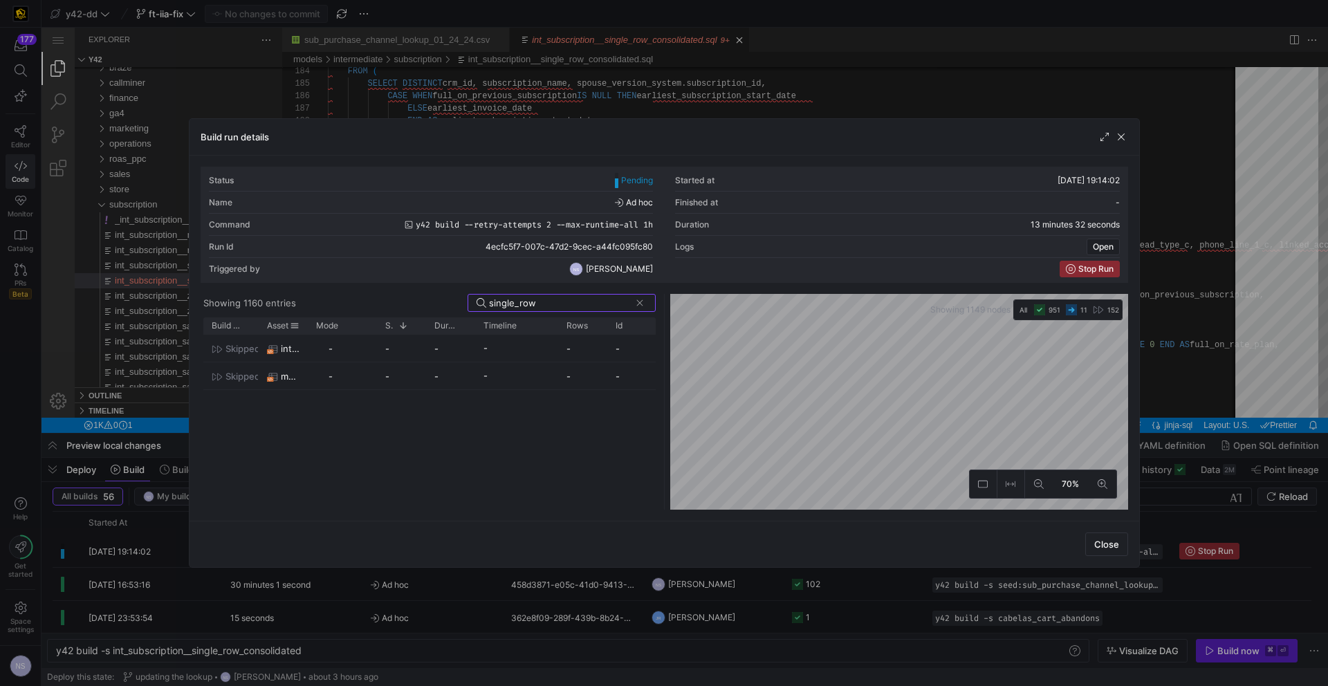
type input "single_row"
drag, startPoint x: 306, startPoint y: 326, endPoint x: 485, endPoint y: 339, distance: 179.6
click at [485, 339] on div "Build status Asset Mode 1" at bounding box center [429, 413] width 452 height 192
click at [1229, 382] on div at bounding box center [664, 343] width 1328 height 686
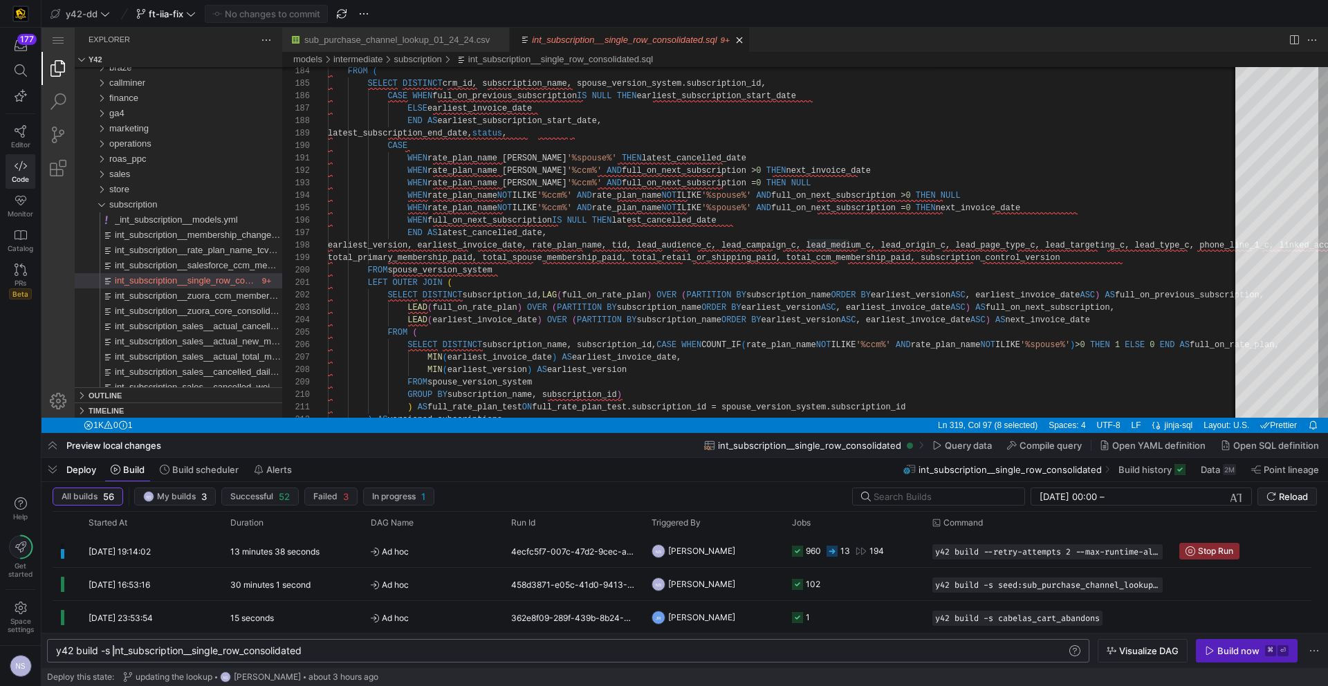
click at [113, 649] on div "y42 build -s int_subscription__single_row_consolid ated" at bounding box center [561, 650] width 1010 height 11
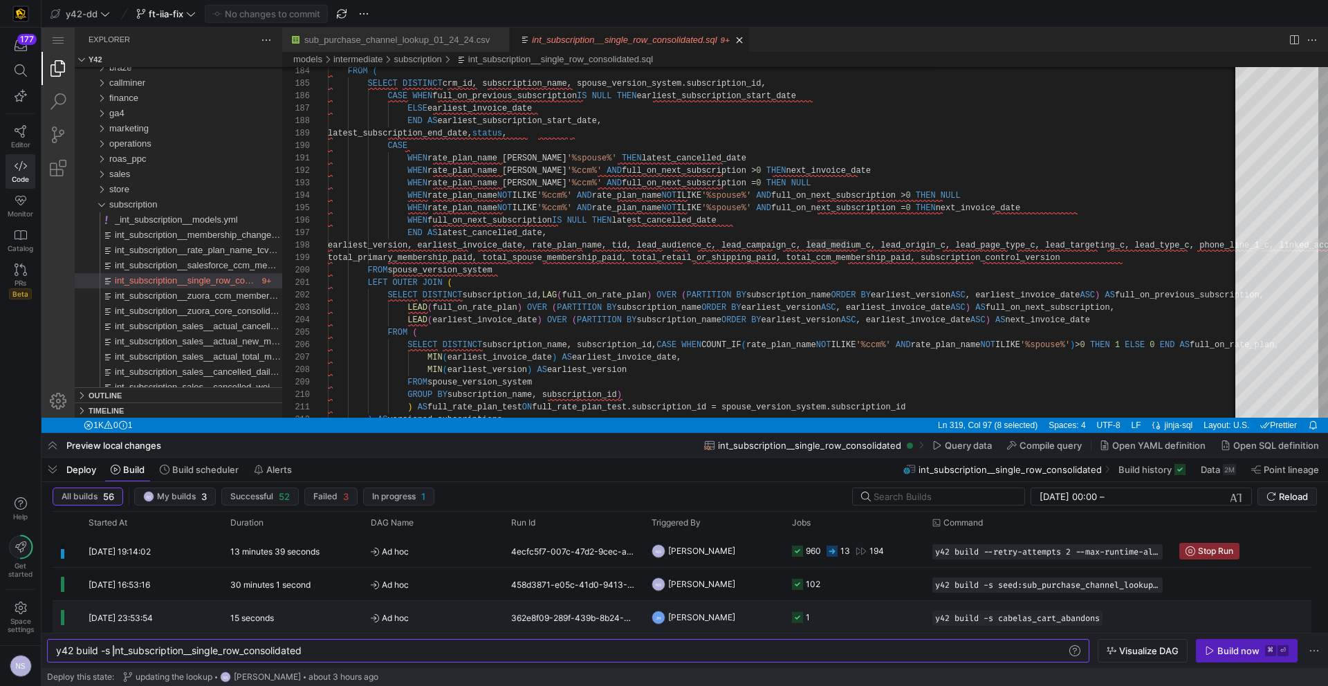
scroll to position [0, 64]
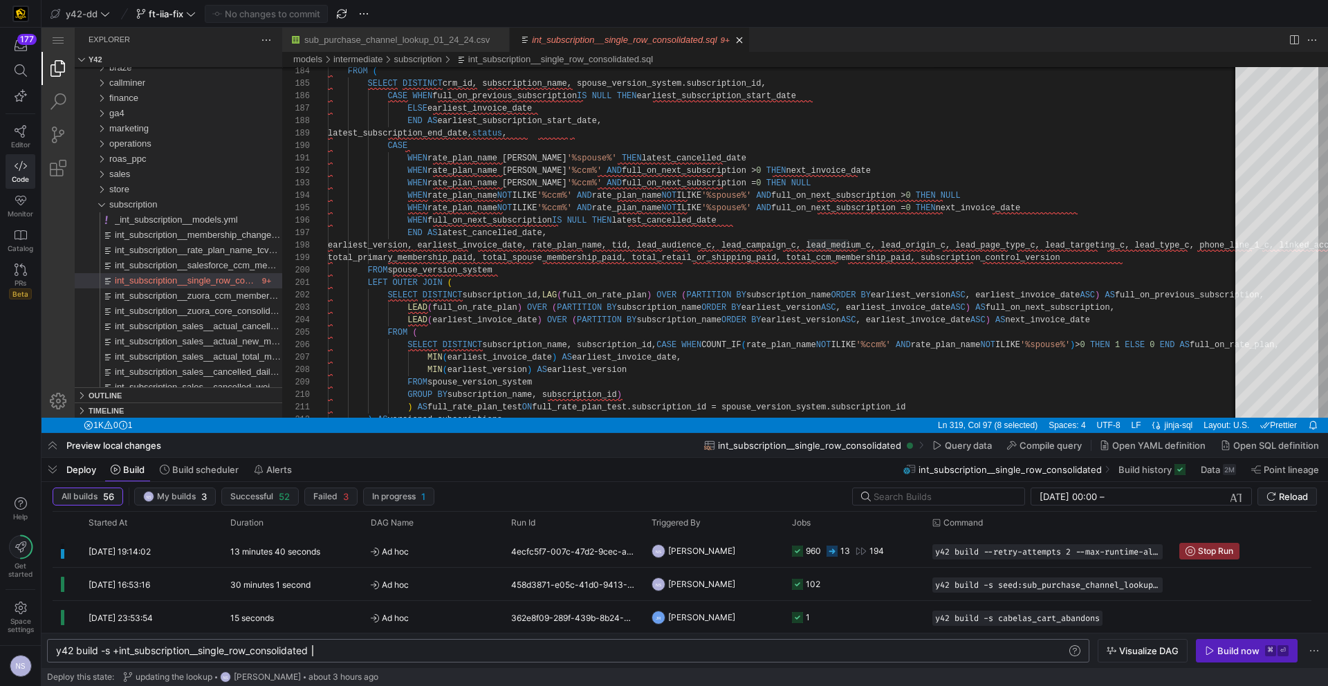
click at [371, 654] on div "y42 build -s +int_subscription__single_row_consoli dated" at bounding box center [561, 650] width 1010 height 11
type textarea "y42 build -s +int_subscription__single_row_consolidated+"
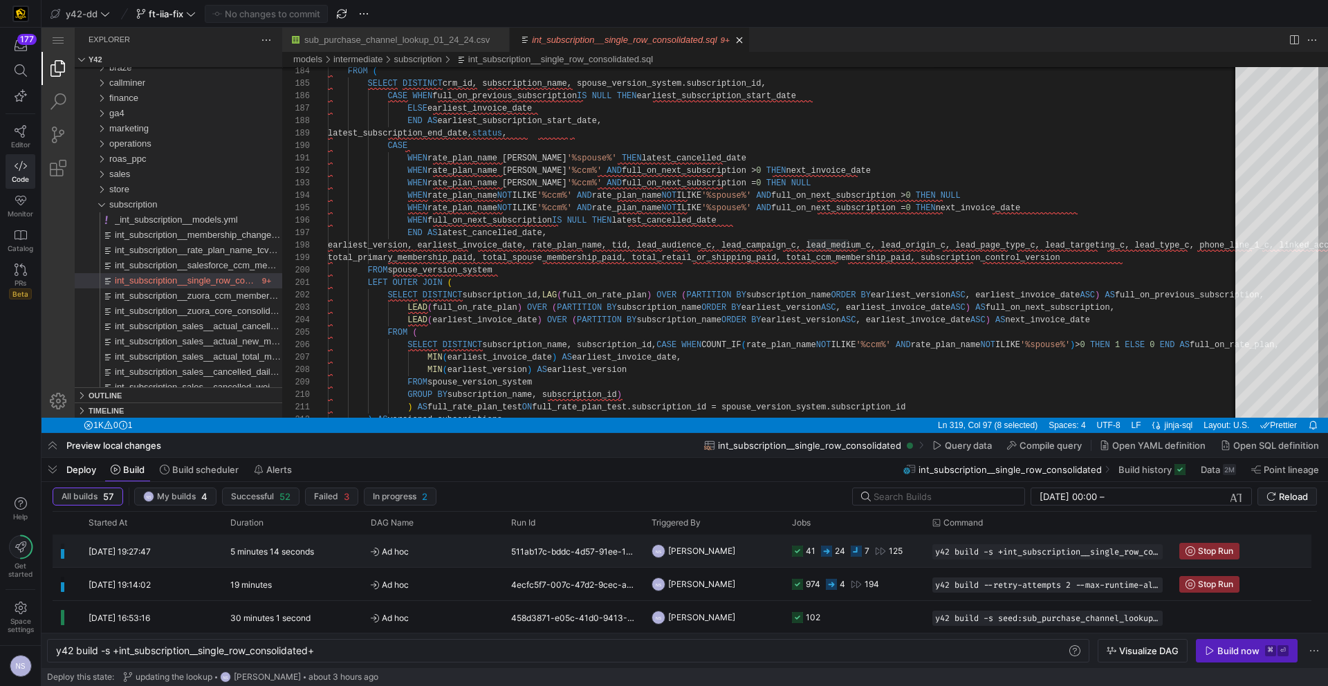
click at [877, 549] on icon "Press SPACE to select this row." at bounding box center [880, 551] width 10 height 8
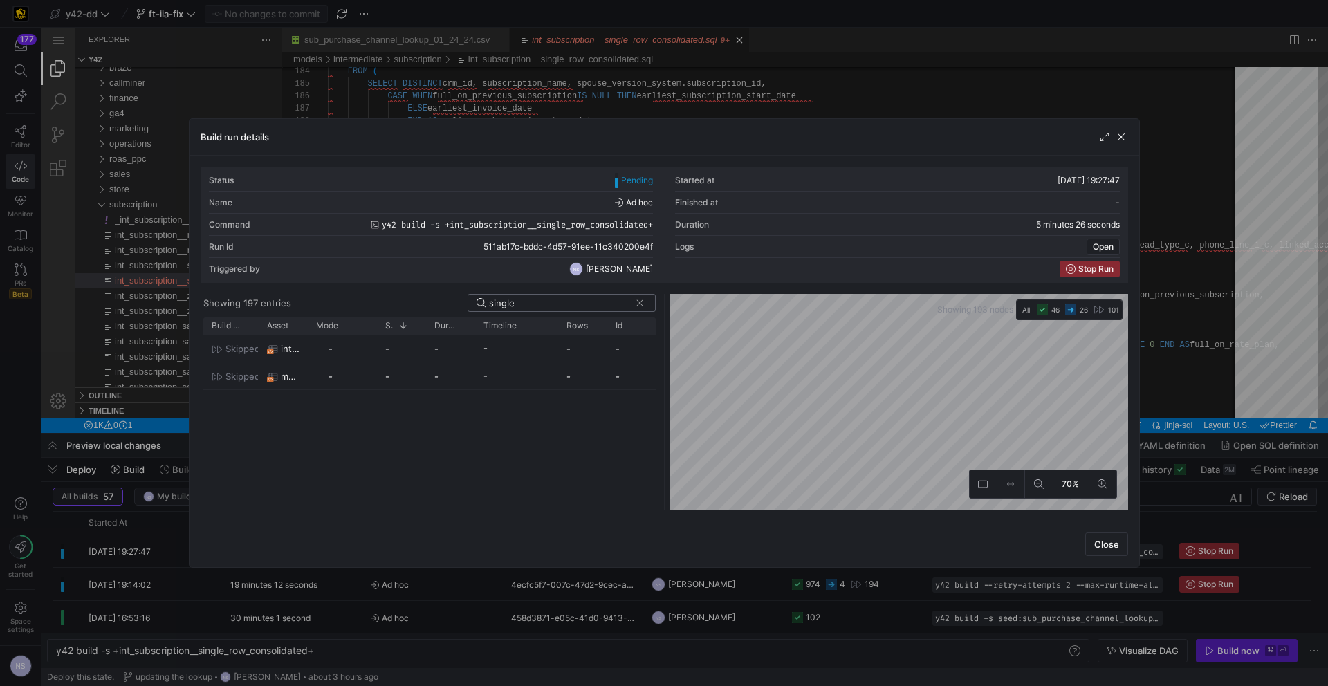
scroll to position [0, 0]
type input "single_row"
click at [1295, 301] on div at bounding box center [664, 343] width 1328 height 686
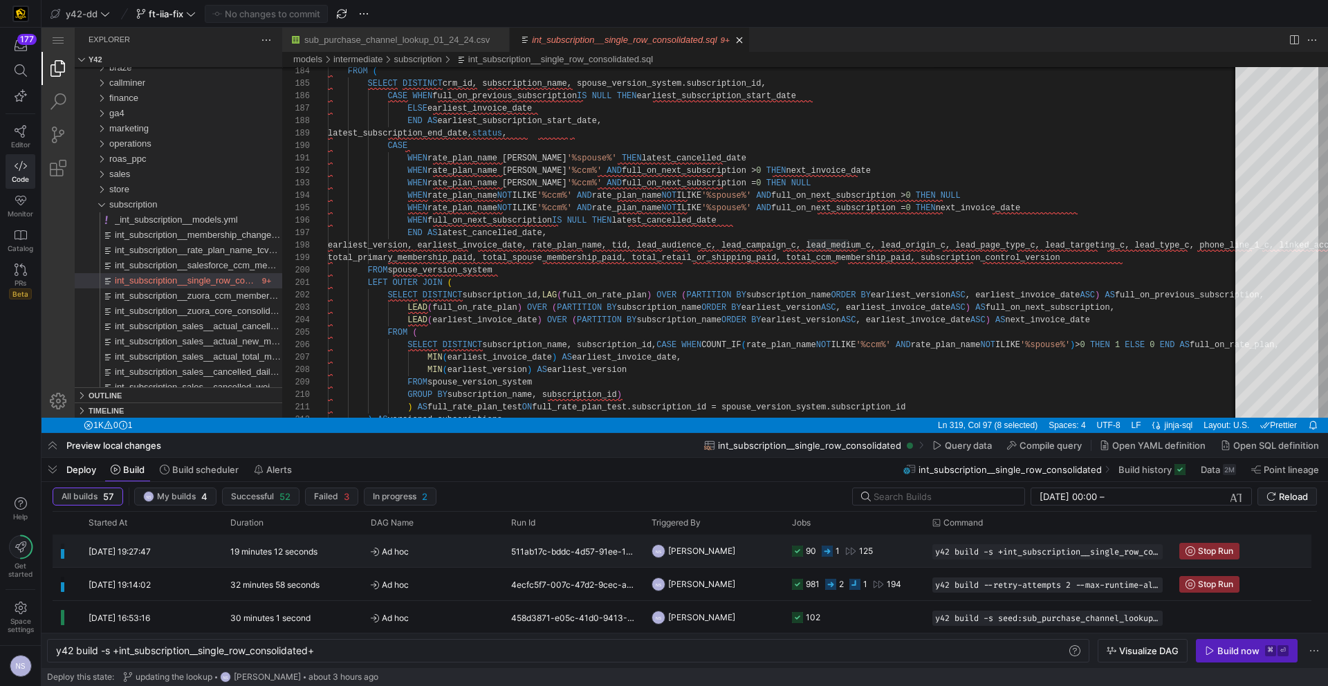
click at [828, 554] on icon "Press SPACE to select this row." at bounding box center [826, 551] width 11 height 11
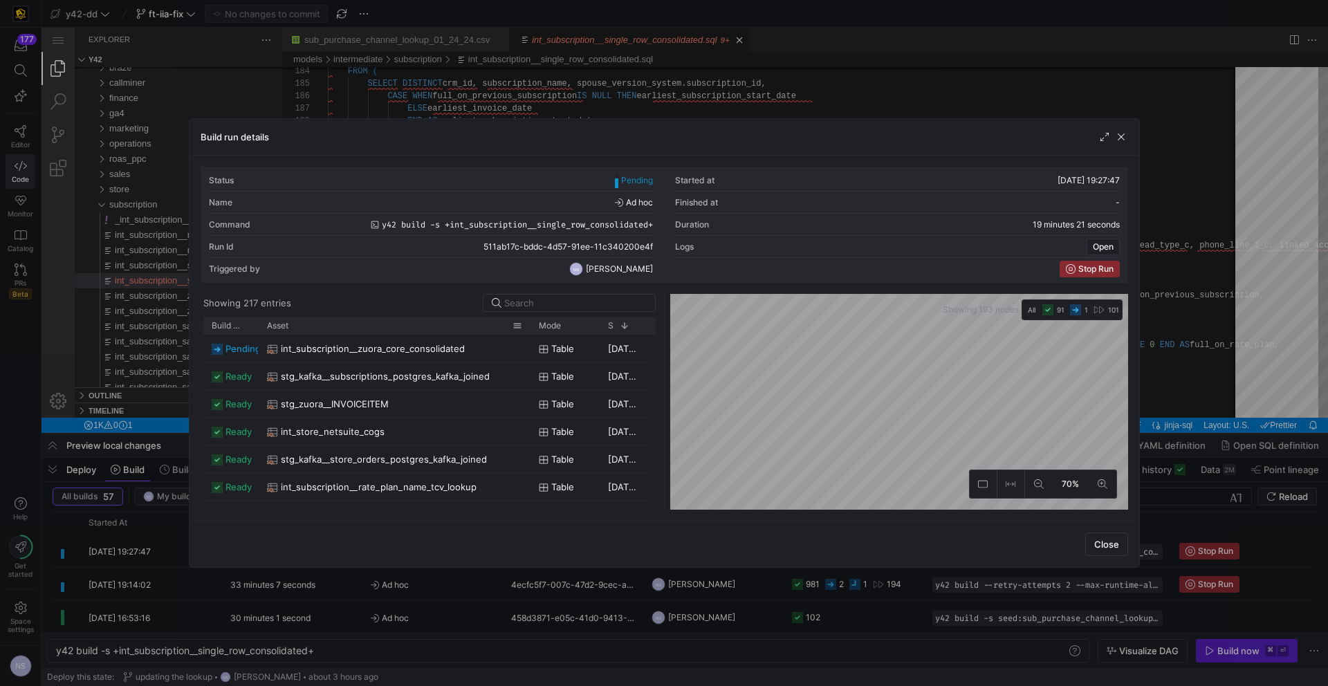
drag, startPoint x: 306, startPoint y: 328, endPoint x: 529, endPoint y: 330, distance: 223.3
click at [529, 330] on div at bounding box center [531, 325] width 6 height 17
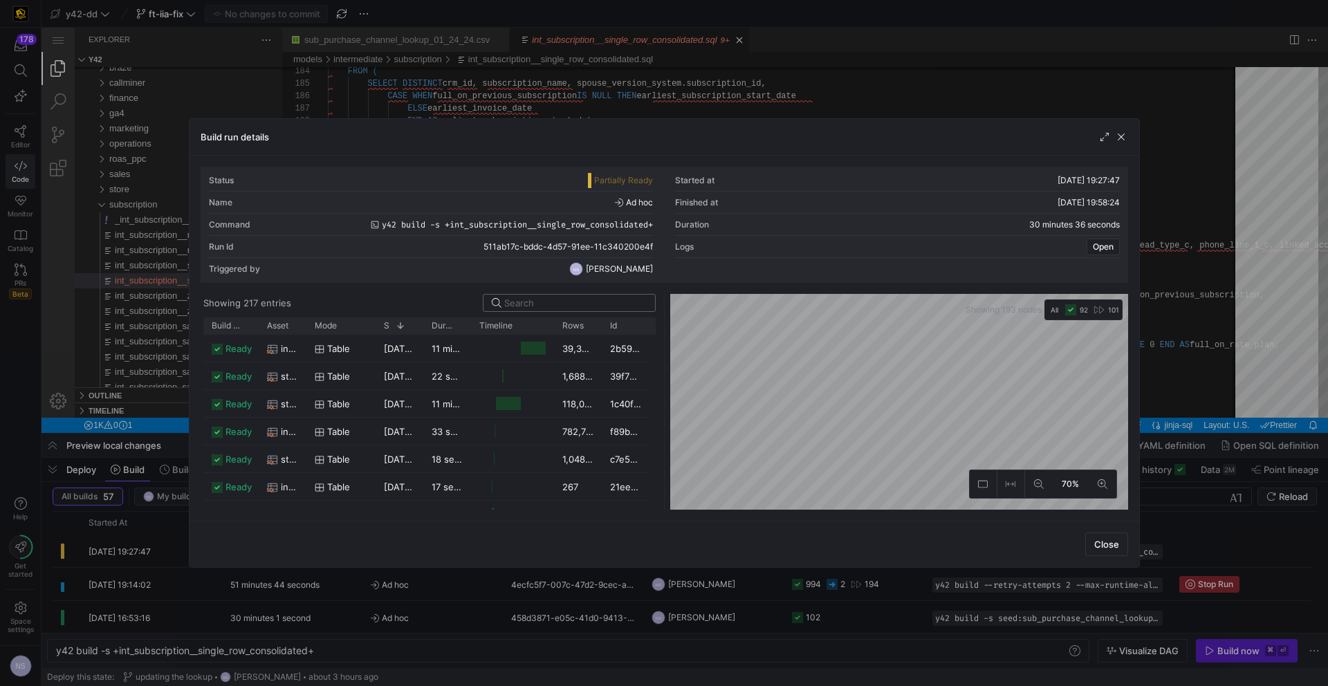
click at [528, 299] on input at bounding box center [575, 302] width 142 height 11
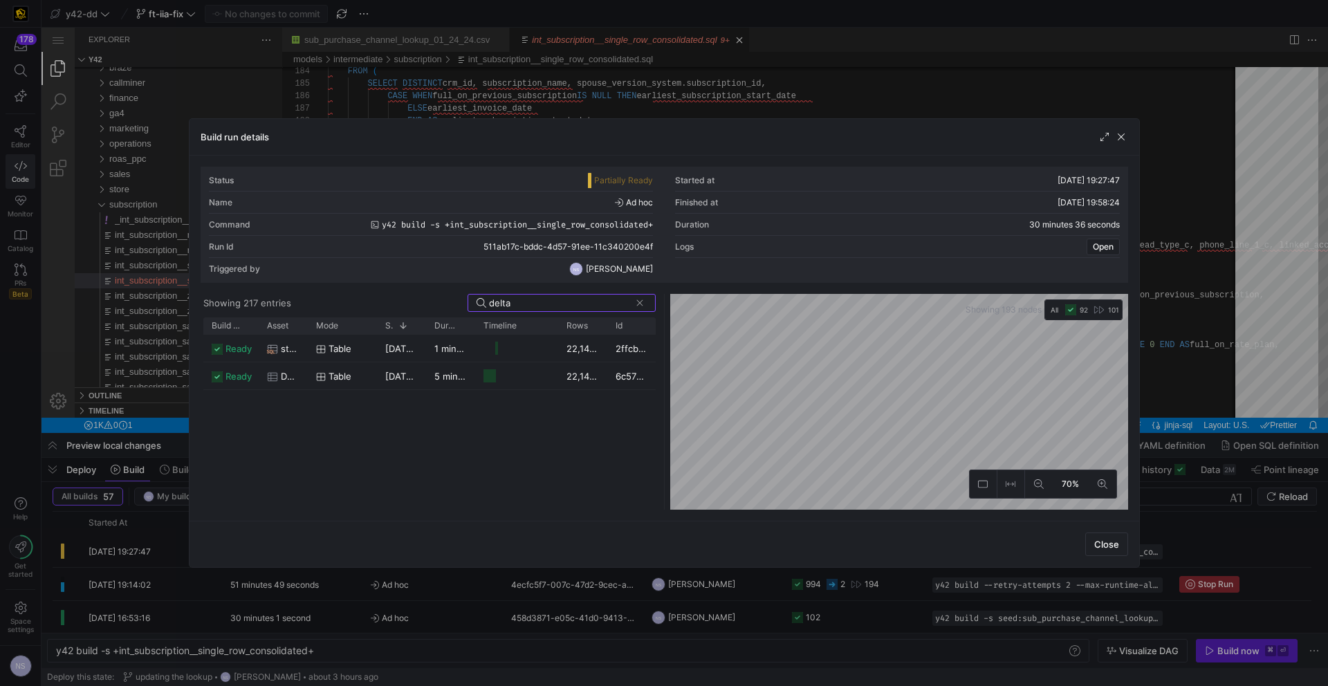
type input "delta"
drag, startPoint x: 1189, startPoint y: 364, endPoint x: 1087, endPoint y: 340, distance: 105.2
click at [1189, 364] on div at bounding box center [664, 343] width 1328 height 686
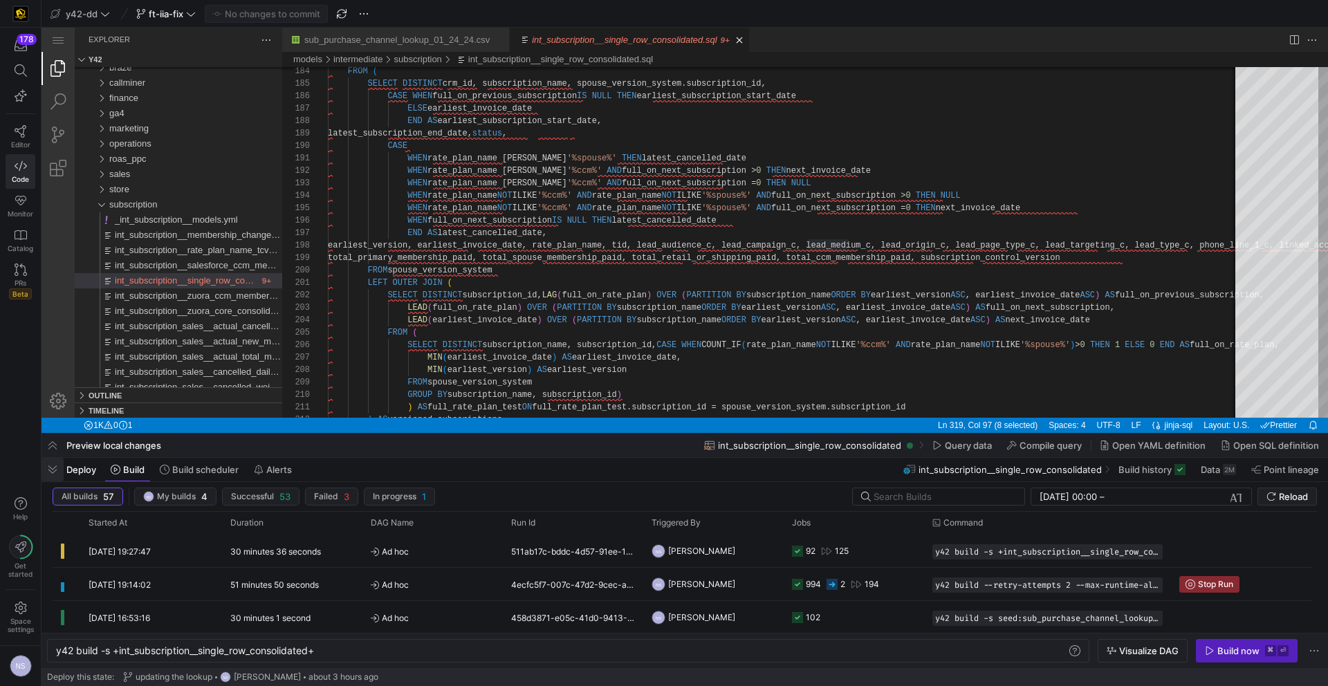
click at [48, 474] on span "button" at bounding box center [52, 470] width 22 height 24
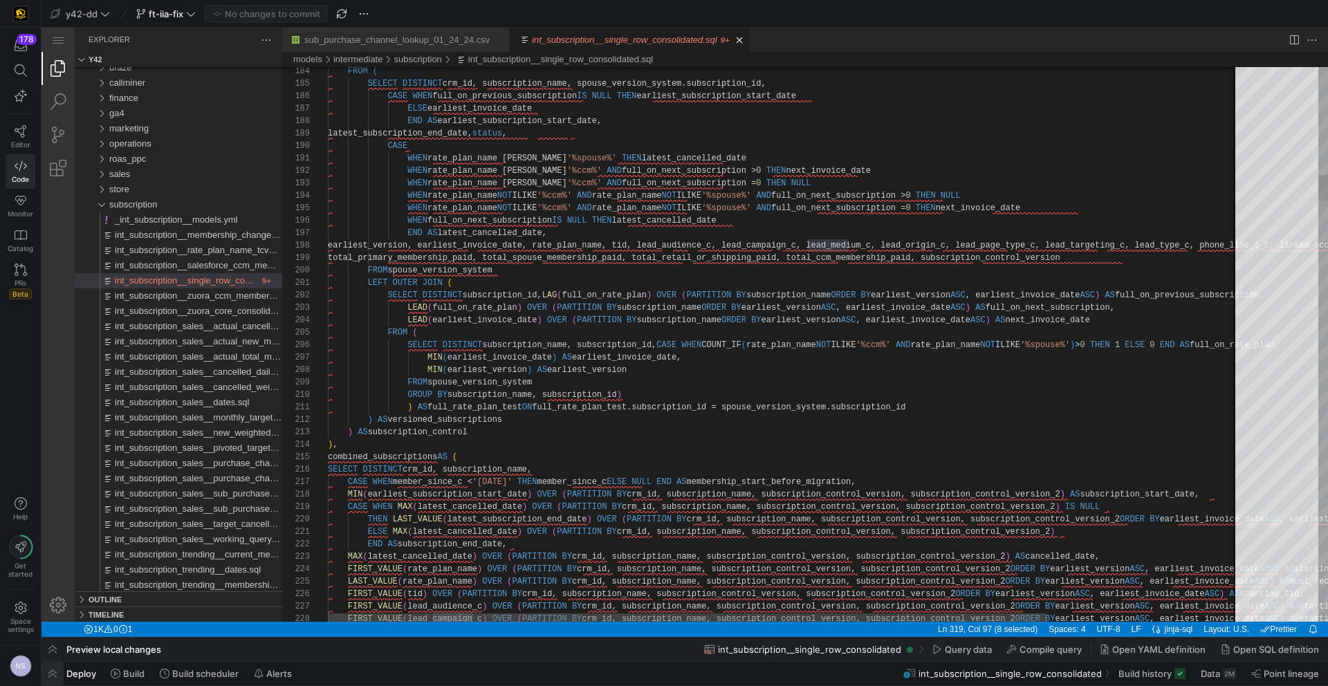
click at [56, 678] on span "button" at bounding box center [52, 674] width 22 height 24
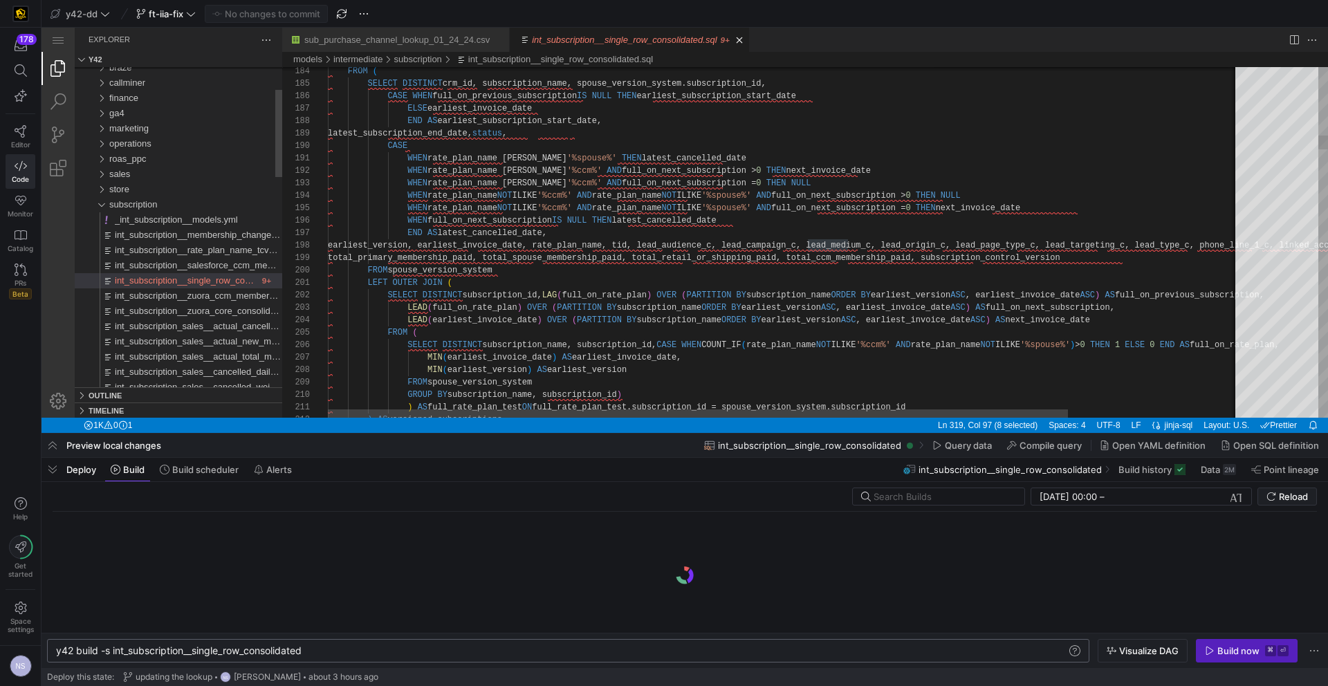
scroll to position [0, 250]
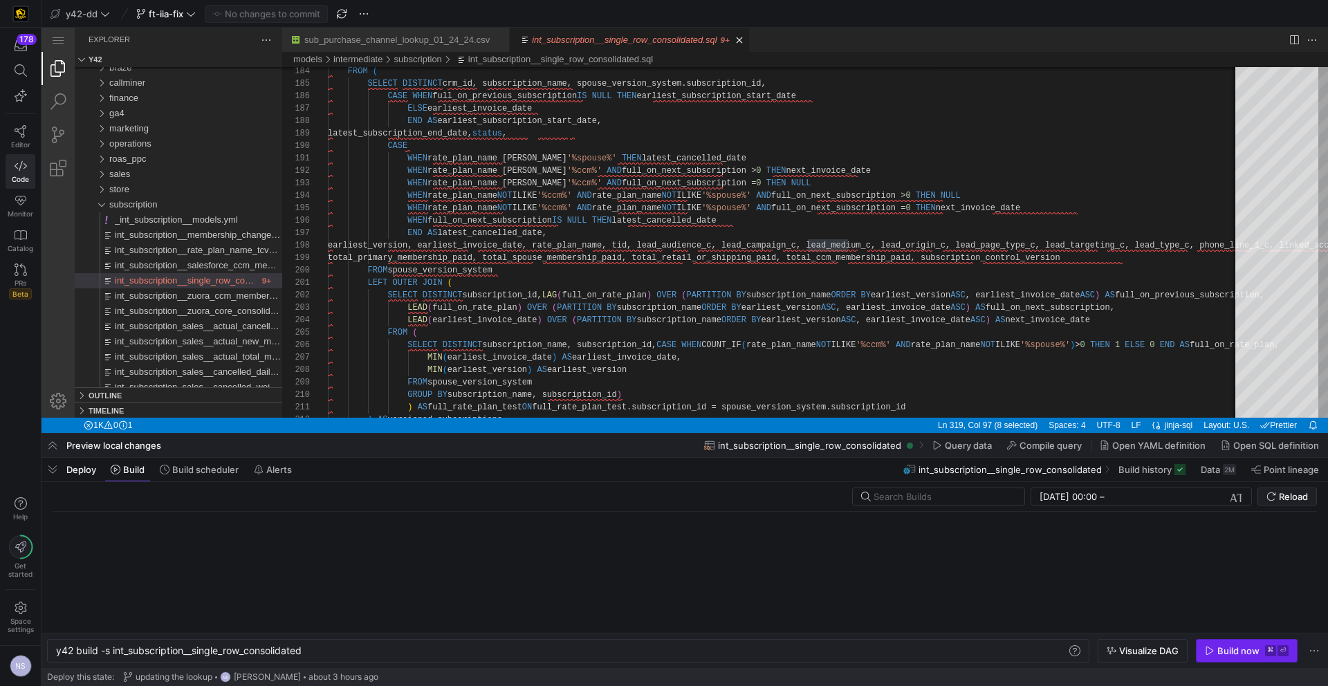
click at [1231, 653] on div "Build now" at bounding box center [1238, 650] width 42 height 11
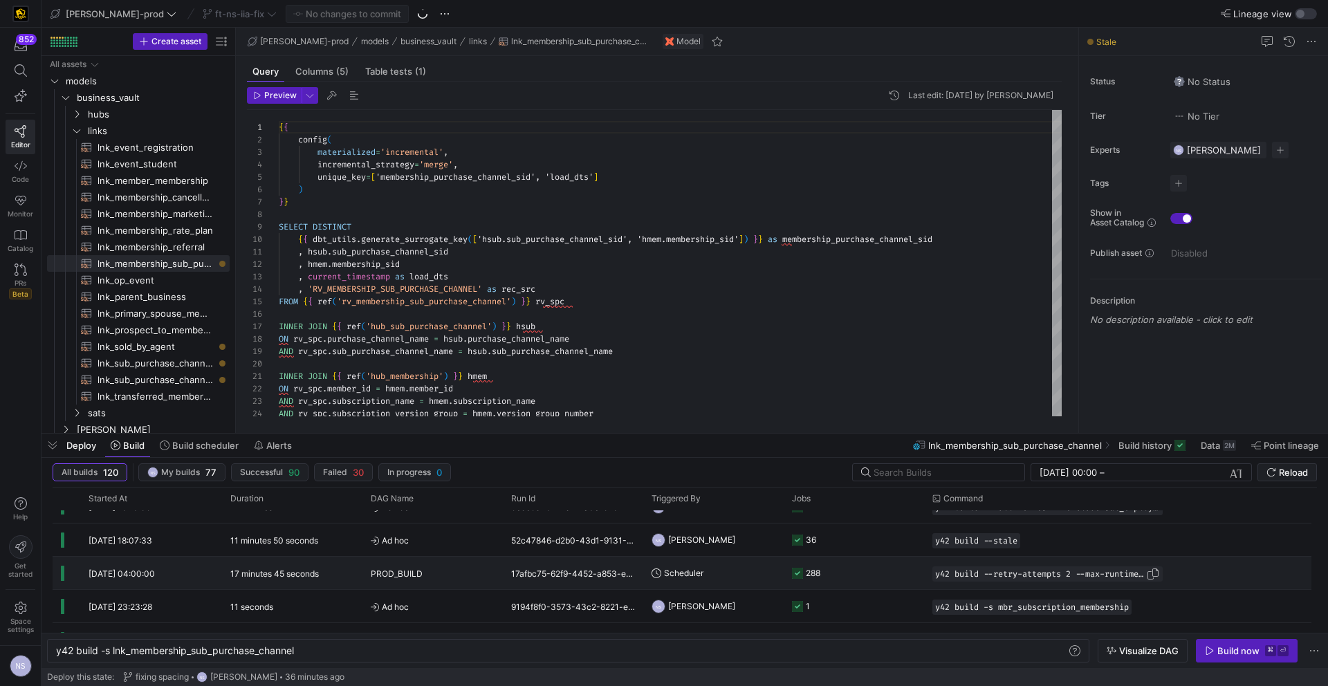
scroll to position [63, 0]
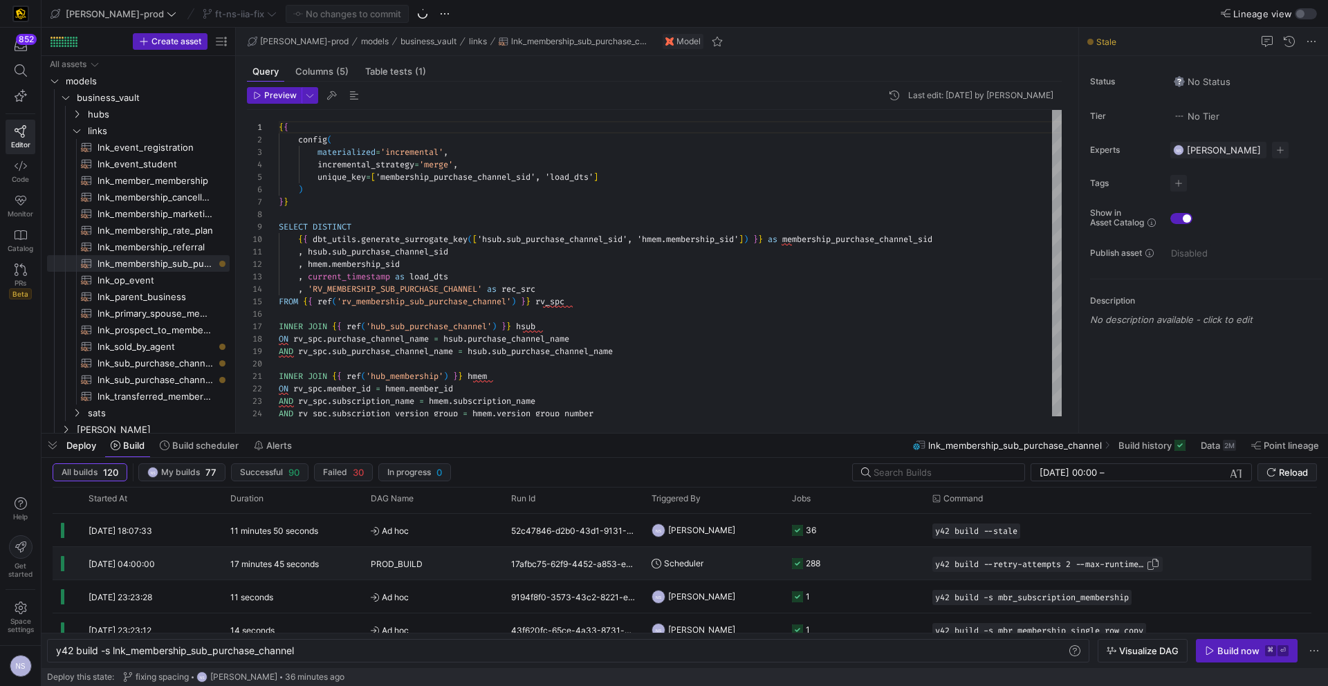
click at [1150, 564] on span "Press SPACE to select this row." at bounding box center [1153, 564] width 14 height 14
click at [120, 132] on span "links" at bounding box center [141, 131] width 106 height 16
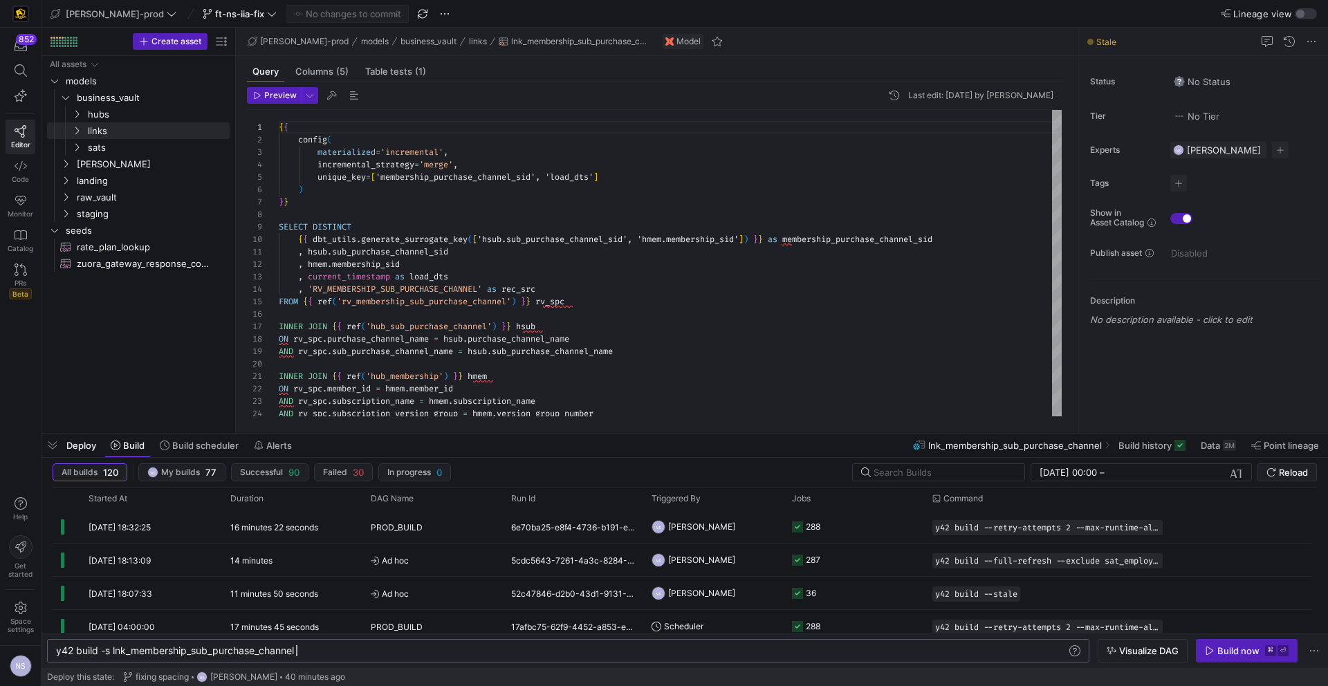
scroll to position [0, 0]
drag, startPoint x: 339, startPoint y: 653, endPoint x: 105, endPoint y: 650, distance: 233.7
click at [106, 650] on div "y42 build -s lnk_membership_sub_purchase_channel" at bounding box center [561, 650] width 1010 height 11
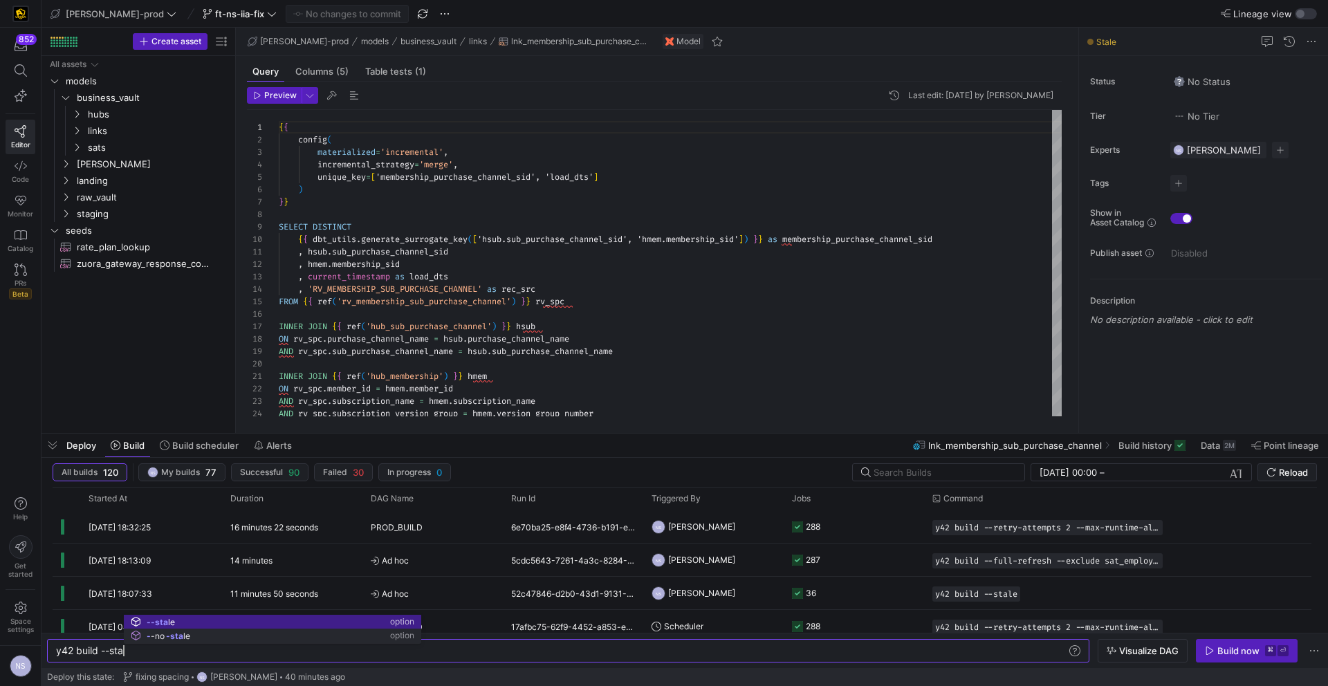
scroll to position [0, 75]
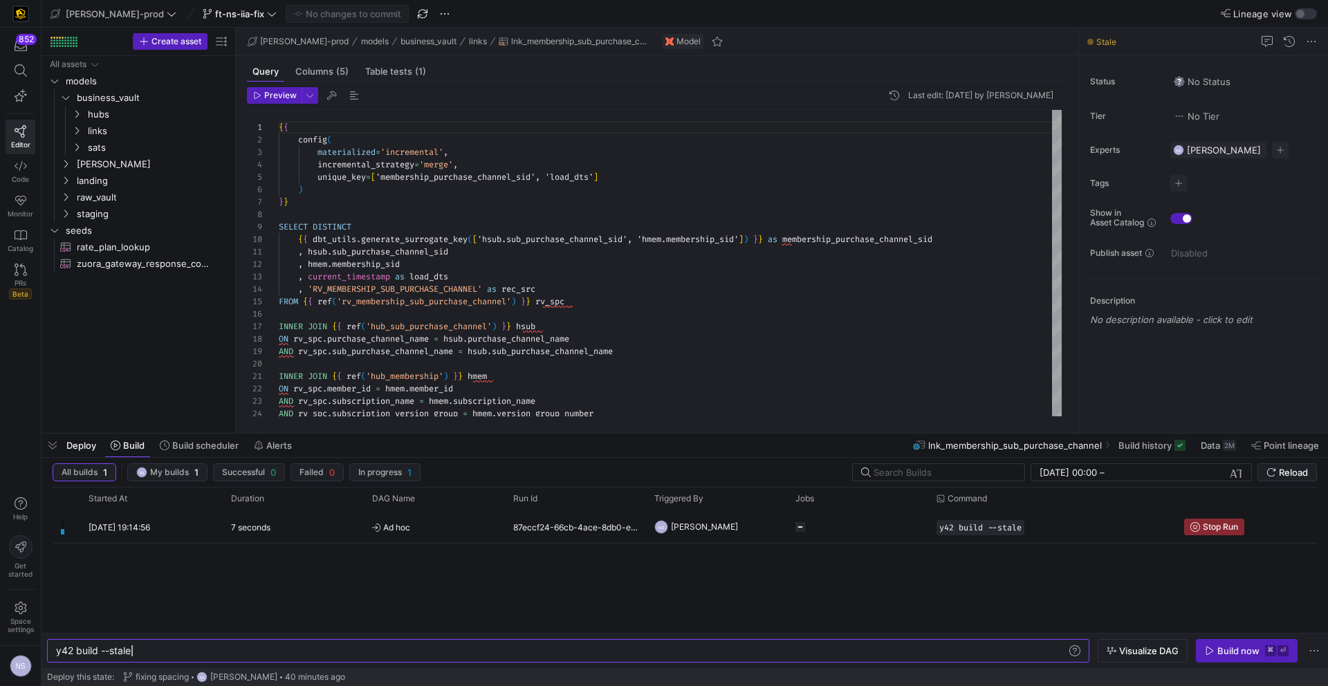
type textarea "y42 build --stale"
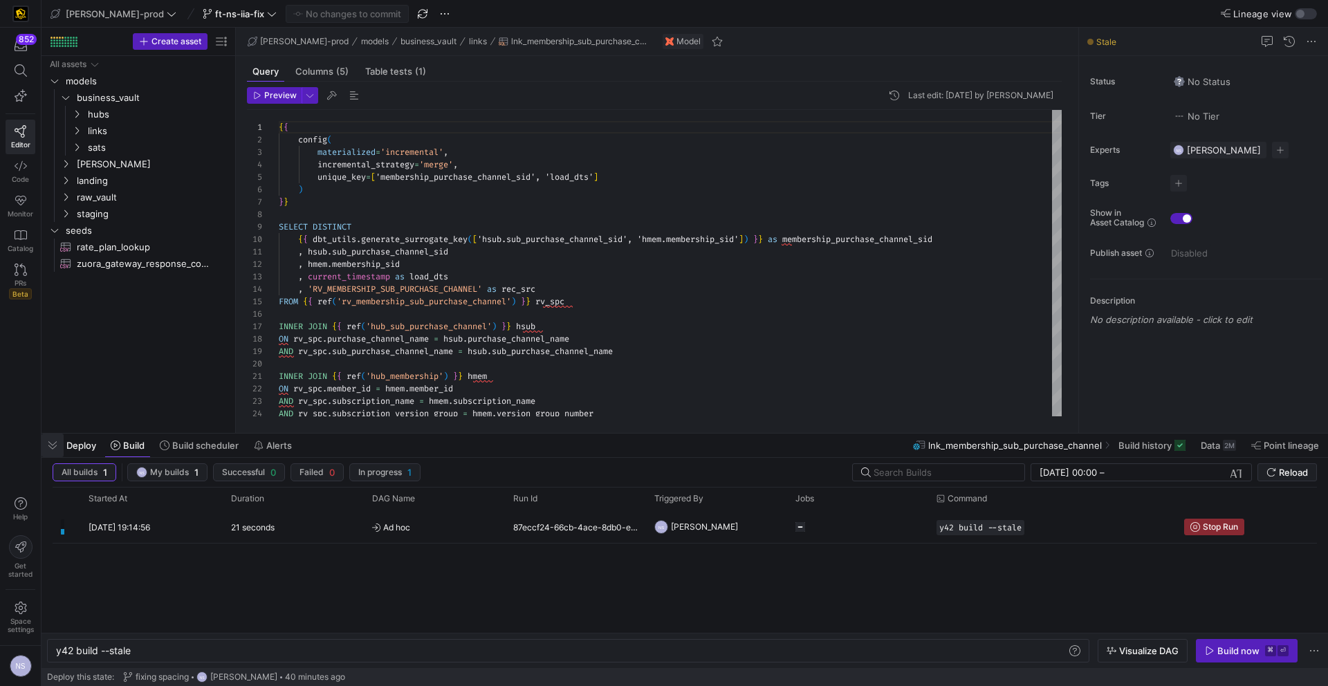
click at [60, 443] on span "button" at bounding box center [52, 446] width 22 height 24
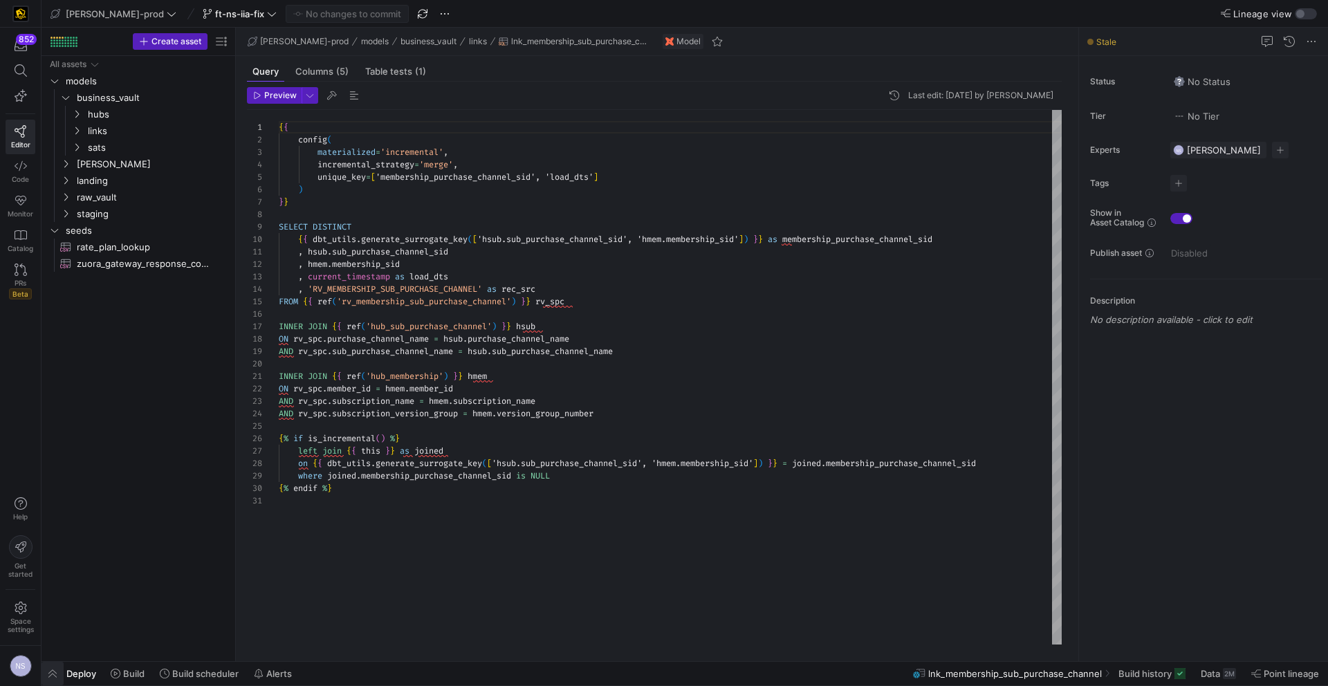
click at [46, 681] on span "button" at bounding box center [52, 674] width 22 height 24
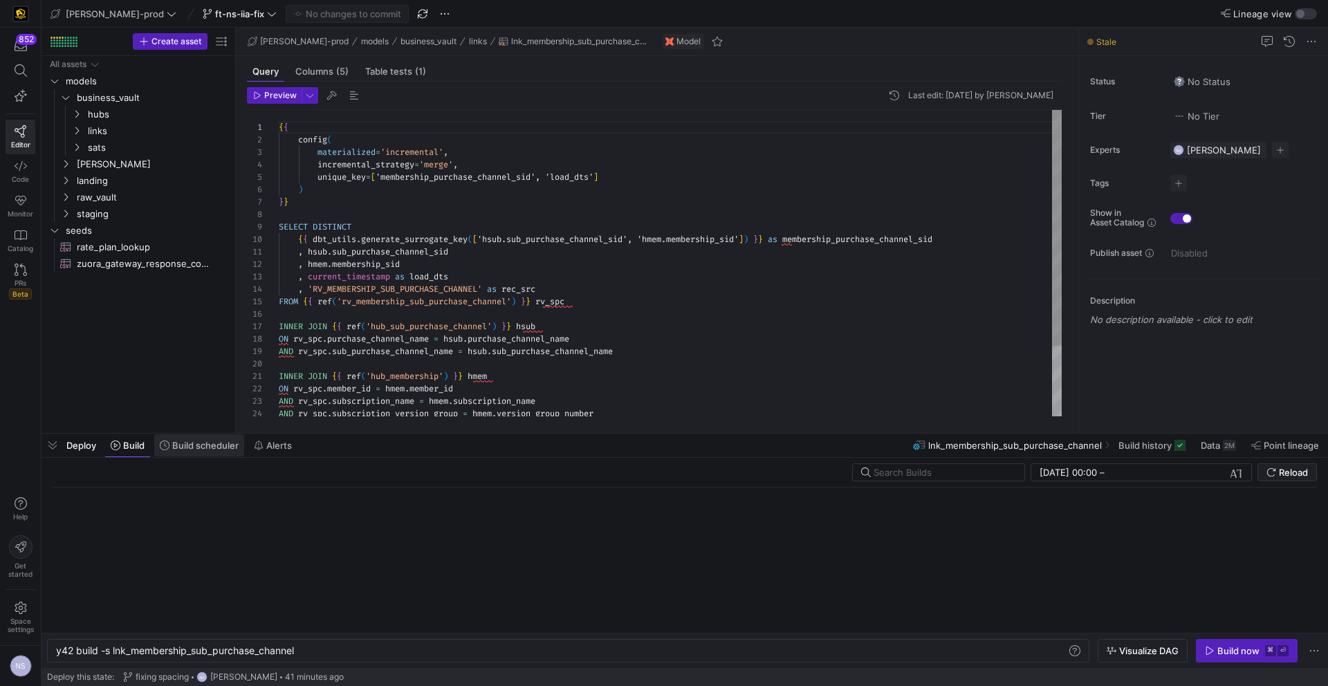
scroll to position [0, 240]
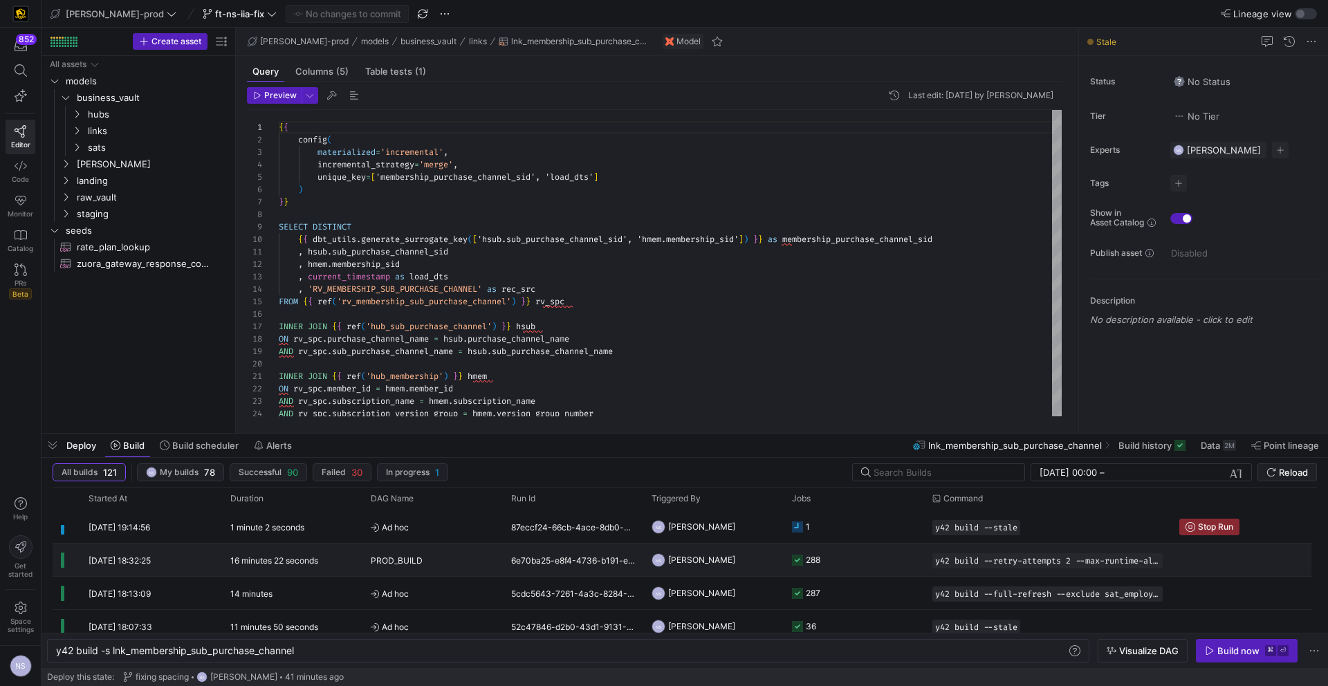
click at [792, 557] on icon at bounding box center [797, 560] width 11 height 11
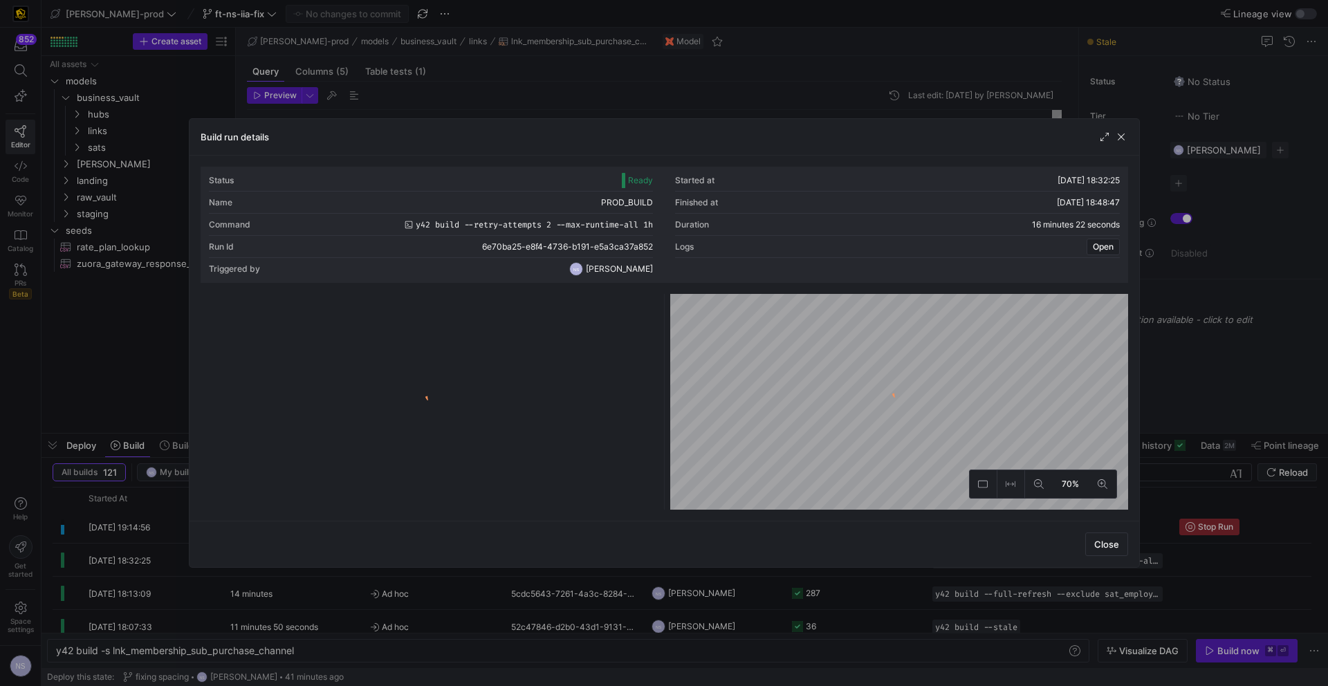
click at [561, 309] on y42-logo-loader at bounding box center [429, 404] width 452 height 210
click at [577, 309] on y42-logo-loader at bounding box center [429, 404] width 452 height 210
click at [539, 311] on y42-logo-loader at bounding box center [429, 404] width 452 height 210
click at [572, 311] on y42-logo-loader at bounding box center [429, 404] width 452 height 210
click at [583, 306] on y42-logo-loader at bounding box center [429, 404] width 452 height 210
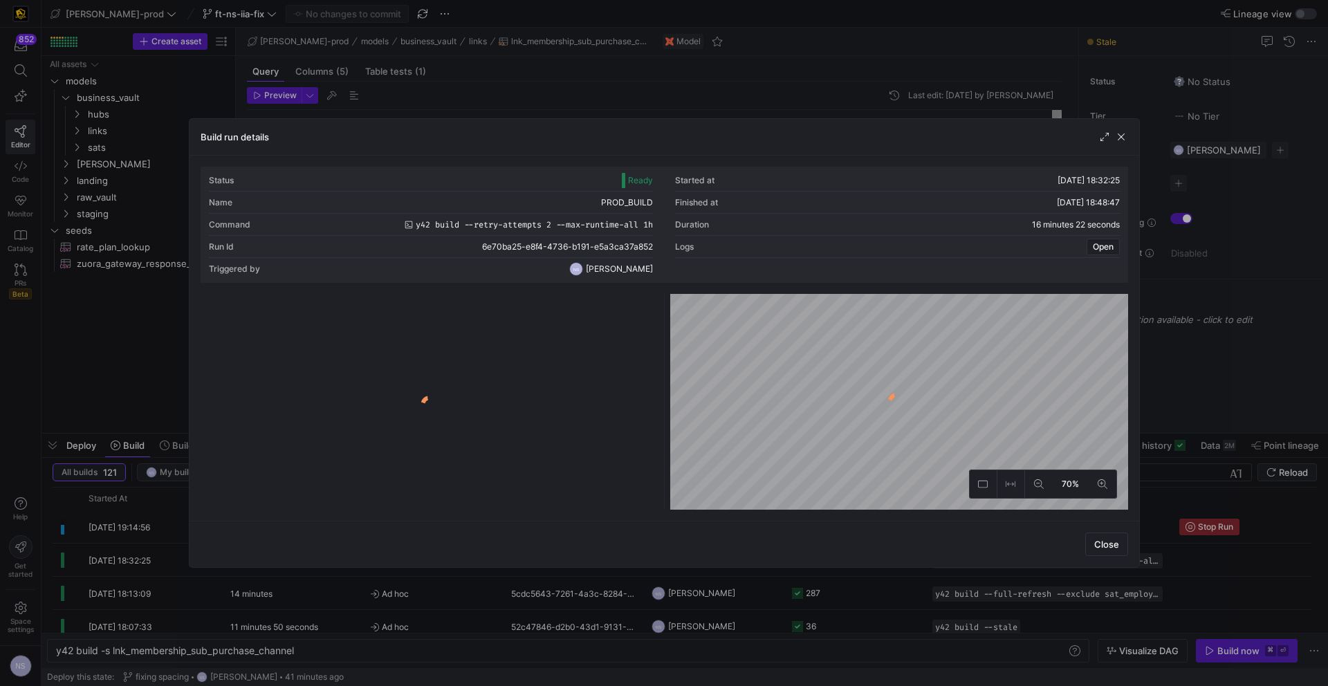
click at [577, 308] on y42-logo-loader at bounding box center [429, 404] width 452 height 210
click at [583, 305] on y42-logo-loader at bounding box center [429, 404] width 452 height 210
click at [572, 320] on y42-logo-loader at bounding box center [429, 404] width 452 height 210
click at [567, 322] on y42-logo-loader at bounding box center [429, 404] width 452 height 210
click at [549, 299] on input at bounding box center [575, 302] width 142 height 11
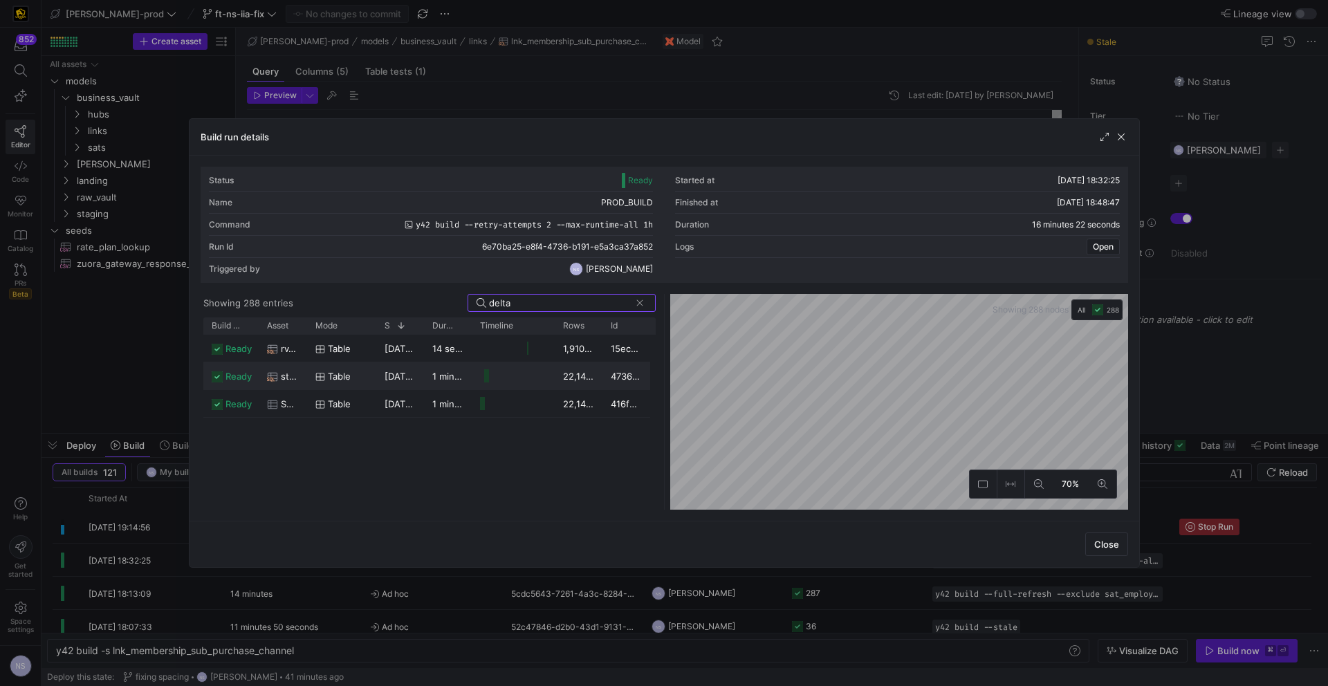
type input "delta"
click at [299, 357] on div "rv_membership_delta_campaign_member" at bounding box center [283, 348] width 48 height 27
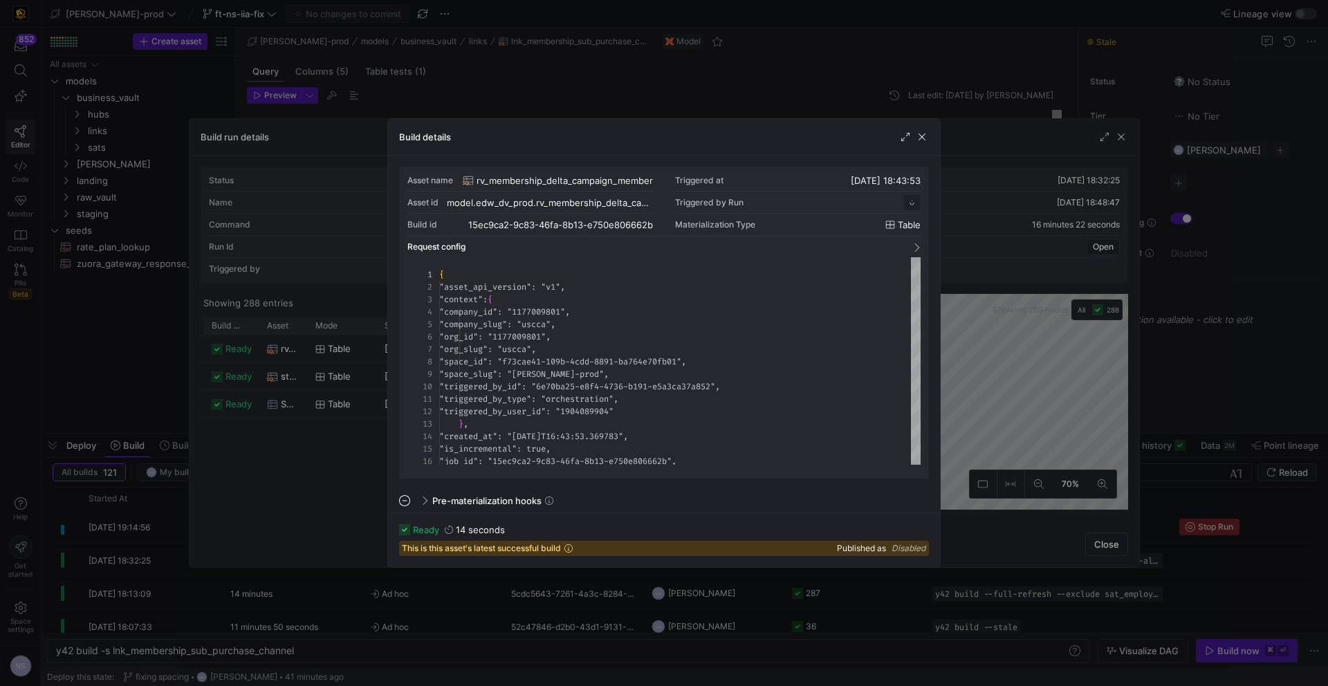
scroll to position [124, 0]
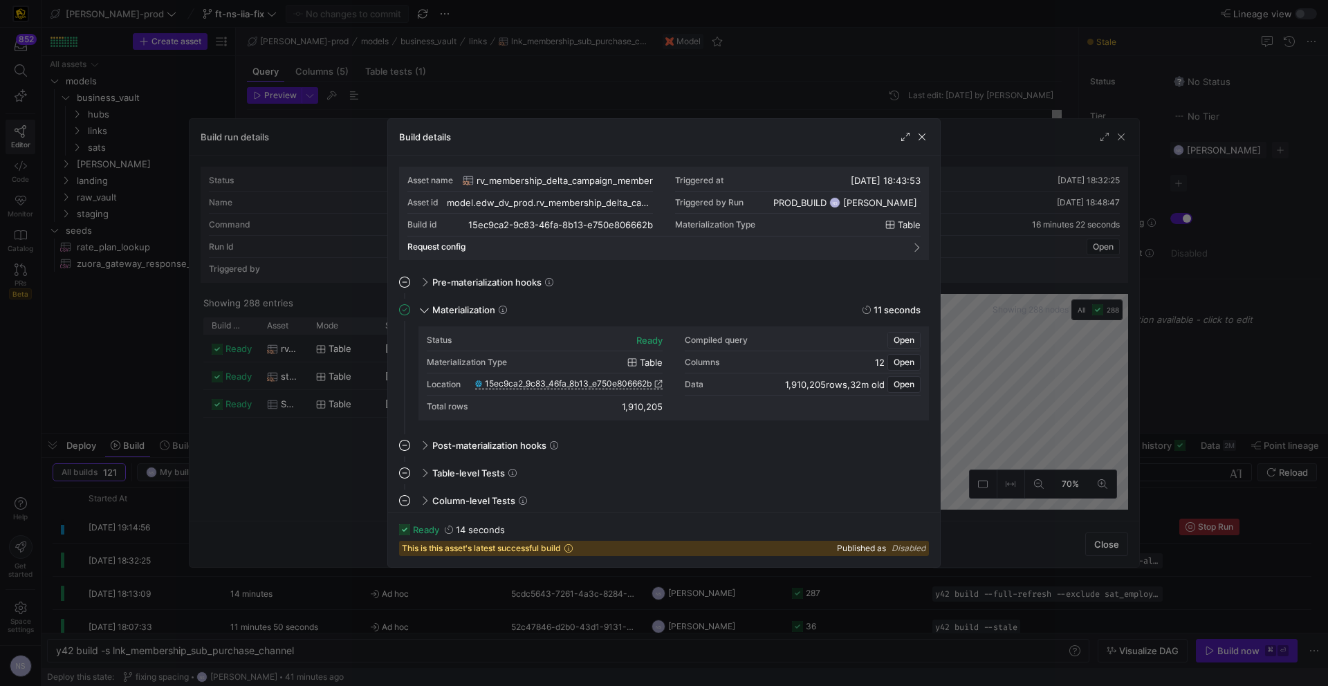
click at [906, 338] on span "Open" at bounding box center [903, 340] width 21 height 10
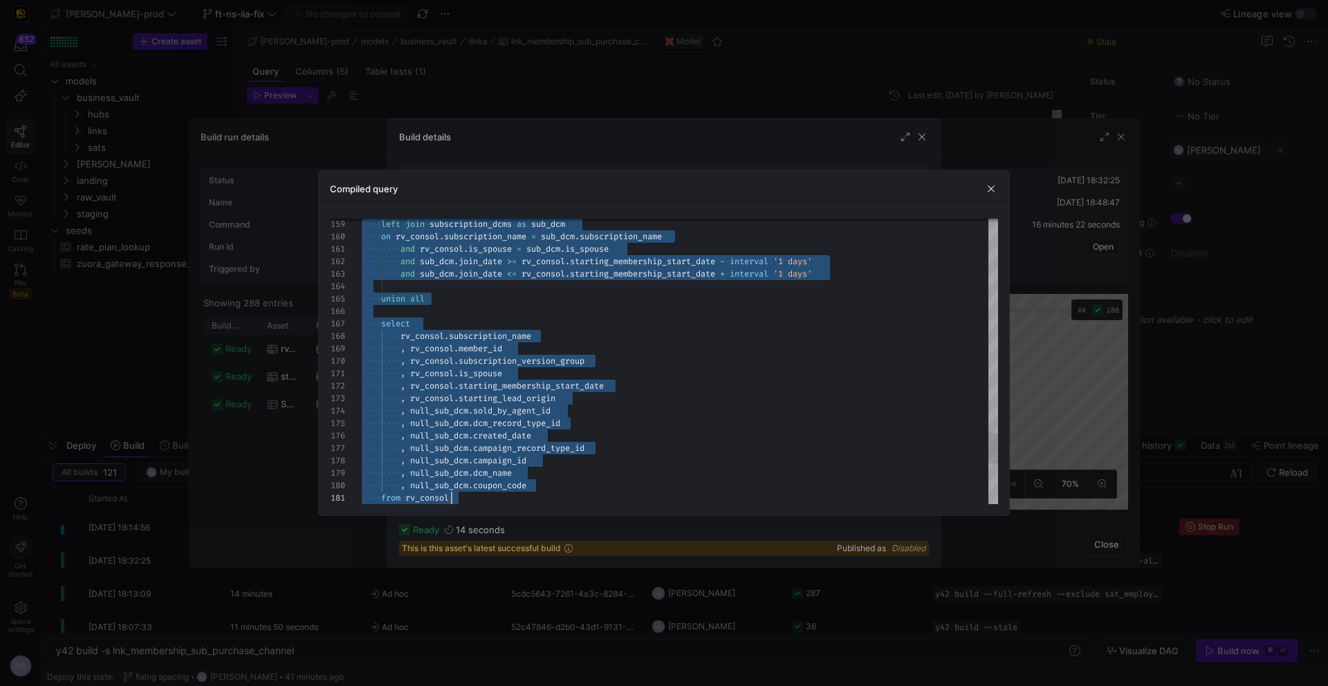
type textarea "CREATE TABLE "15ec9ca2_9c83_46fa_8b13_e750e806662b" AS with campaign as ( selec…"
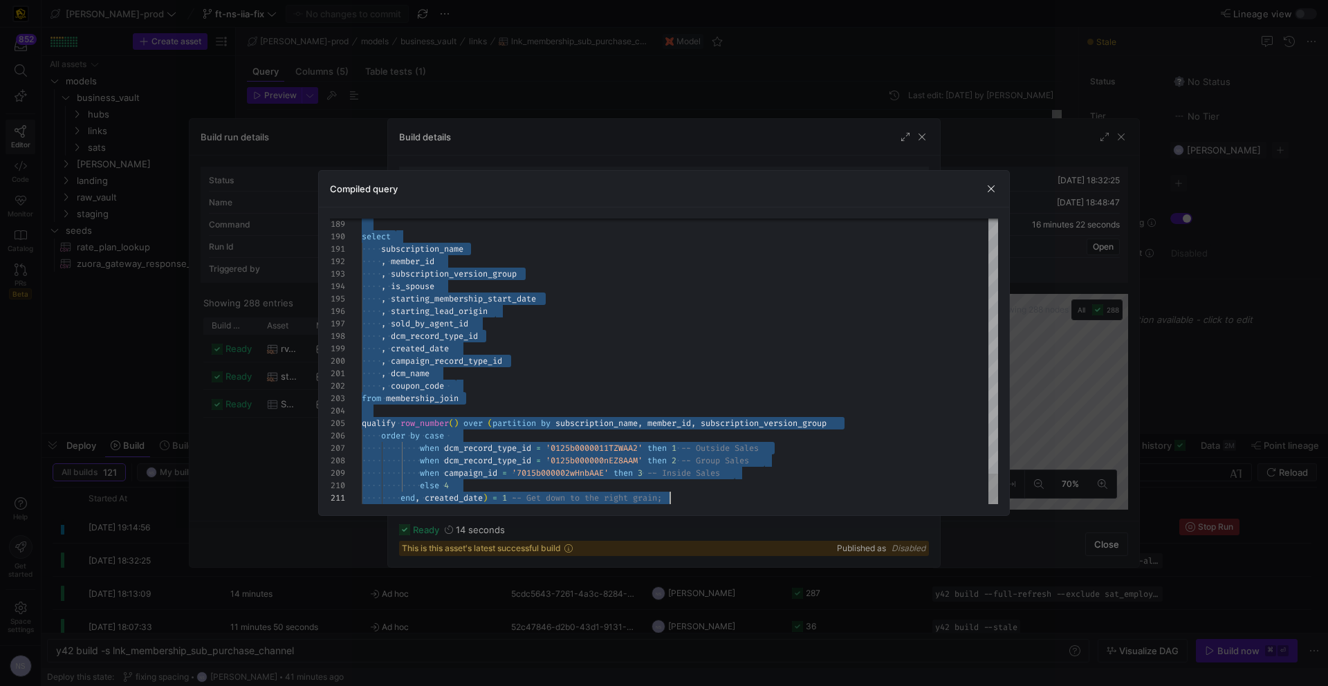
drag, startPoint x: 636, startPoint y: 235, endPoint x: 668, endPoint y: 591, distance: 357.5
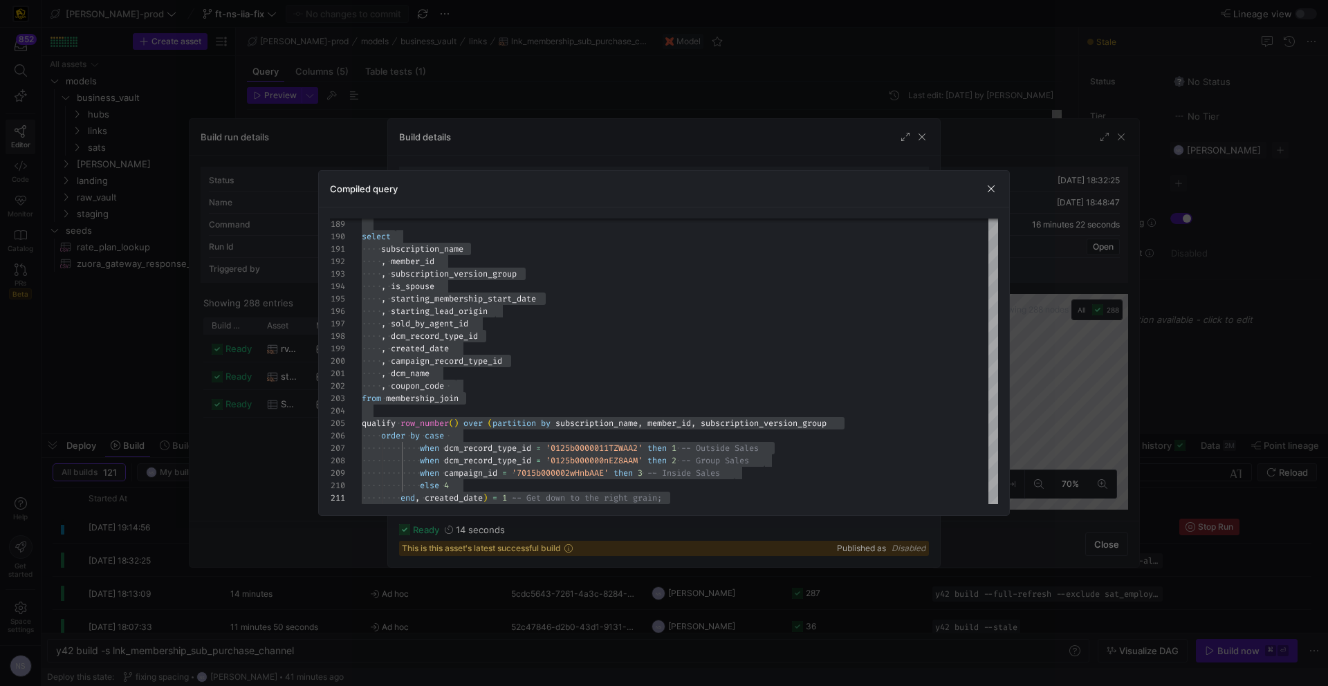
click at [1222, 441] on div at bounding box center [664, 343] width 1328 height 686
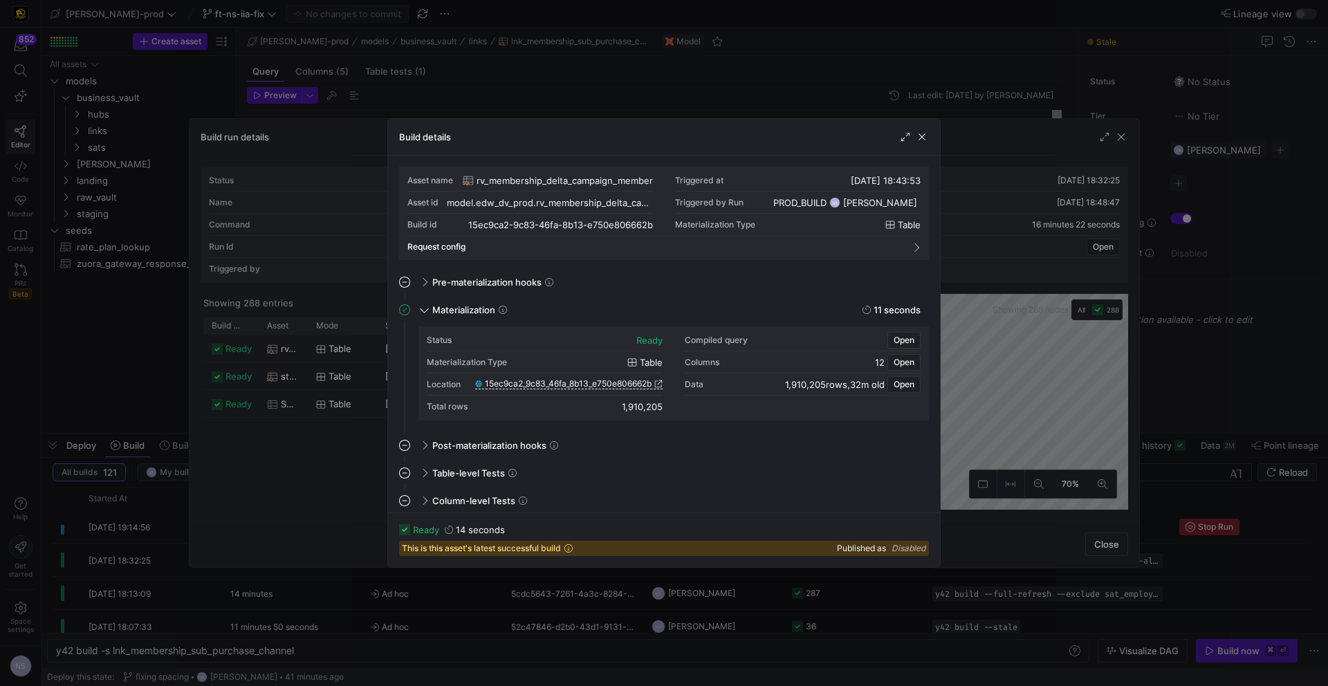
click at [1216, 438] on div at bounding box center [664, 343] width 1328 height 686
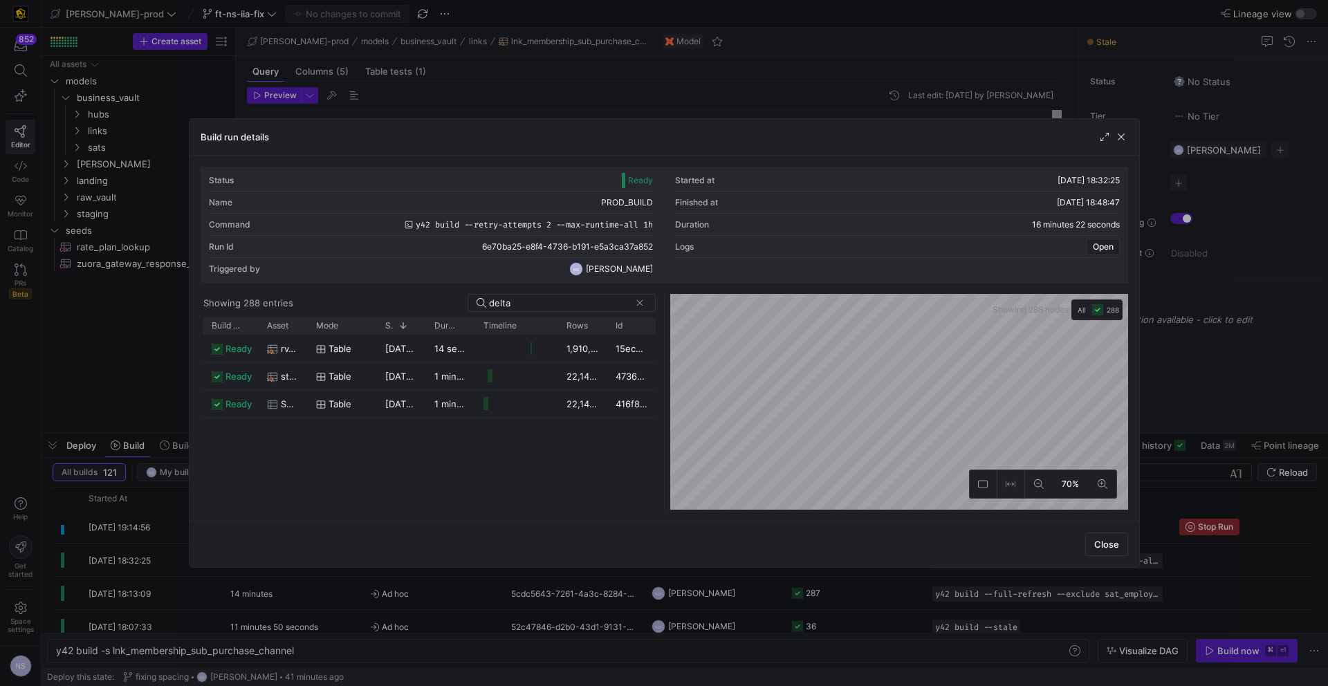
click at [1250, 372] on div at bounding box center [664, 343] width 1328 height 686
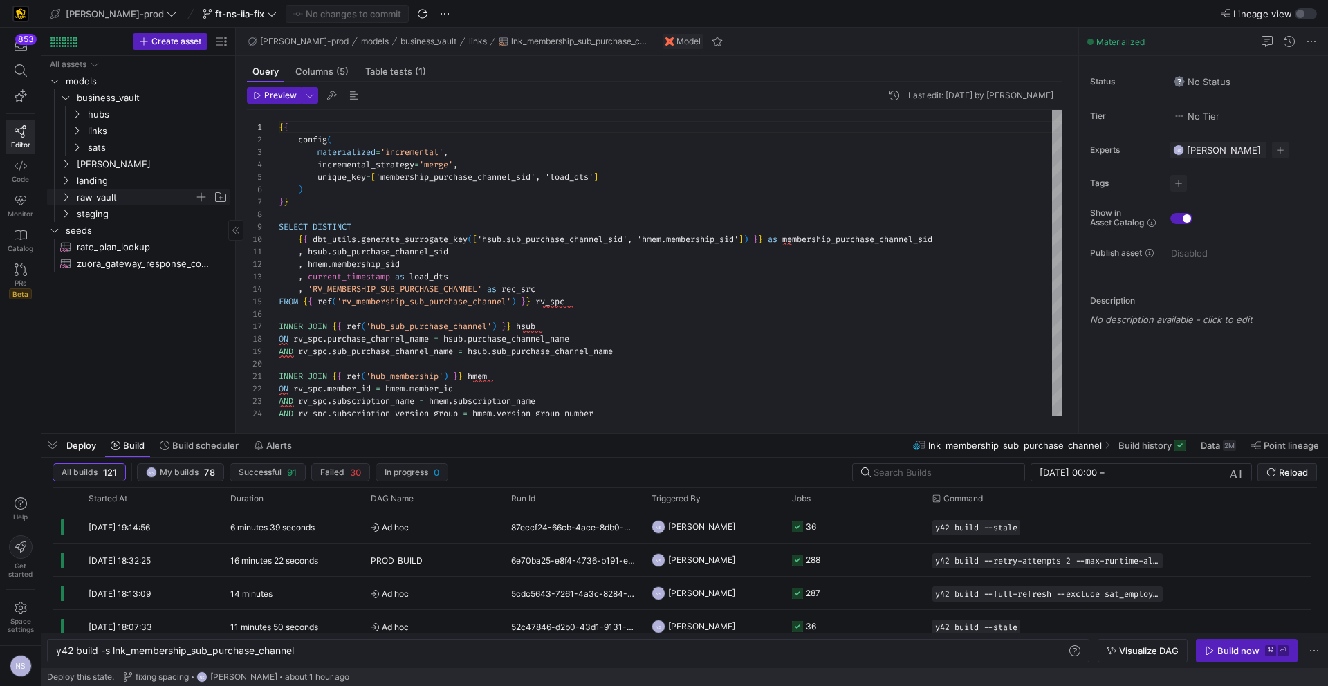
click at [111, 189] on span "raw_vault" at bounding box center [136, 197] width 118 height 16
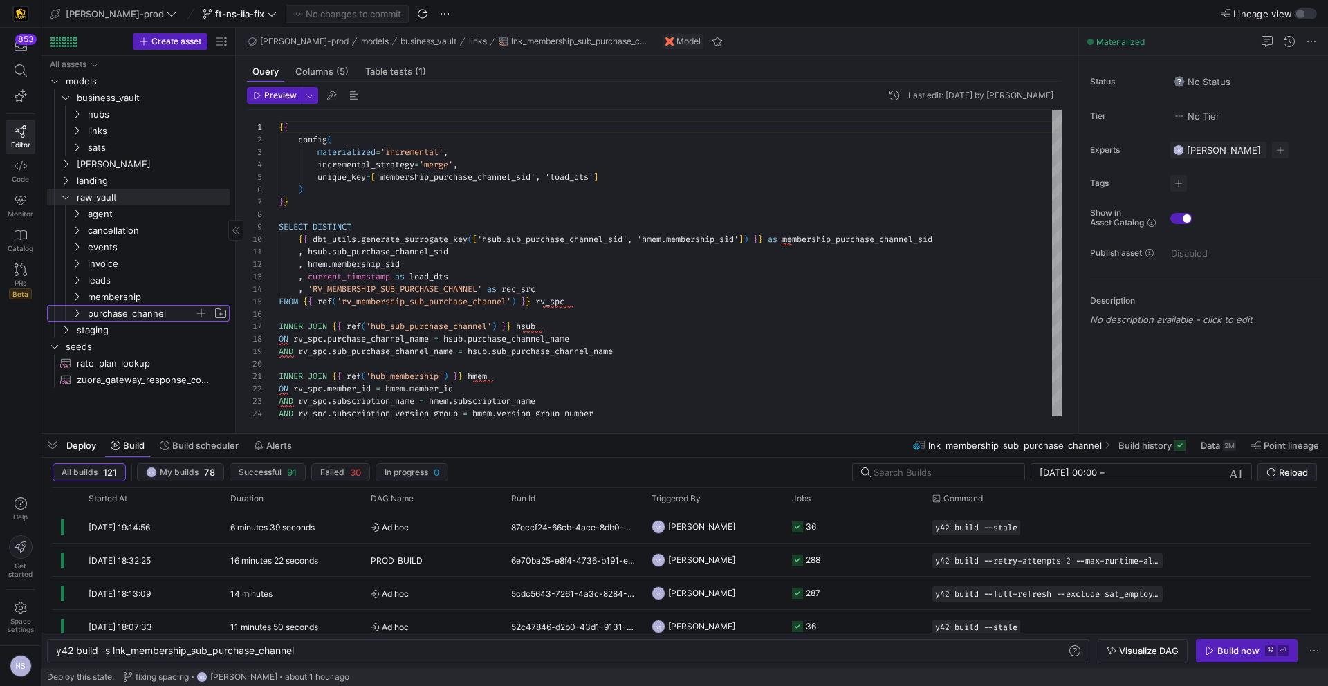
click at [127, 317] on span "purchase_channel" at bounding box center [141, 314] width 106 height 16
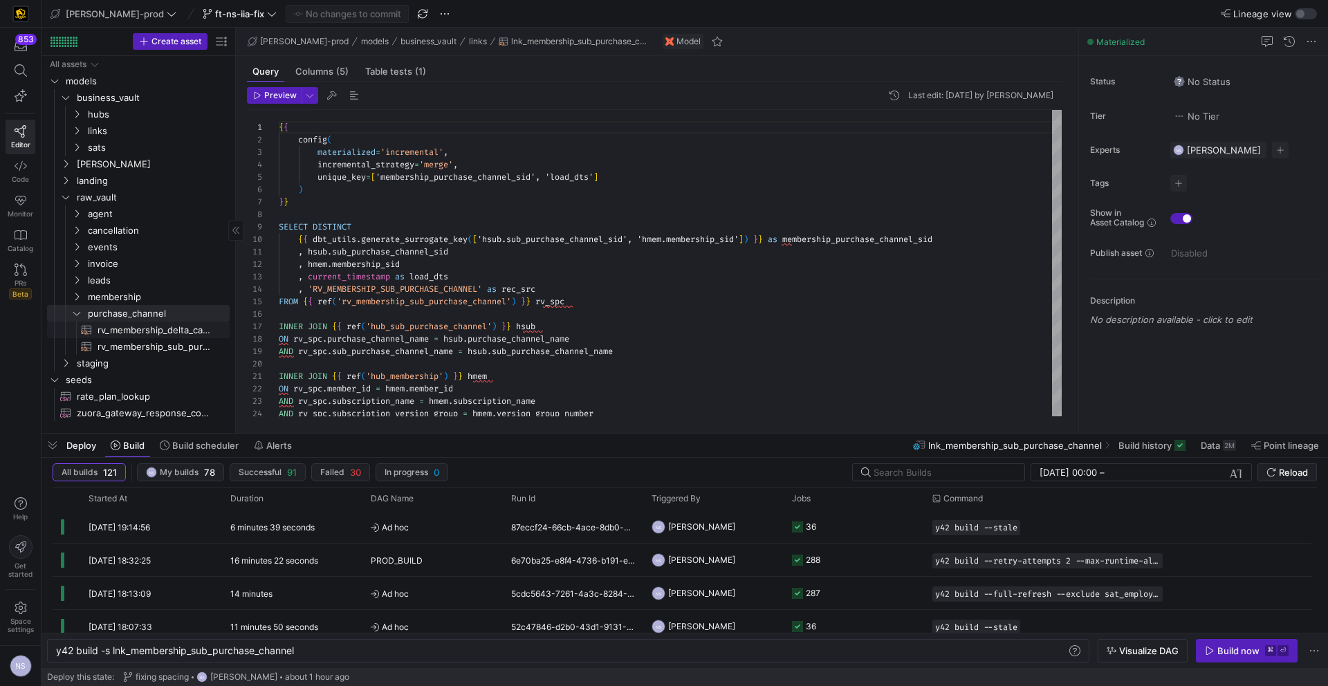
click at [152, 326] on span "rv_membership_delta_campaign_member​​​​​​​​​​" at bounding box center [155, 330] width 116 height 16
type textarea "with campaign as ( select distinct campaign_id , record_type_id from {{ ref('st…"
type textarea "y42 build -s rv_membership_delta_campaign_member"
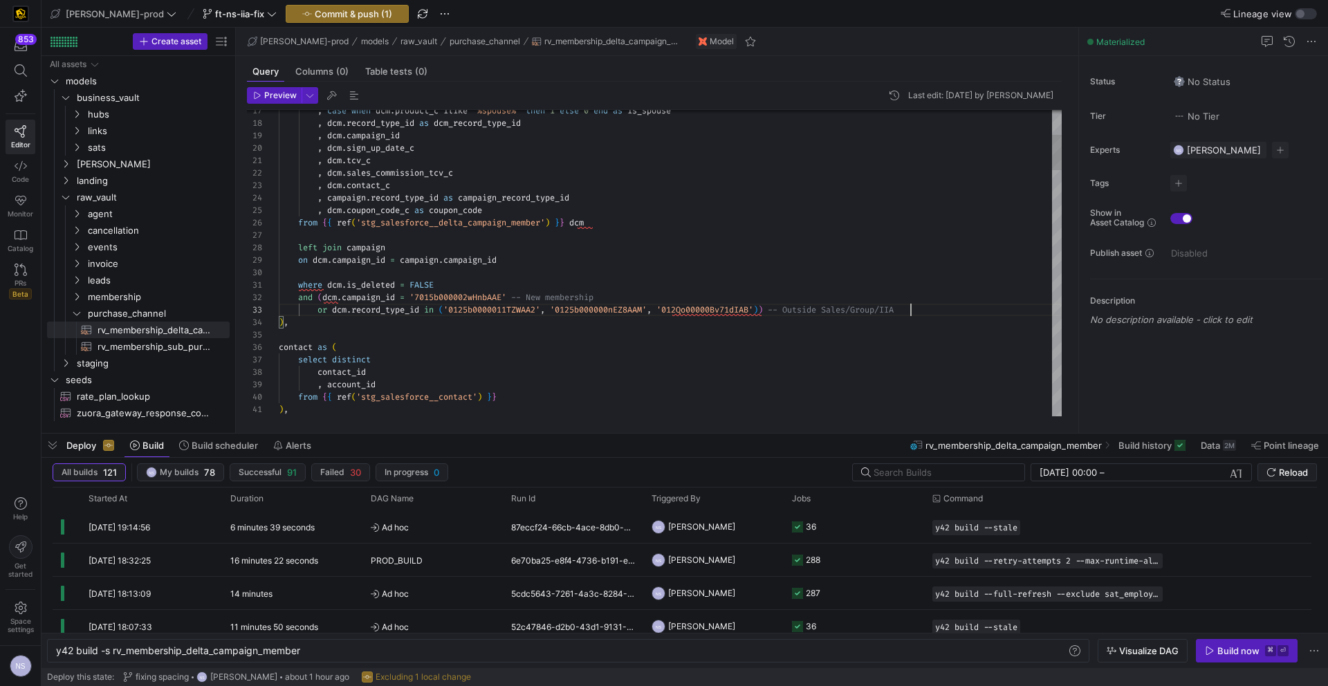
scroll to position [25, 631]
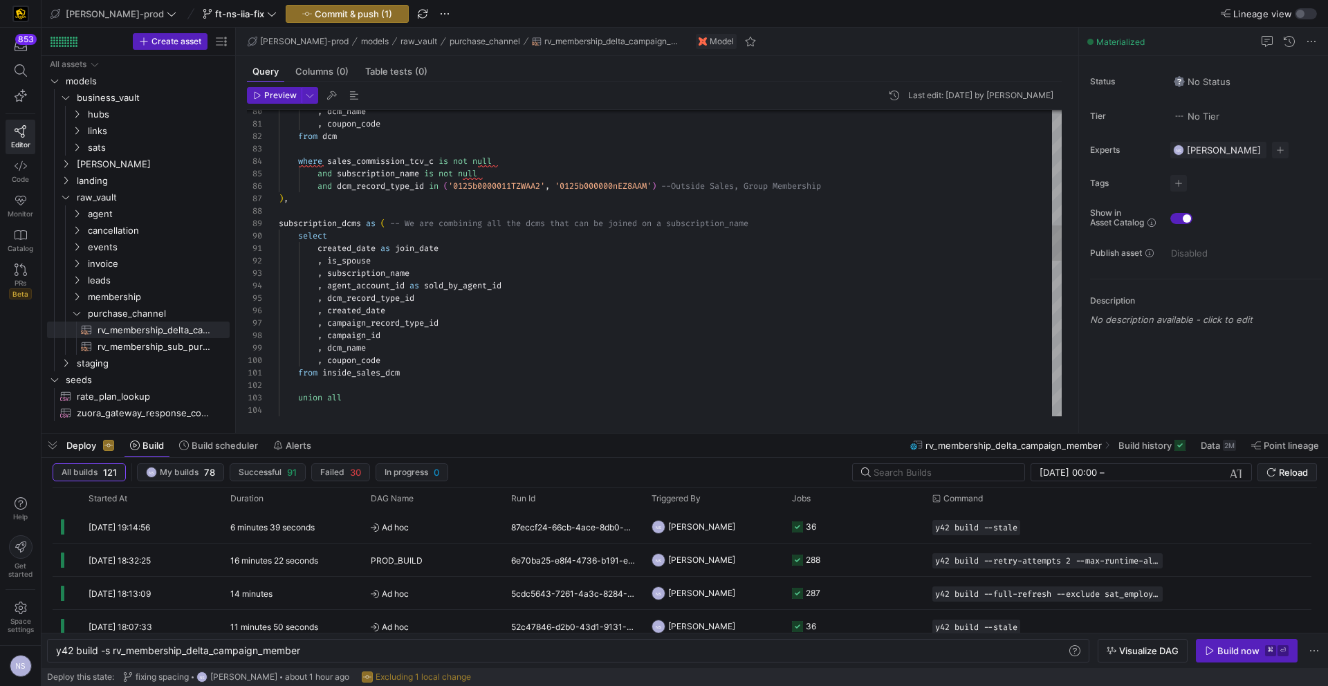
click at [662, 183] on div ", dcm_name , coupon_code from dcm where sales_commission_tcv_c is not null and …" at bounding box center [670, 435] width 783 height 2649
drag, startPoint x: 778, startPoint y: 185, endPoint x: 449, endPoint y: 184, distance: 329.1
click at [449, 184] on div ", dcm_name , coupon_code from dcm where sales_commission_tcv_c is not null and …" at bounding box center [670, 435] width 783 height 2649
click at [606, 272] on div ", dcm_name , coupon_code from dcm where sales_commission_tcv_c is not null and …" at bounding box center [670, 435] width 783 height 2649
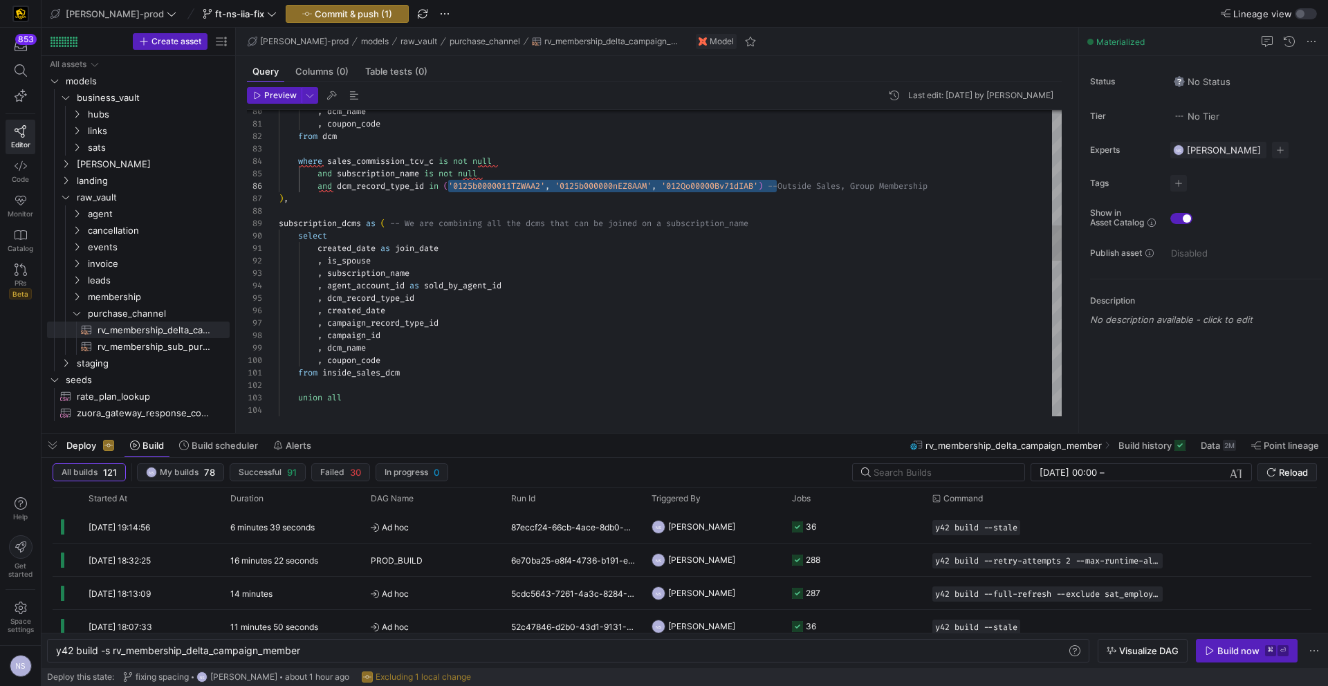
scroll to position [12, 95]
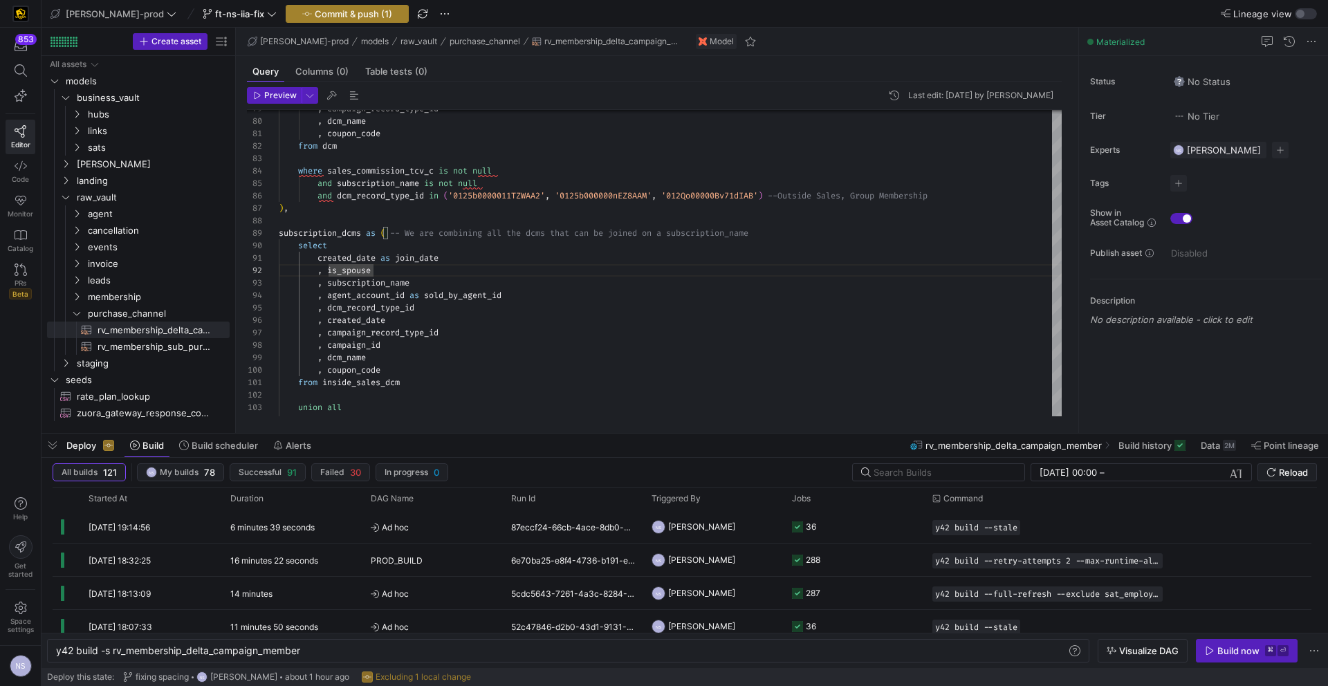
click at [315, 16] on span "Commit & push (1)" at bounding box center [353, 13] width 77 height 11
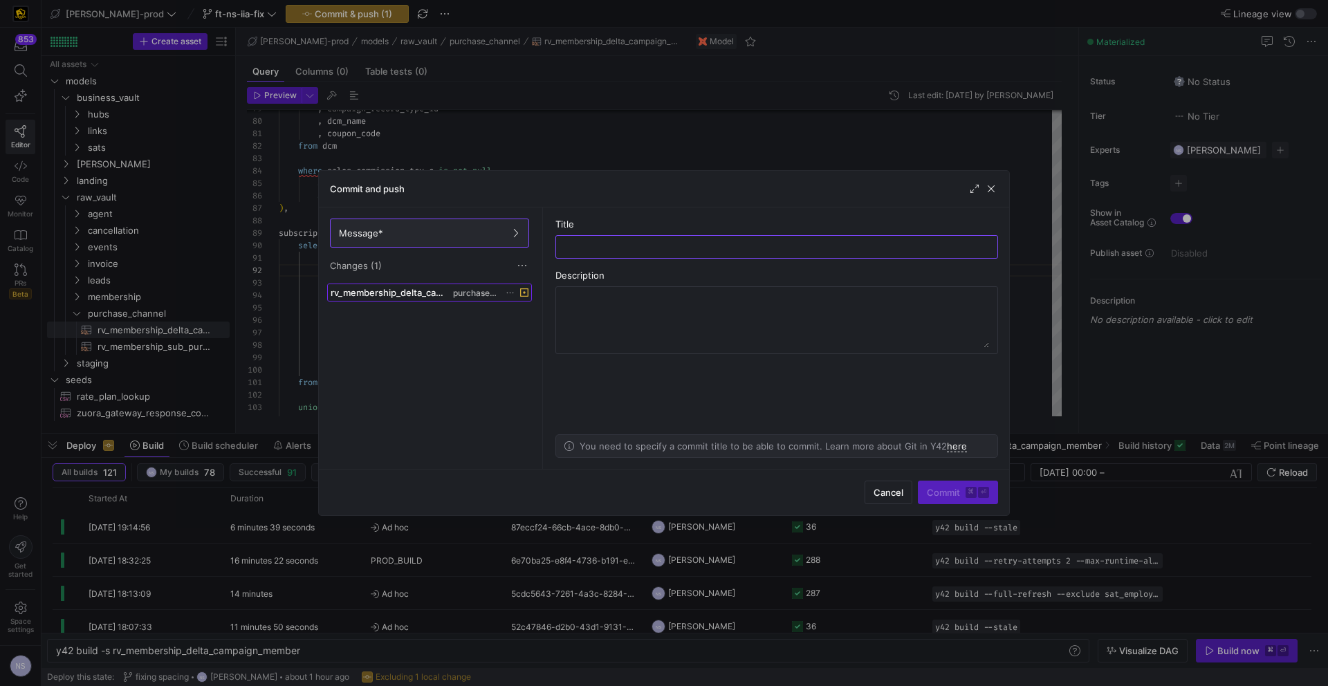
click at [421, 297] on span "rv_membership_delta_campaign_member.sql" at bounding box center [390, 292] width 120 height 11
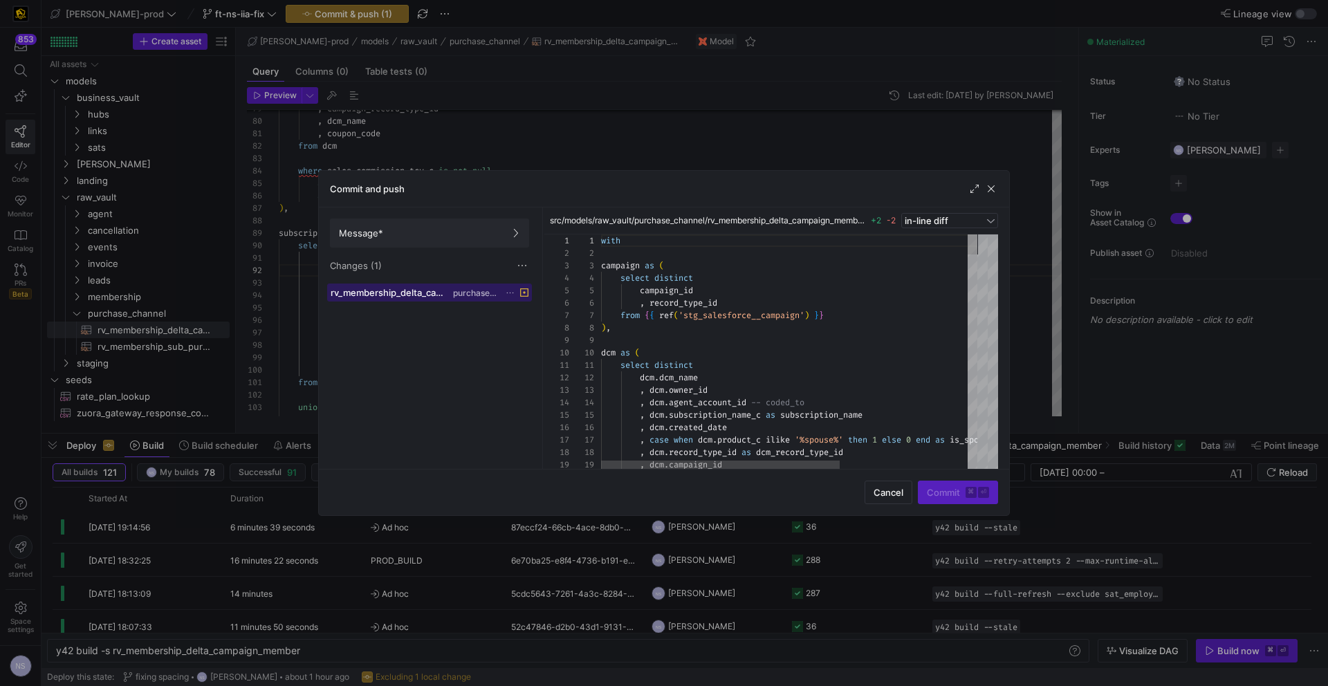
scroll to position [124, 0]
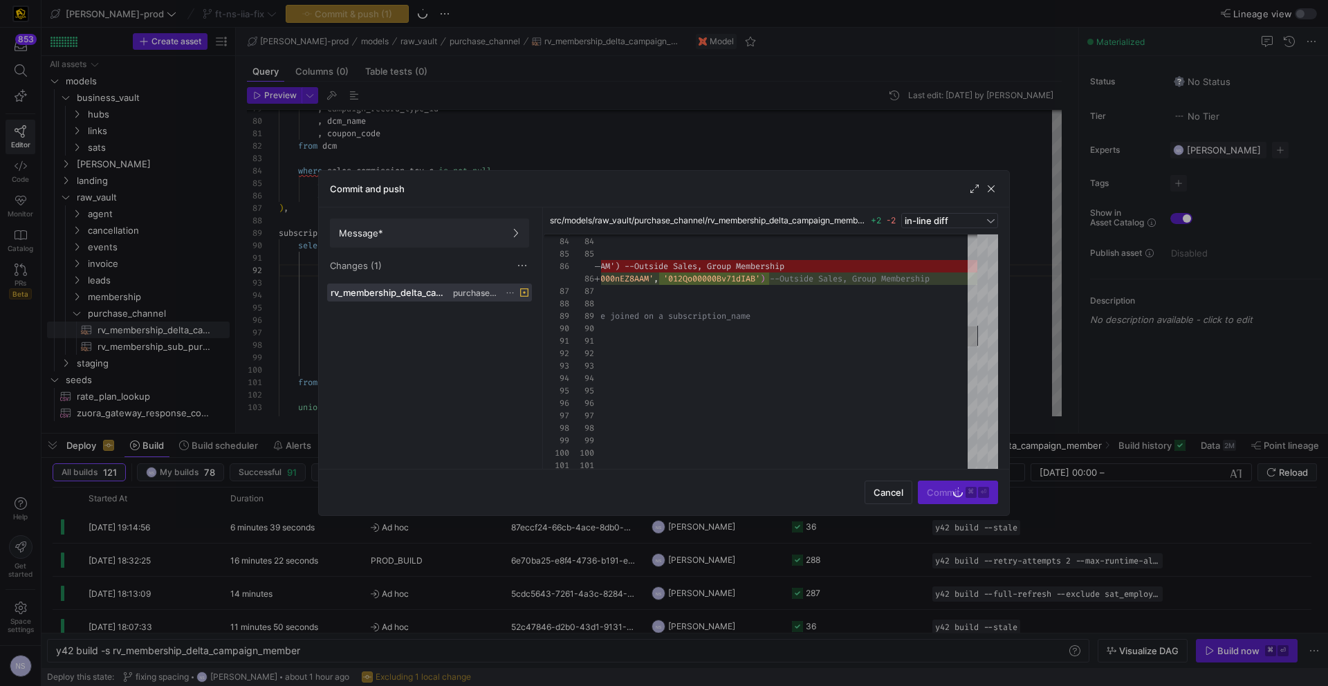
click at [1050, 241] on div at bounding box center [664, 343] width 1328 height 686
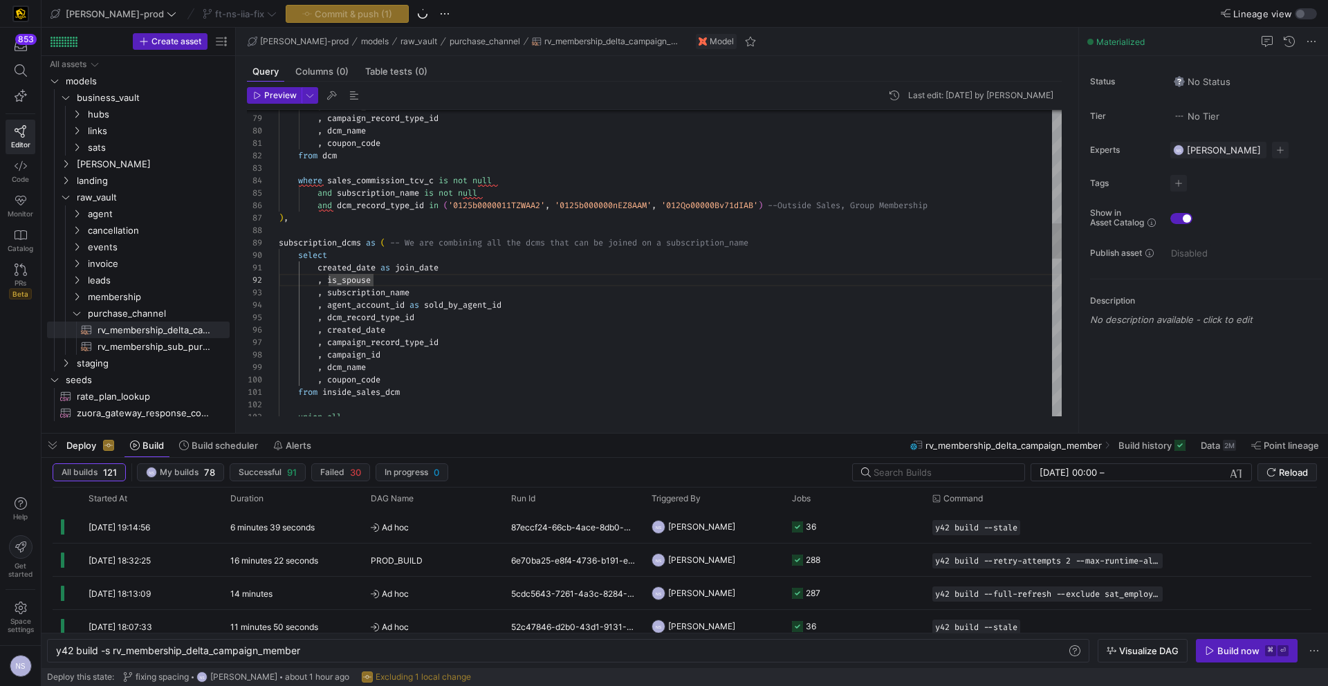
click at [982, 207] on div ", dcm_name , coupon_code from dcm where sales_commission_tcv_c is not null and …" at bounding box center [670, 454] width 783 height 2649
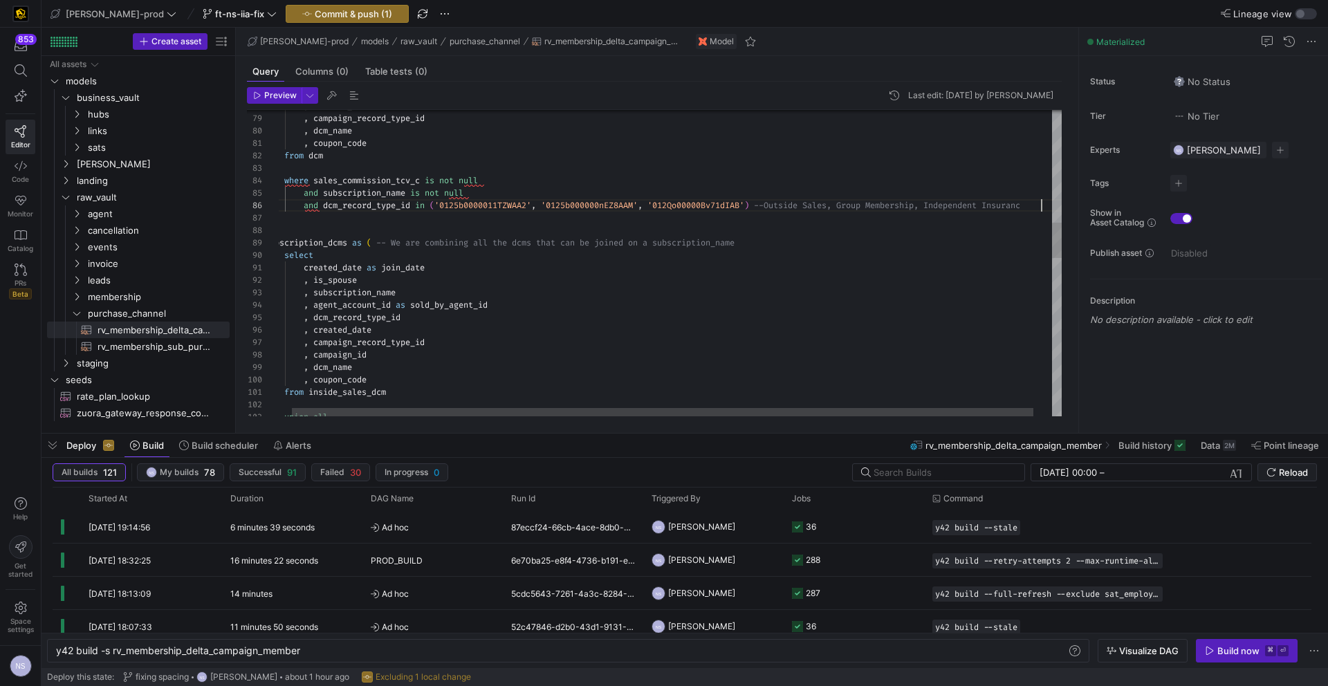
scroll to position [62, 781]
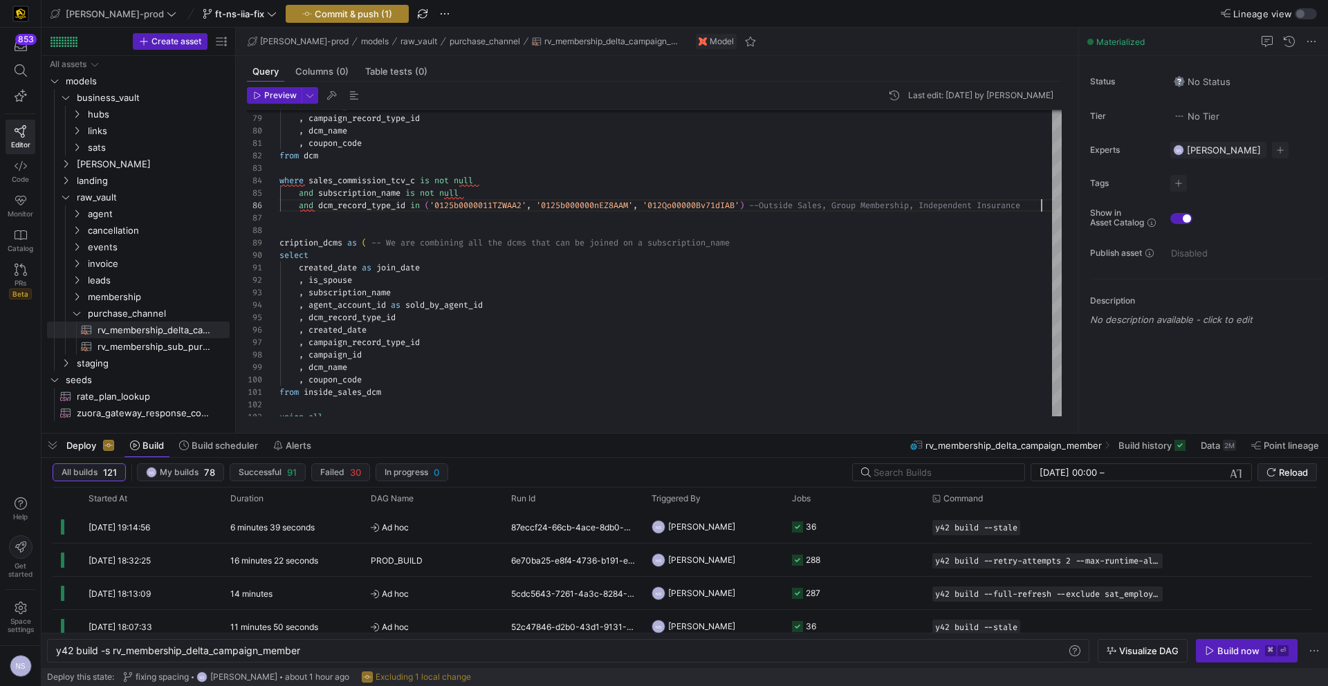
type textarea ", coupon_code from dcm where sales_commission_tcv_c is not null and subscriptio…"
click at [313, 6] on span "button" at bounding box center [347, 14] width 122 height 17
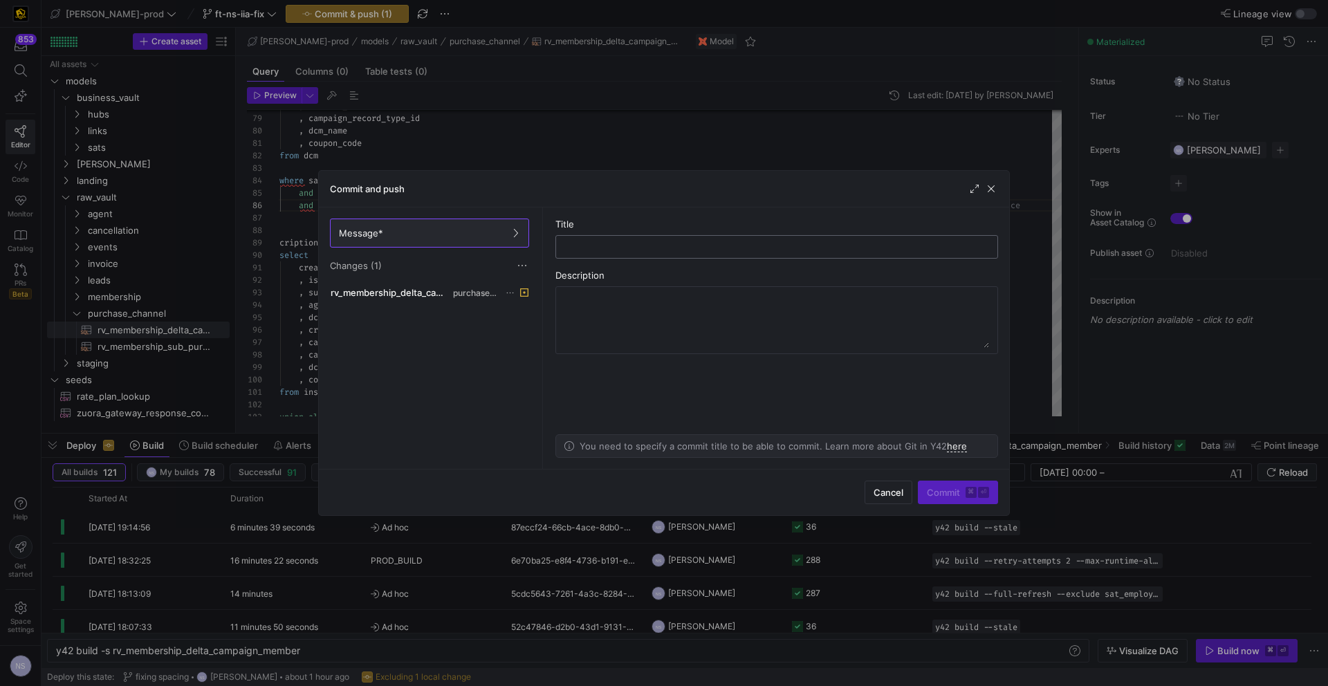
click at [650, 245] on input "text" at bounding box center [776, 246] width 419 height 11
type input "adding the iia record type"
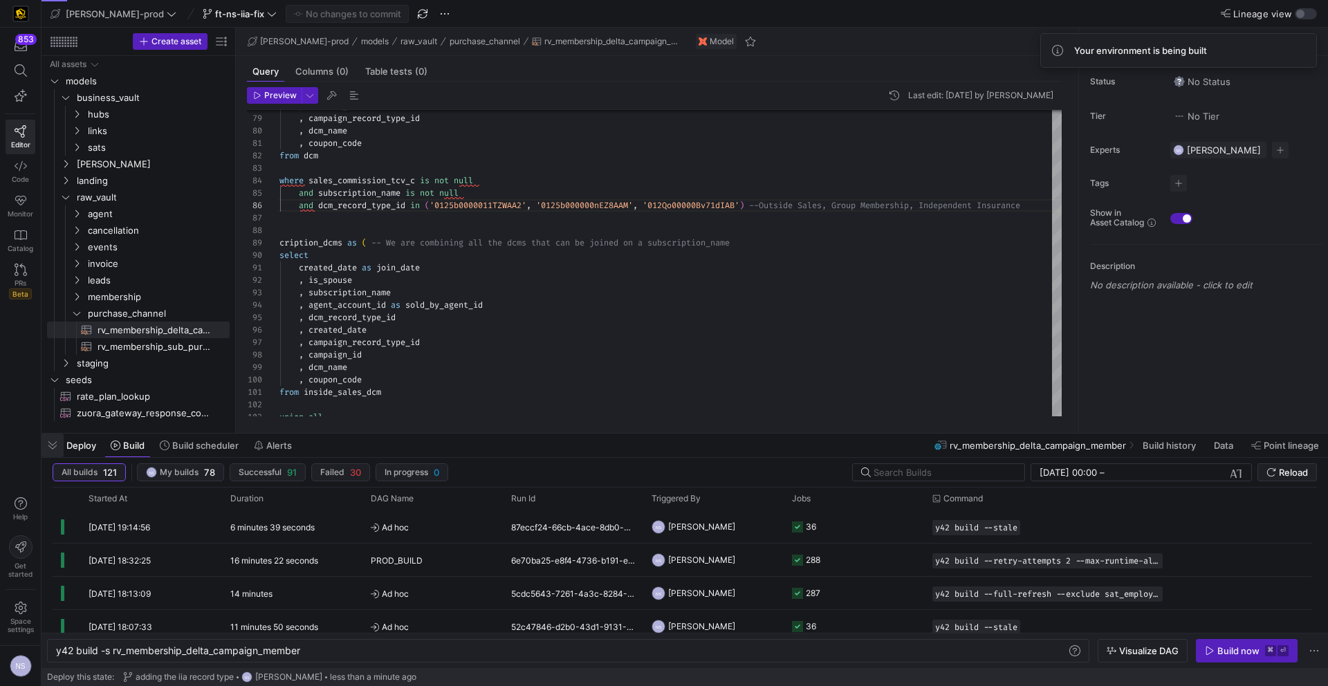
click at [57, 442] on span "button" at bounding box center [52, 446] width 22 height 24
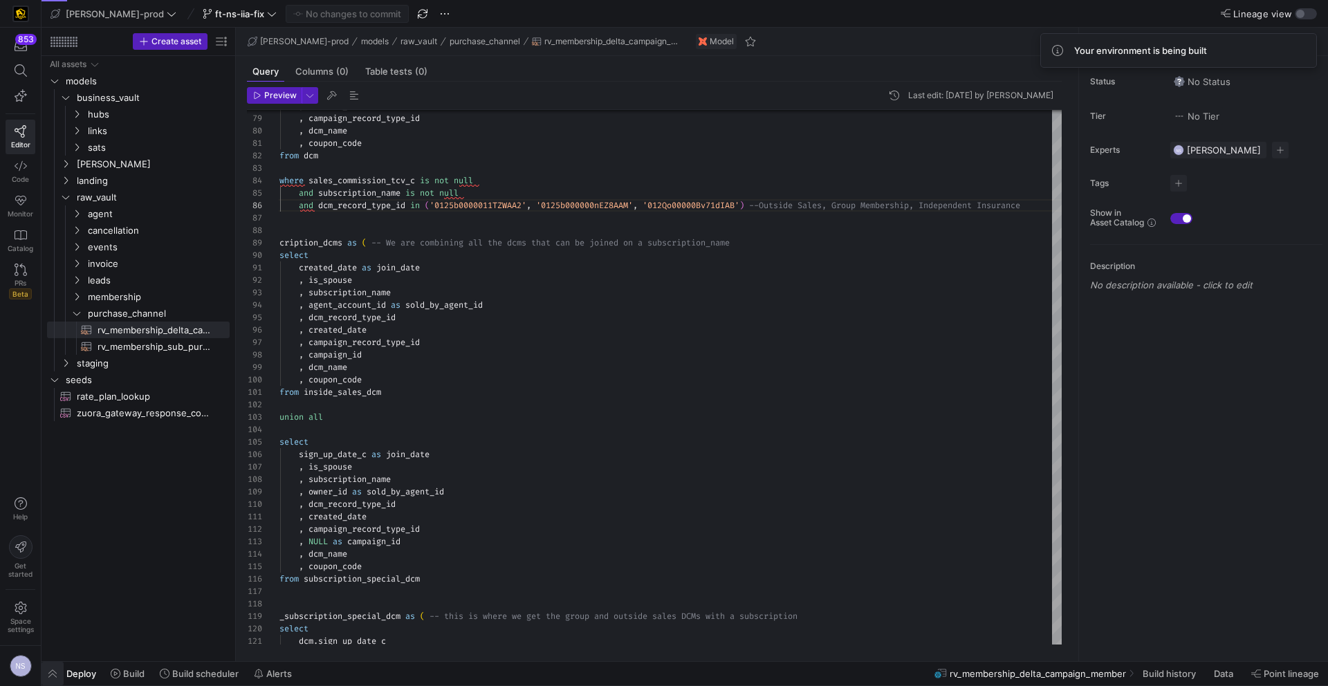
click at [49, 672] on span "button" at bounding box center [52, 674] width 22 height 24
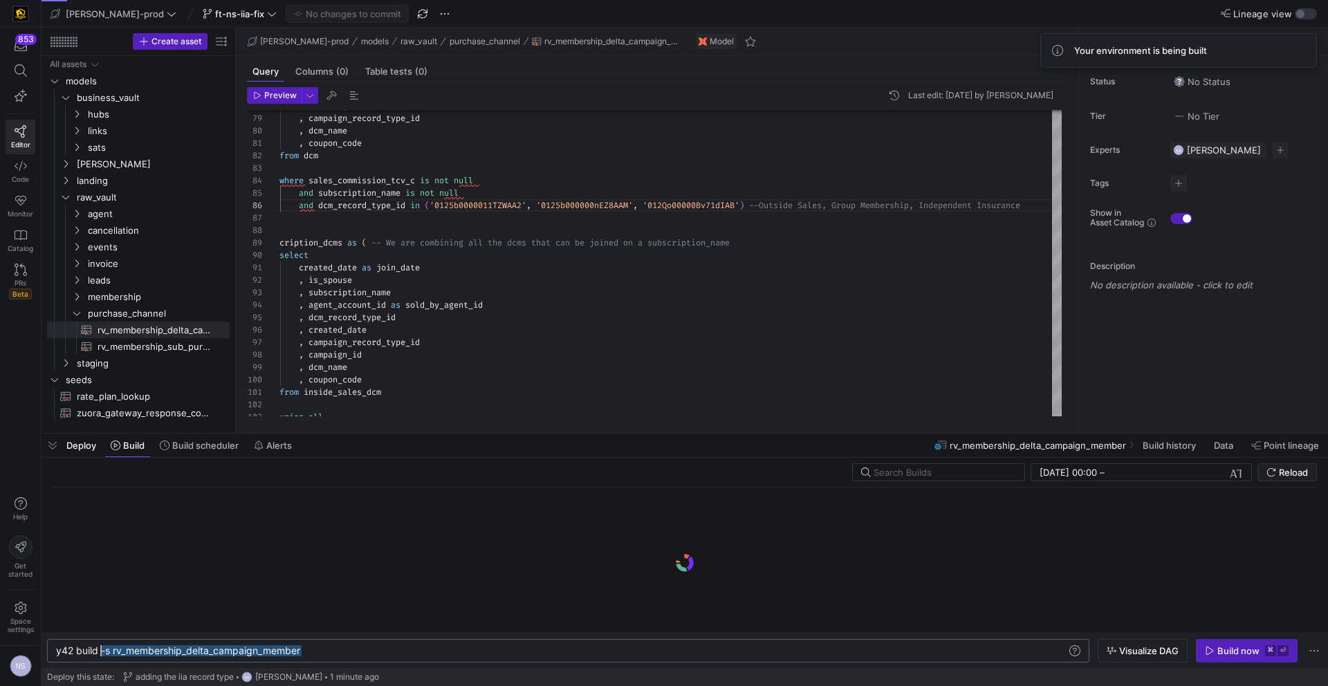
scroll to position [0, 50]
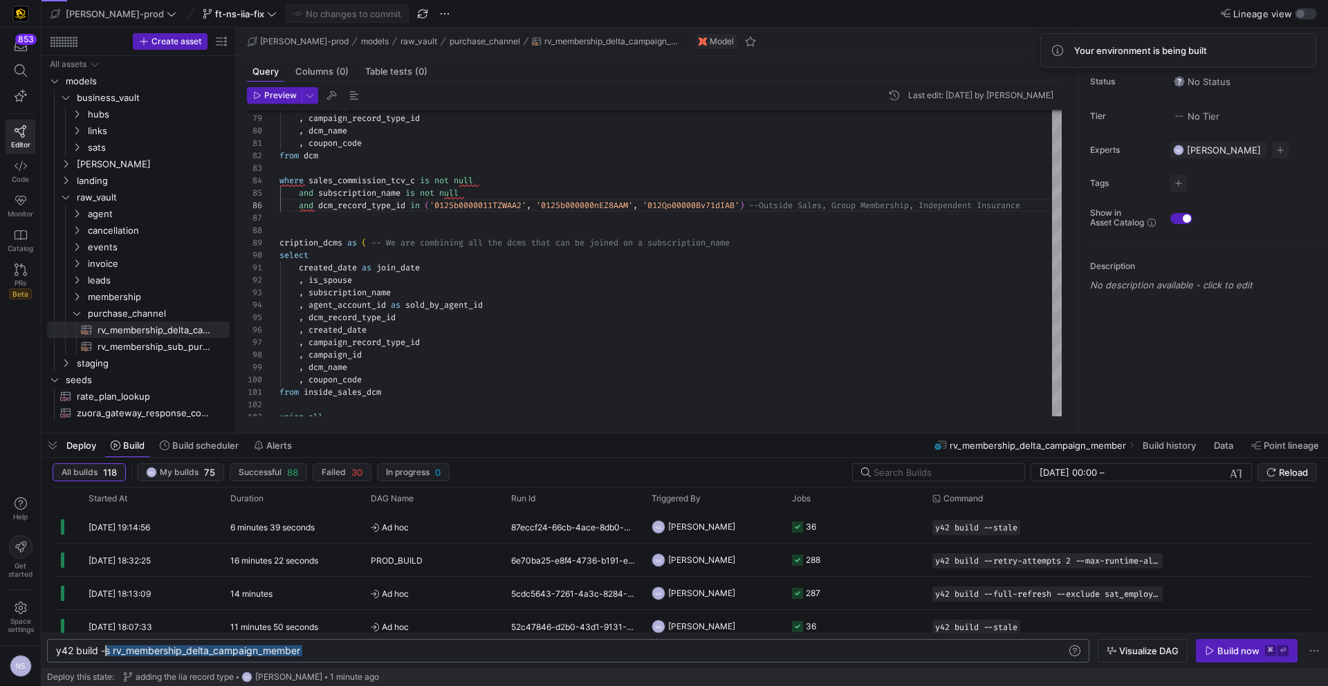
drag, startPoint x: 322, startPoint y: 647, endPoint x: 106, endPoint y: 649, distance: 215.7
click at [106, 649] on div "y42 build -s rv_membership_delta_campaign_member" at bounding box center [561, 650] width 1010 height 11
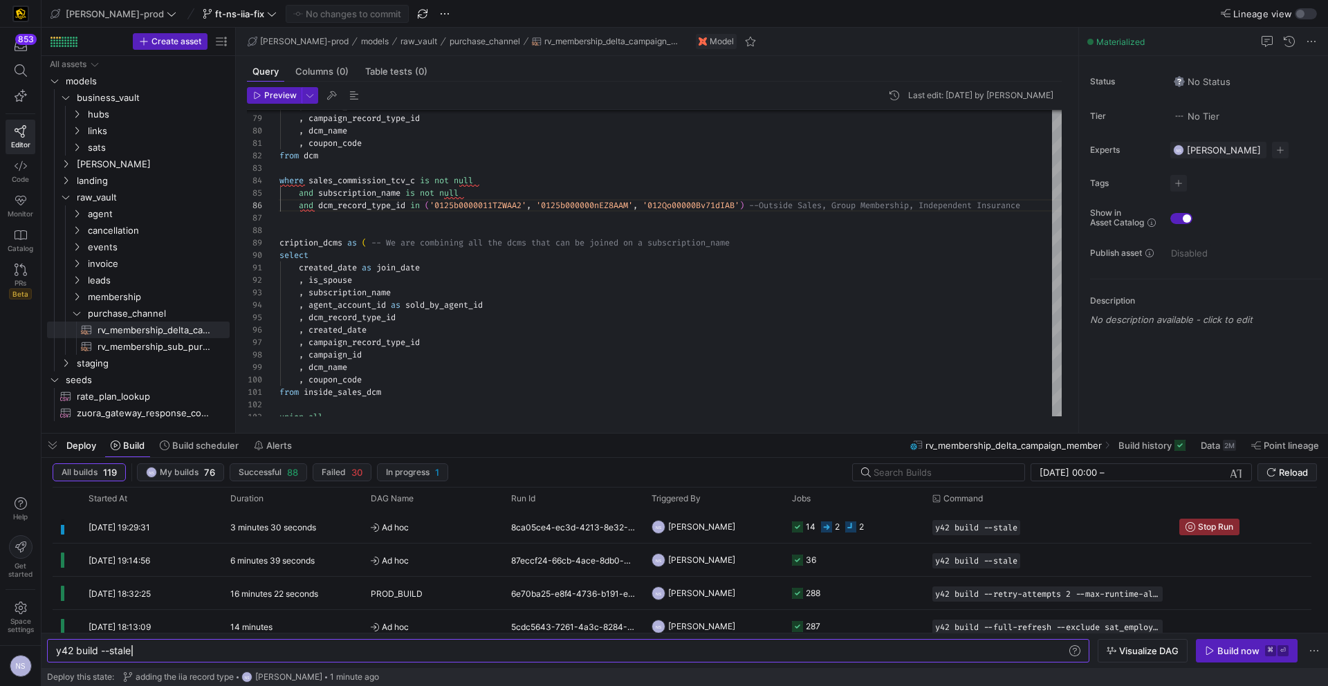
type textarea "y42 build --stale"
